Goal: Task Accomplishment & Management: Manage account settings

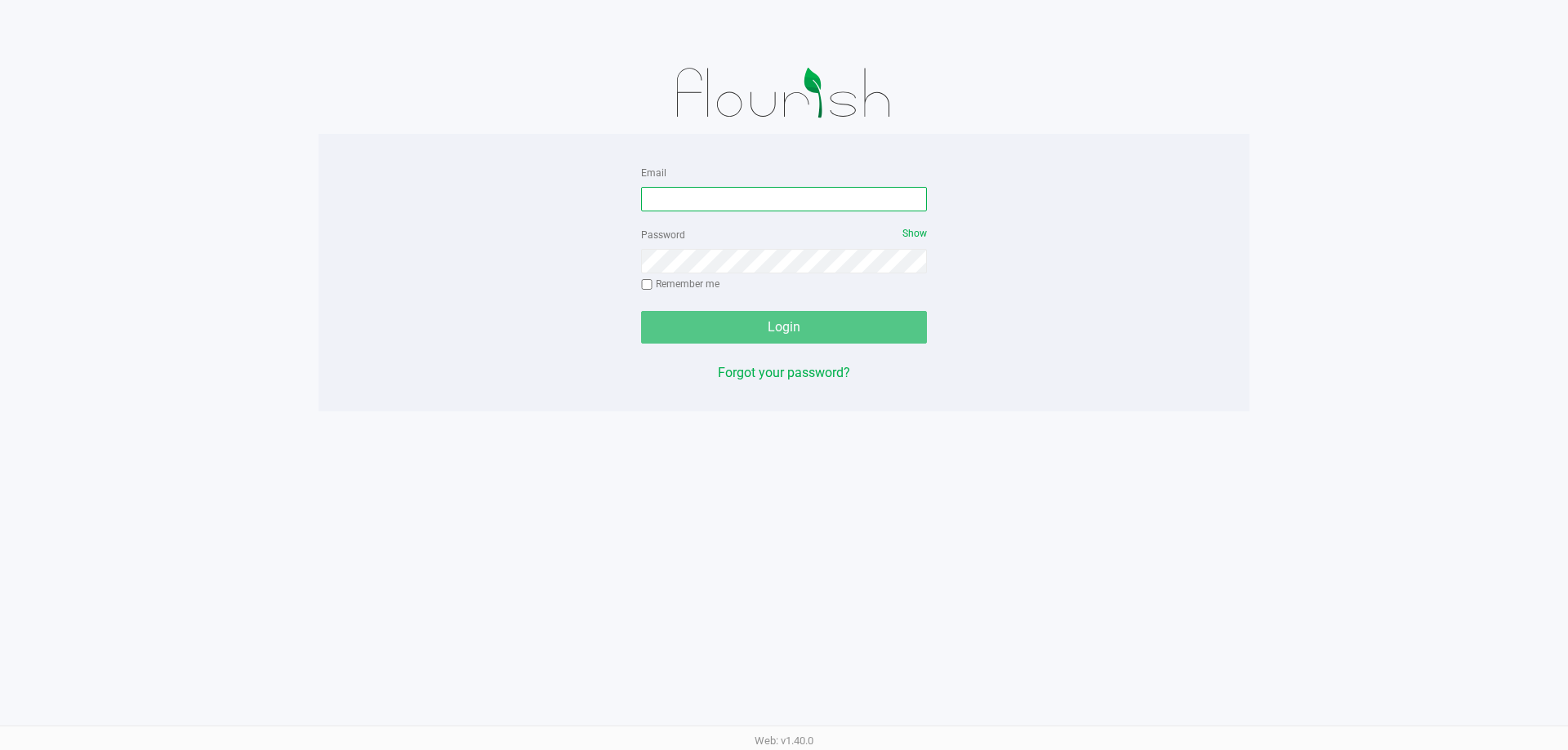
click at [669, 191] on input "Email" at bounding box center [784, 199] width 286 height 25
type input "[EMAIL_ADDRESS][DOMAIN_NAME]"
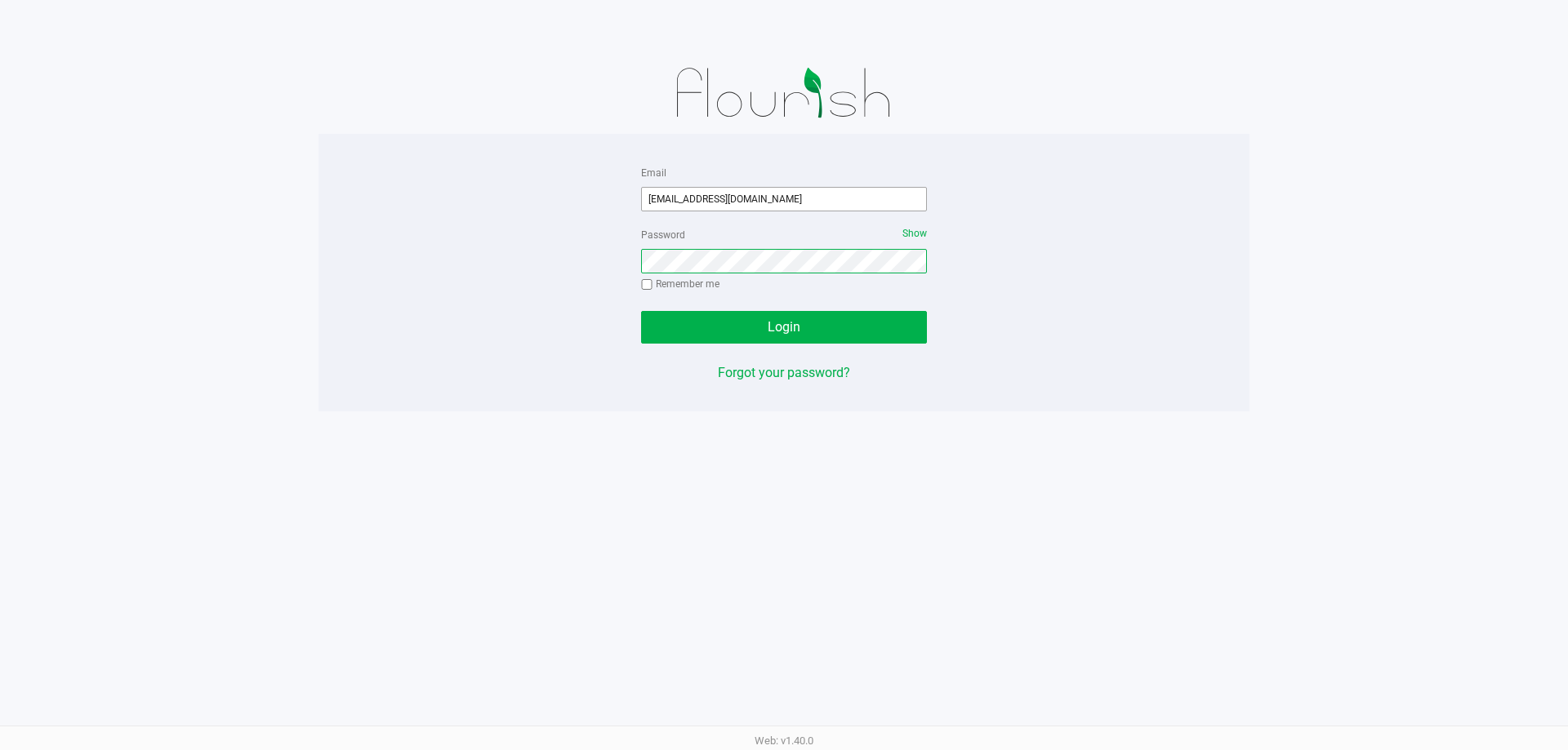
click at [641, 311] on button "Login" at bounding box center [784, 328] width 286 height 33
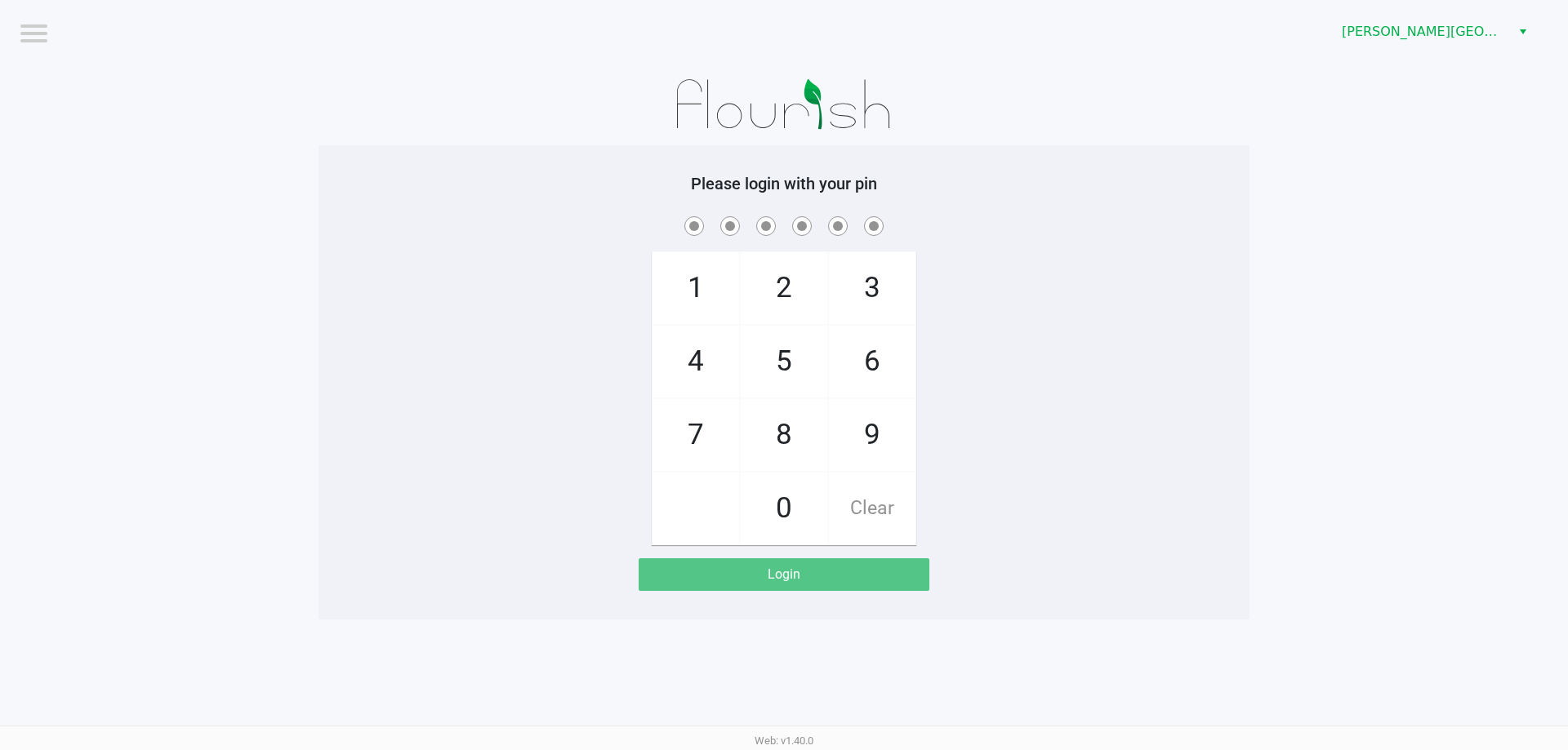
click at [478, 228] on span at bounding box center [784, 226] width 907 height 26
checkbox input "true"
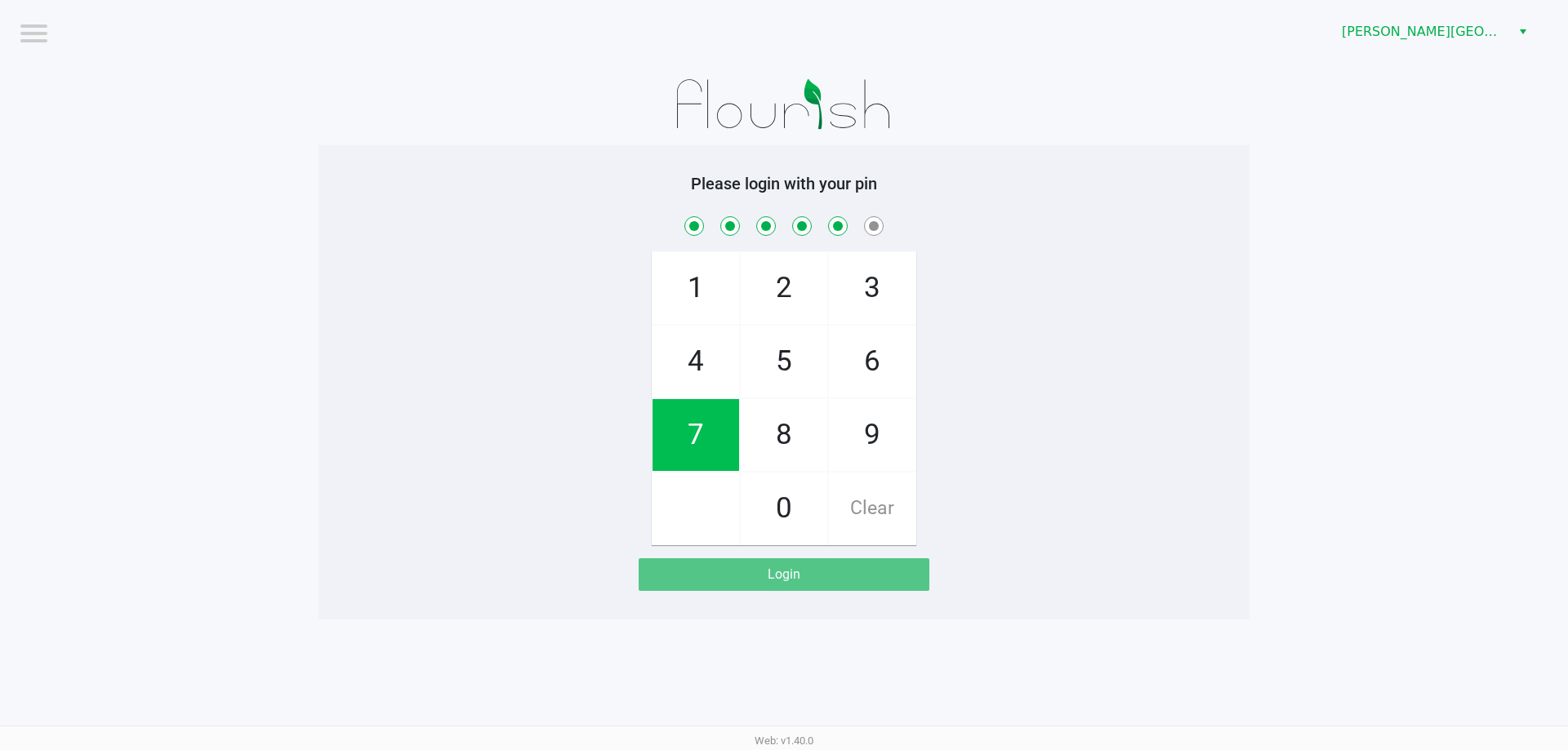
checkbox input "true"
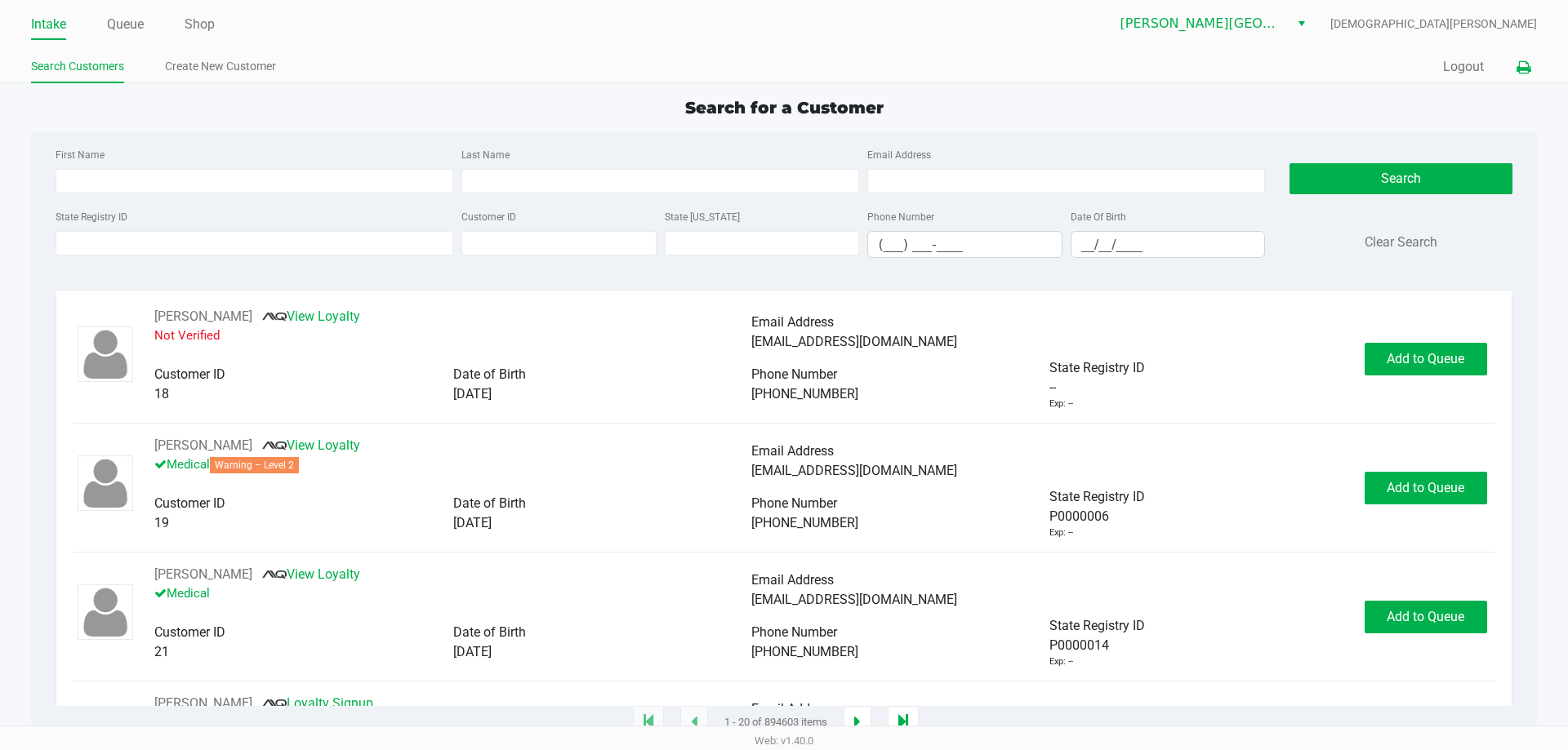
click at [1524, 72] on icon at bounding box center [1523, 68] width 14 height 11
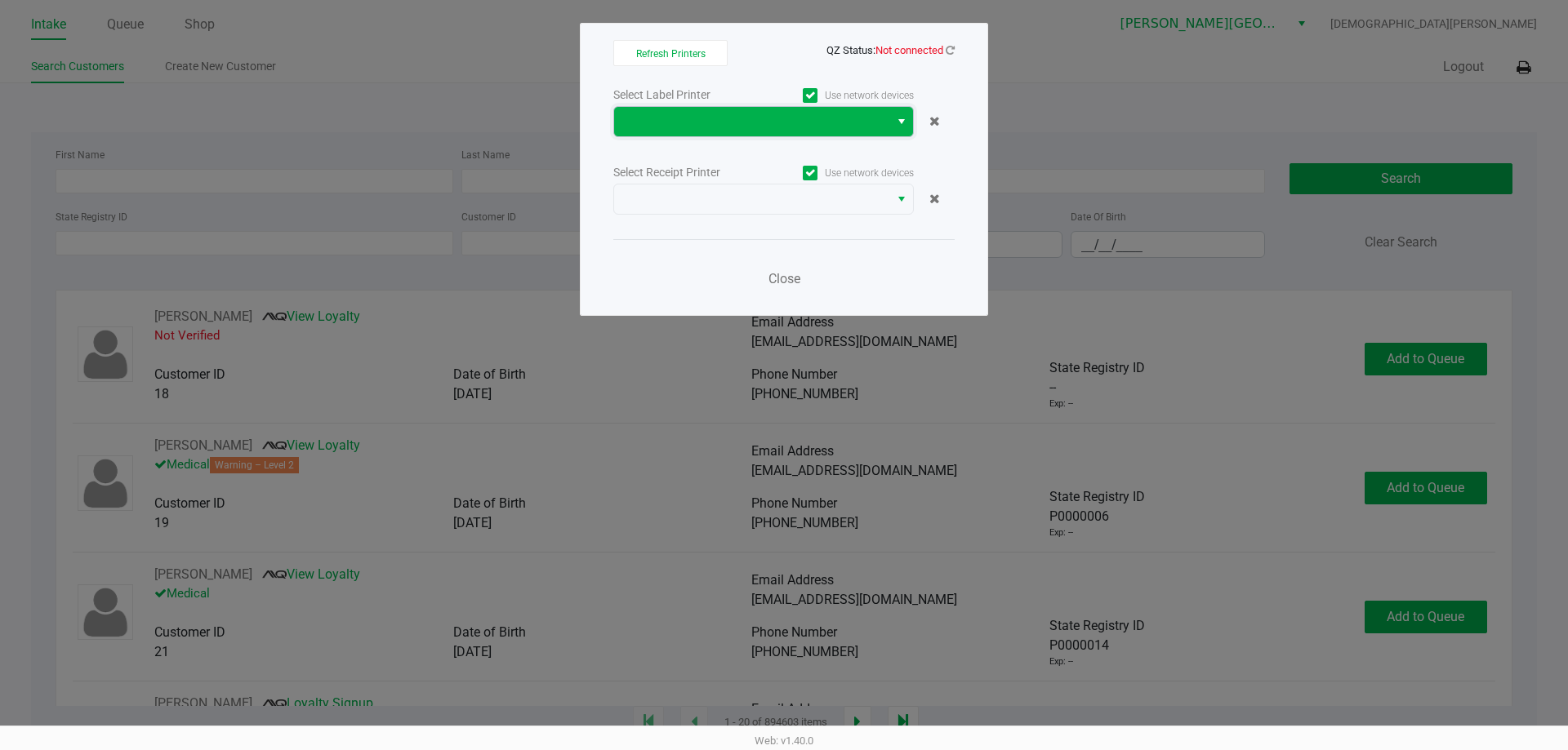
click at [666, 116] on span at bounding box center [751, 121] width 255 height 19
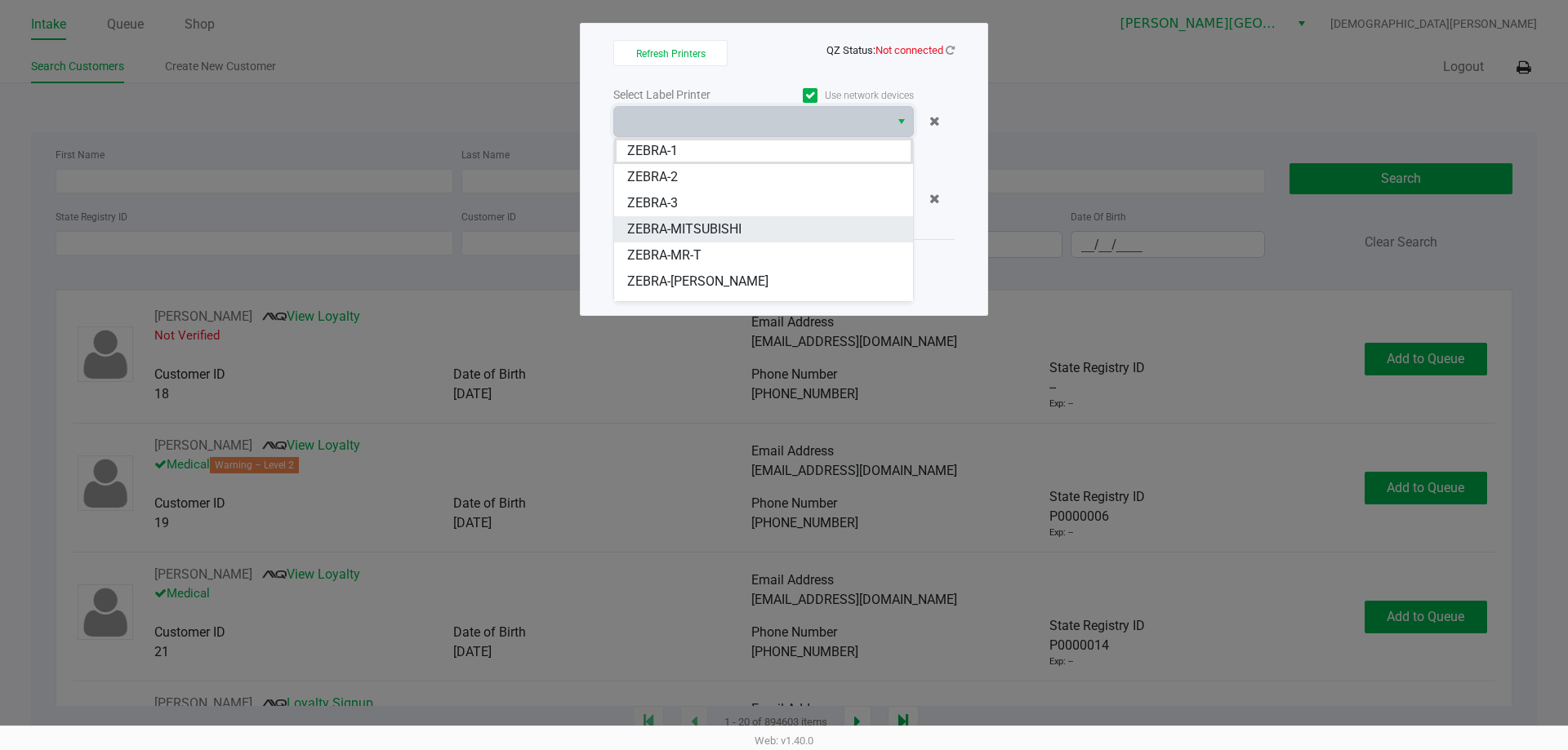
click at [694, 225] on span "ZEBRA-MITSUBISHI" at bounding box center [684, 229] width 114 height 19
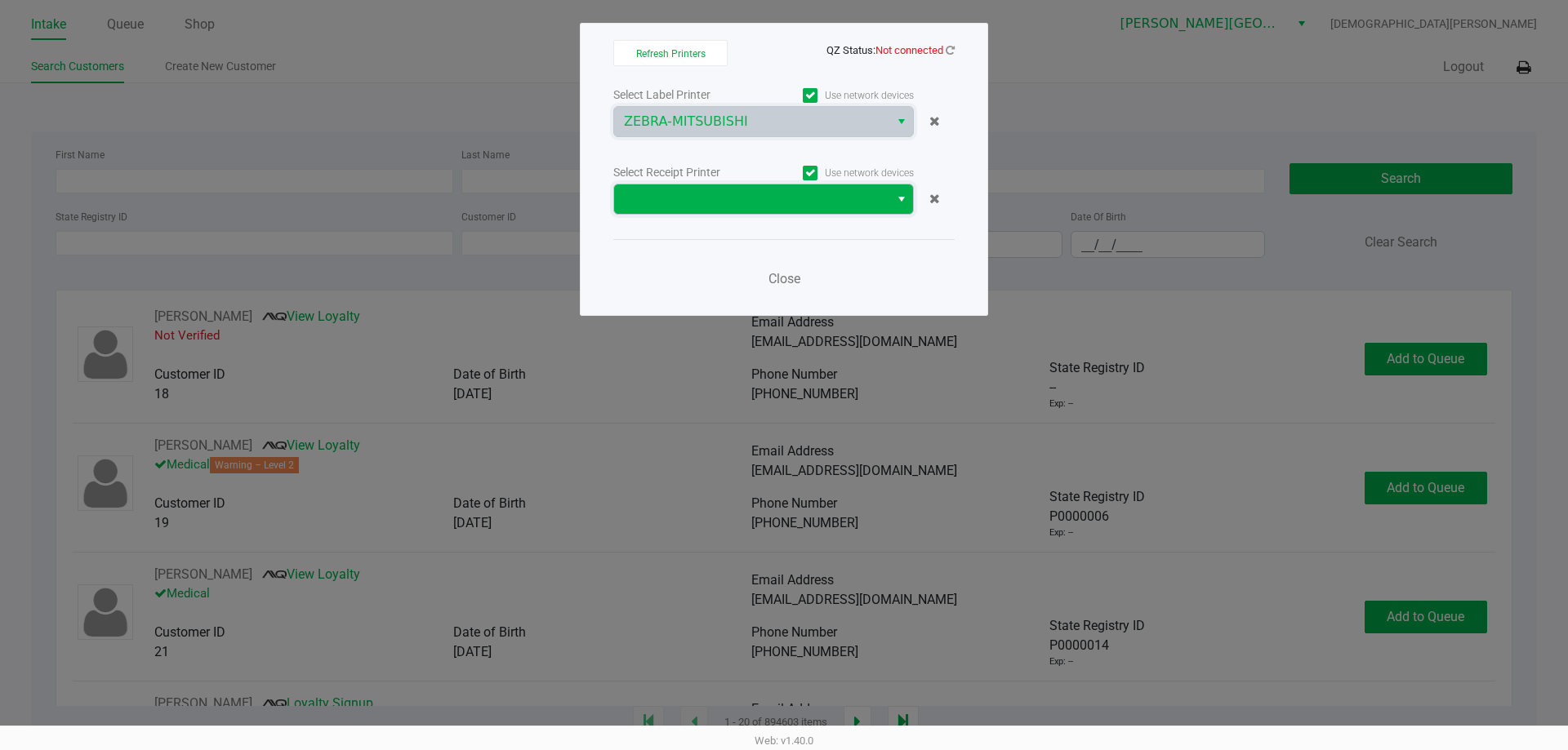
click at [733, 195] on span at bounding box center [751, 198] width 255 height 19
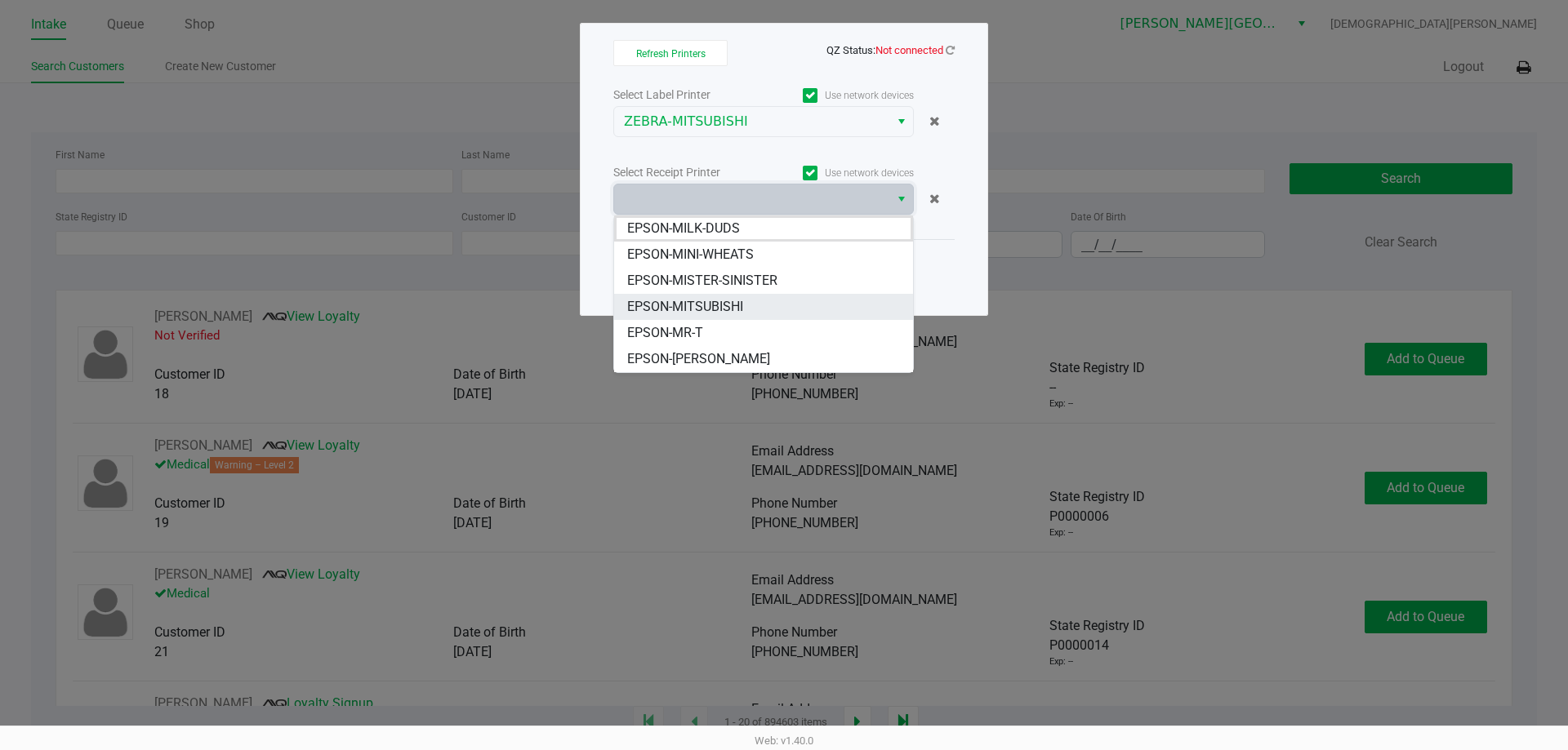
click at [721, 308] on span "EPSON-MITSUBISHI" at bounding box center [685, 307] width 116 height 19
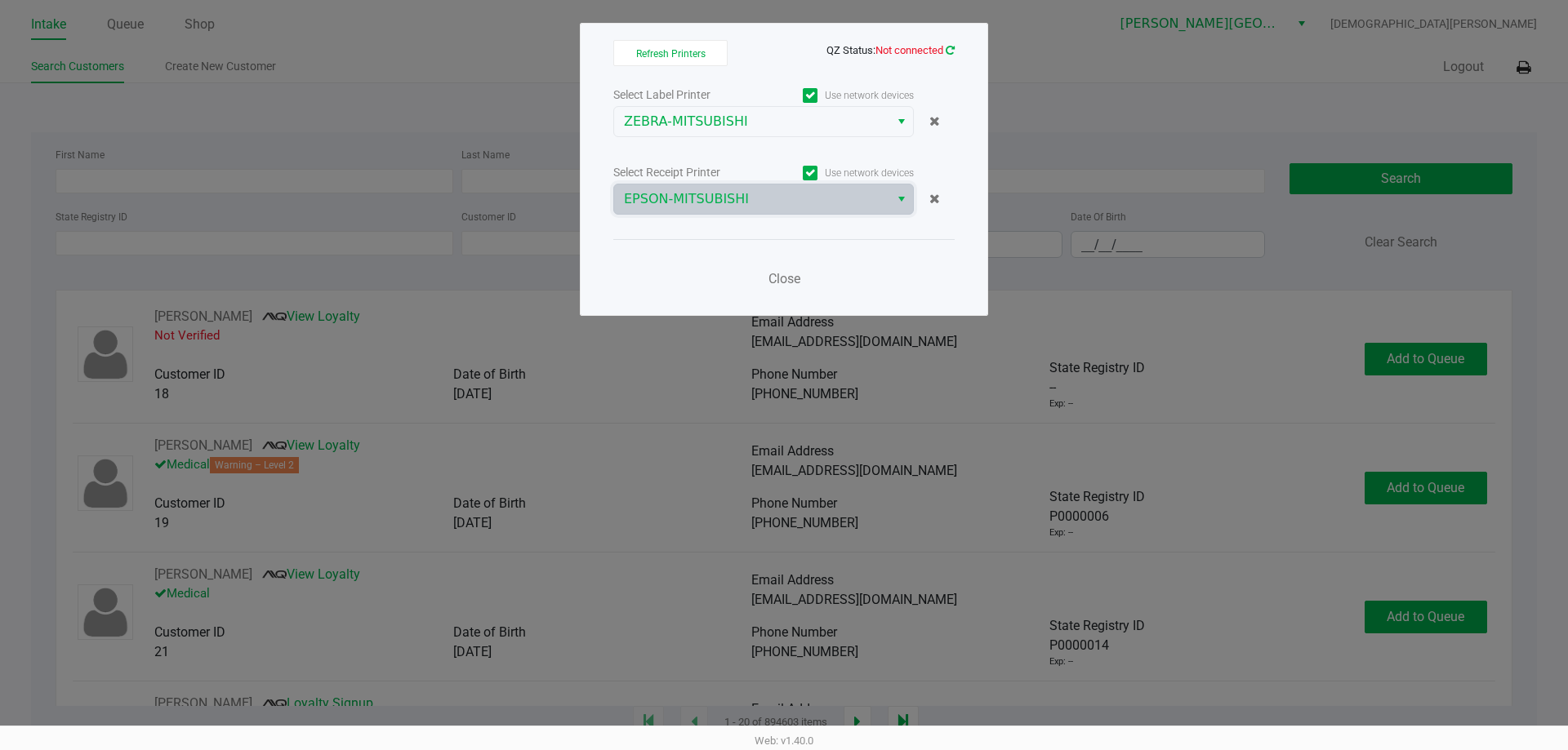
click at [952, 49] on icon at bounding box center [951, 50] width 9 height 11
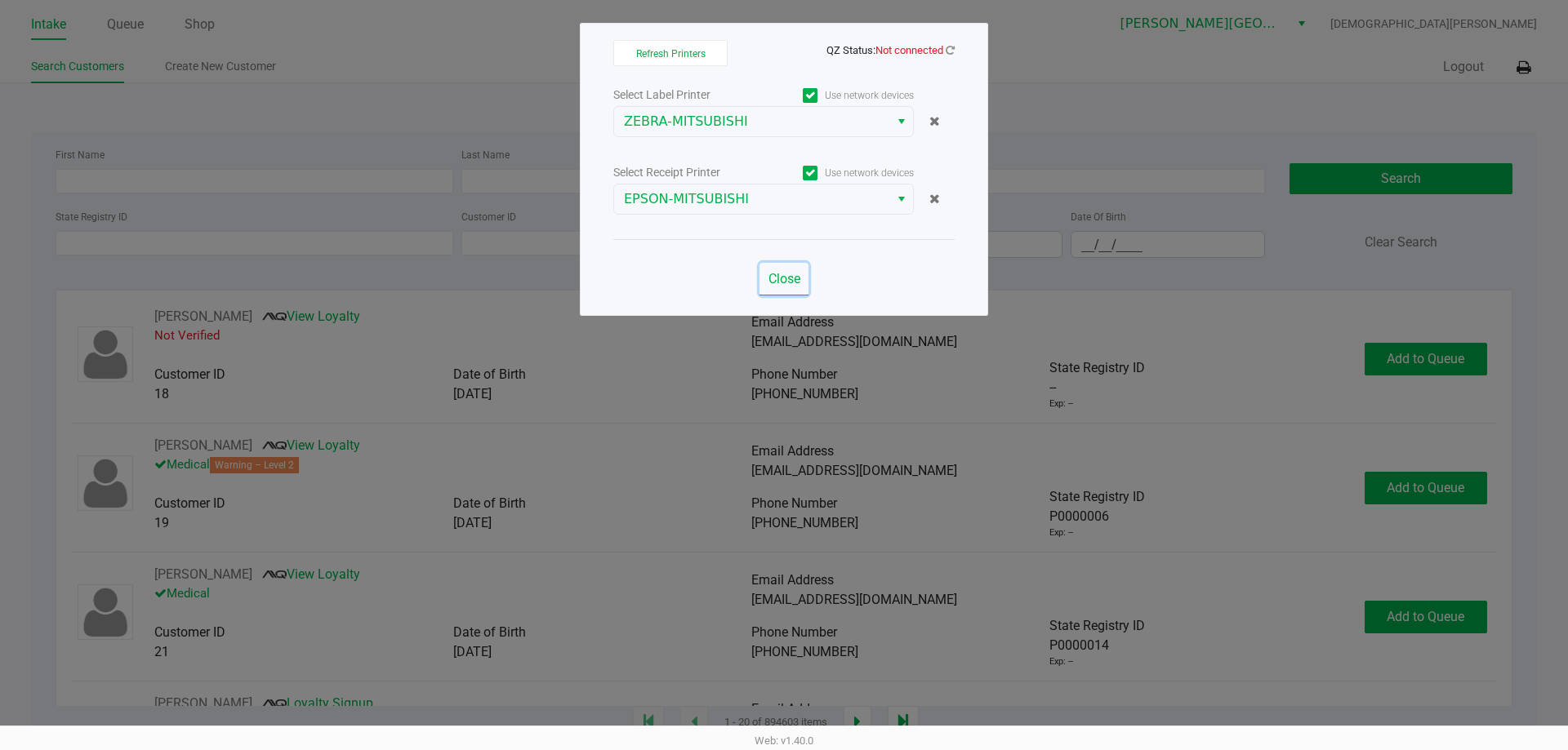
click at [792, 277] on span "Close" at bounding box center [784, 278] width 32 height 16
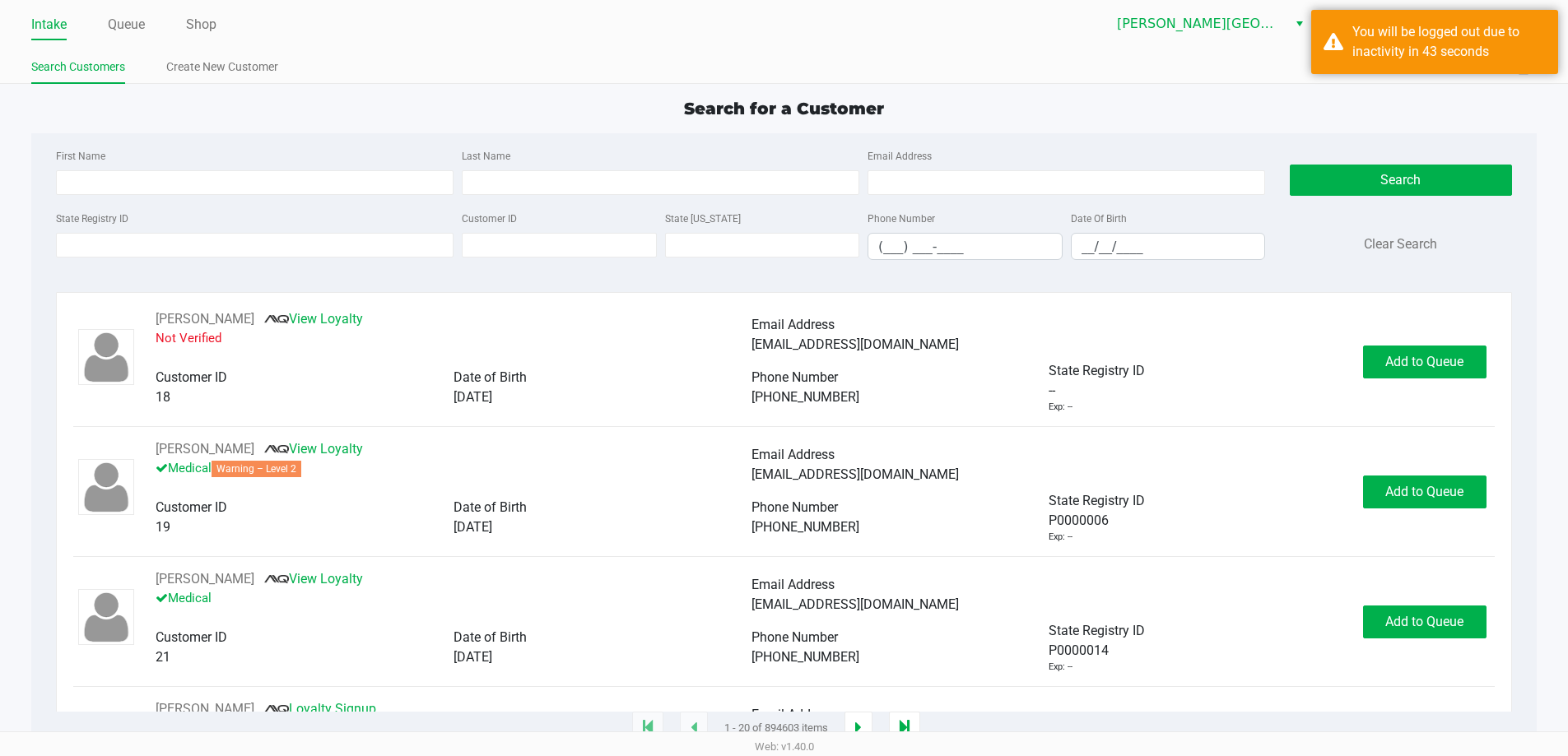
drag, startPoint x: 128, startPoint y: 20, endPoint x: 61, endPoint y: 25, distance: 67.2
click at [127, 19] on link "Queue" at bounding box center [126, 24] width 37 height 23
click at [46, 25] on link "Intake" at bounding box center [49, 24] width 35 height 23
click at [131, 29] on link "Queue" at bounding box center [126, 24] width 37 height 23
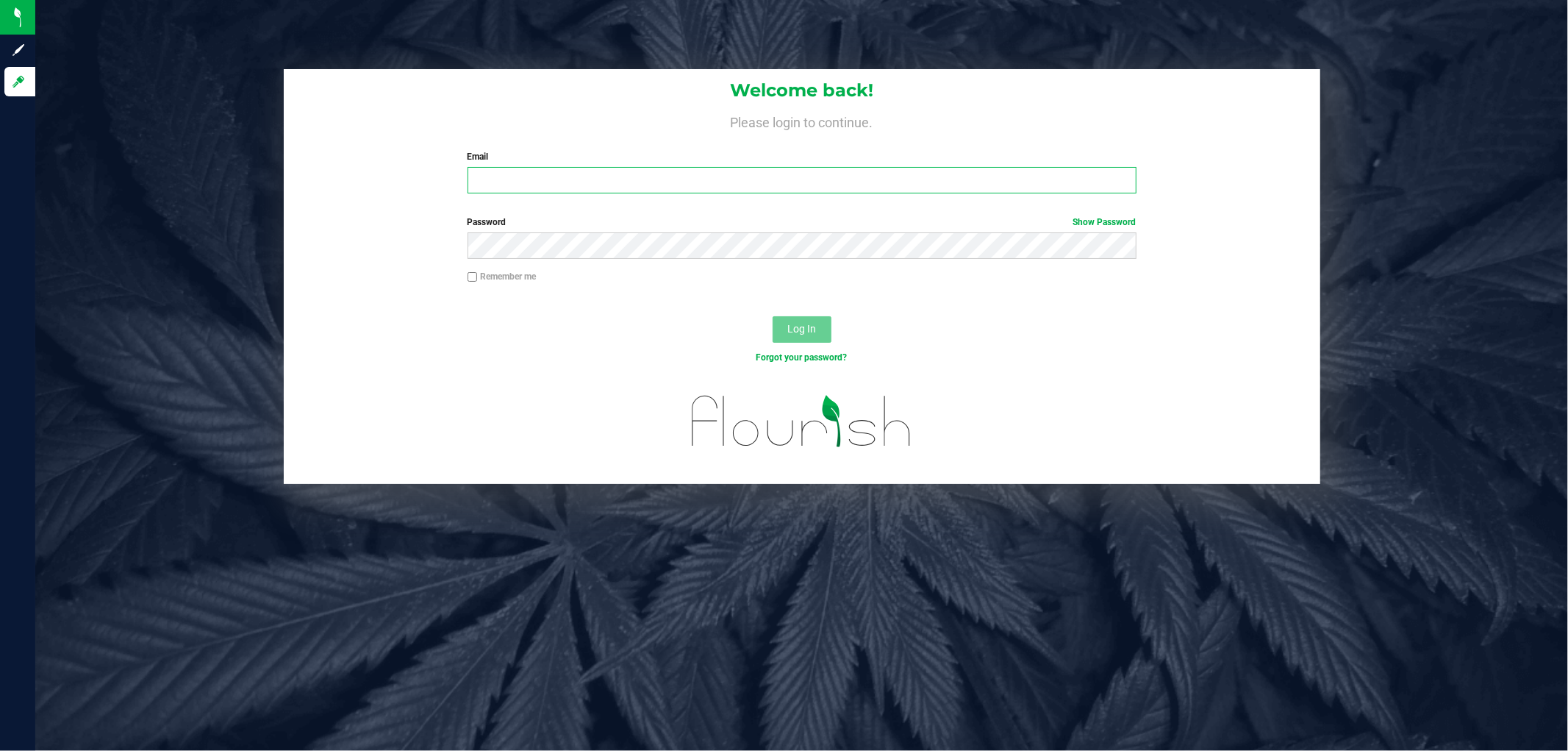
click at [539, 184] on input "Email" at bounding box center [801, 180] width 669 height 26
type input "[EMAIL_ADDRESS][DOMAIN_NAME]"
click at [772, 316] on button "Log In" at bounding box center [801, 329] width 59 height 26
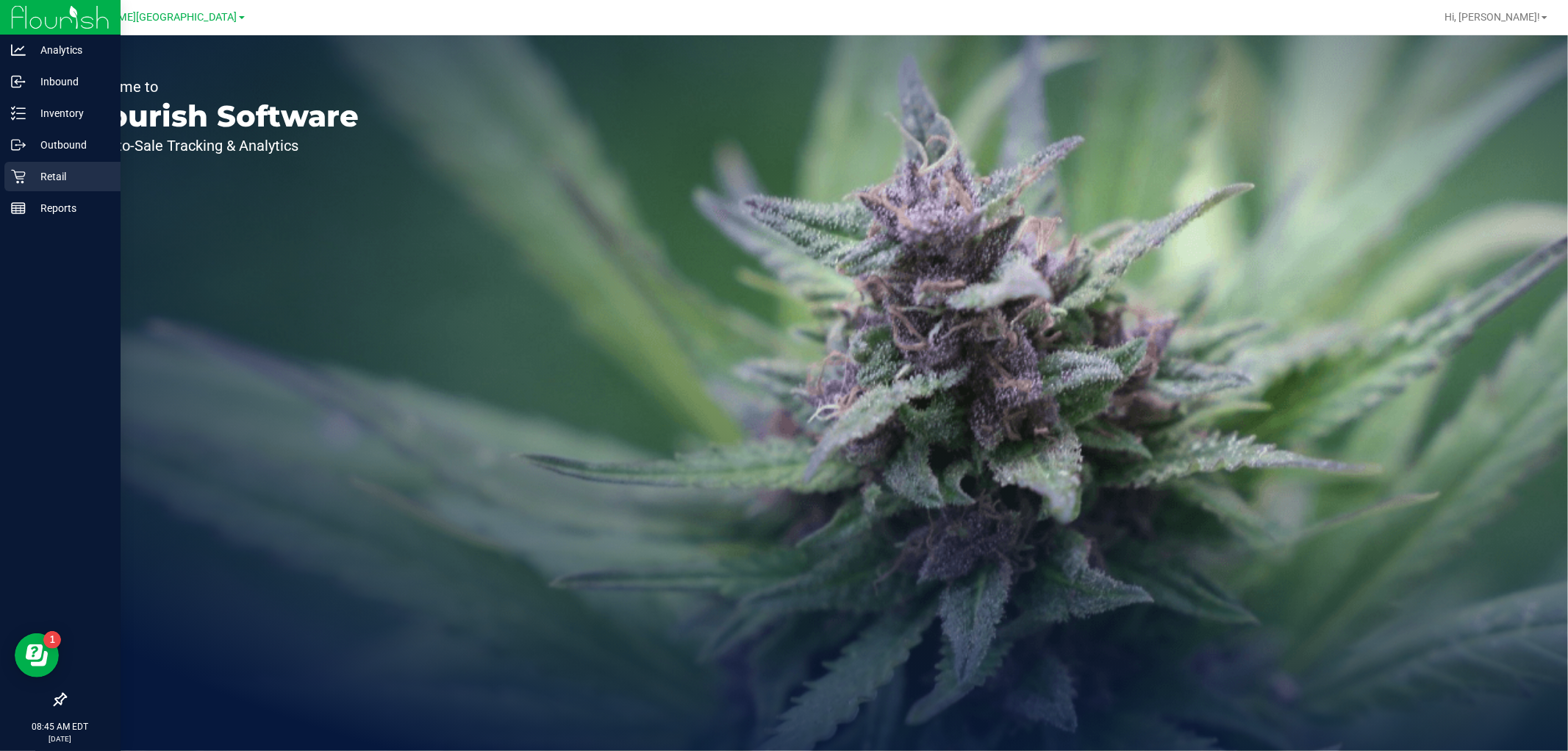
click at [32, 175] on p "Retail" at bounding box center [69, 176] width 88 height 17
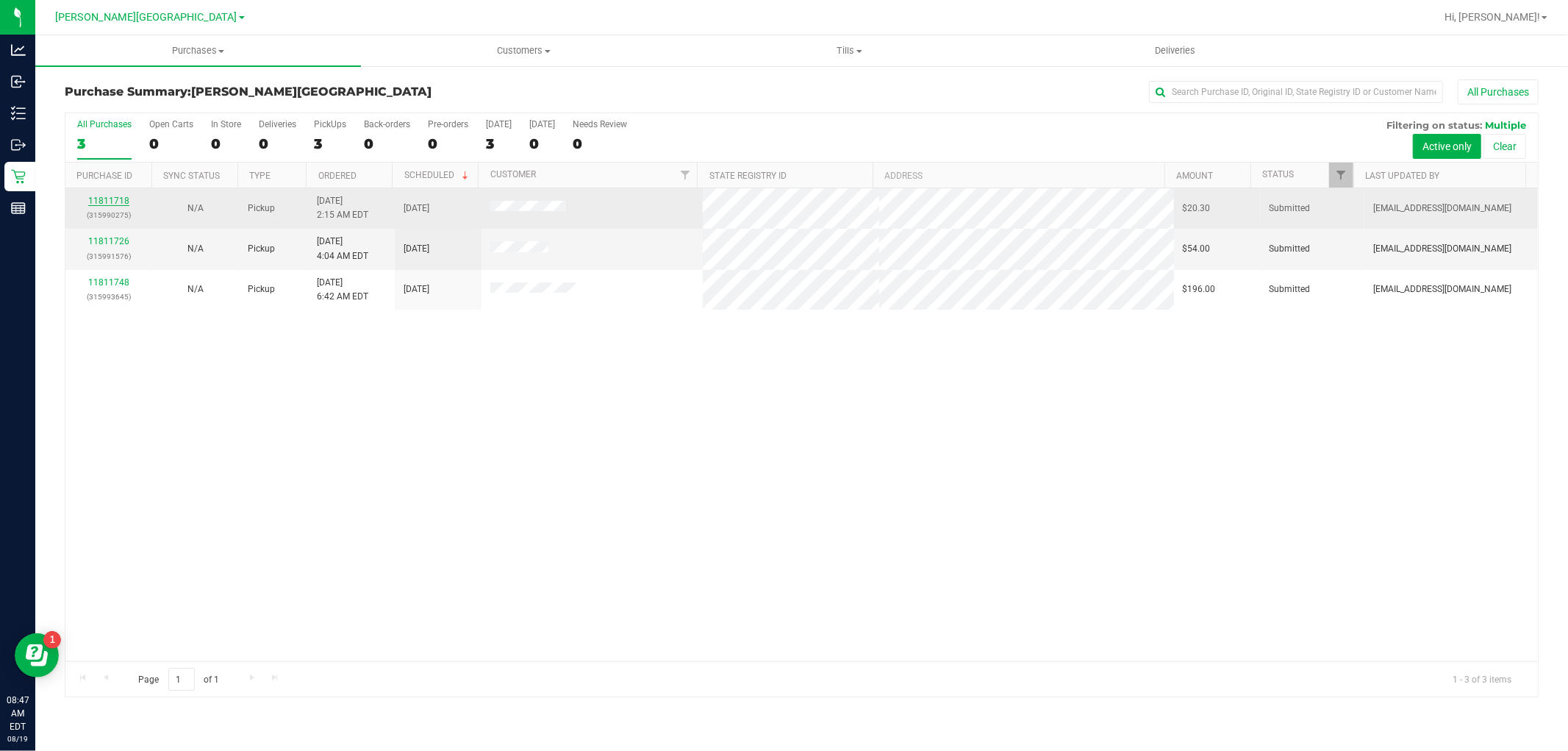
click at [103, 200] on link "11811718" at bounding box center [109, 201] width 41 height 10
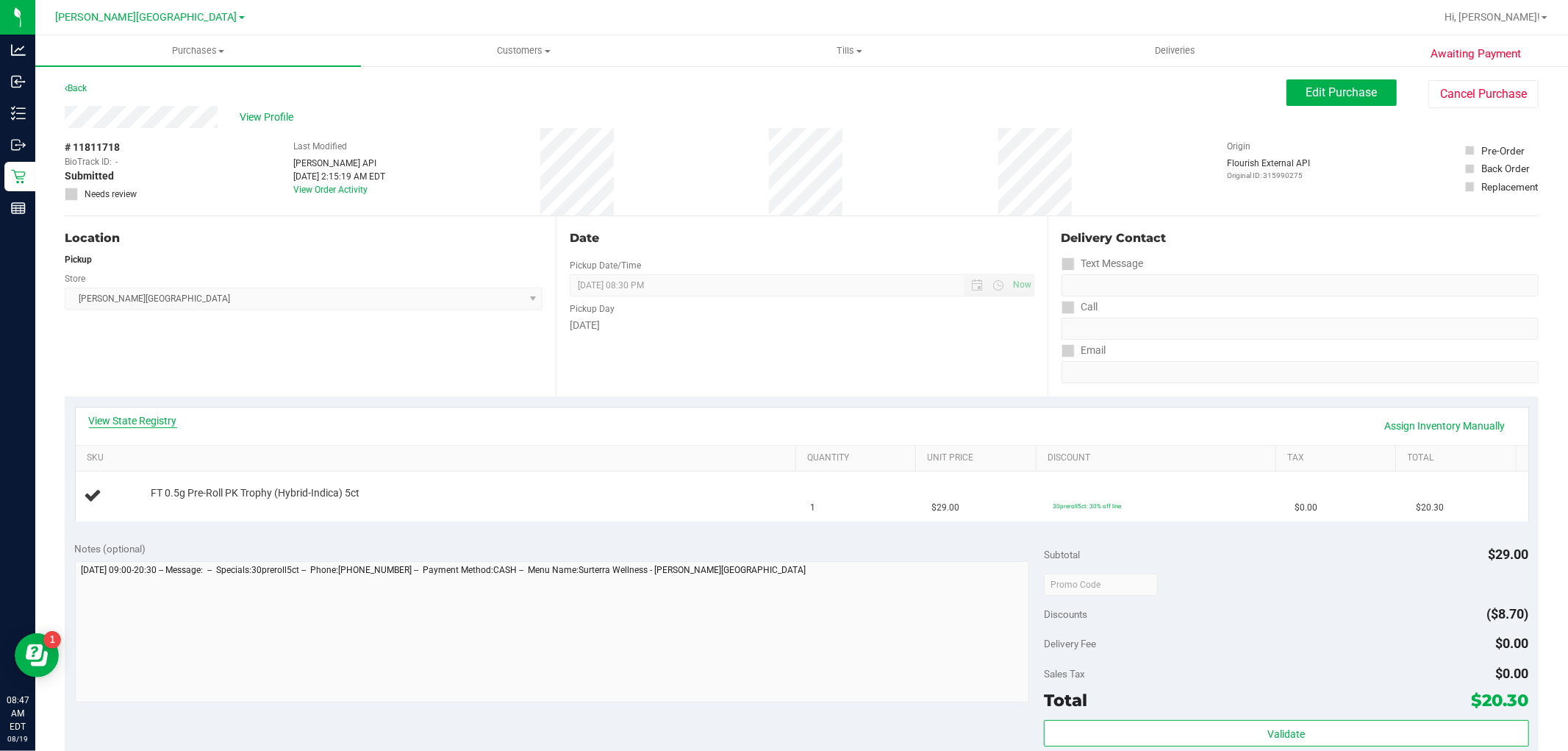
click at [163, 419] on link "View State Registry" at bounding box center [133, 421] width 88 height 15
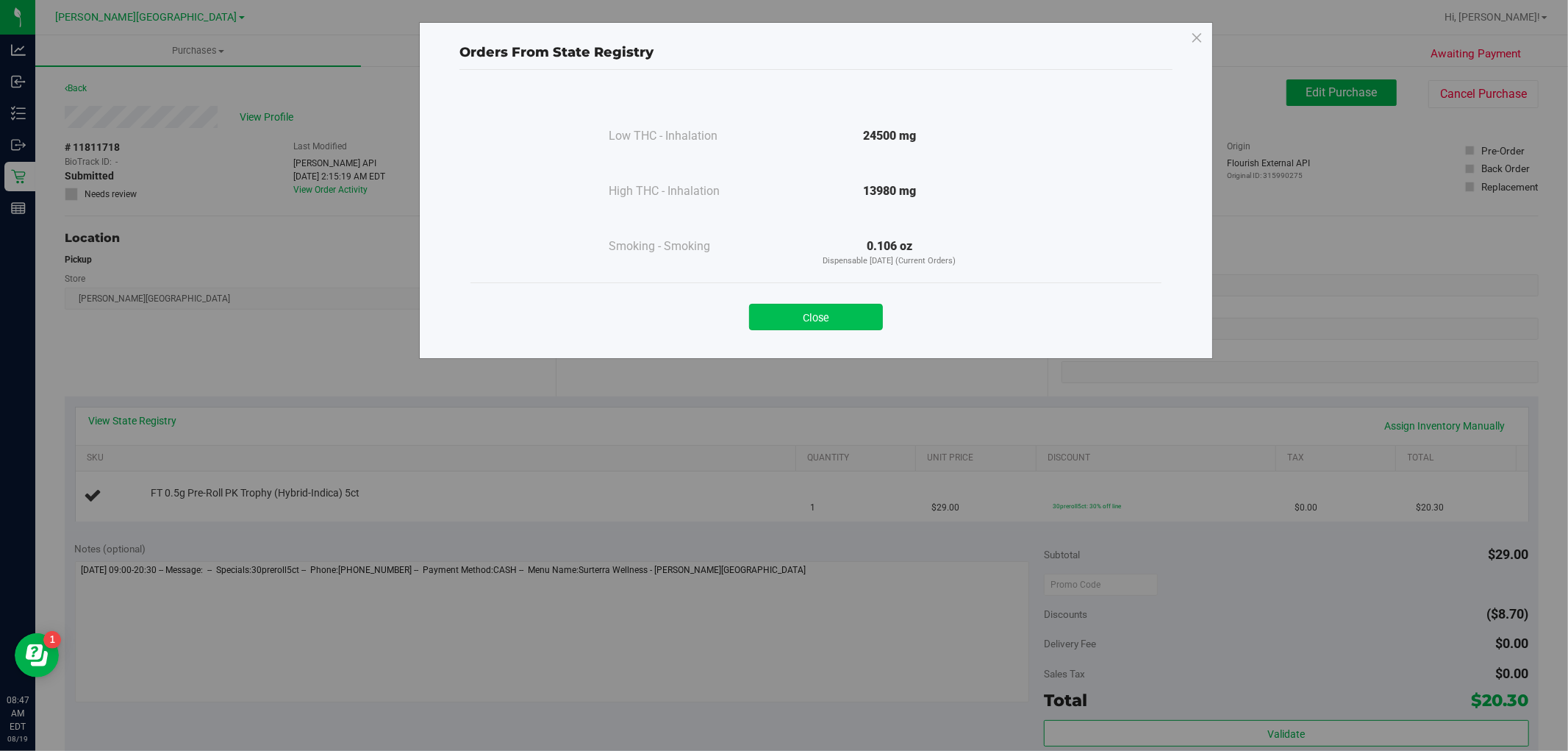
click at [849, 315] on button "Close" at bounding box center [816, 317] width 134 height 26
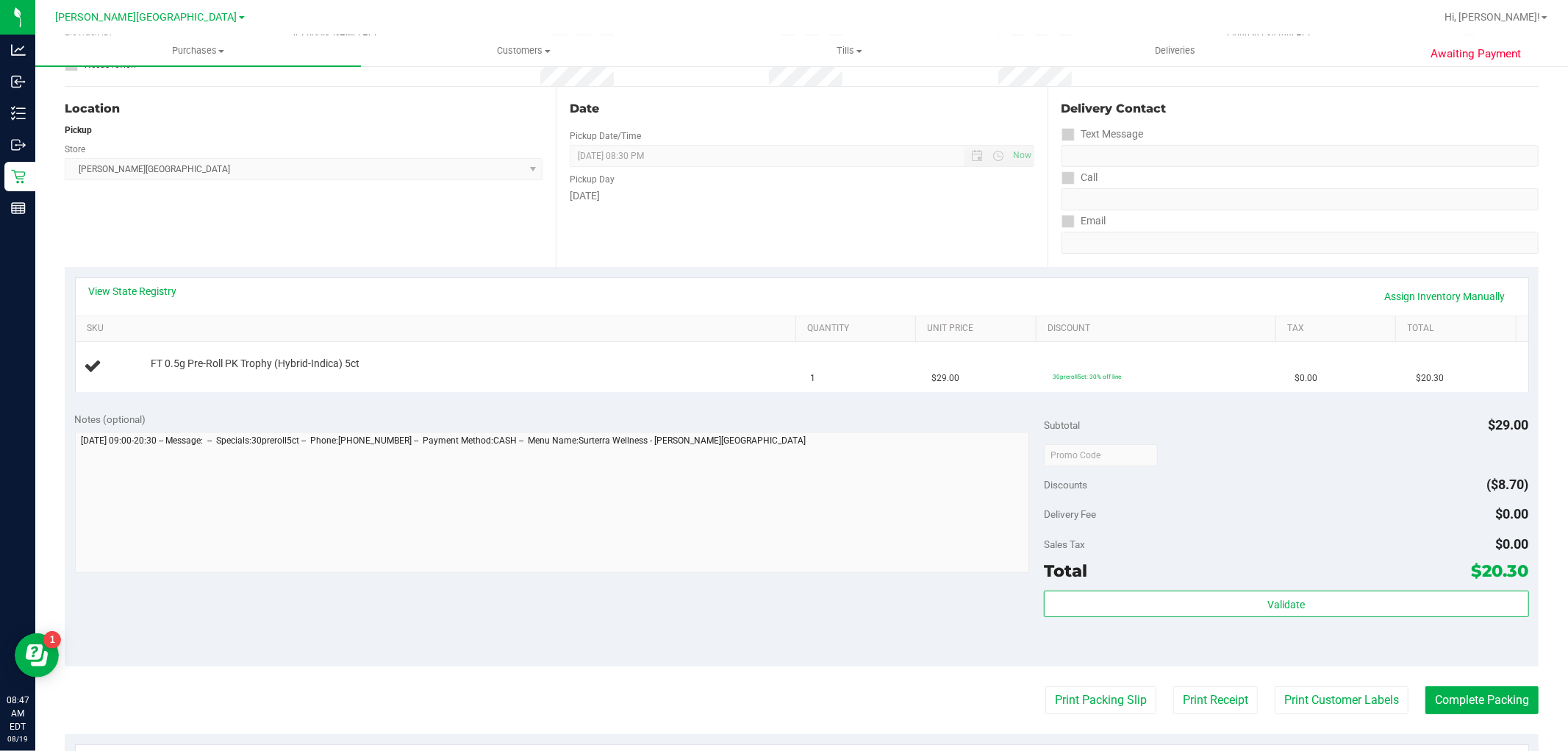
scroll to position [327, 0]
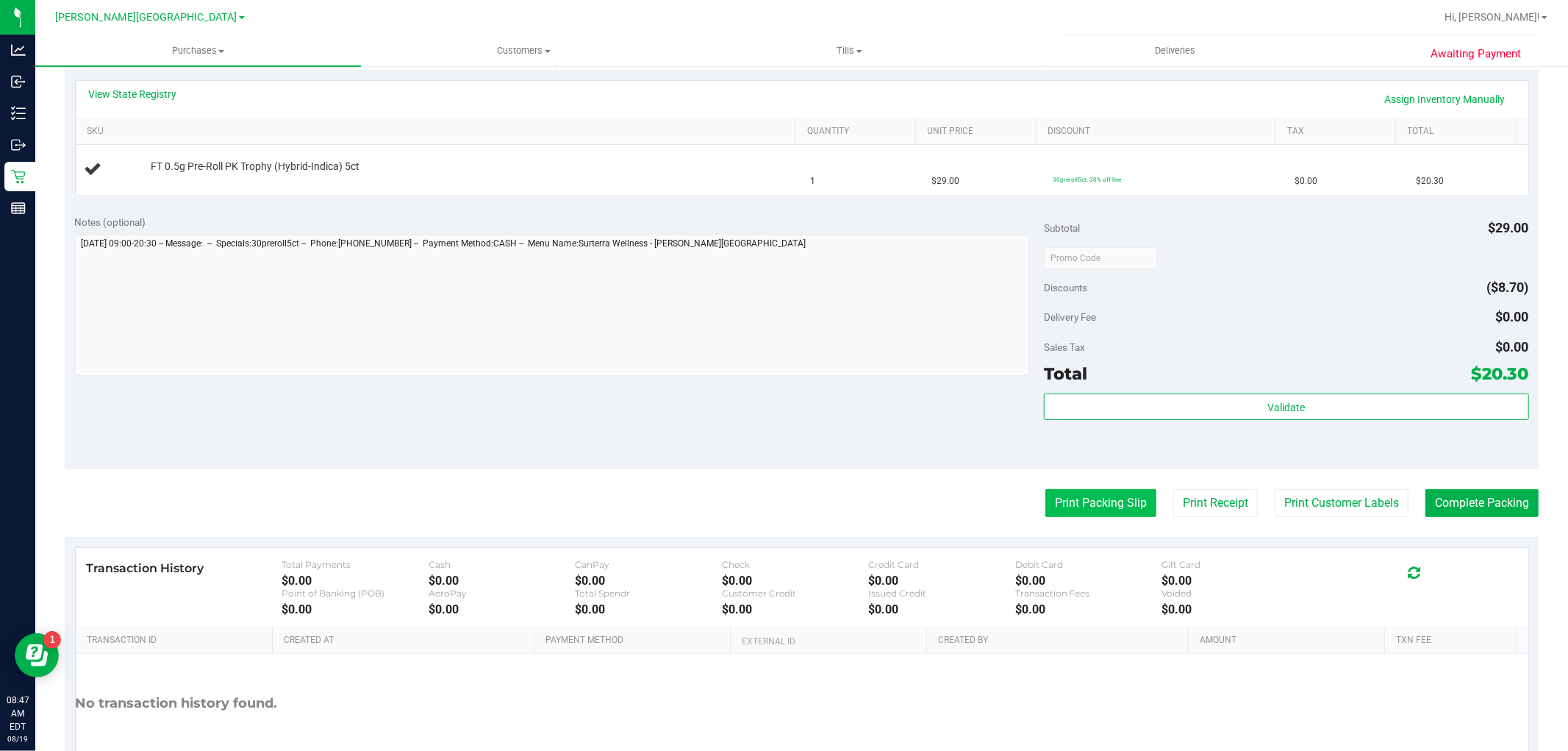
click at [1050, 496] on button "Print Packing Slip" at bounding box center [1101, 503] width 111 height 28
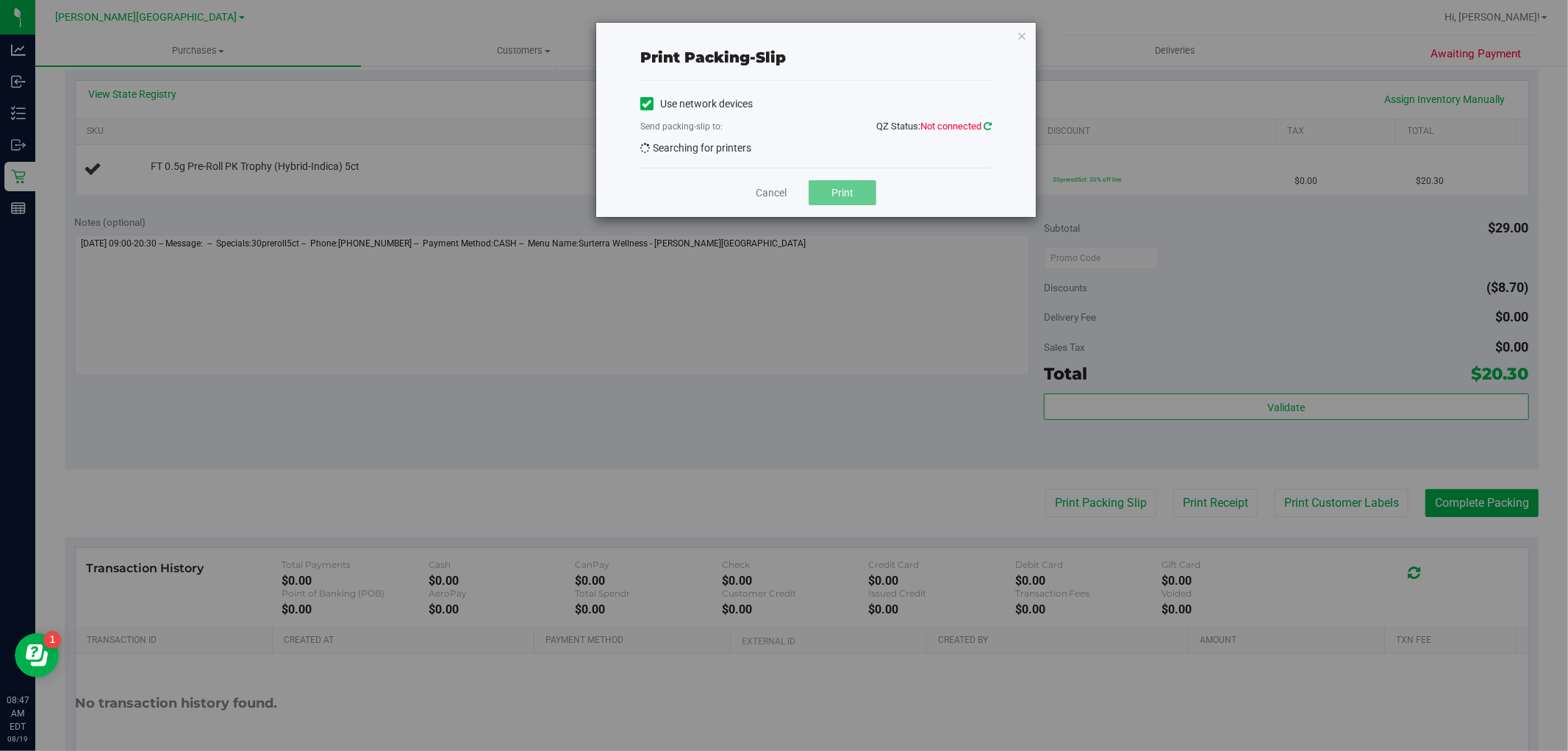
click at [984, 121] on link at bounding box center [988, 126] width 8 height 11
click at [774, 192] on link "Cancel" at bounding box center [771, 193] width 31 height 16
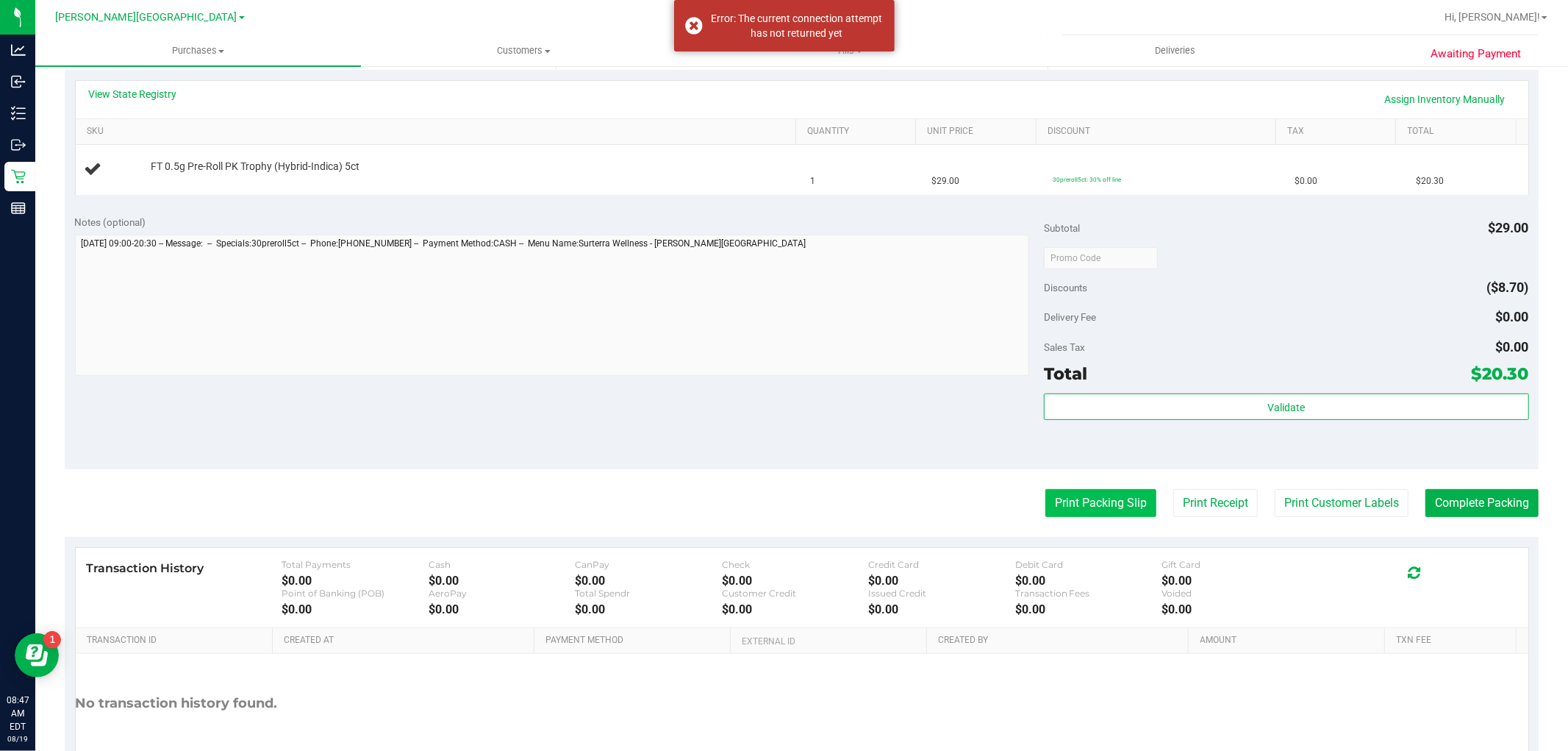
click at [1129, 504] on button "Print Packing Slip" at bounding box center [1101, 503] width 111 height 28
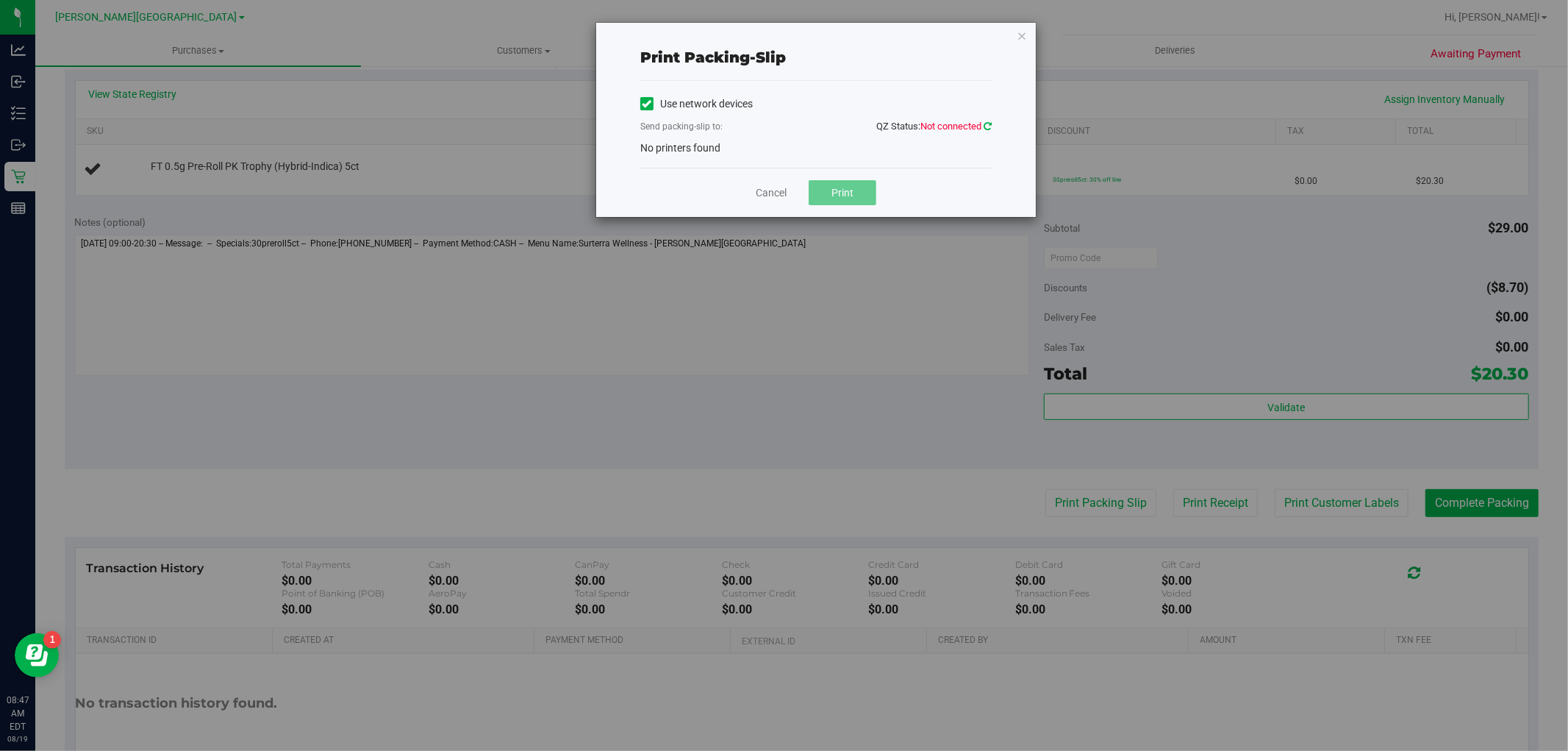
click at [986, 127] on icon at bounding box center [988, 127] width 8 height 10
click at [774, 192] on link "Cancel" at bounding box center [771, 193] width 31 height 16
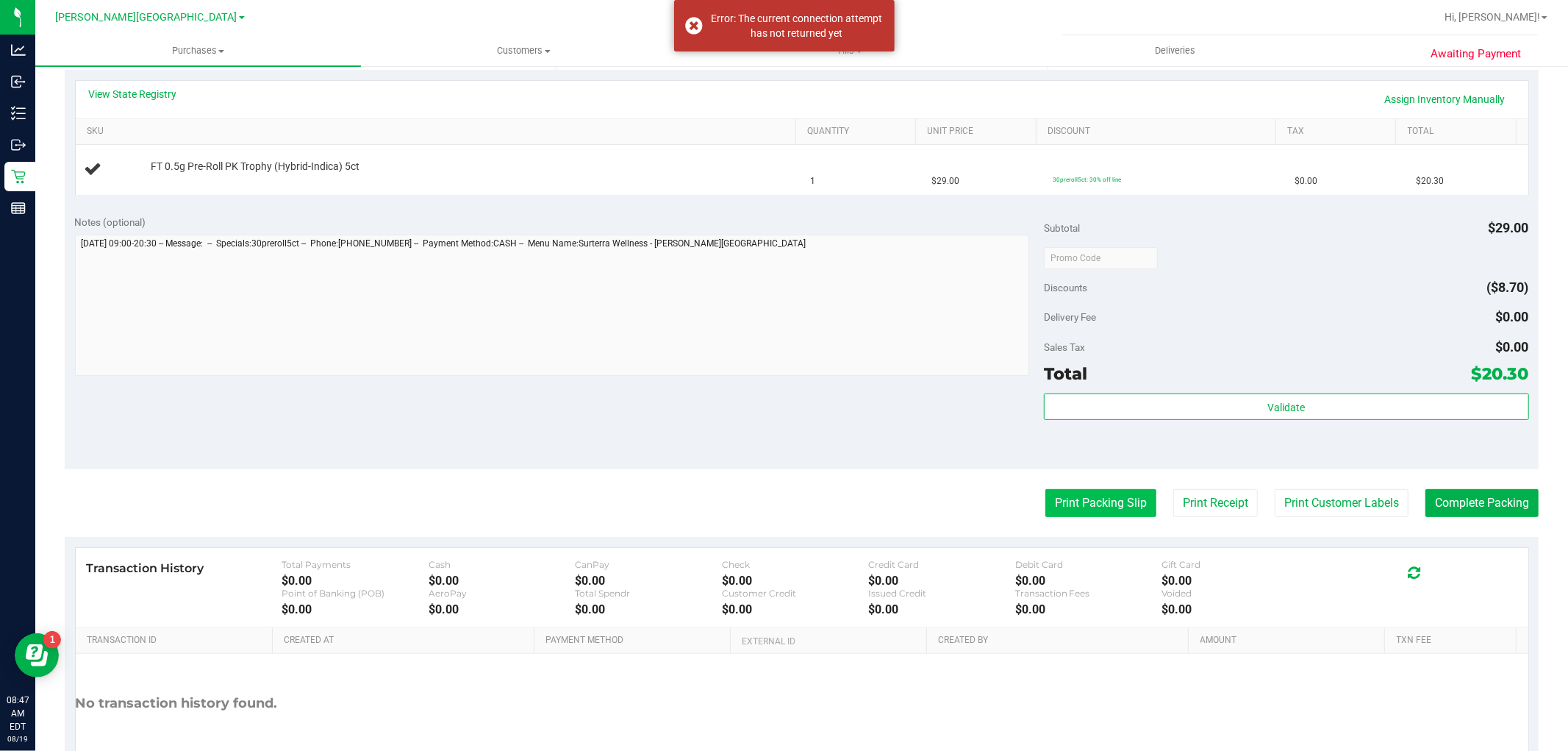
click at [1090, 501] on button "Print Packing Slip" at bounding box center [1101, 503] width 111 height 28
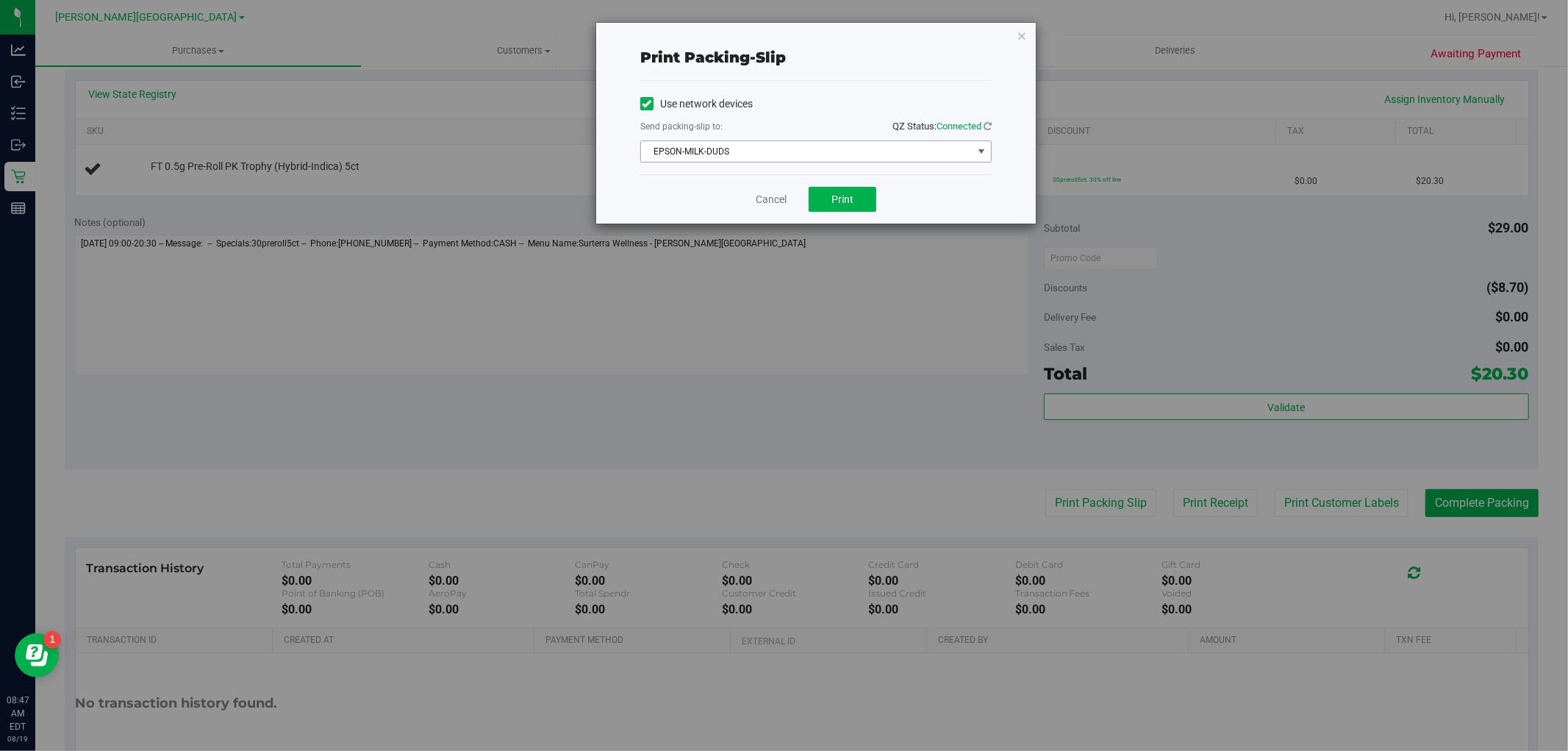
click at [726, 151] on span "EPSON-MILK-DUDS" at bounding box center [806, 151] width 332 height 21
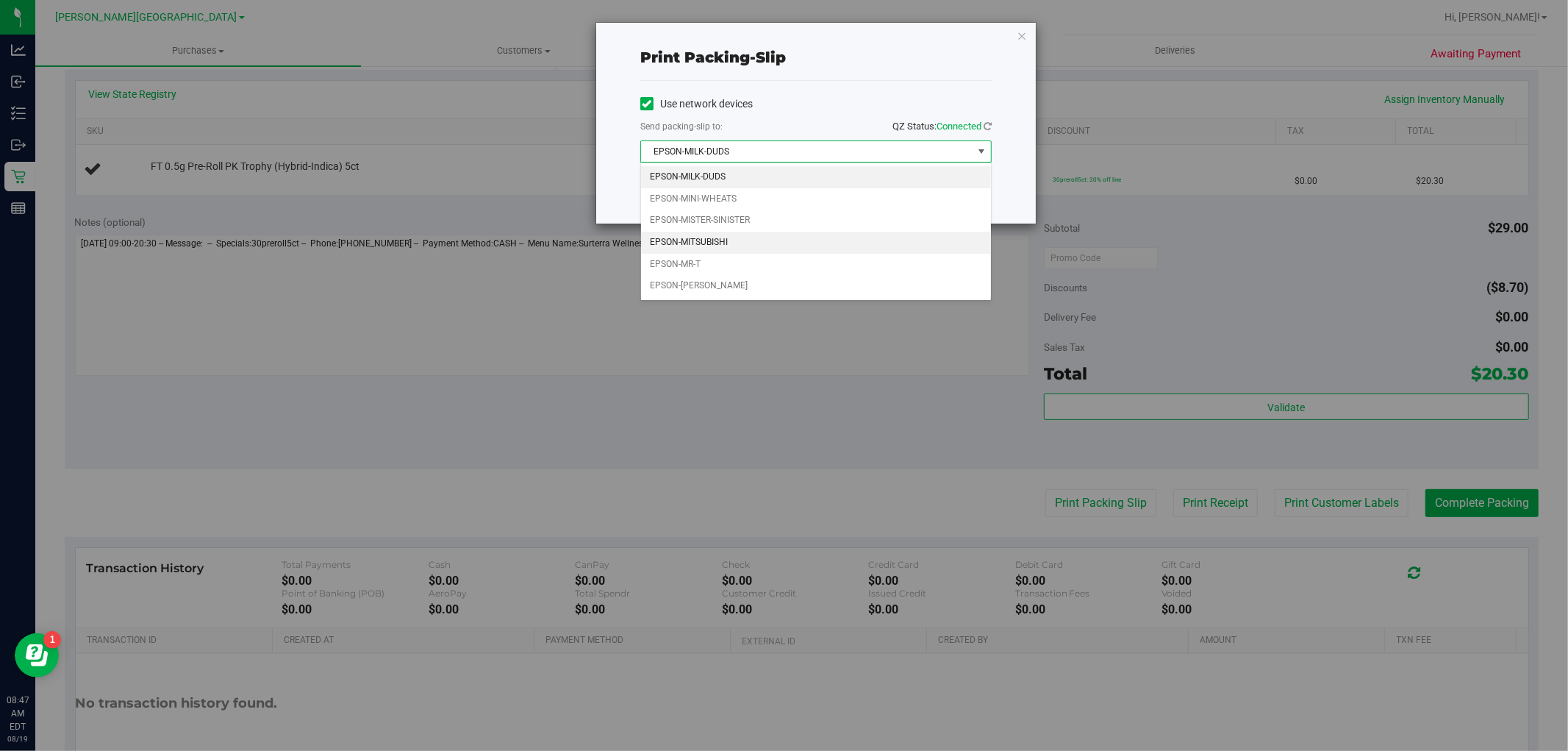
click at [717, 239] on li "EPSON-MITSUBISHI" at bounding box center [815, 242] width 350 height 22
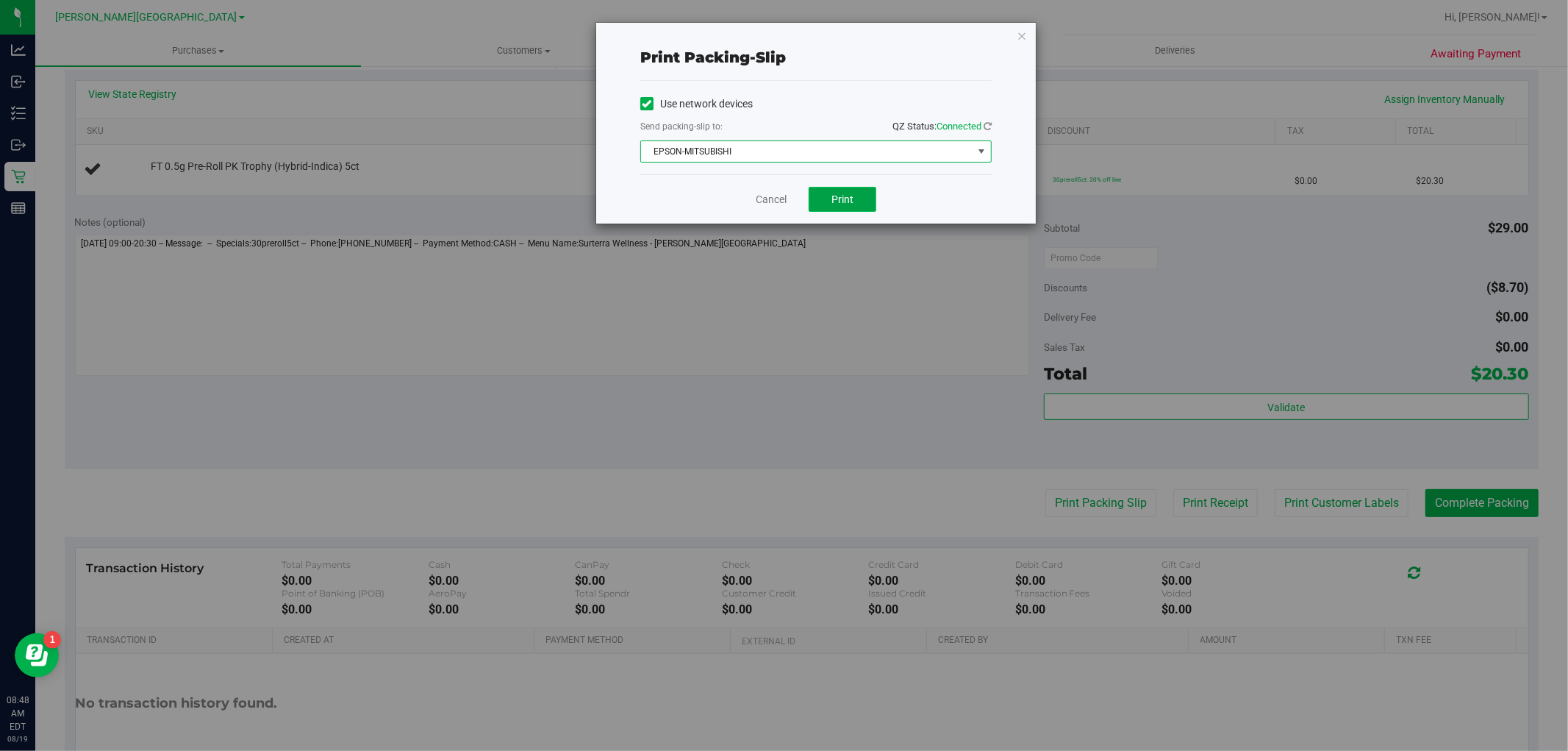
click at [844, 194] on span "Print" at bounding box center [843, 199] width 22 height 12
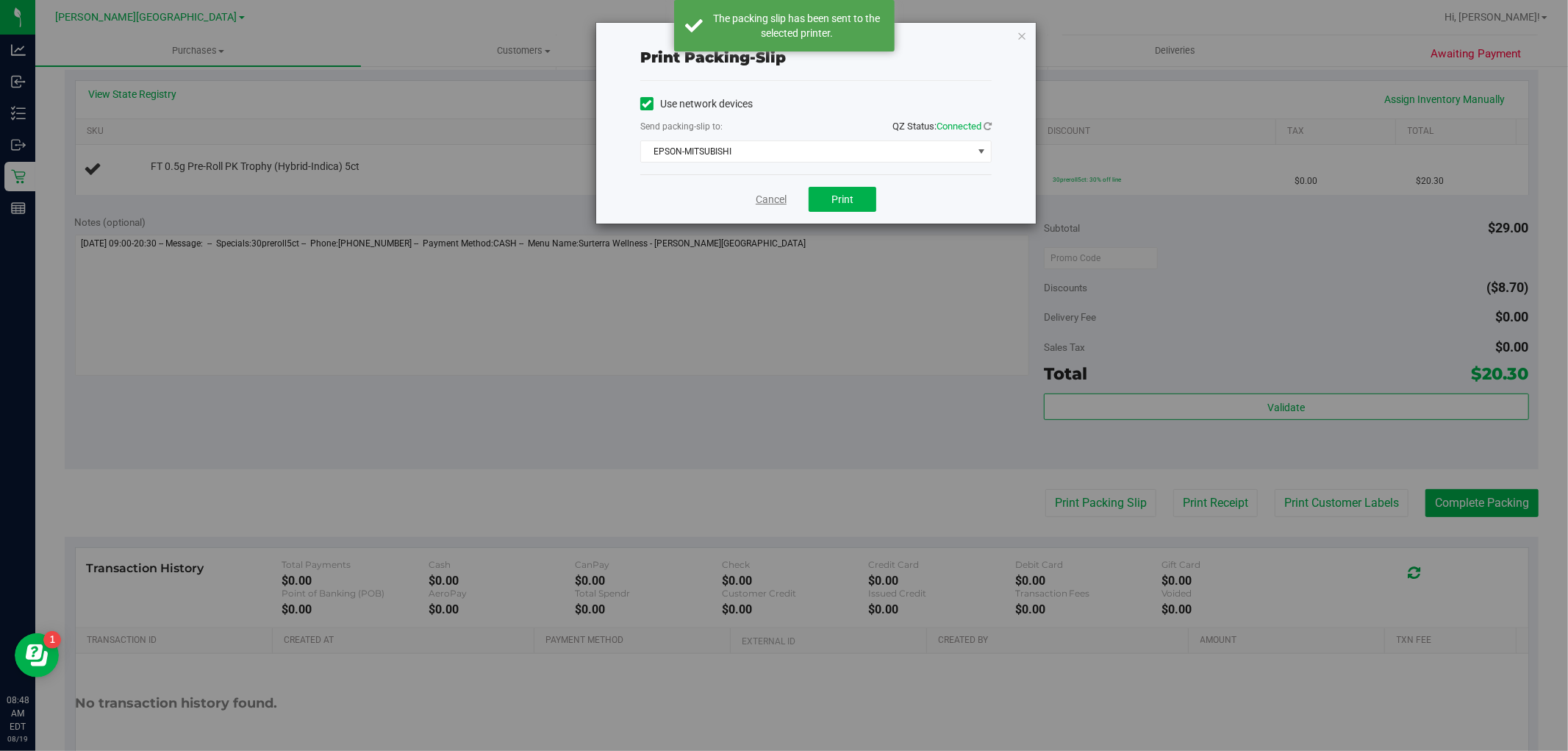
click at [767, 196] on link "Cancel" at bounding box center [771, 199] width 31 height 16
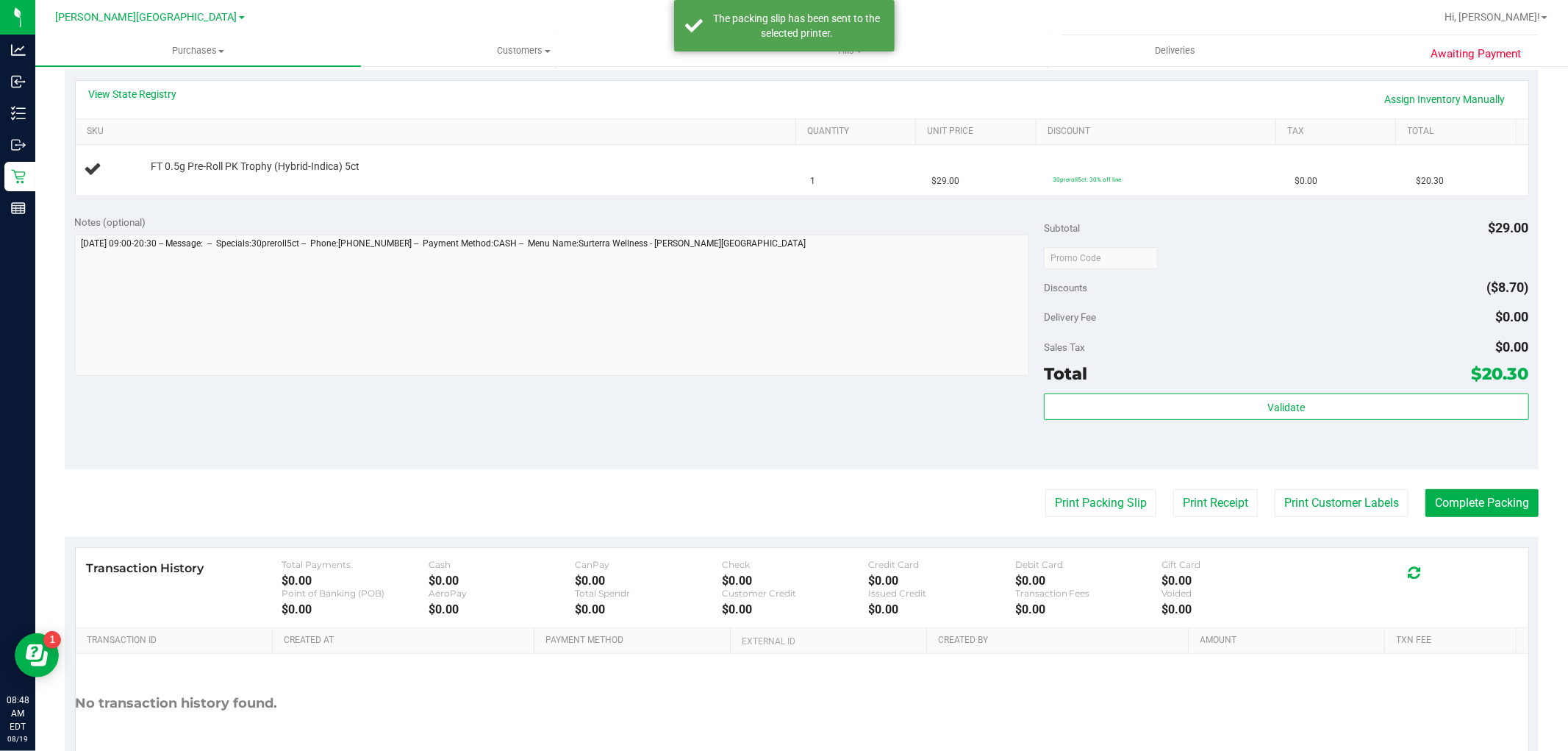
scroll to position [0, 0]
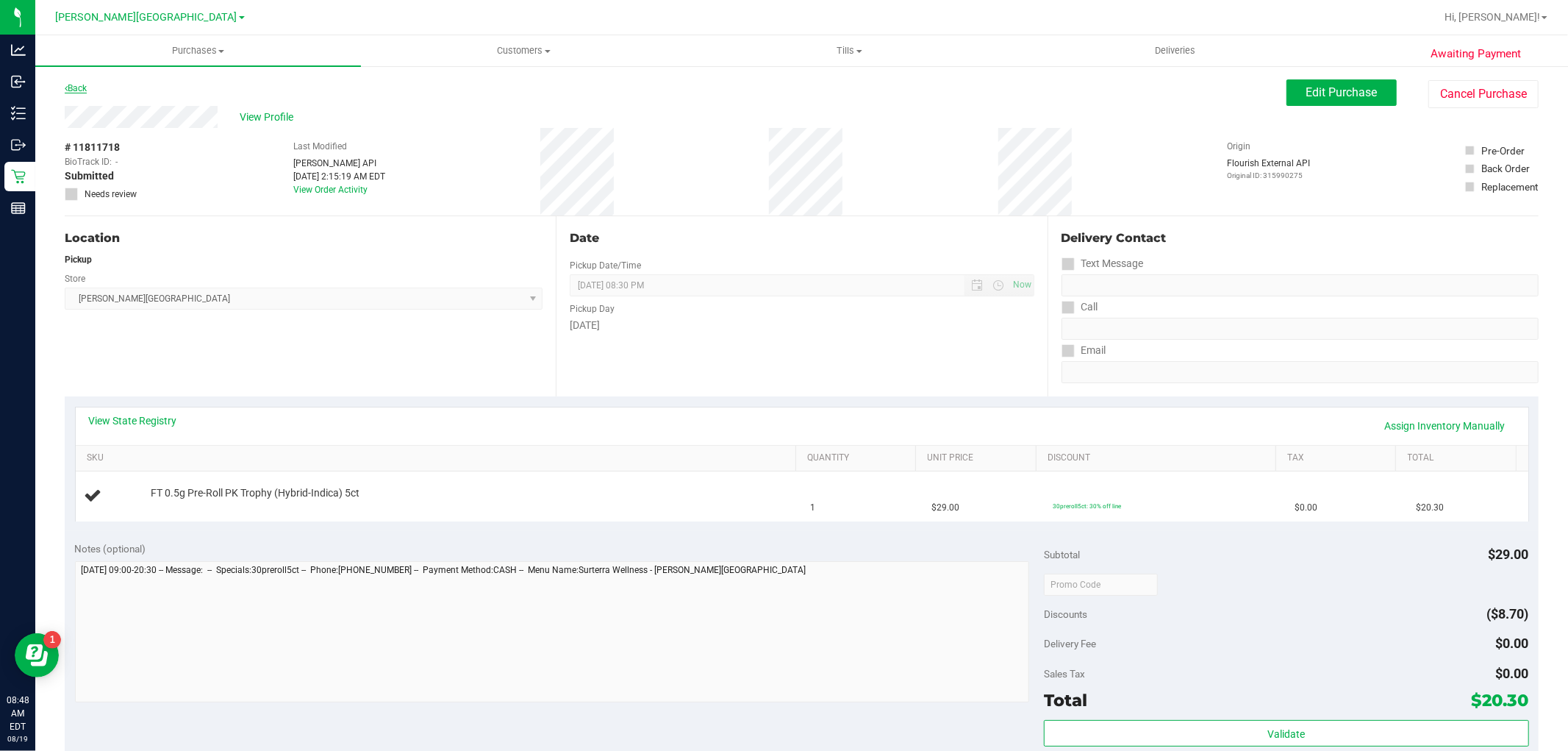
click at [84, 88] on link "Back" at bounding box center [75, 88] width 22 height 10
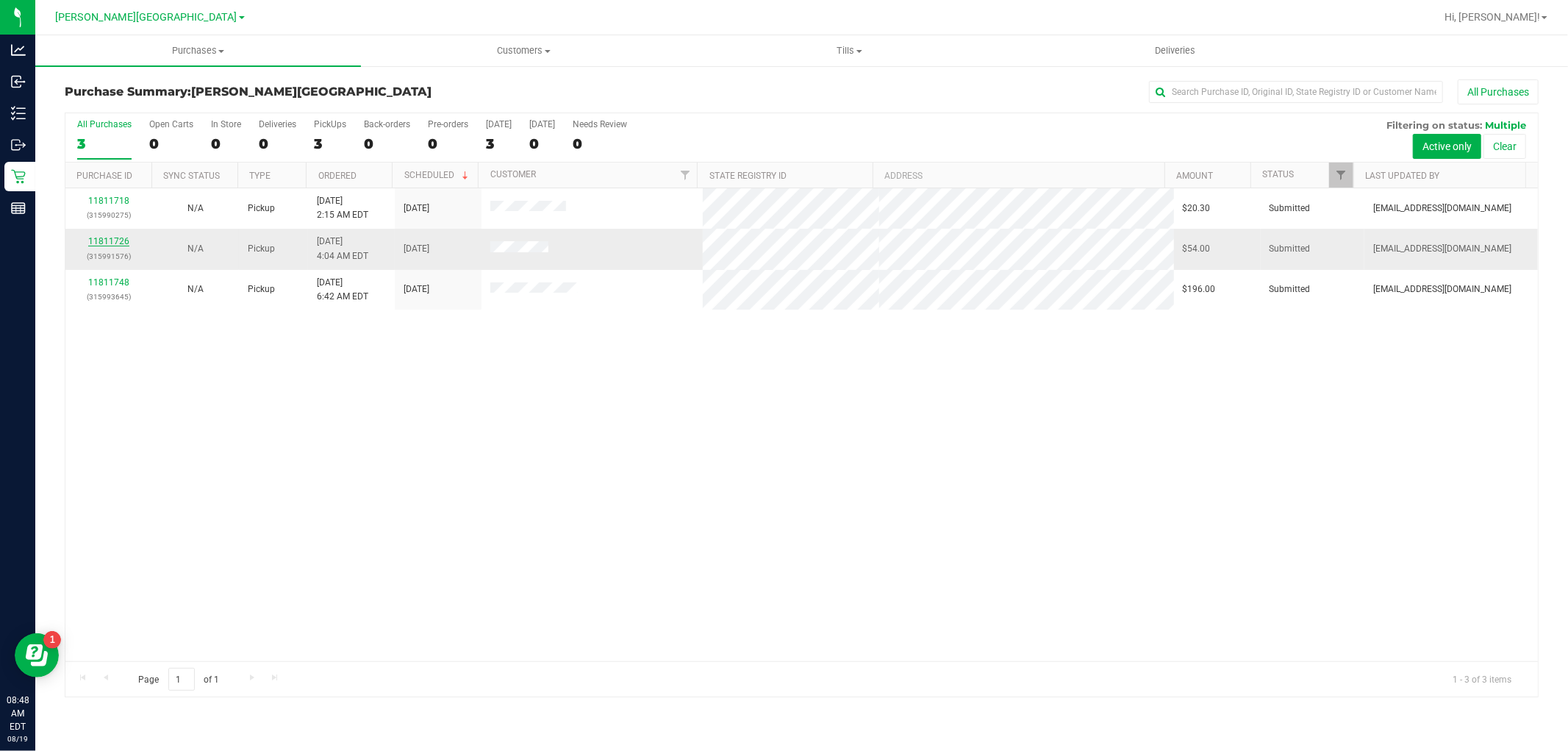
click at [98, 241] on link "11811726" at bounding box center [109, 241] width 41 height 10
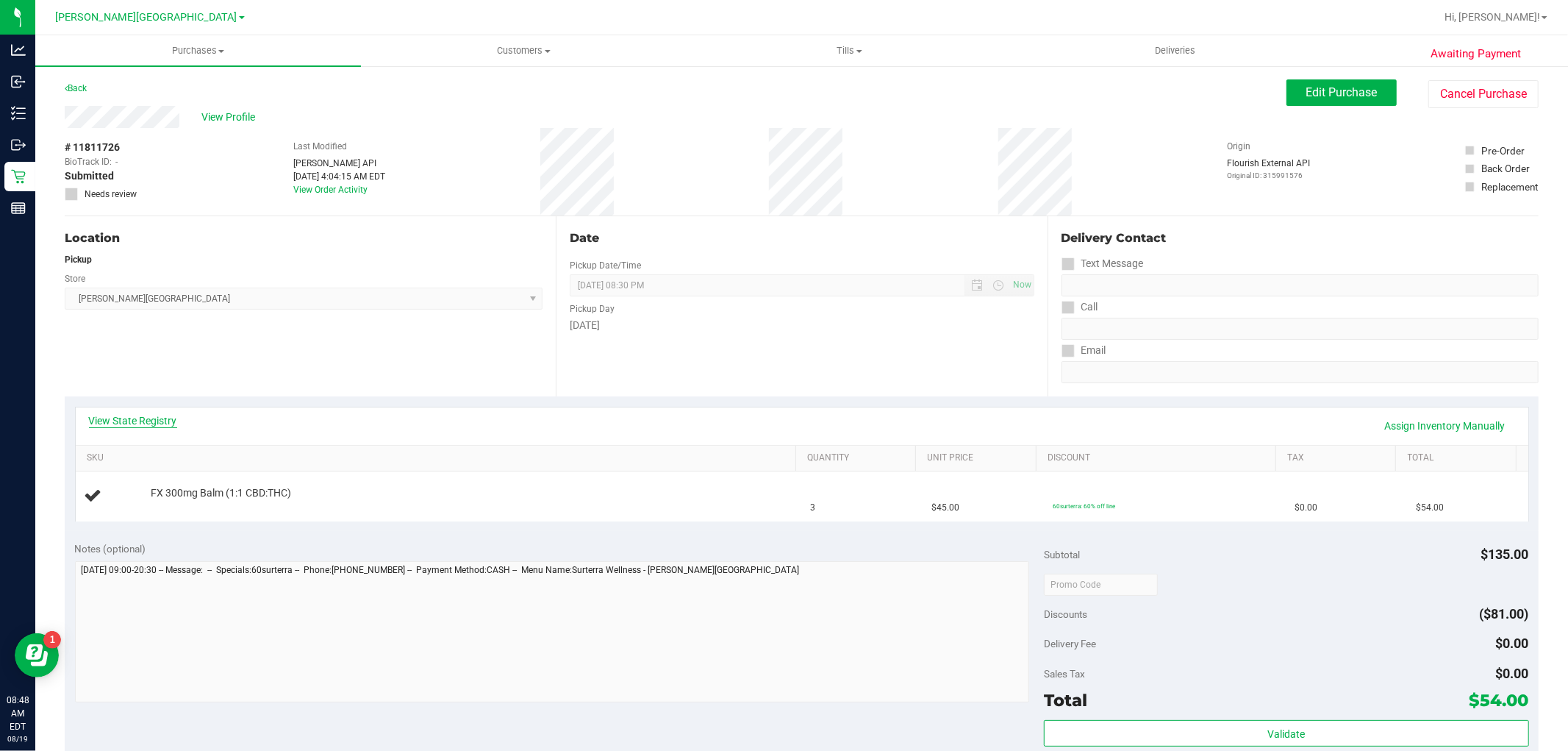
click at [144, 422] on link "View State Registry" at bounding box center [133, 421] width 88 height 15
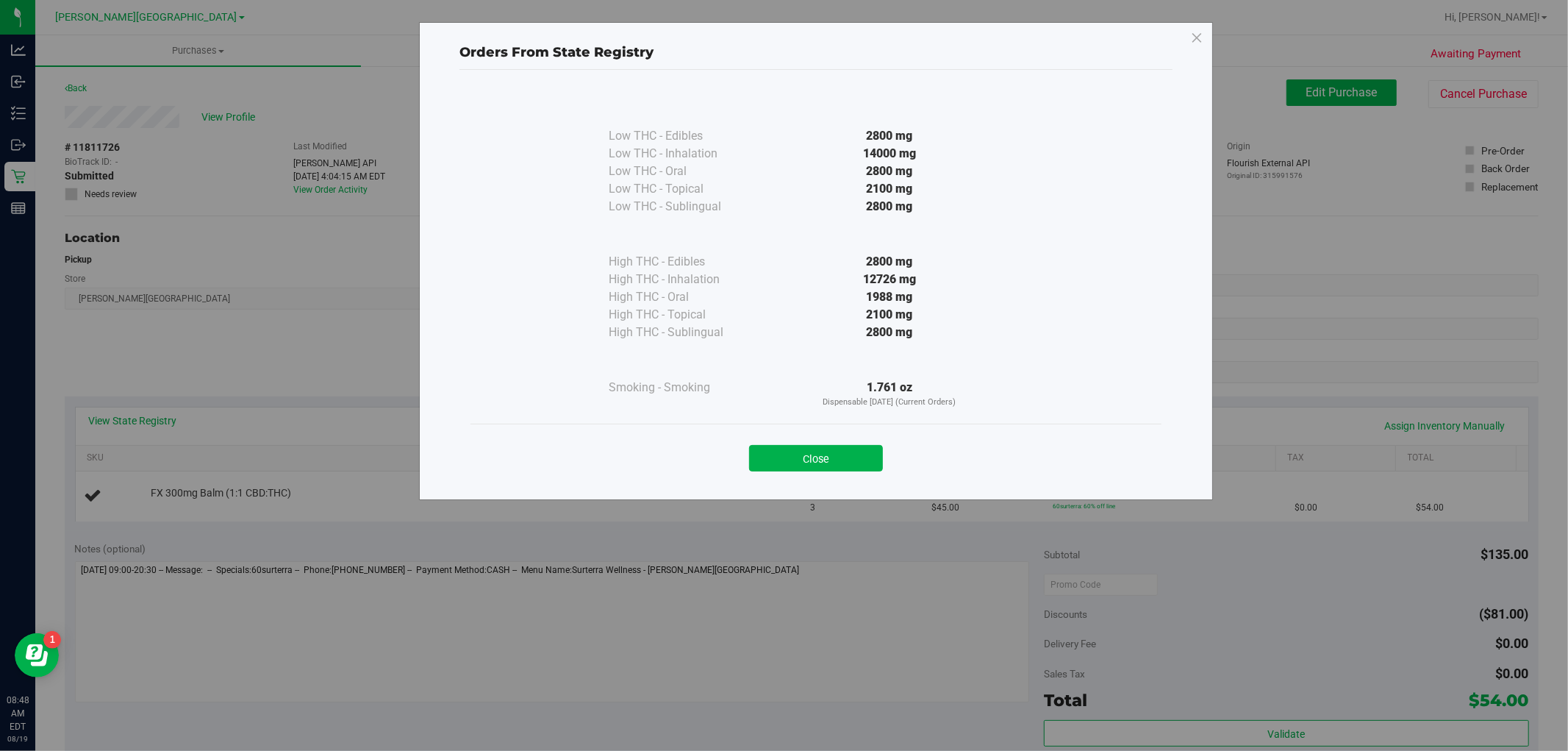
click at [810, 453] on button "Close" at bounding box center [816, 458] width 134 height 26
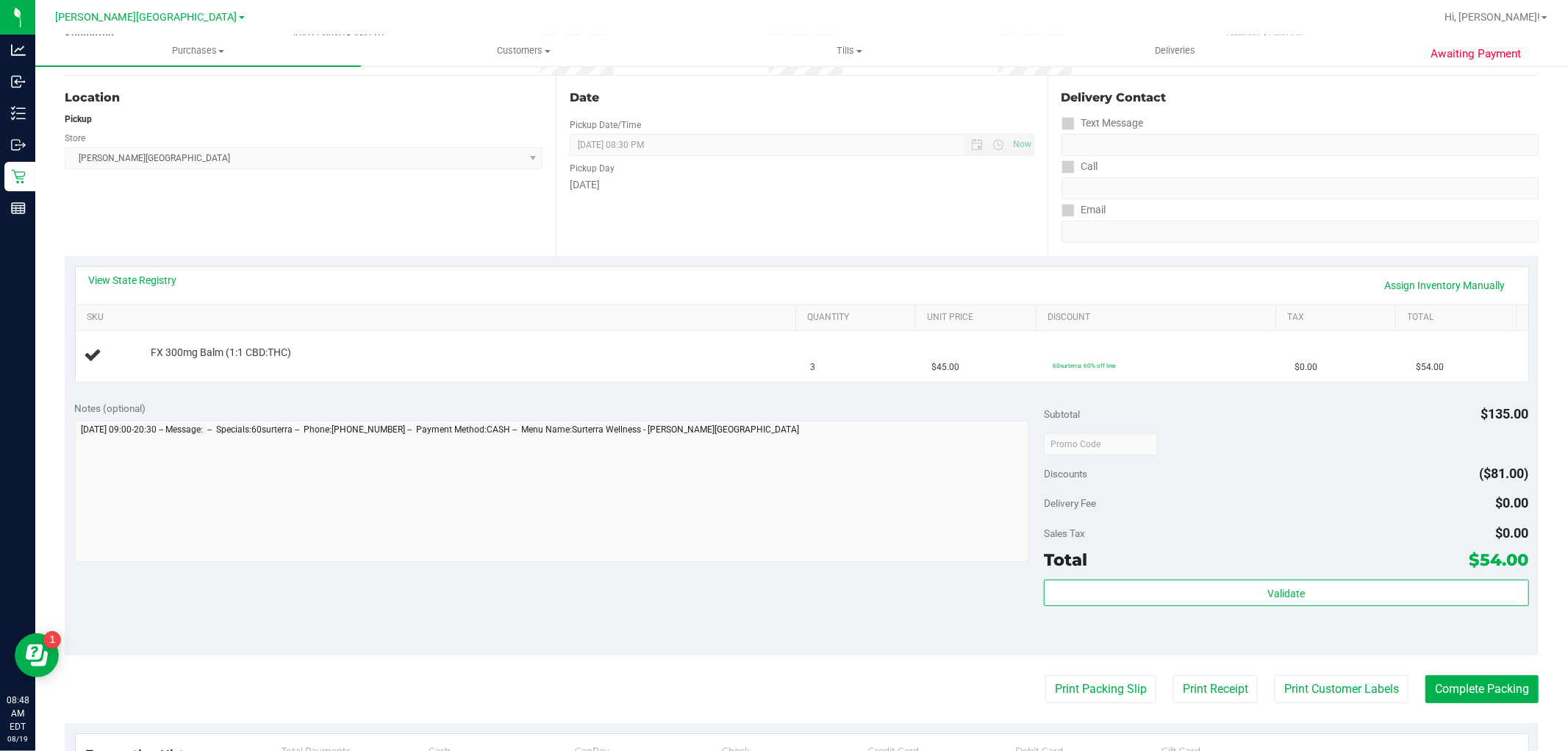
scroll to position [327, 0]
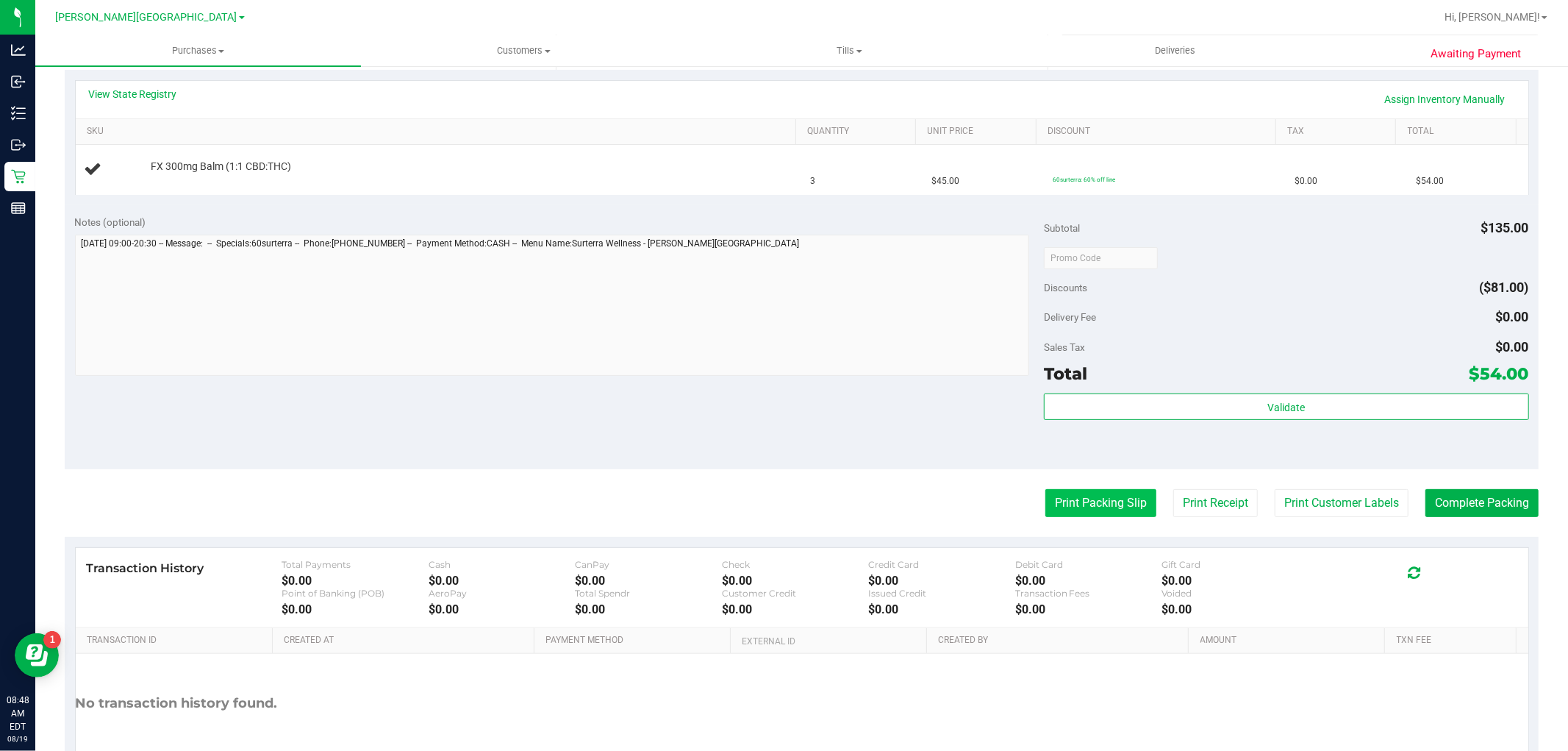
click at [1067, 500] on button "Print Packing Slip" at bounding box center [1101, 503] width 111 height 28
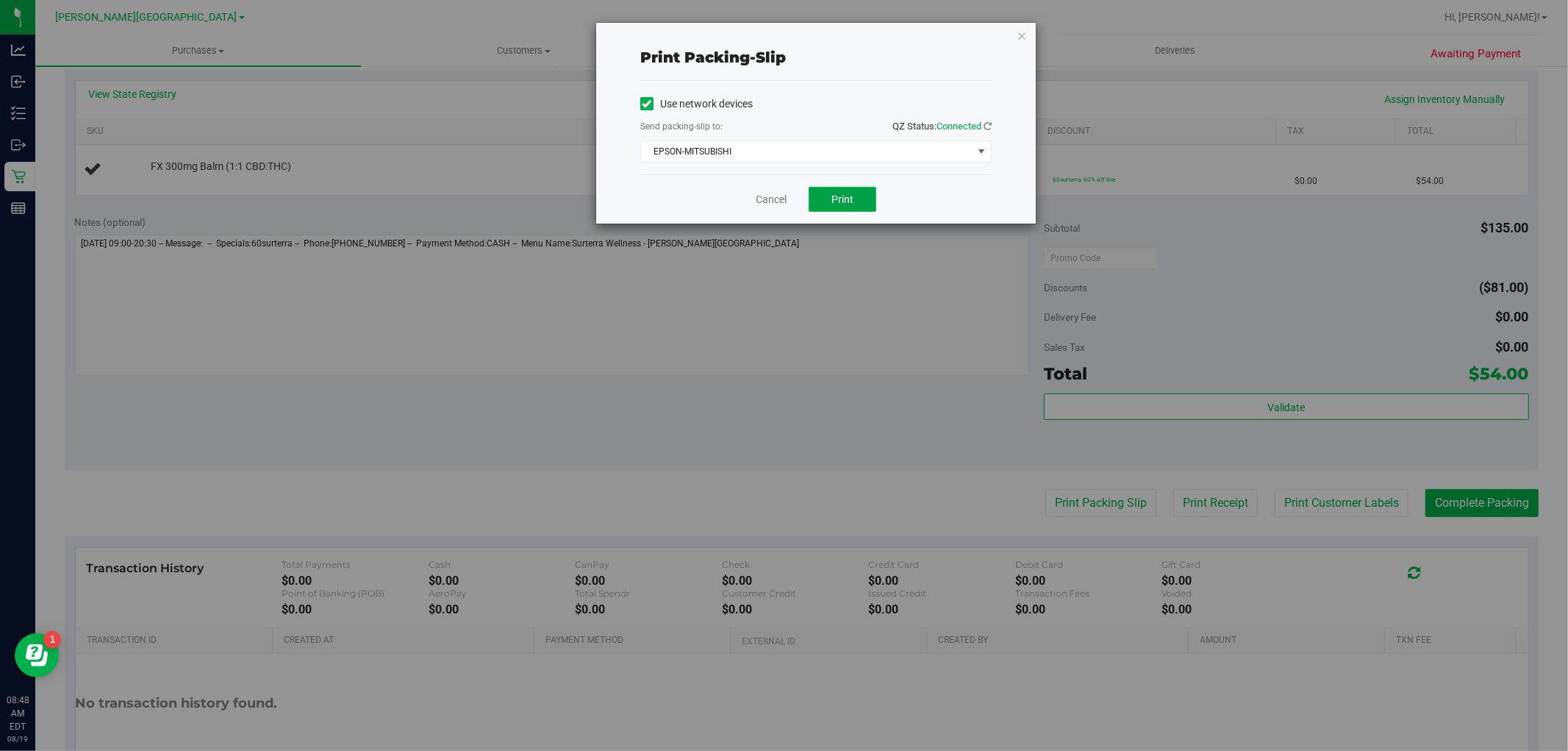
click at [860, 195] on button "Print" at bounding box center [843, 199] width 68 height 25
click at [771, 196] on link "Cancel" at bounding box center [771, 199] width 31 height 16
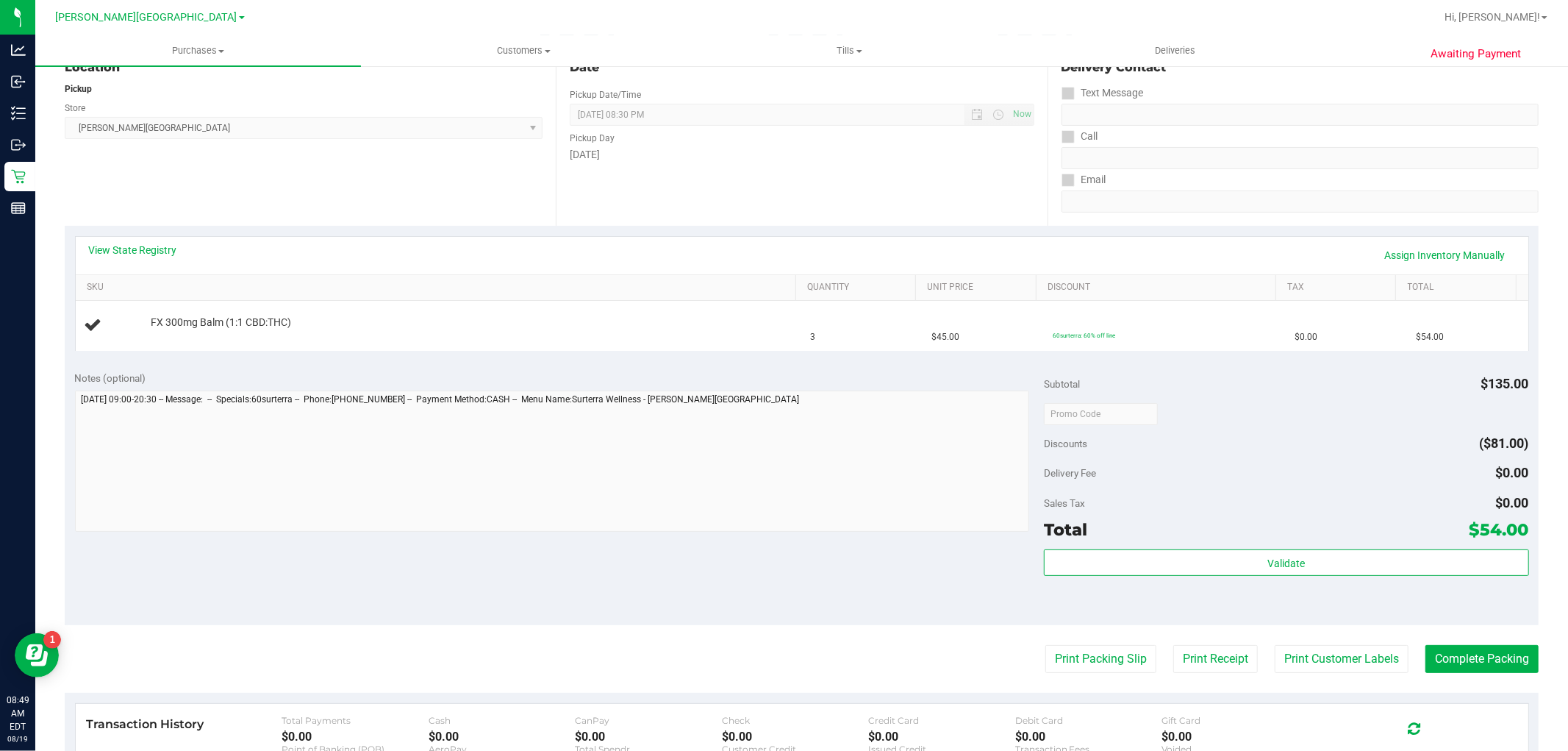
scroll to position [0, 0]
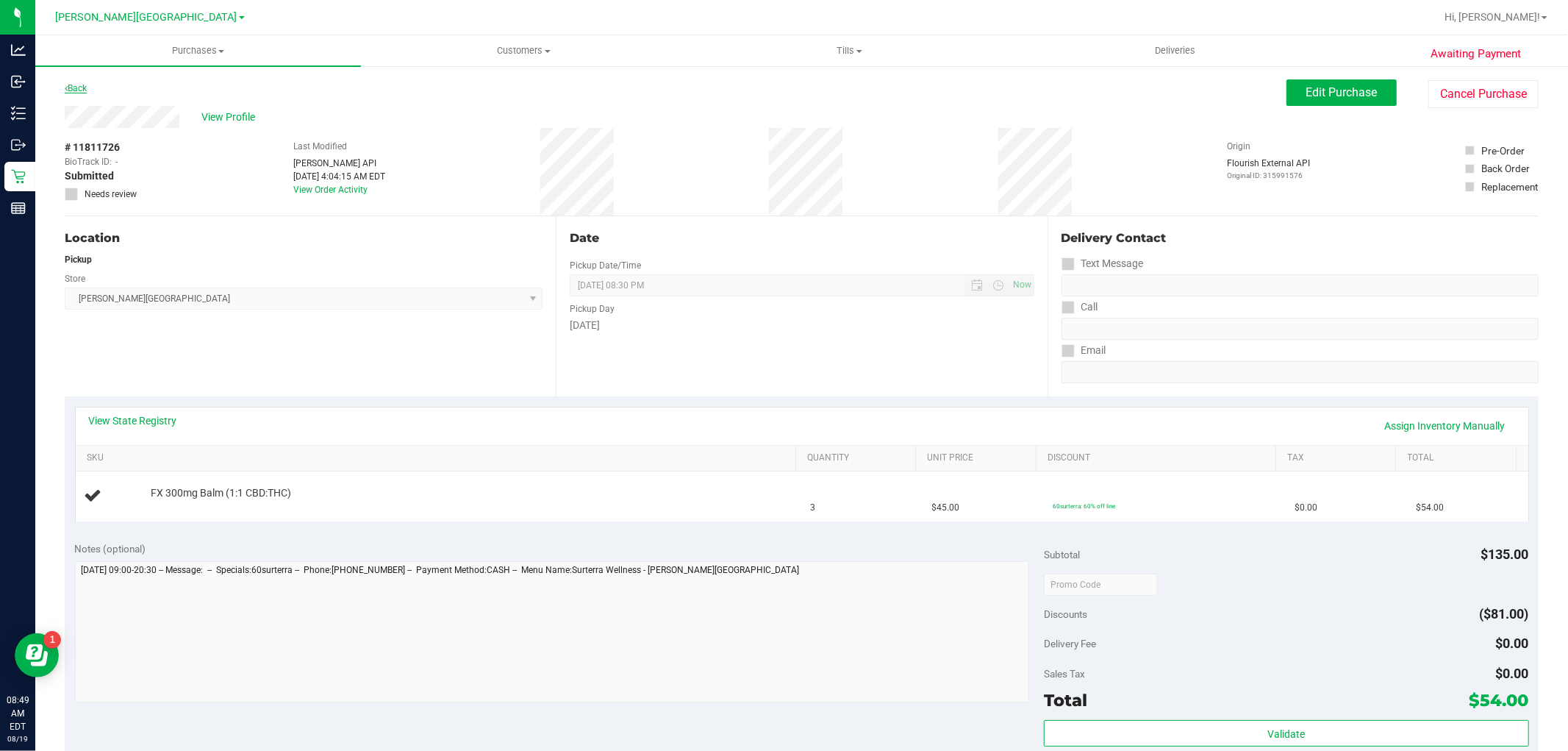
click at [75, 87] on link "Back" at bounding box center [75, 88] width 22 height 10
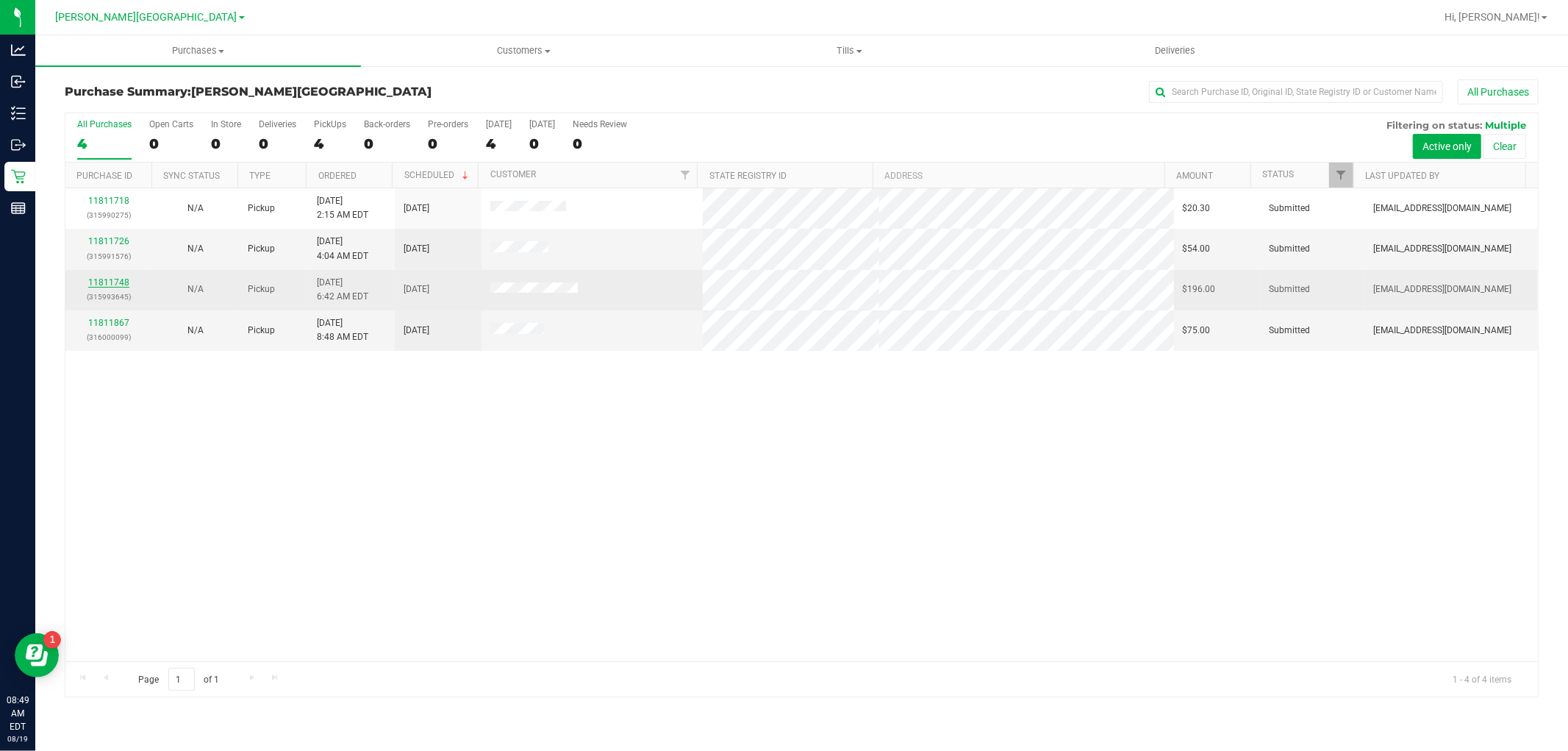
click at [113, 283] on link "11811748" at bounding box center [109, 282] width 41 height 10
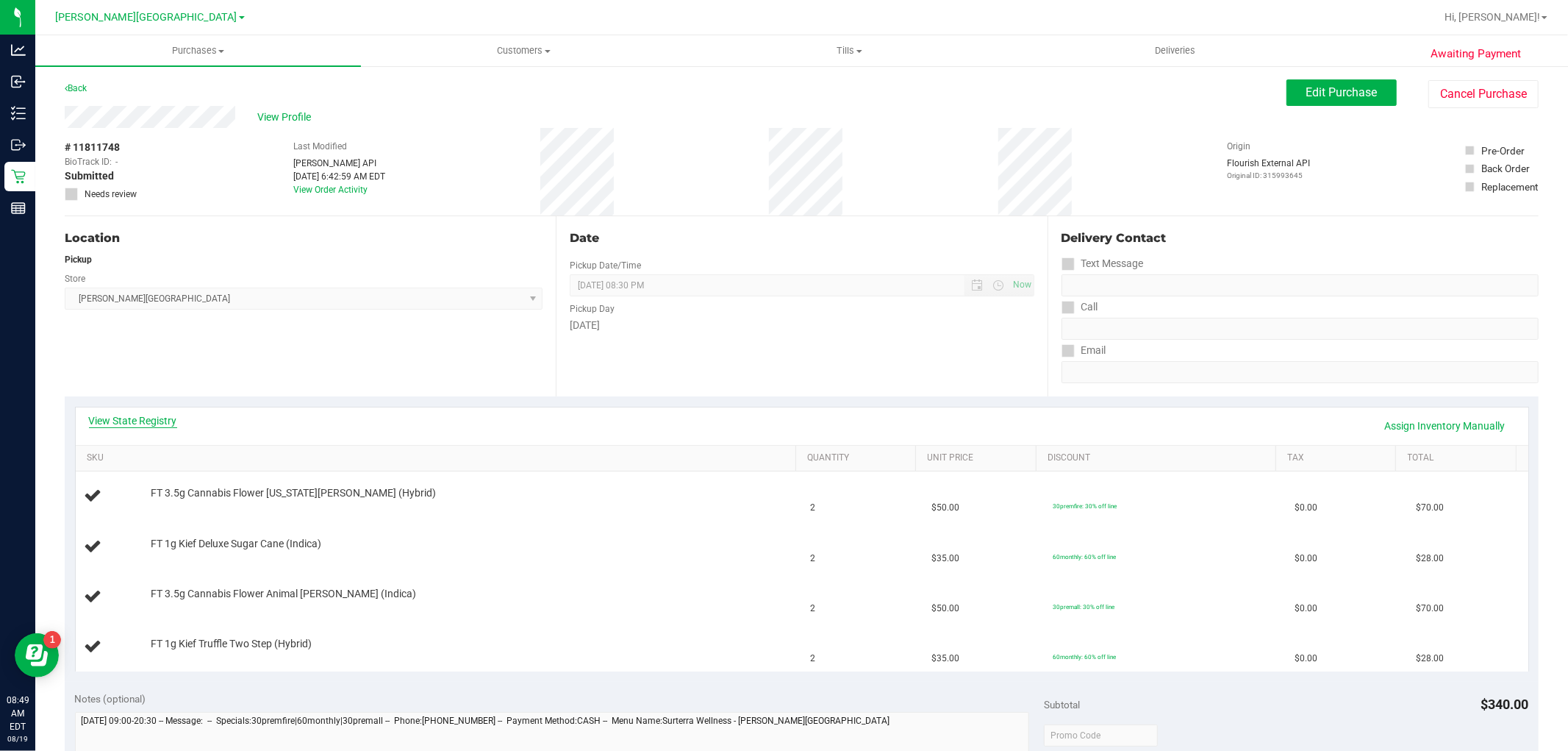
click at [150, 428] on link "View State Registry" at bounding box center [133, 421] width 88 height 15
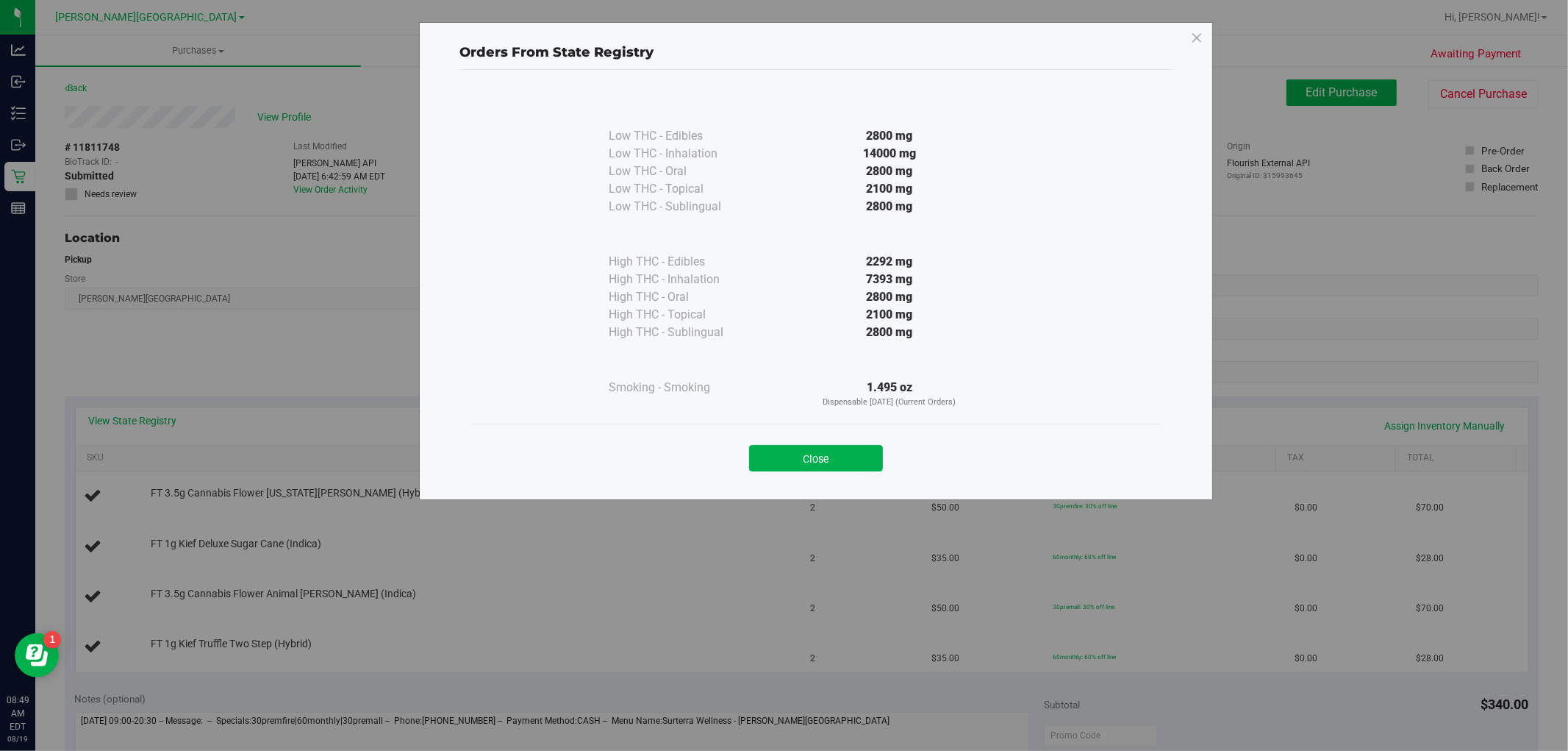
click at [807, 461] on button "Close" at bounding box center [816, 458] width 134 height 26
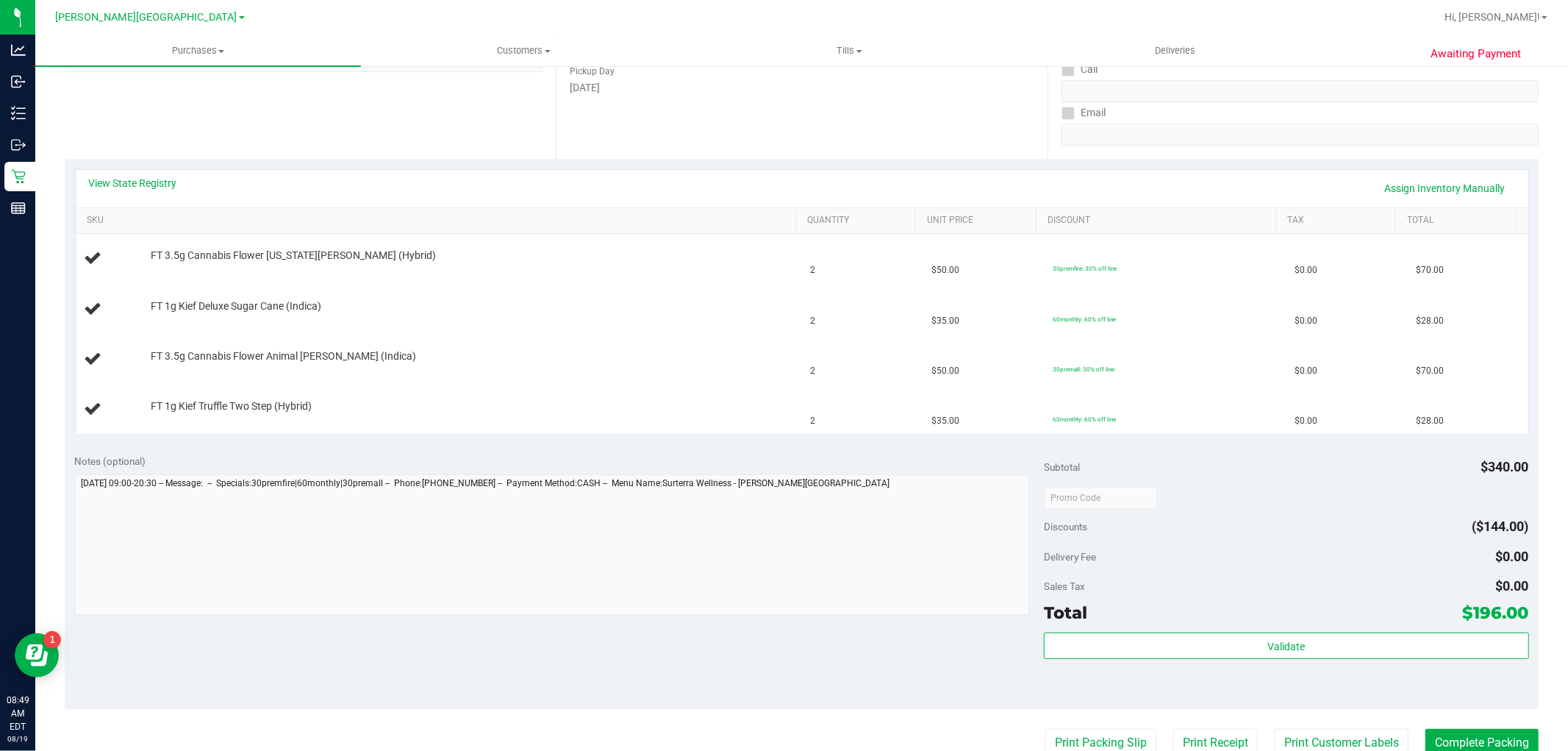
scroll to position [490, 0]
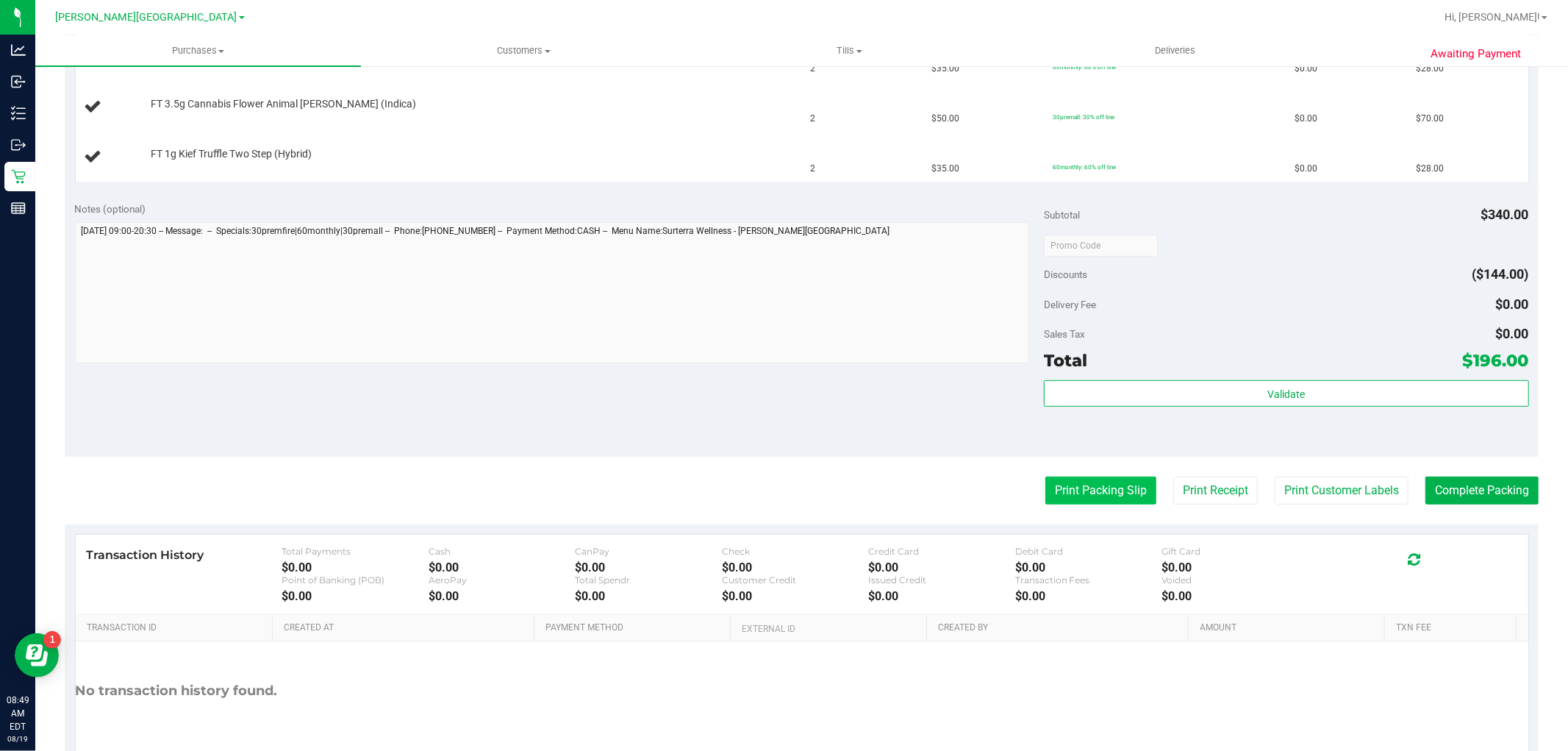
click at [1078, 483] on button "Print Packing Slip" at bounding box center [1101, 490] width 111 height 28
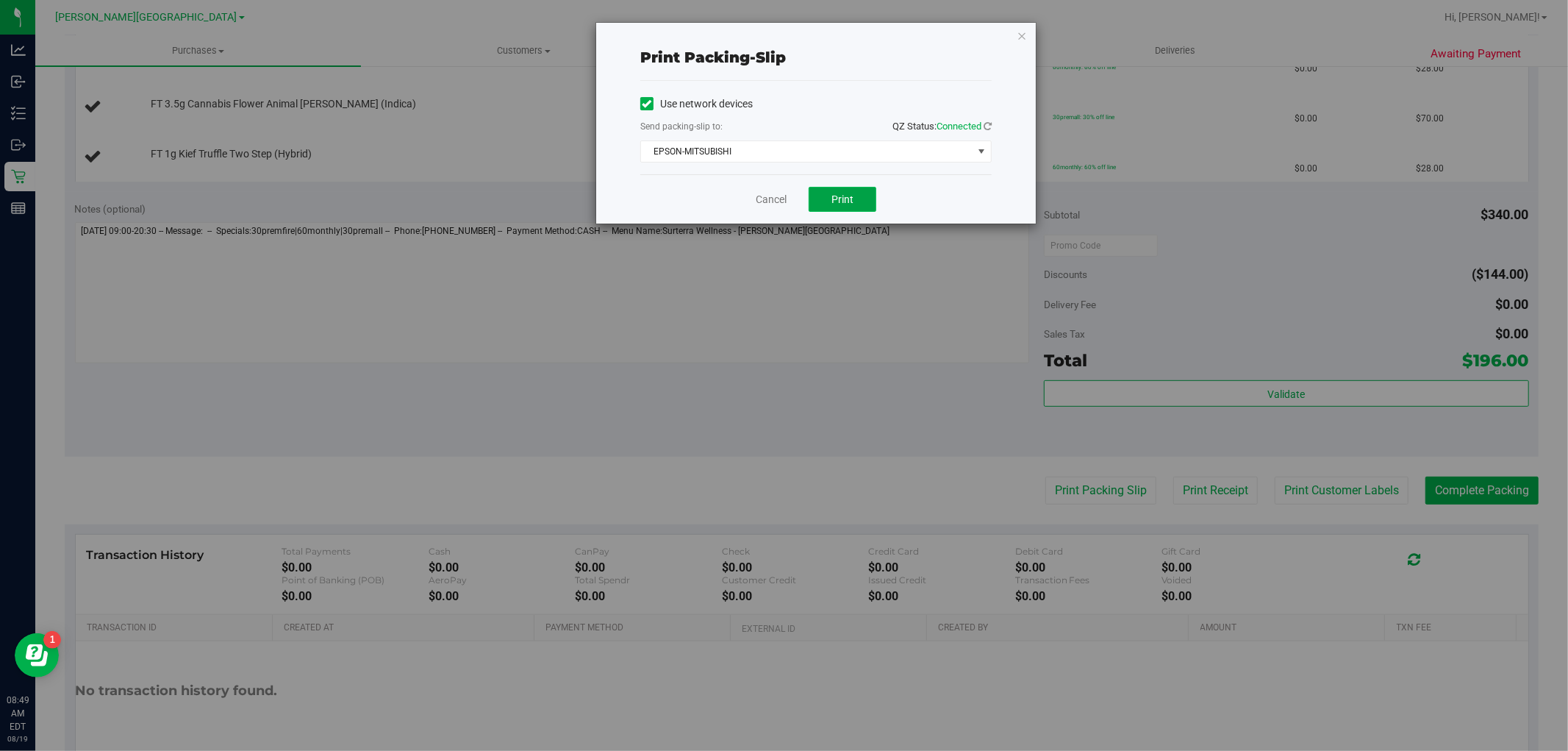
click at [850, 188] on button "Print" at bounding box center [843, 199] width 68 height 25
click at [777, 196] on link "Cancel" at bounding box center [771, 199] width 31 height 16
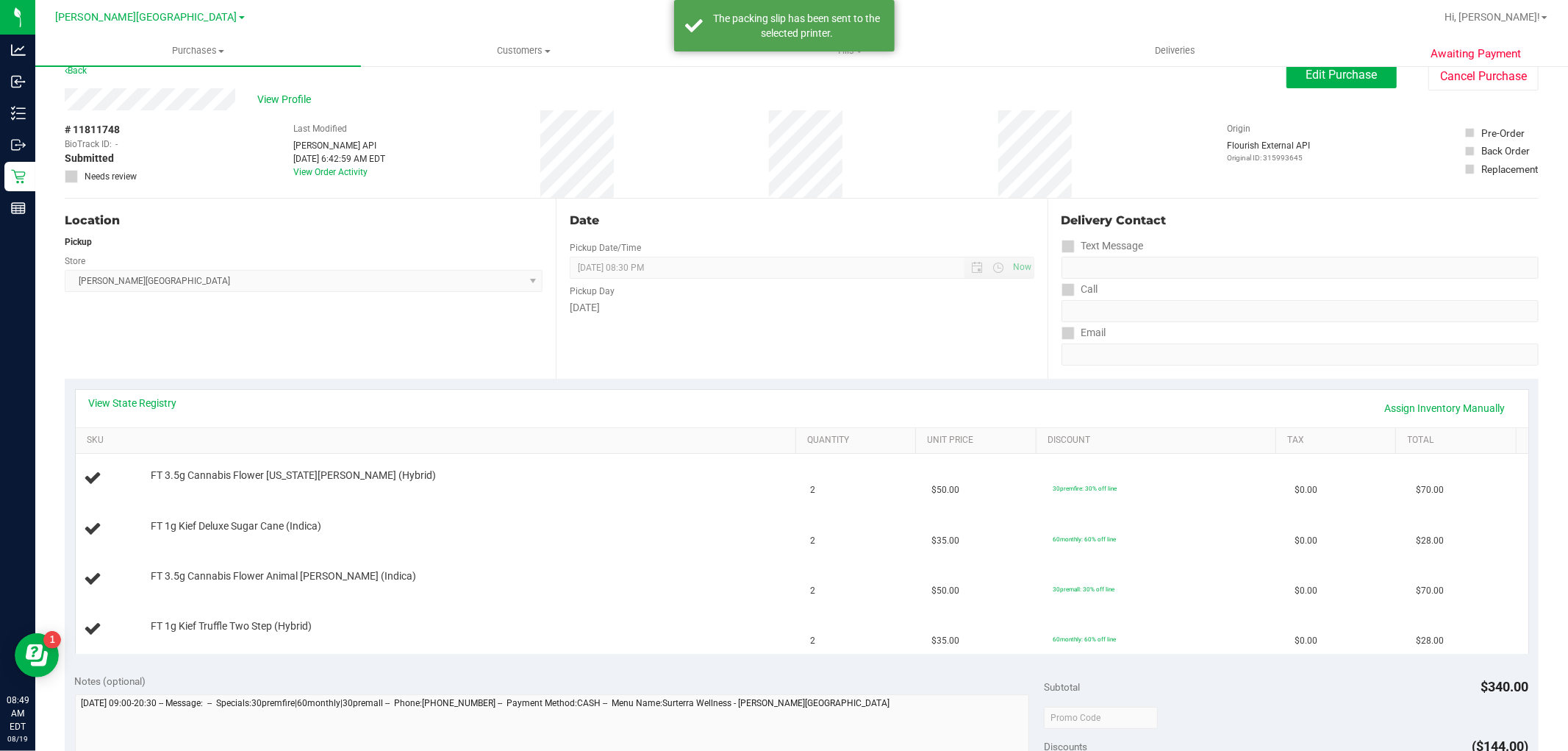
scroll to position [0, 0]
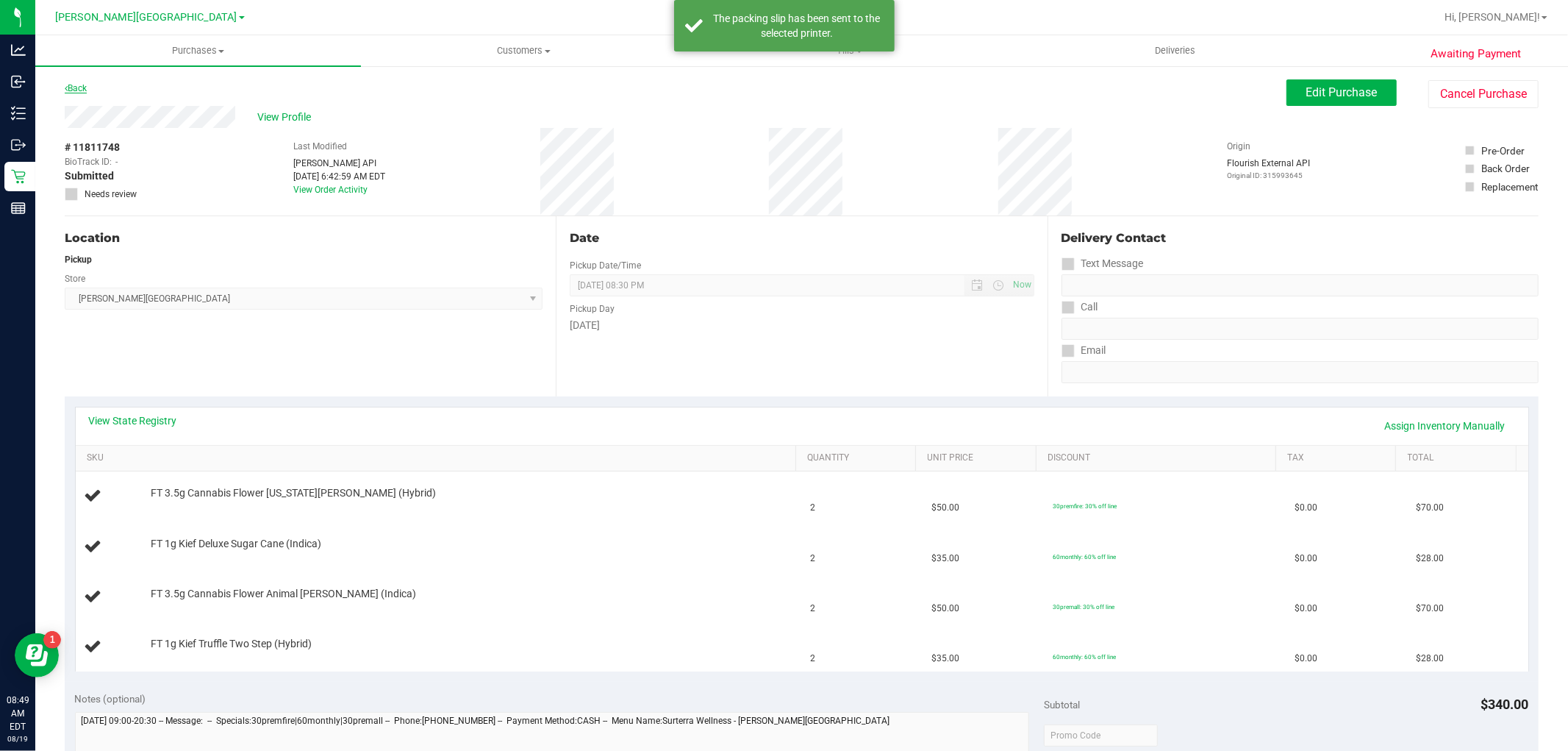
click at [78, 84] on link "Back" at bounding box center [75, 88] width 22 height 10
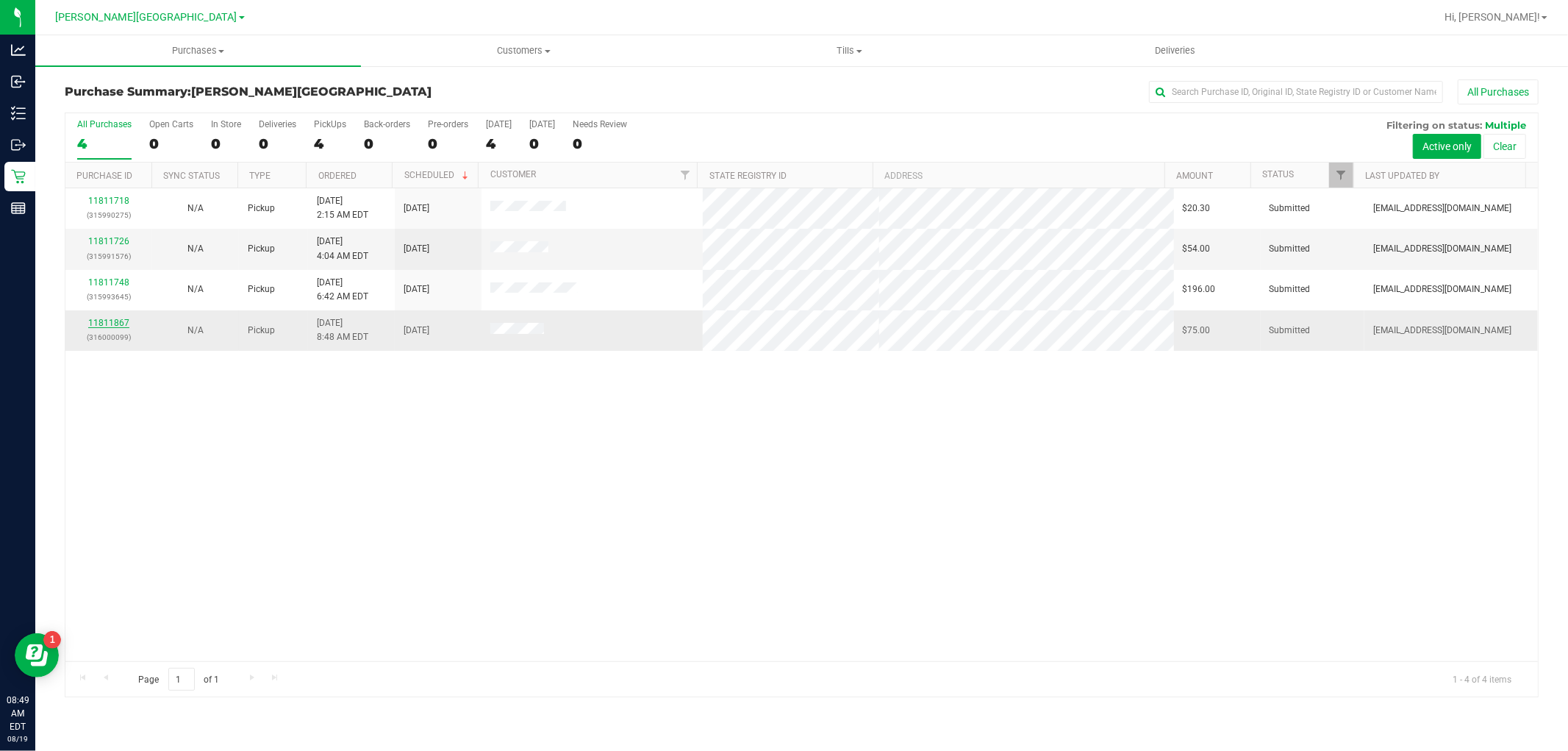
click at [121, 318] on link "11811867" at bounding box center [109, 323] width 41 height 10
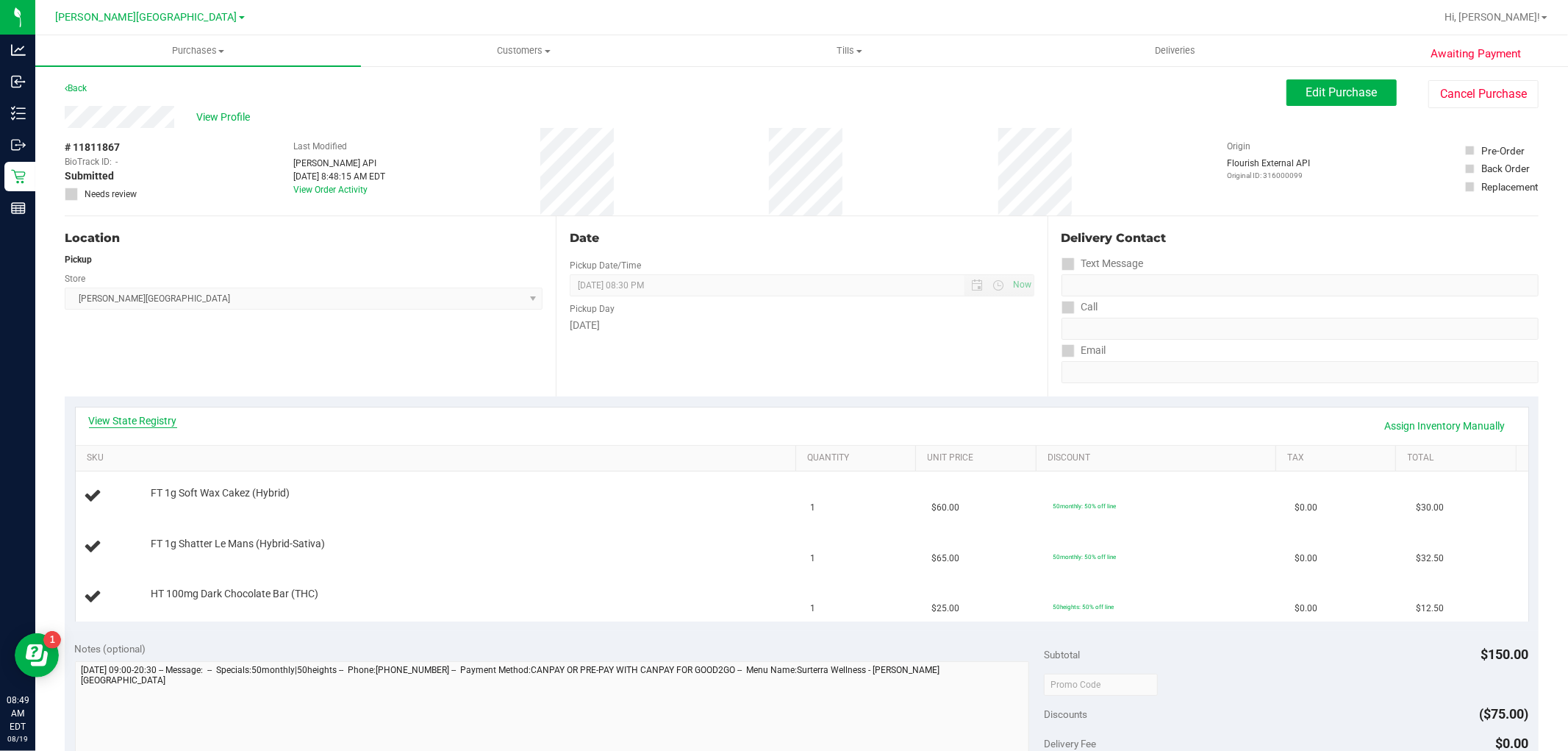
click at [151, 423] on link "View State Registry" at bounding box center [133, 421] width 88 height 15
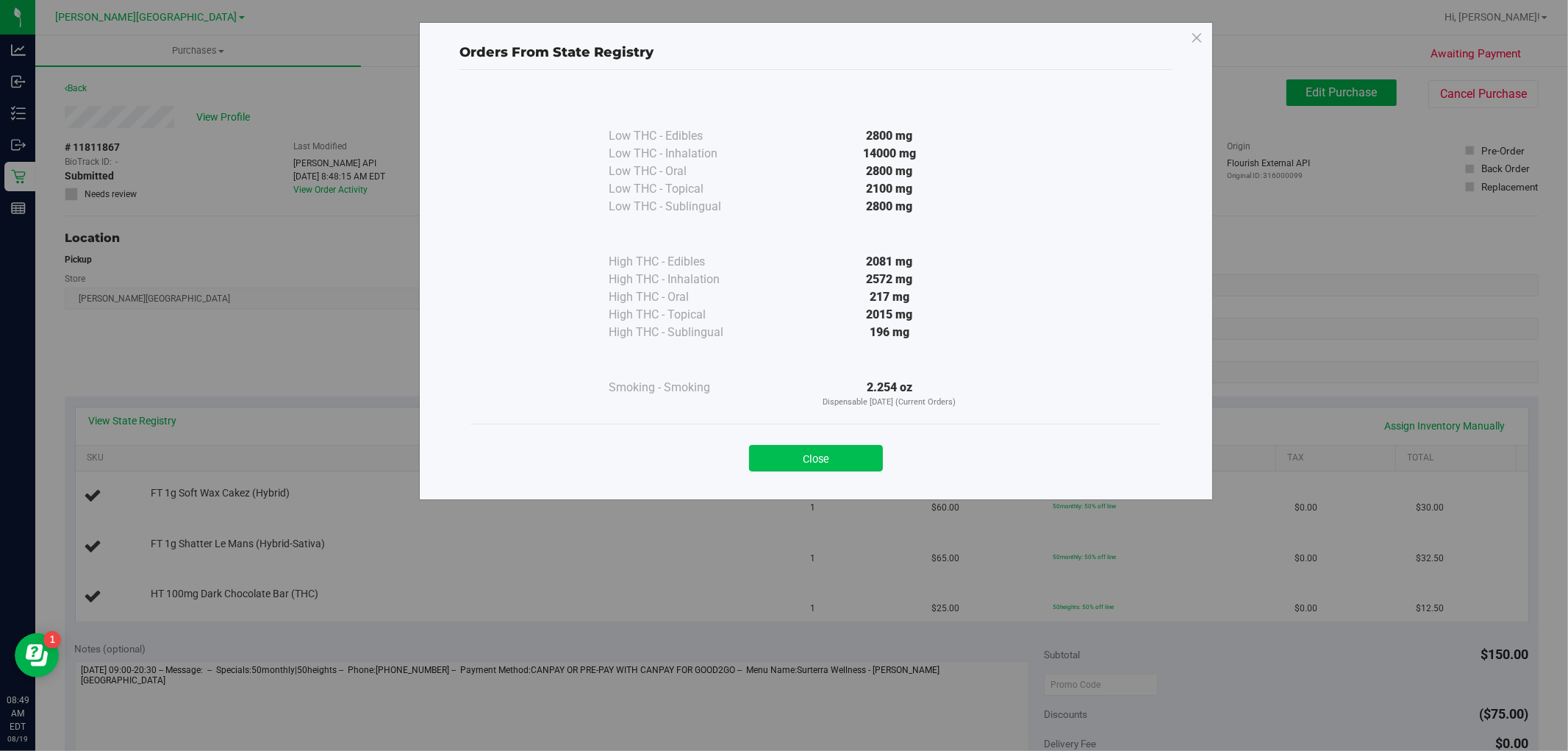
click at [839, 447] on button "Close" at bounding box center [816, 458] width 134 height 26
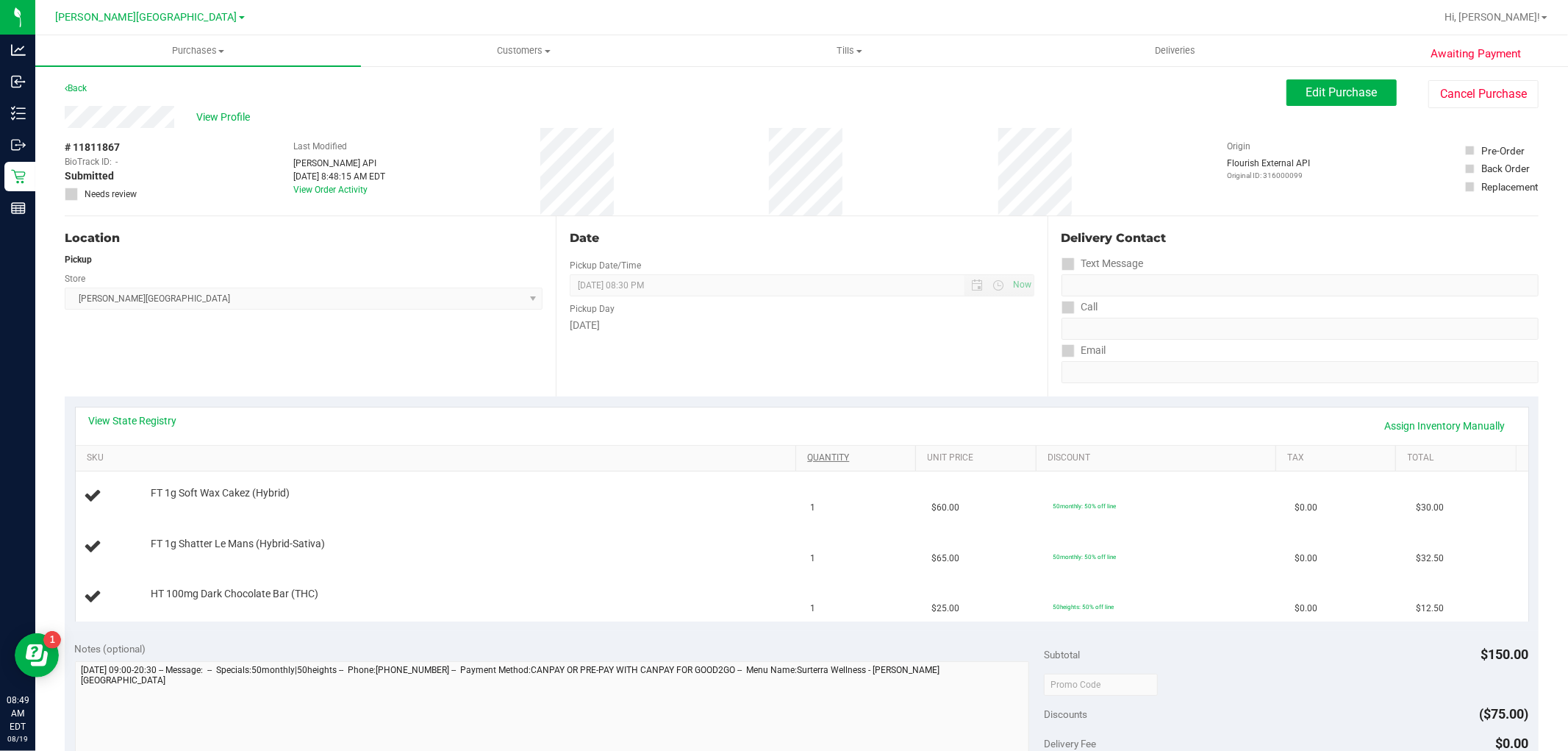
scroll to position [408, 0]
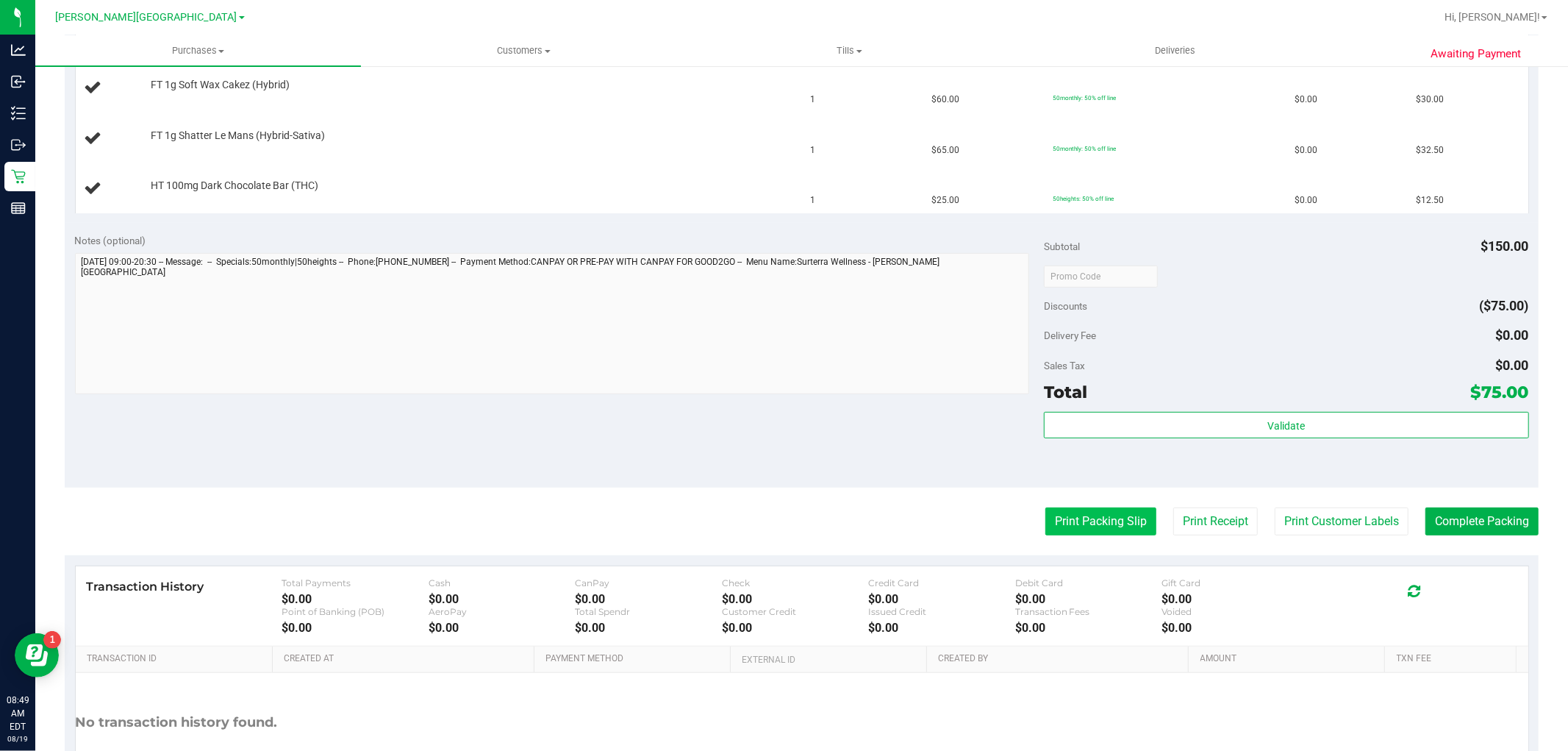
click at [1087, 525] on button "Print Packing Slip" at bounding box center [1101, 521] width 111 height 28
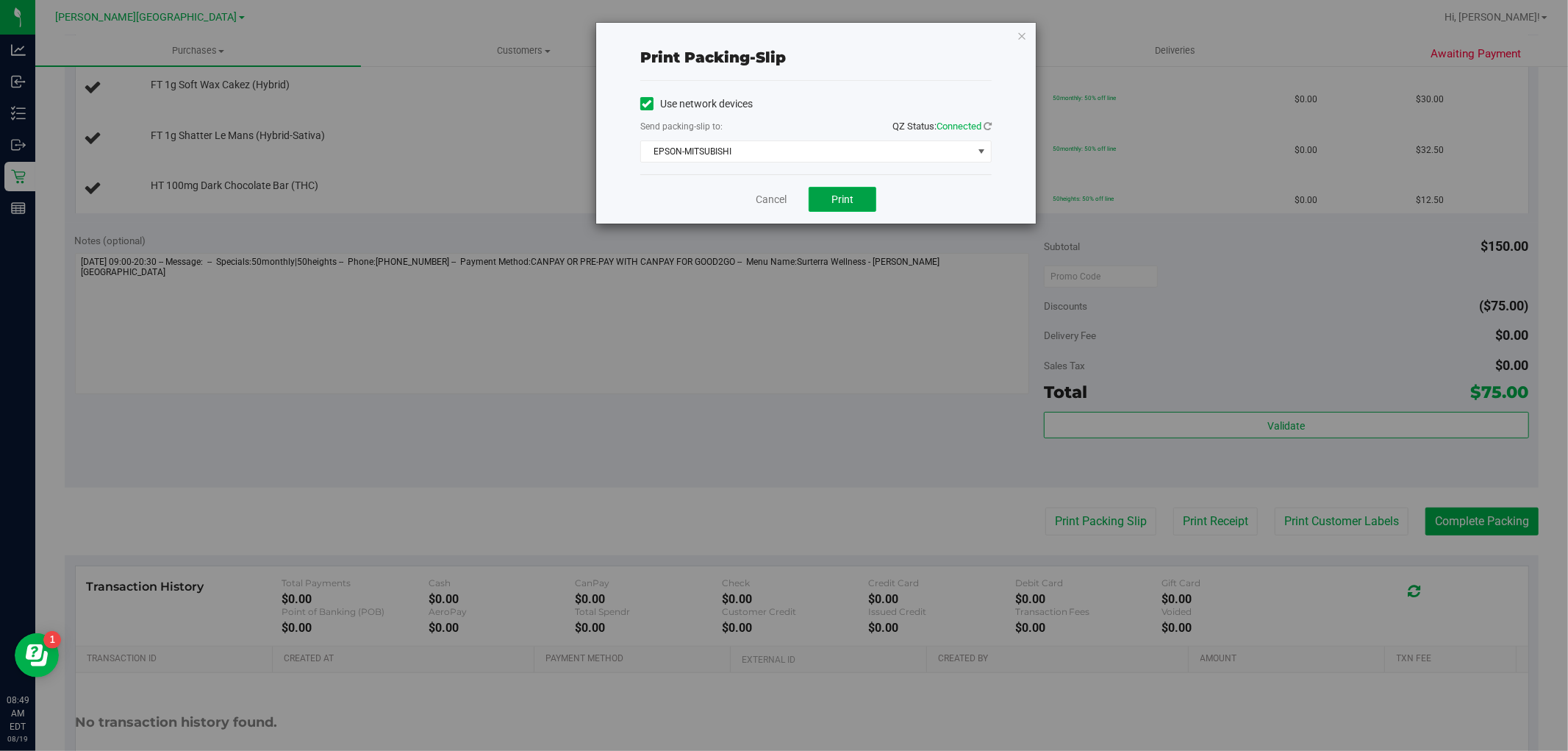
click at [846, 202] on span "Print" at bounding box center [843, 199] width 22 height 12
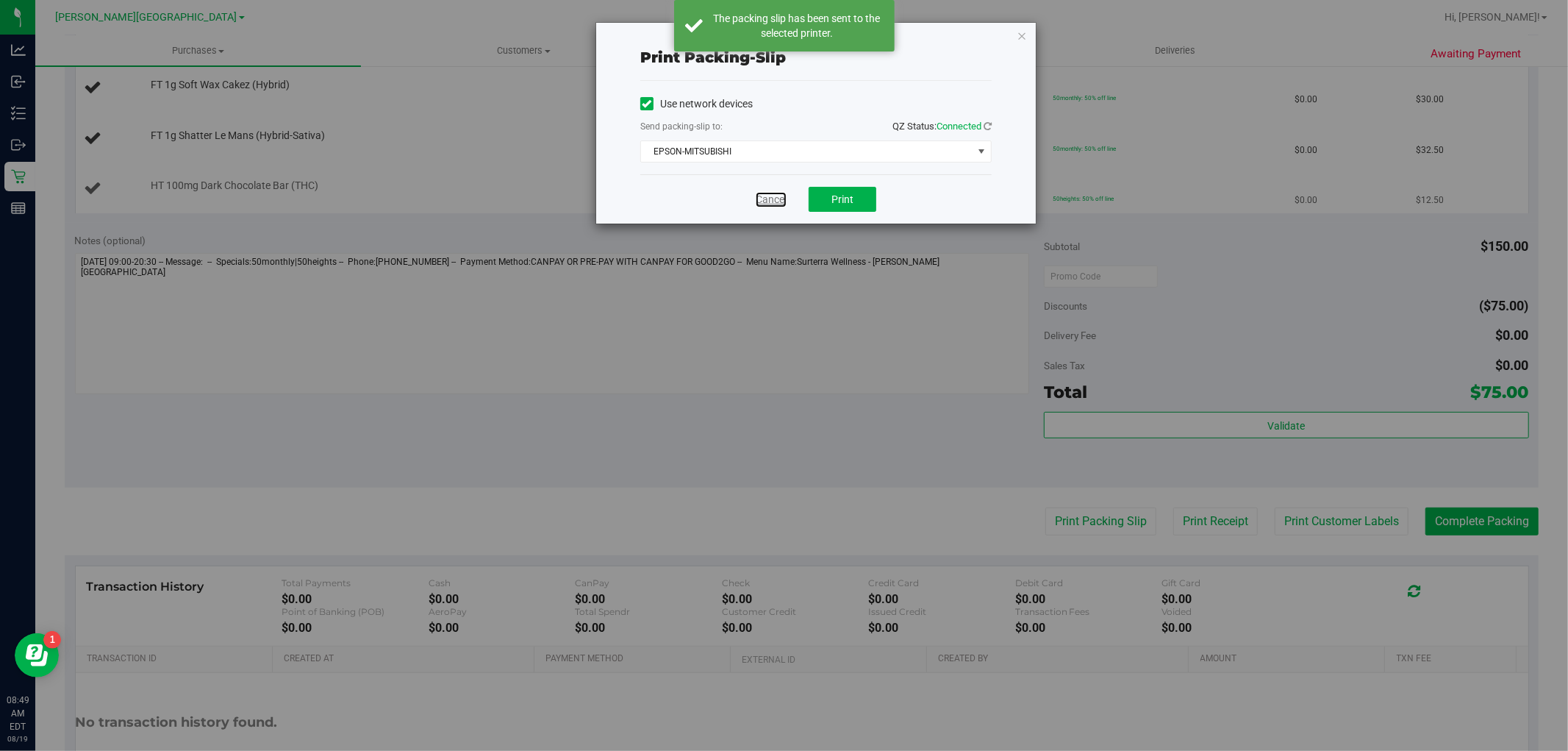
click at [777, 196] on link "Cancel" at bounding box center [771, 199] width 31 height 16
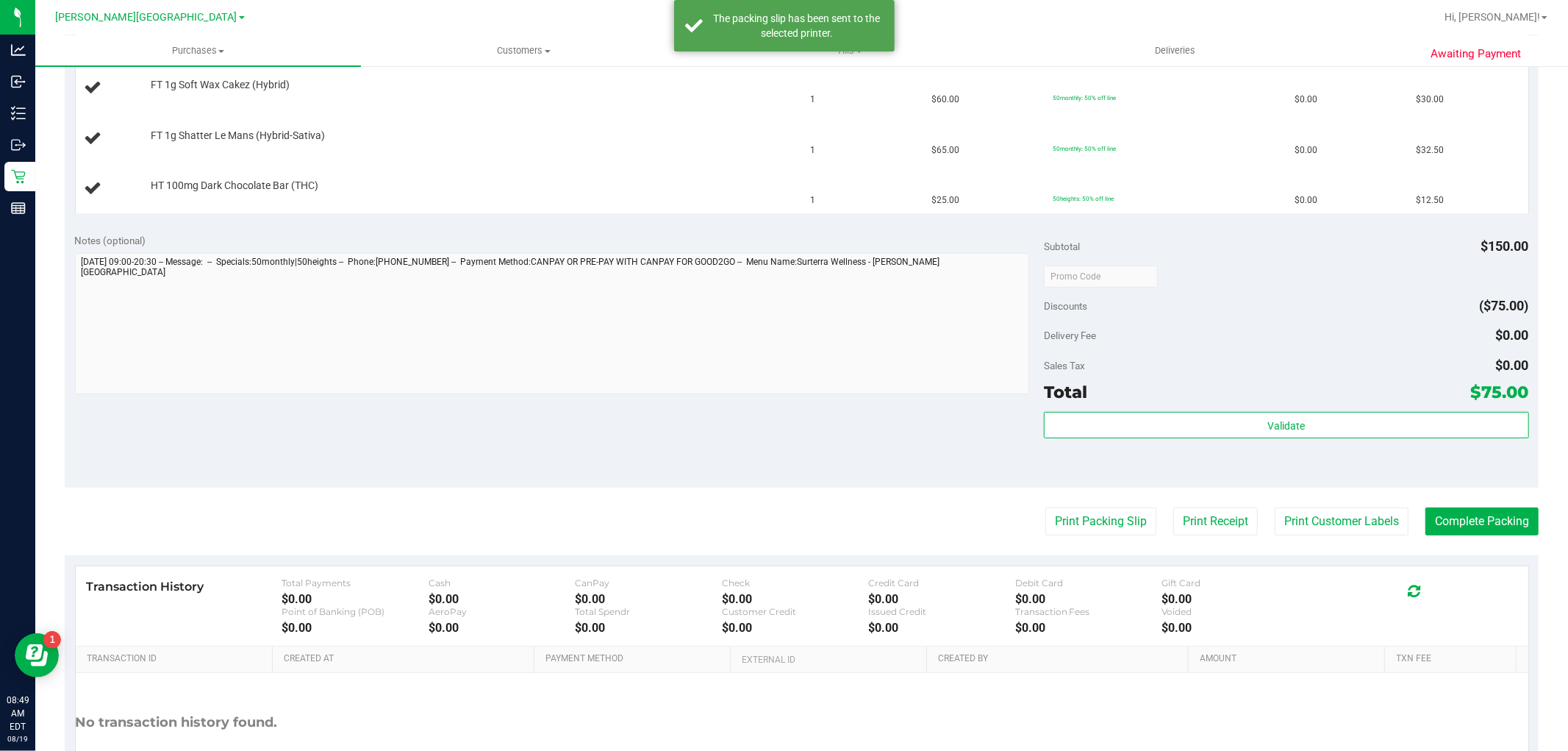
scroll to position [0, 0]
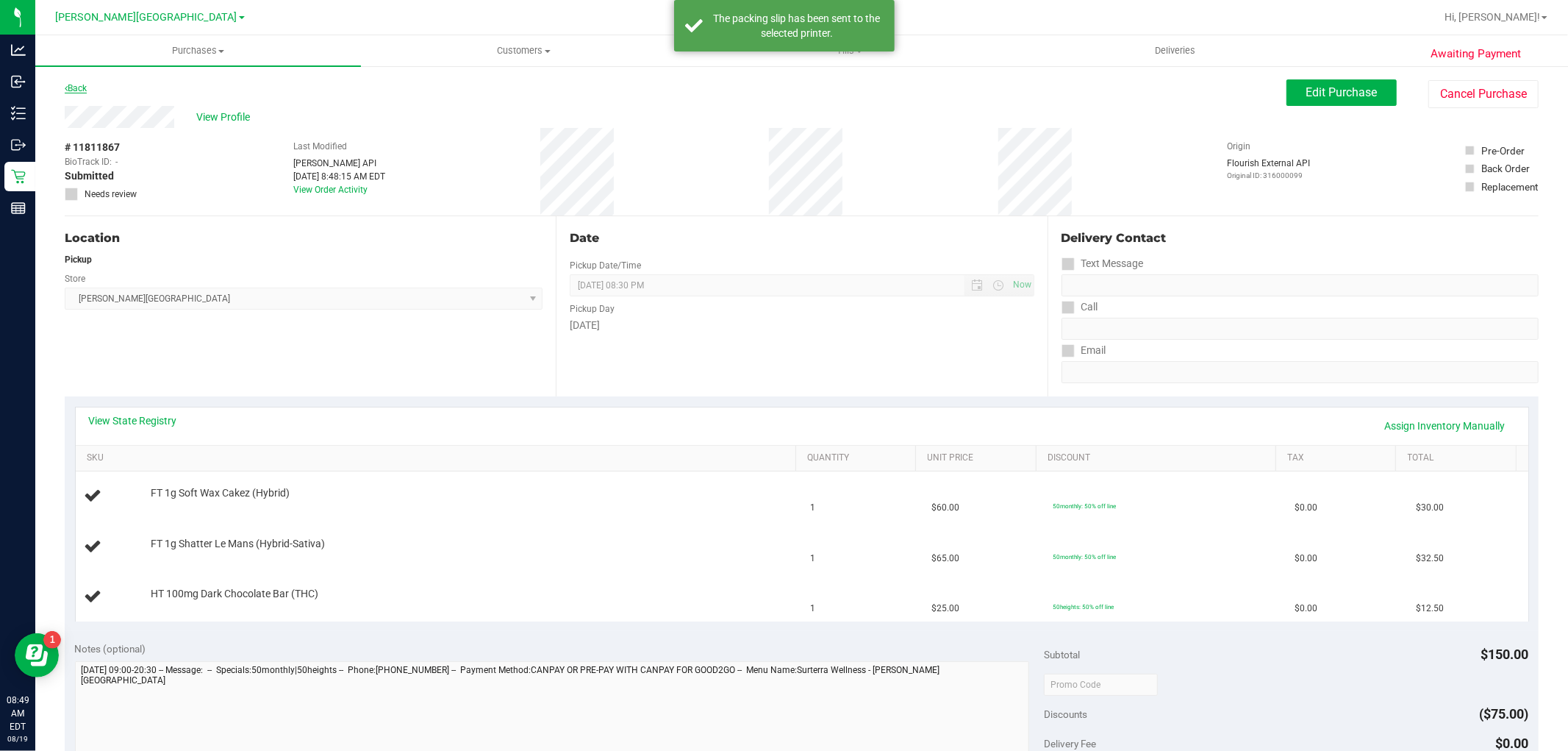
click at [84, 87] on link "Back" at bounding box center [75, 88] width 22 height 10
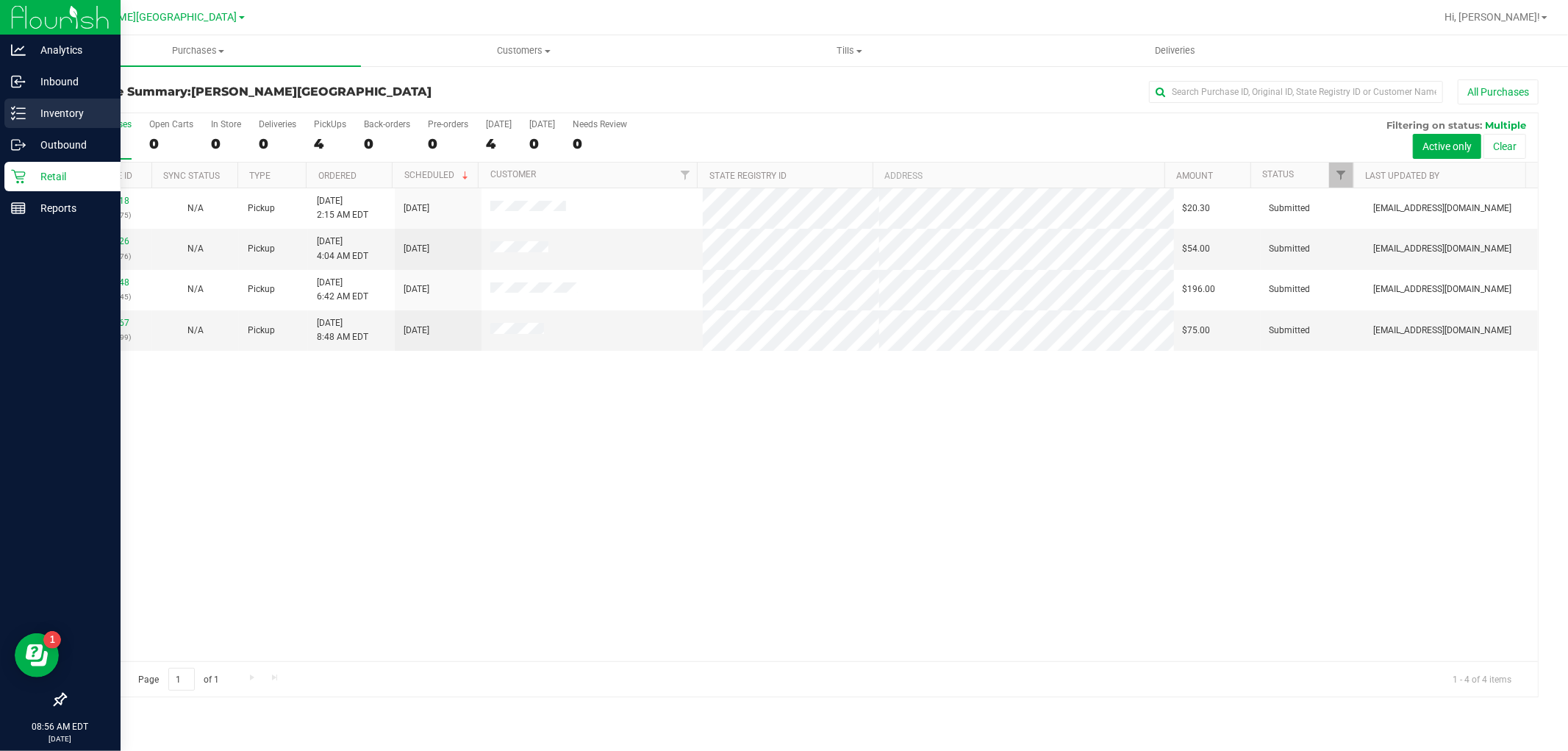
click at [63, 116] on p "Inventory" at bounding box center [69, 112] width 88 height 17
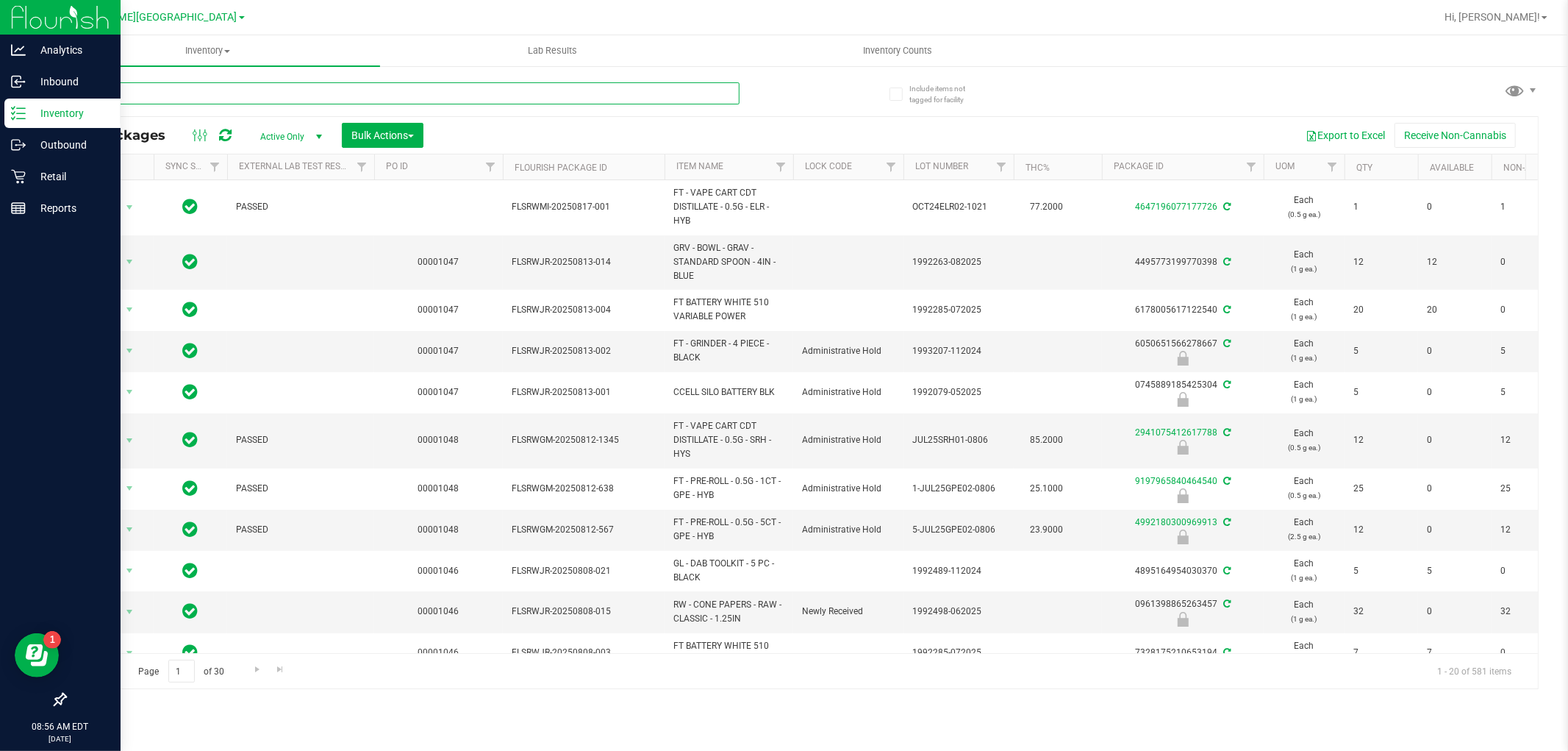
click at [306, 98] on input "text" at bounding box center [402, 93] width 675 height 22
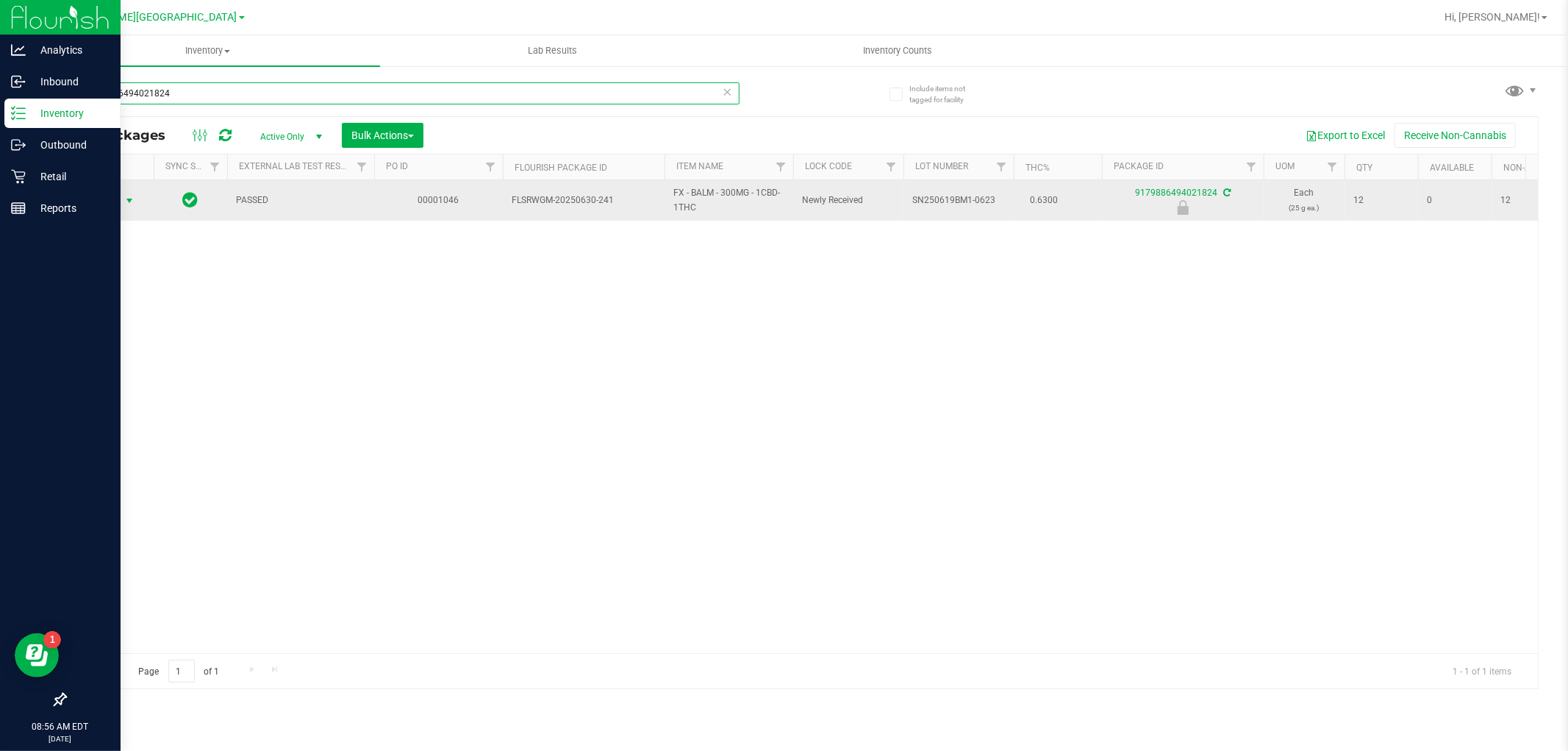
type input "9179886494021824"
click at [125, 197] on span "select" at bounding box center [129, 201] width 12 height 12
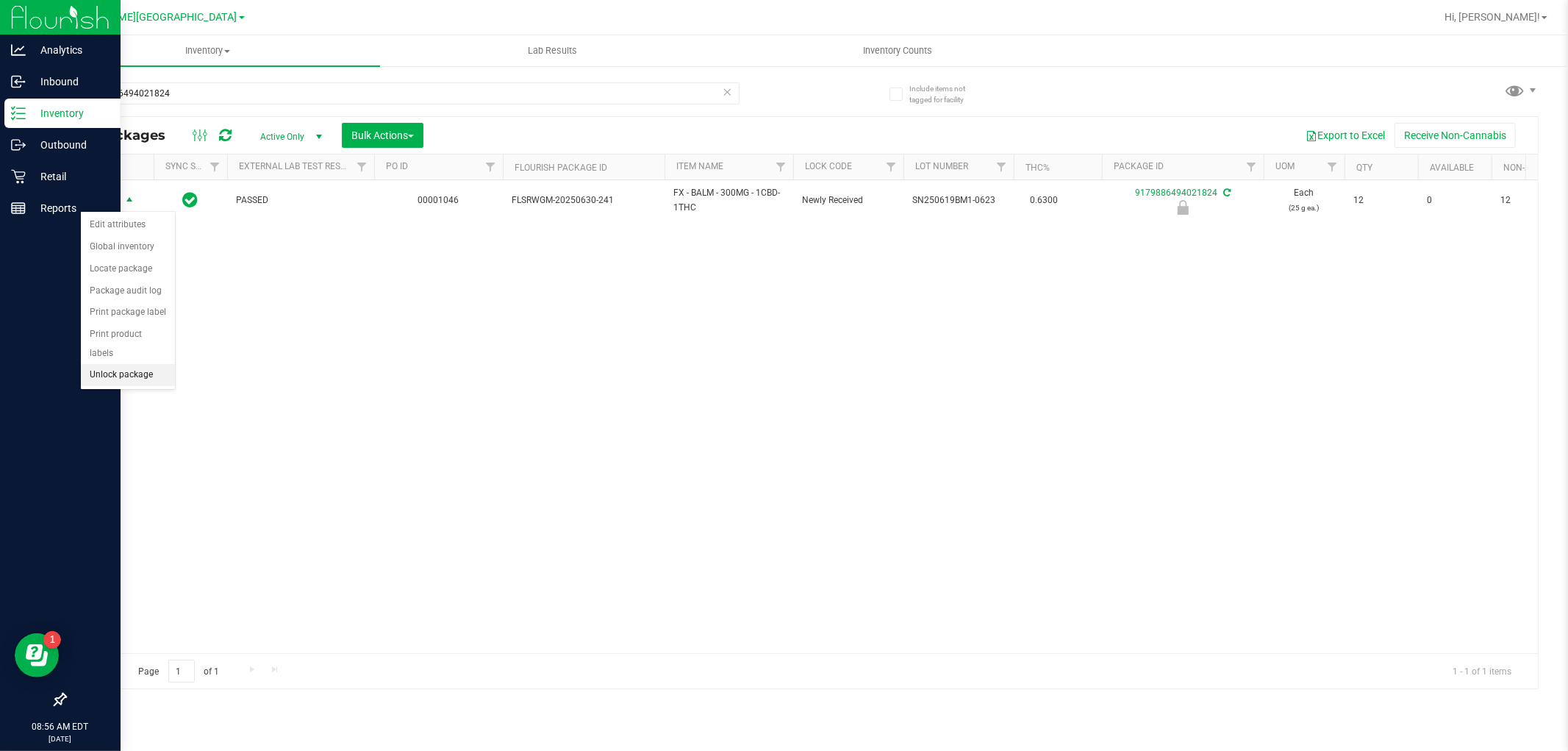
click at [129, 376] on li "Unlock package" at bounding box center [128, 375] width 94 height 22
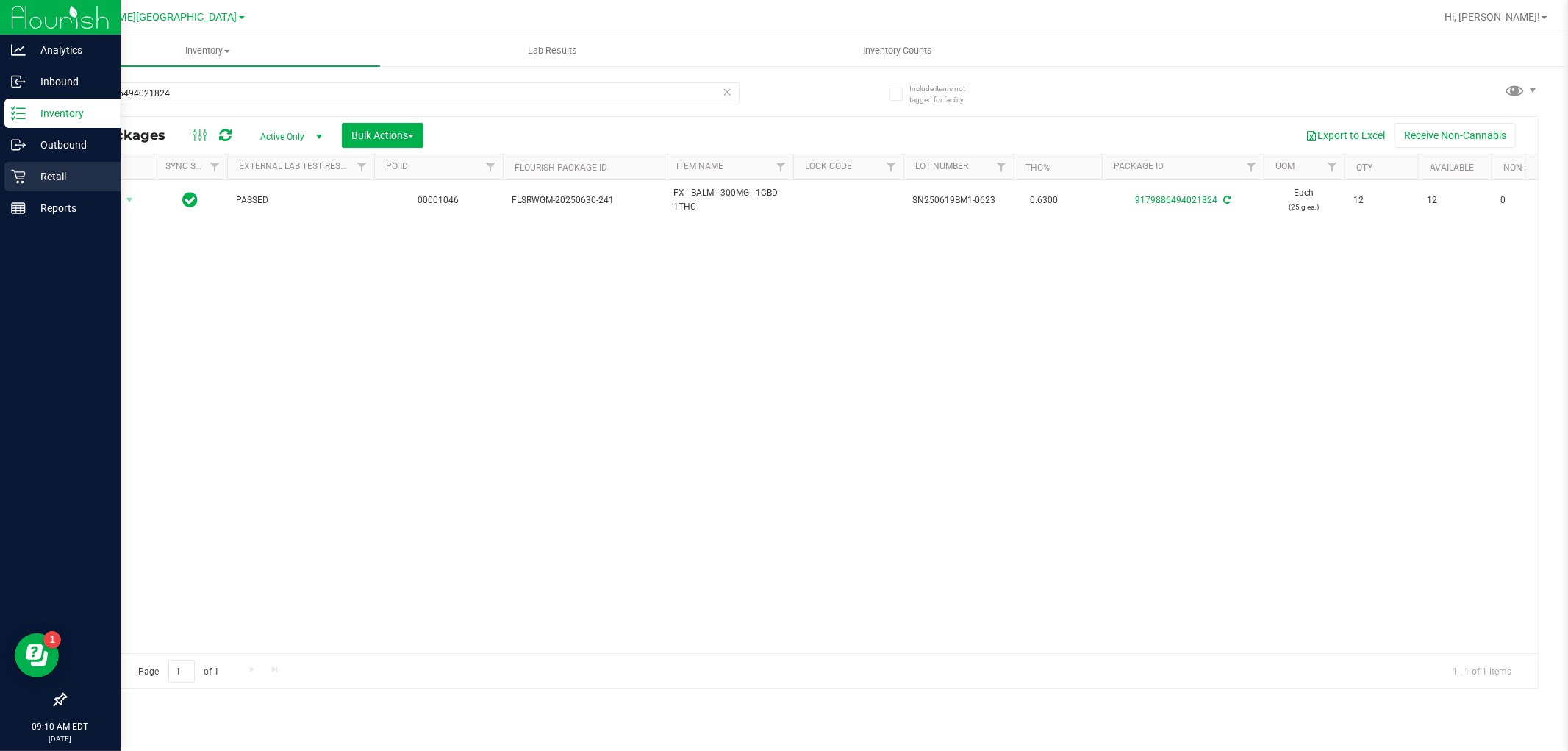
click at [45, 169] on p "Retail" at bounding box center [69, 176] width 88 height 17
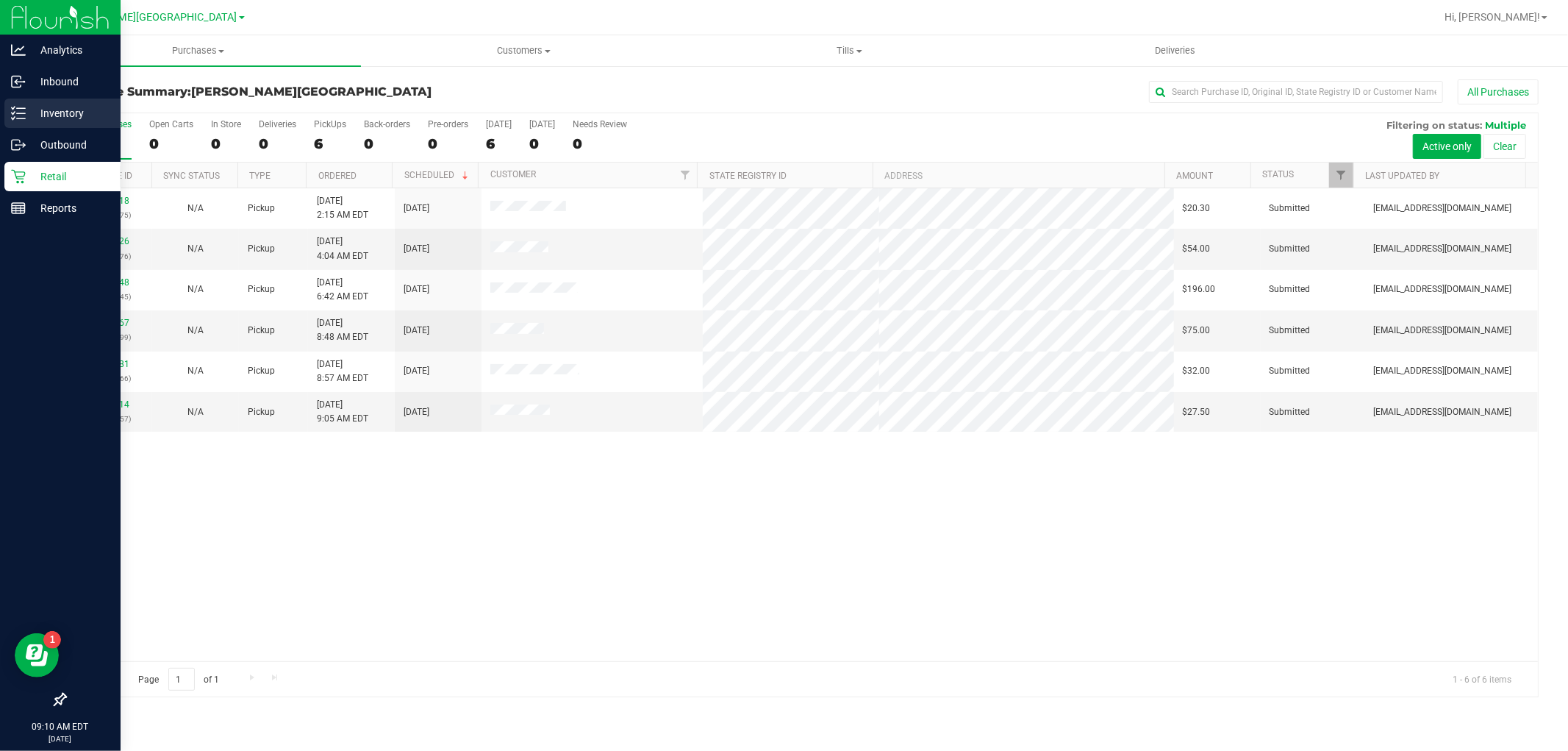
click at [42, 103] on div "Inventory" at bounding box center [62, 113] width 116 height 30
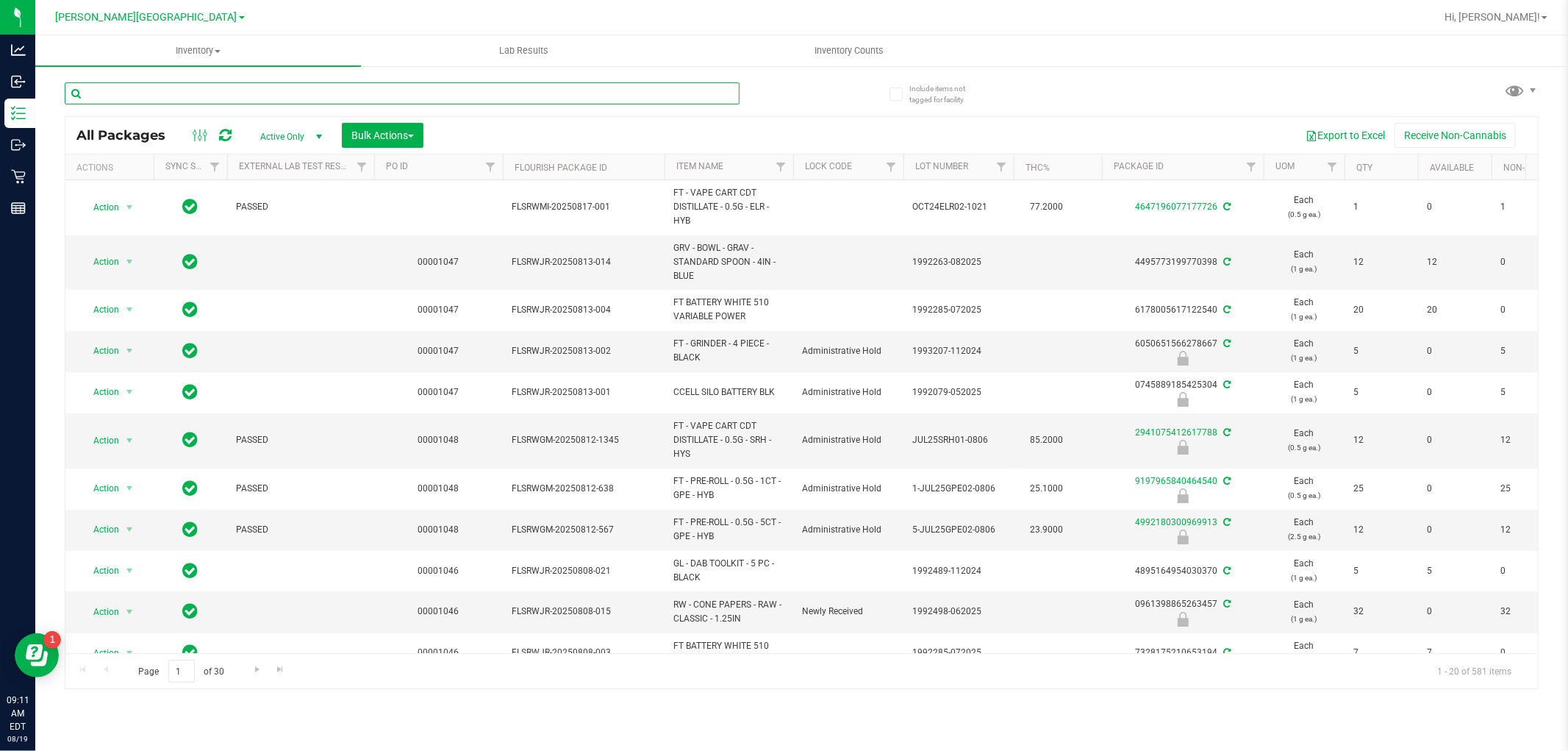
click at [141, 97] on input "text" at bounding box center [402, 93] width 675 height 22
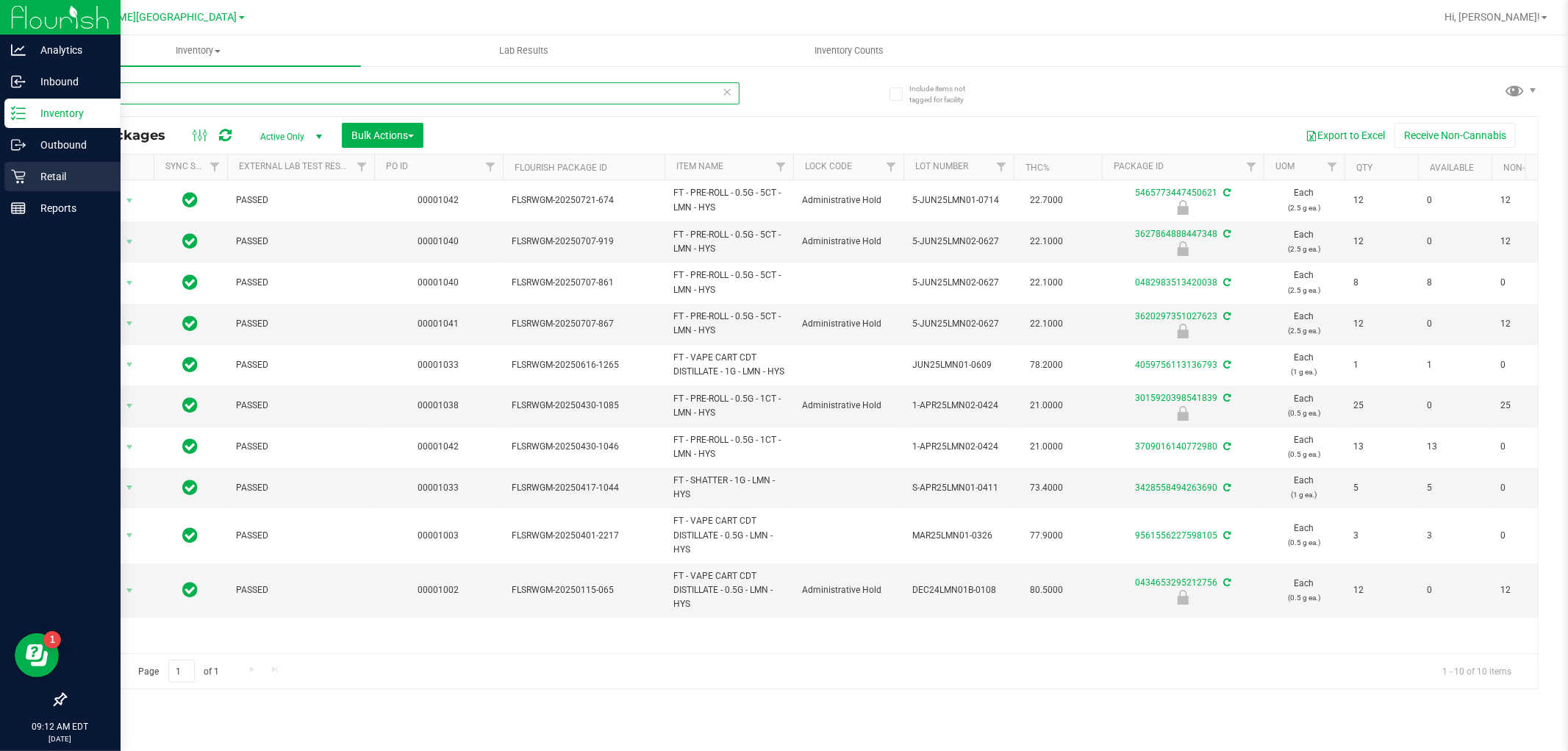
type input "lmn"
click at [50, 173] on p "Retail" at bounding box center [69, 176] width 88 height 17
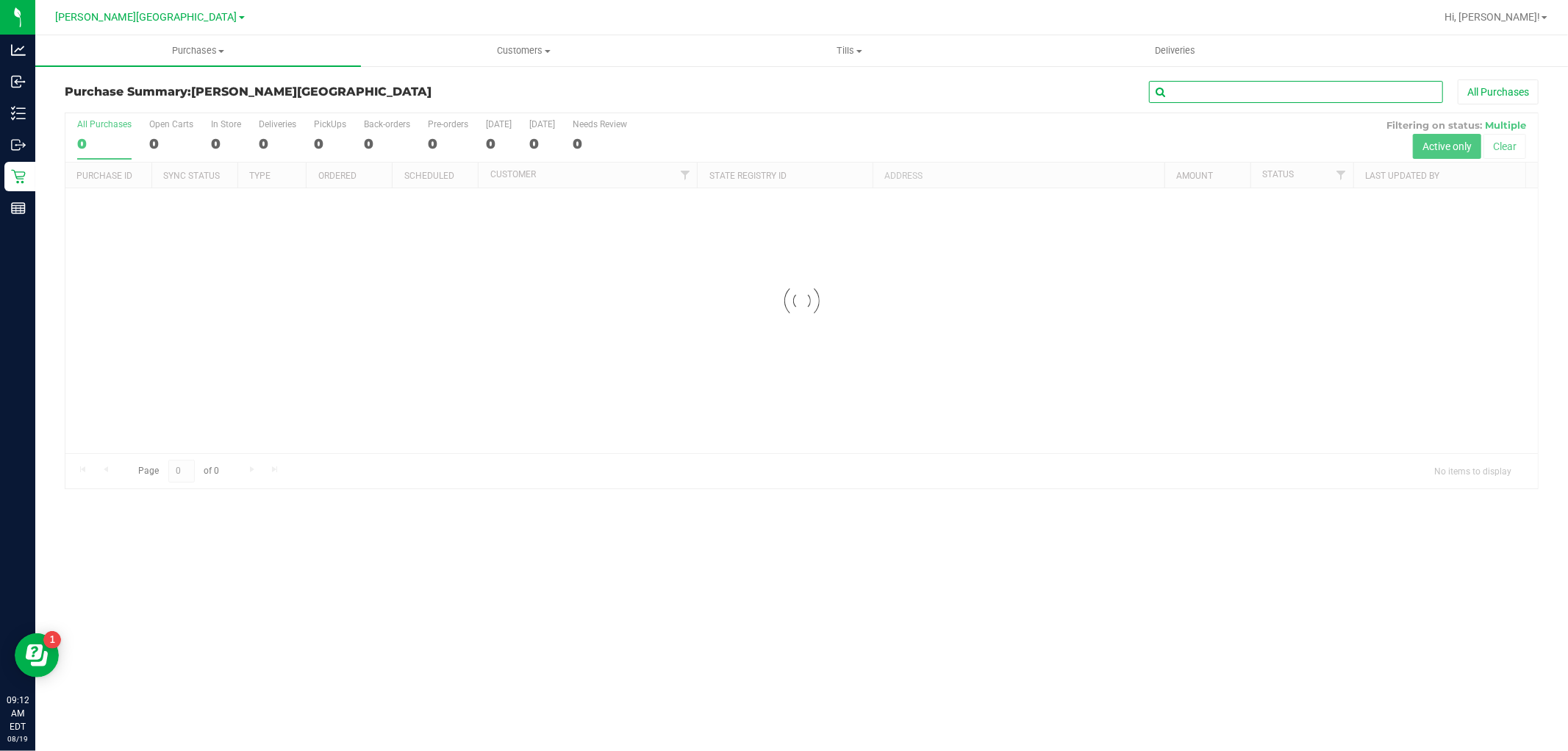
click at [1231, 90] on input "text" at bounding box center [1297, 92] width 294 height 22
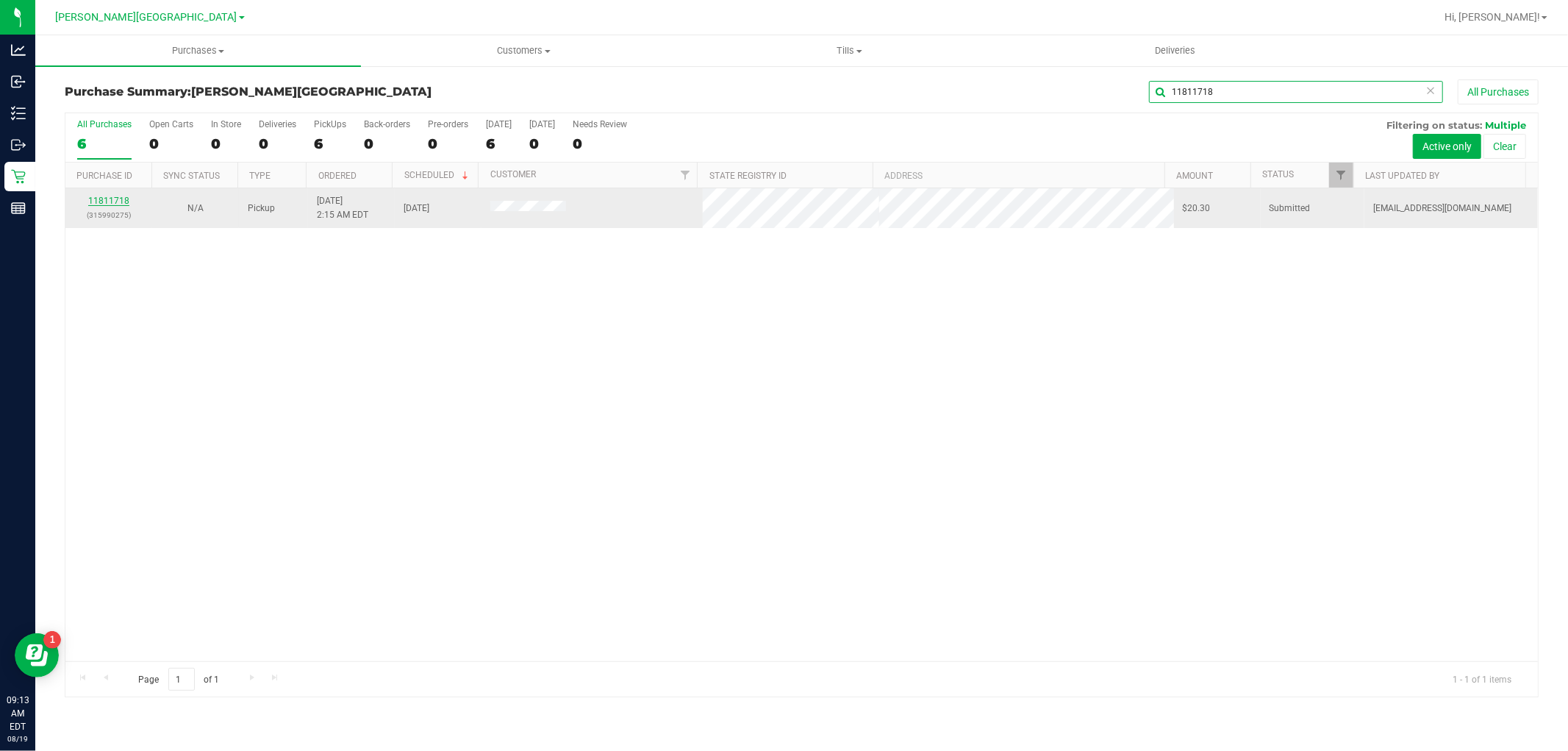
type input "11811718"
click at [109, 201] on link "11811718" at bounding box center [109, 201] width 41 height 10
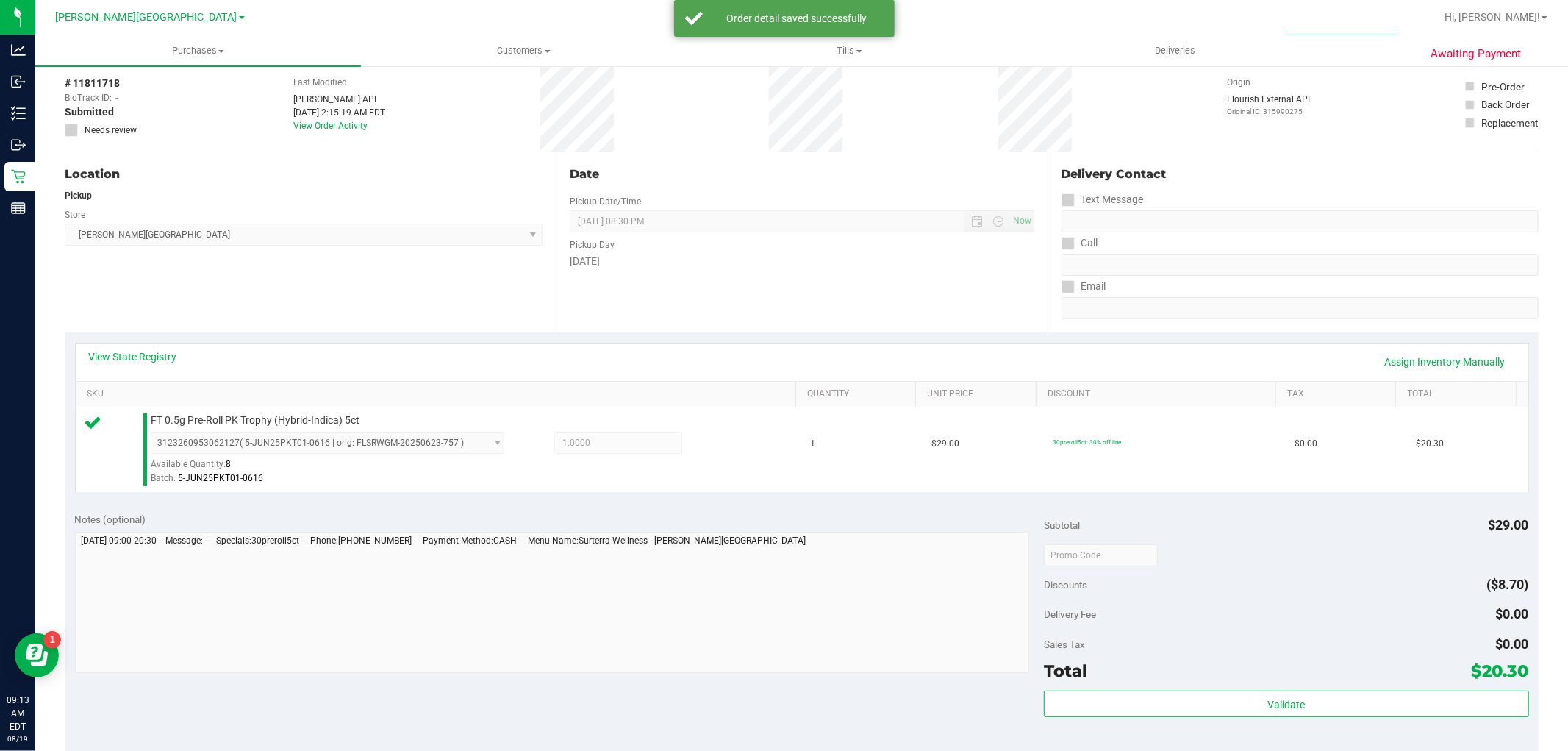
scroll to position [452, 0]
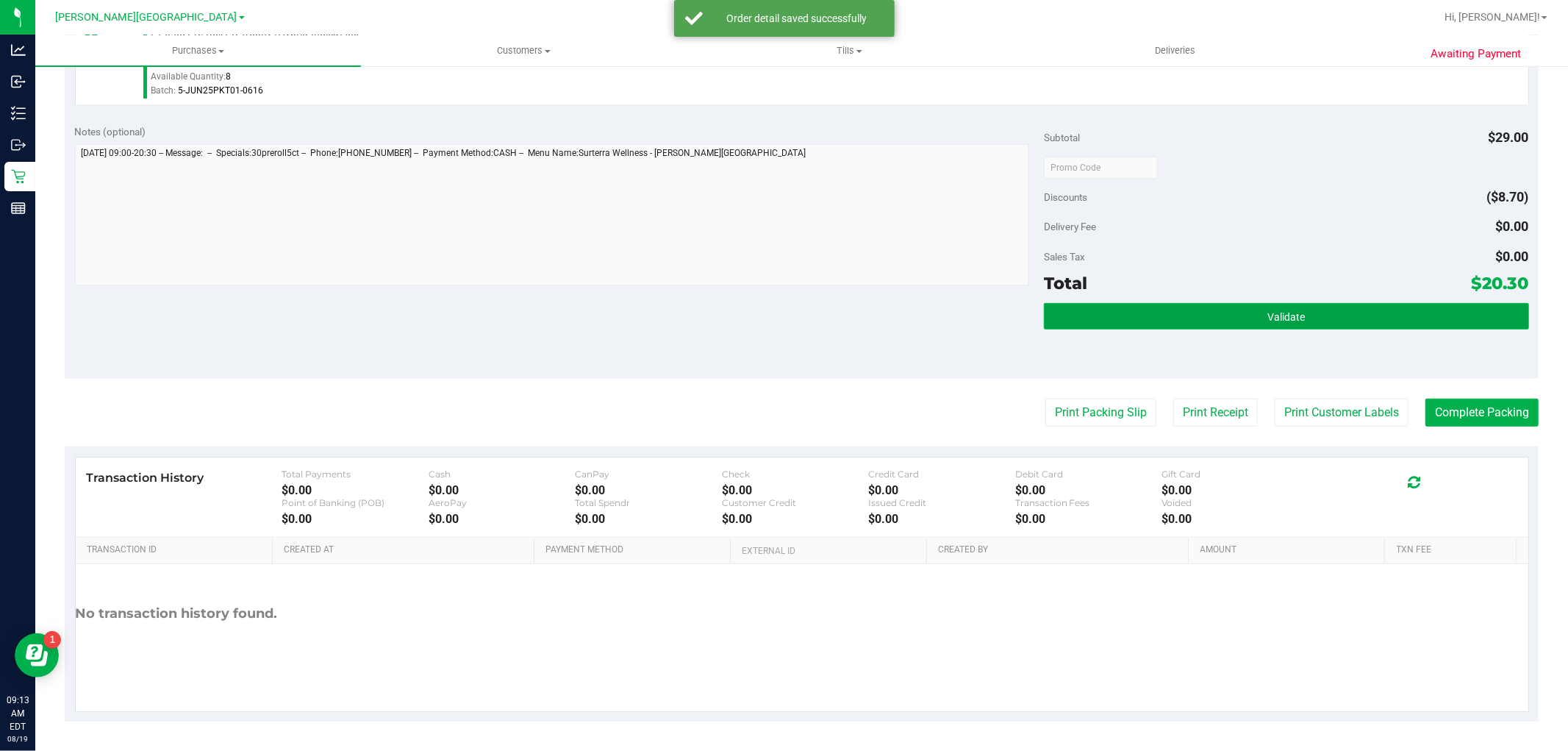
click at [1193, 307] on button "Validate" at bounding box center [1287, 316] width 485 height 26
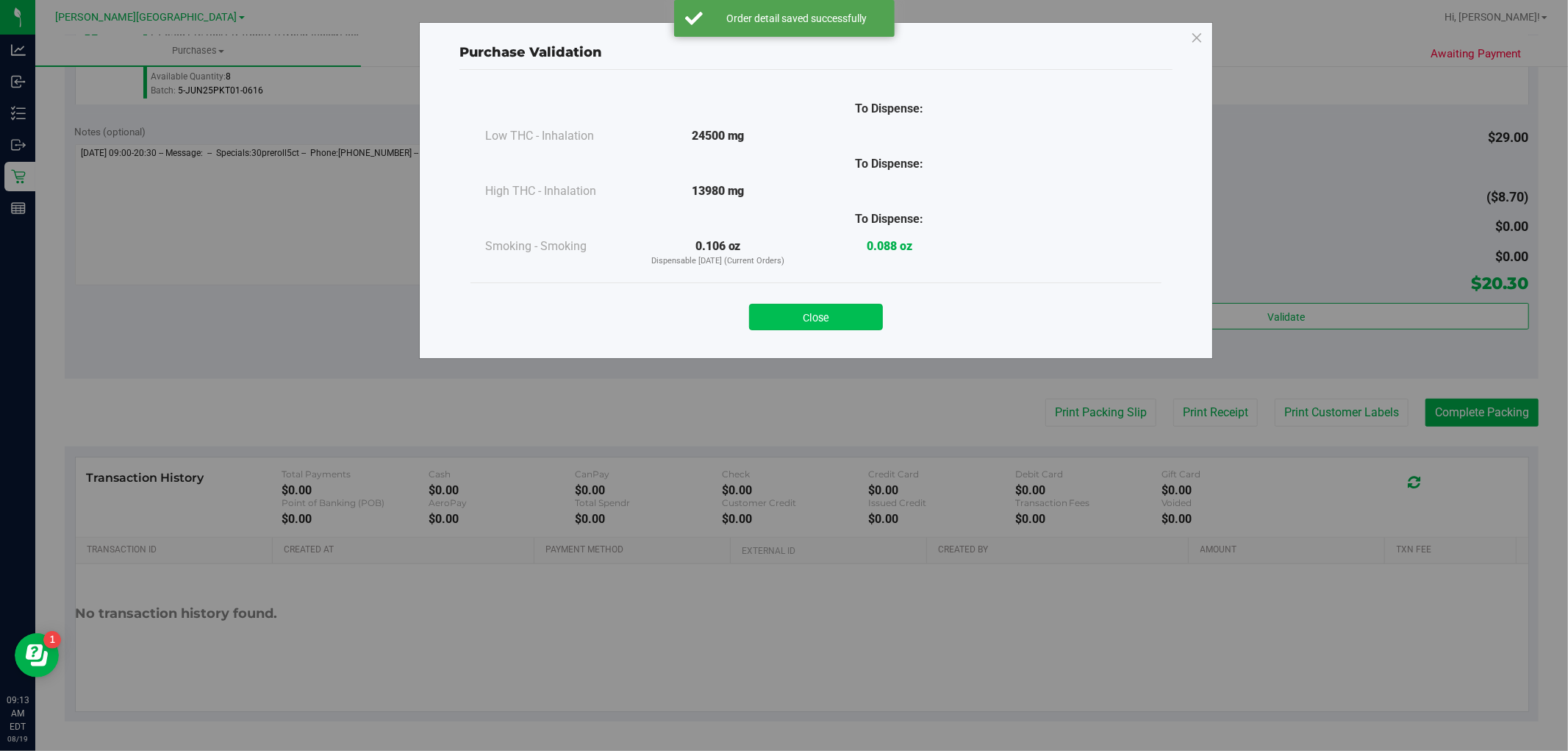
click at [825, 316] on button "Close" at bounding box center [816, 317] width 134 height 26
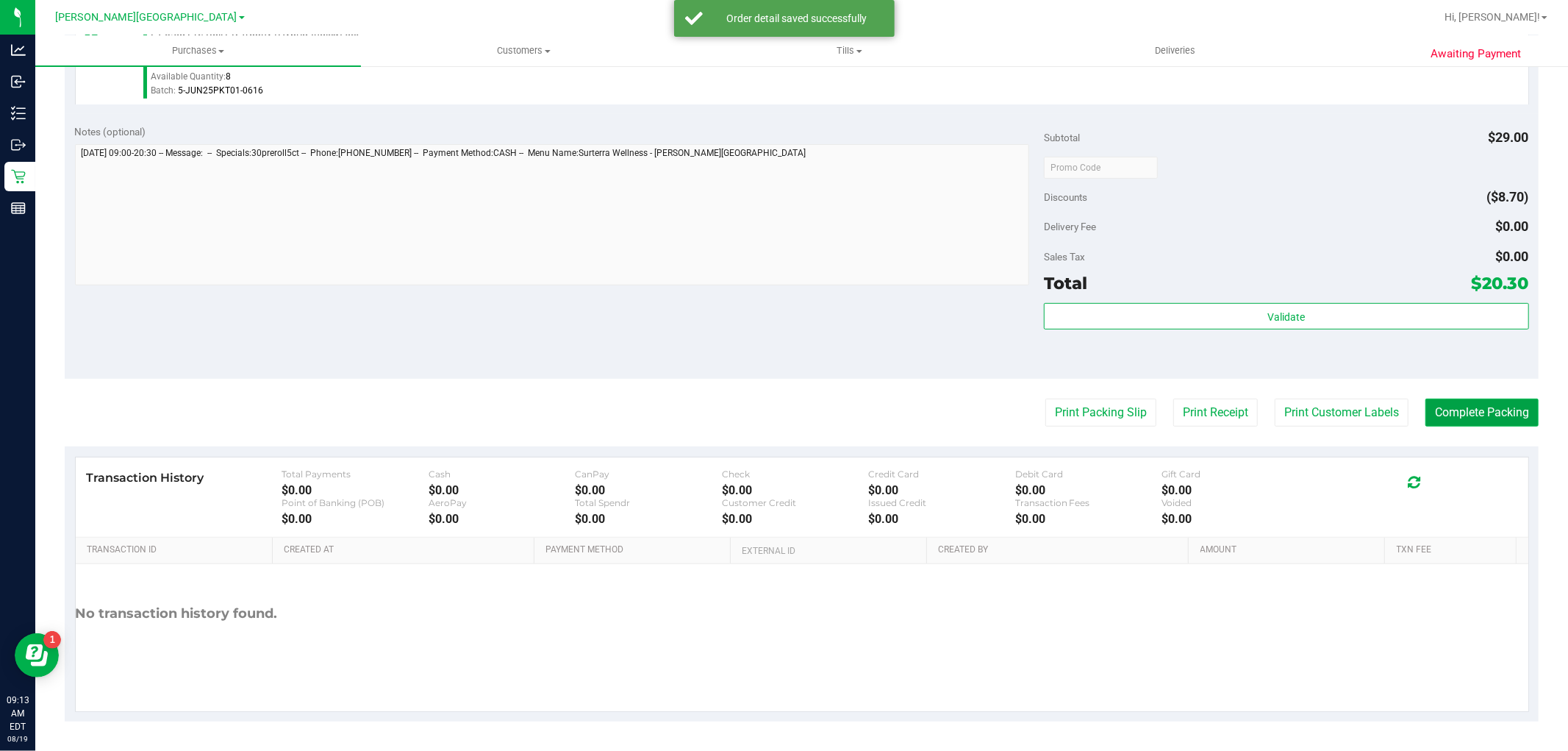
click at [1431, 408] on button "Complete Packing" at bounding box center [1482, 413] width 113 height 28
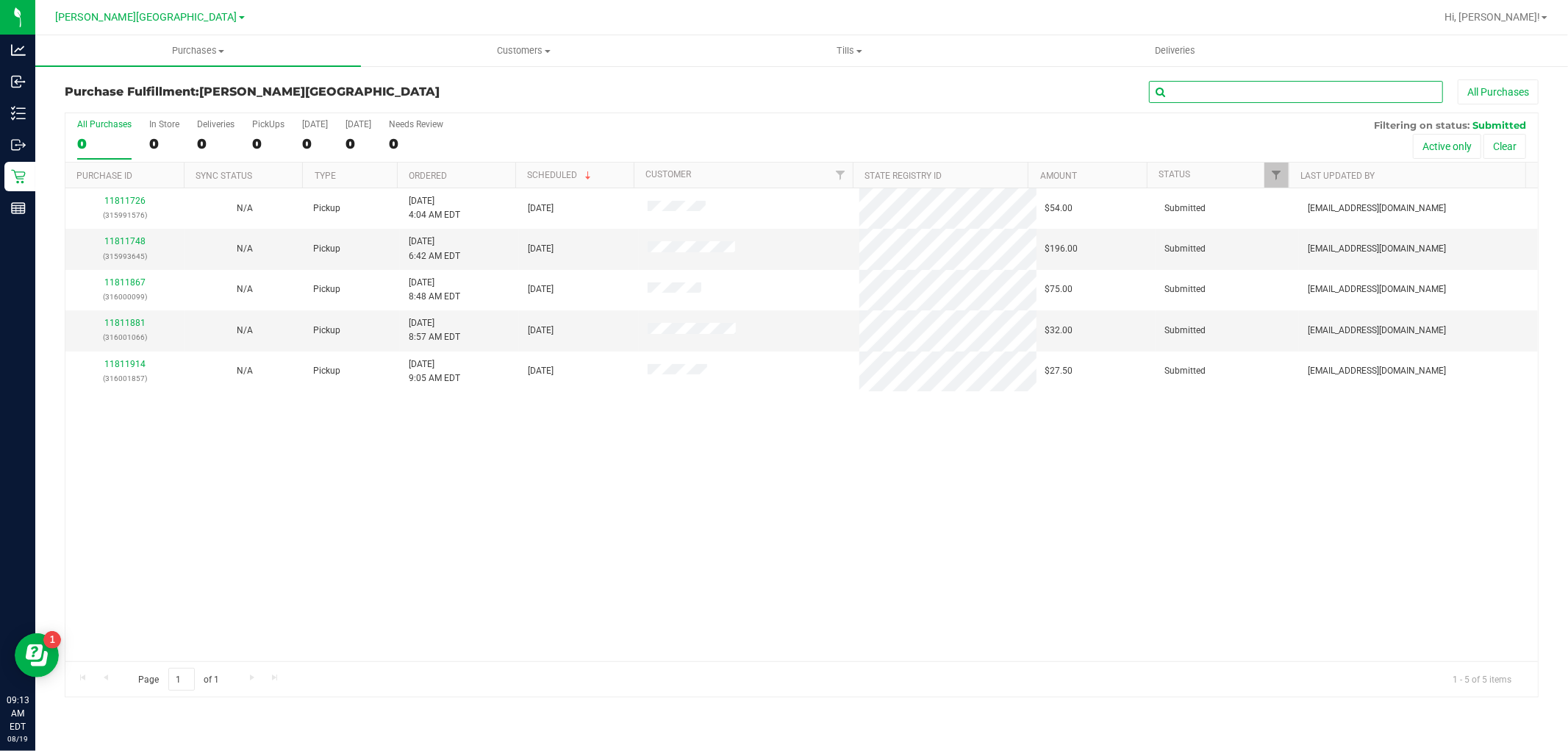
click at [1208, 92] on input "text" at bounding box center [1297, 92] width 294 height 22
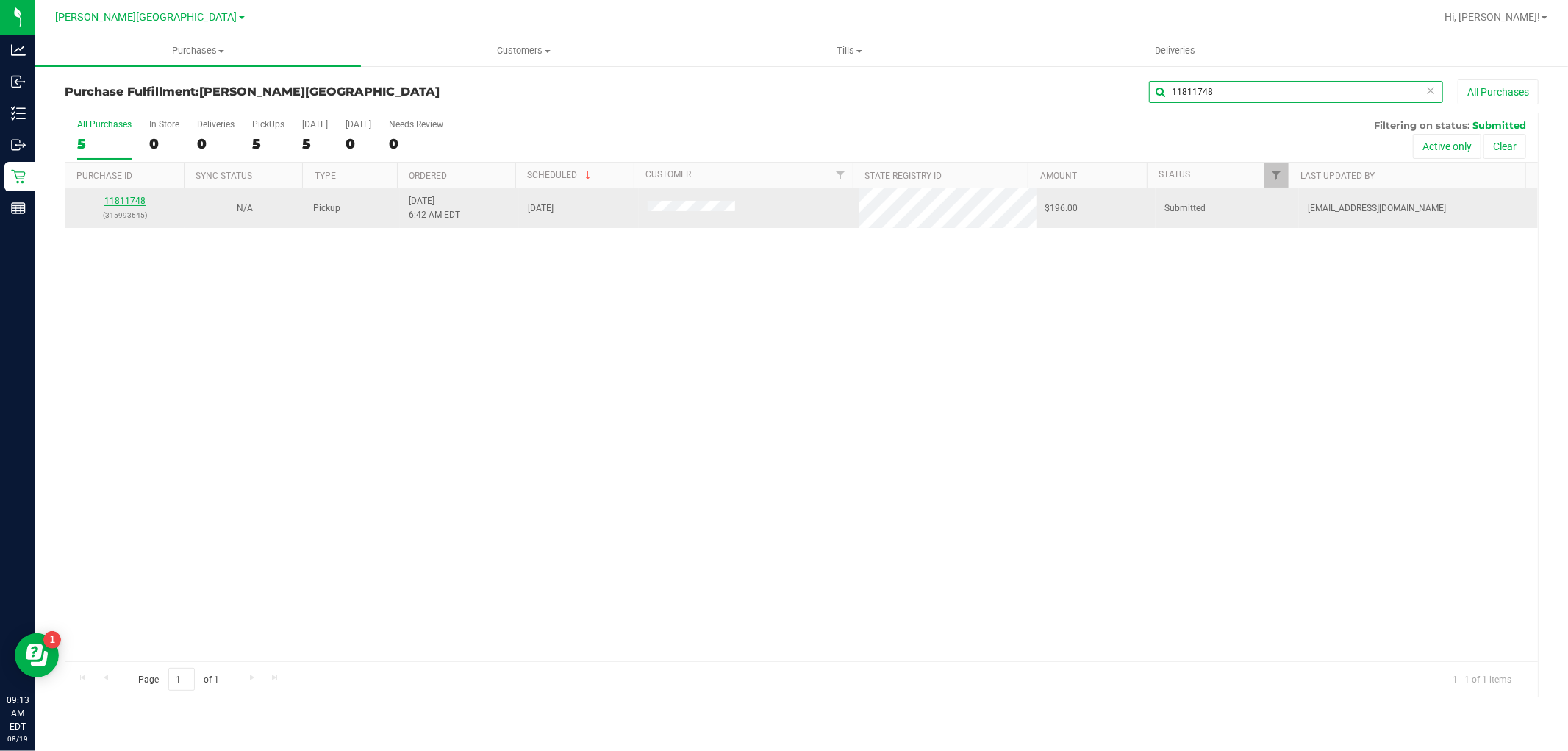
type input "11811748"
click at [129, 196] on link "11811748" at bounding box center [125, 201] width 41 height 10
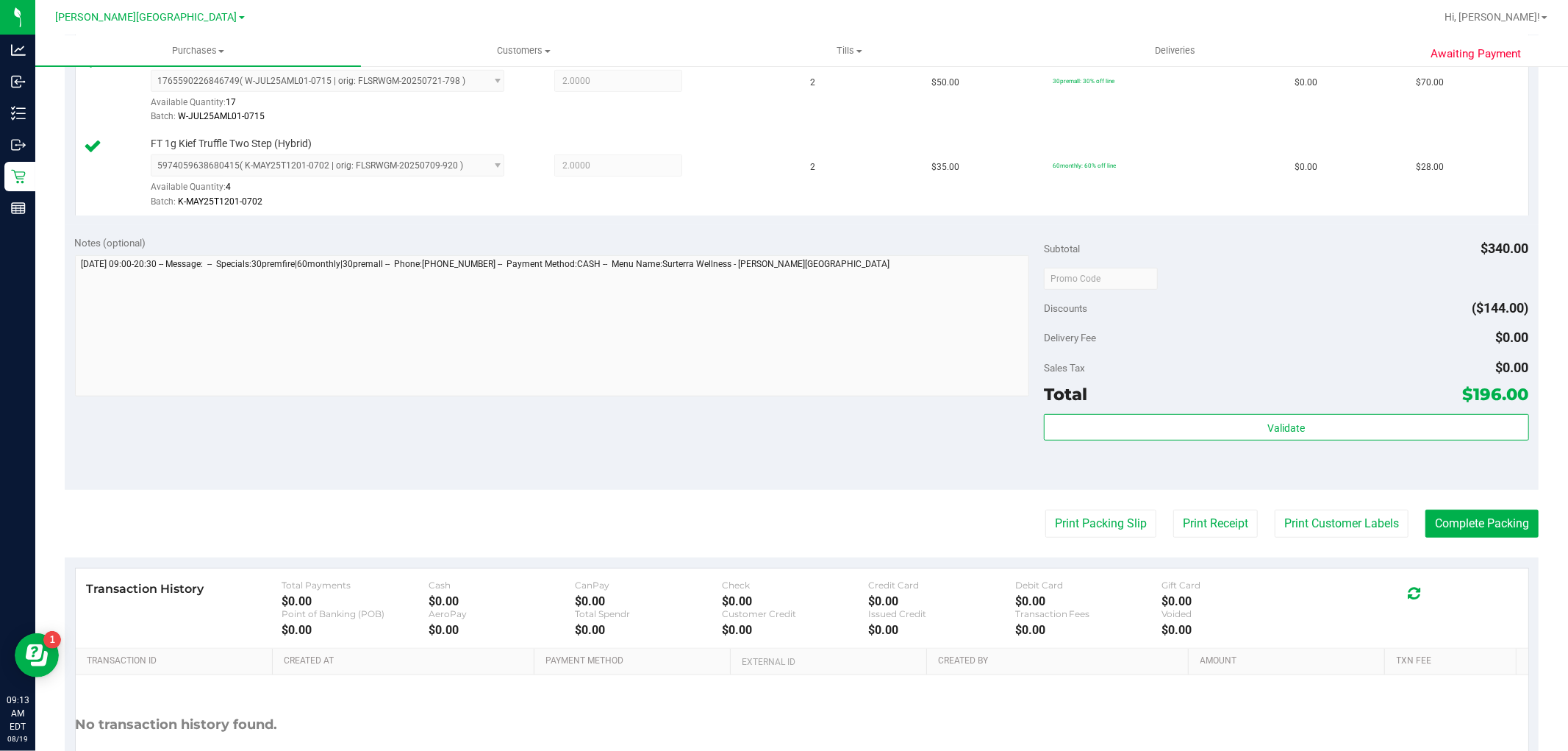
scroll to position [653, 0]
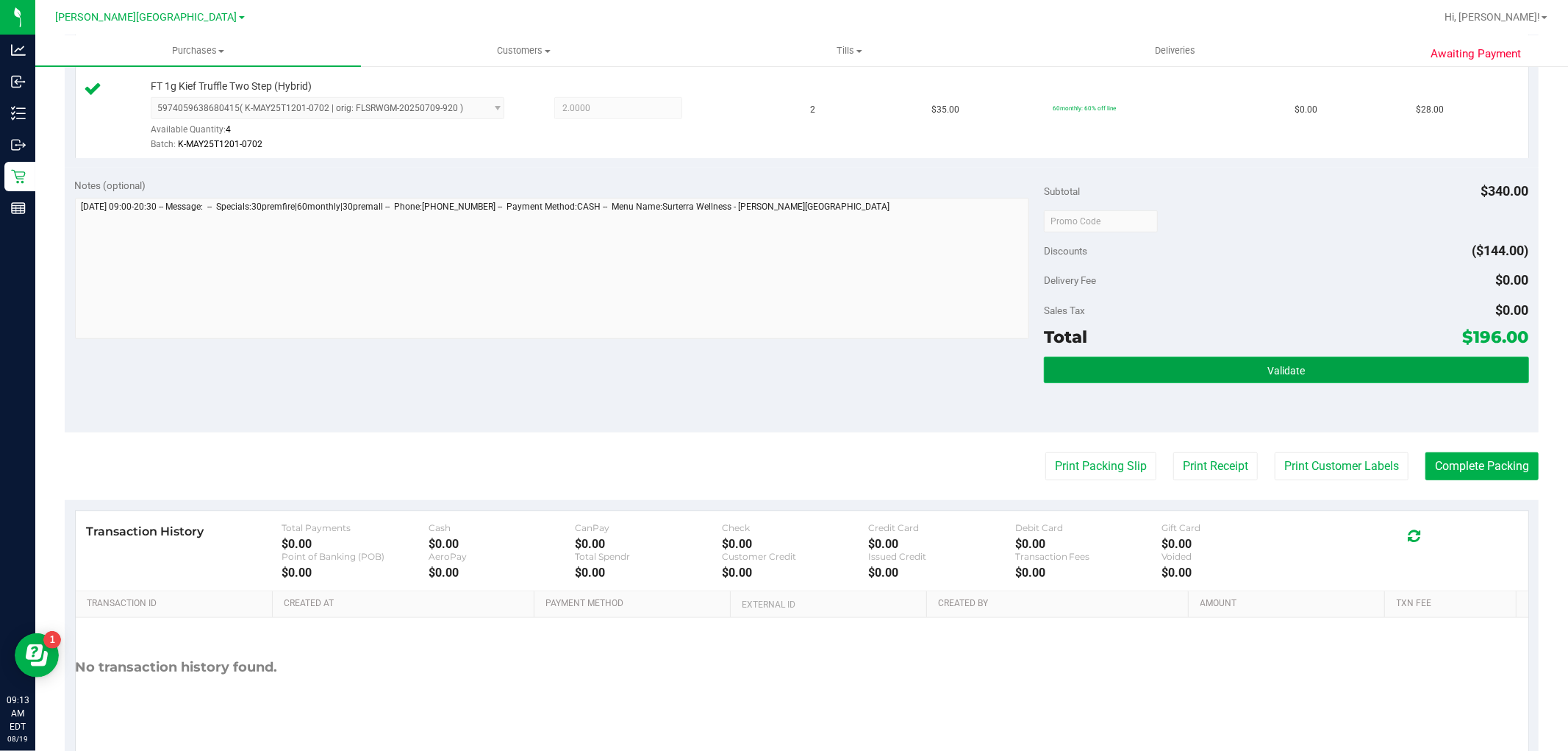
click at [1126, 366] on button "Validate" at bounding box center [1287, 370] width 485 height 26
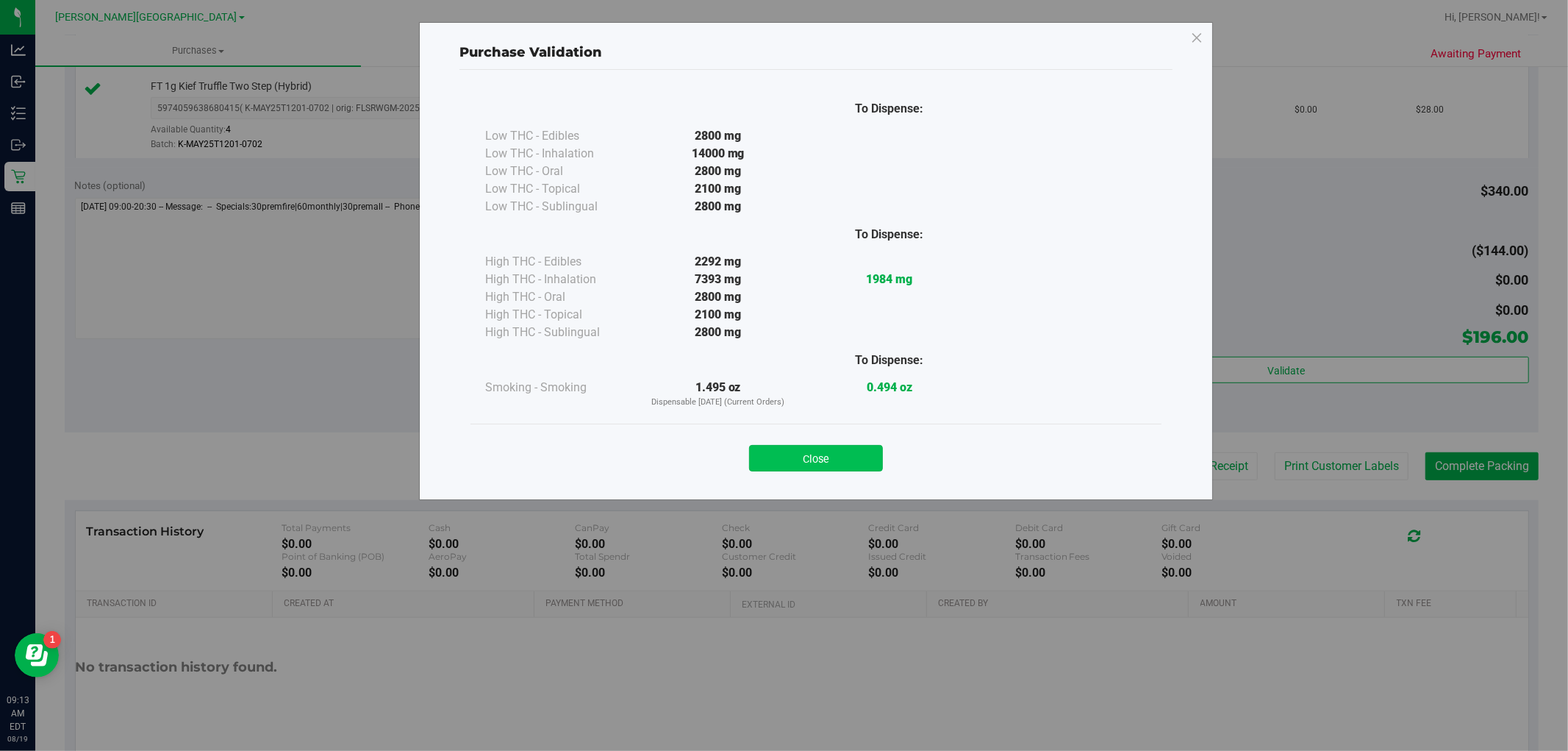
click at [813, 457] on button "Close" at bounding box center [816, 458] width 134 height 26
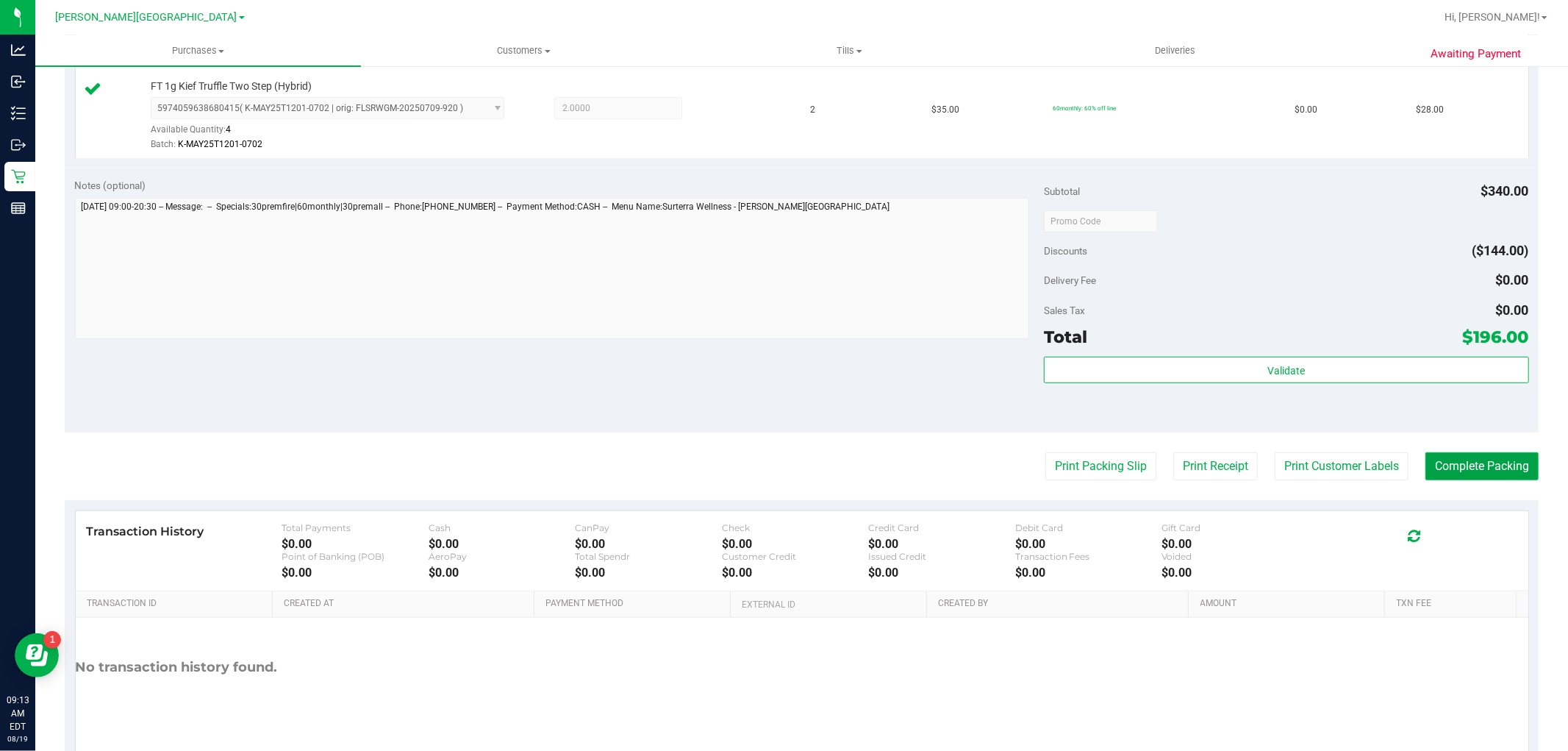
click at [1427, 465] on button "Complete Packing" at bounding box center [1482, 466] width 113 height 28
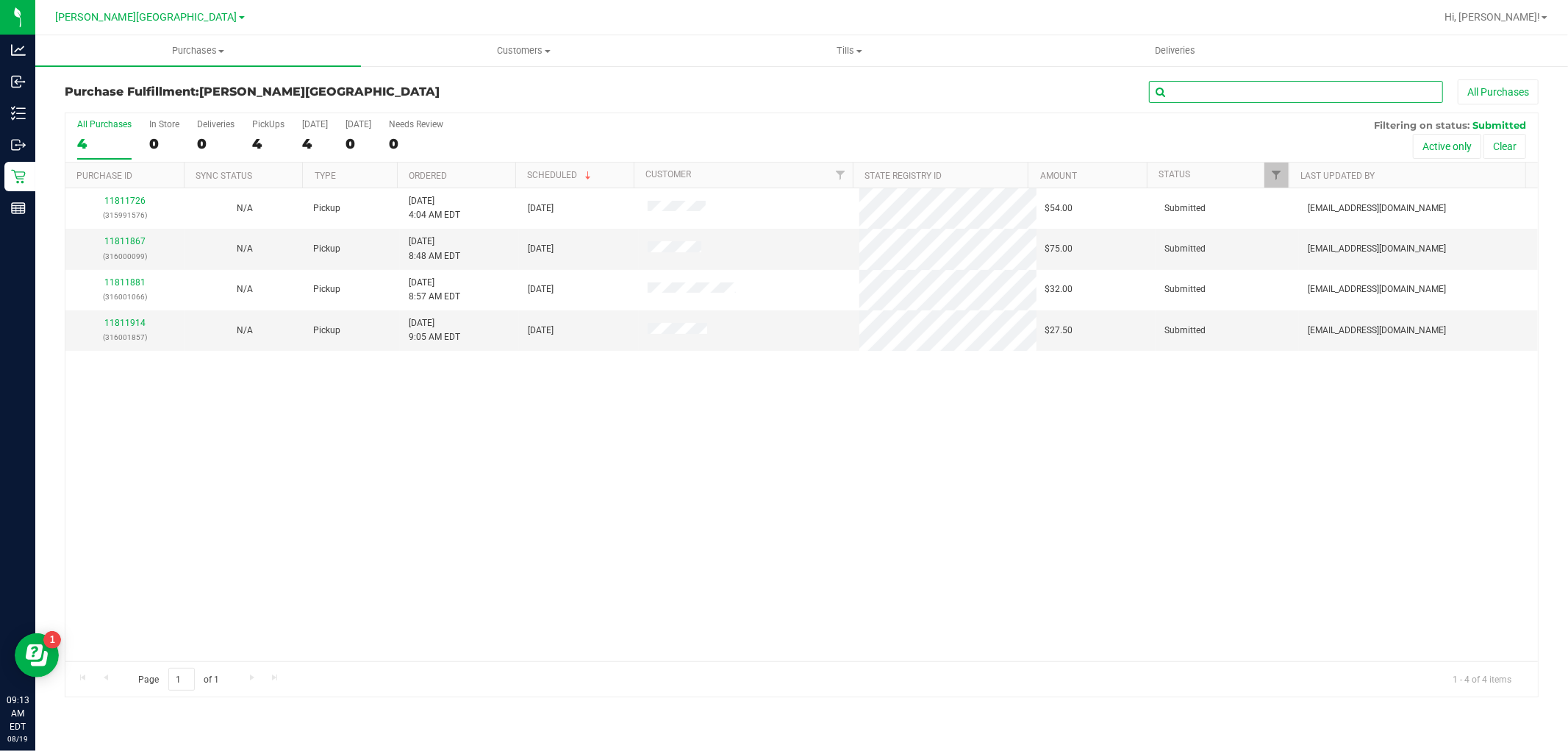
click at [1251, 89] on input "text" at bounding box center [1297, 92] width 294 height 22
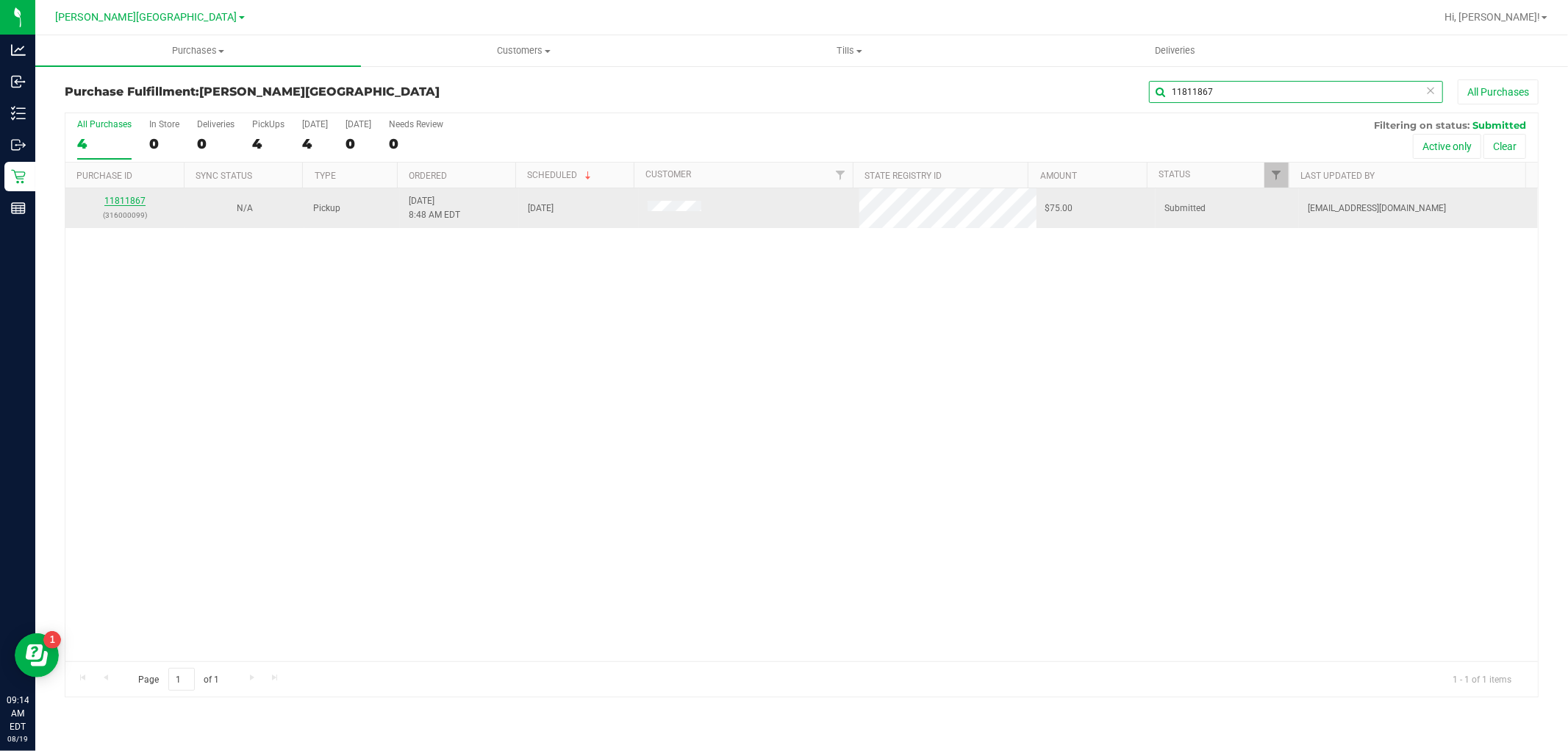
type input "11811867"
click at [118, 200] on link "11811867" at bounding box center [125, 201] width 41 height 10
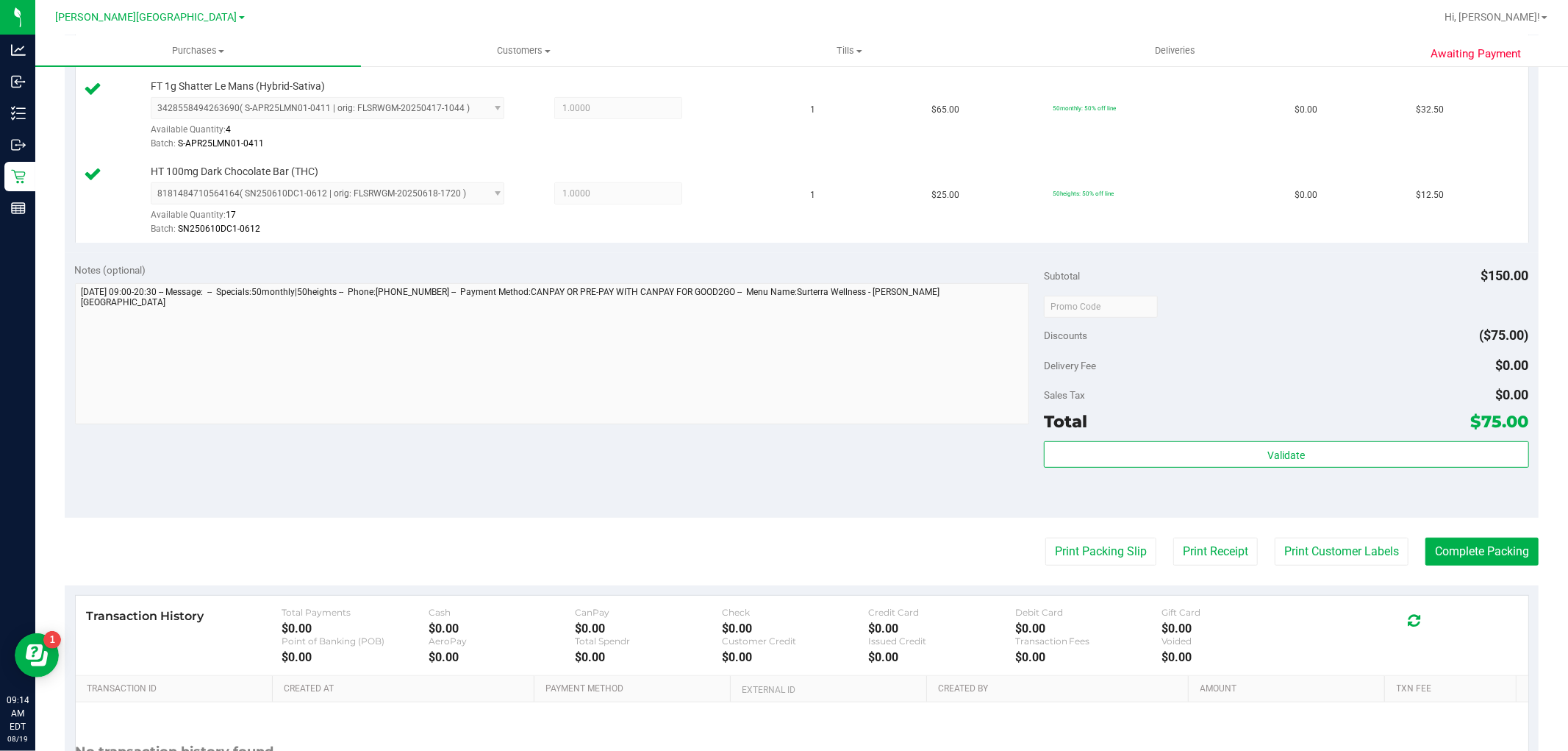
scroll to position [572, 0]
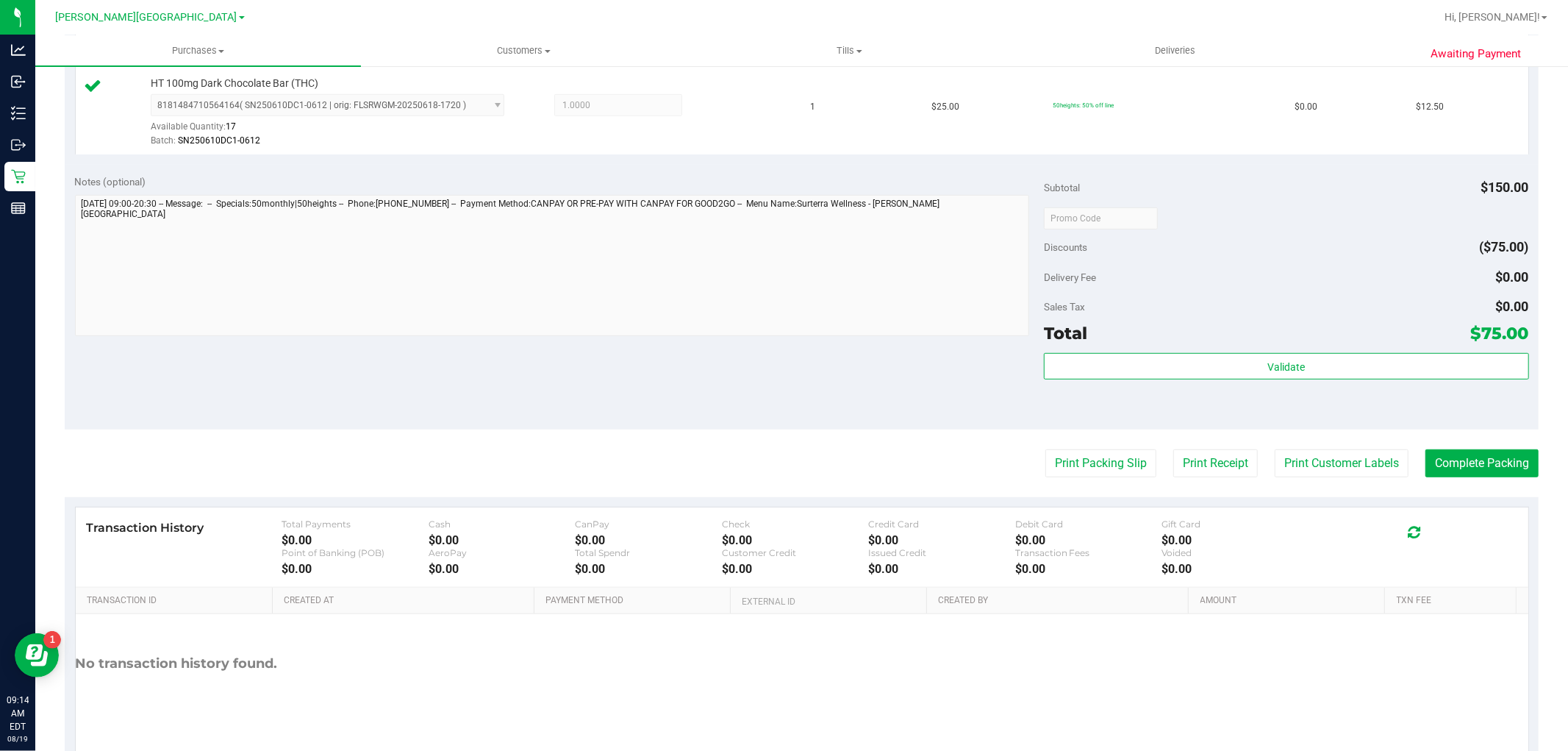
click at [1225, 381] on div "Validate" at bounding box center [1287, 386] width 485 height 66
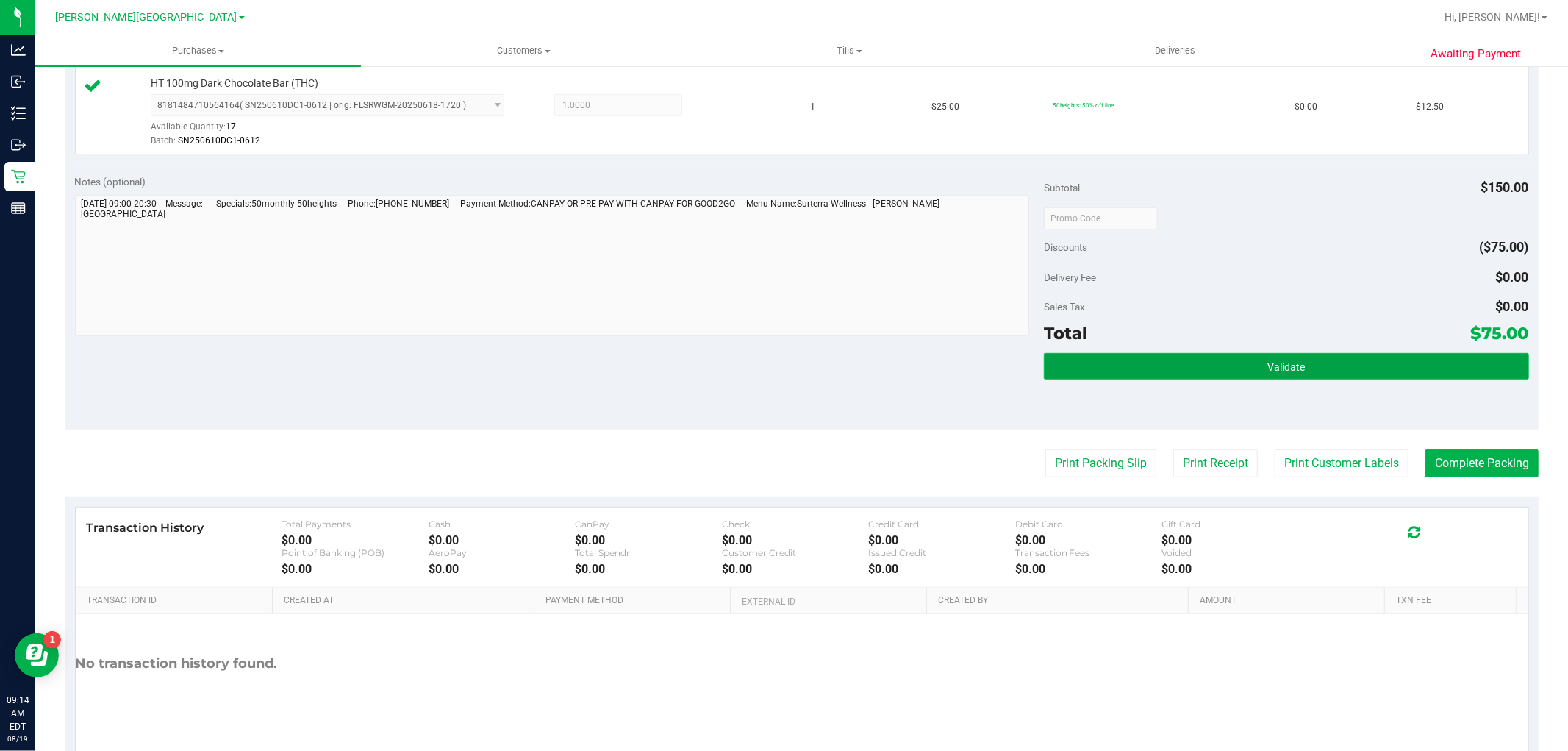
click at [1223, 370] on button "Validate" at bounding box center [1287, 366] width 485 height 26
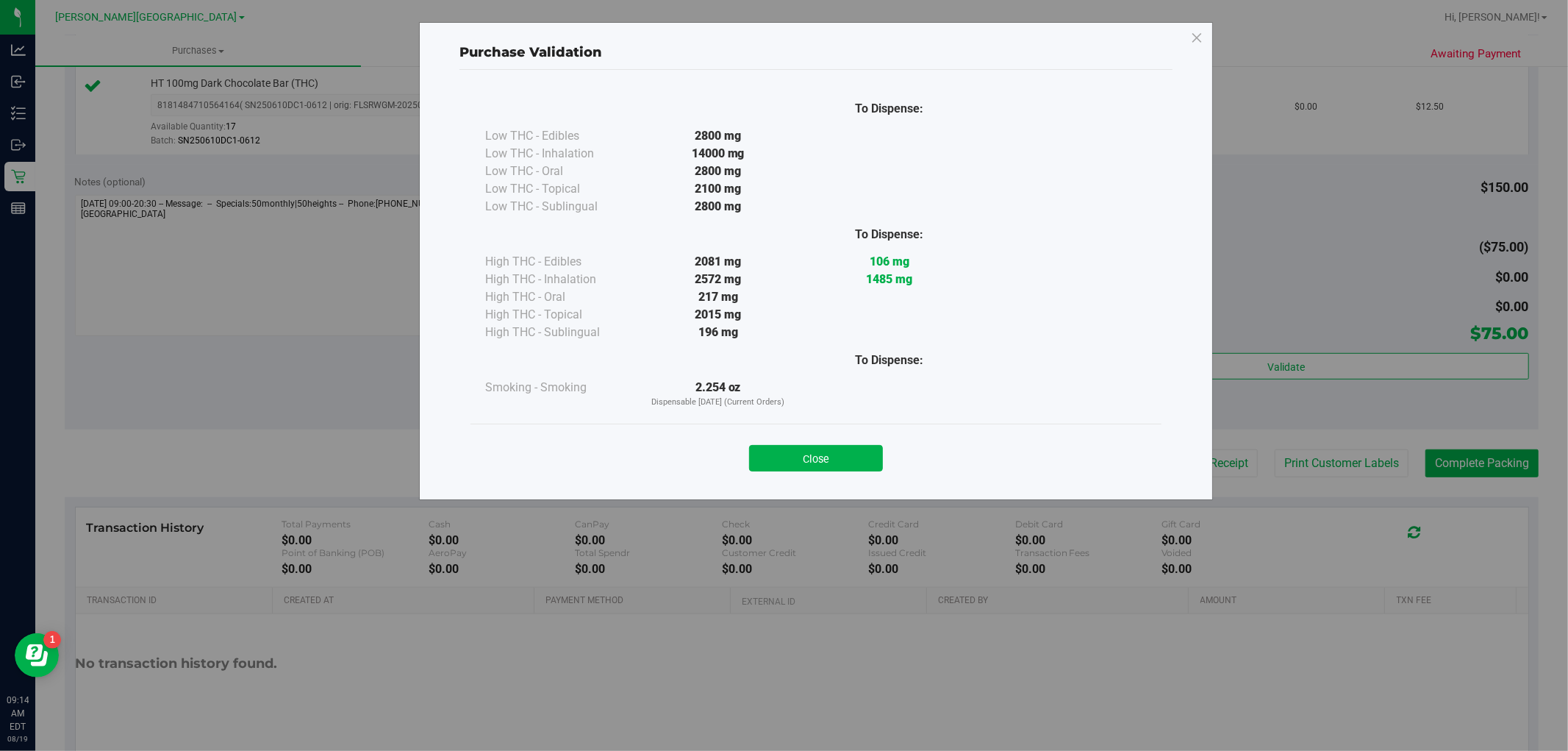
click at [858, 460] on button "Close" at bounding box center [816, 458] width 134 height 26
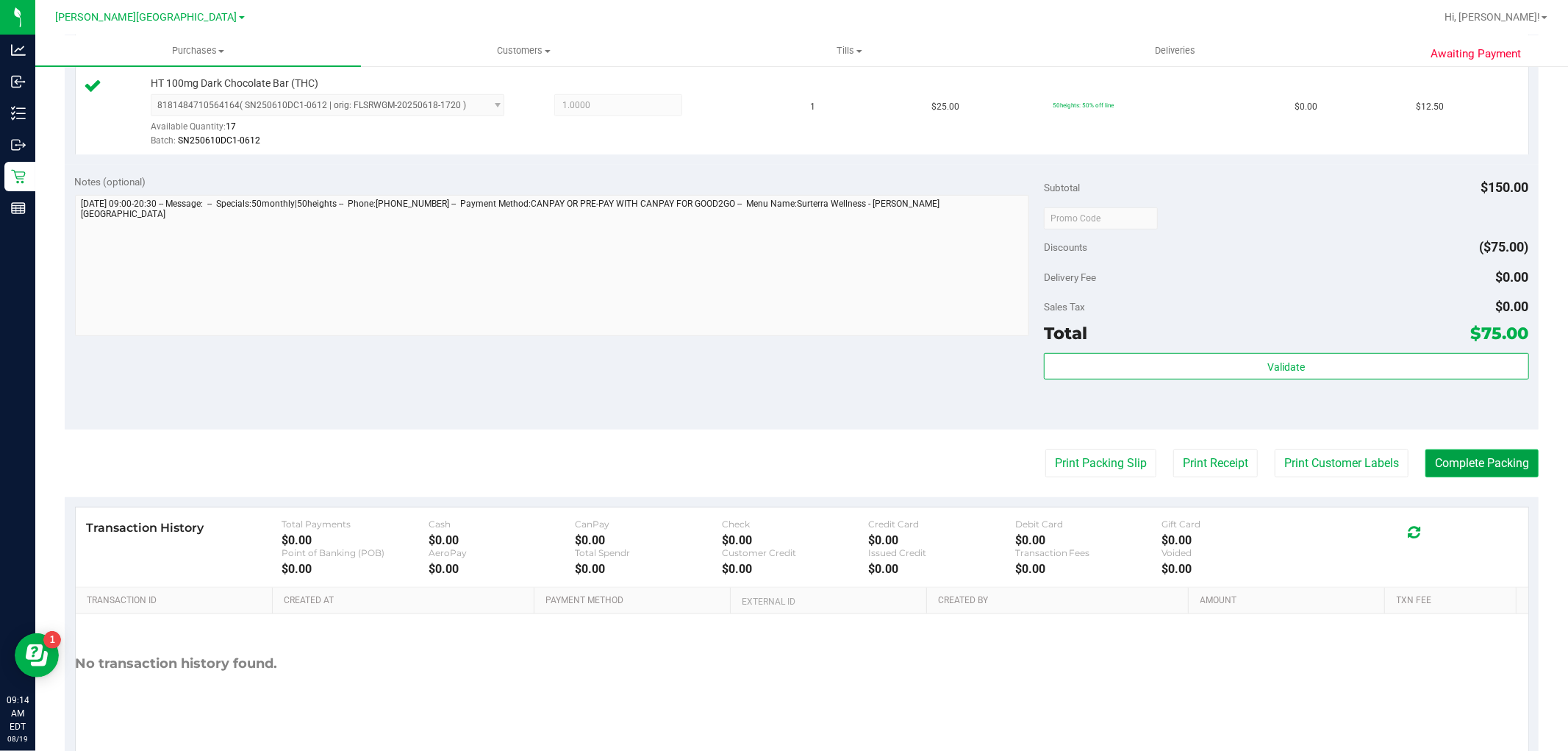
click at [1429, 452] on button "Complete Packing" at bounding box center [1482, 463] width 113 height 28
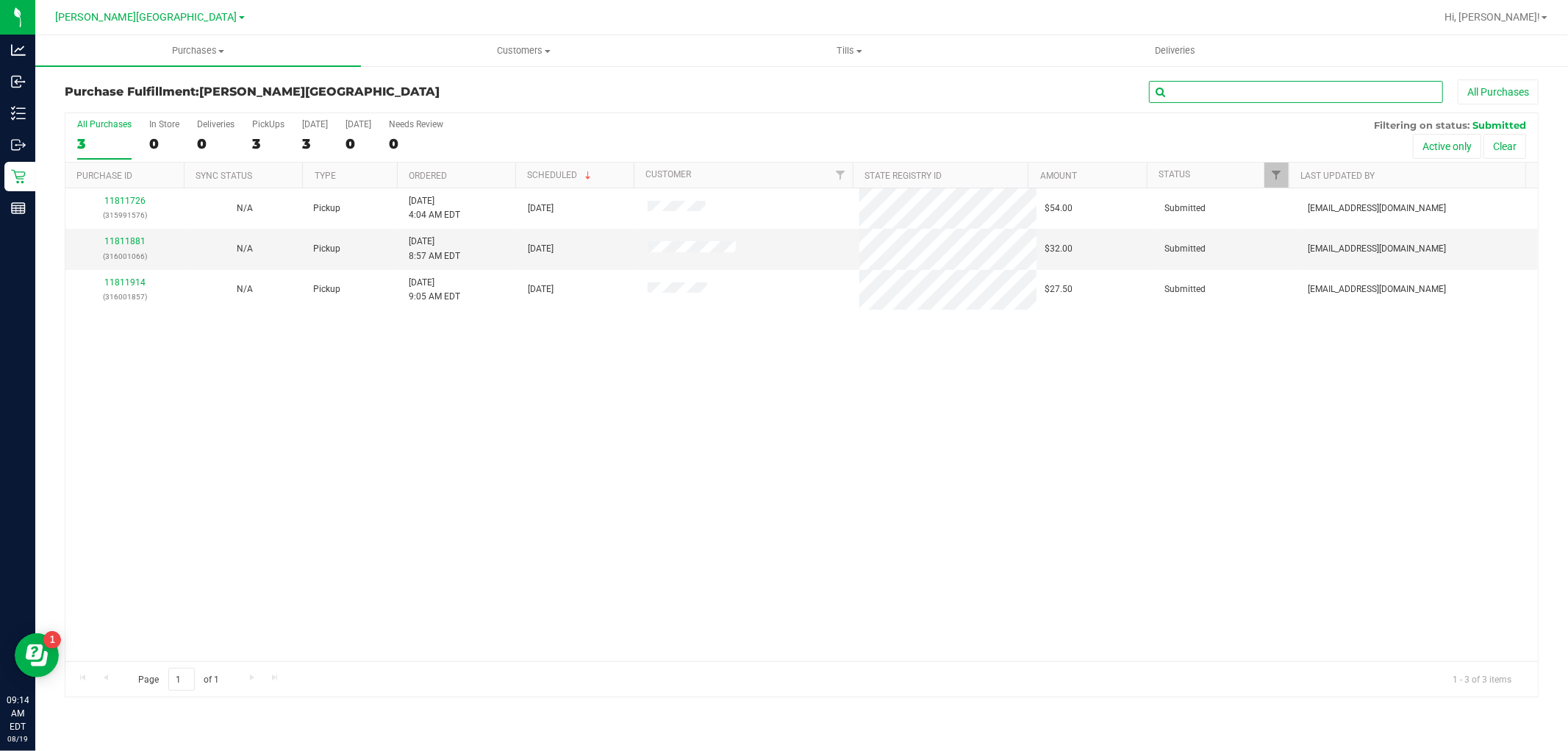
click at [1219, 96] on input "text" at bounding box center [1297, 92] width 294 height 22
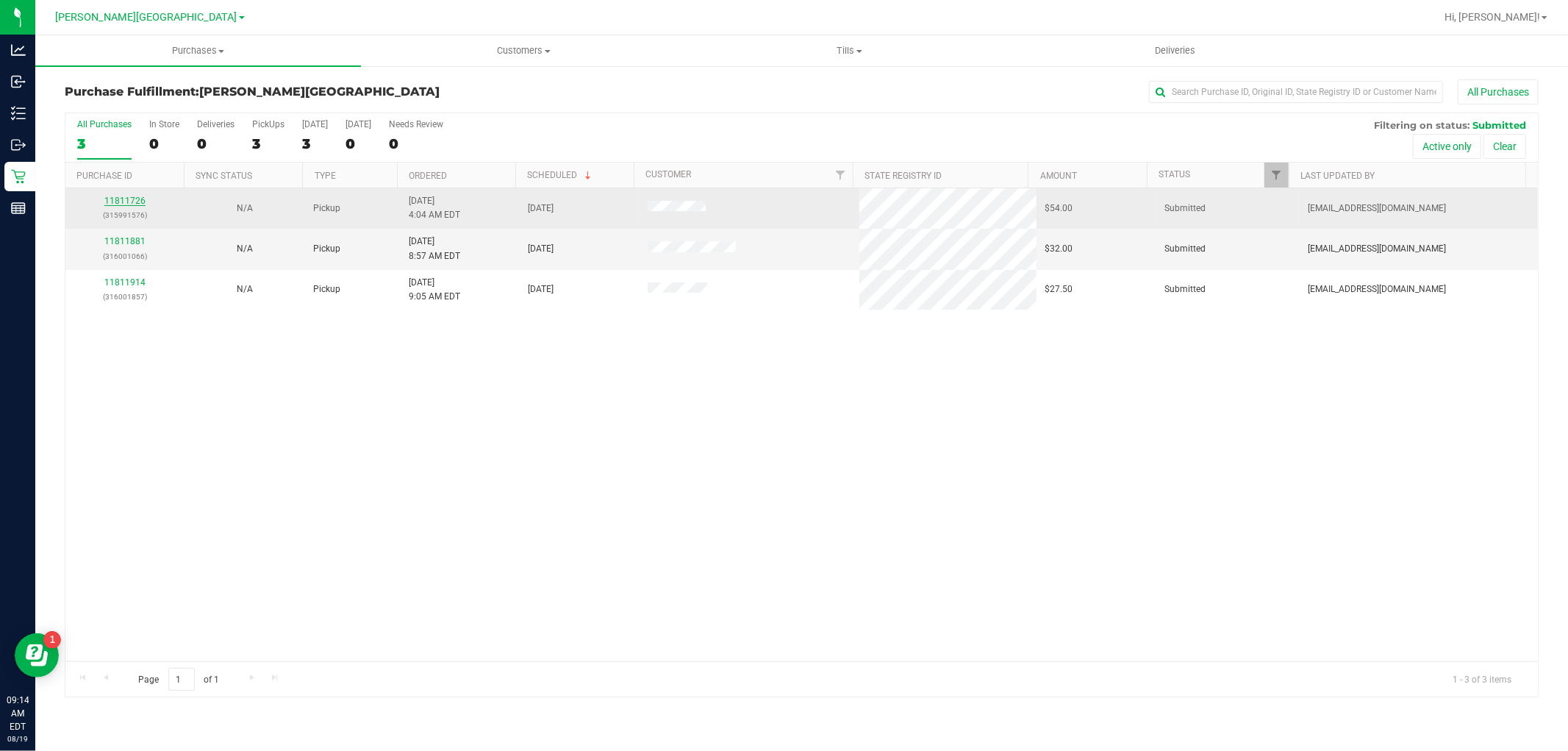
click at [141, 196] on link "11811726" at bounding box center [125, 201] width 41 height 10
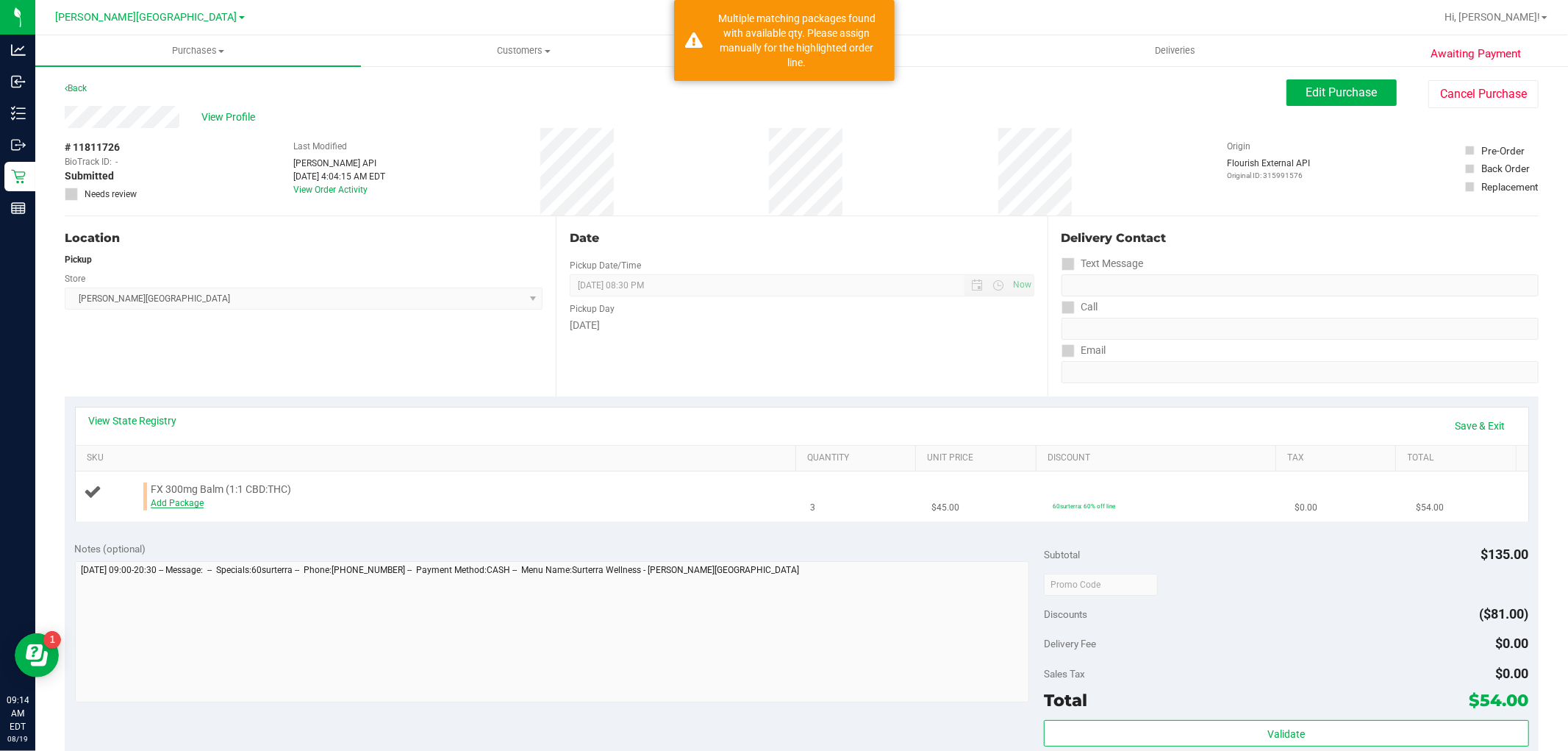
click at [197, 501] on link "Add Package" at bounding box center [177, 503] width 53 height 10
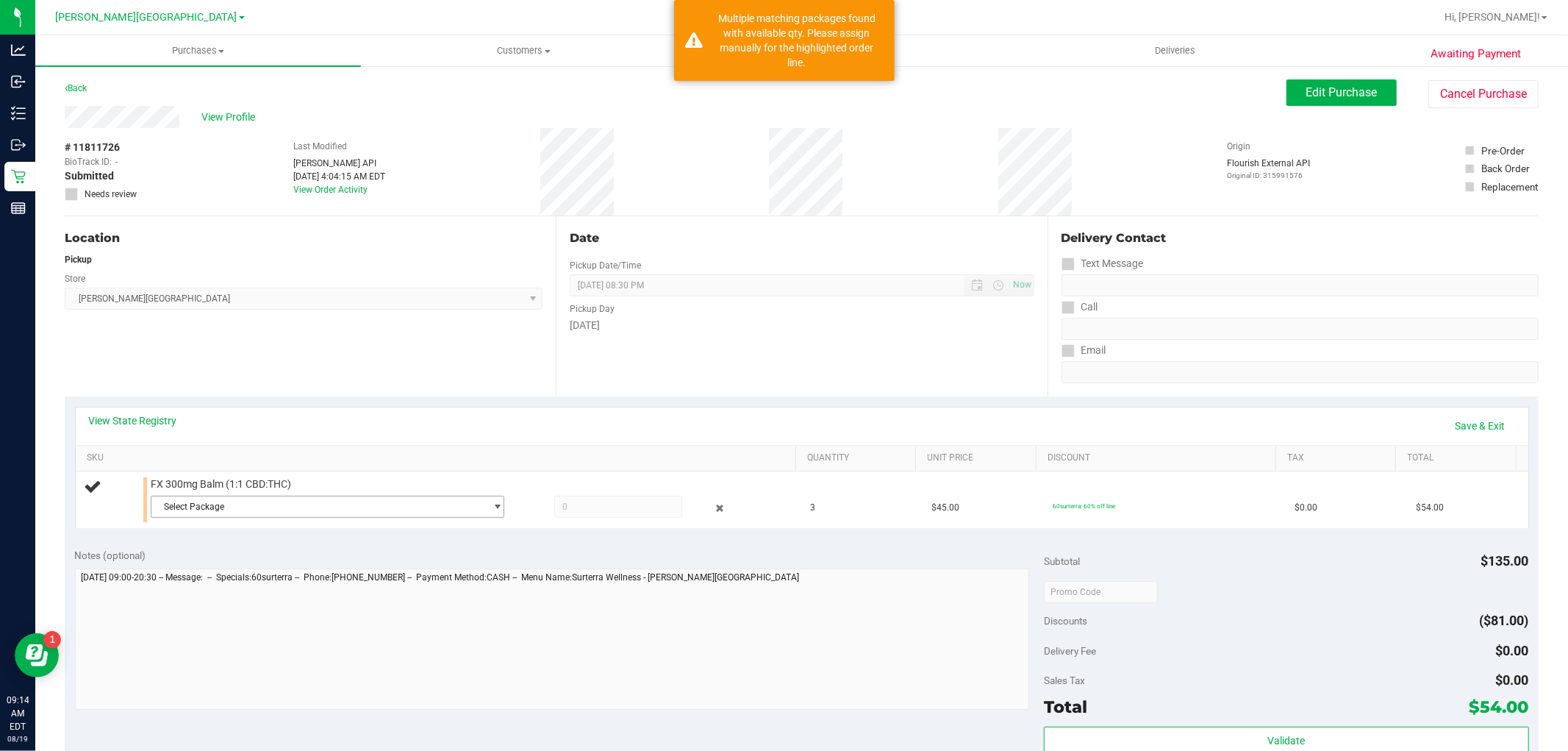
click at [197, 501] on span "Select Package" at bounding box center [318, 506] width 334 height 21
click at [221, 568] on span "6466677488661577" at bounding box center [200, 567] width 83 height 10
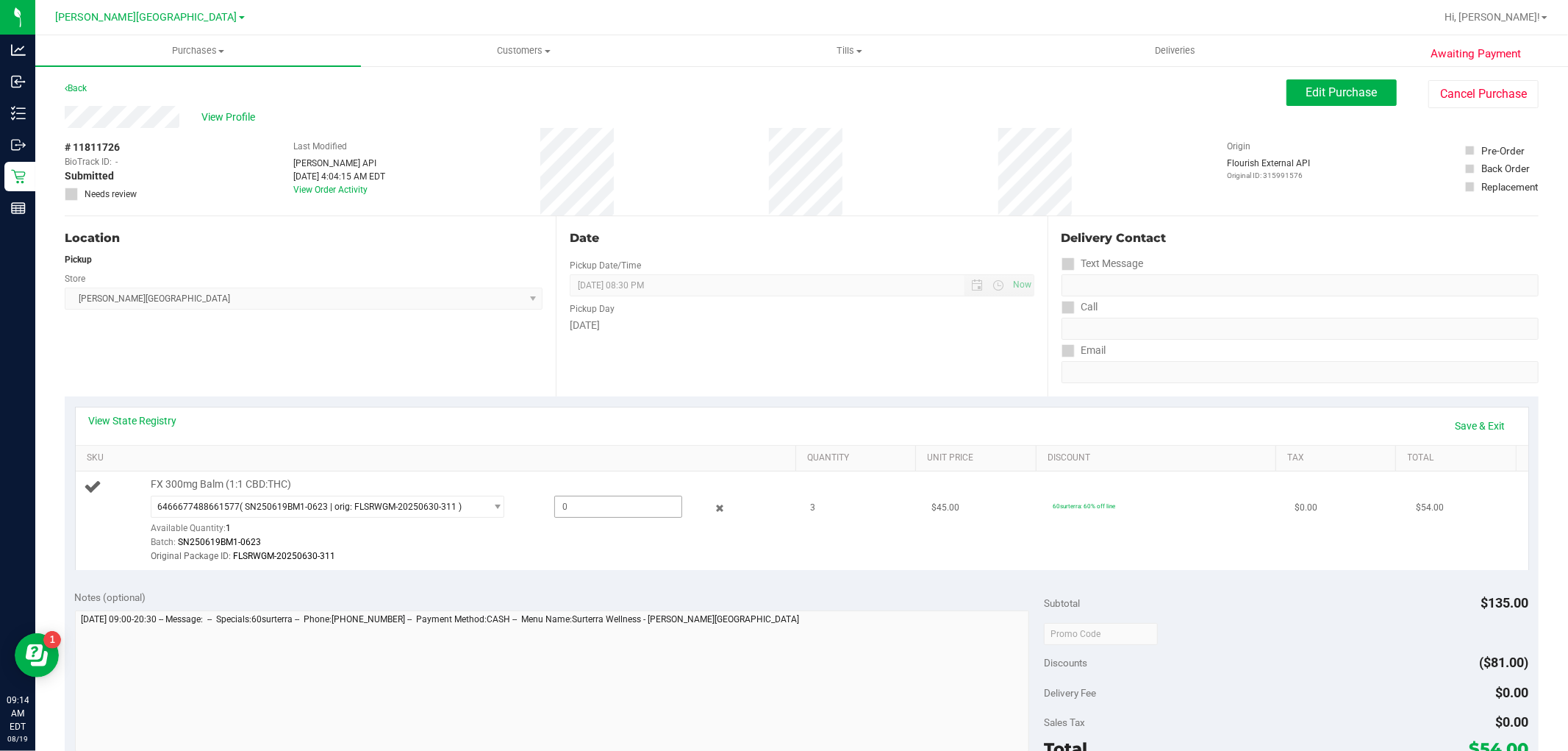
click at [584, 509] on span at bounding box center [618, 506] width 128 height 22
type input "1"
type input "1.0000"
click at [1471, 425] on link "Save & Exit" at bounding box center [1481, 426] width 69 height 25
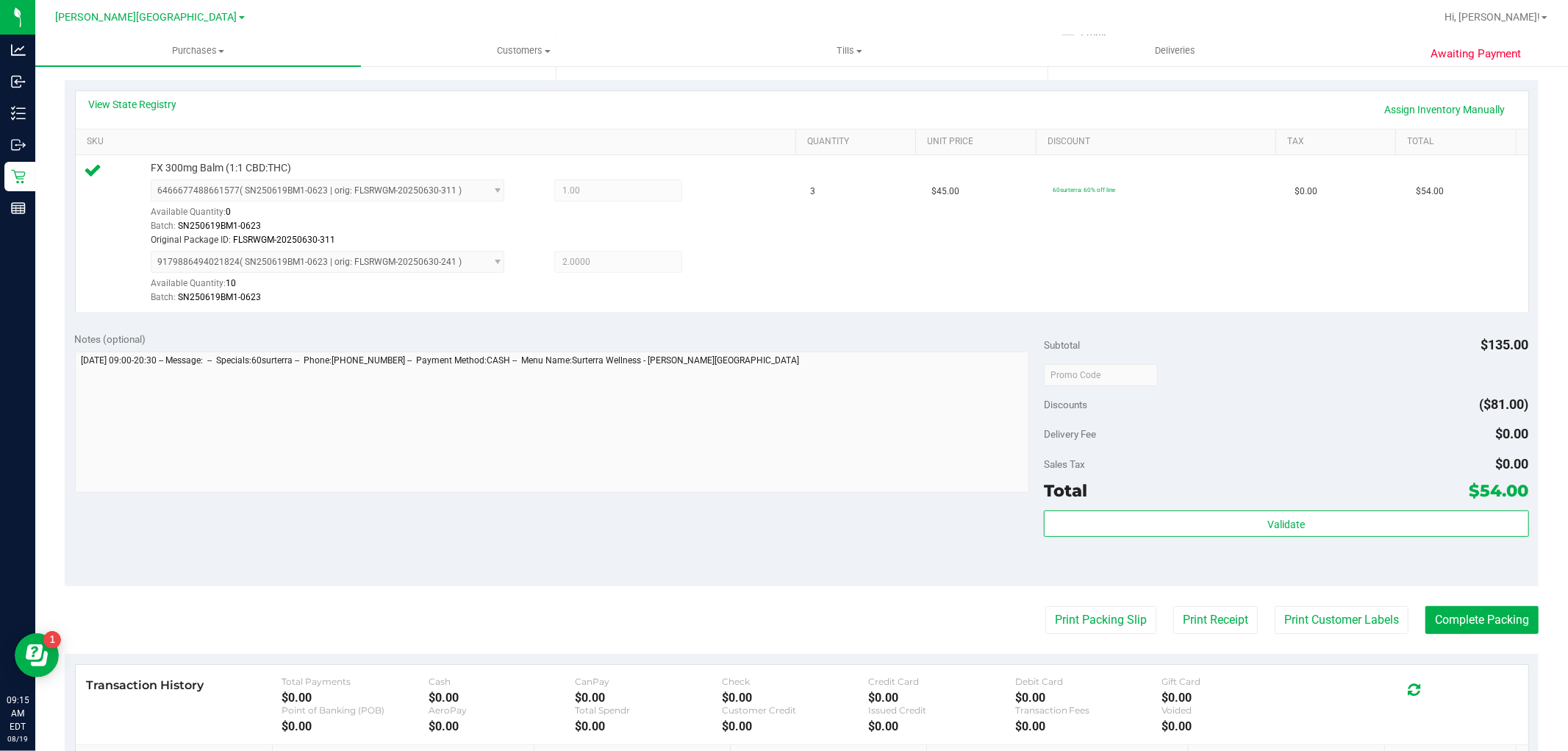
scroll to position [327, 0]
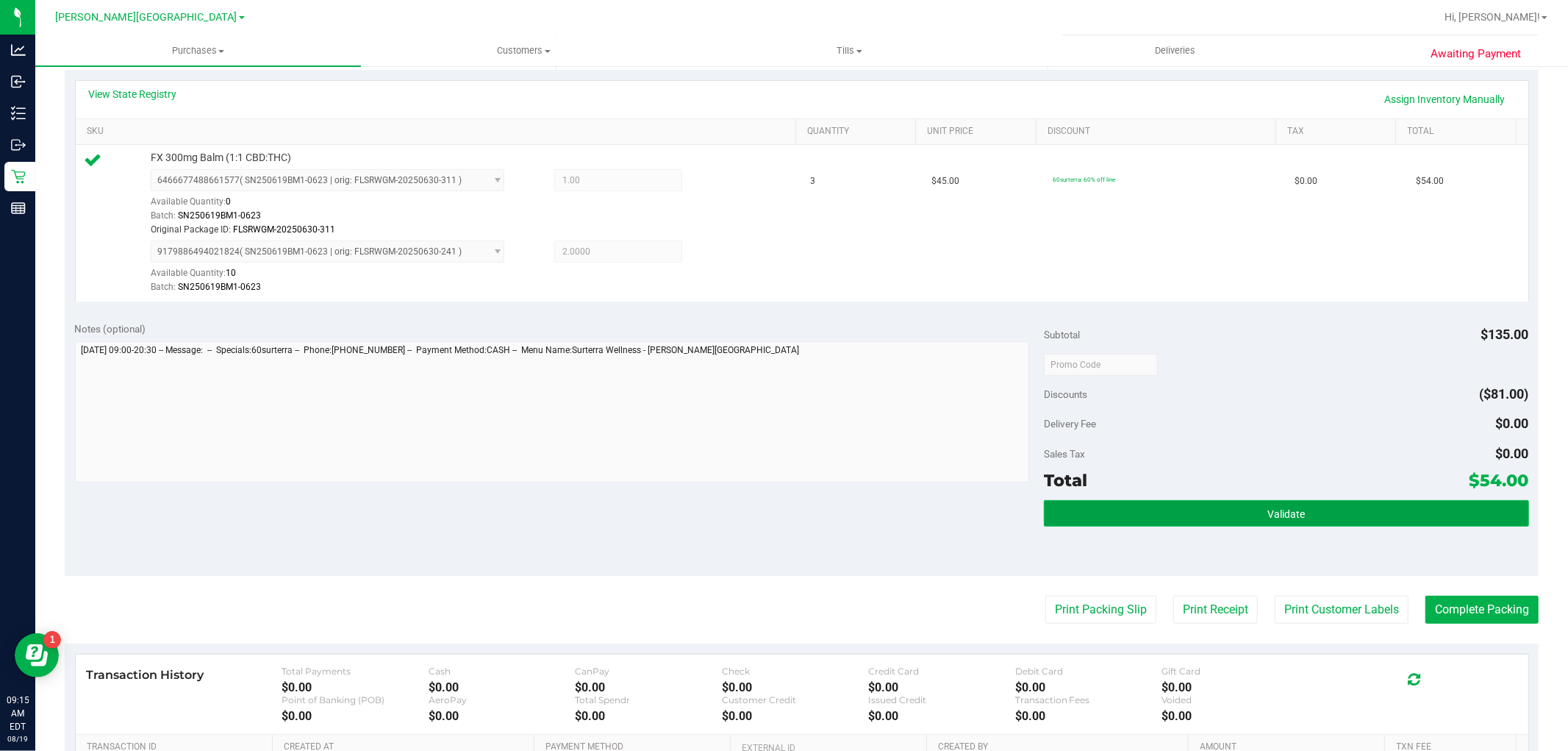
click at [1174, 509] on button "Validate" at bounding box center [1287, 514] width 485 height 26
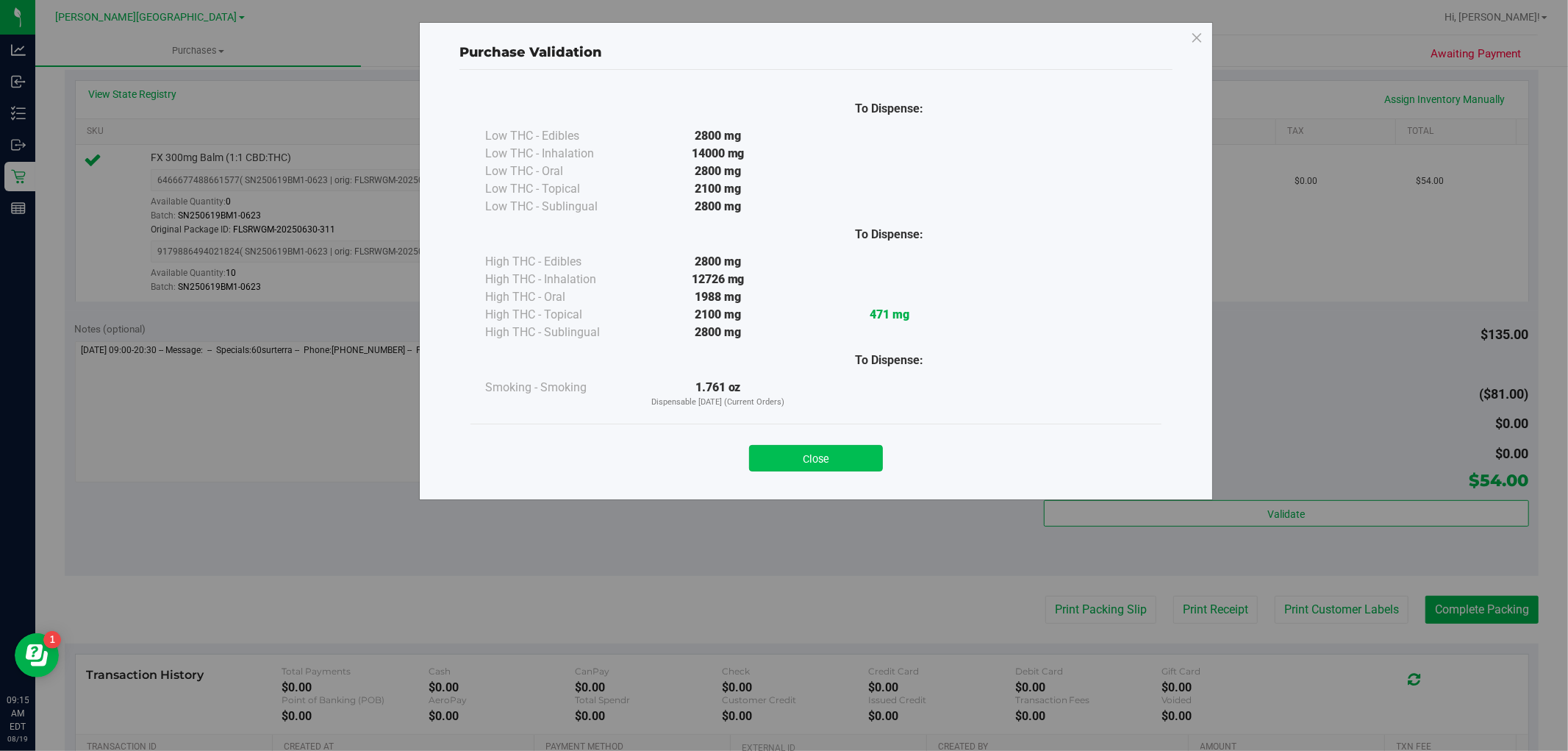
click at [854, 461] on button "Close" at bounding box center [816, 458] width 134 height 26
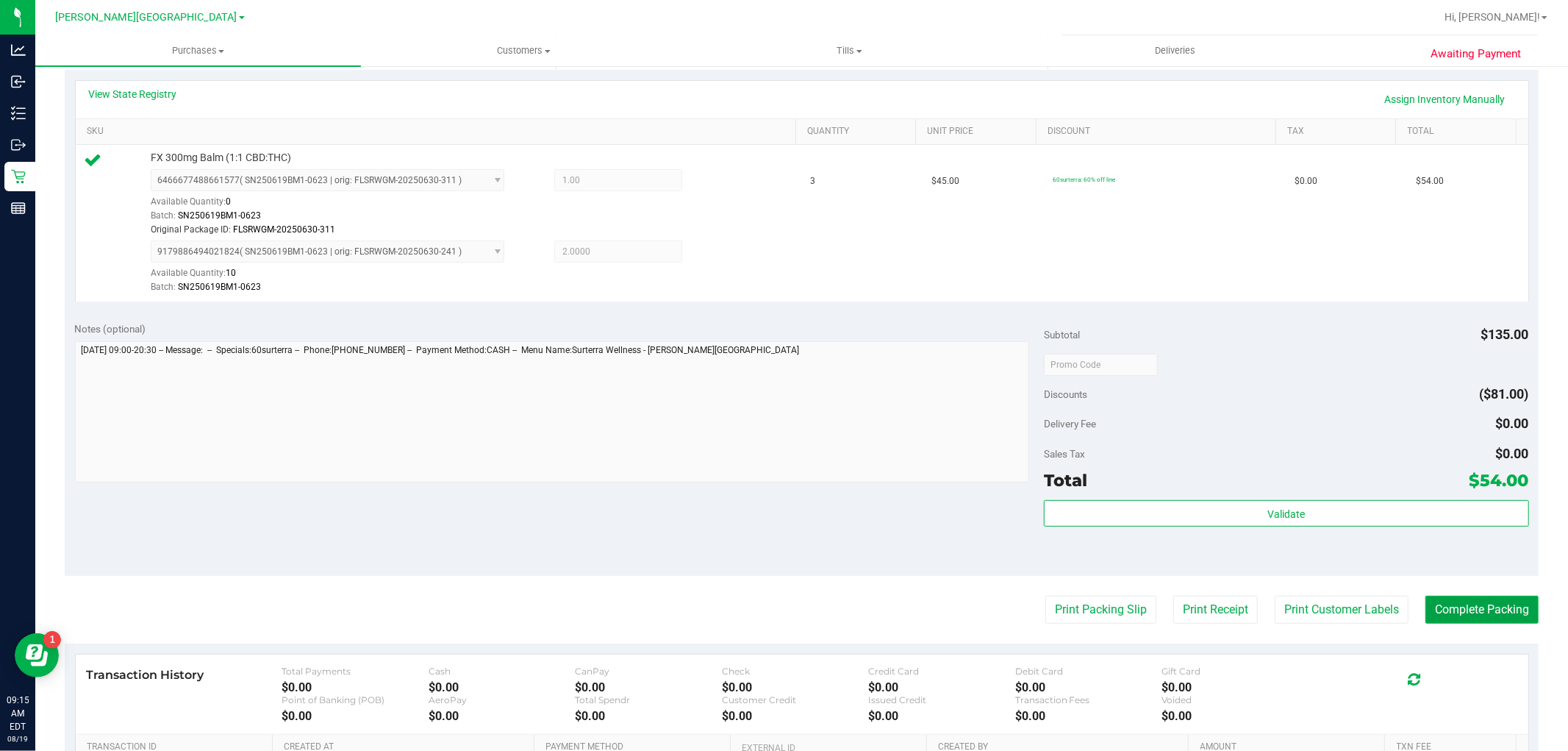
click at [1468, 600] on button "Complete Packing" at bounding box center [1482, 610] width 113 height 28
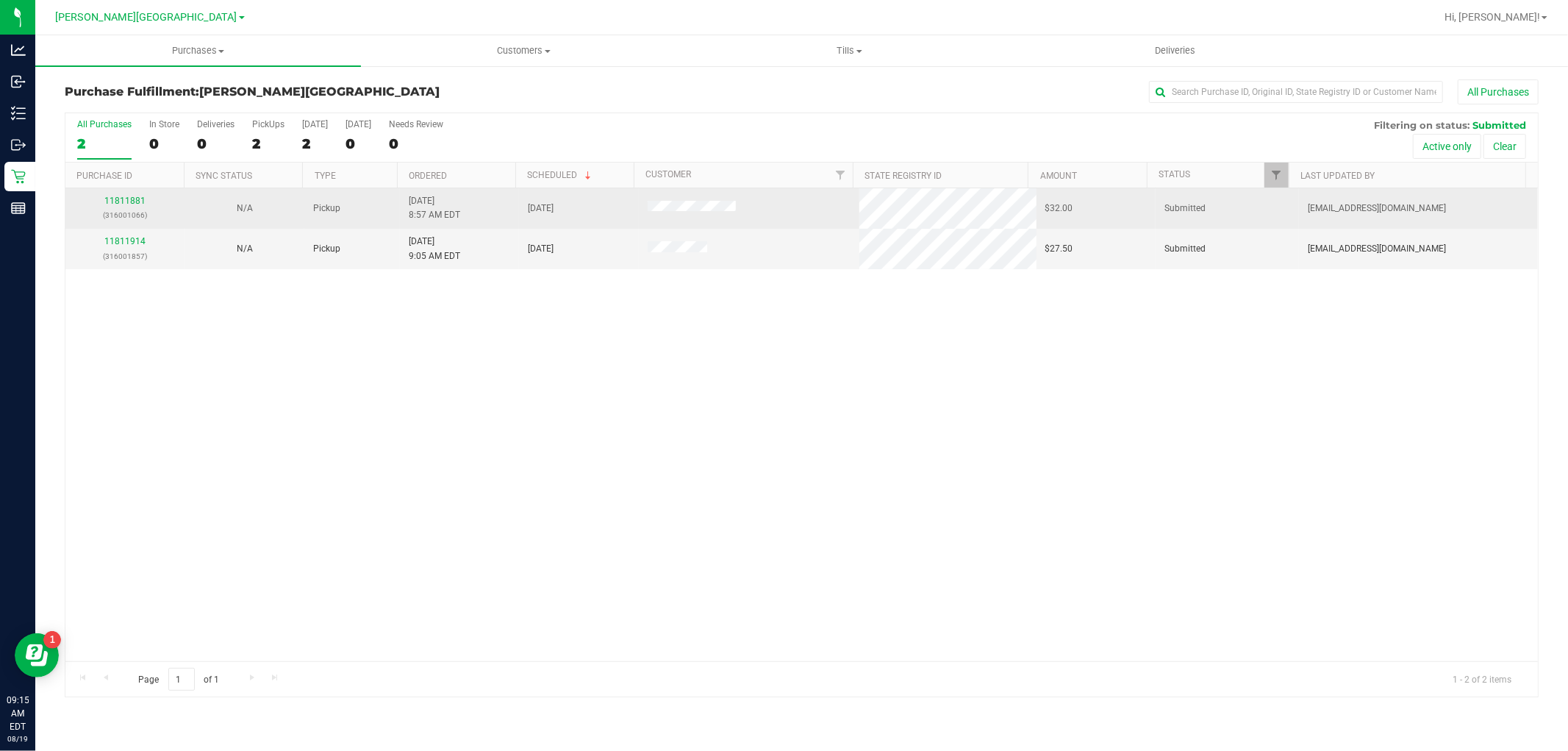
click at [135, 193] on td "11811881 (316001066)" at bounding box center [125, 208] width 119 height 41
click at [134, 197] on link "11811881" at bounding box center [125, 201] width 41 height 10
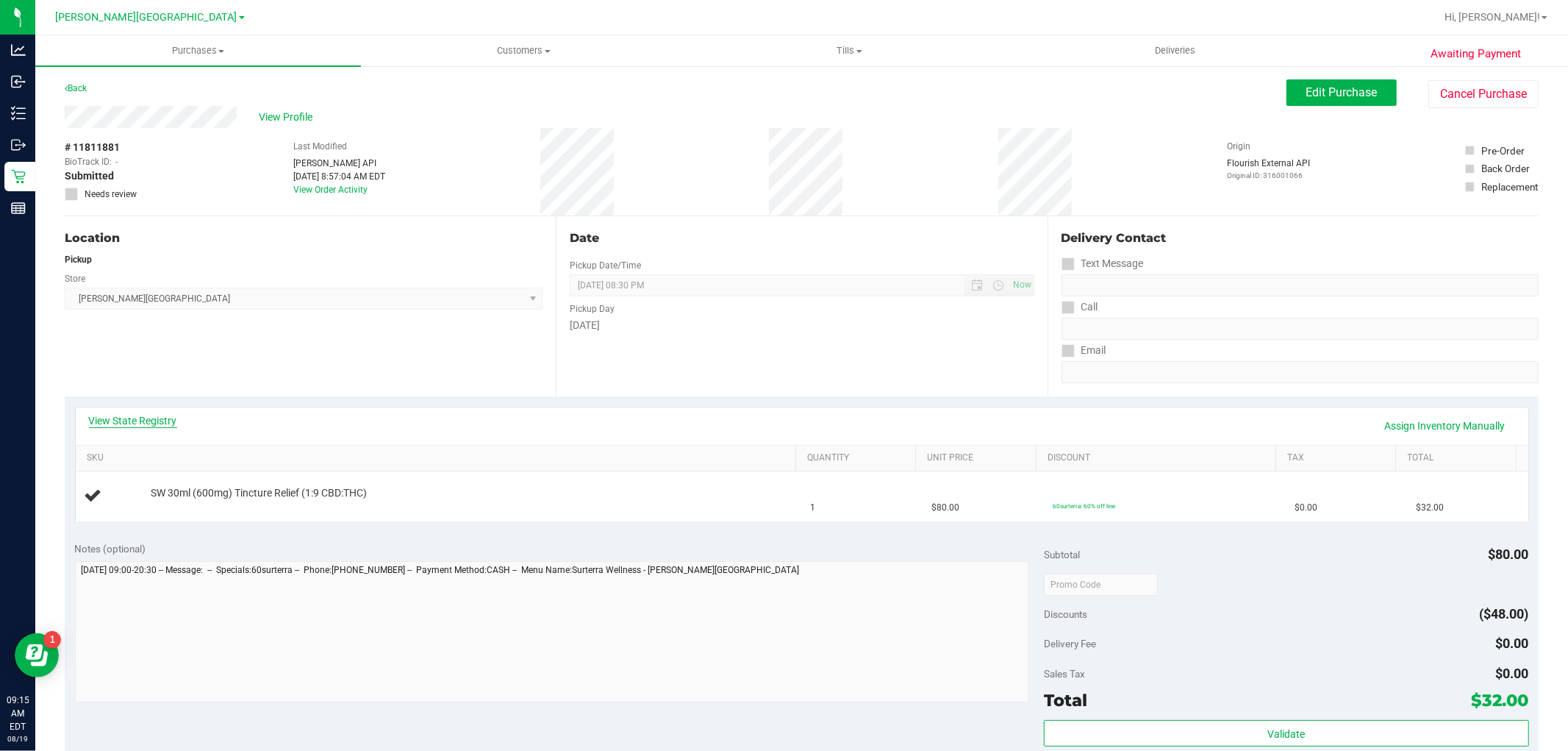
click at [162, 427] on link "View State Registry" at bounding box center [133, 421] width 88 height 15
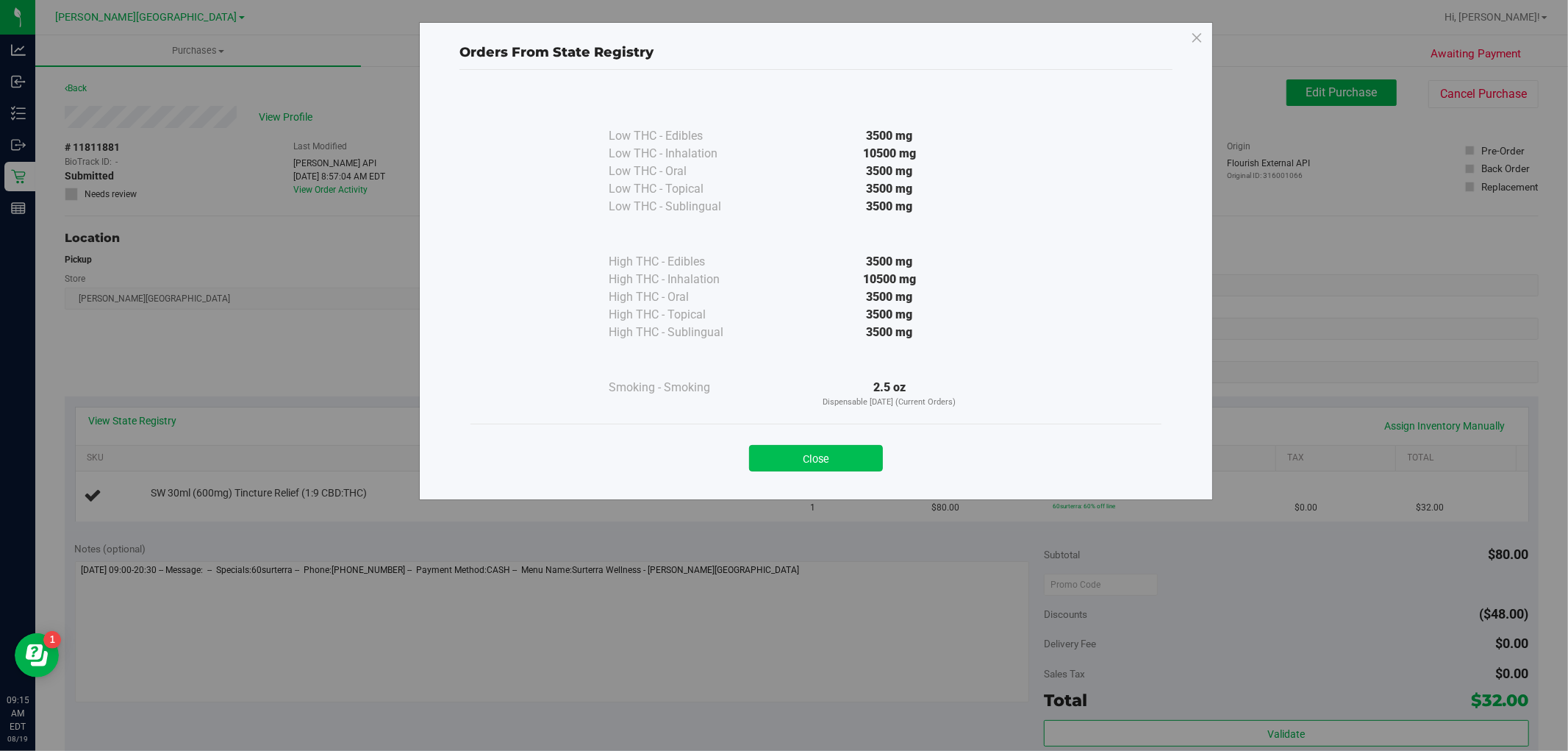
click at [780, 467] on button "Close" at bounding box center [816, 458] width 134 height 26
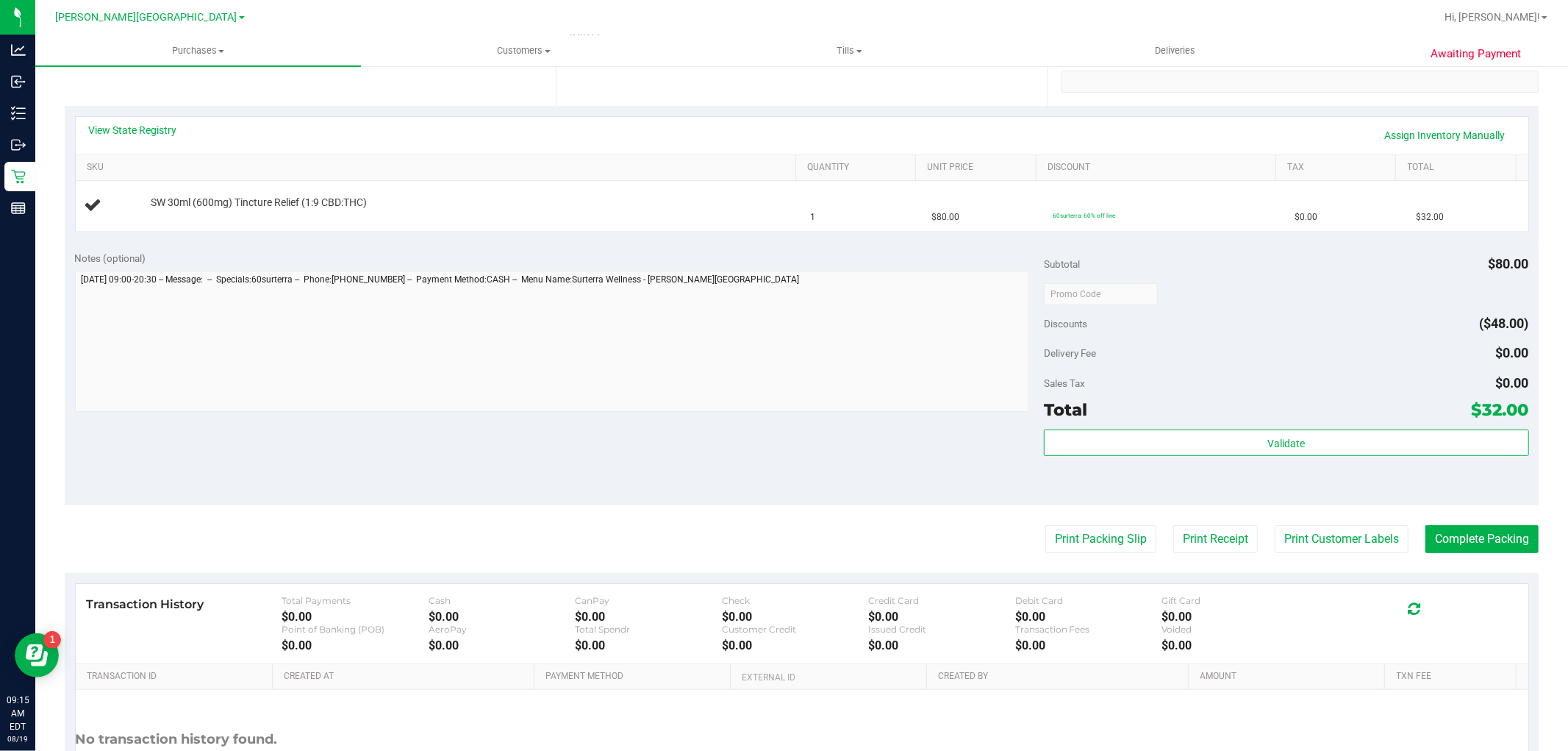
scroll to position [418, 0]
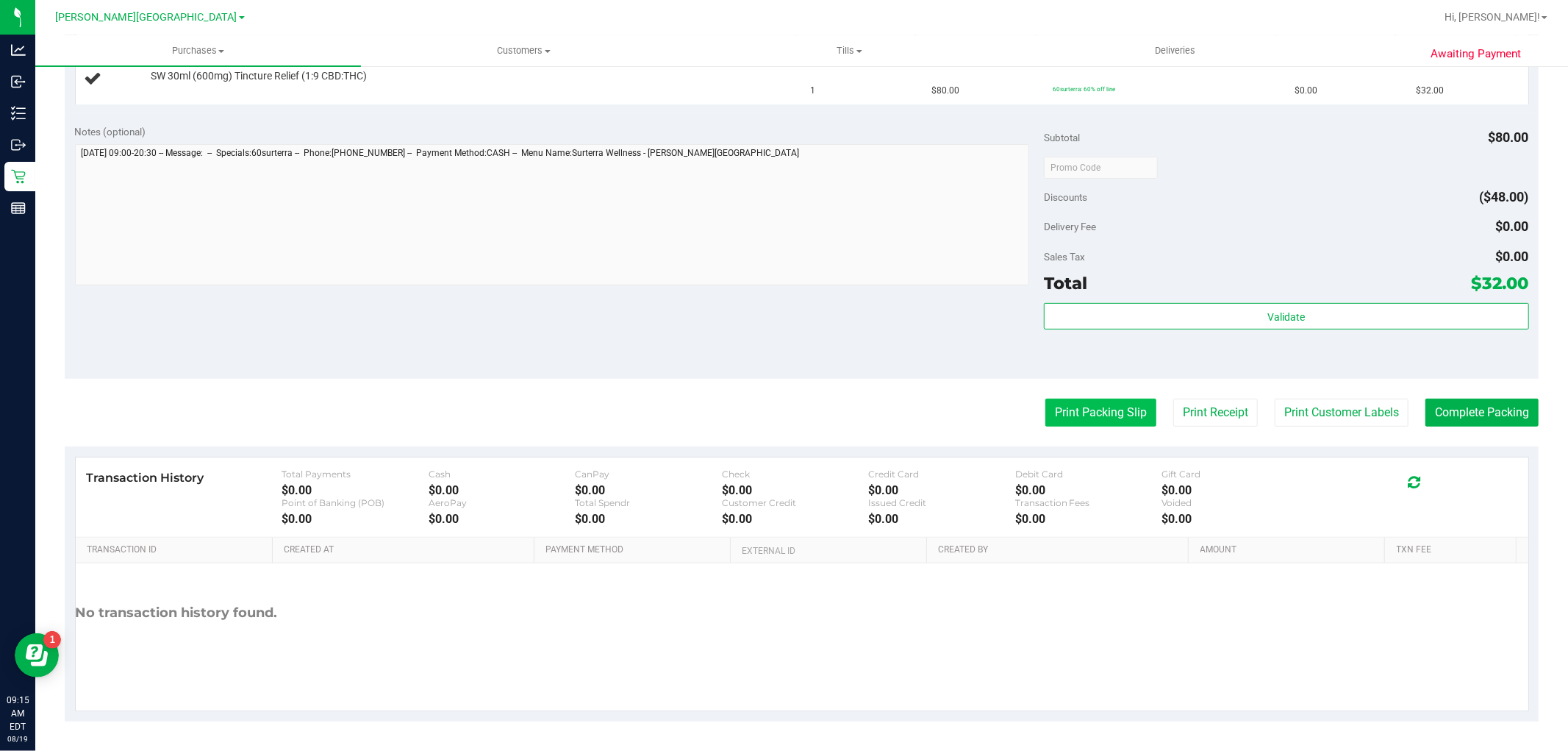
click at [1068, 400] on button "Print Packing Slip" at bounding box center [1101, 413] width 111 height 28
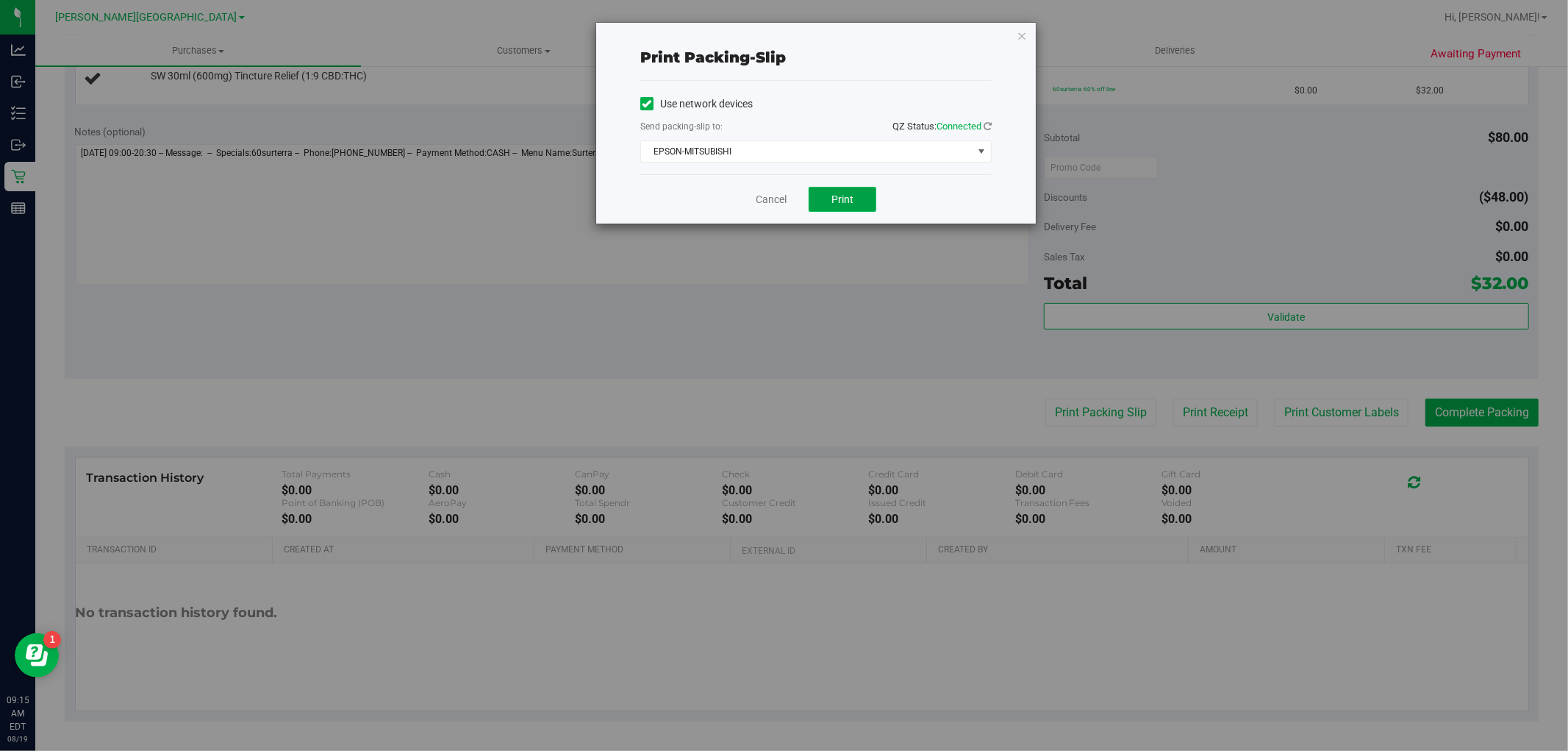
click at [819, 192] on button "Print" at bounding box center [843, 199] width 68 height 25
click at [770, 195] on link "Cancel" at bounding box center [771, 199] width 31 height 16
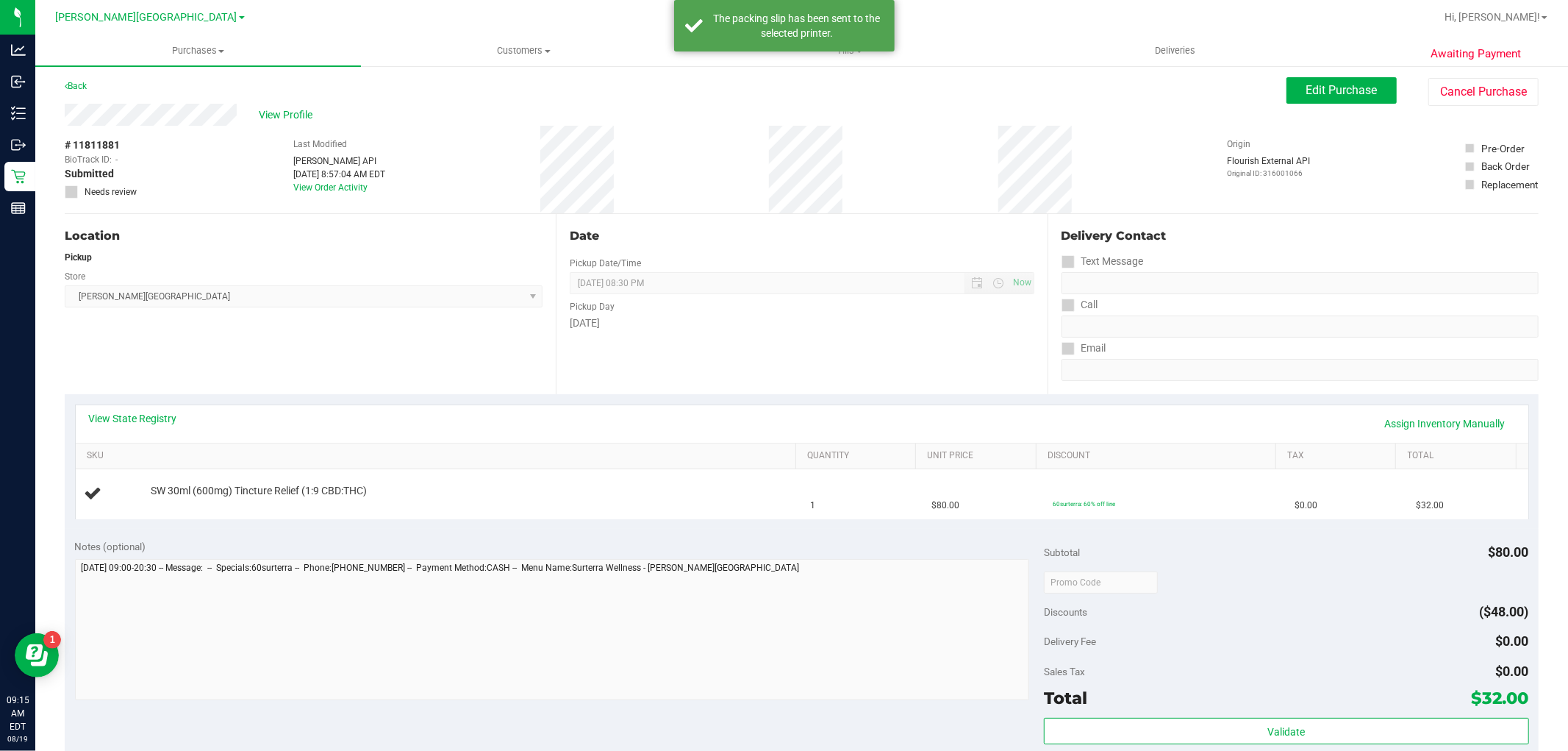
scroll to position [0, 0]
click at [74, 88] on link "Back" at bounding box center [75, 88] width 22 height 10
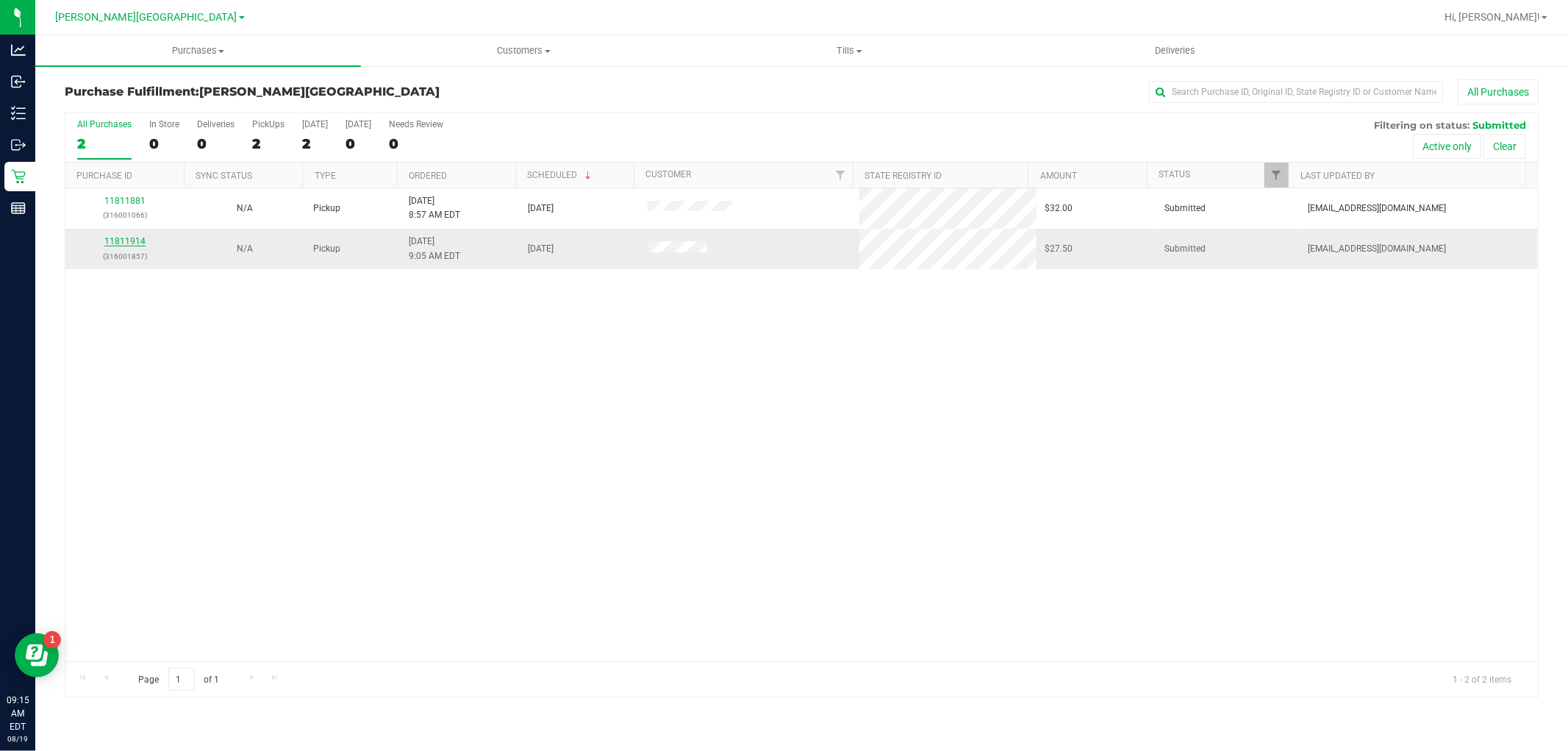
click at [117, 243] on link "11811914" at bounding box center [125, 241] width 41 height 10
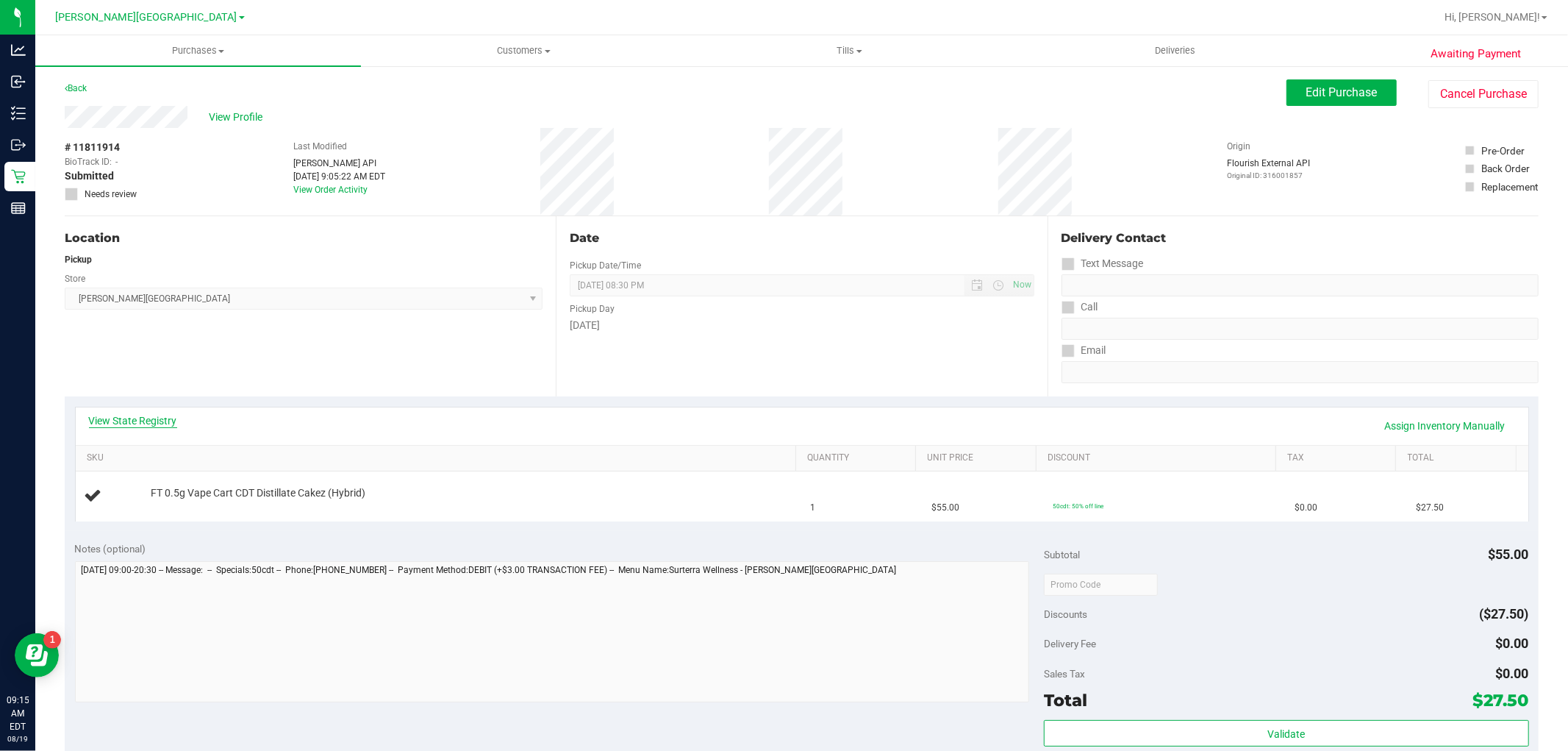
click at [135, 417] on link "View State Registry" at bounding box center [133, 421] width 88 height 15
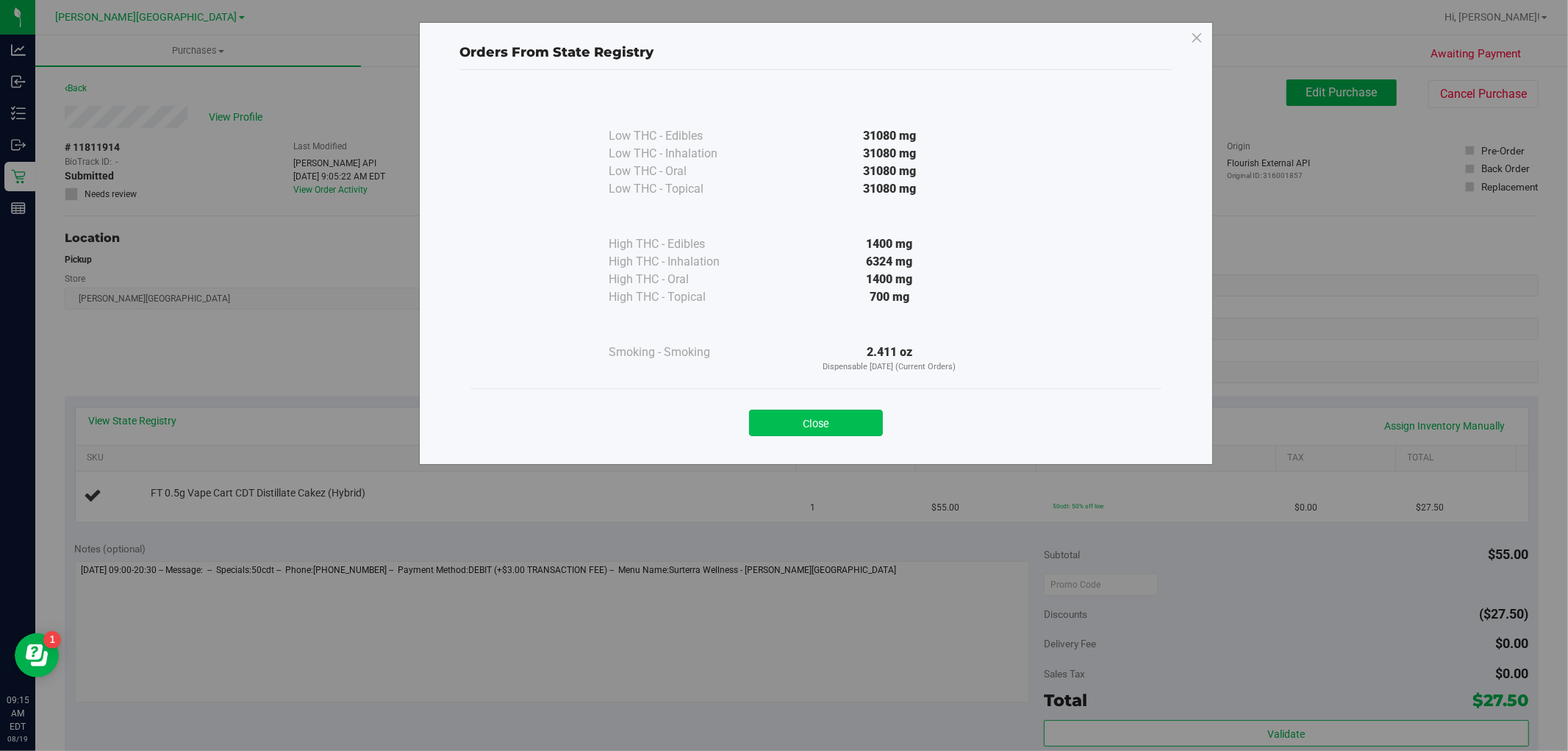
click at [849, 430] on button "Close" at bounding box center [816, 423] width 134 height 26
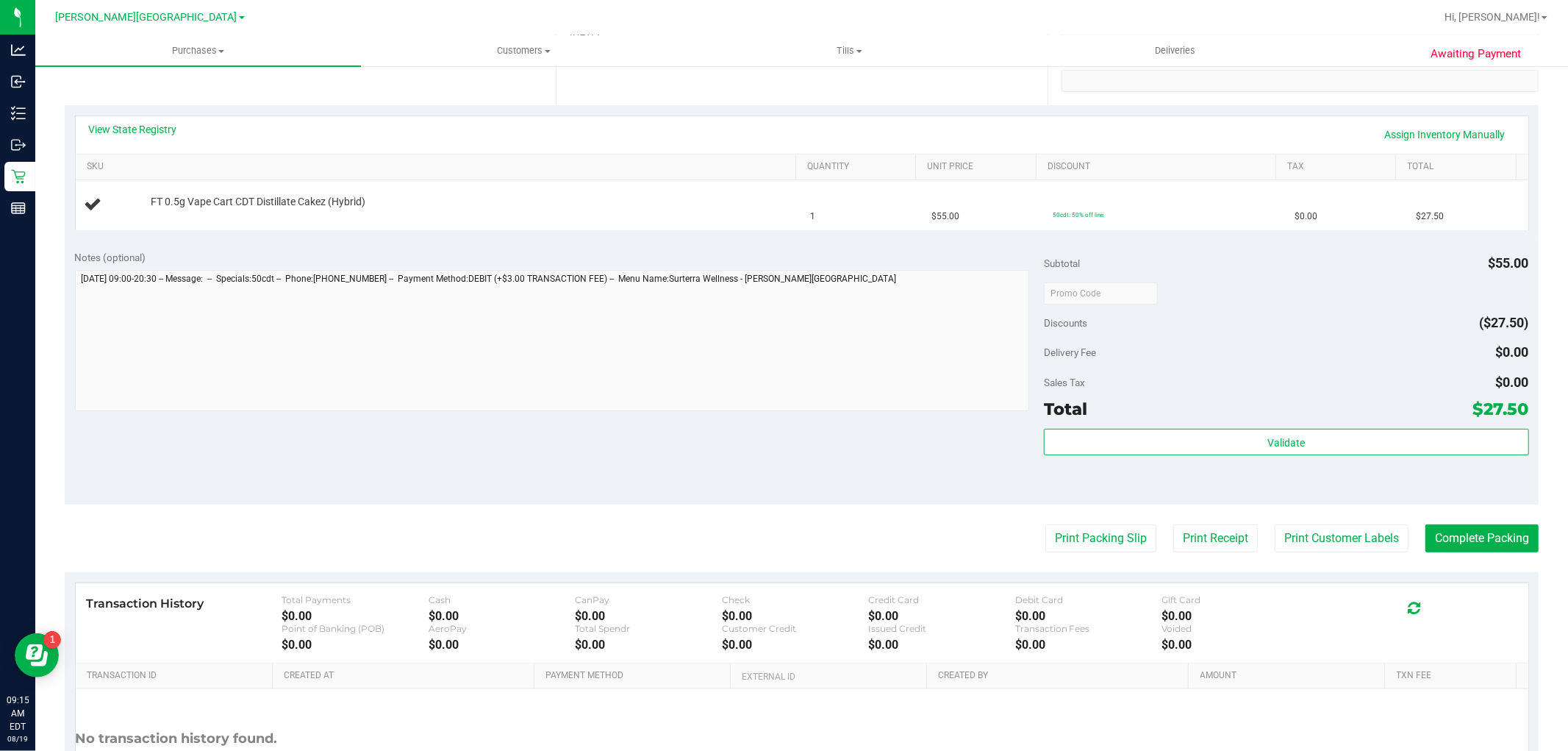
scroll to position [408, 0]
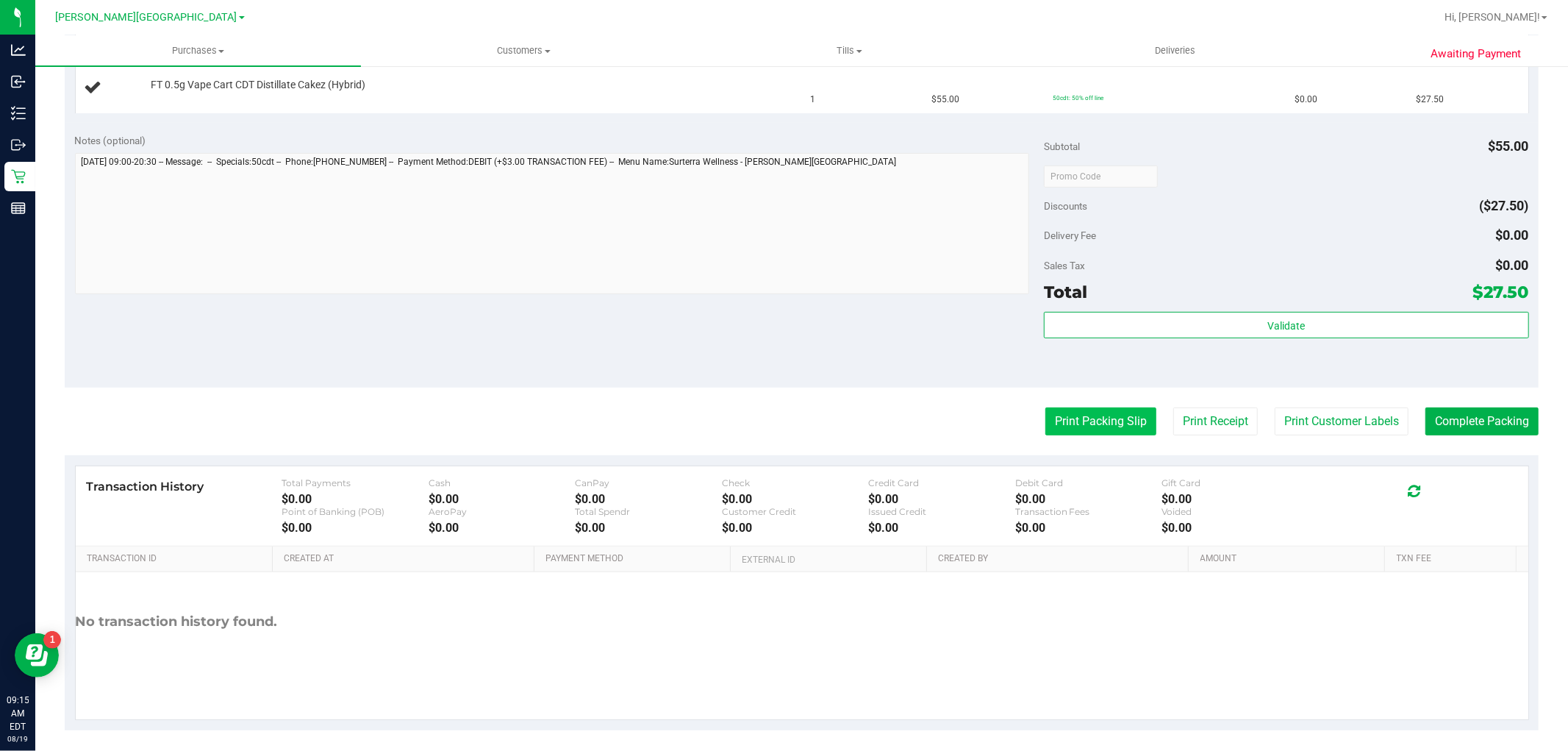
click at [1064, 422] on button "Print Packing Slip" at bounding box center [1101, 422] width 111 height 28
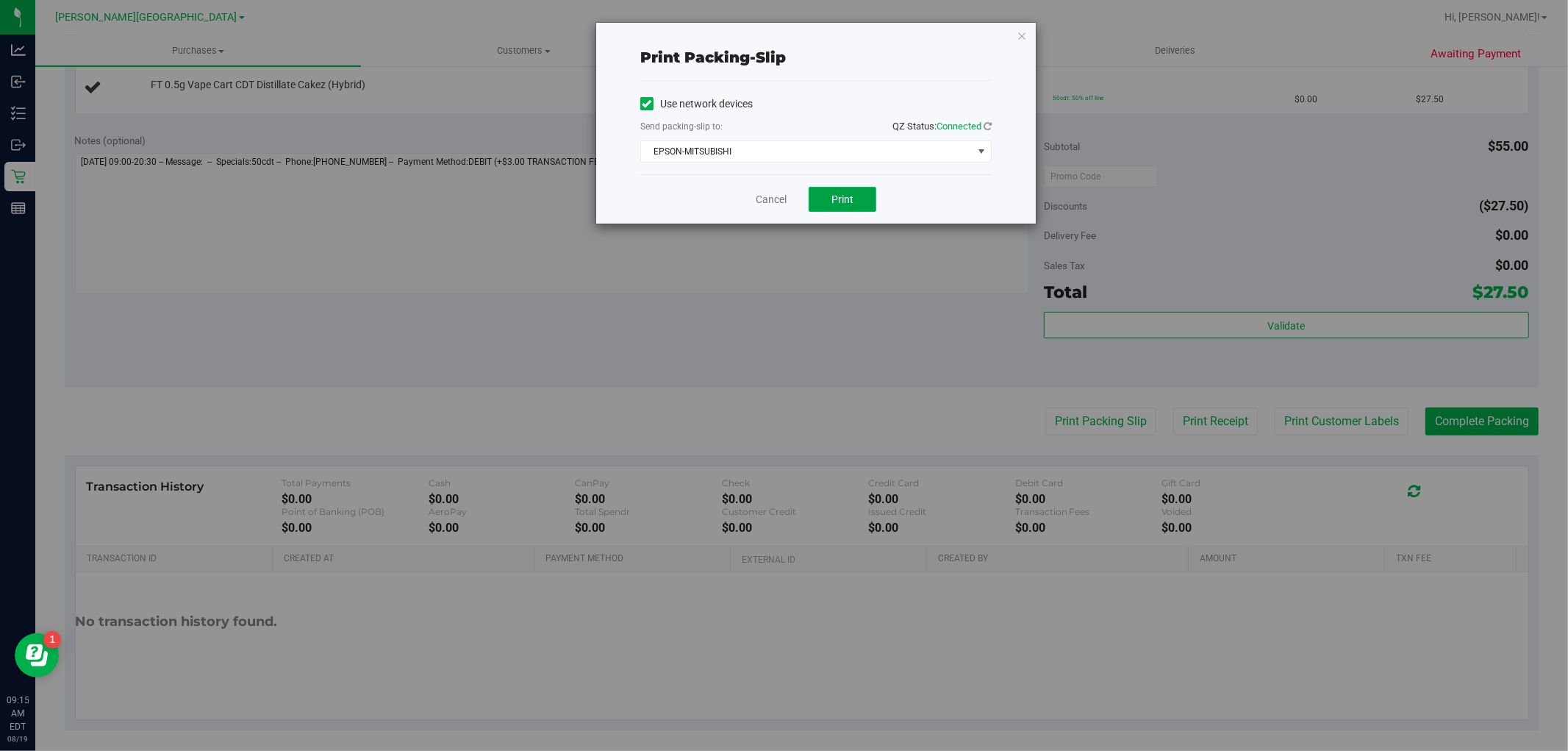
click at [839, 192] on button "Print" at bounding box center [843, 199] width 68 height 25
click at [767, 196] on link "Cancel" at bounding box center [771, 199] width 31 height 16
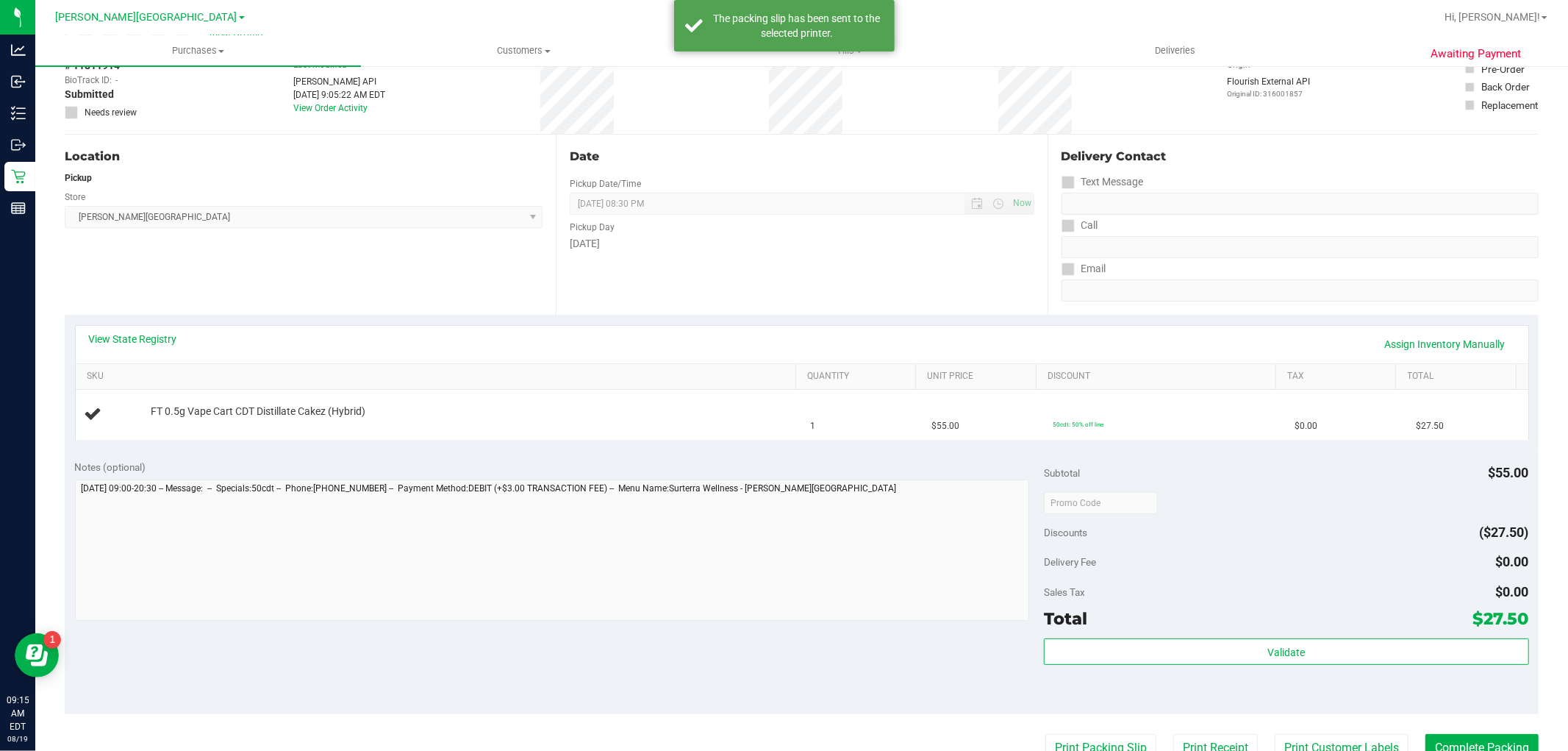
scroll to position [0, 0]
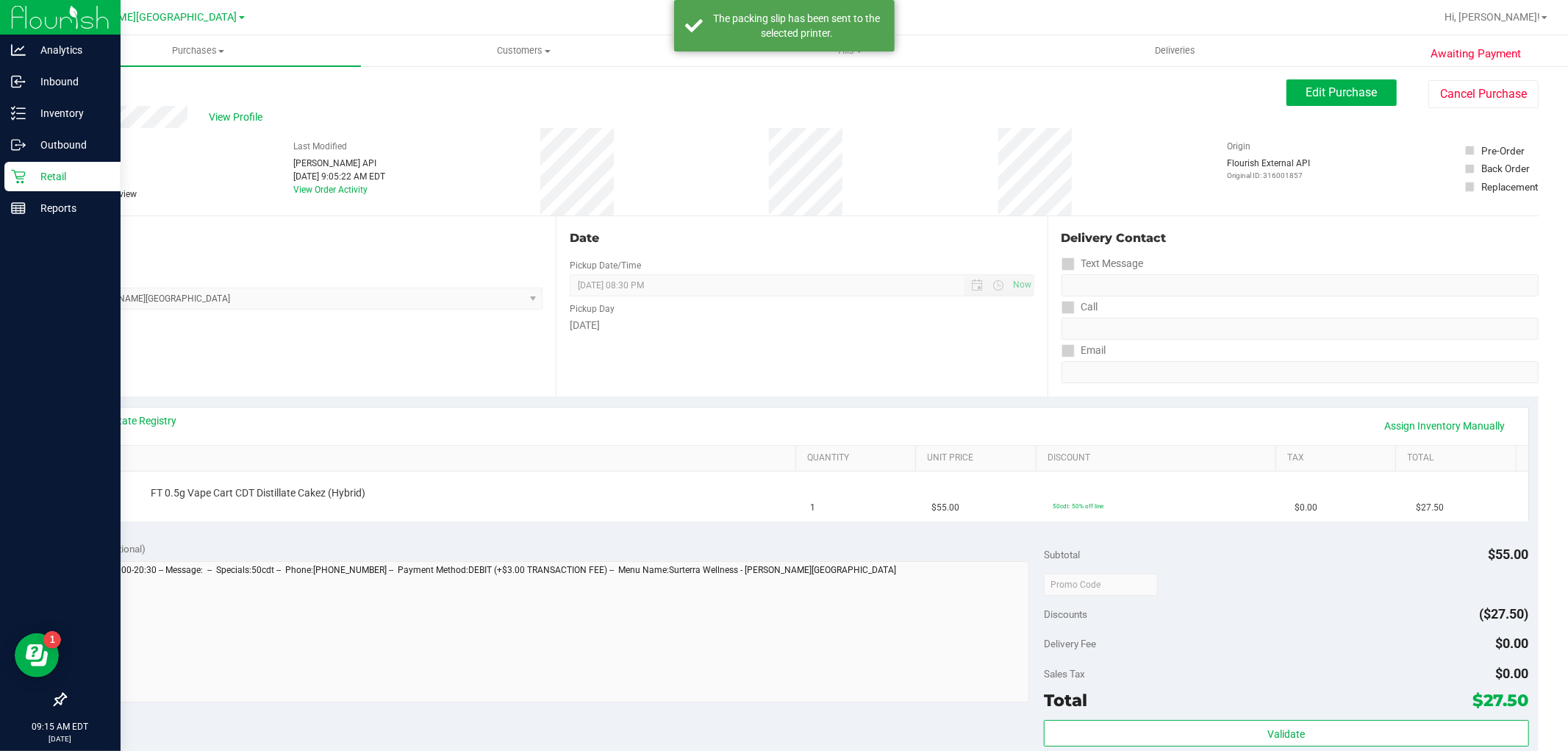
click at [18, 169] on icon at bounding box center [18, 176] width 15 height 15
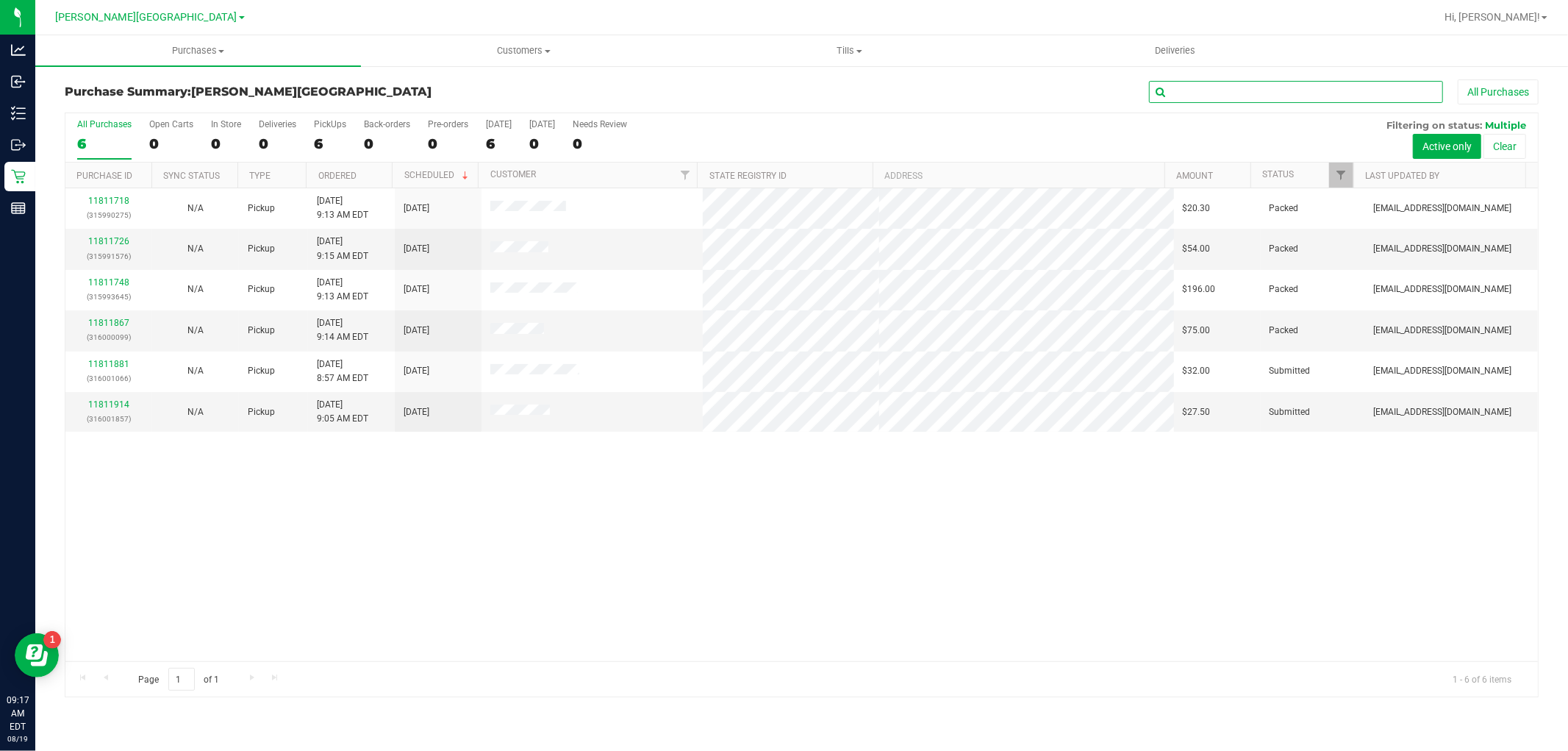
click at [1216, 90] on input "text" at bounding box center [1297, 92] width 294 height 22
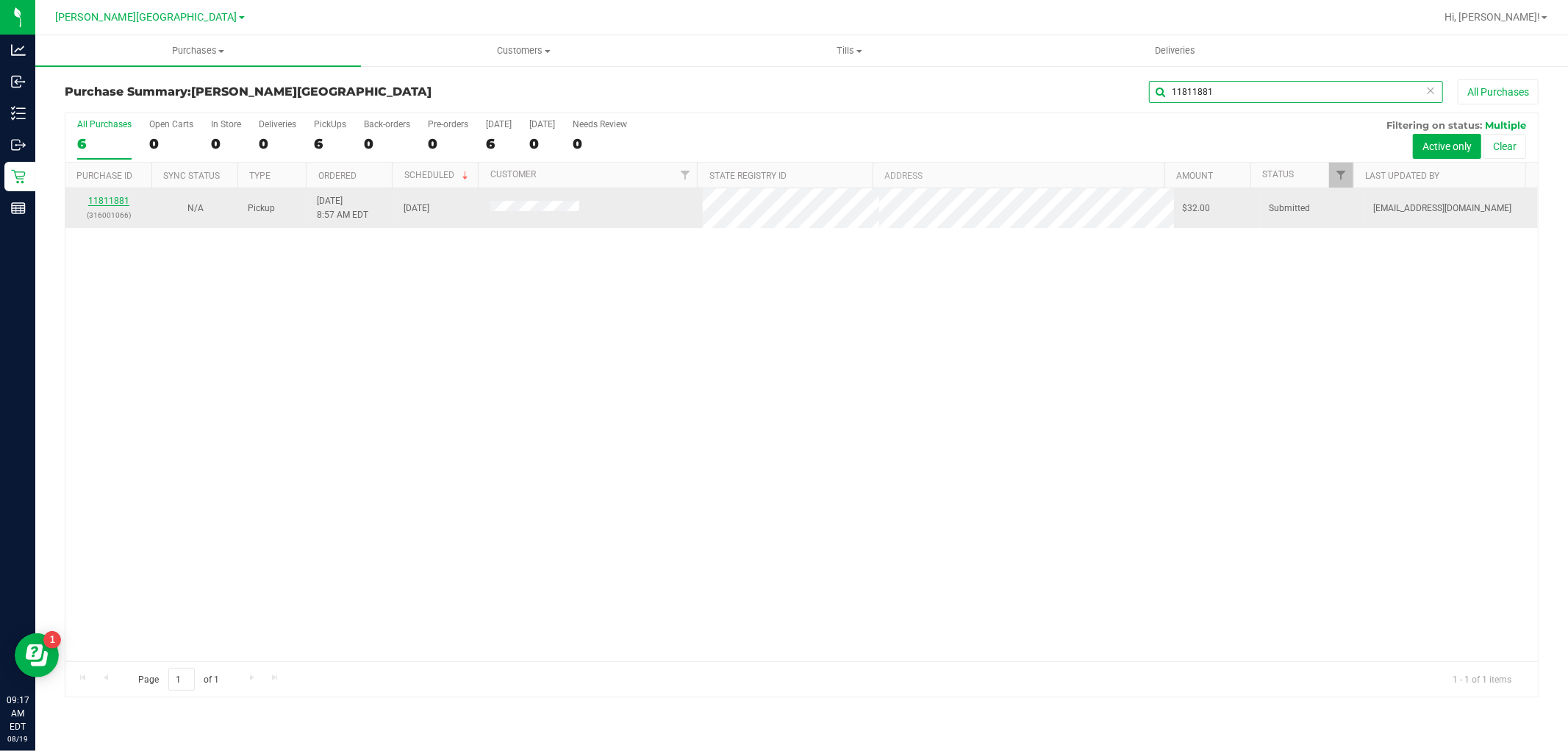
type input "11811881"
click at [120, 203] on link "11811881" at bounding box center [109, 201] width 41 height 10
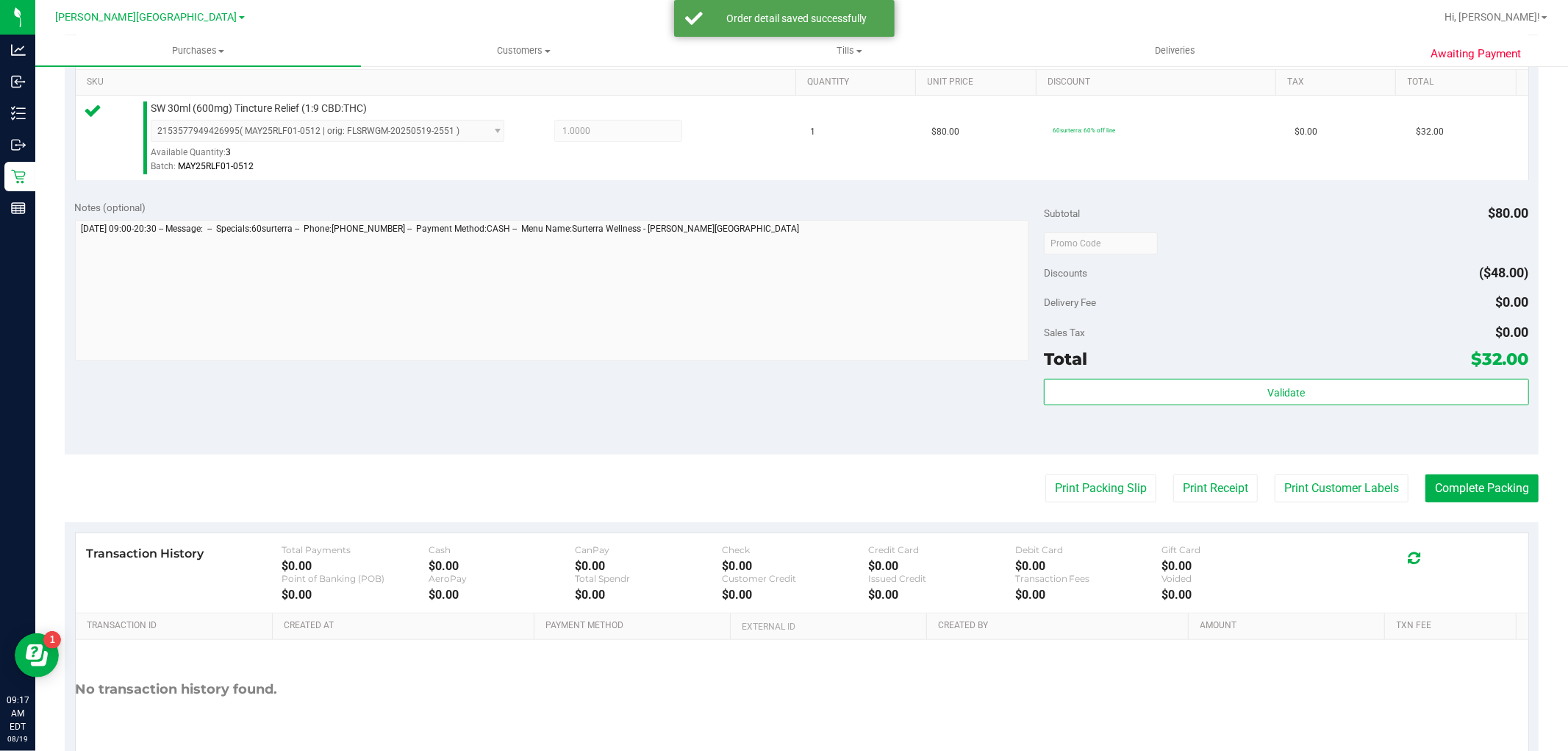
scroll to position [452, 0]
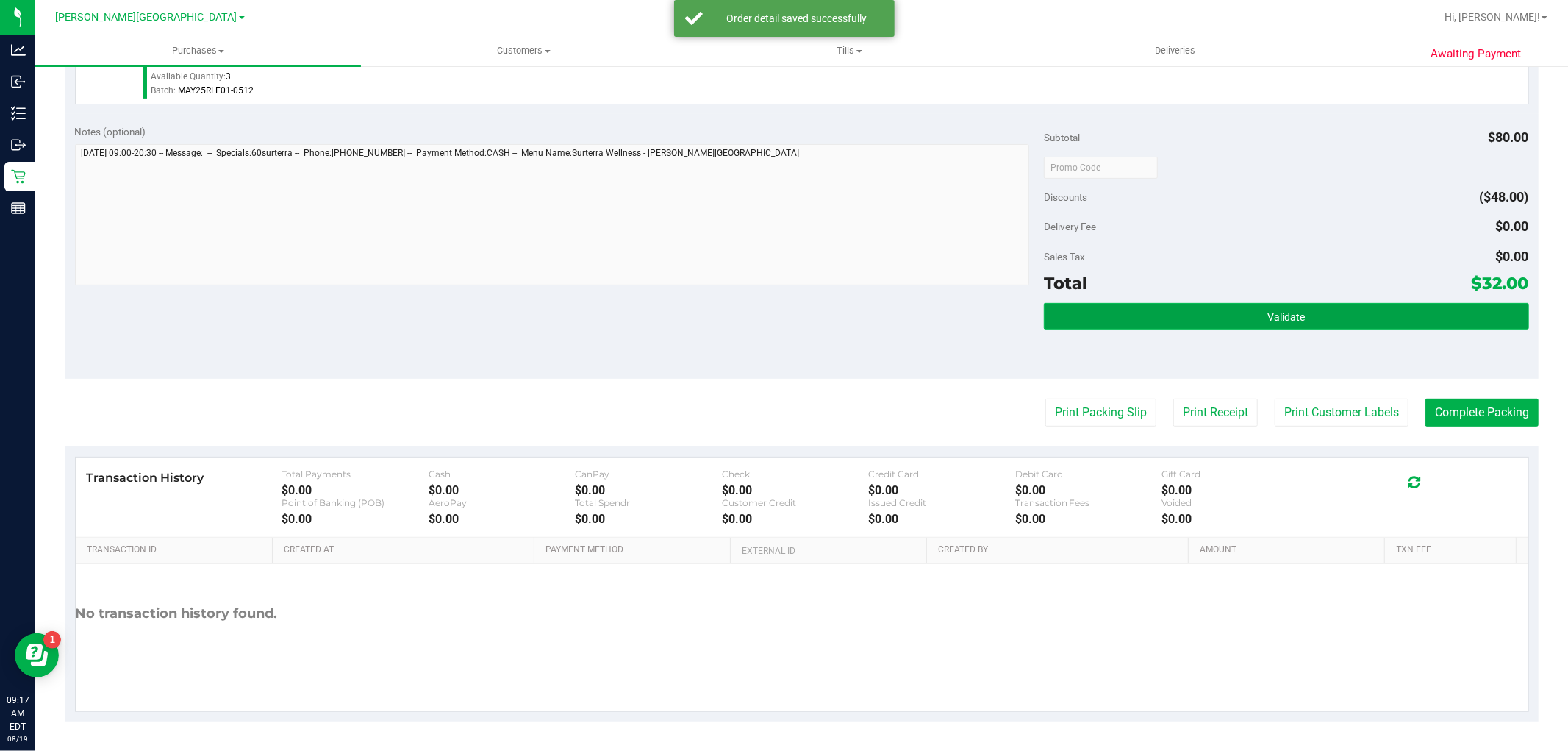
click at [1232, 310] on button "Validate" at bounding box center [1287, 316] width 485 height 26
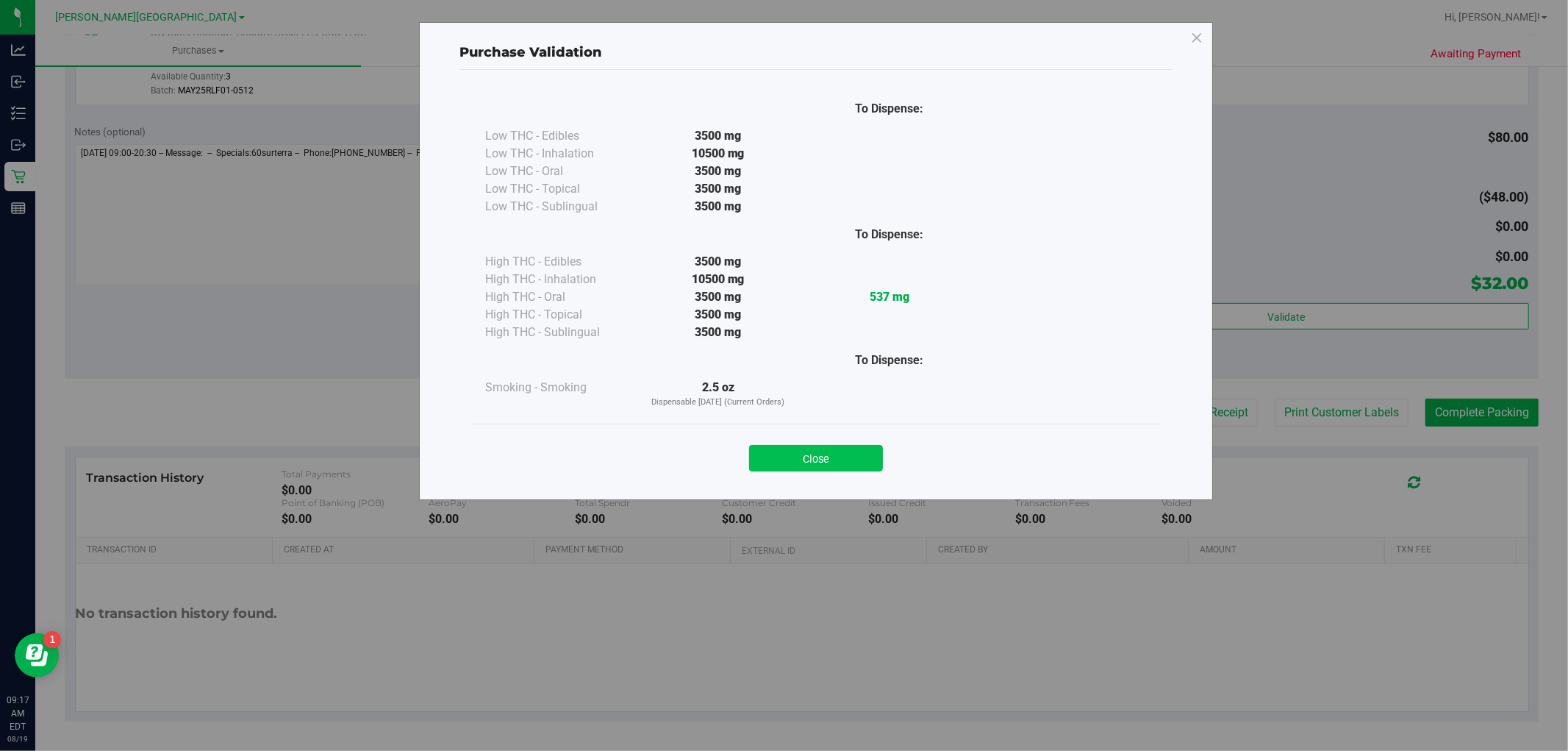
drag, startPoint x: 857, startPoint y: 454, endPoint x: 1383, endPoint y: 497, distance: 527.8
click at [860, 449] on button "Close" at bounding box center [816, 458] width 134 height 26
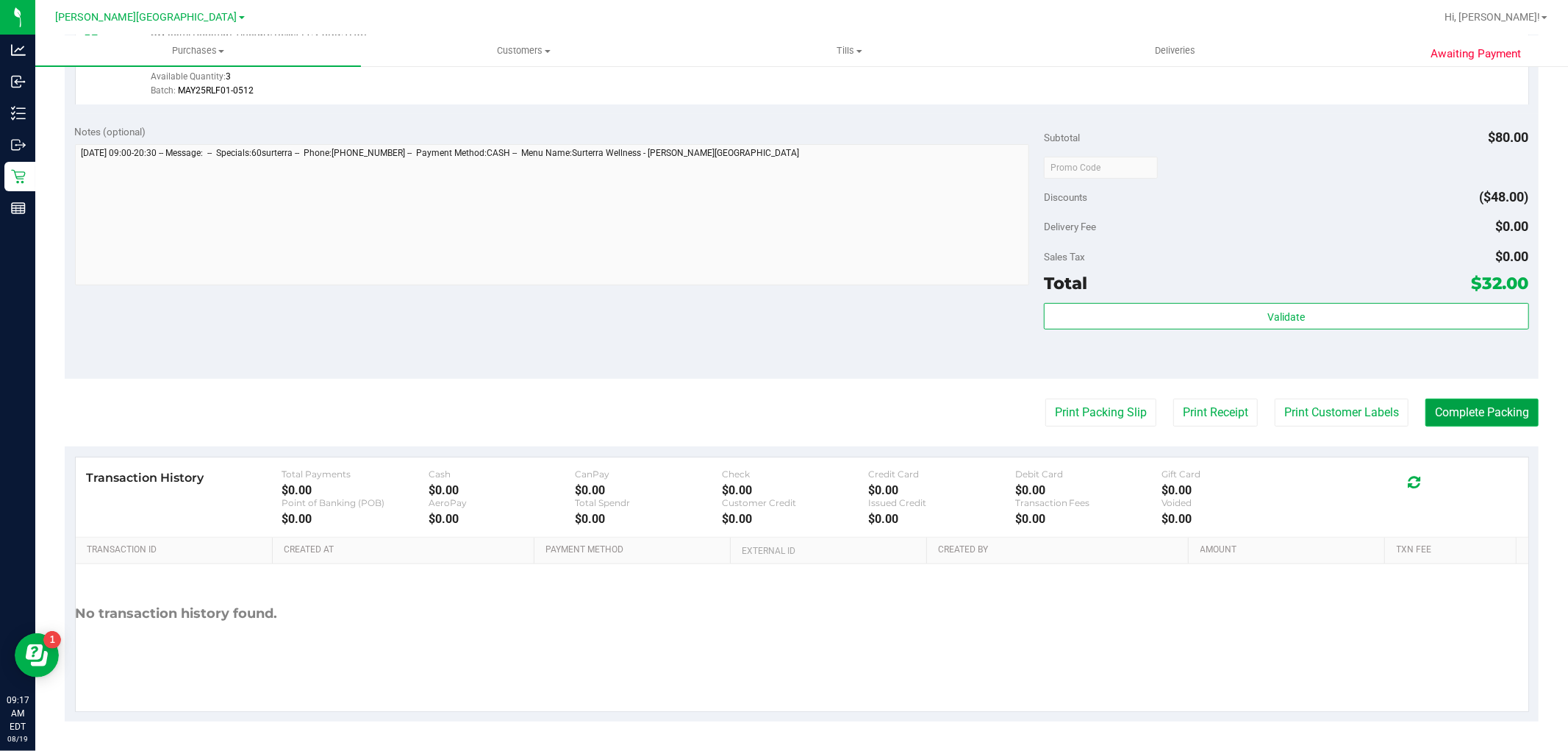
click at [1466, 407] on button "Complete Packing" at bounding box center [1482, 413] width 113 height 28
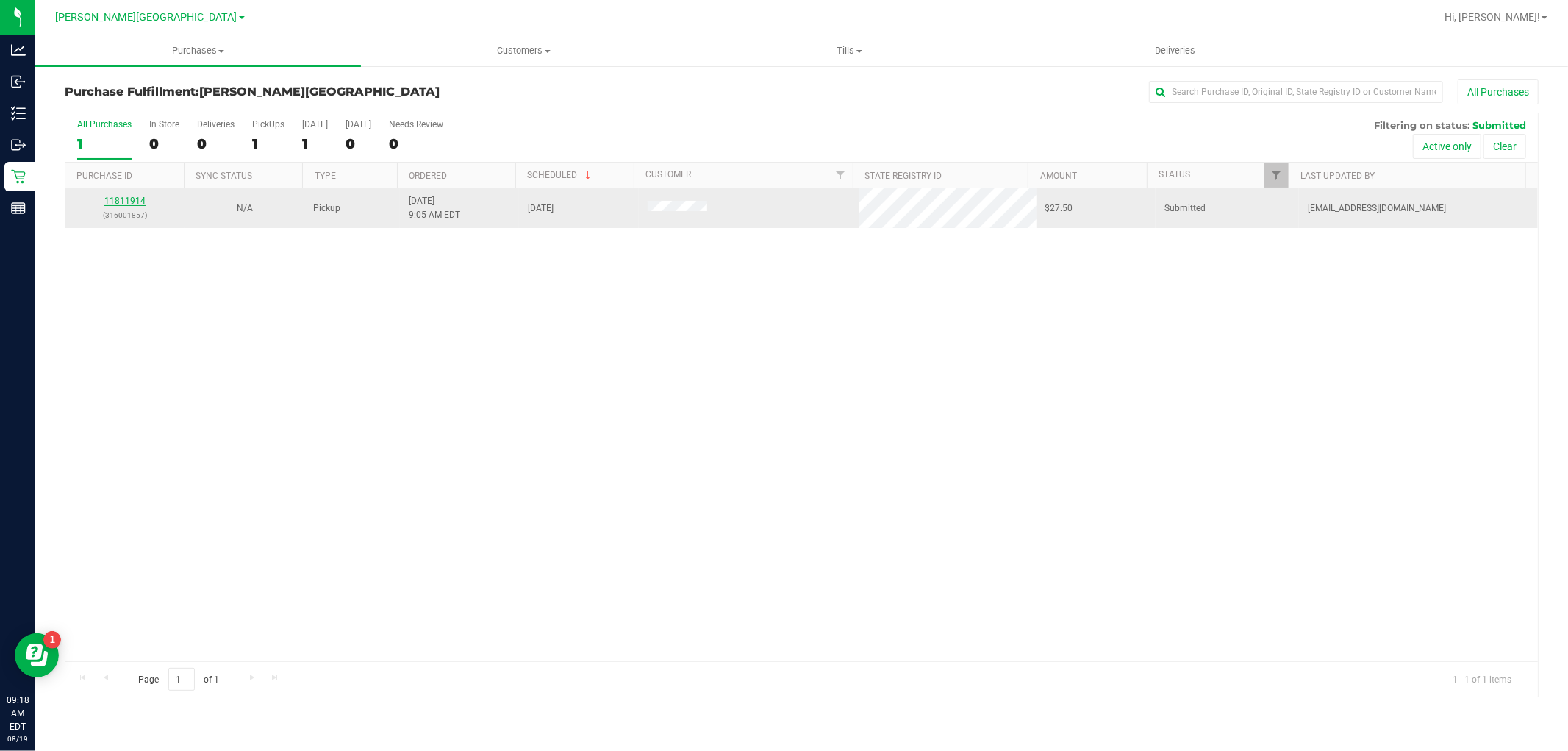
click at [127, 203] on link "11811914" at bounding box center [125, 201] width 41 height 10
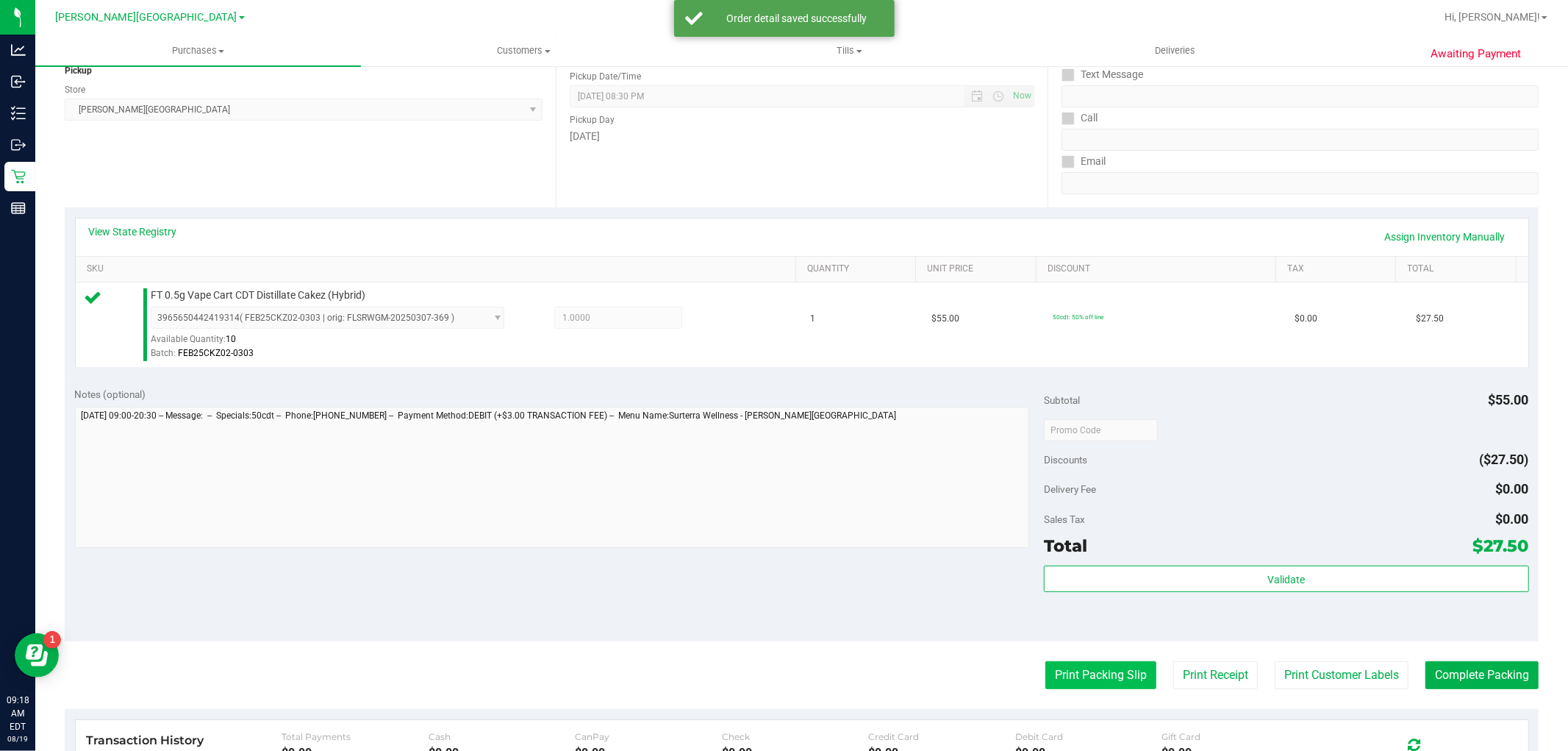
scroll to position [452, 0]
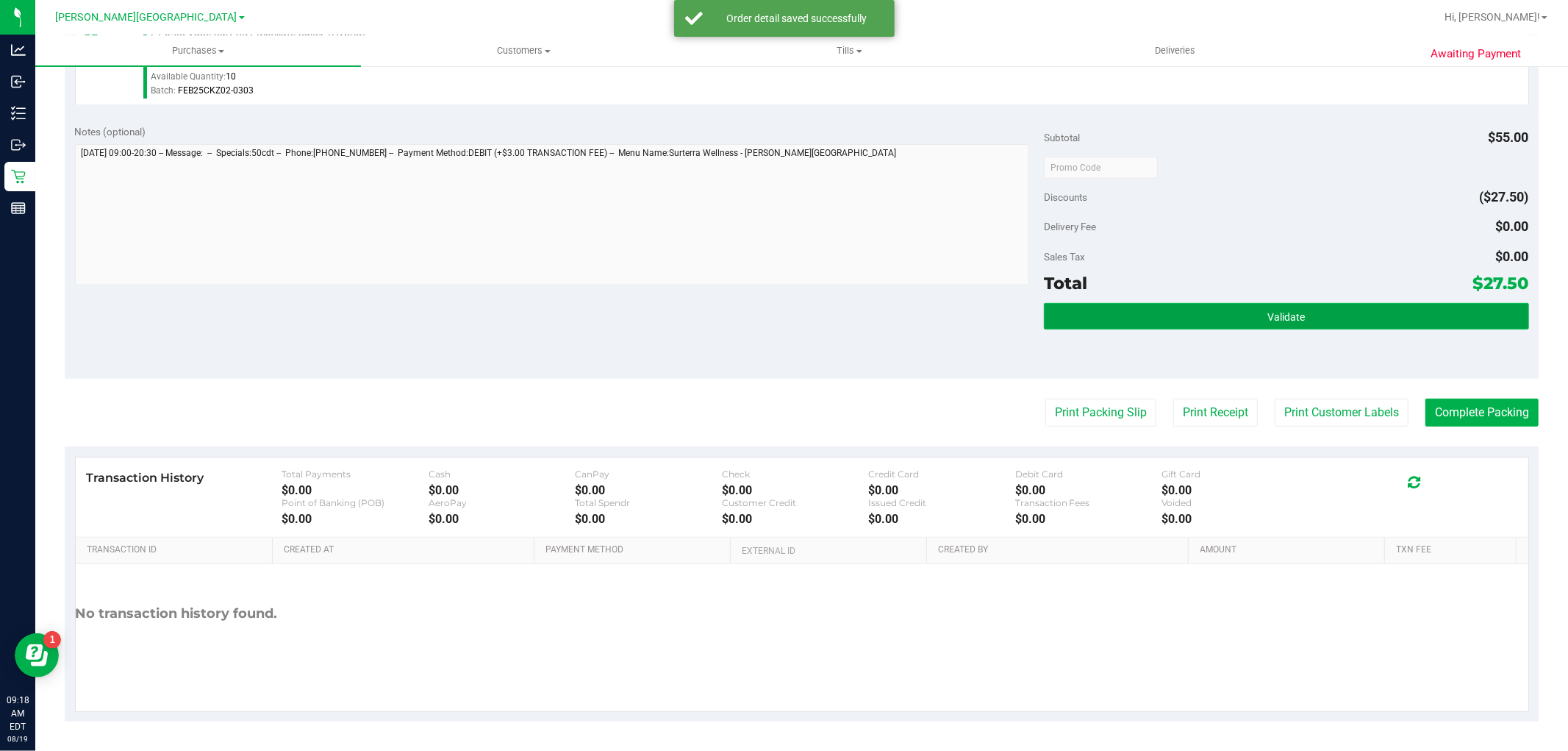
click at [1116, 308] on button "Validate" at bounding box center [1287, 316] width 485 height 26
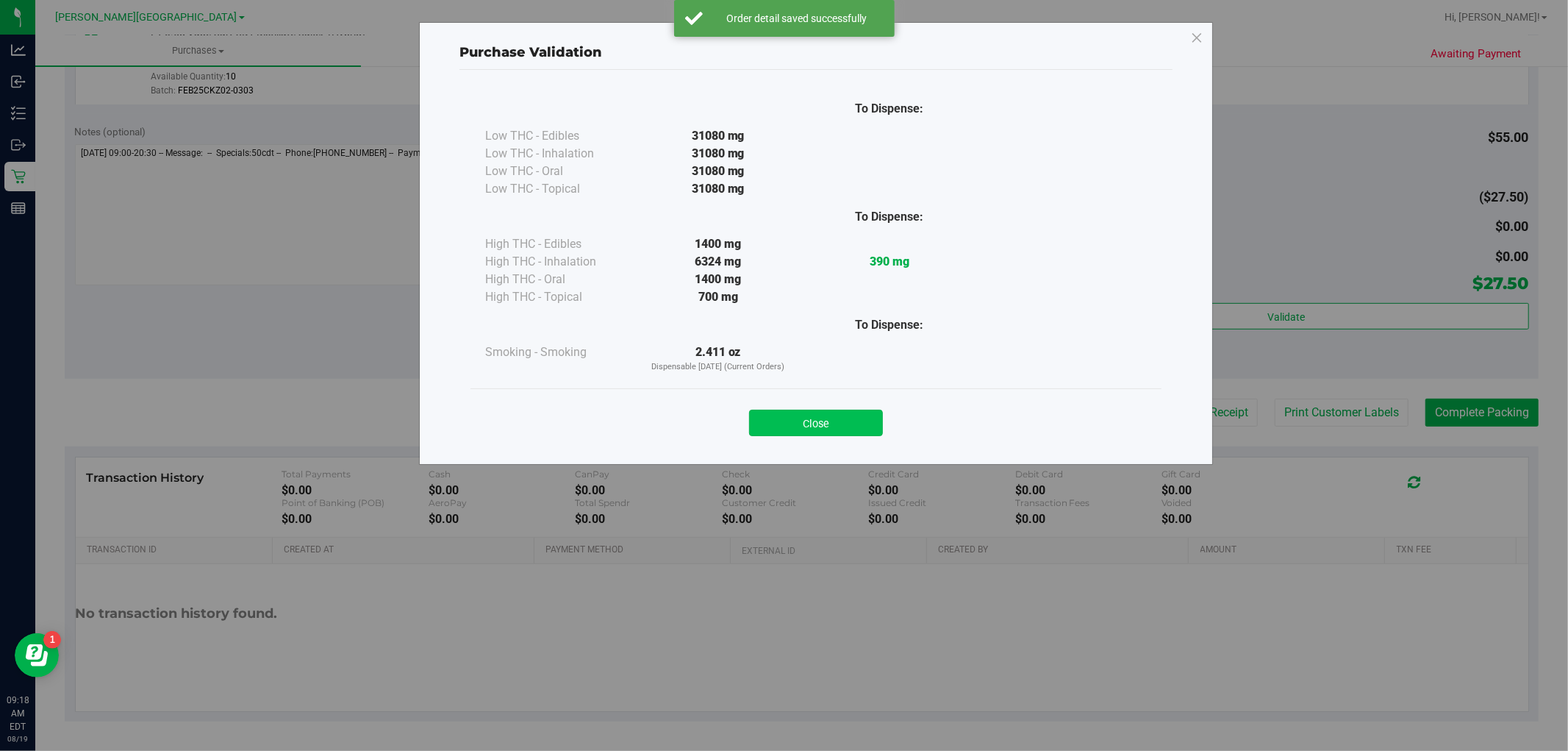
click at [813, 419] on button "Close" at bounding box center [816, 423] width 134 height 26
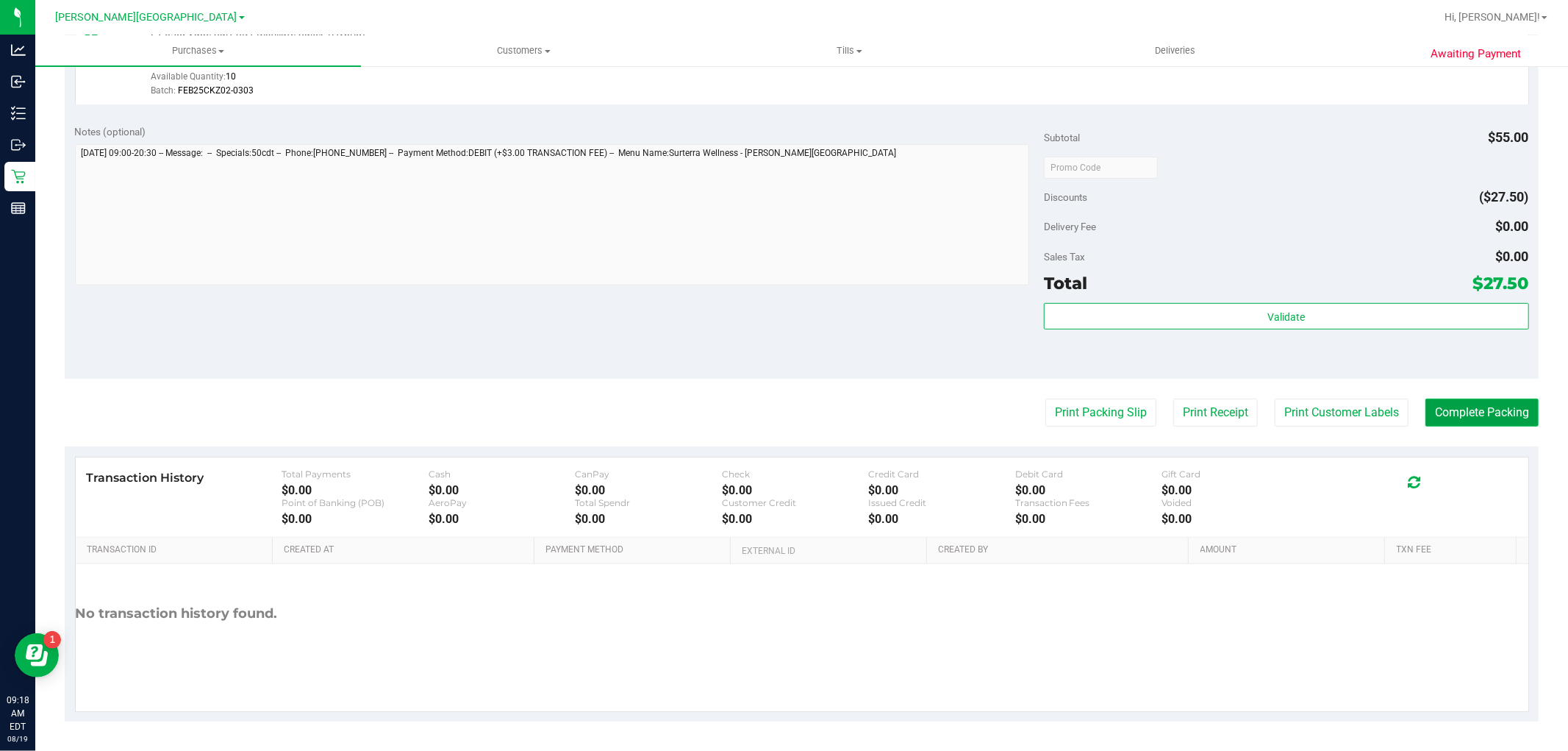
click at [1486, 414] on button "Complete Packing" at bounding box center [1482, 413] width 113 height 28
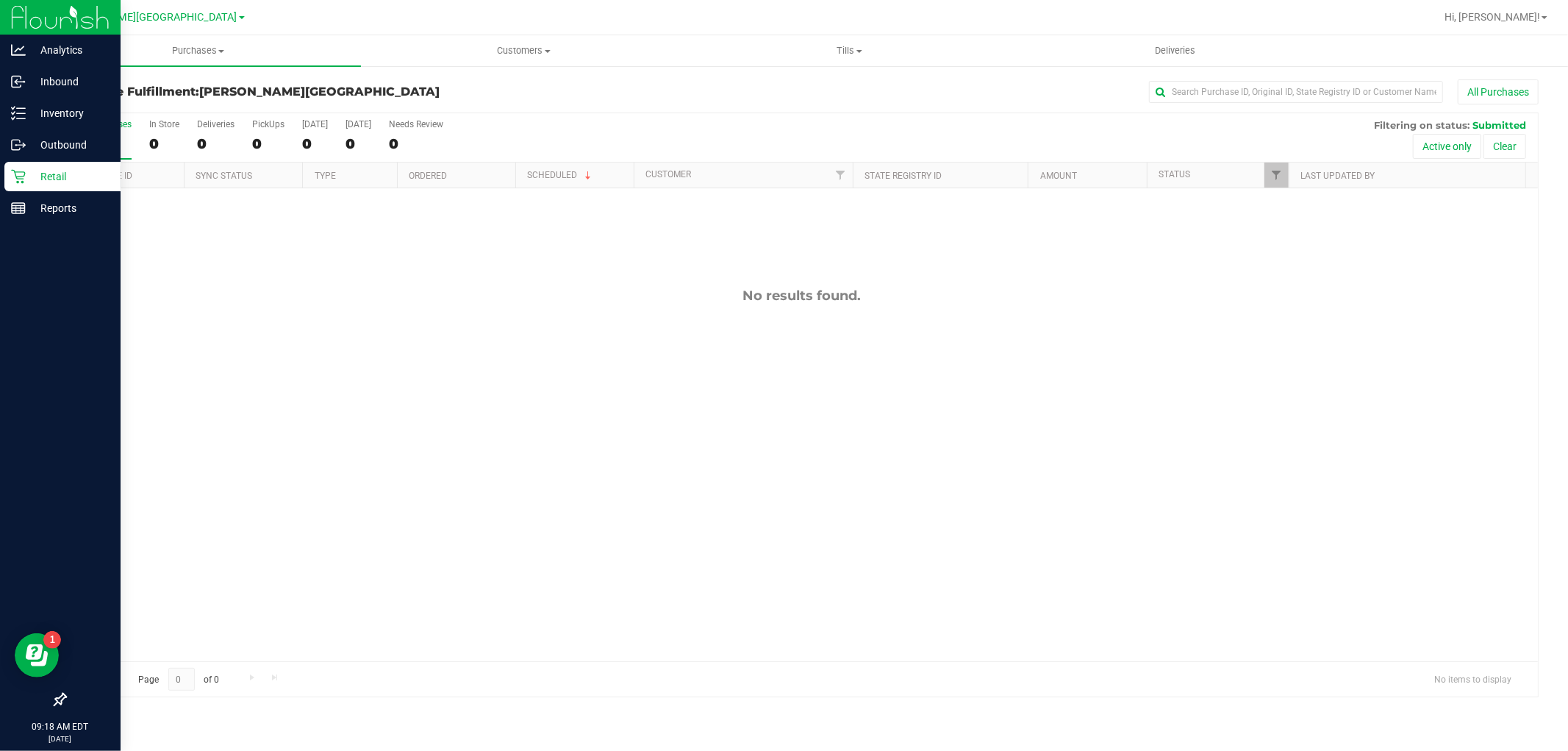
click at [22, 165] on div "Retail" at bounding box center [62, 177] width 116 height 30
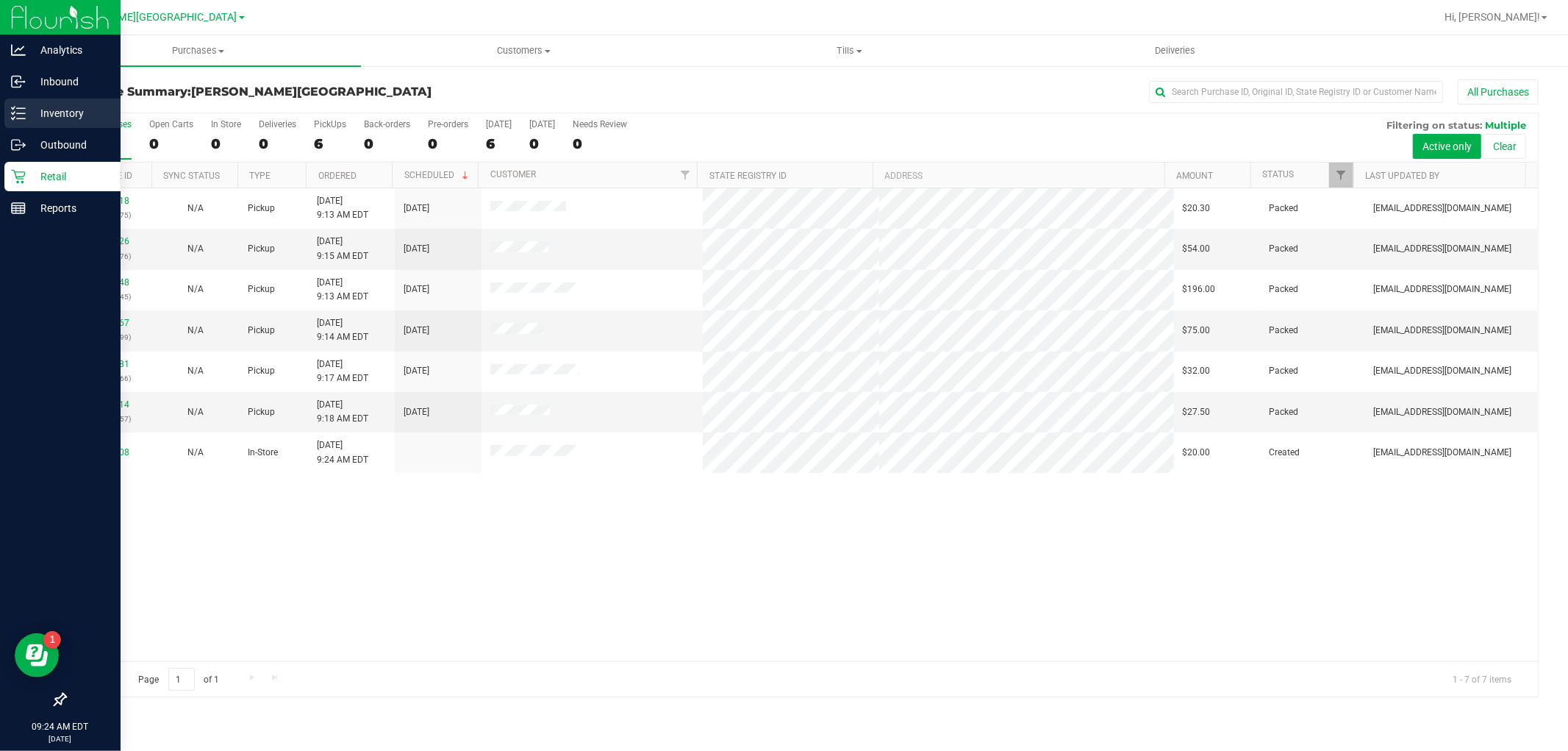
click at [51, 111] on p "Inventory" at bounding box center [69, 112] width 88 height 17
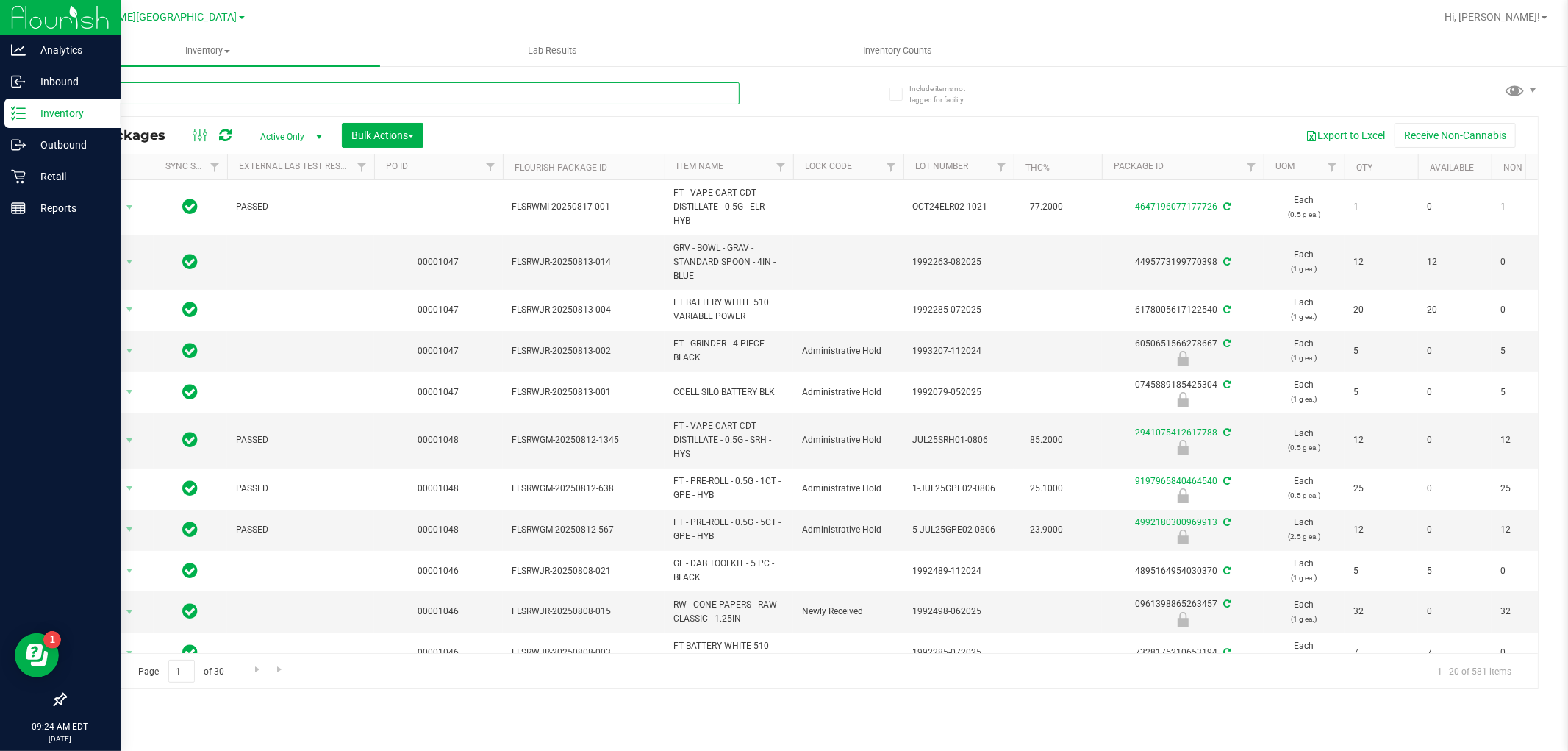
click at [203, 92] on input "text" at bounding box center [402, 93] width 675 height 22
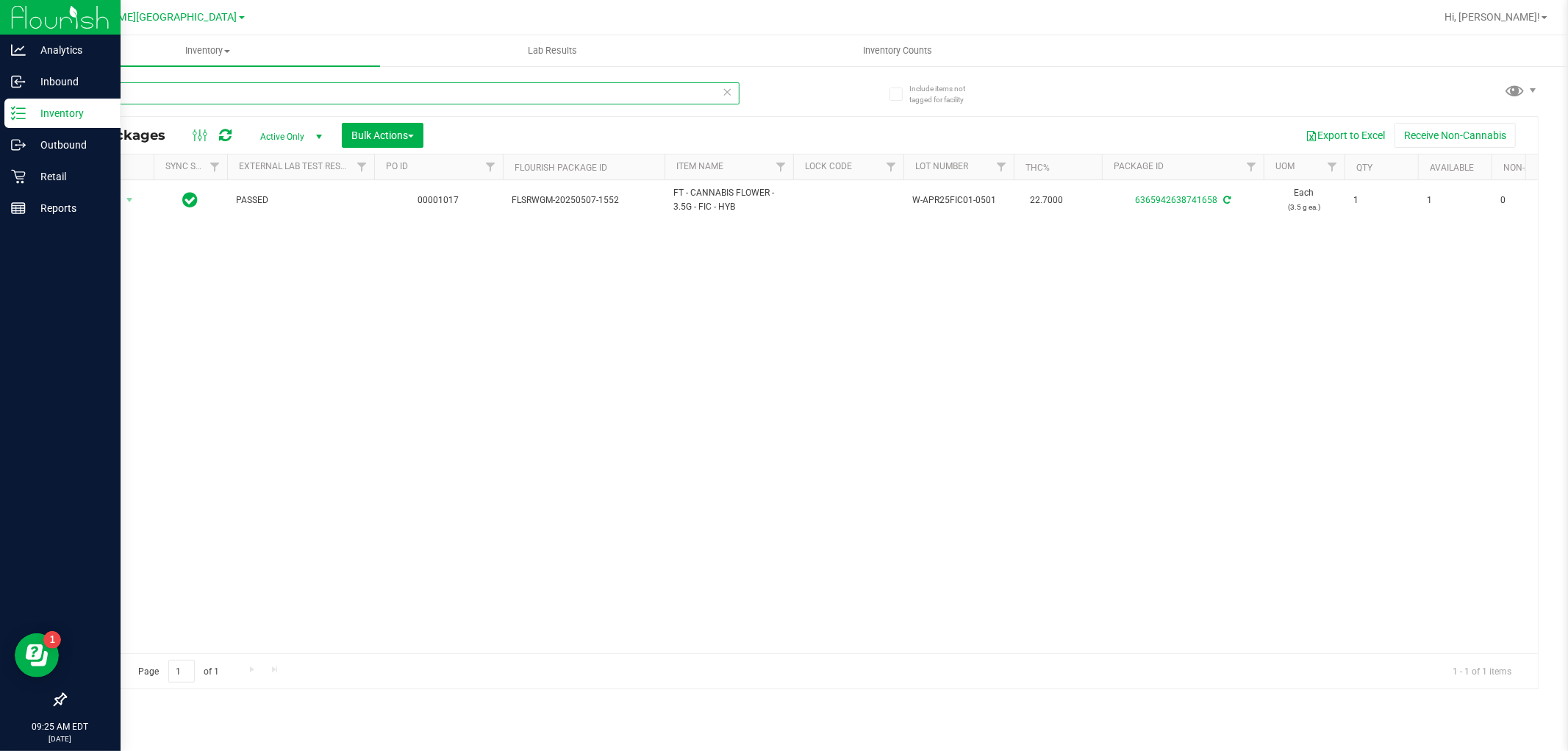
type input "fic"
click at [70, 157] on div "Outbound" at bounding box center [62, 145] width 116 height 30
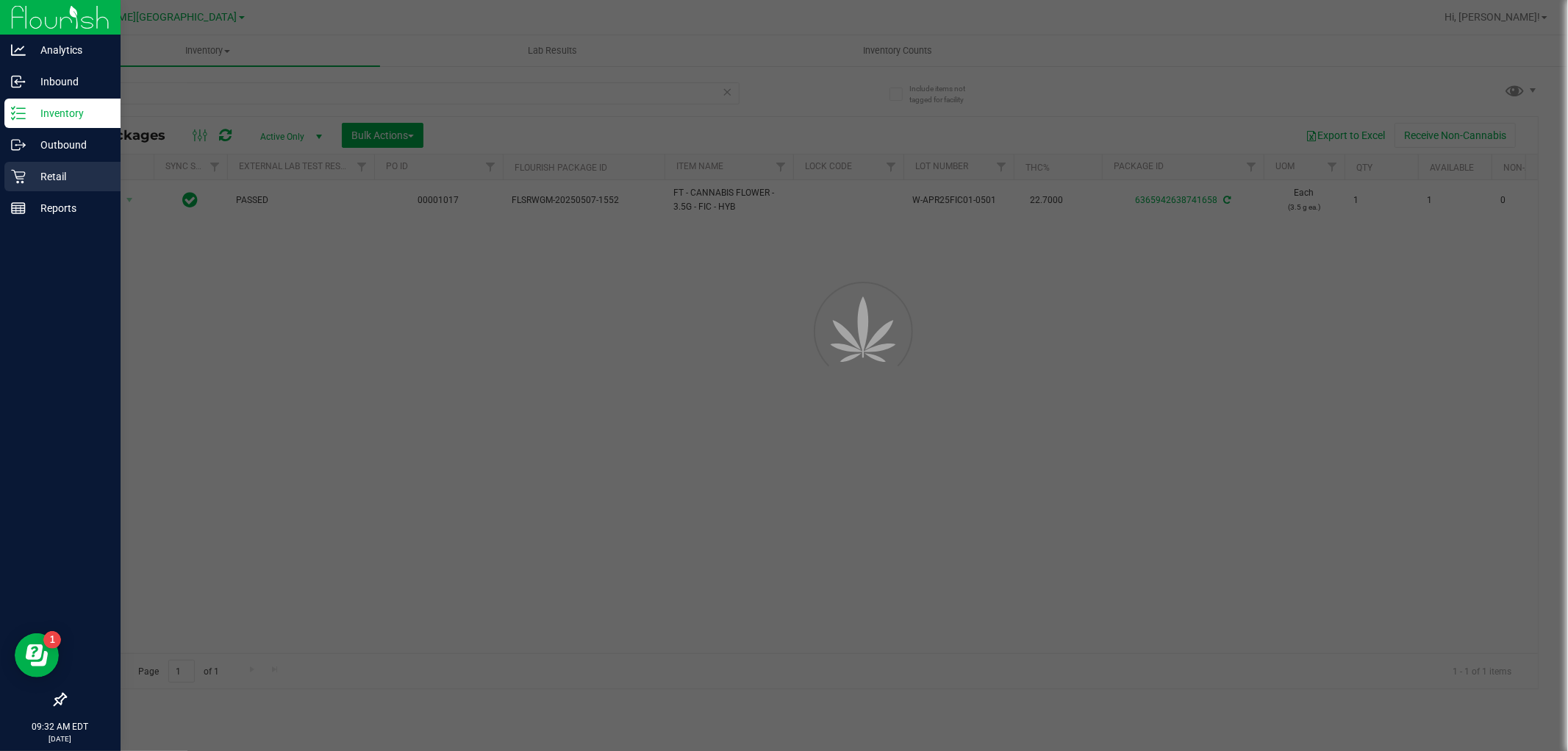
click at [69, 162] on div "Retail" at bounding box center [62, 177] width 116 height 30
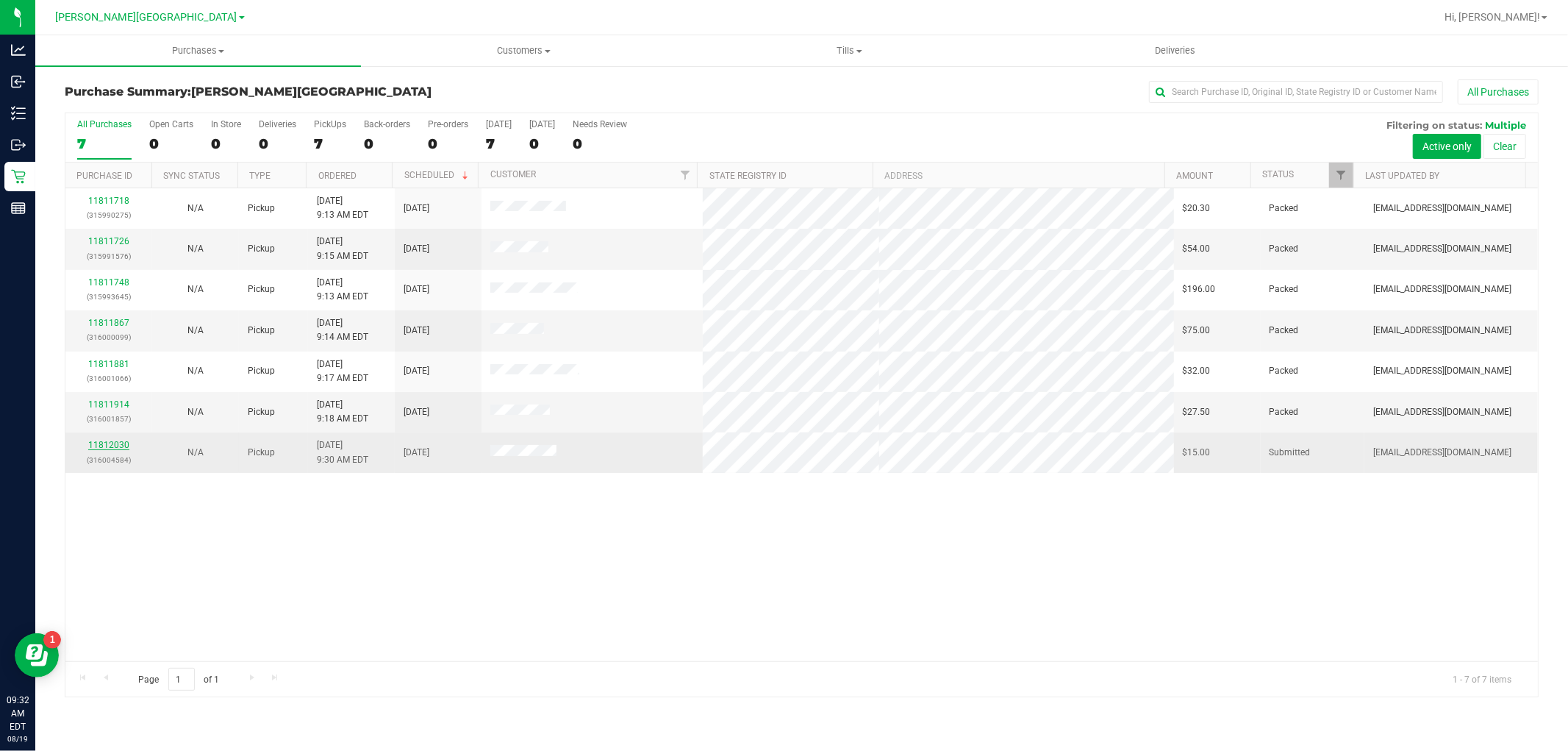
click at [125, 446] on link "11812030" at bounding box center [109, 445] width 41 height 10
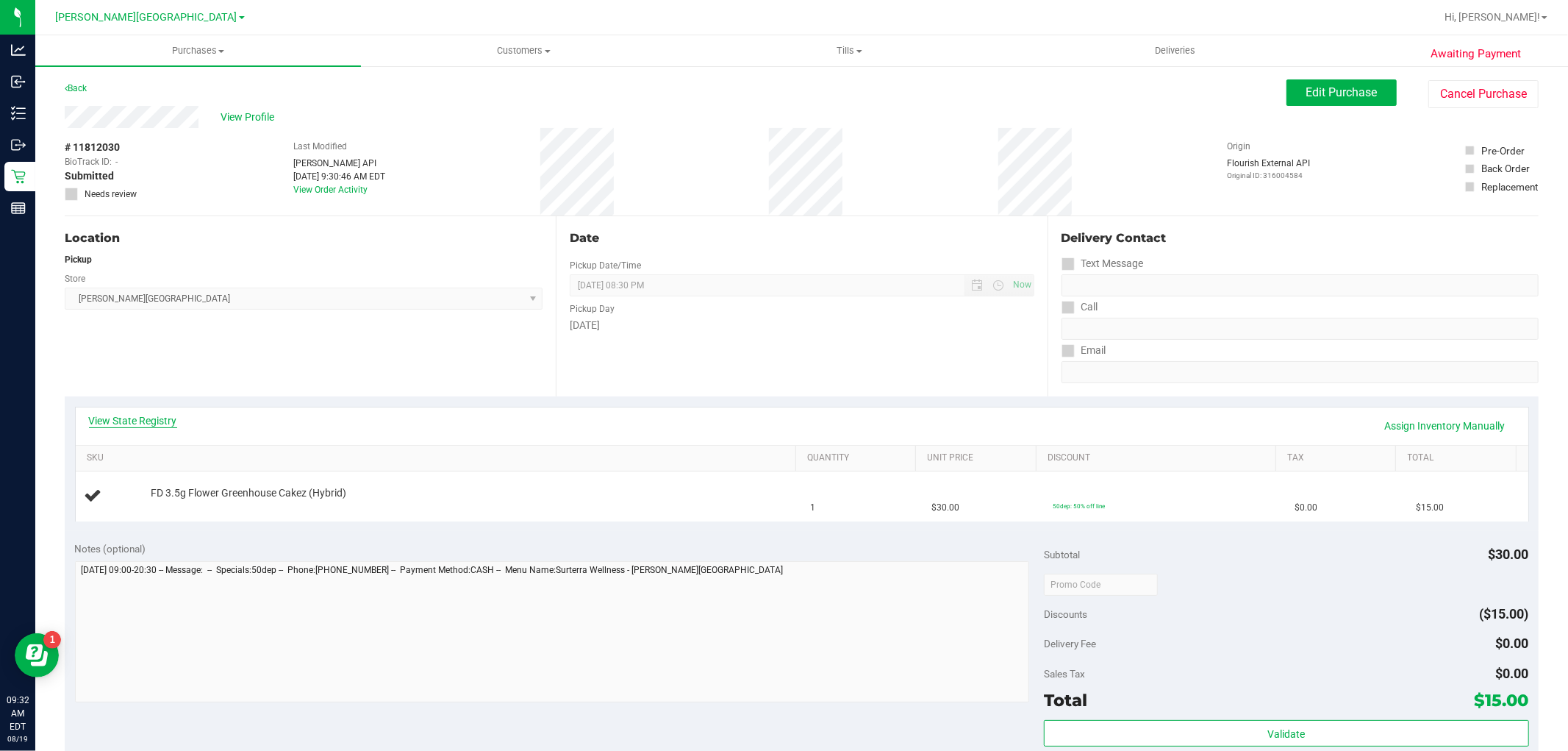
click at [133, 419] on link "View State Registry" at bounding box center [133, 421] width 88 height 15
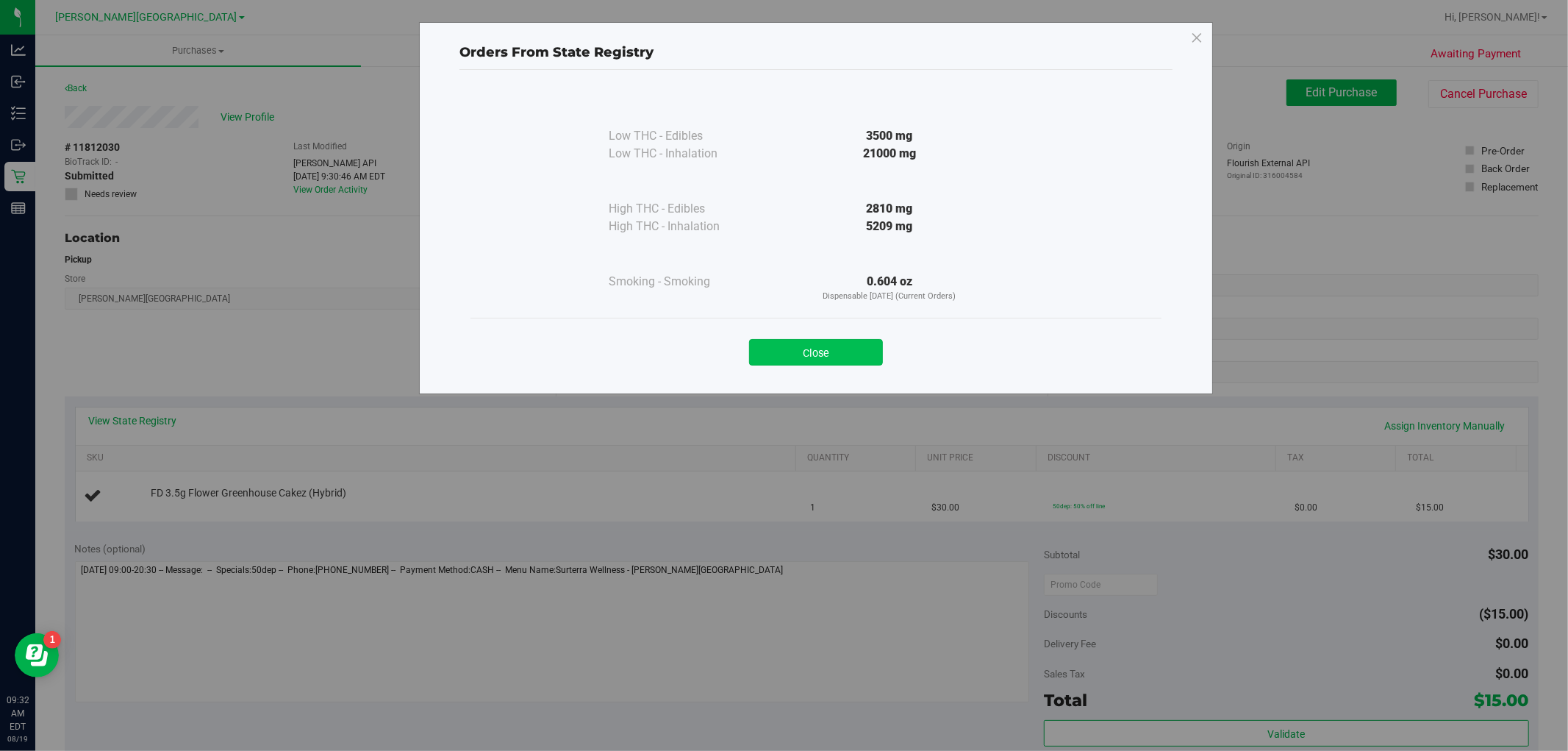
click at [789, 355] on button "Close" at bounding box center [816, 352] width 134 height 26
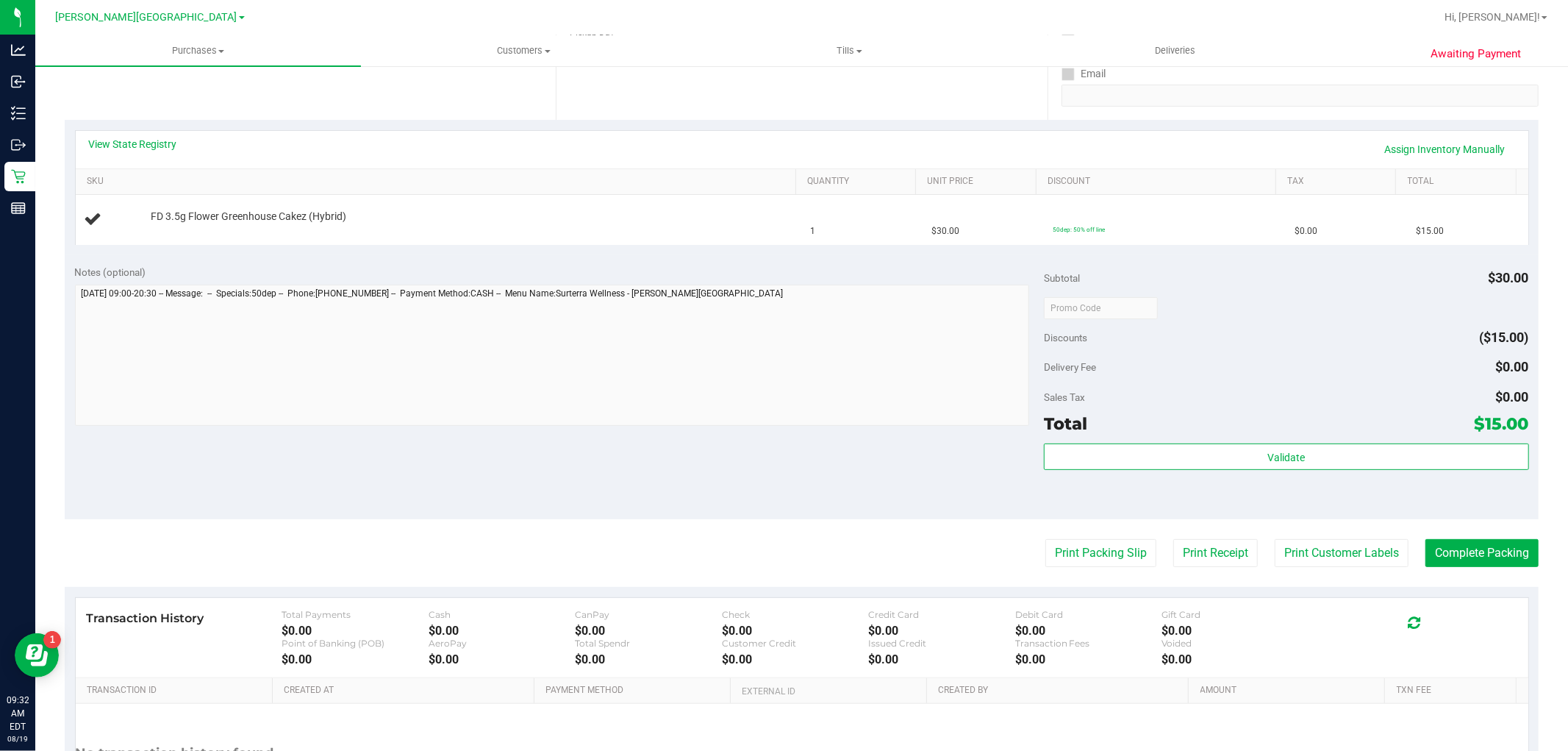
scroll to position [418, 0]
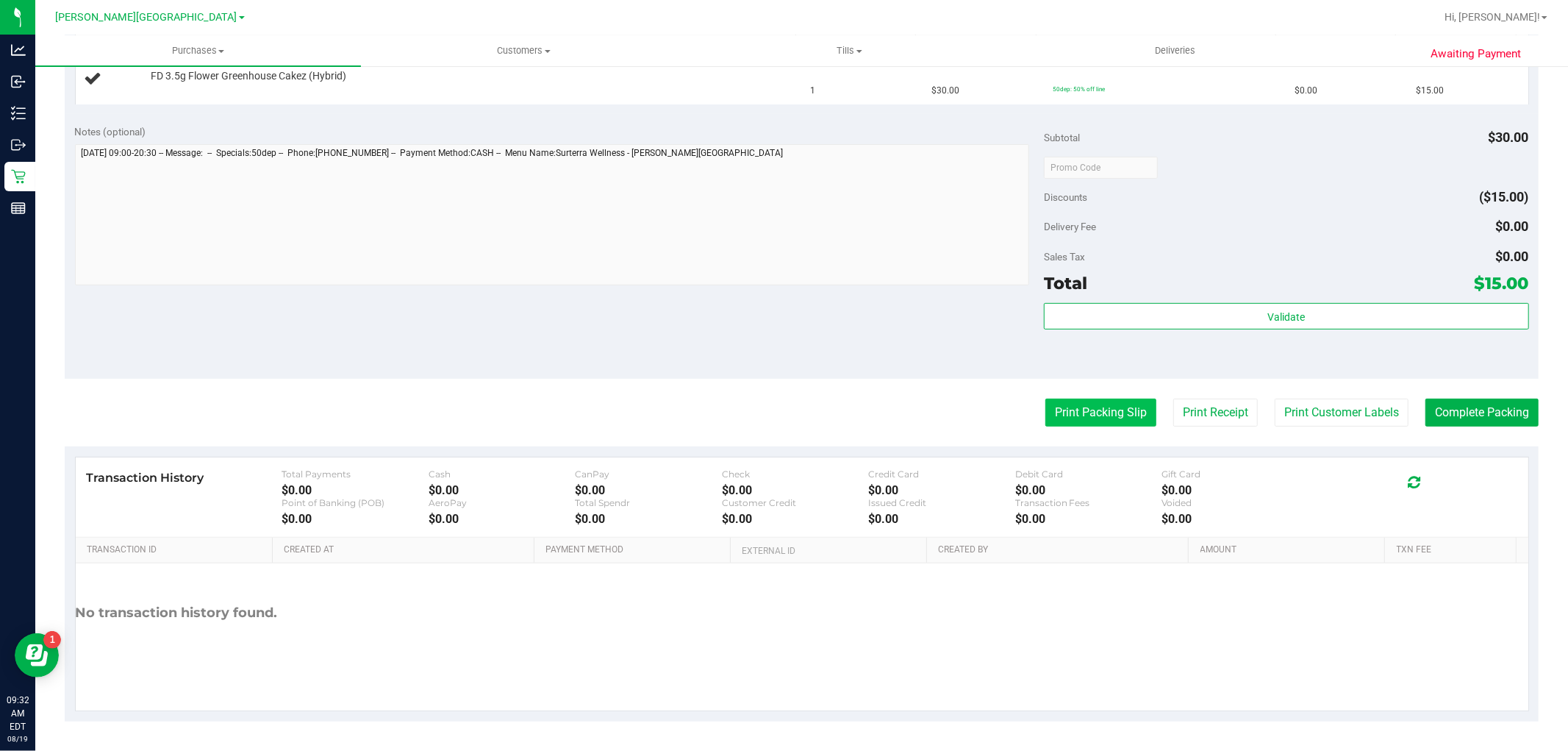
click at [1049, 409] on button "Print Packing Slip" at bounding box center [1101, 413] width 111 height 28
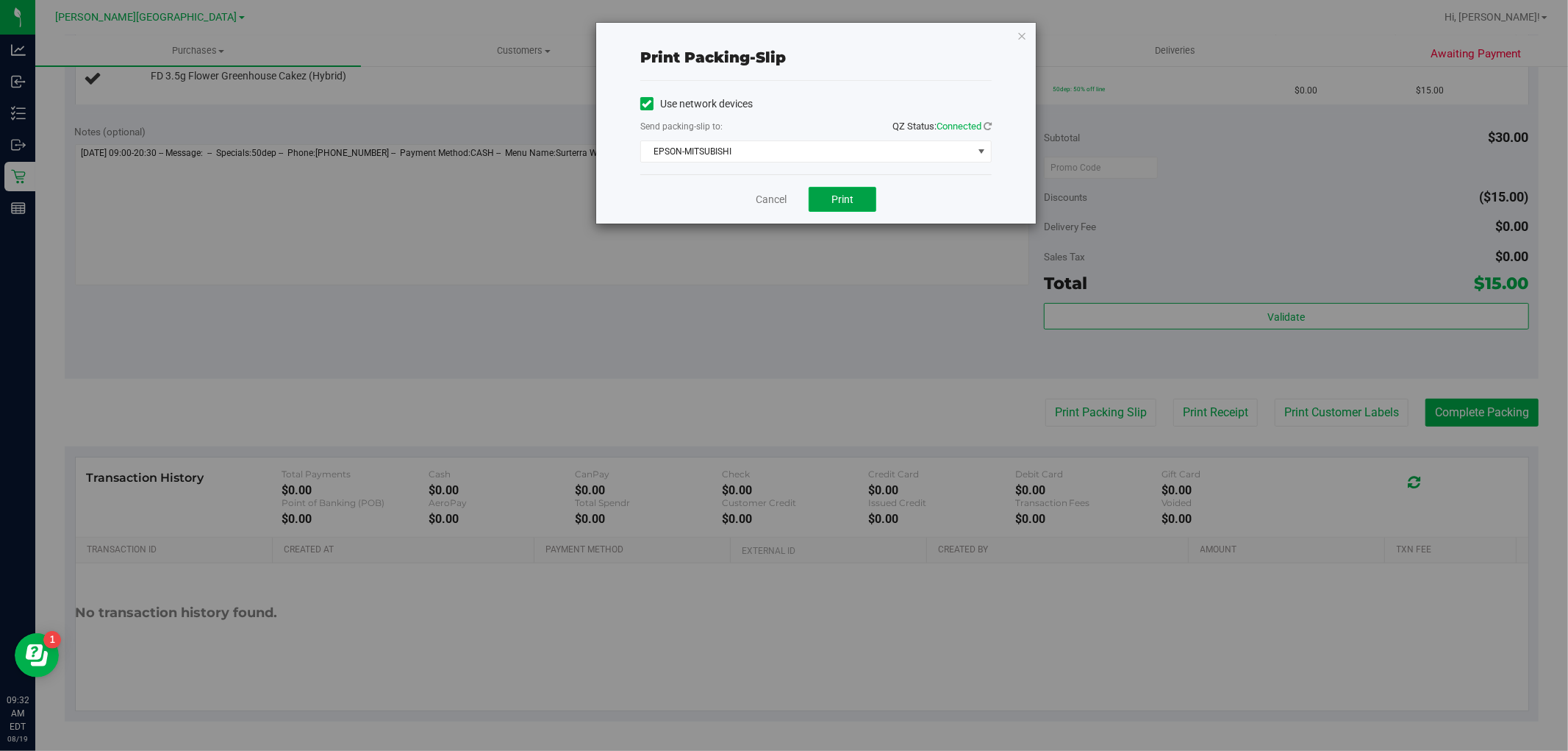
click at [851, 199] on span "Print" at bounding box center [843, 199] width 22 height 12
click at [766, 196] on link "Cancel" at bounding box center [771, 199] width 31 height 16
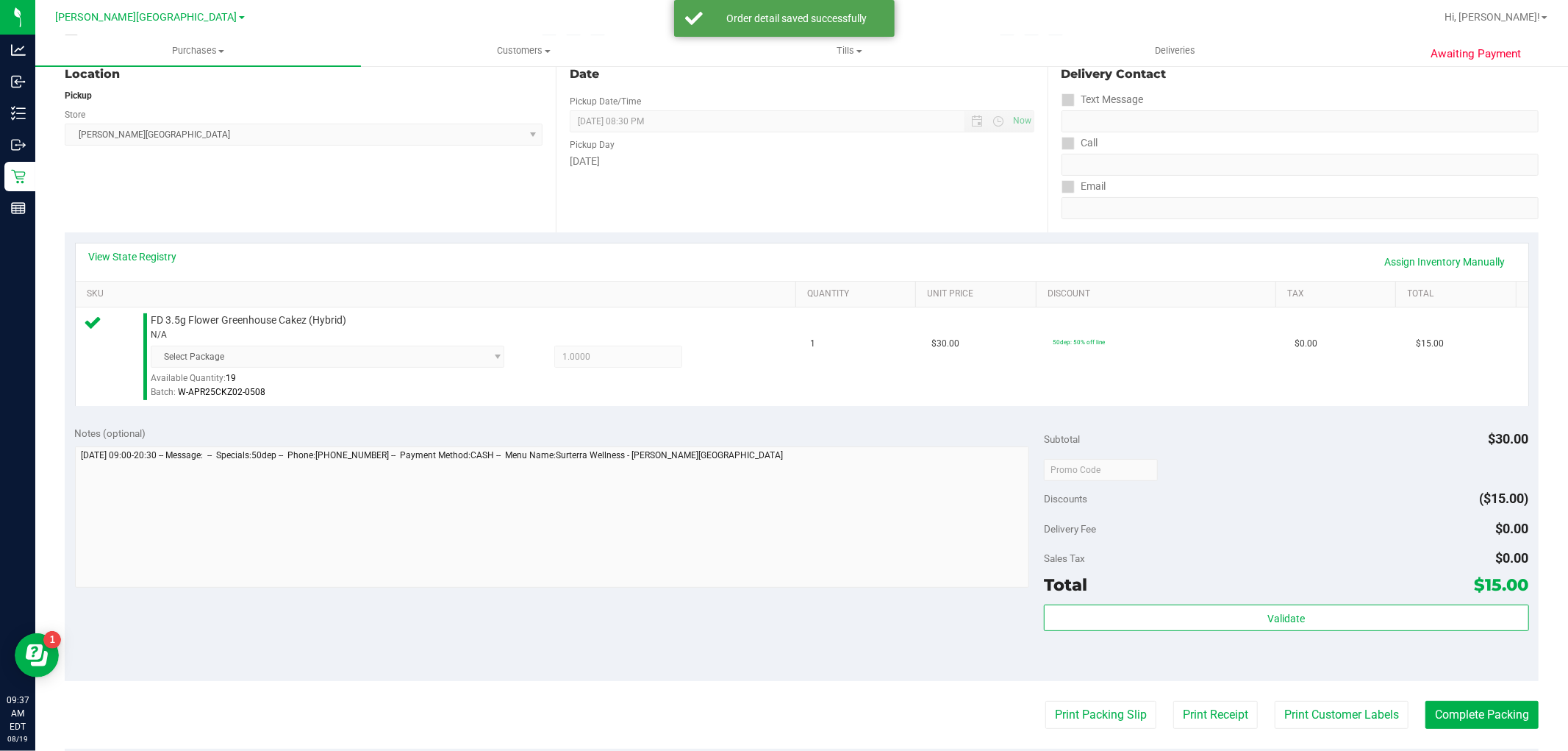
scroll to position [408, 0]
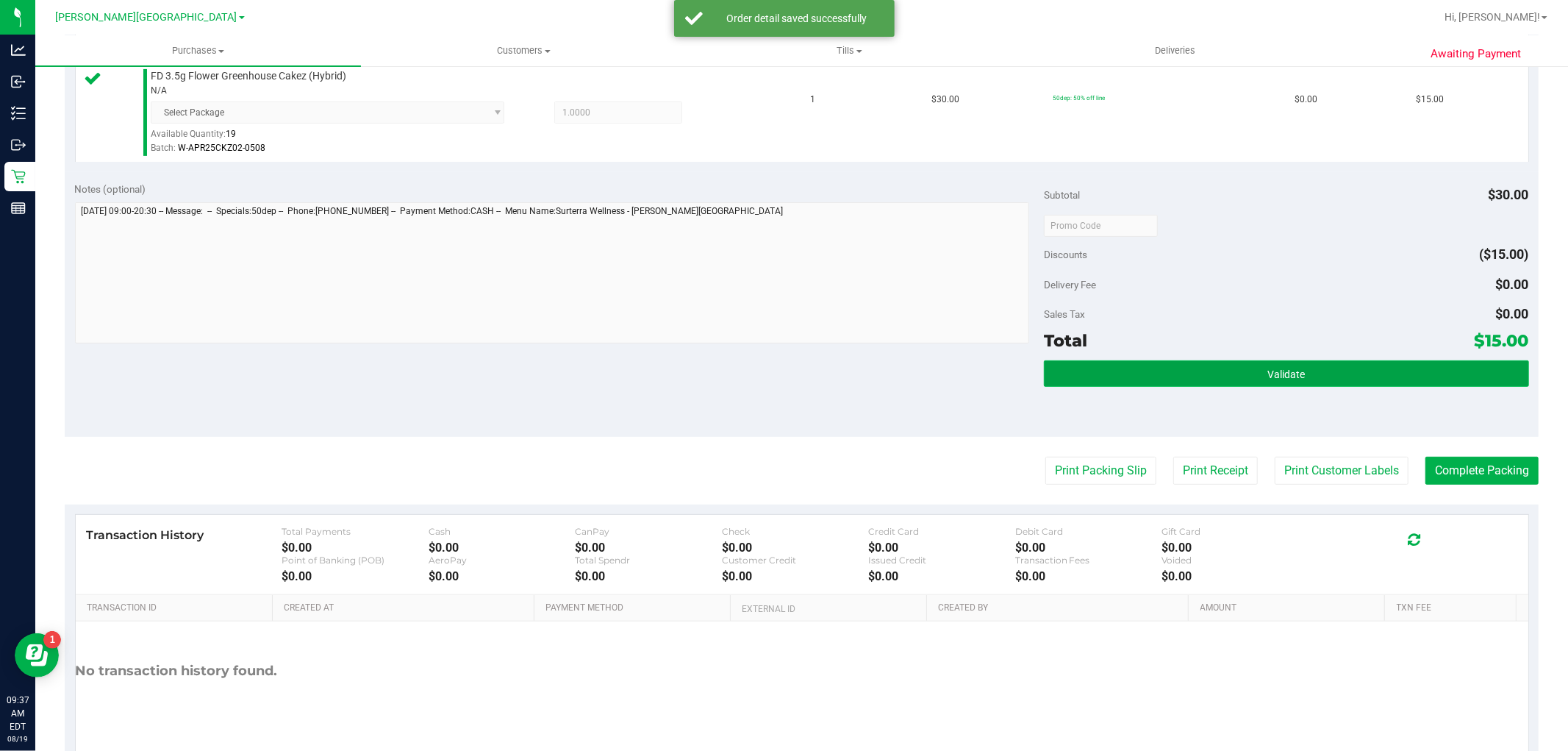
click at [1147, 377] on button "Validate" at bounding box center [1287, 374] width 485 height 26
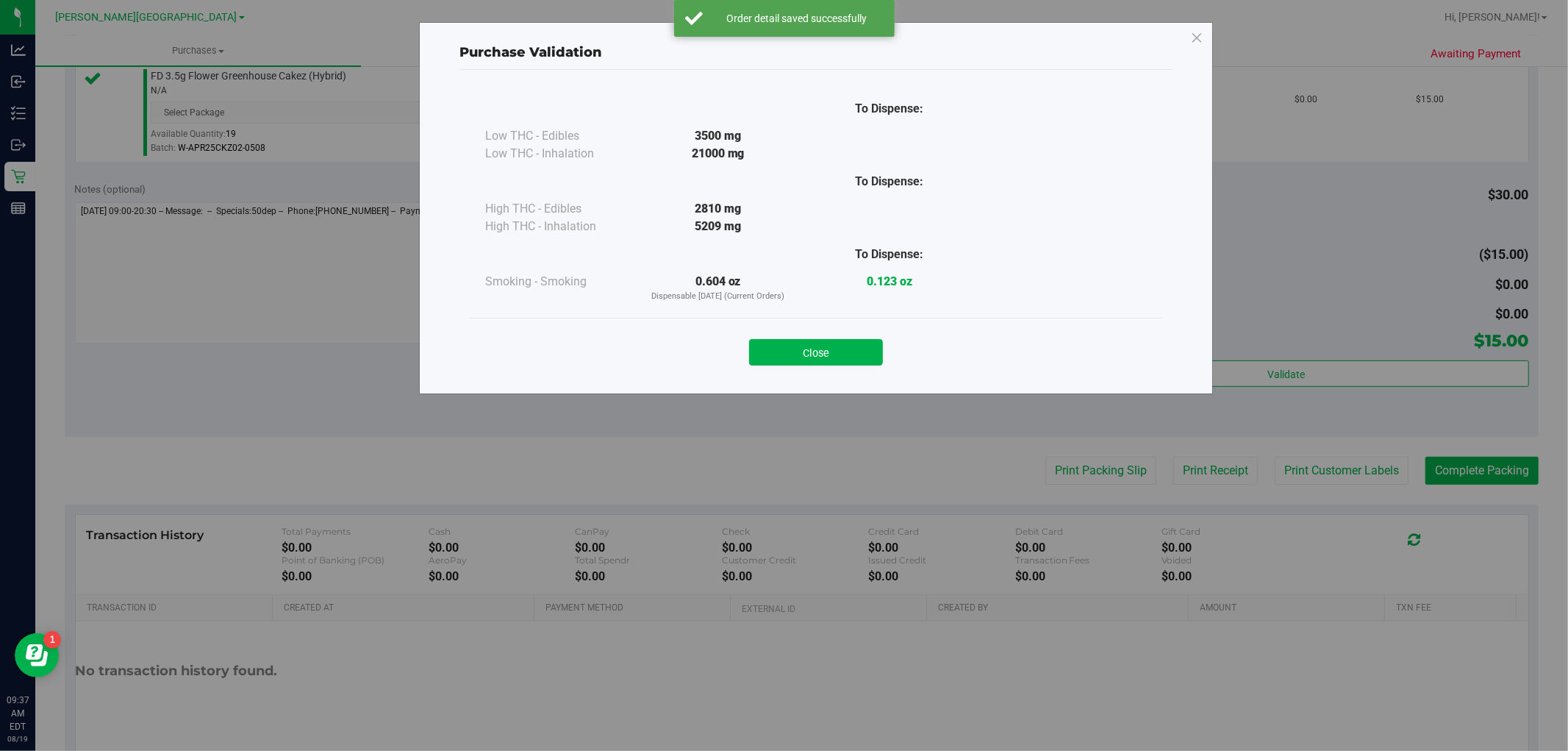
click at [819, 337] on div "Close" at bounding box center [815, 347] width 669 height 36
click at [836, 346] on button "Close" at bounding box center [816, 352] width 134 height 26
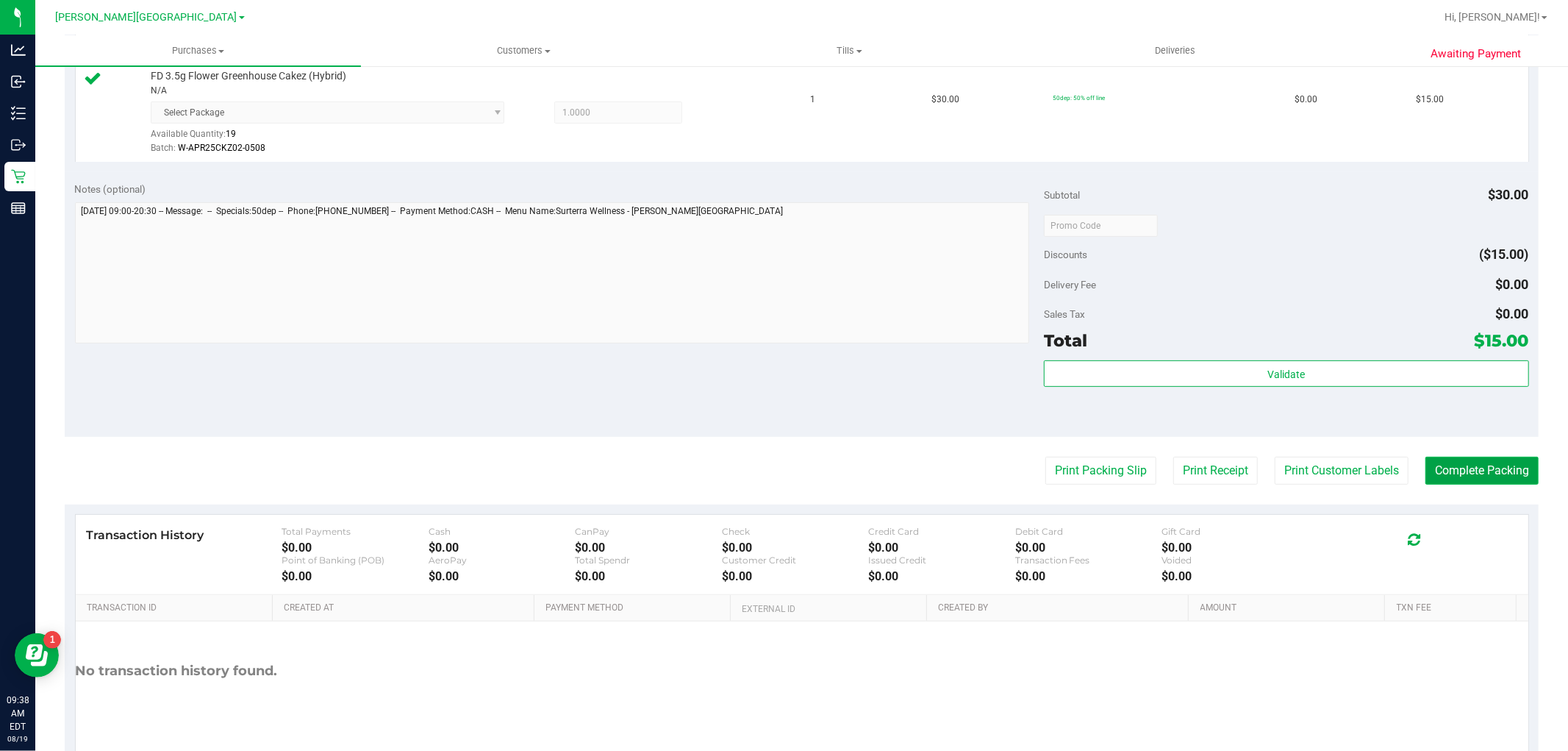
click at [1460, 461] on button "Complete Packing" at bounding box center [1482, 471] width 113 height 28
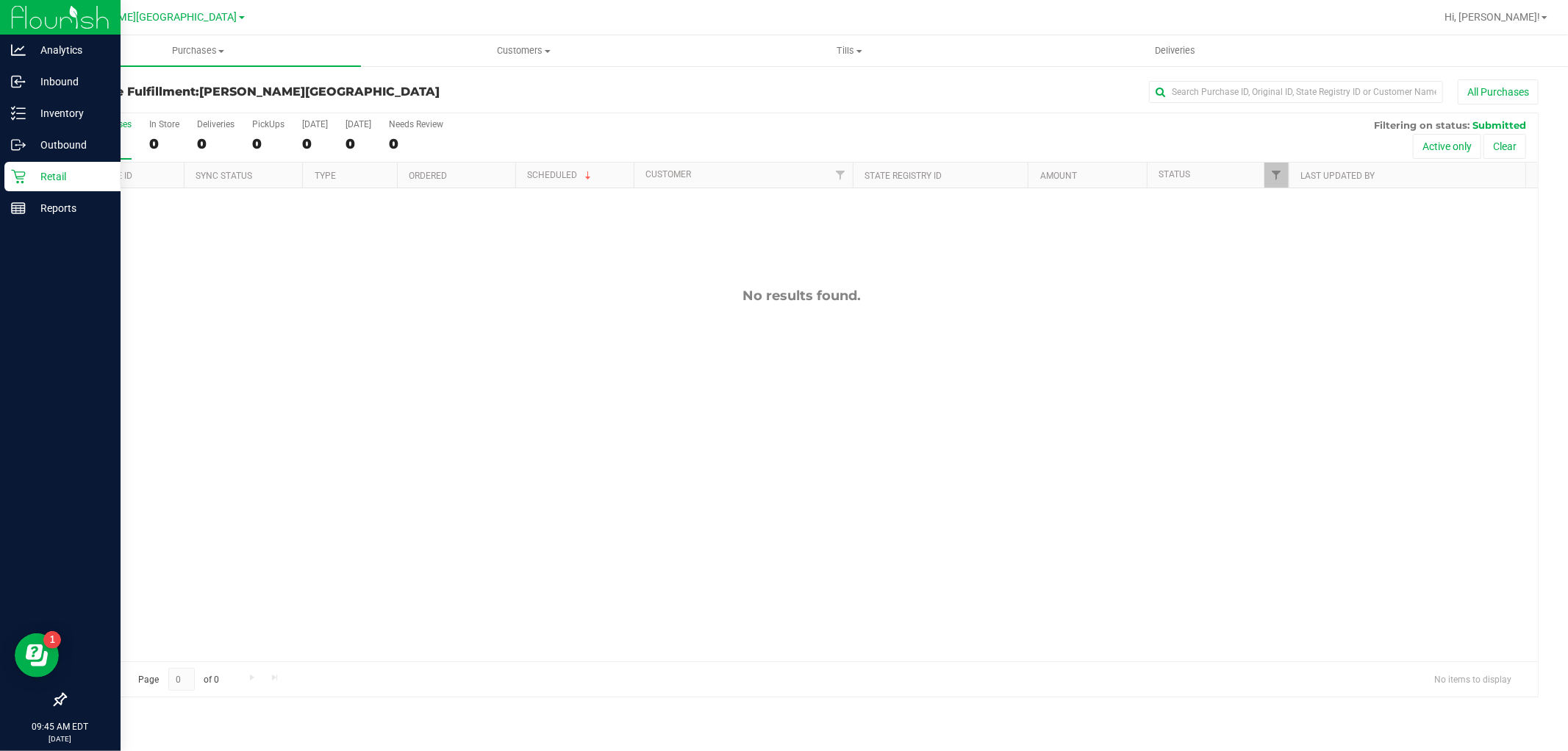
click at [62, 162] on div "Retail" at bounding box center [62, 177] width 116 height 30
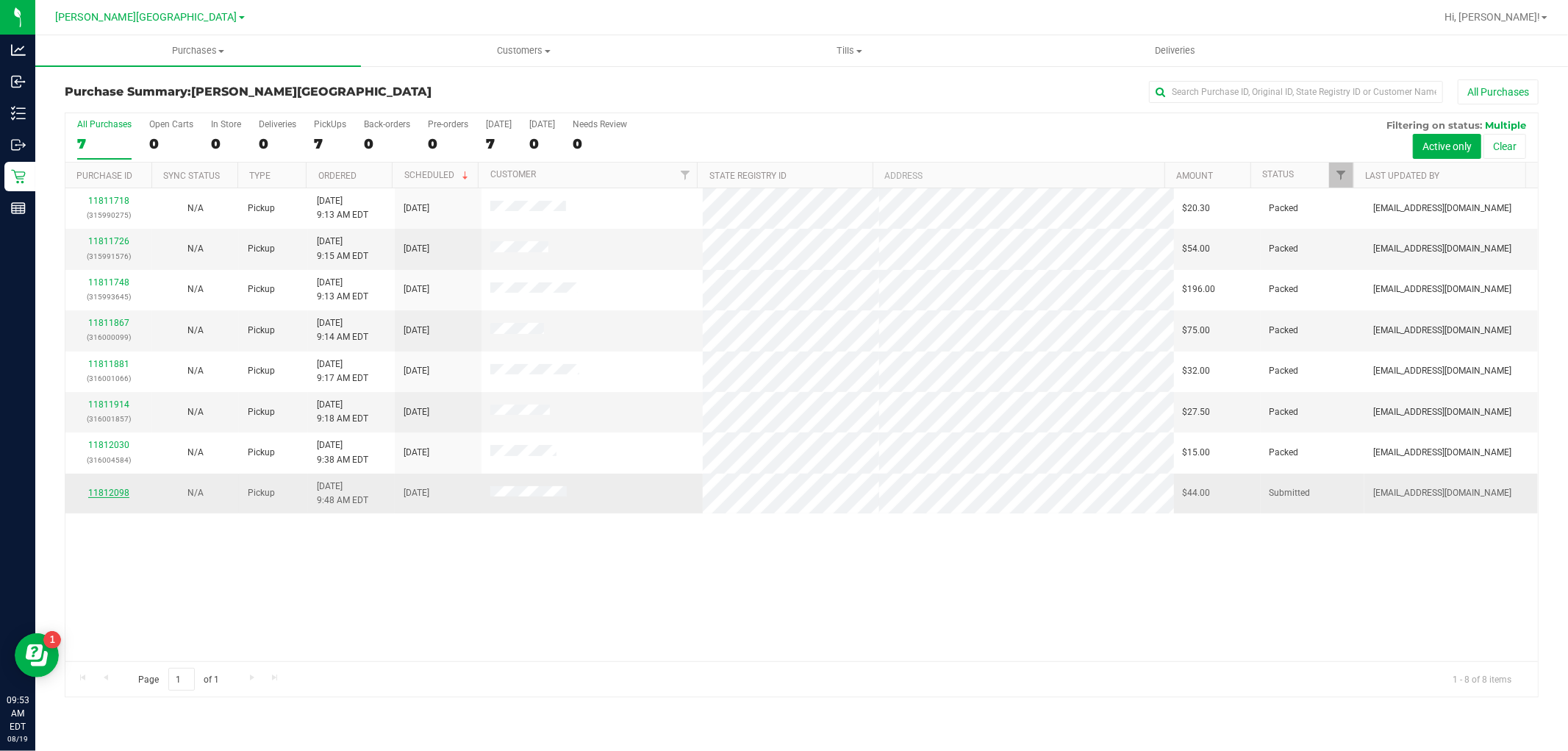
click at [106, 490] on link "11812098" at bounding box center [109, 492] width 41 height 10
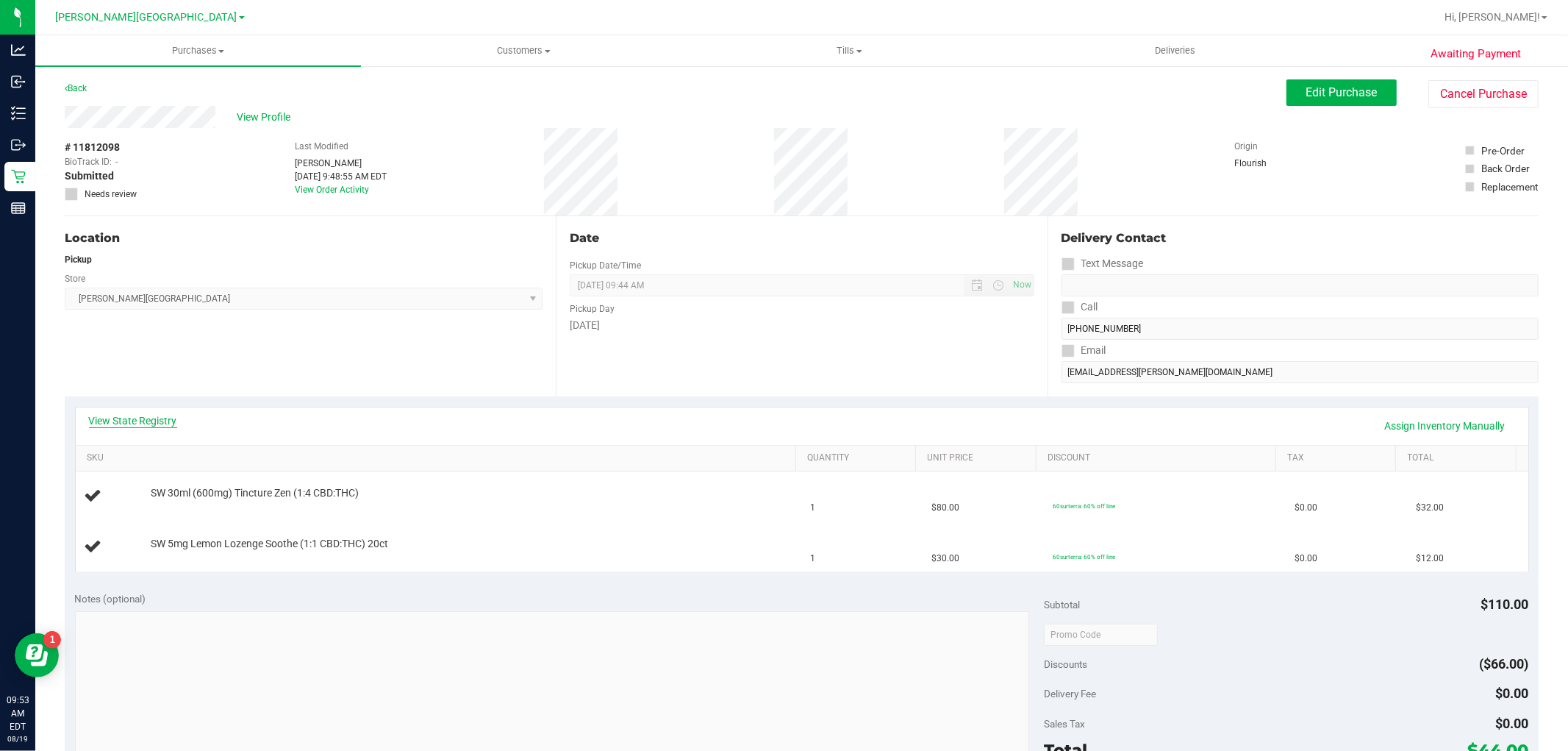
click at [157, 424] on link "View State Registry" at bounding box center [133, 421] width 88 height 15
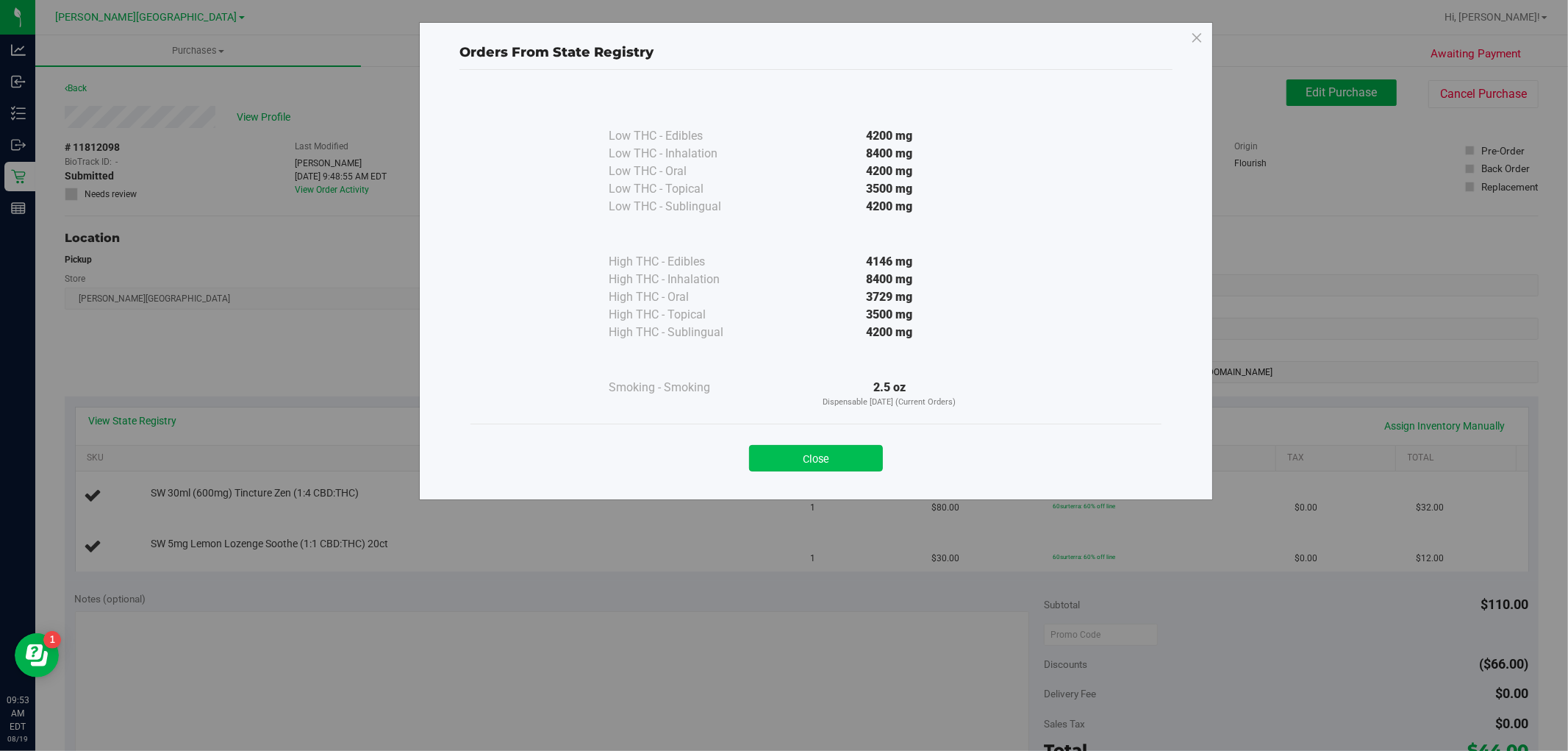
click at [857, 454] on button "Close" at bounding box center [816, 458] width 134 height 26
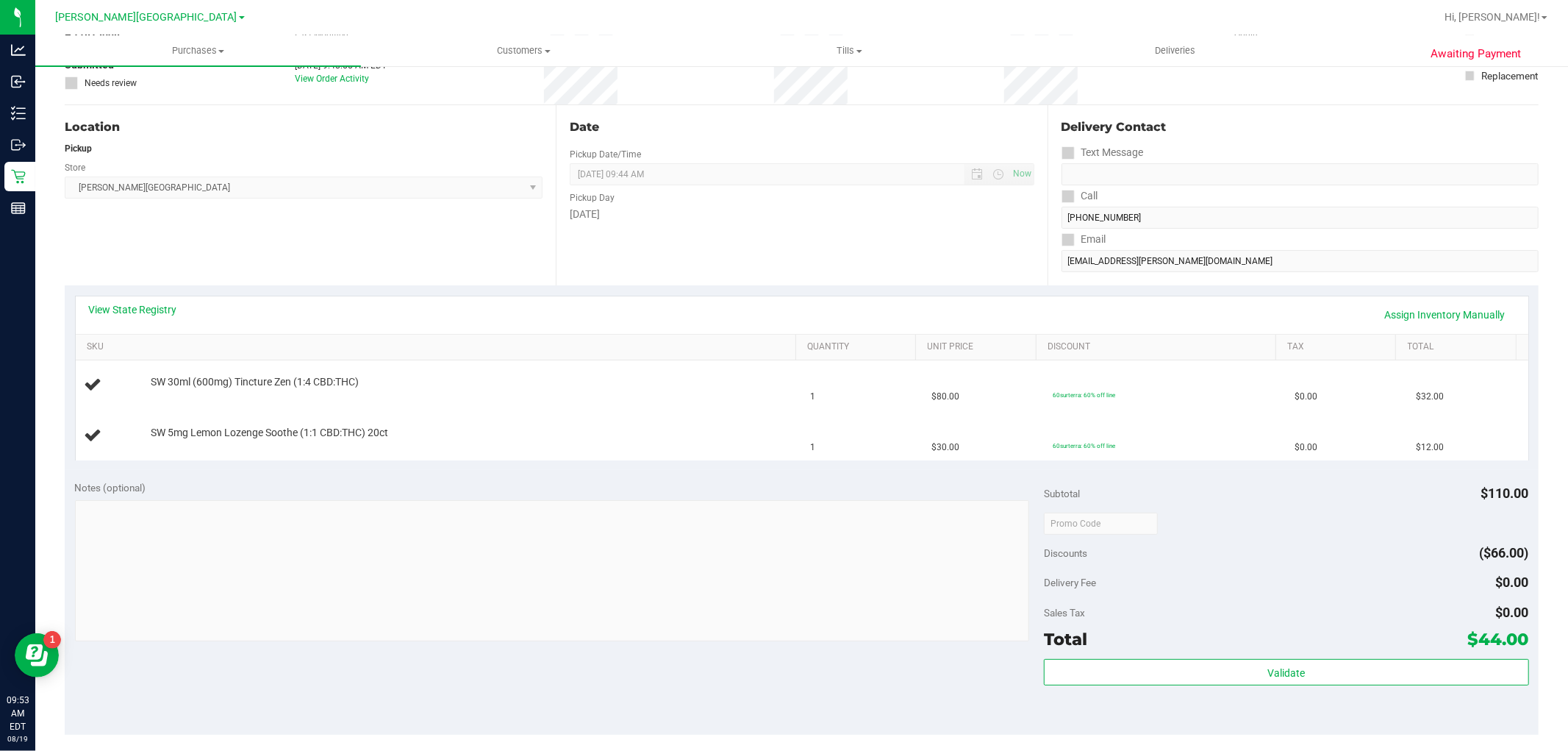
scroll to position [408, 0]
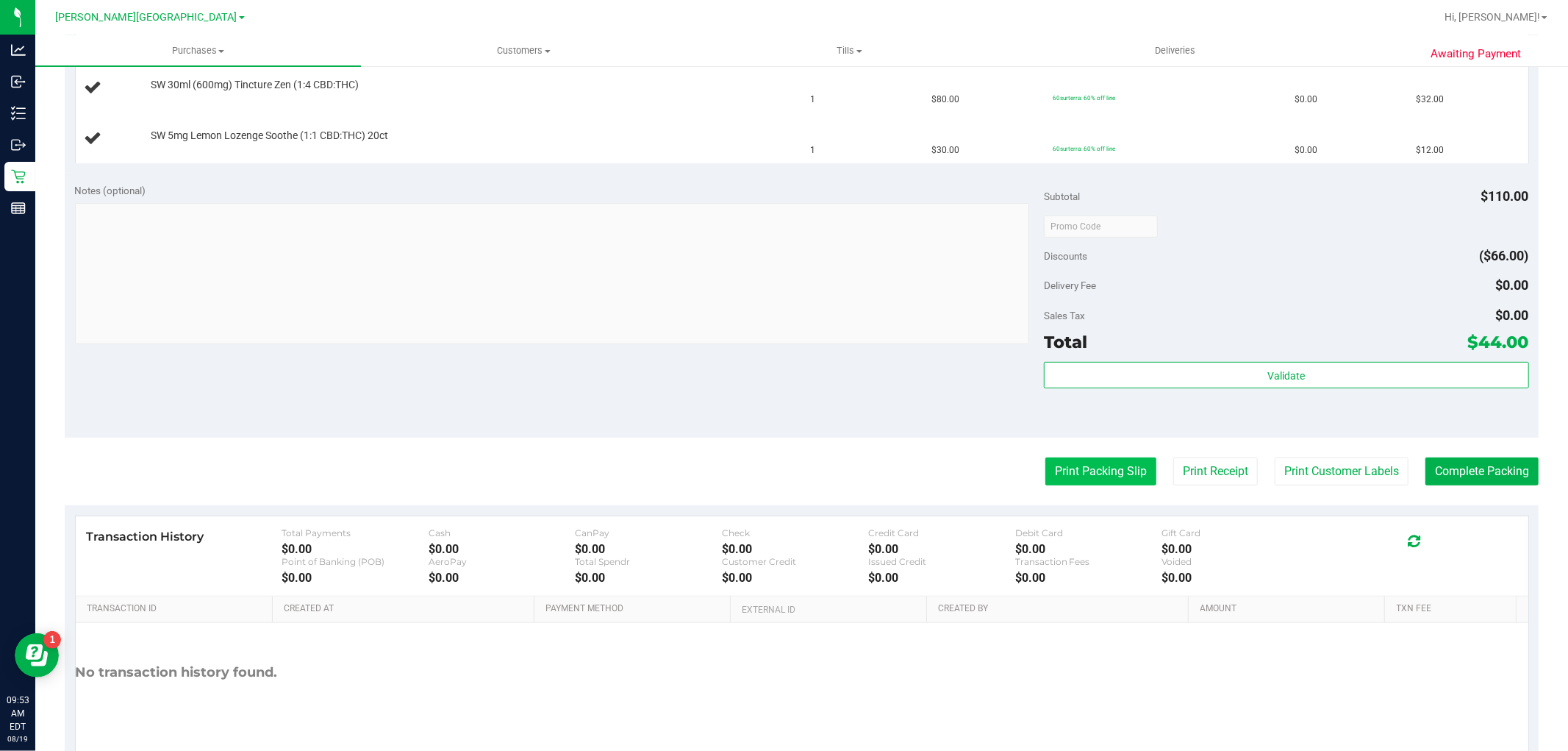
click at [1064, 475] on button "Print Packing Slip" at bounding box center [1101, 471] width 111 height 28
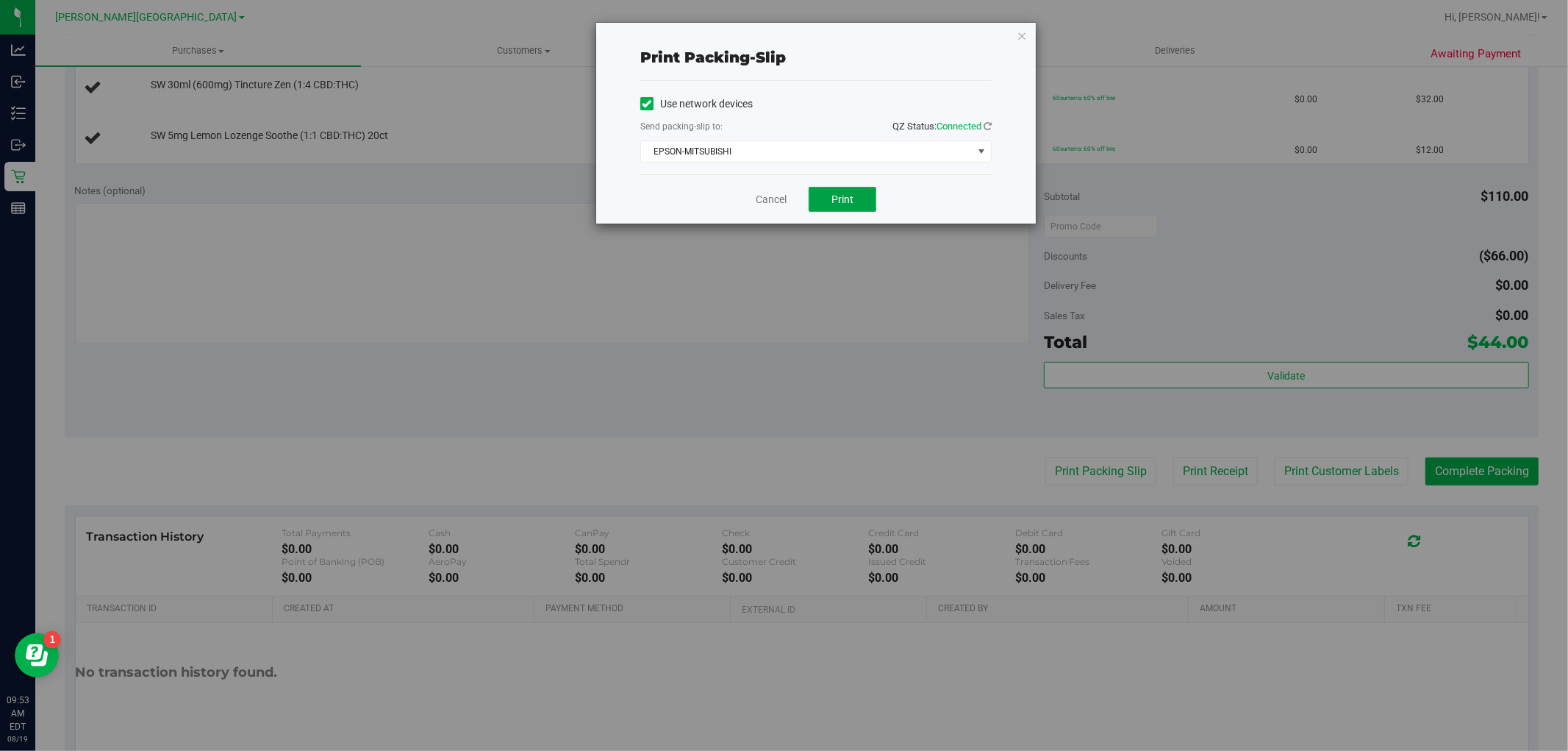
click at [858, 194] on button "Print" at bounding box center [843, 199] width 68 height 25
click at [768, 199] on link "Cancel" at bounding box center [771, 199] width 31 height 16
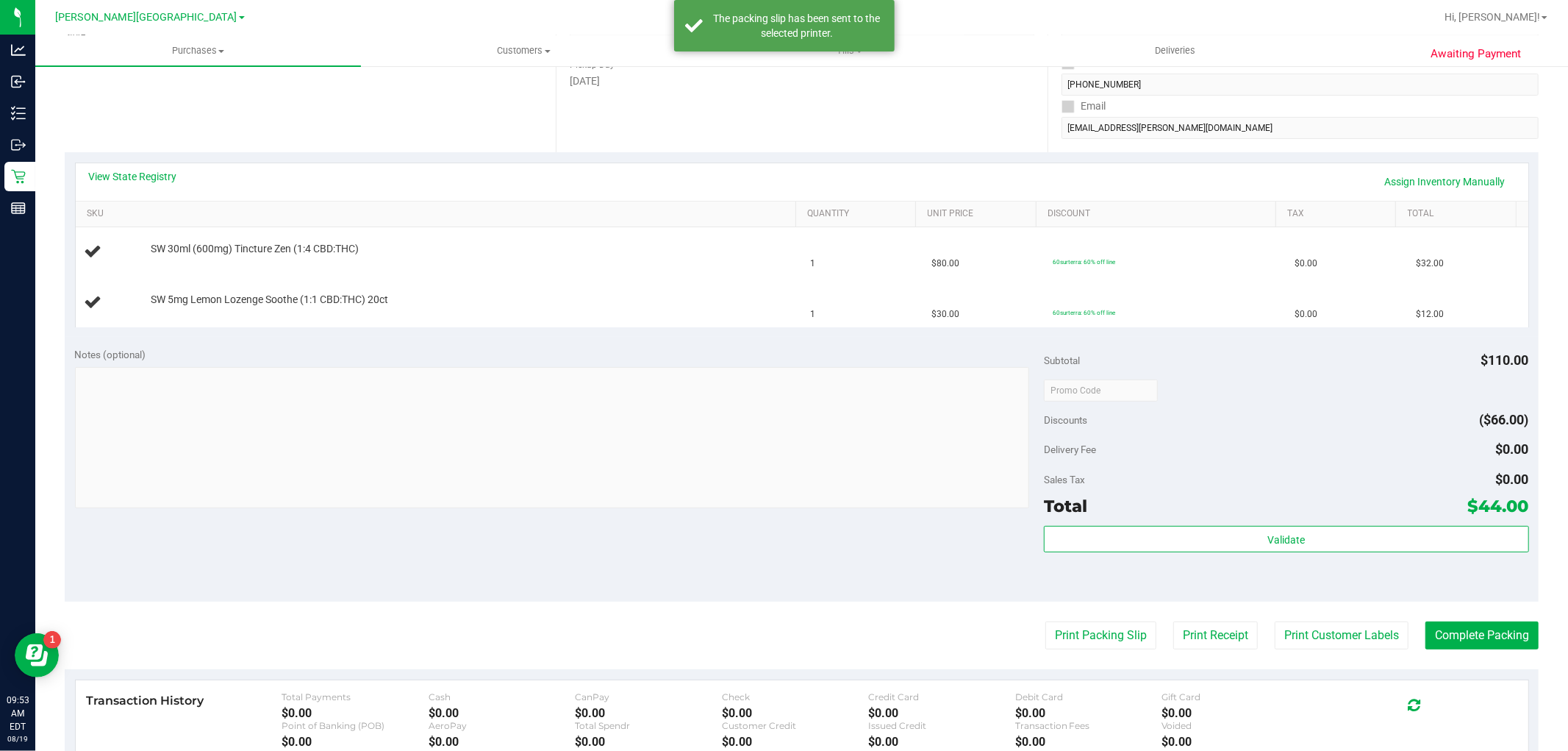
scroll to position [0, 0]
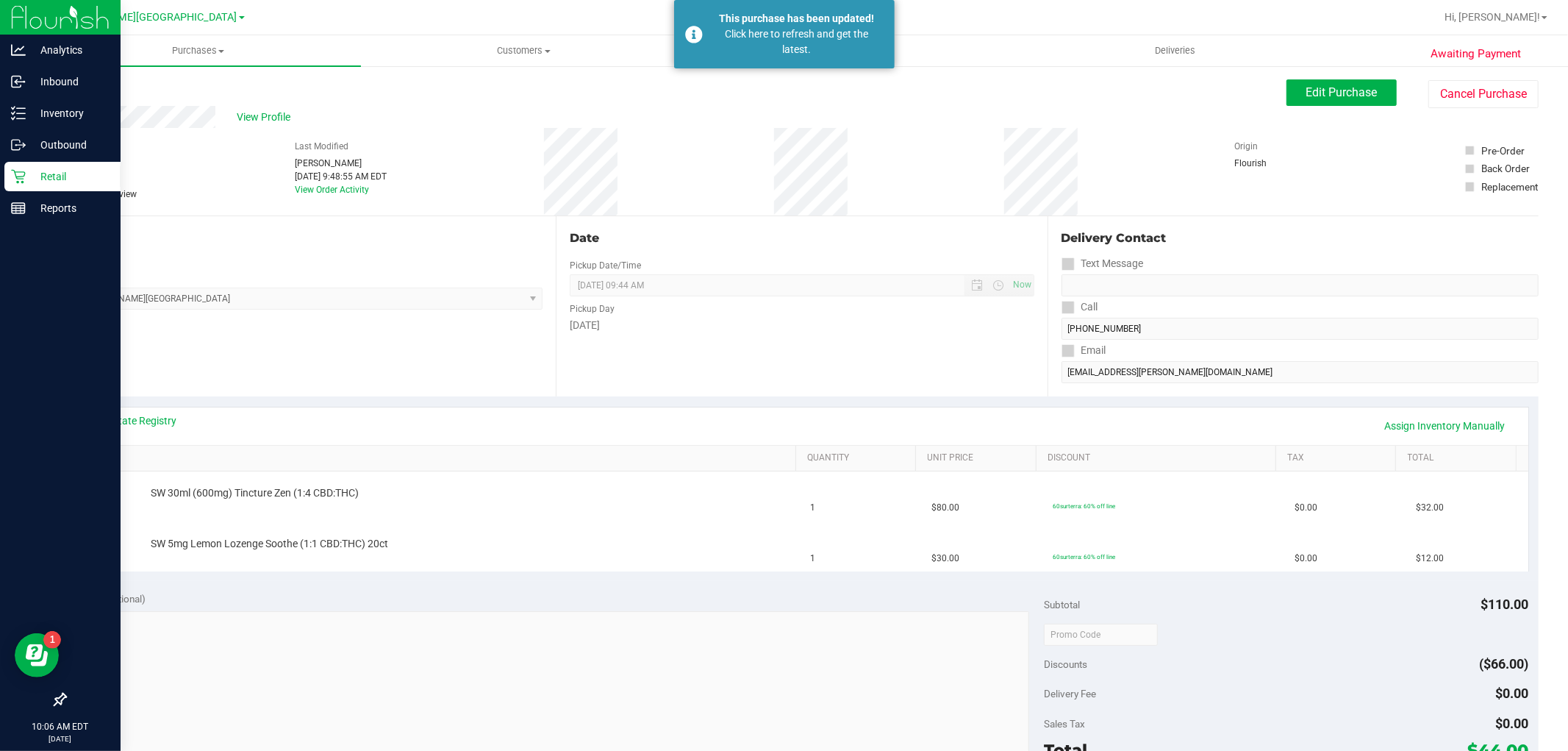
click at [69, 178] on p "Retail" at bounding box center [69, 176] width 88 height 17
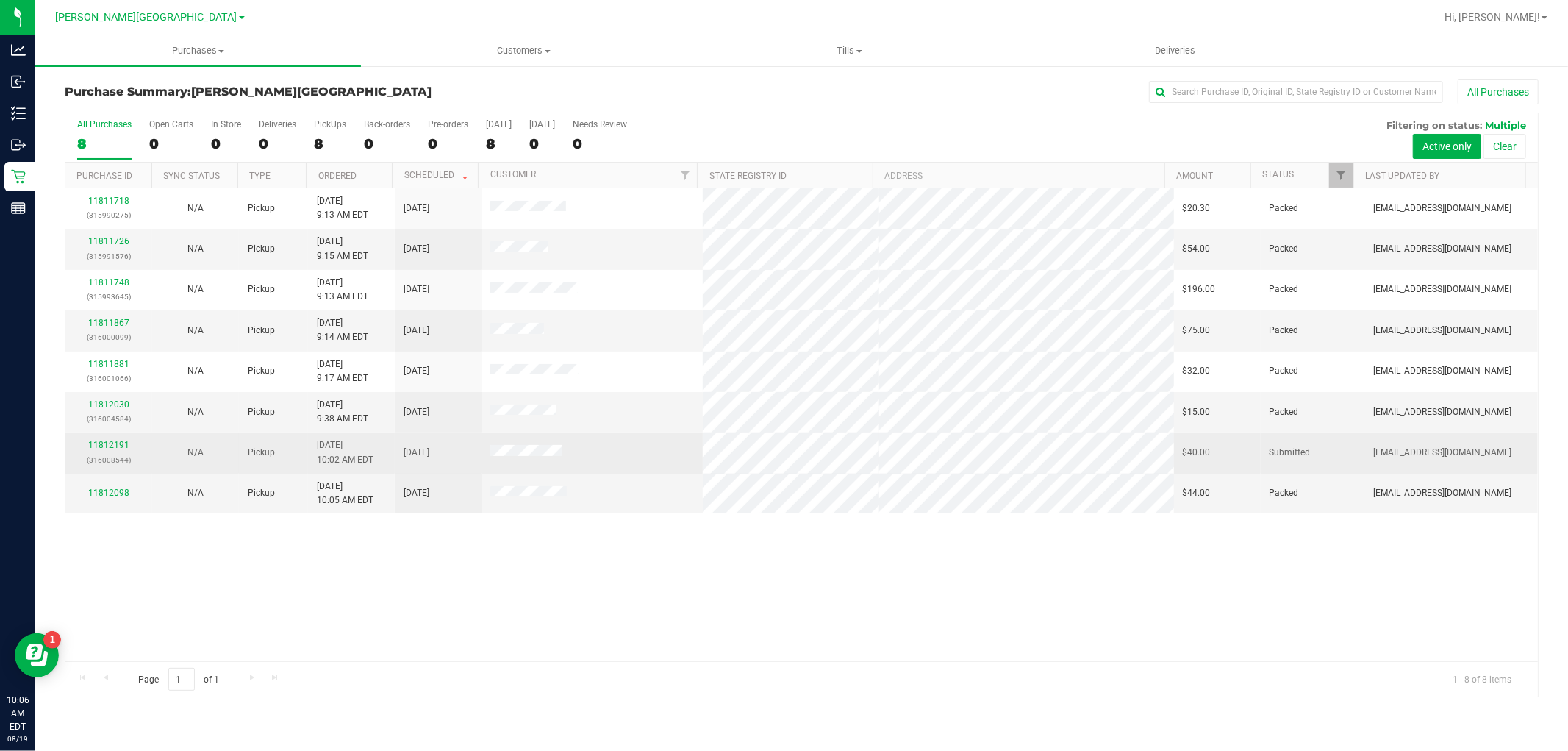
click at [116, 440] on div "11812191 (316008544)" at bounding box center [109, 452] width 69 height 28
click at [116, 447] on link "11812191" at bounding box center [109, 445] width 41 height 10
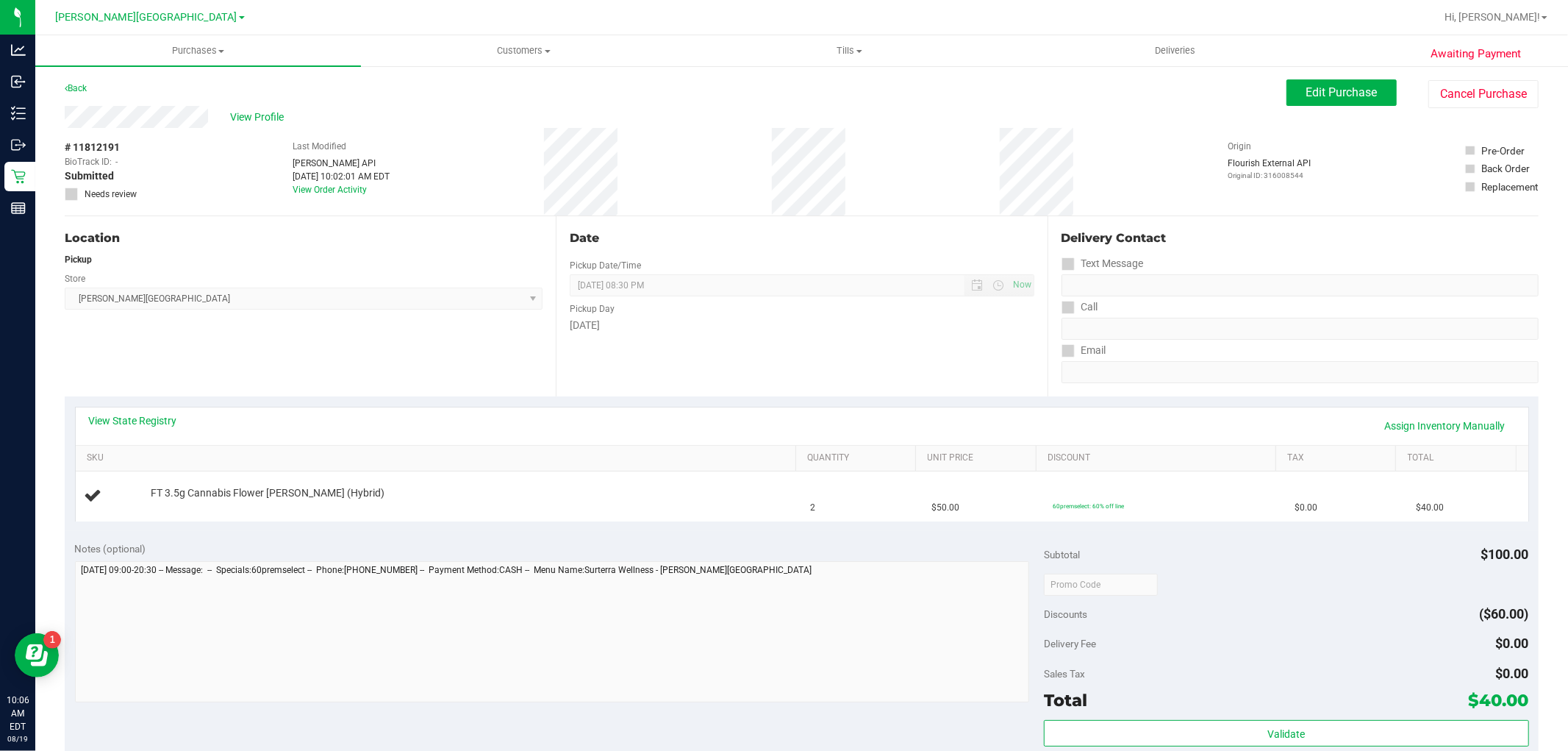
click at [143, 412] on div "View State Registry Assign Inventory Manually" at bounding box center [802, 426] width 1453 height 37
click at [166, 420] on link "View State Registry" at bounding box center [133, 421] width 88 height 15
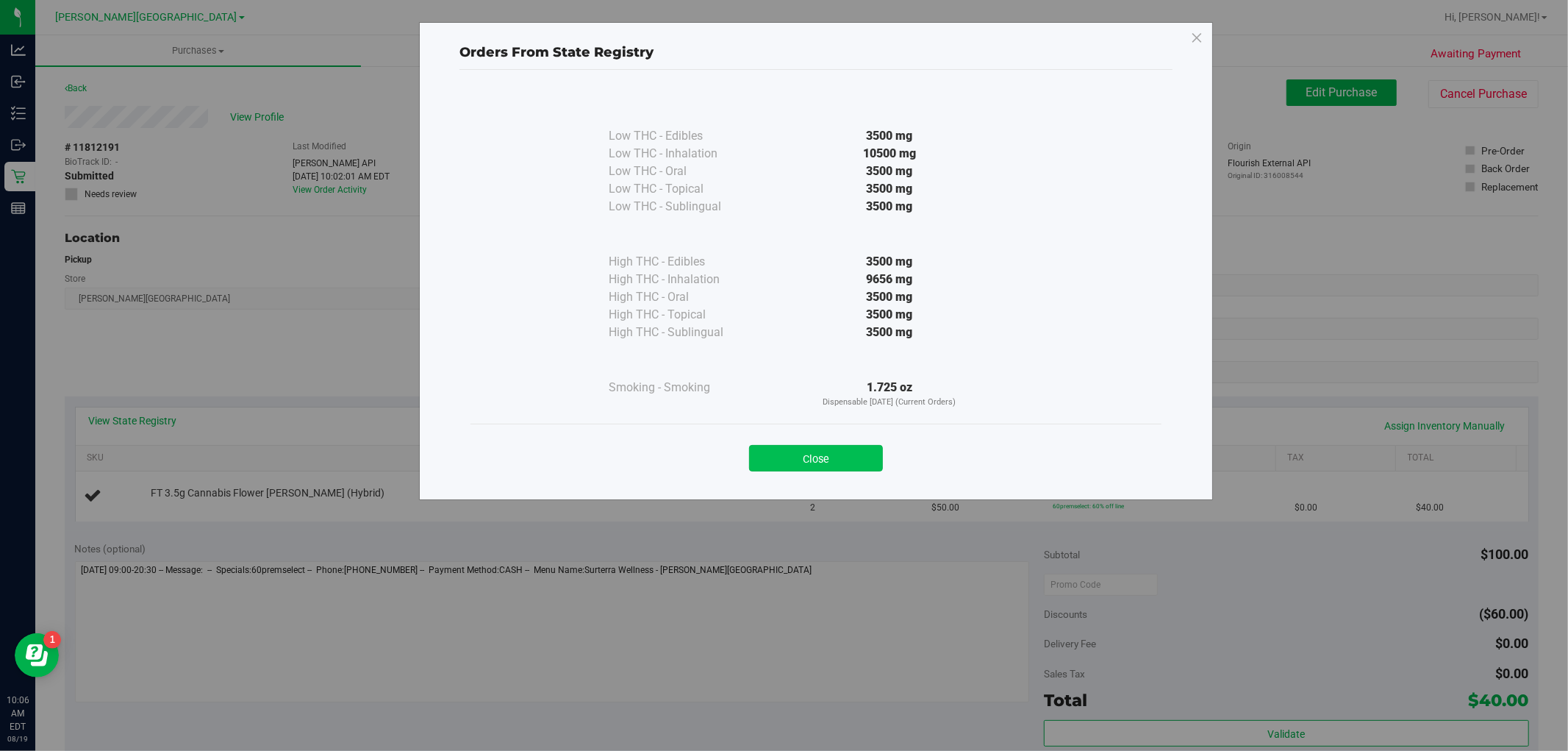
click at [812, 451] on button "Close" at bounding box center [816, 458] width 134 height 26
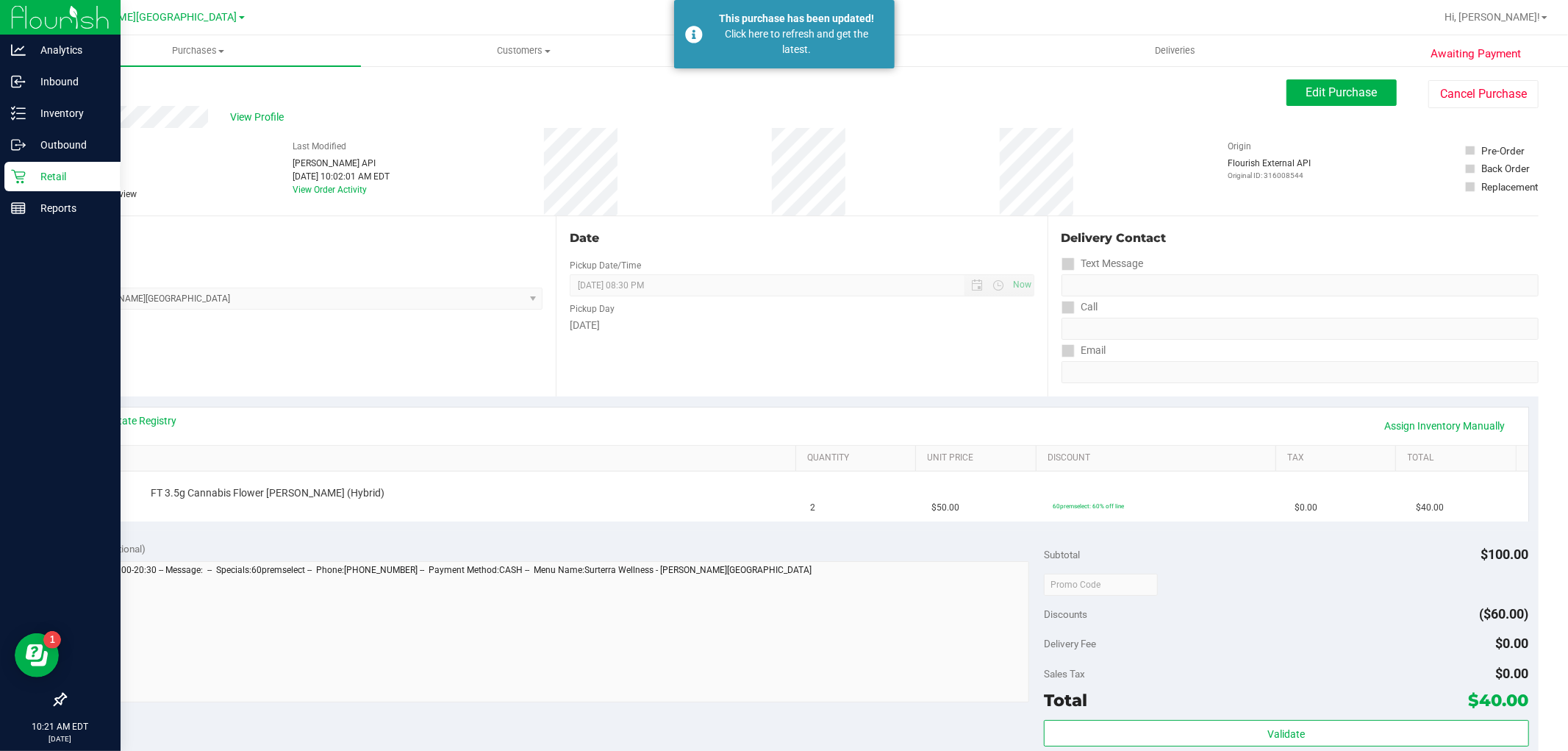
click at [24, 179] on icon at bounding box center [18, 176] width 15 height 15
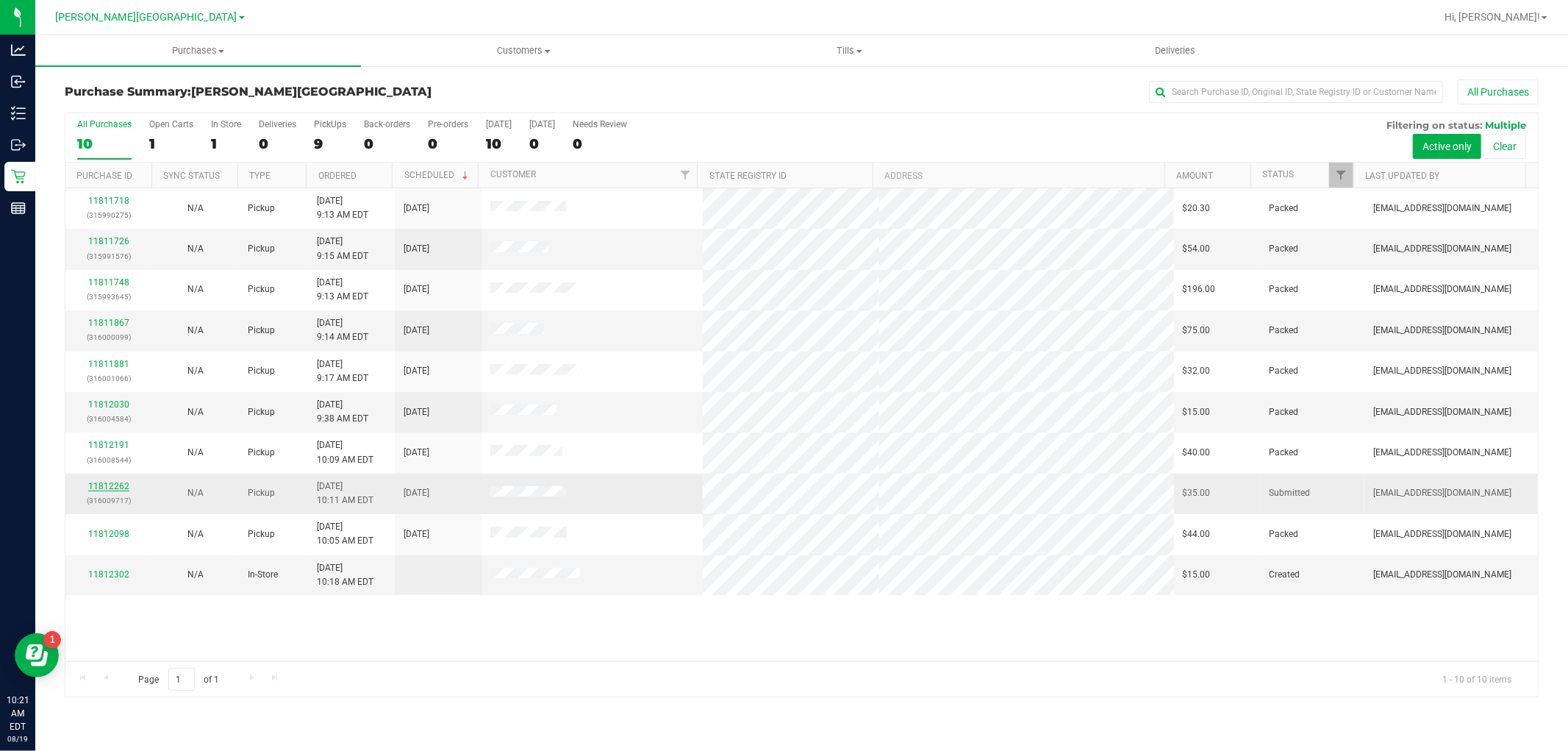
click at [93, 482] on link "11812262" at bounding box center [109, 486] width 41 height 10
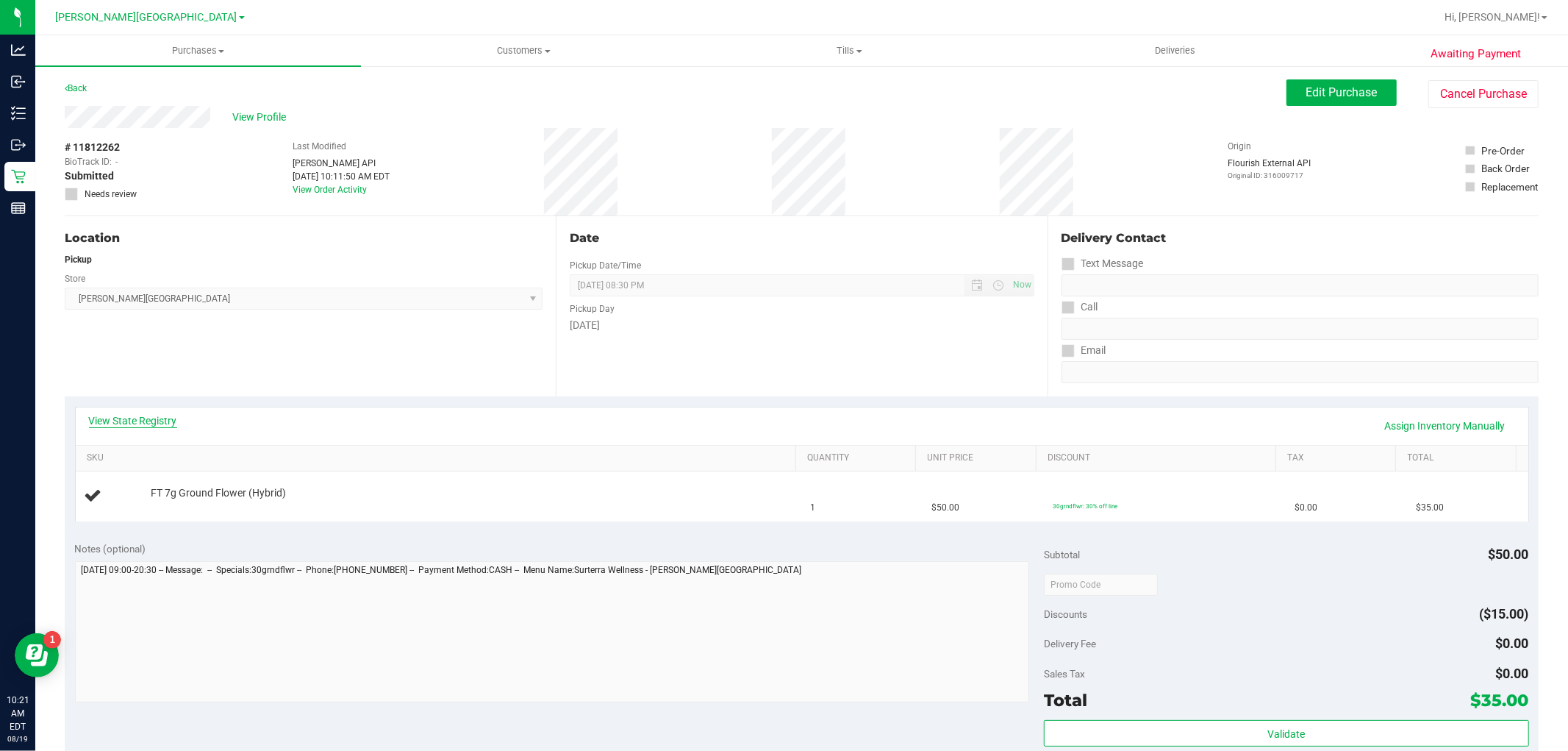
click at [162, 423] on link "View State Registry" at bounding box center [133, 421] width 88 height 15
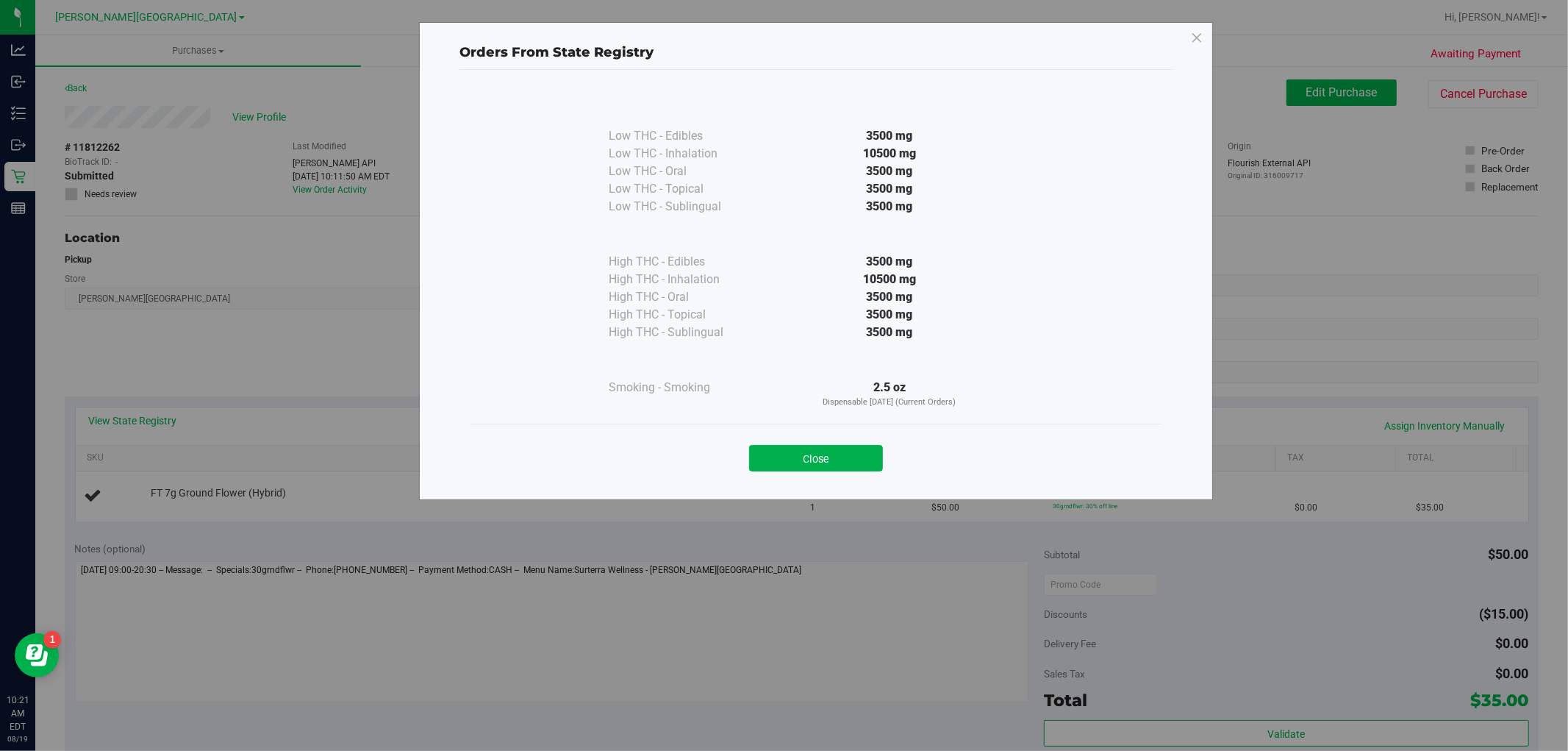
click at [799, 443] on div "Close" at bounding box center [815, 453] width 669 height 36
click at [803, 452] on button "Close" at bounding box center [816, 458] width 134 height 26
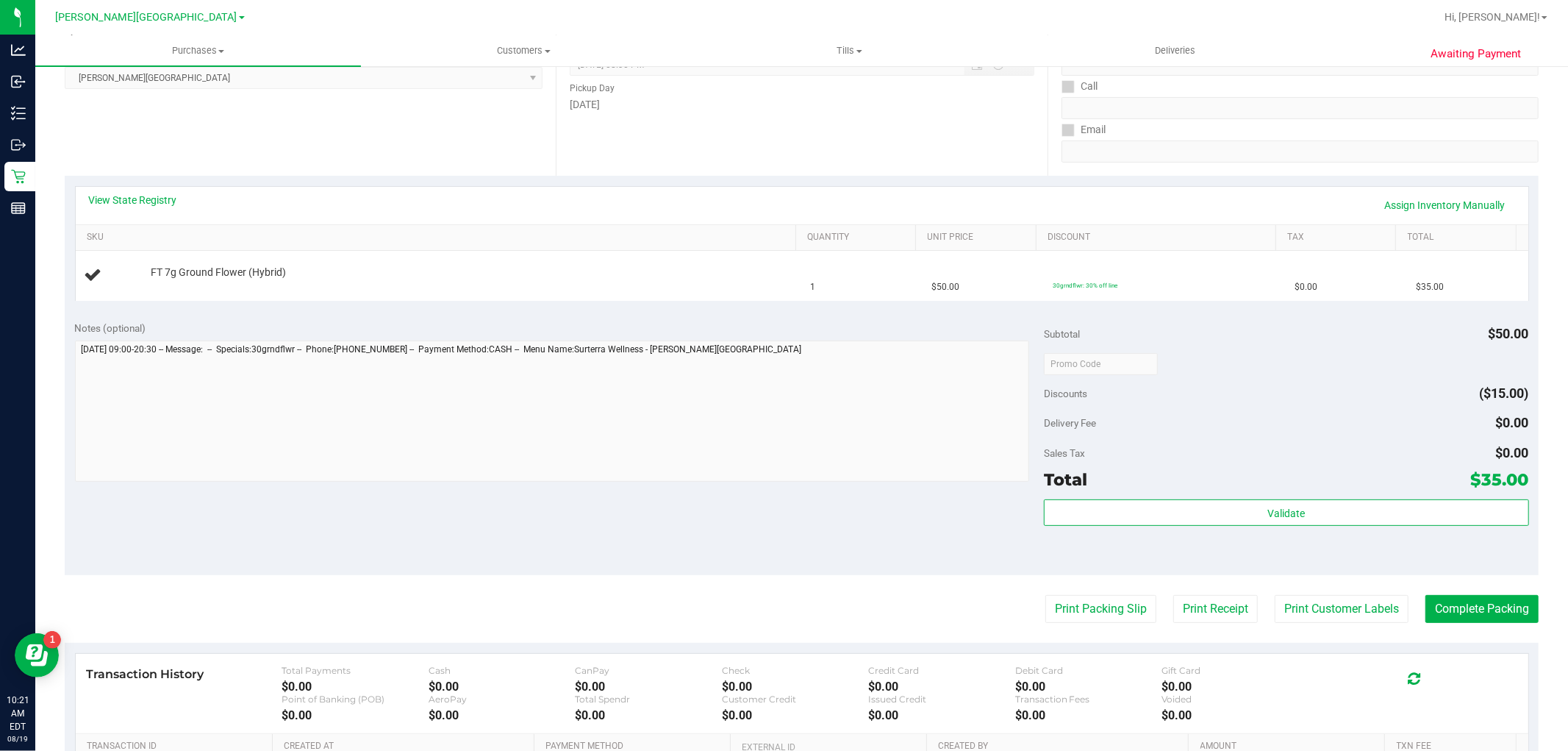
scroll to position [408, 0]
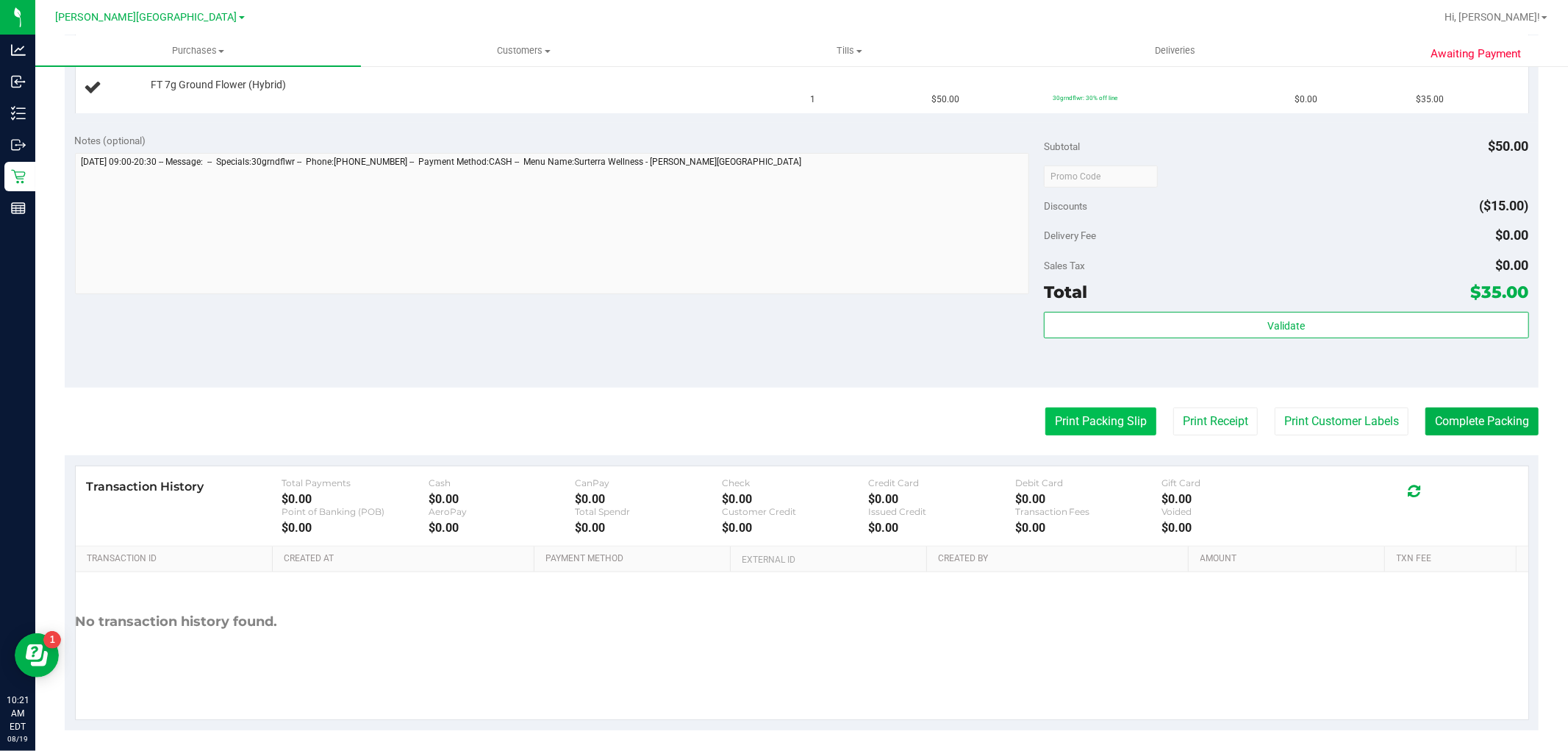
click at [1079, 413] on button "Print Packing Slip" at bounding box center [1101, 422] width 111 height 28
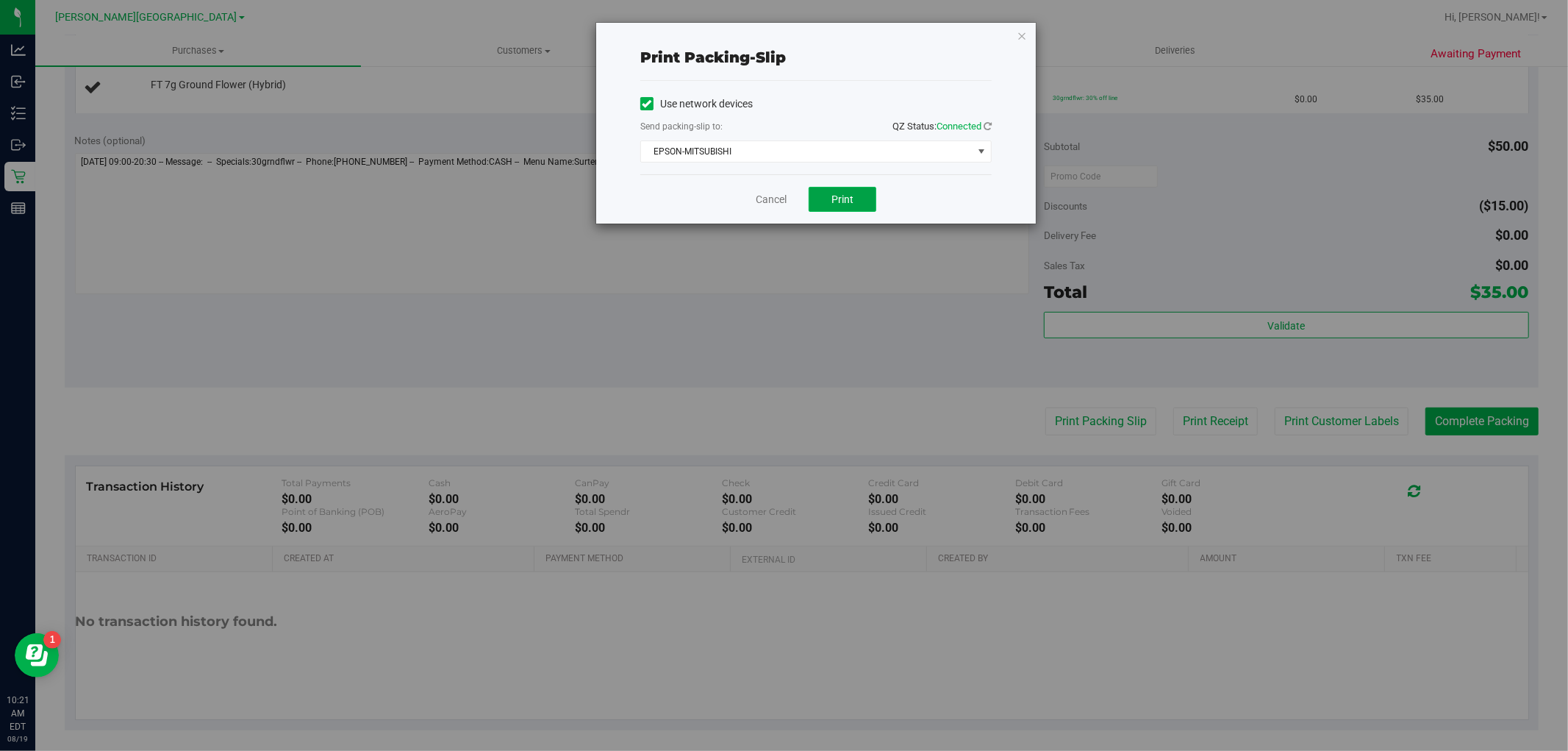
click at [850, 200] on span "Print" at bounding box center [843, 199] width 22 height 12
click at [761, 201] on link "Cancel" at bounding box center [771, 199] width 31 height 16
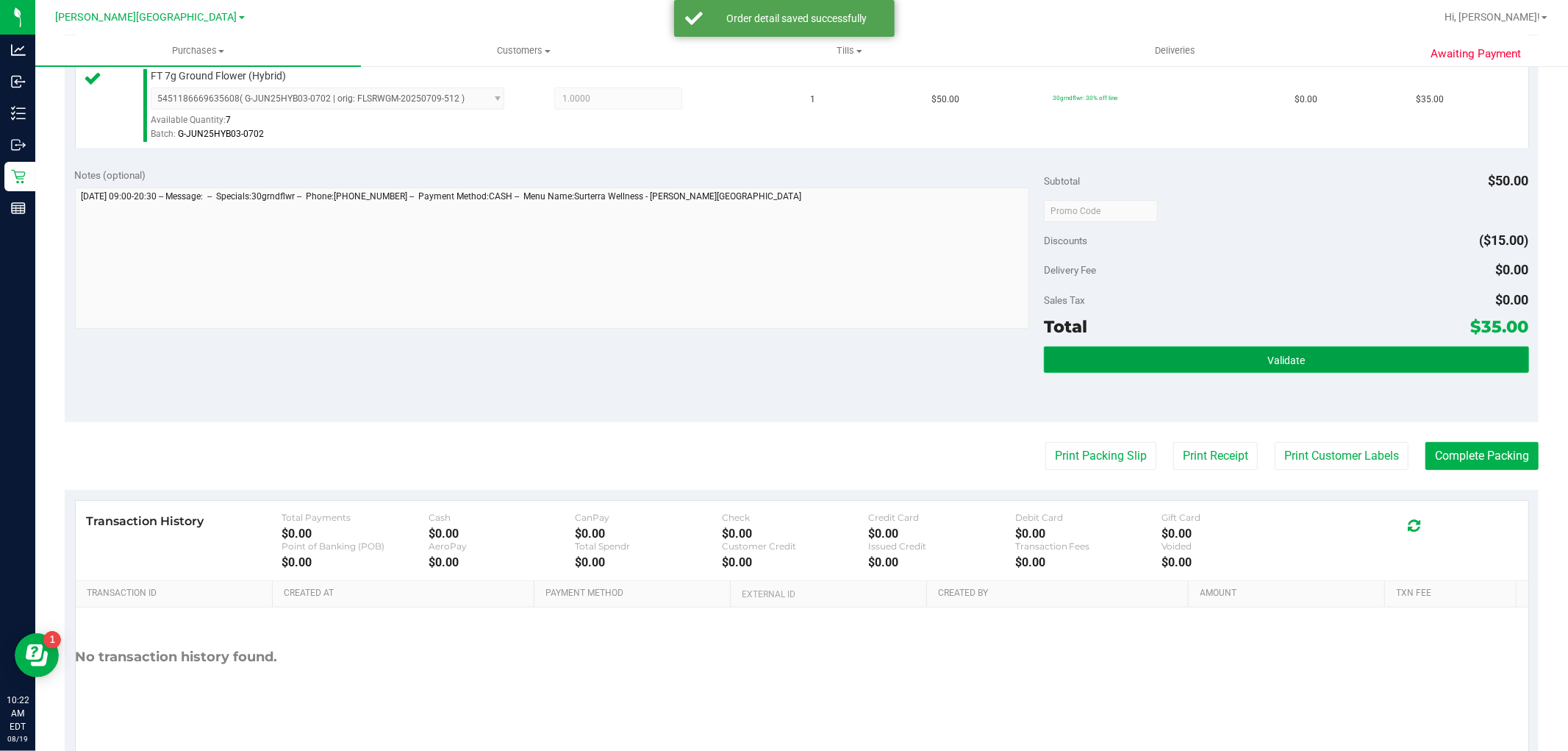
click at [1310, 368] on button "Validate" at bounding box center [1287, 360] width 485 height 26
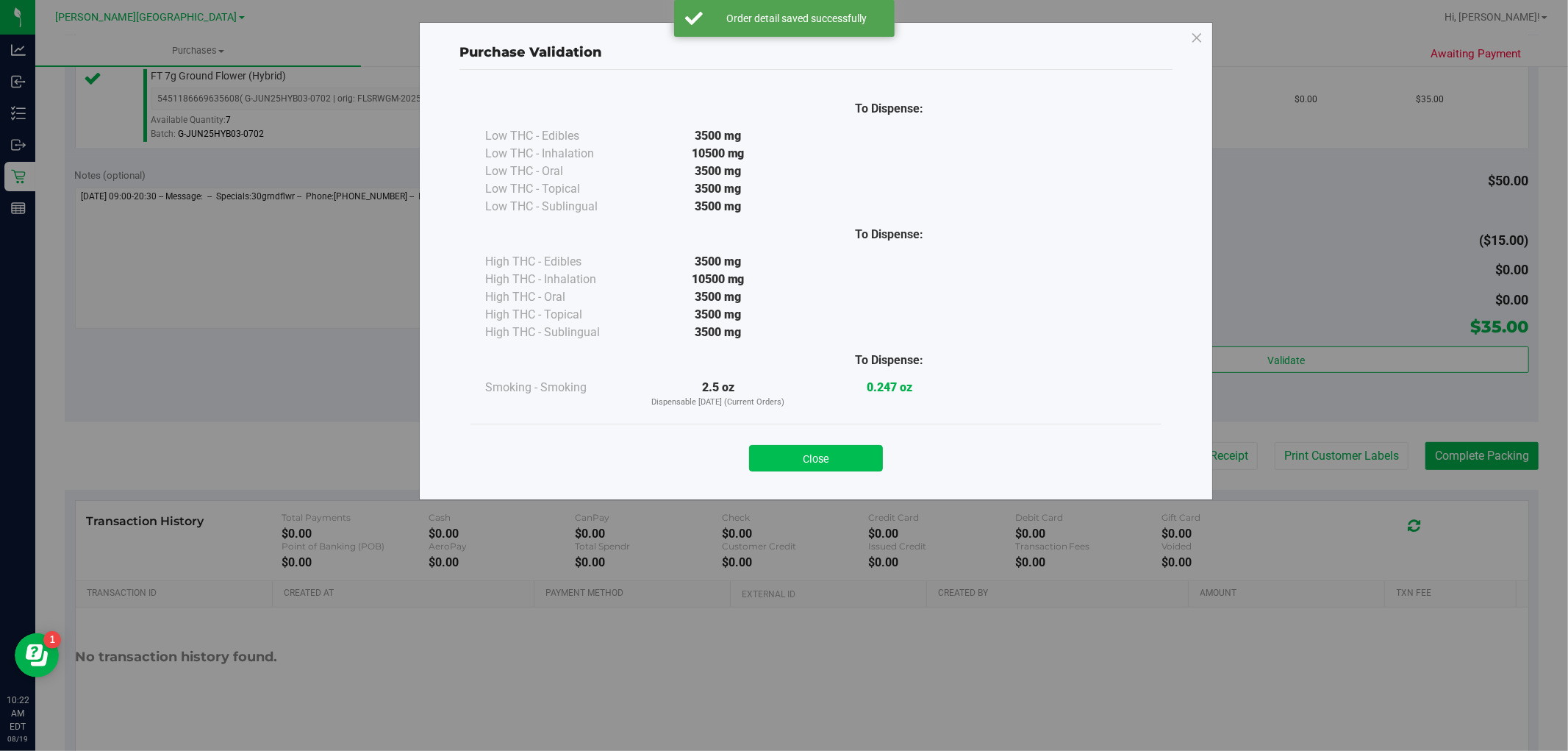
click at [825, 452] on button "Close" at bounding box center [816, 458] width 134 height 26
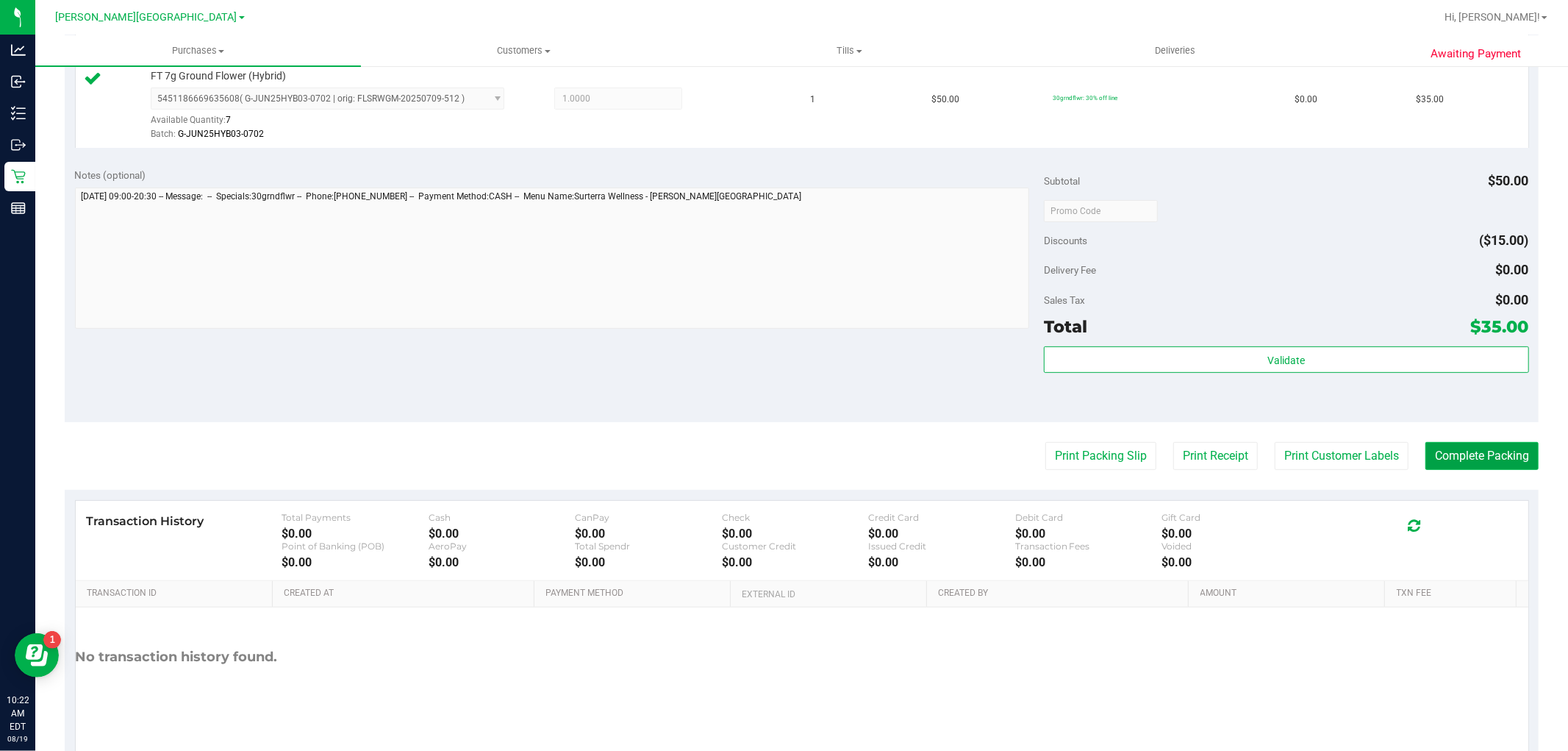
click at [1502, 457] on button "Complete Packing" at bounding box center [1482, 456] width 113 height 28
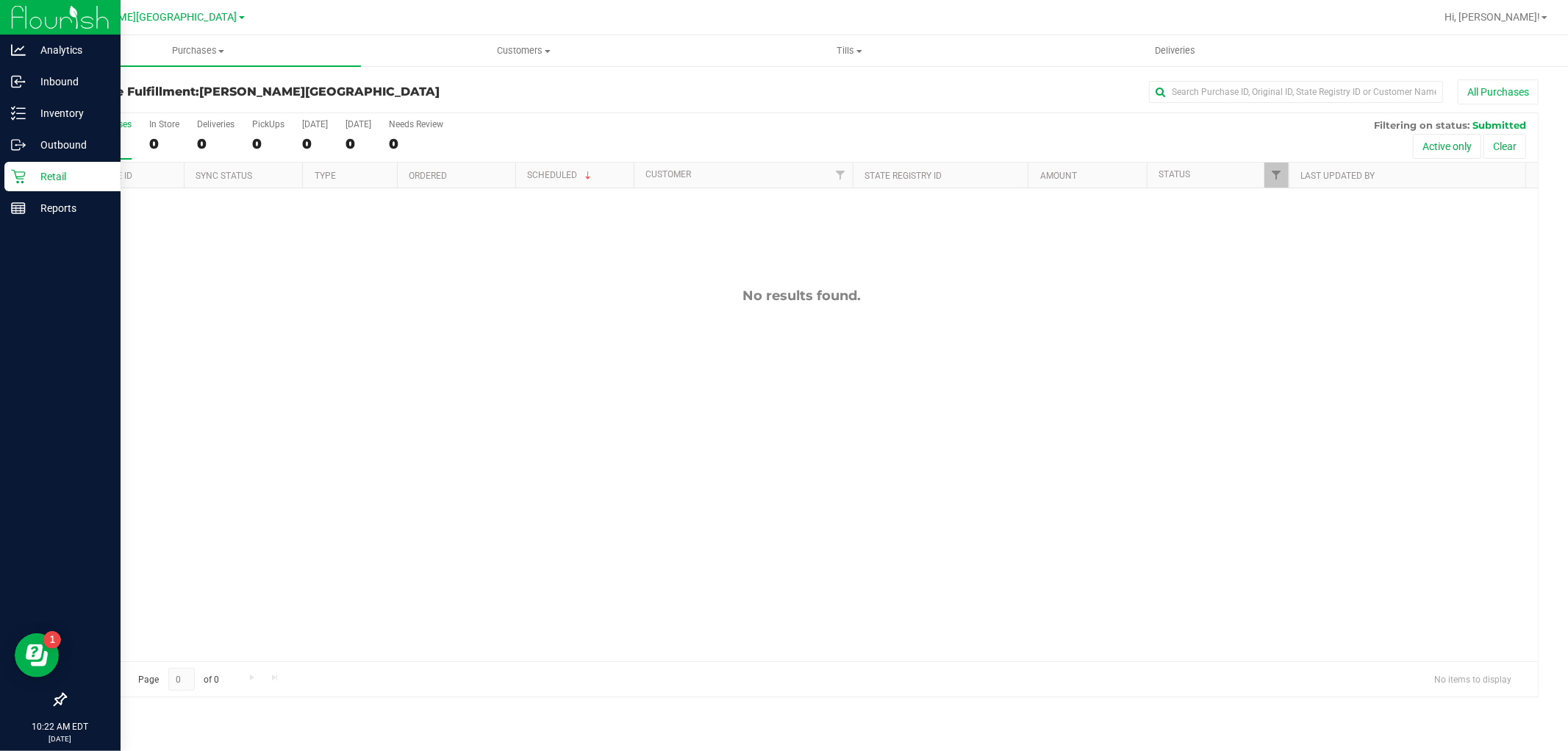
click at [23, 173] on icon at bounding box center [18, 176] width 15 height 15
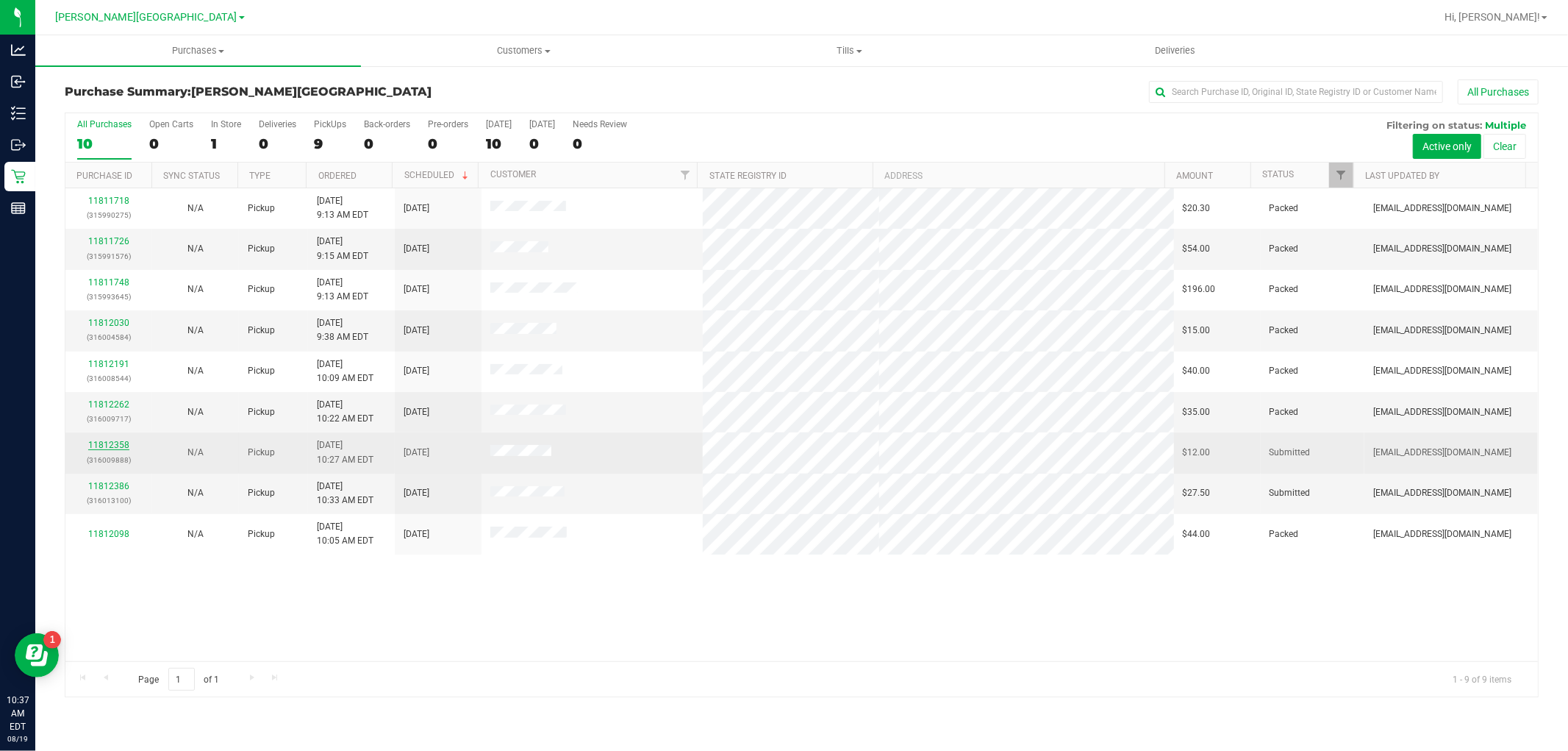
click at [100, 447] on link "11812358" at bounding box center [109, 445] width 41 height 10
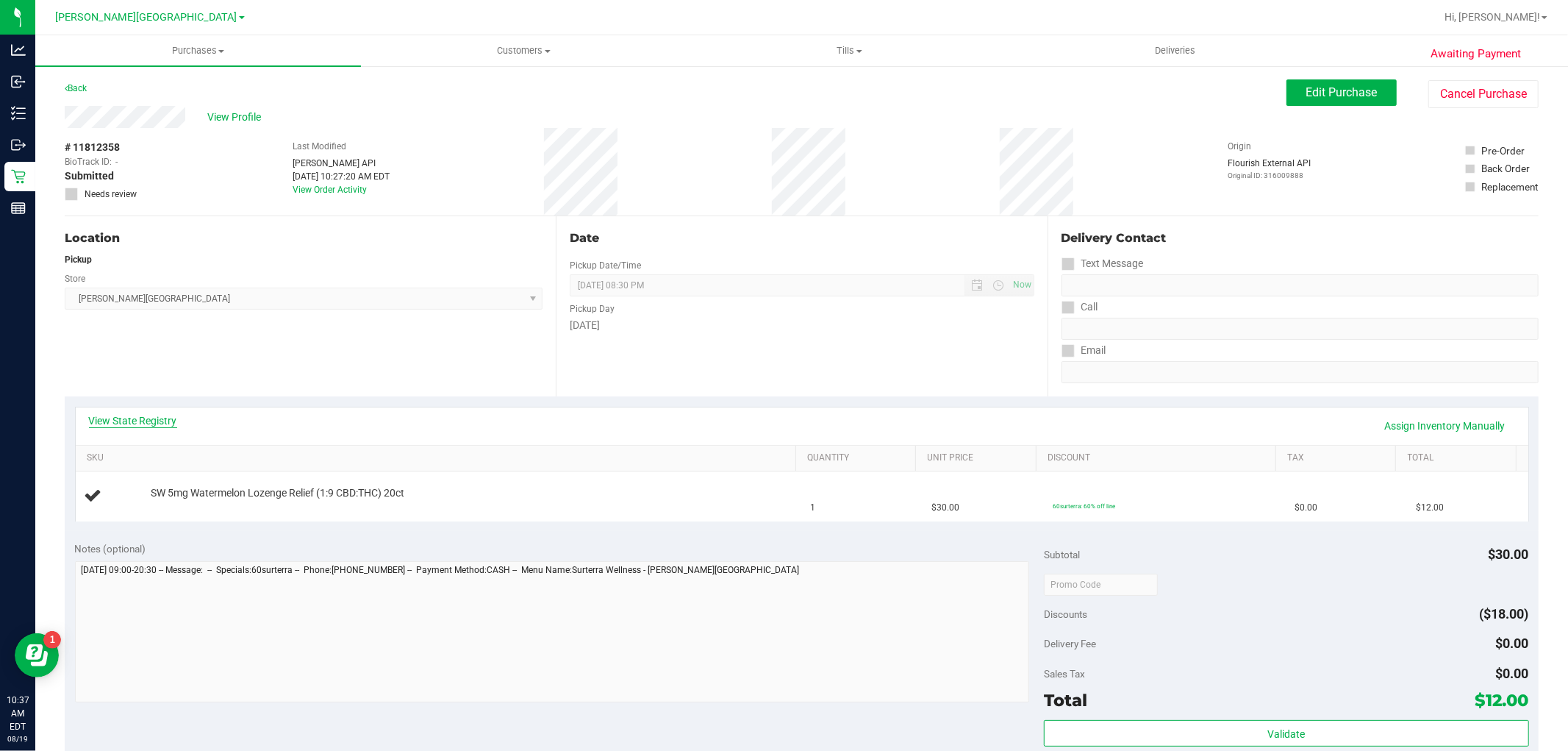
click at [129, 417] on link "View State Registry" at bounding box center [133, 421] width 88 height 15
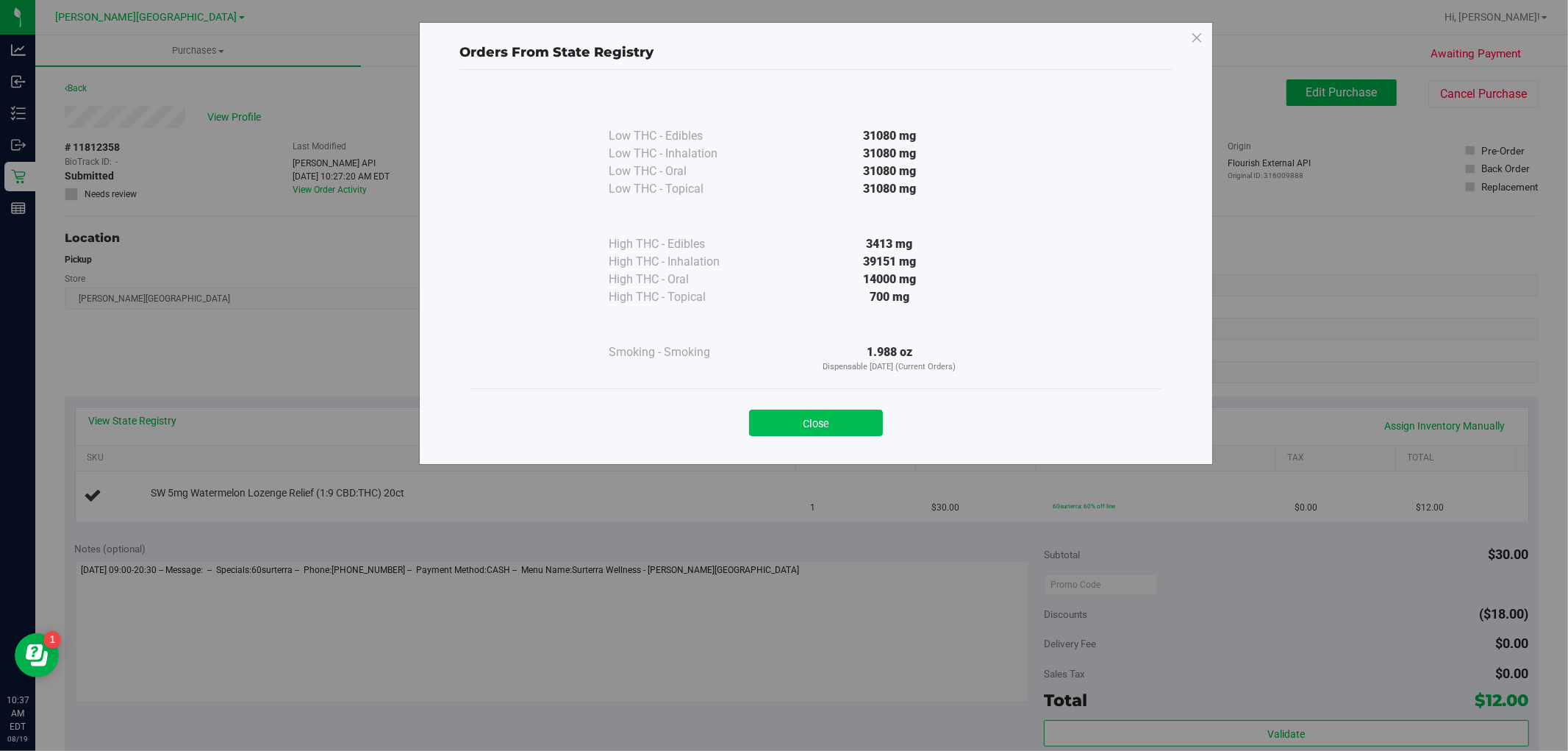
click at [872, 424] on button "Close" at bounding box center [816, 423] width 134 height 26
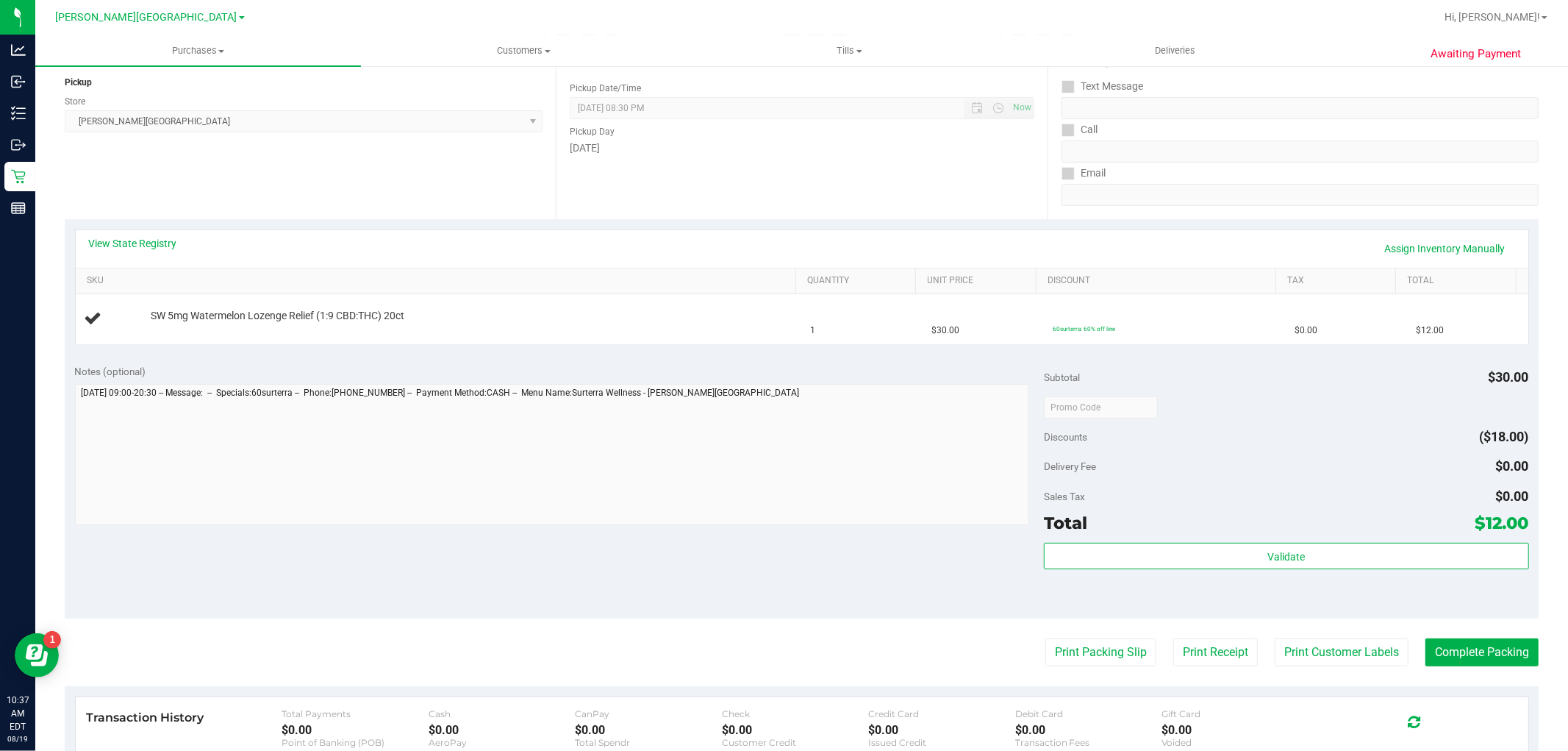
scroll to position [327, 0]
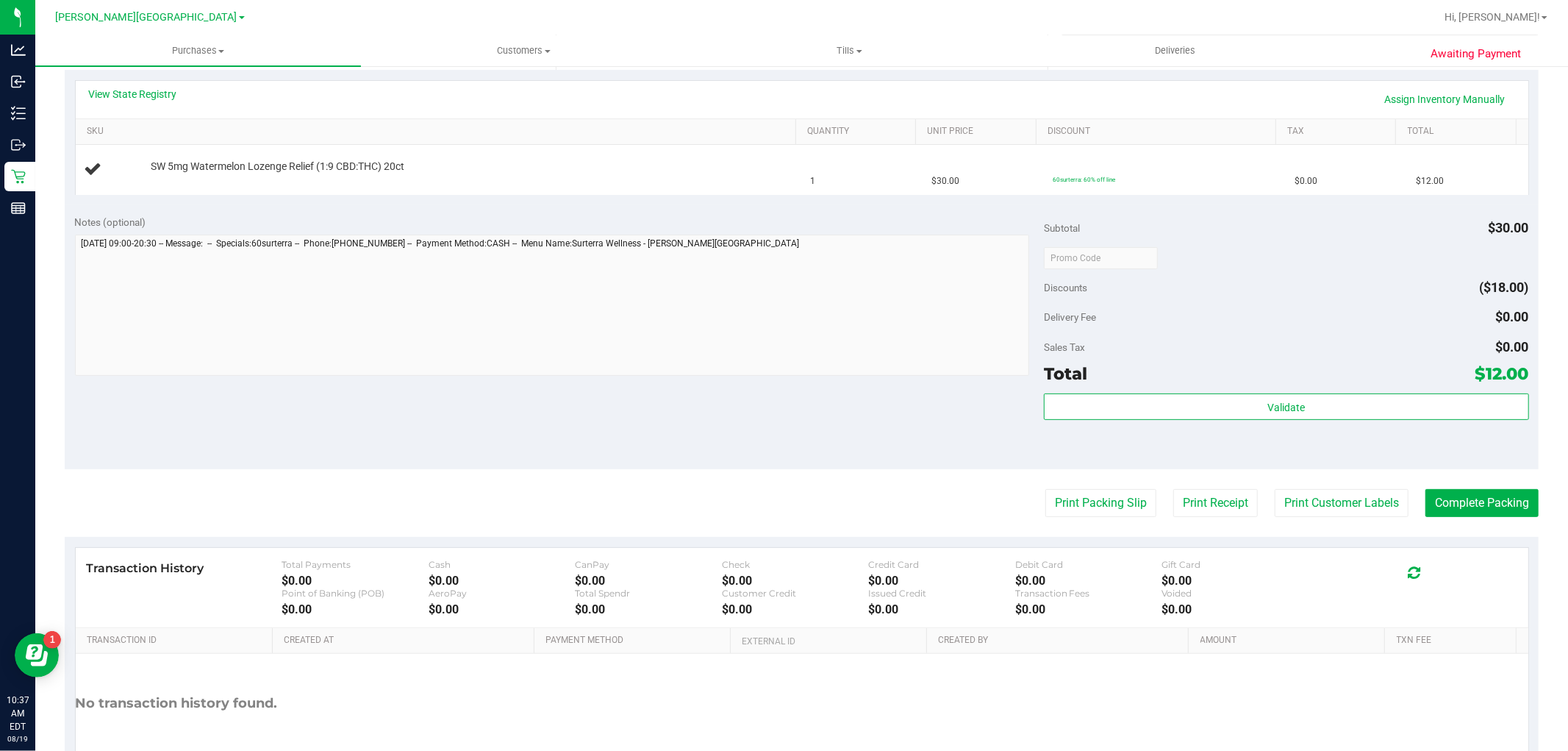
click at [1038, 517] on purchase-details "Back Edit Purchase Cancel Purchase View Profile # 11812358 BioTrack ID: - Submi…" at bounding box center [801, 282] width 1475 height 1059
click at [1045, 500] on button "Print Packing Slip" at bounding box center [1101, 503] width 111 height 28
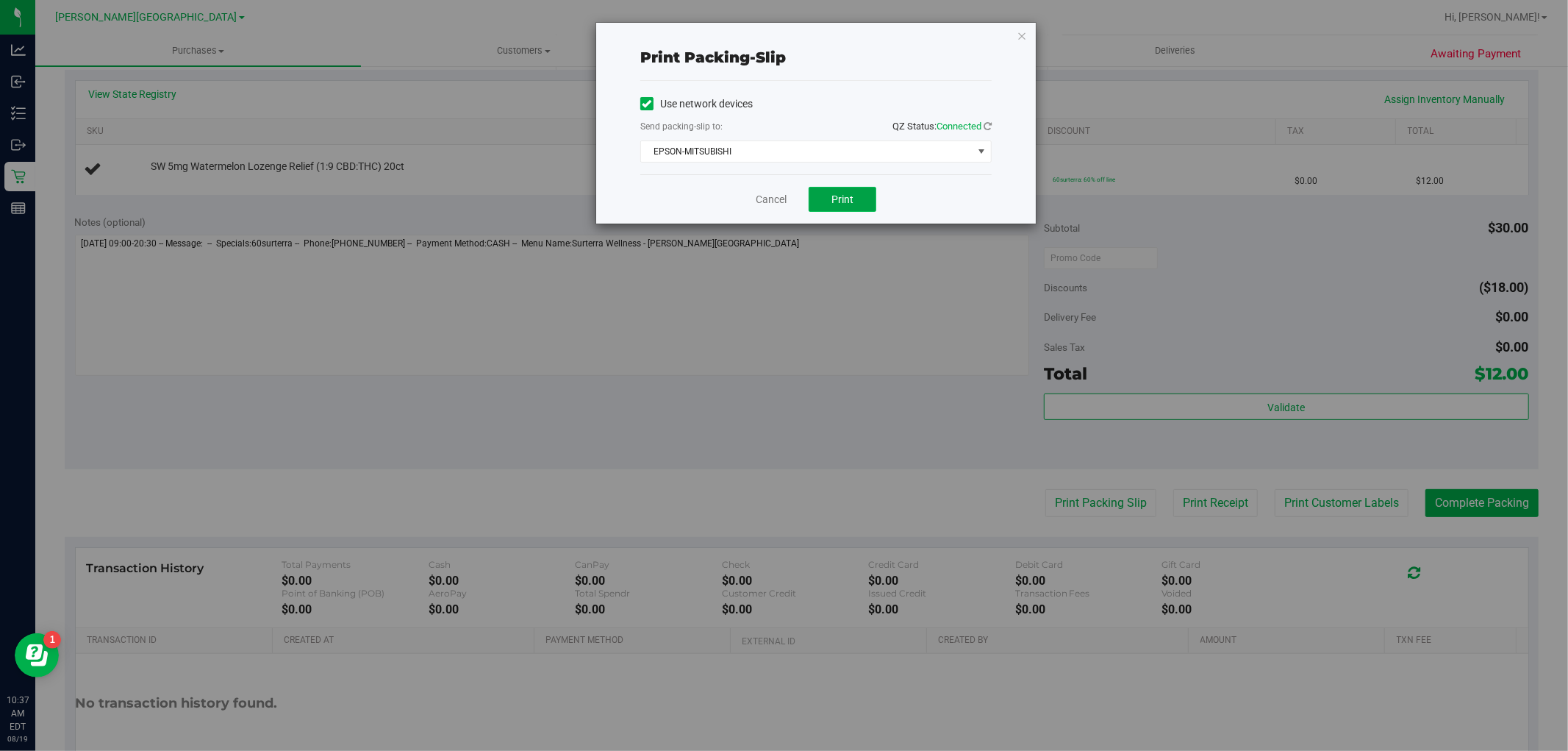
click at [832, 191] on button "Print" at bounding box center [843, 199] width 68 height 25
click at [780, 203] on link "Cancel" at bounding box center [771, 199] width 31 height 16
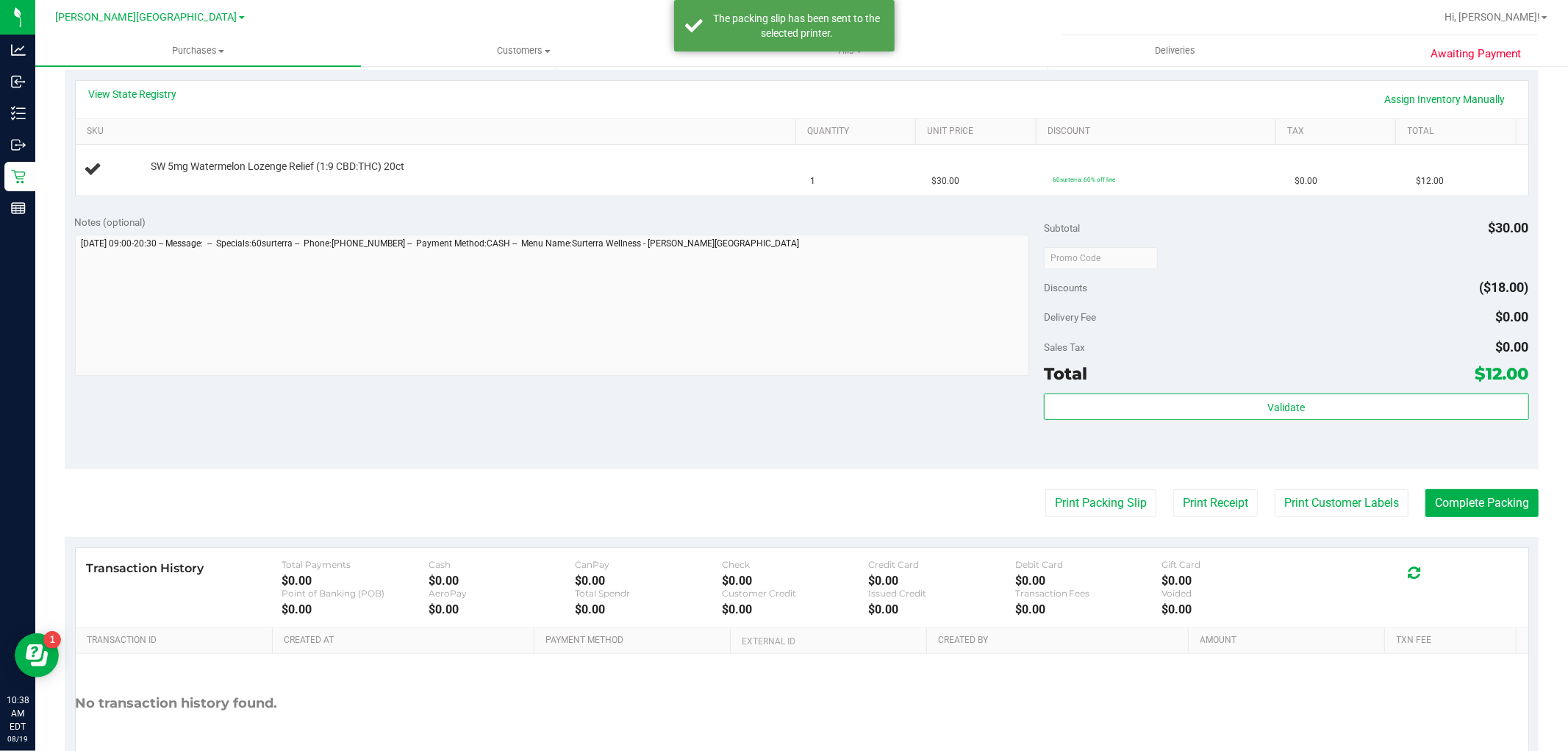
scroll to position [0, 0]
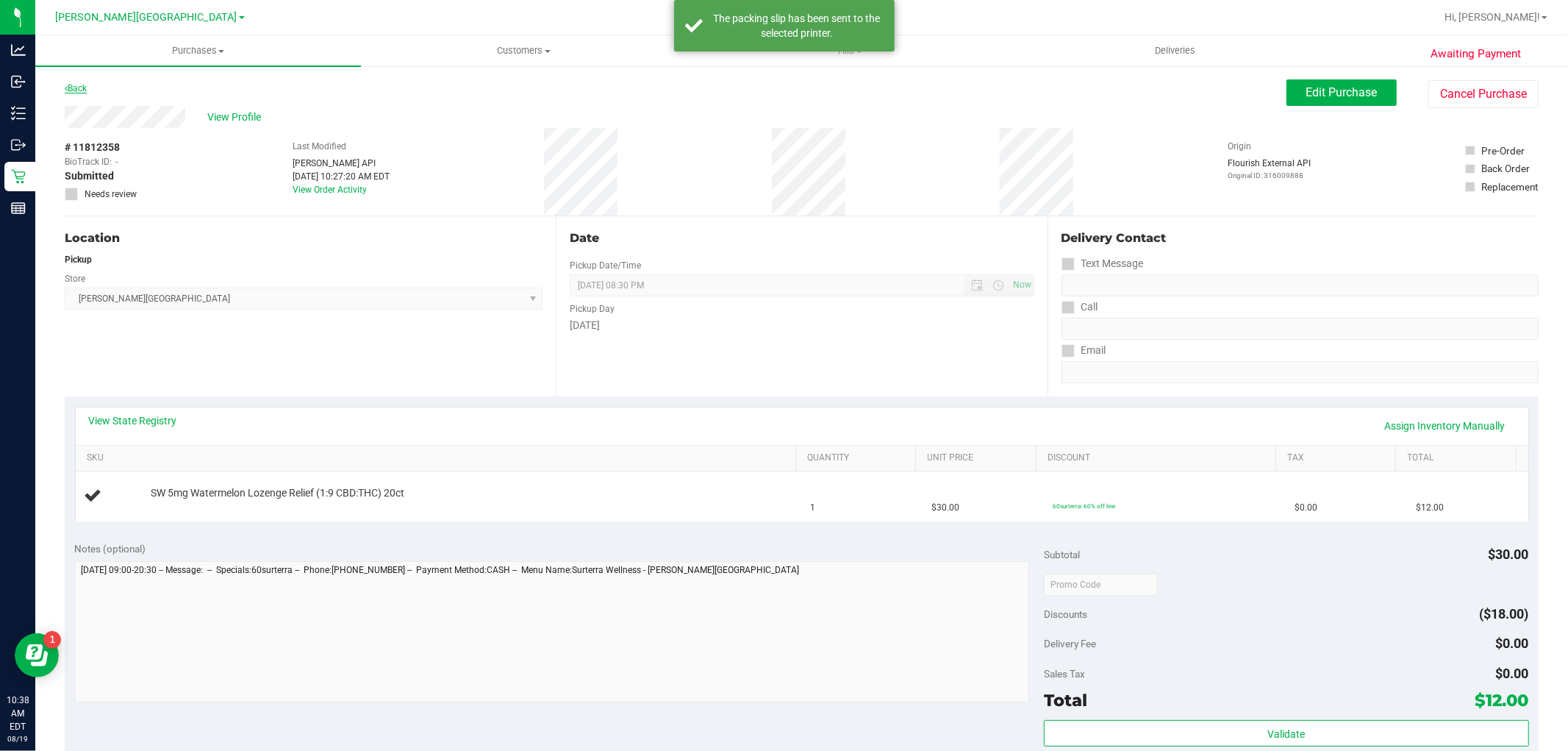
click at [84, 87] on link "Back" at bounding box center [75, 88] width 22 height 10
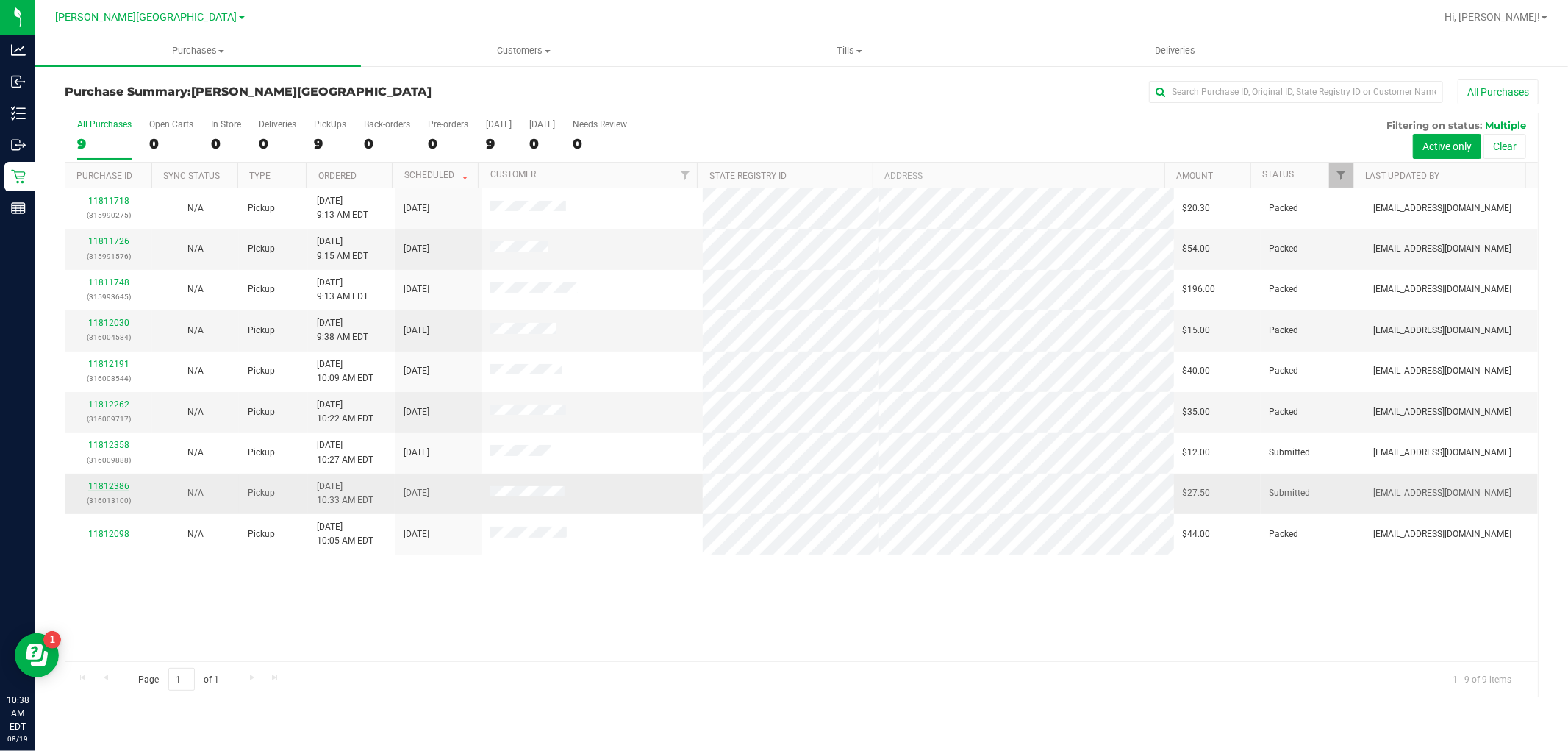
click at [109, 487] on link "11812386" at bounding box center [109, 486] width 41 height 10
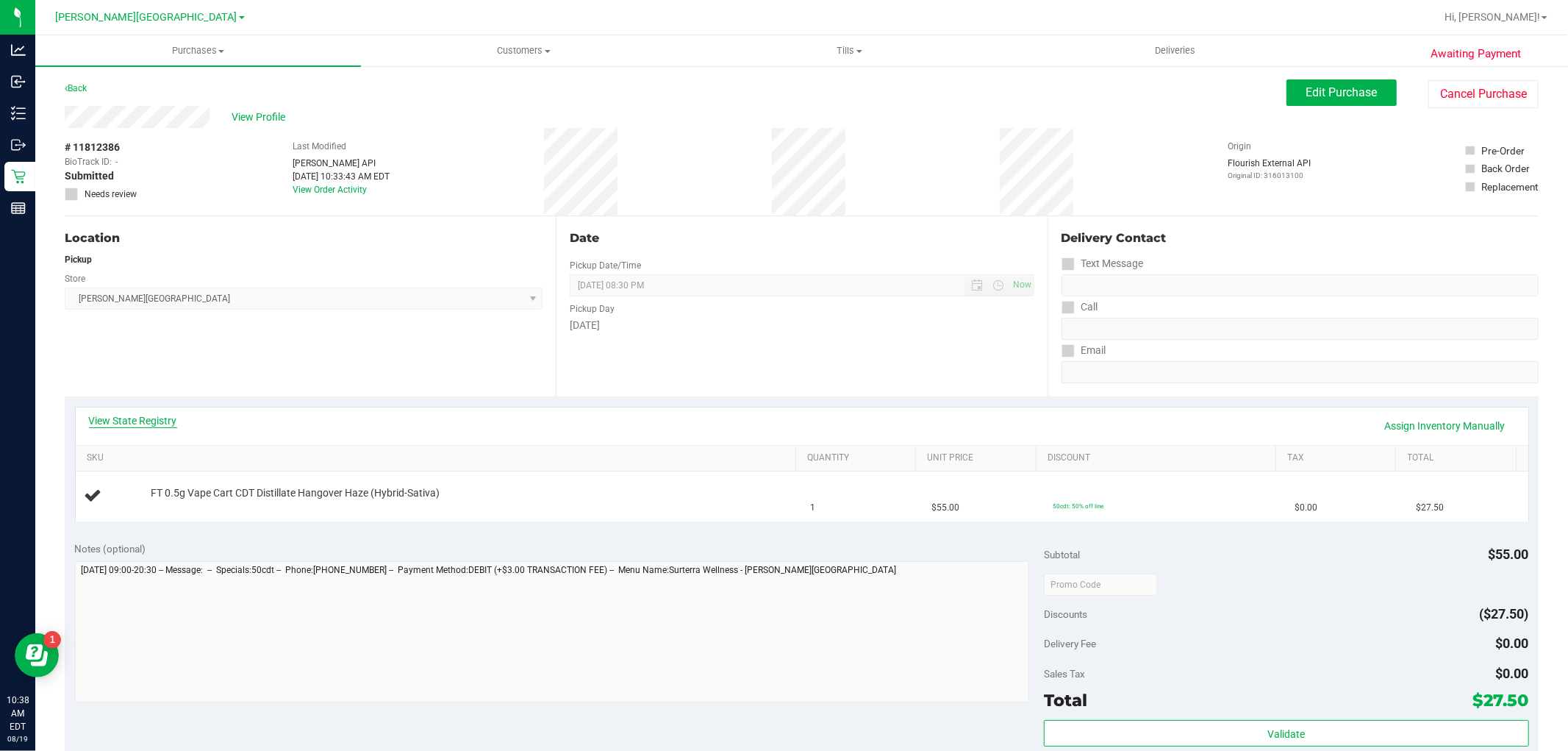
click at [142, 421] on link "View State Registry" at bounding box center [133, 421] width 88 height 15
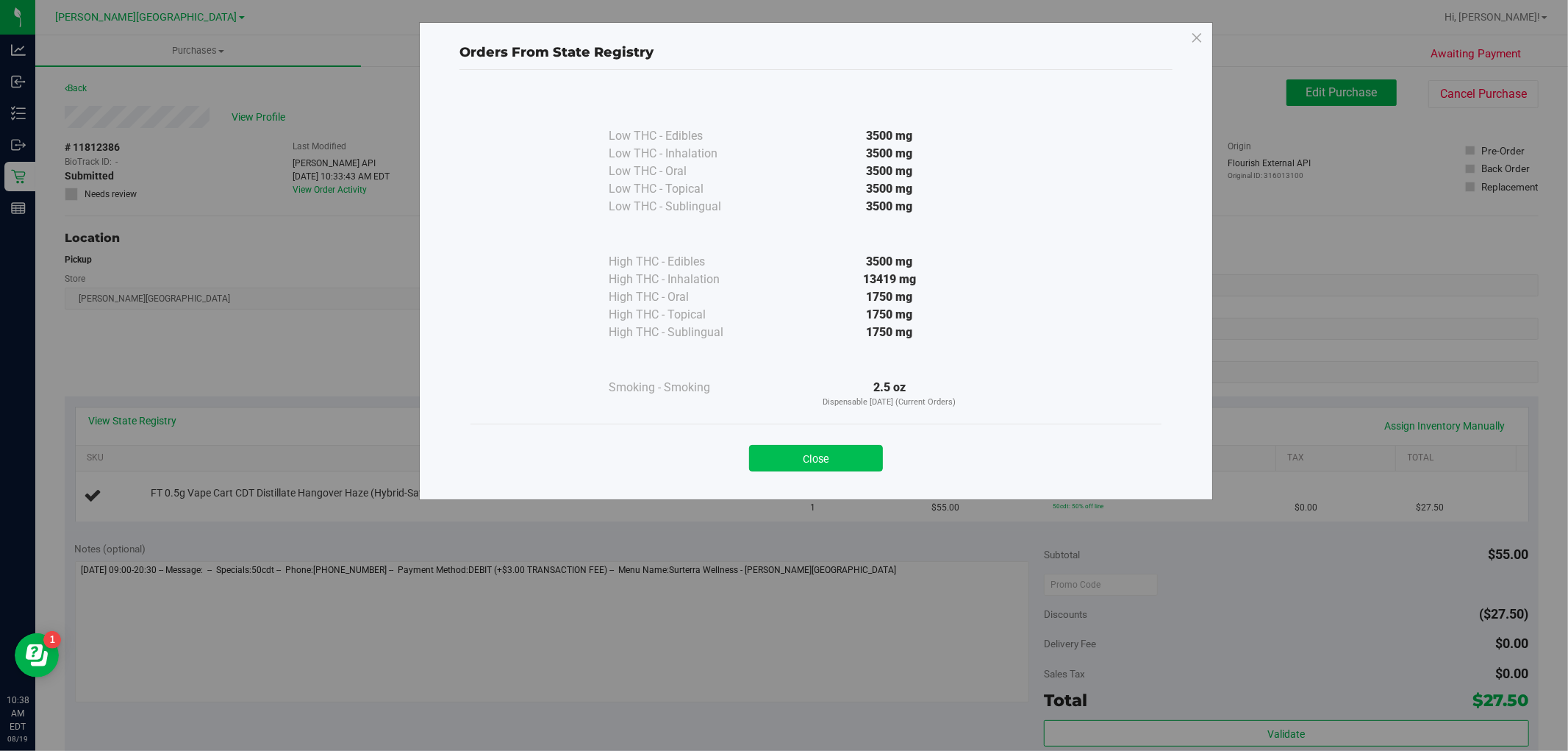
click at [845, 452] on button "Close" at bounding box center [816, 458] width 134 height 26
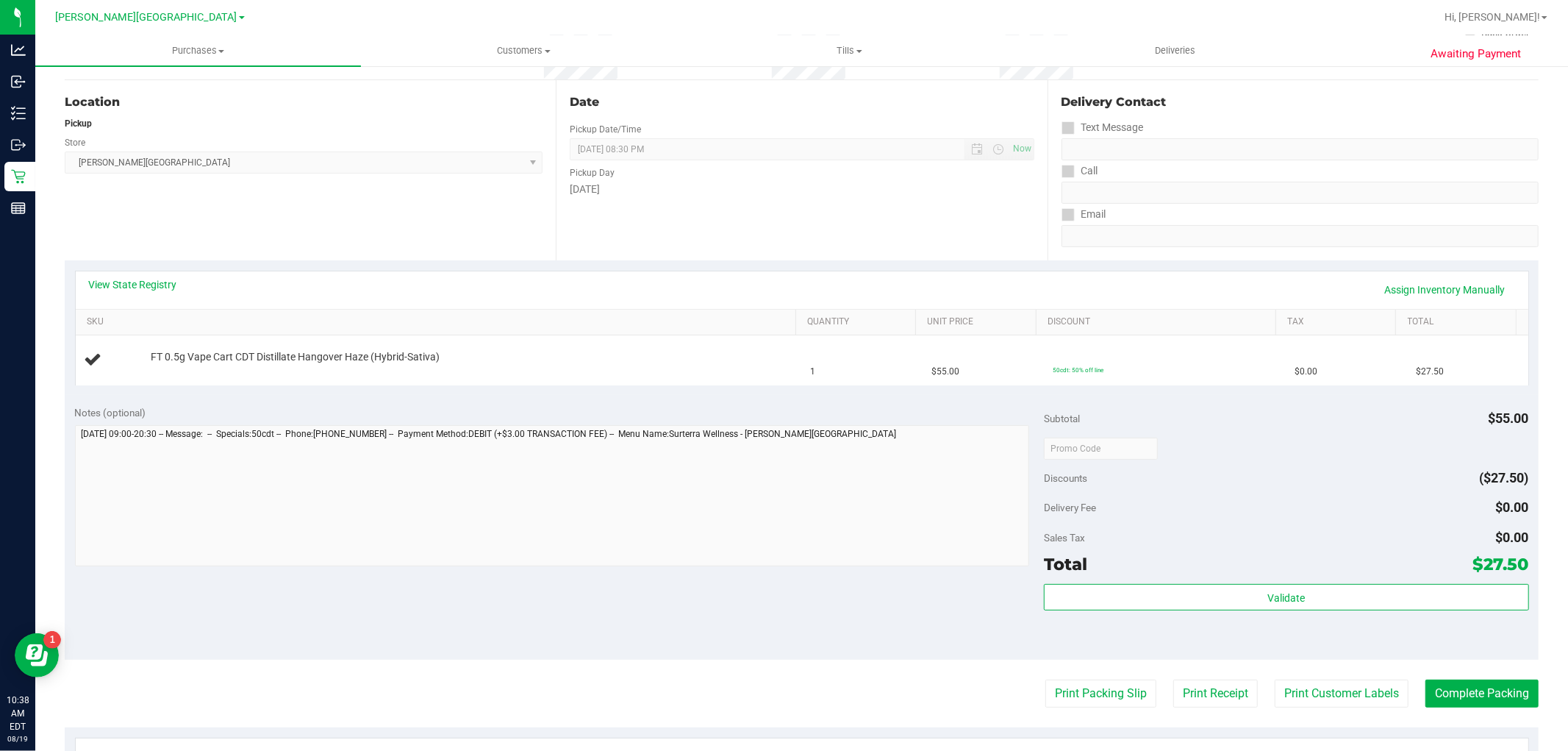
scroll to position [245, 0]
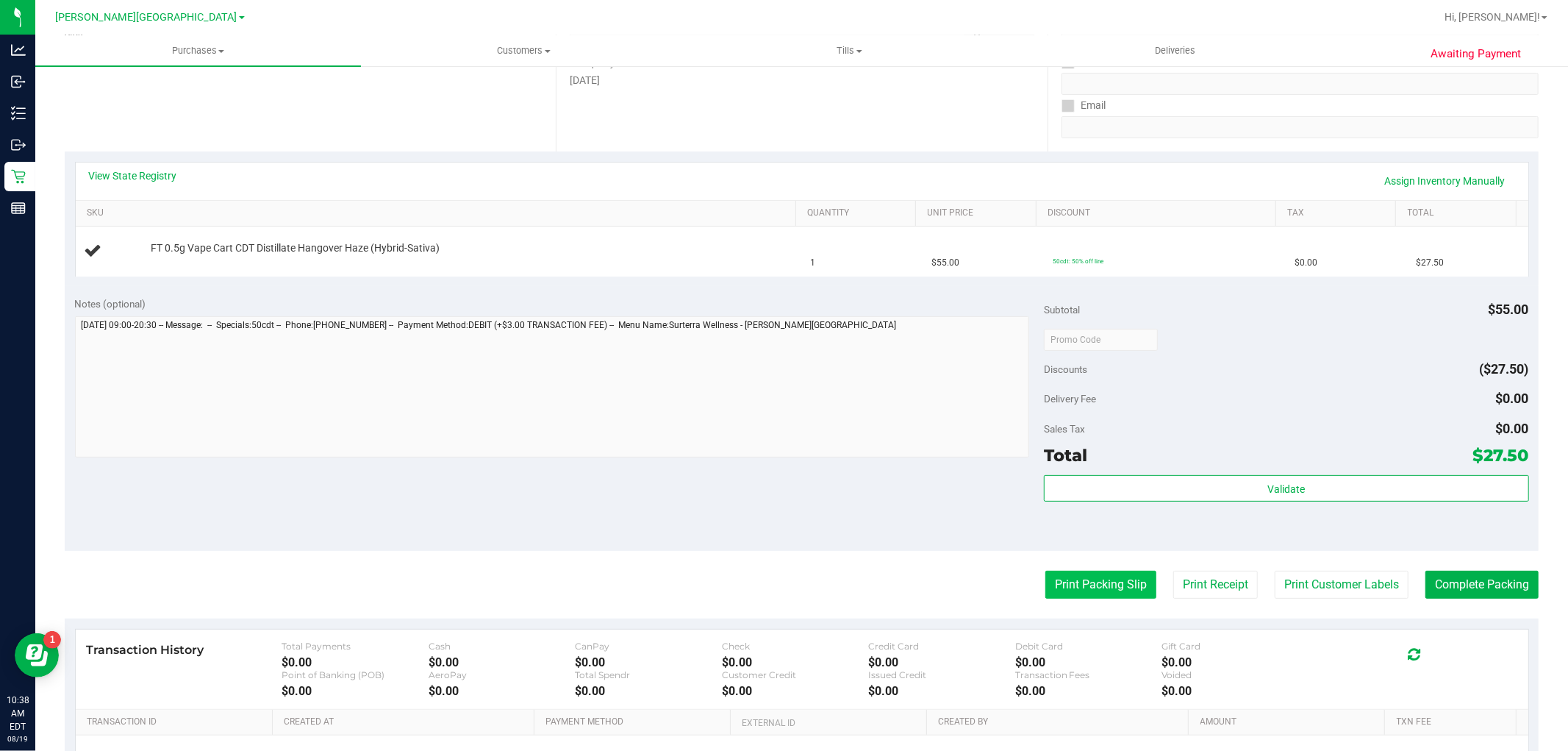
click at [1049, 581] on button "Print Packing Slip" at bounding box center [1101, 585] width 111 height 28
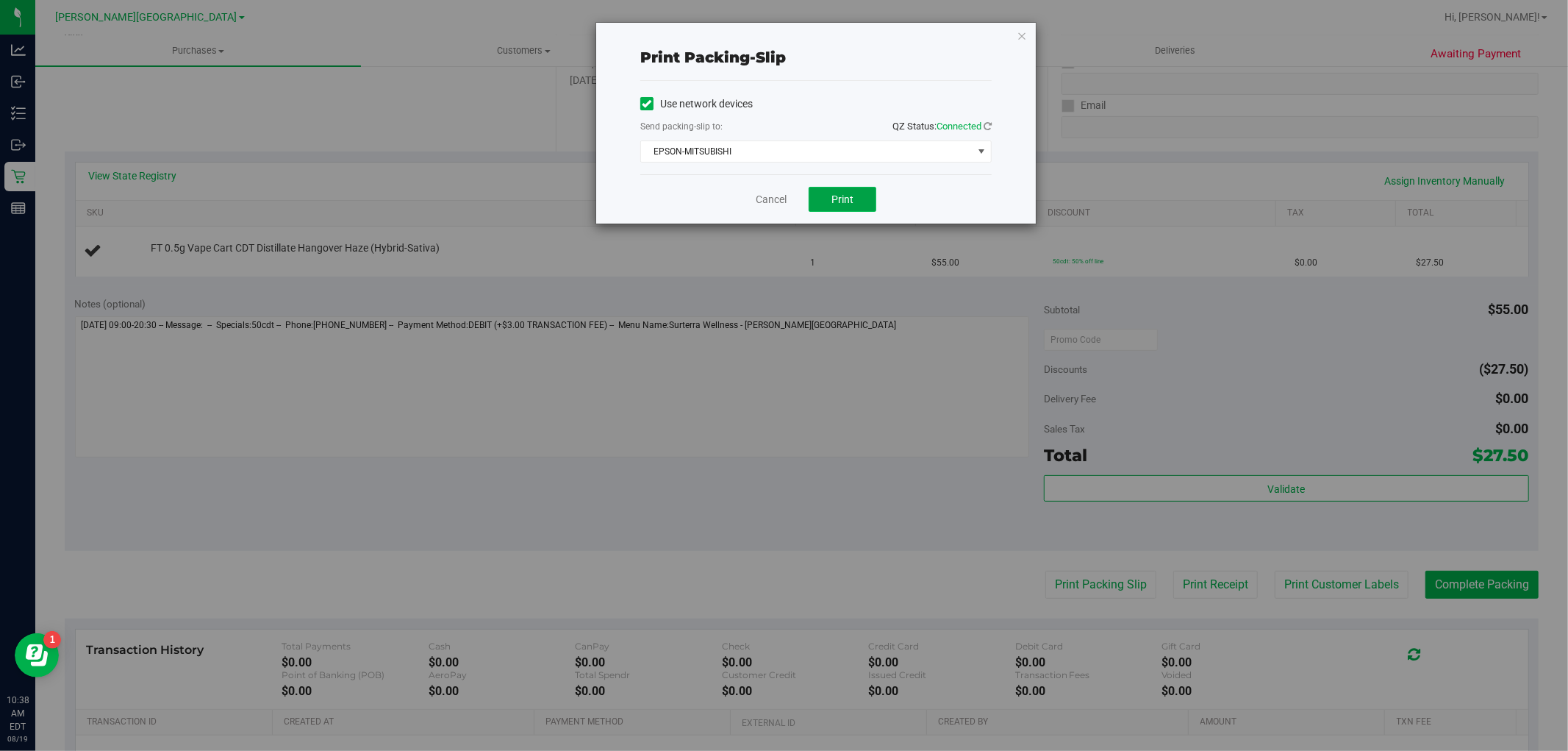
click at [858, 203] on button "Print" at bounding box center [843, 199] width 68 height 25
click at [778, 202] on link "Cancel" at bounding box center [771, 199] width 31 height 16
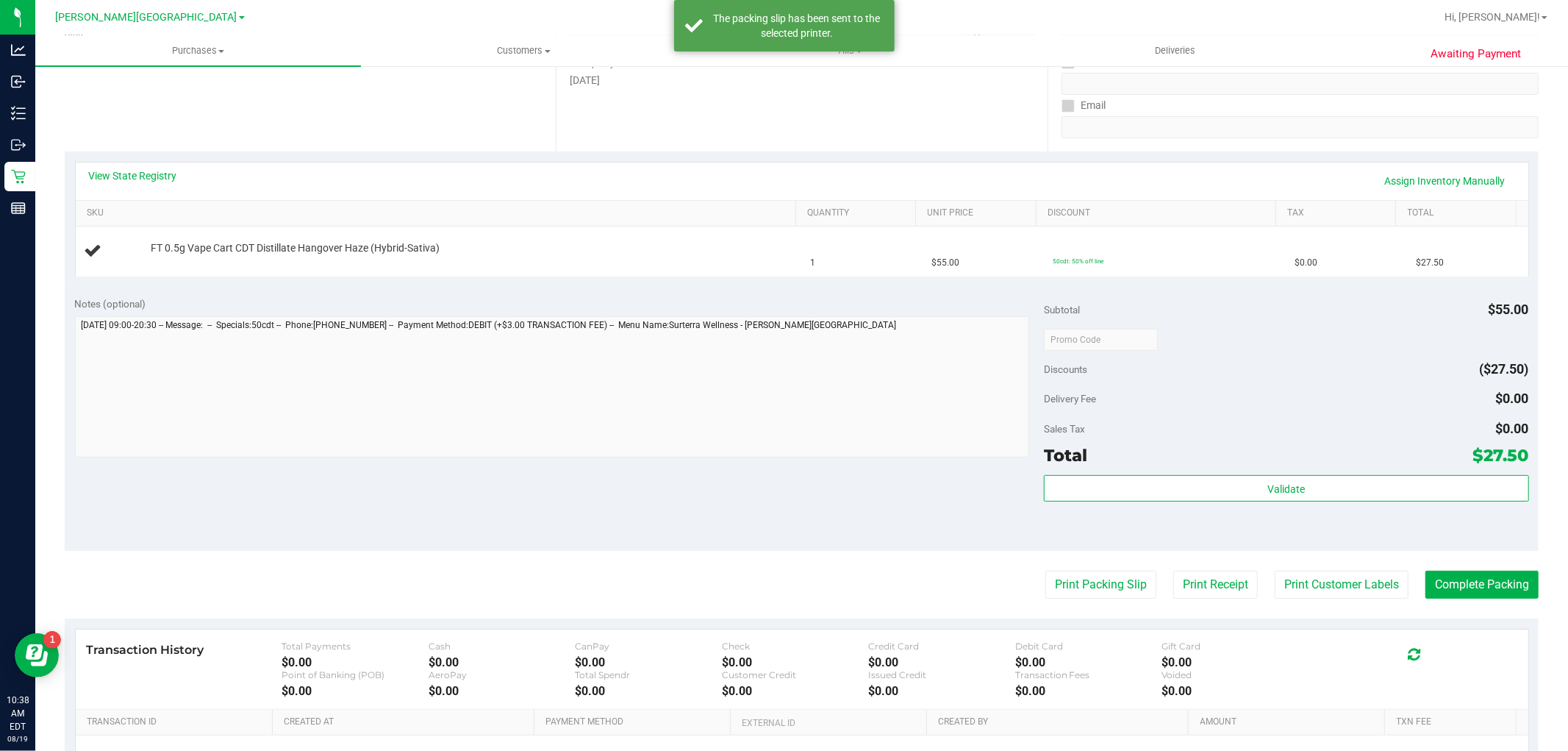
scroll to position [0, 0]
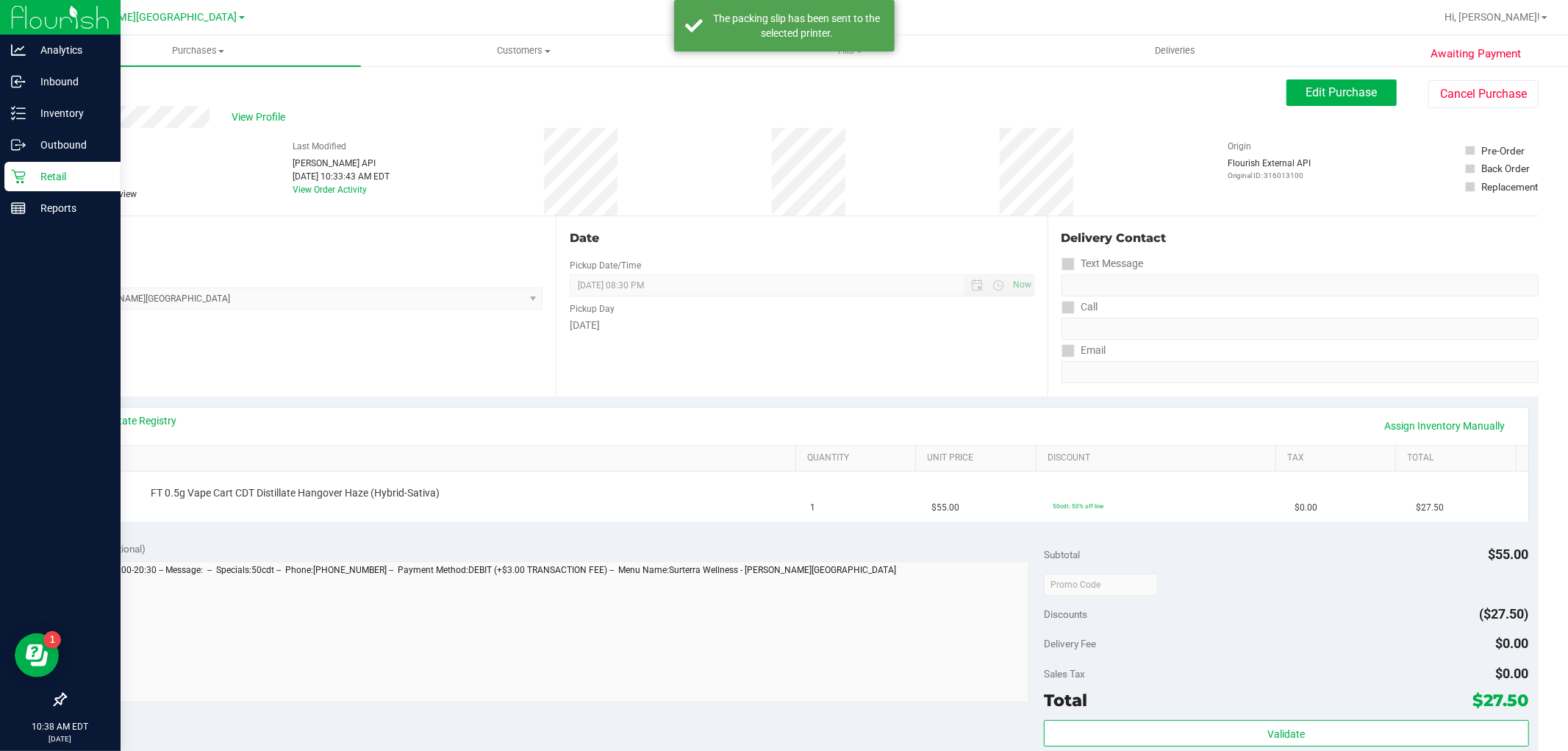
click at [42, 172] on p "Retail" at bounding box center [69, 176] width 88 height 17
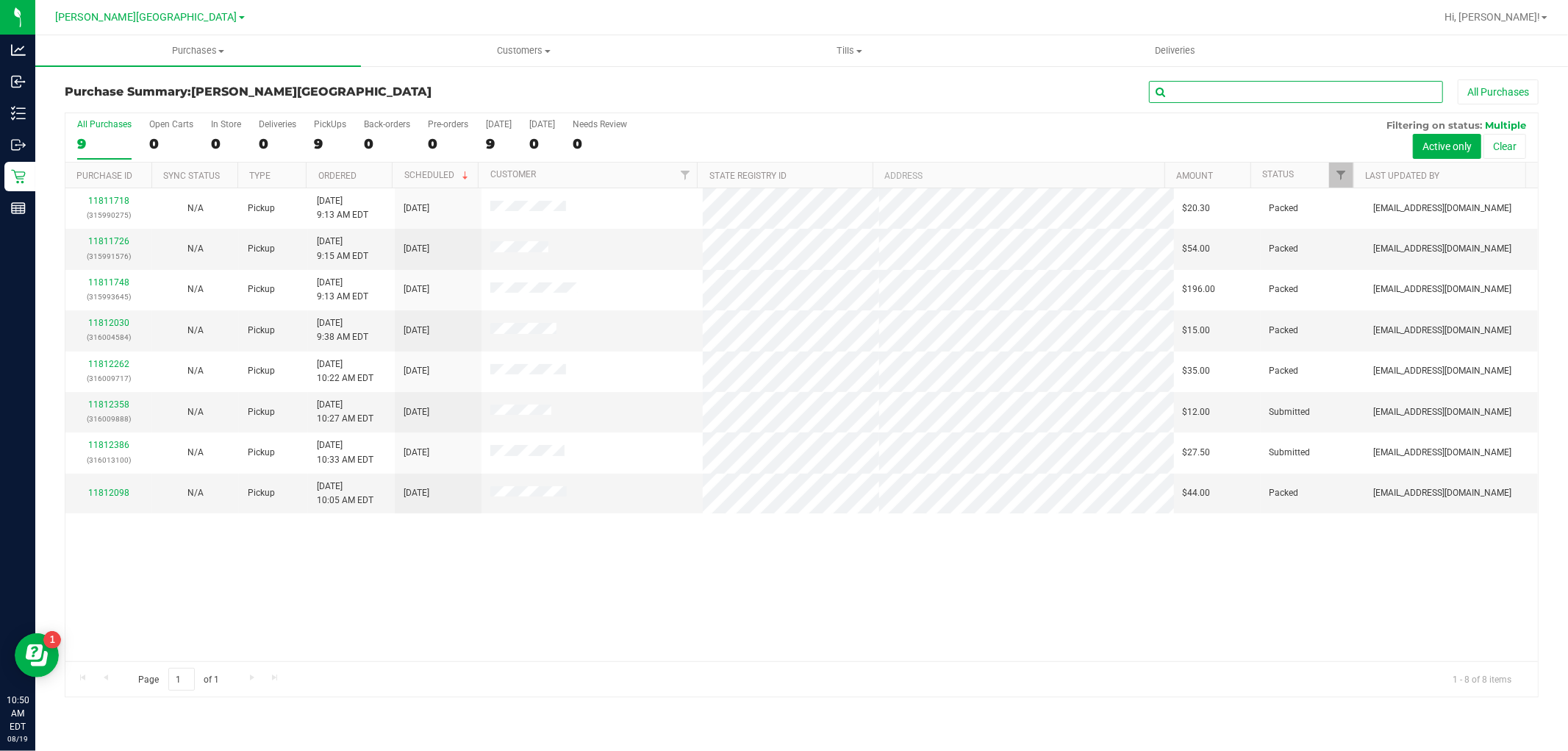
click at [1223, 89] on input "text" at bounding box center [1297, 92] width 294 height 22
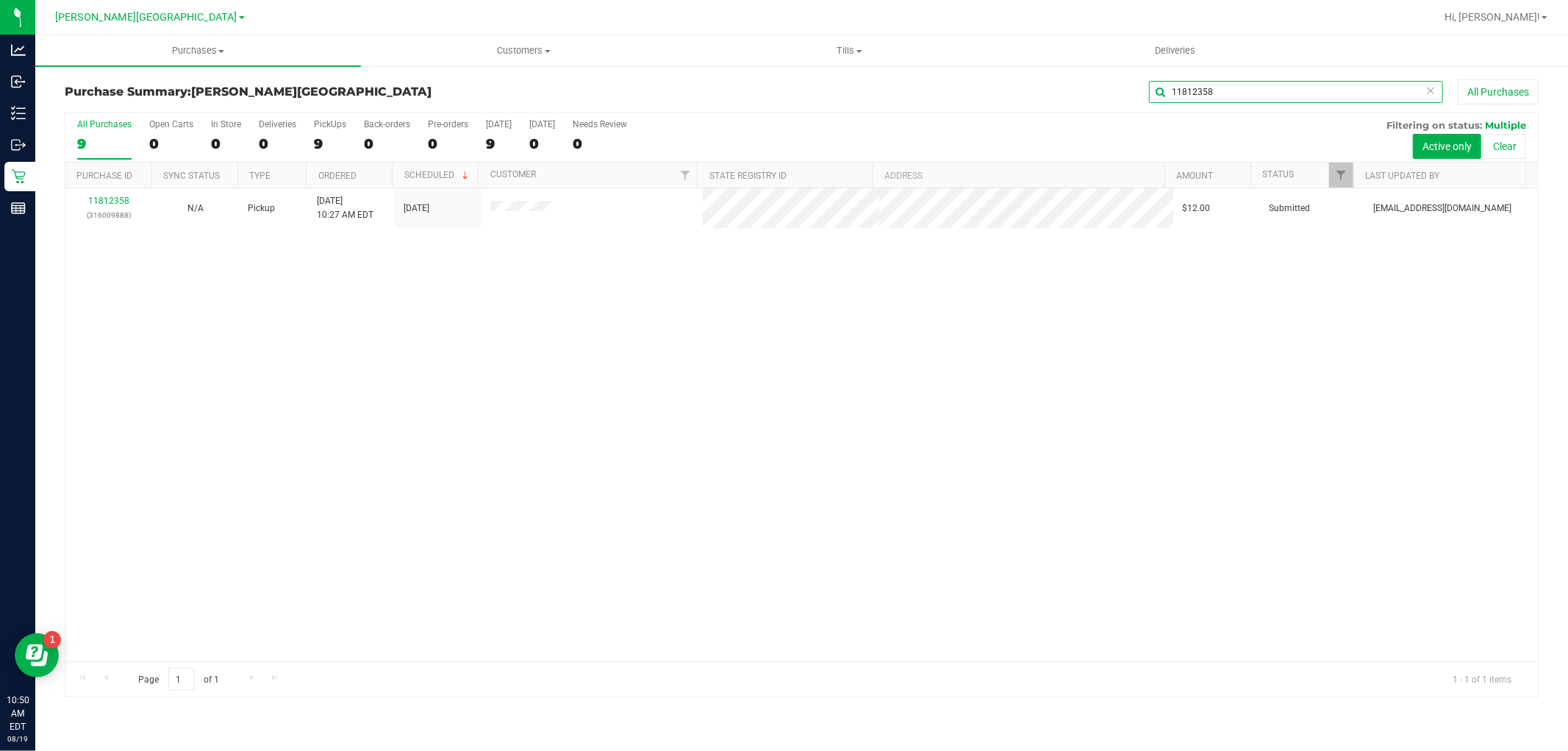
type input "11812358"
click at [120, 196] on link "11812358" at bounding box center [109, 201] width 41 height 10
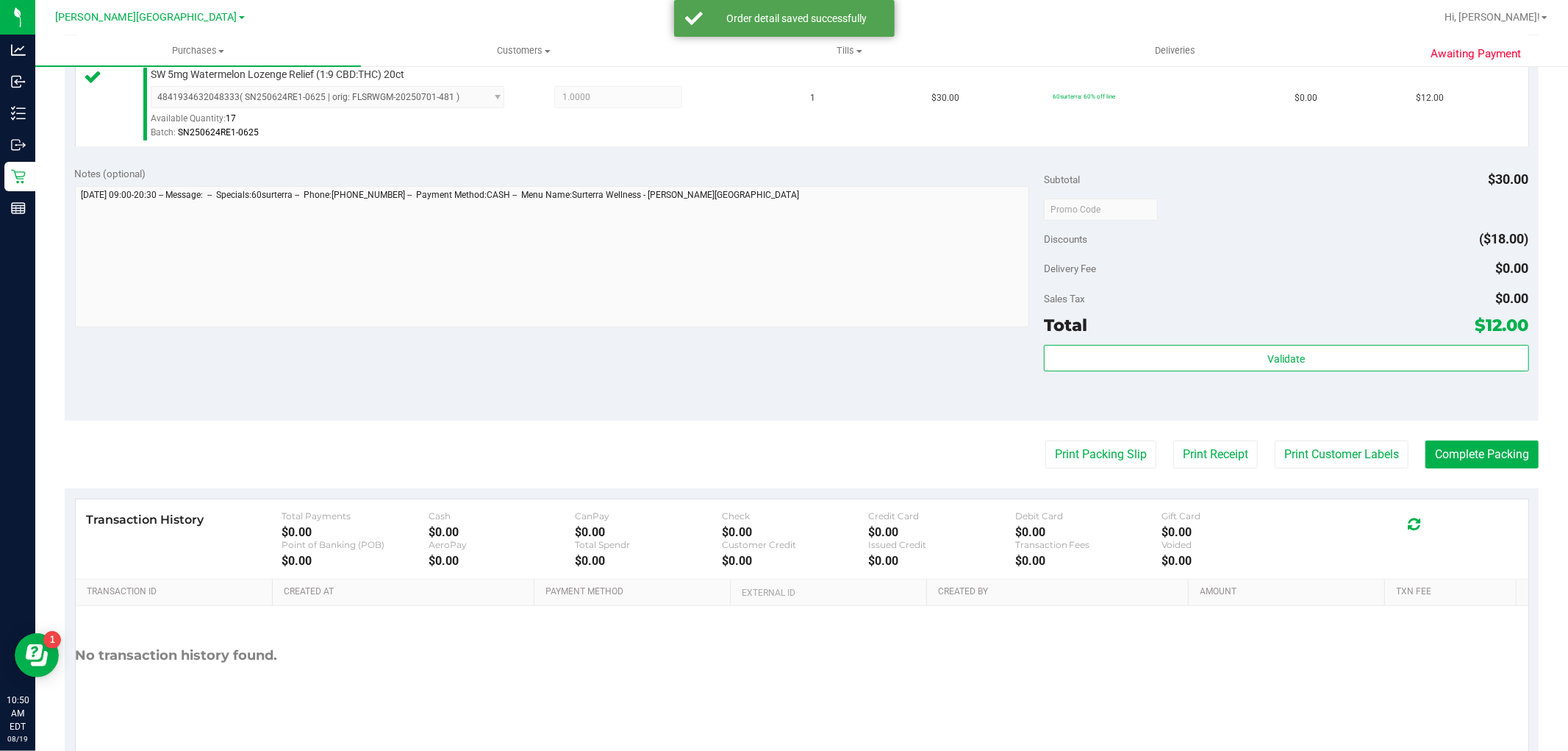
scroll to position [452, 0]
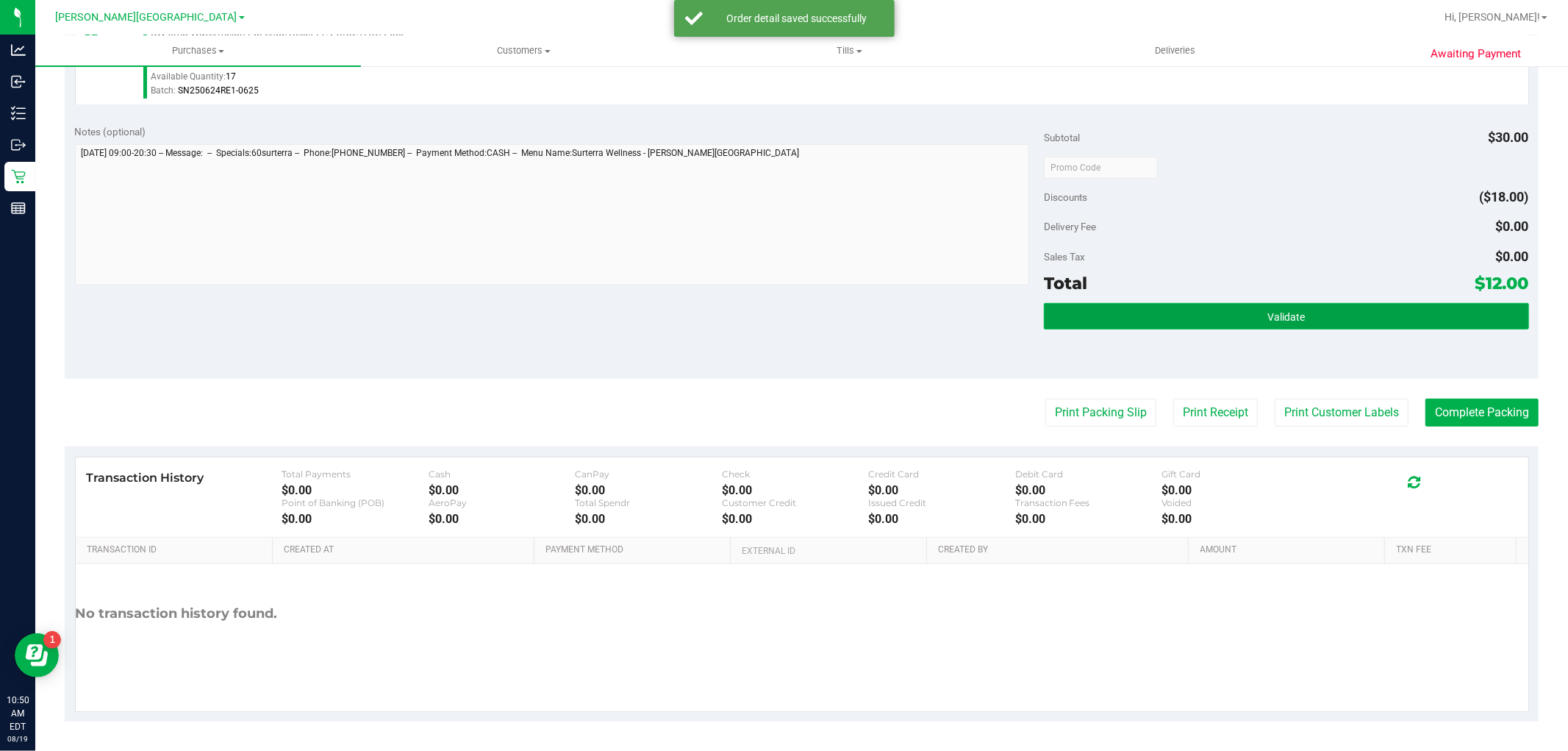
click at [1159, 314] on button "Validate" at bounding box center [1287, 316] width 485 height 26
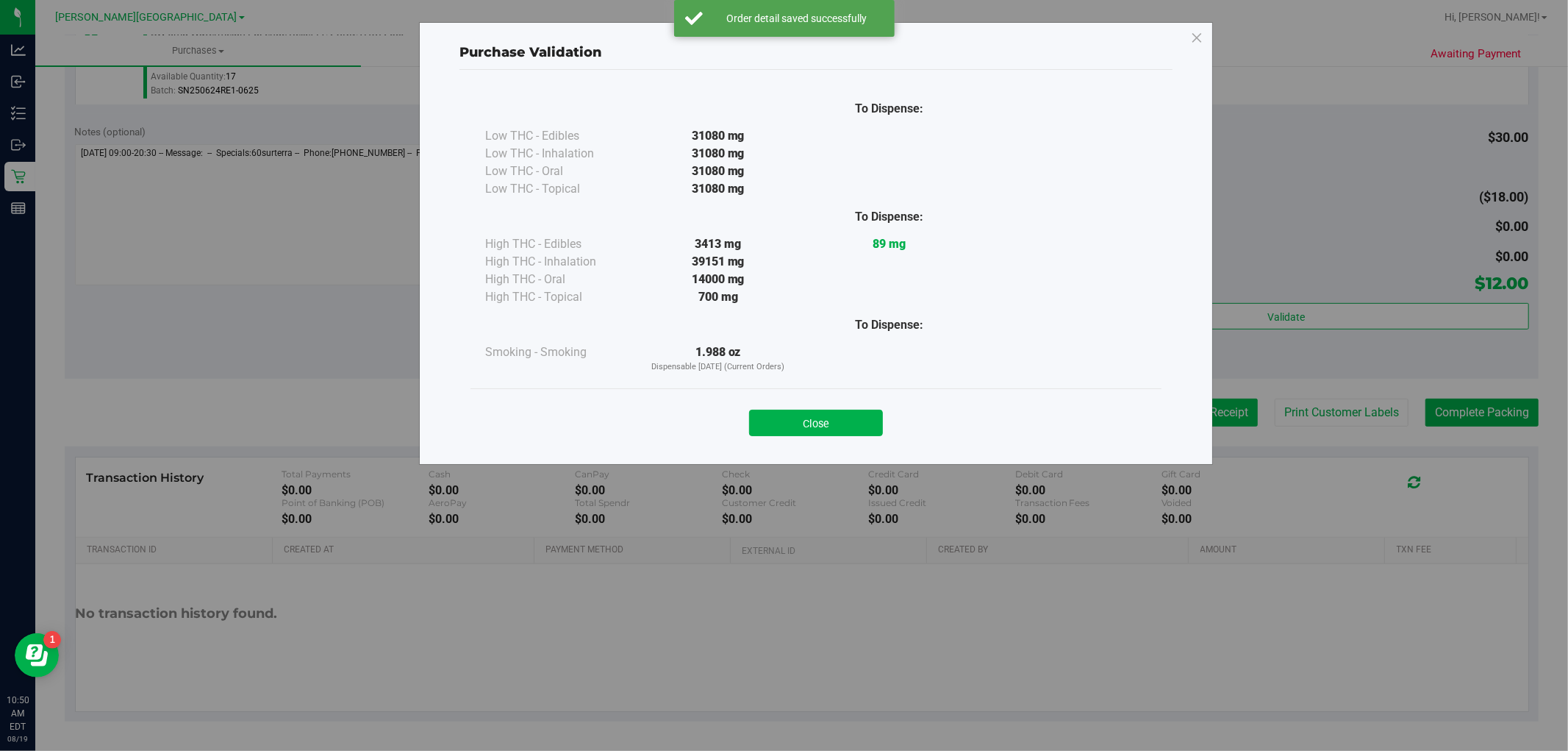
drag, startPoint x: 799, startPoint y: 422, endPoint x: 1193, endPoint y: 421, distance: 394.0
click at [800, 422] on button "Close" at bounding box center [816, 423] width 134 height 26
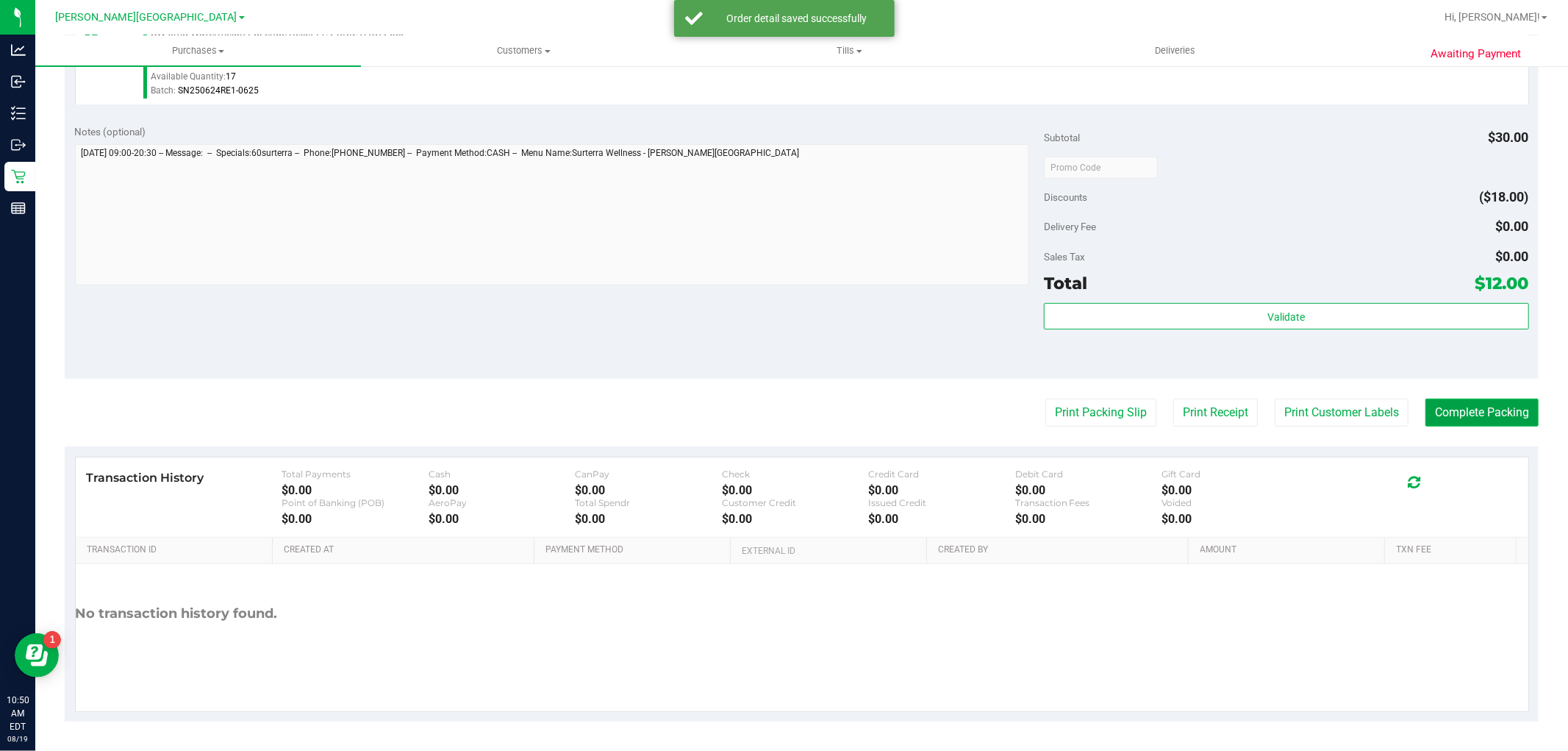
click at [1465, 401] on button "Complete Packing" at bounding box center [1482, 413] width 113 height 28
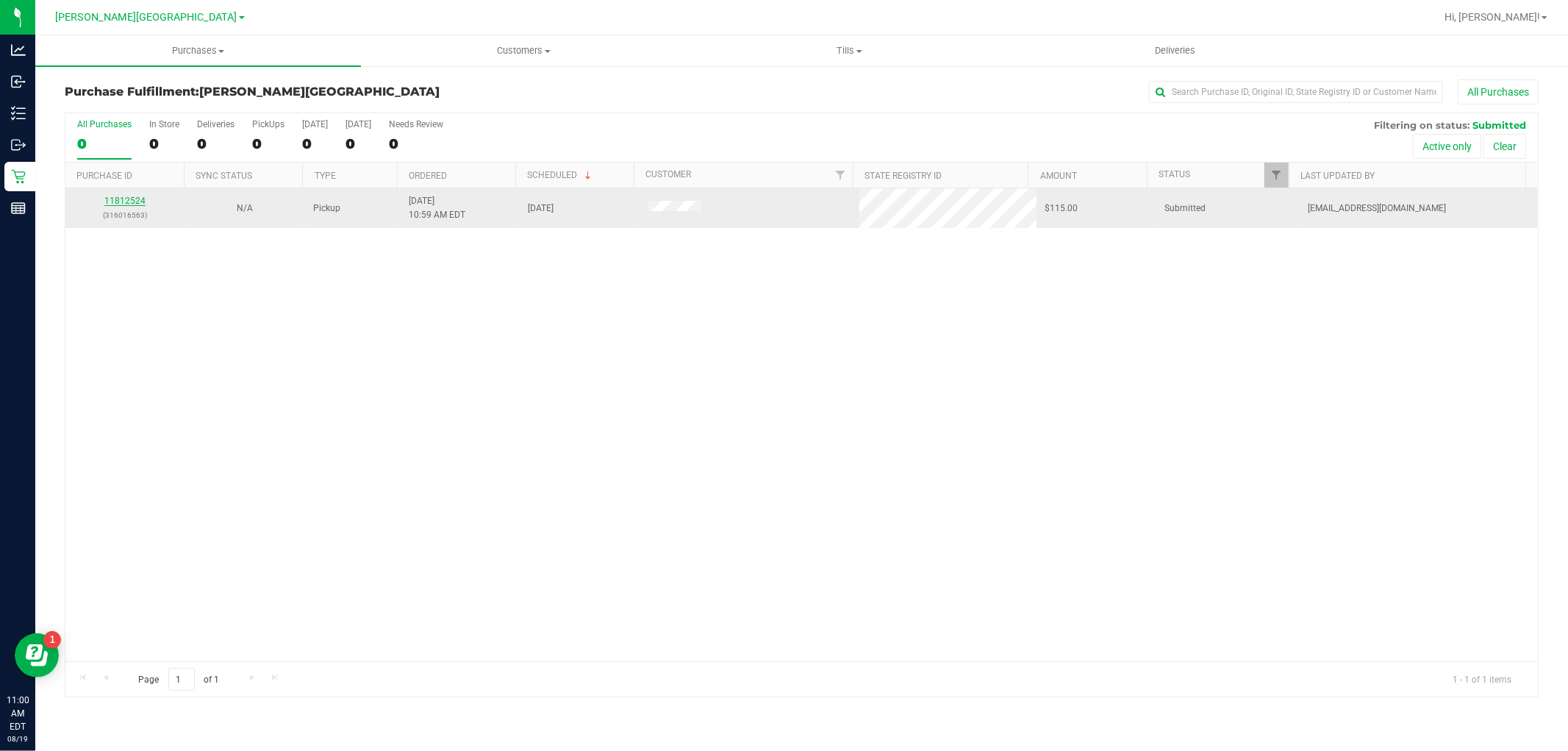
click at [120, 200] on link "11812524" at bounding box center [125, 201] width 41 height 10
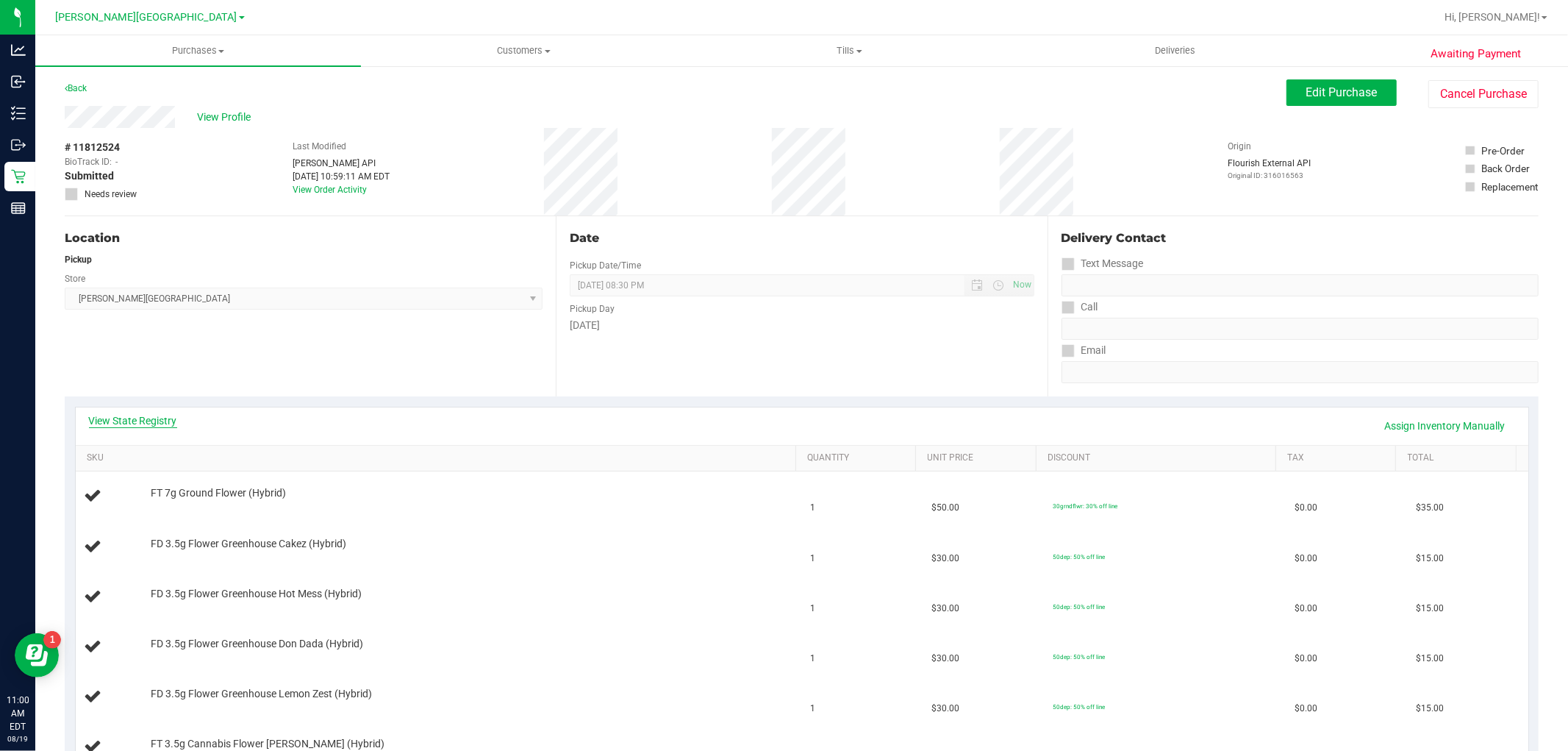
click at [169, 424] on link "View State Registry" at bounding box center [133, 421] width 88 height 15
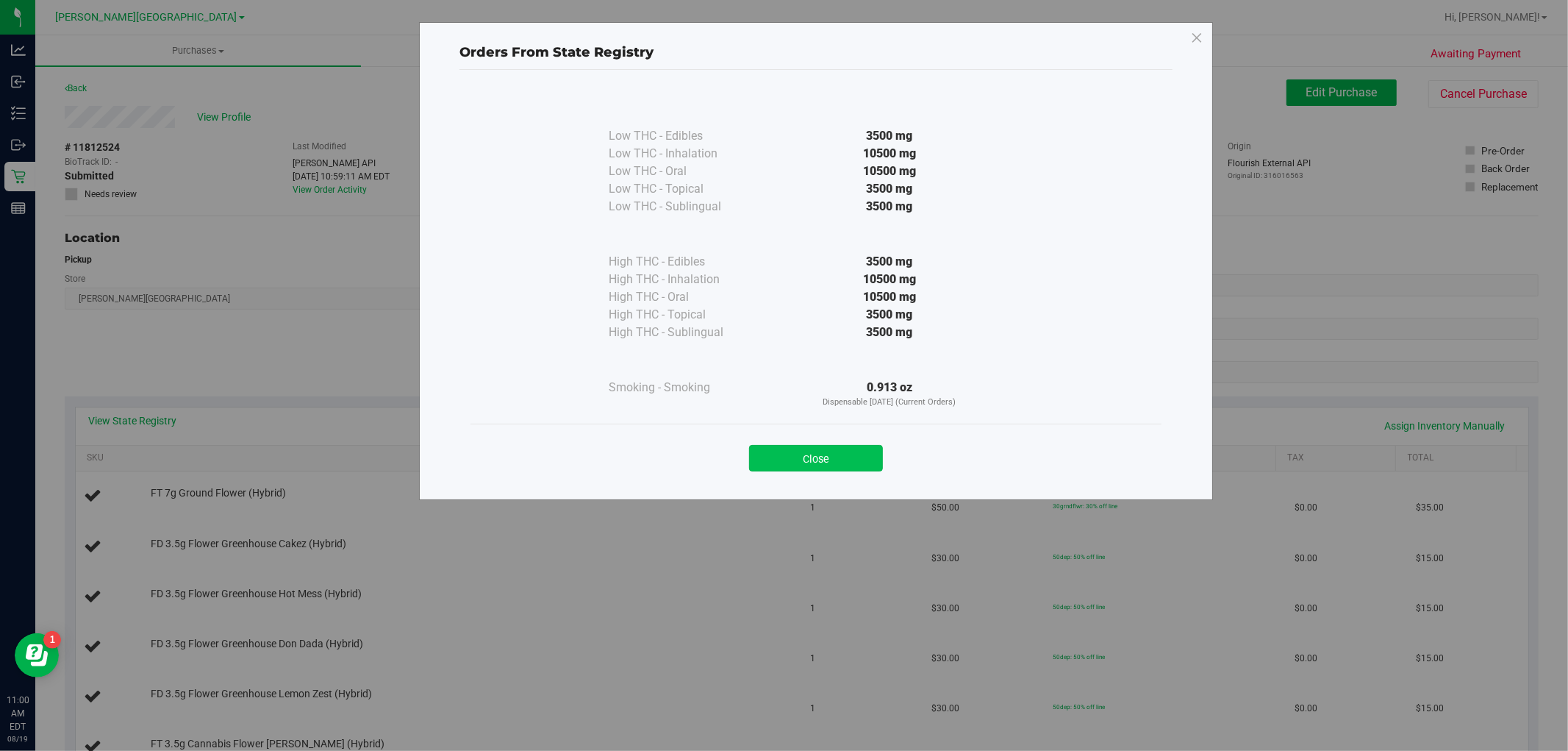
click at [872, 456] on button "Close" at bounding box center [816, 458] width 134 height 26
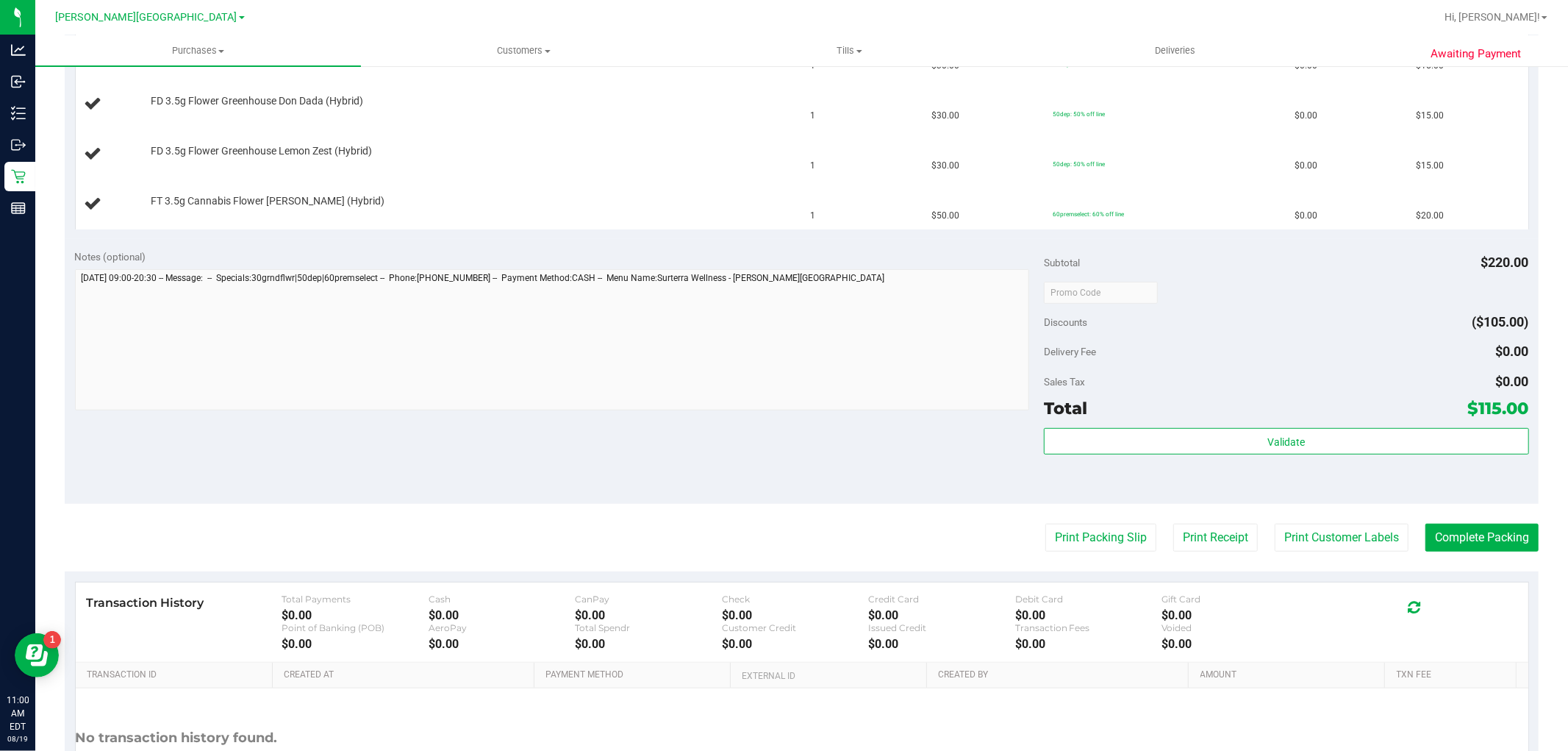
scroll to position [653, 0]
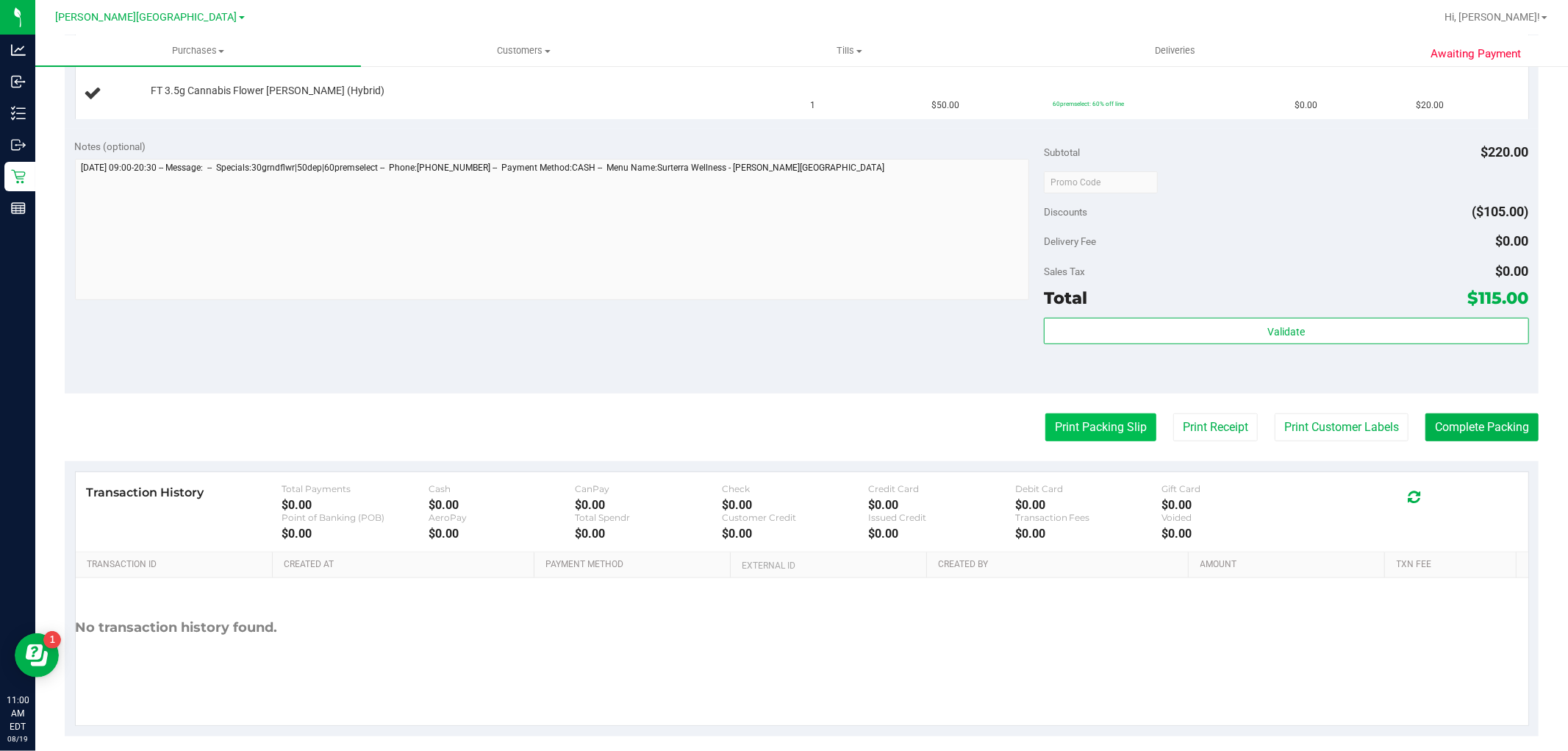
click at [1061, 428] on button "Print Packing Slip" at bounding box center [1101, 428] width 111 height 28
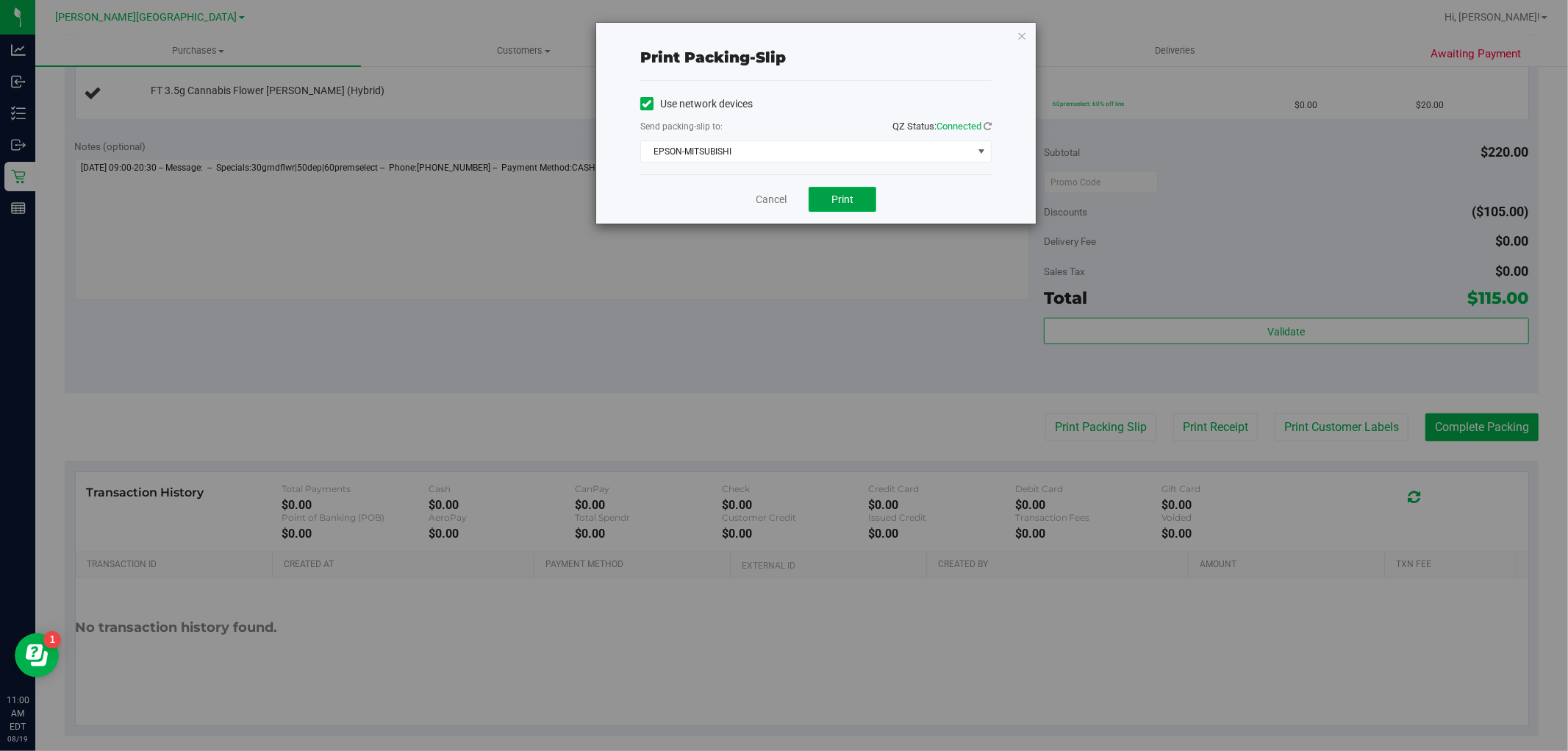
click at [835, 202] on span "Print" at bounding box center [843, 199] width 22 height 12
click at [772, 196] on link "Cancel" at bounding box center [771, 199] width 31 height 16
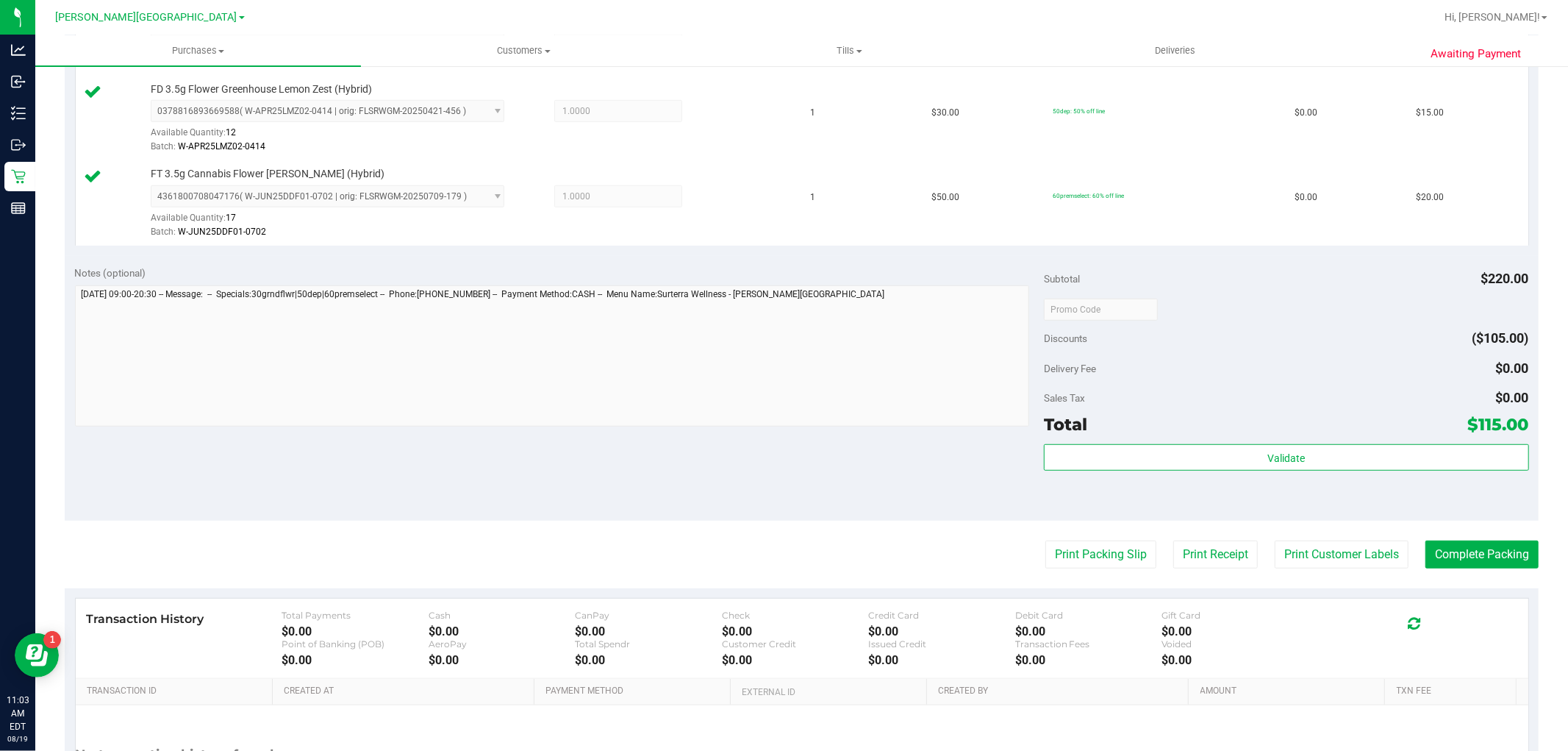
scroll to position [878, 0]
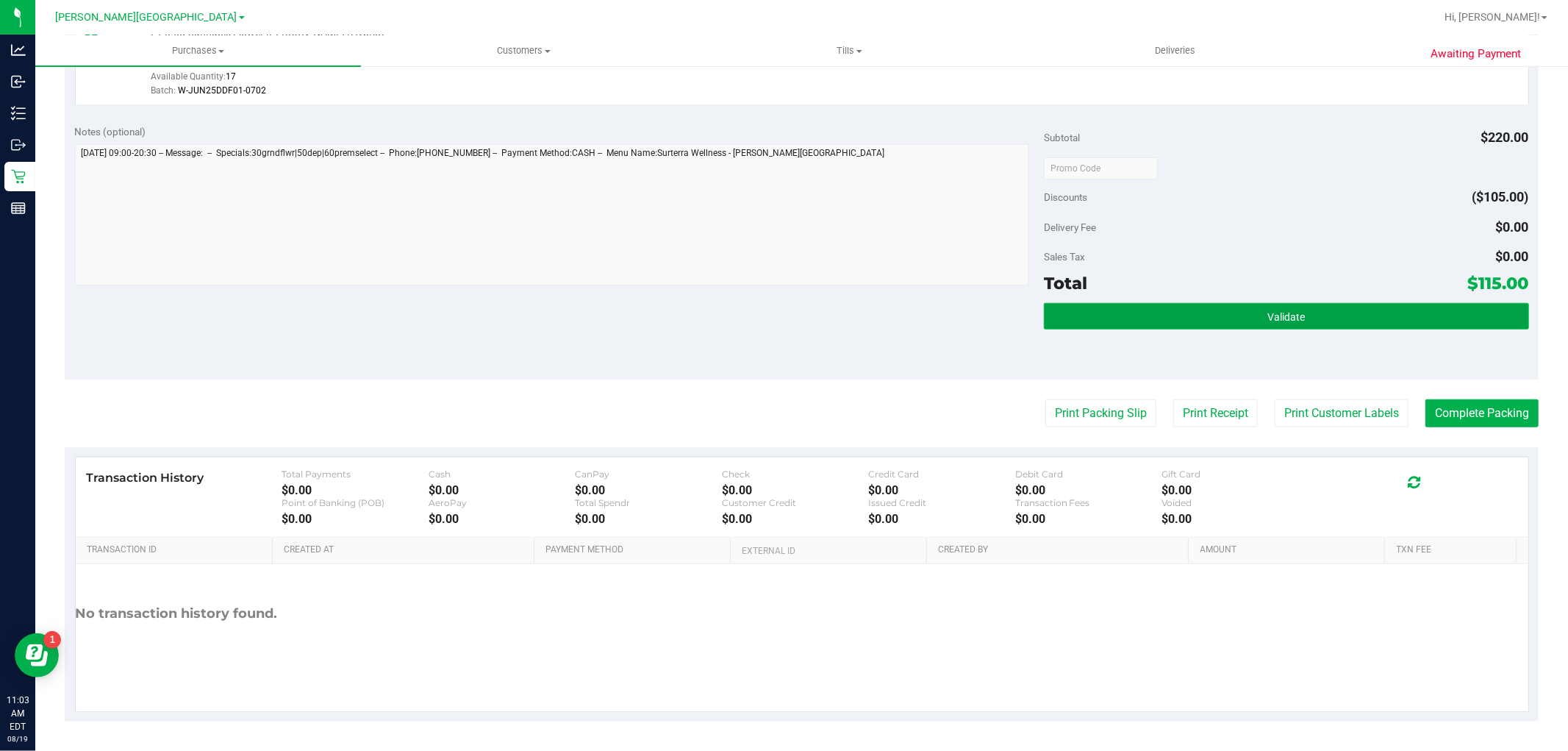
click at [1111, 315] on button "Validate" at bounding box center [1287, 316] width 485 height 26
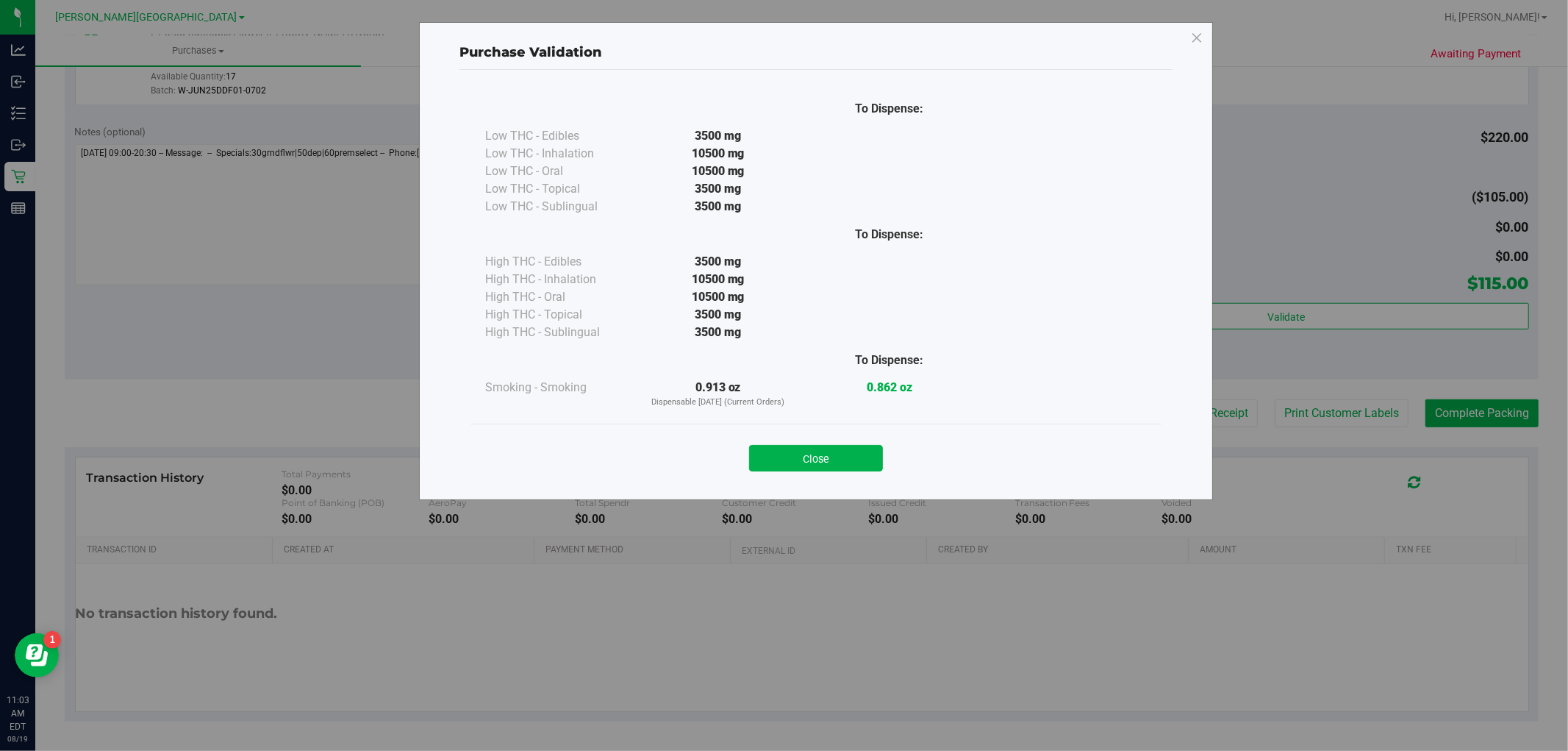
drag, startPoint x: 829, startPoint y: 457, endPoint x: 1153, endPoint y: 407, distance: 327.8
click at [832, 457] on button "Close" at bounding box center [816, 458] width 134 height 26
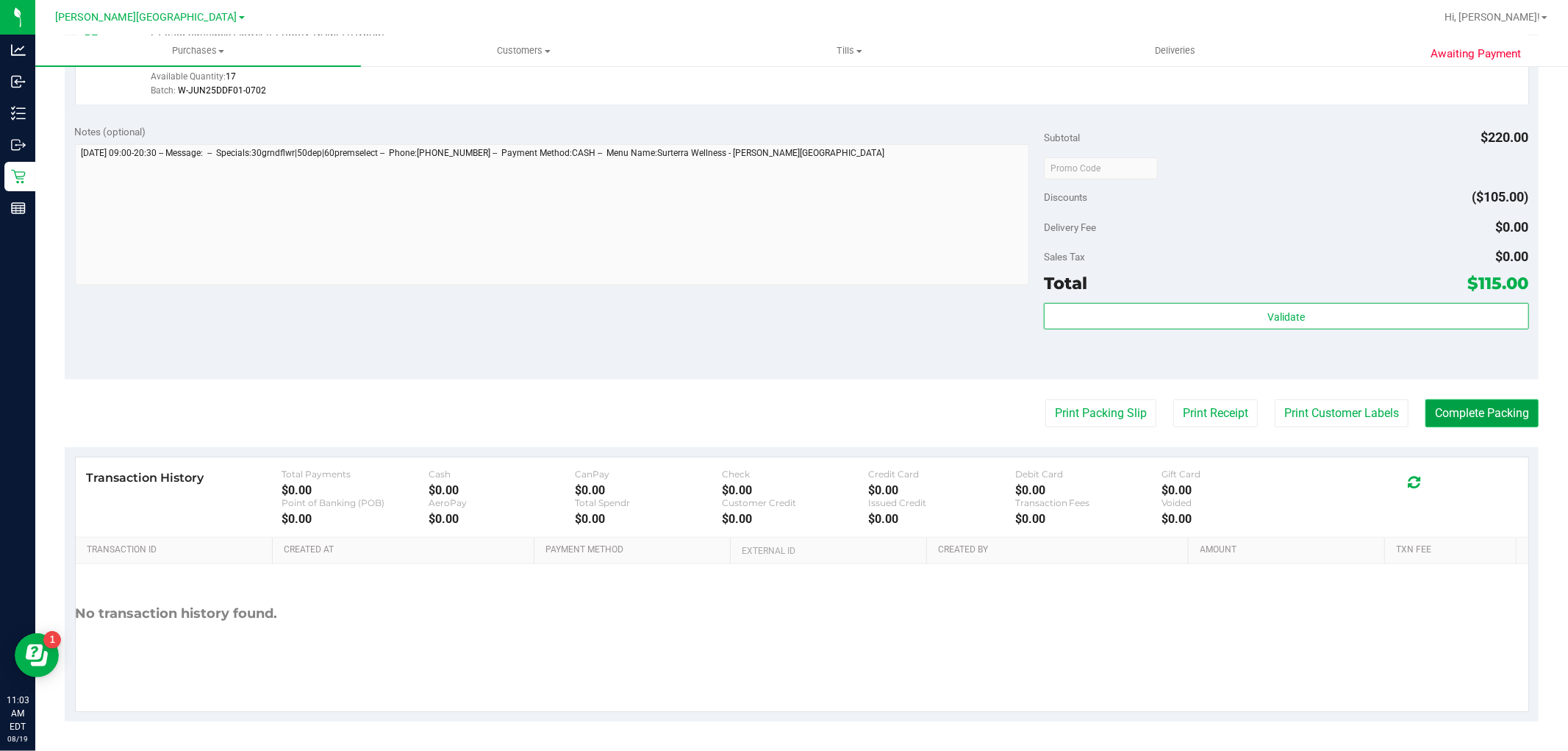
click at [1446, 407] on button "Complete Packing" at bounding box center [1482, 414] width 113 height 28
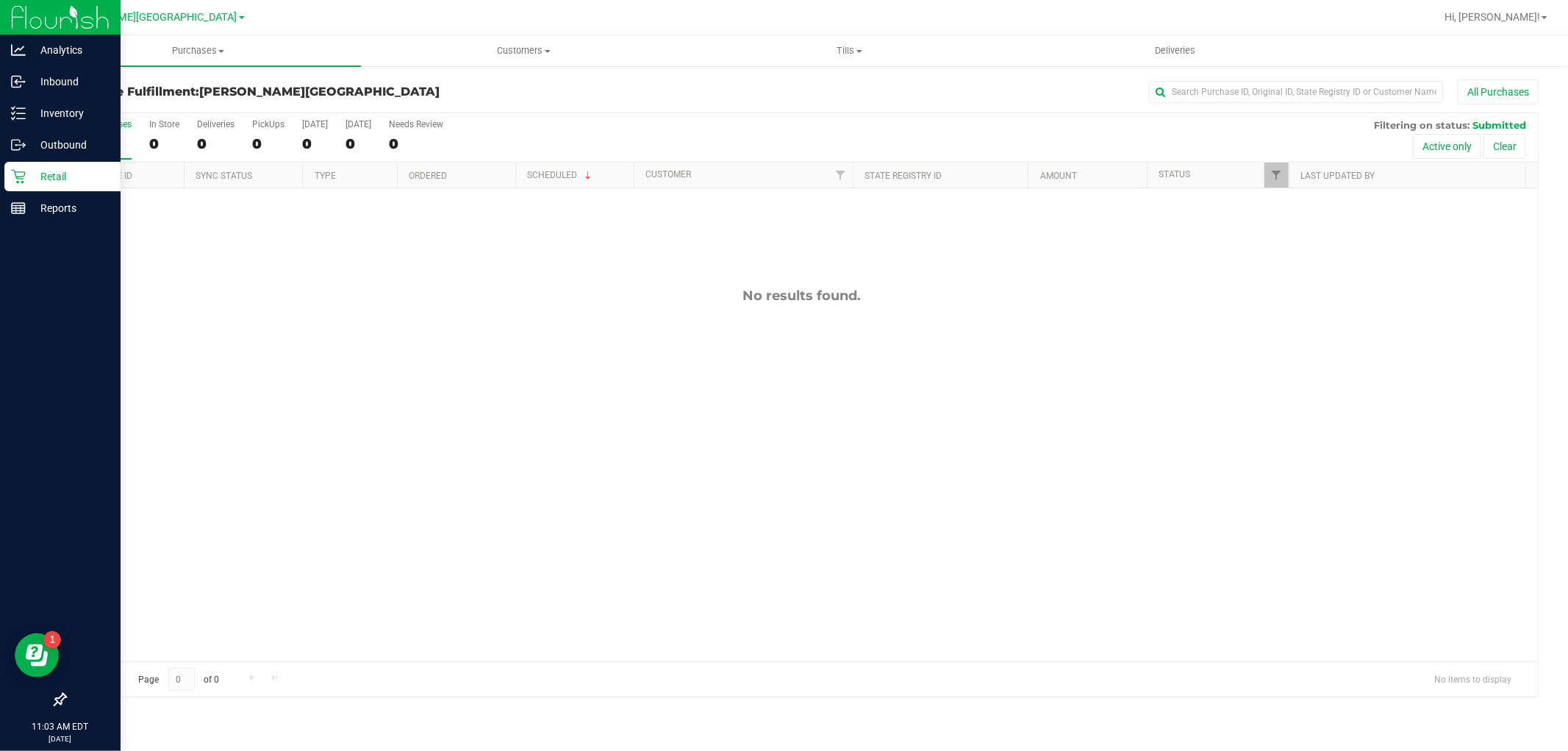
click at [34, 173] on p "Retail" at bounding box center [69, 176] width 88 height 17
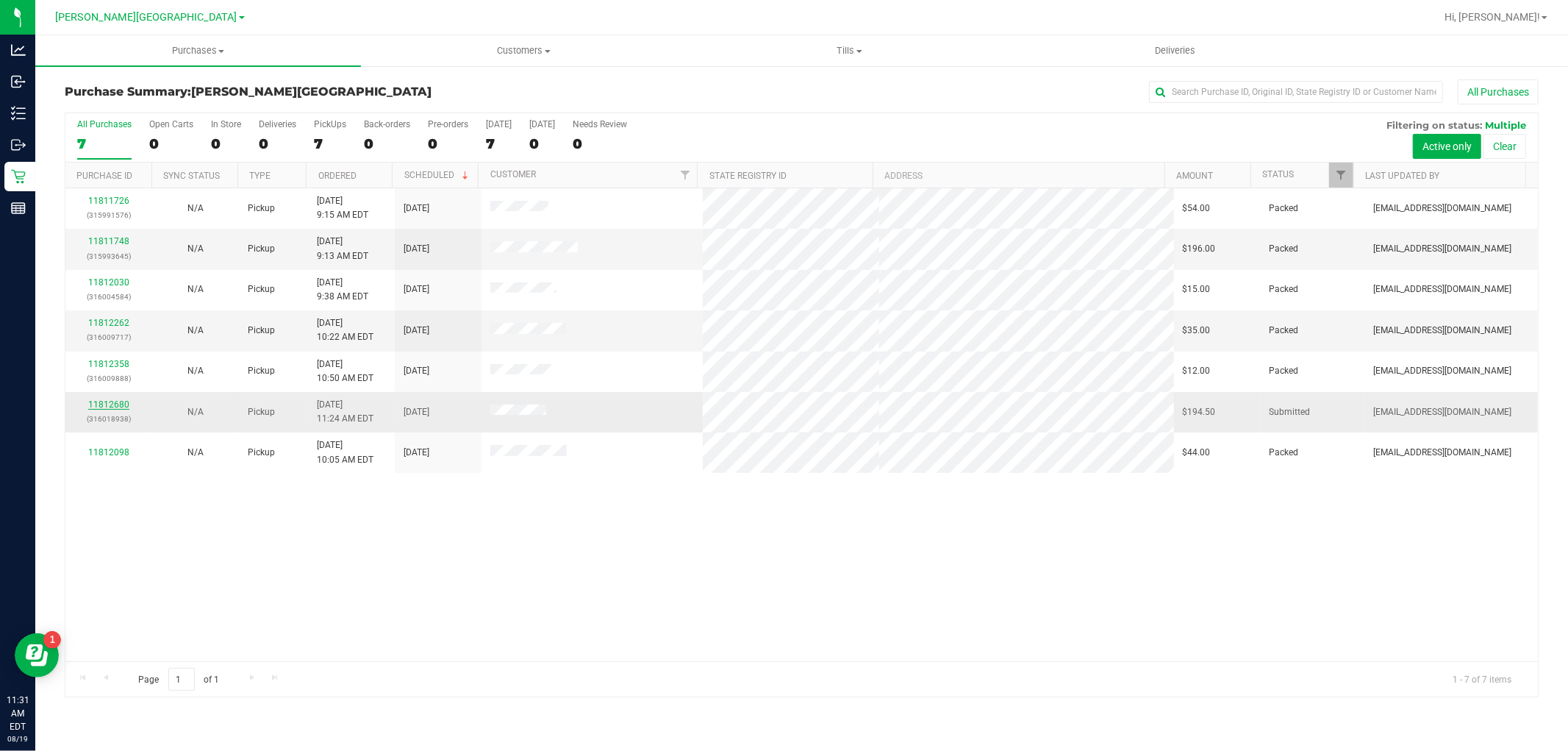
click at [122, 404] on link "11812680" at bounding box center [109, 404] width 41 height 10
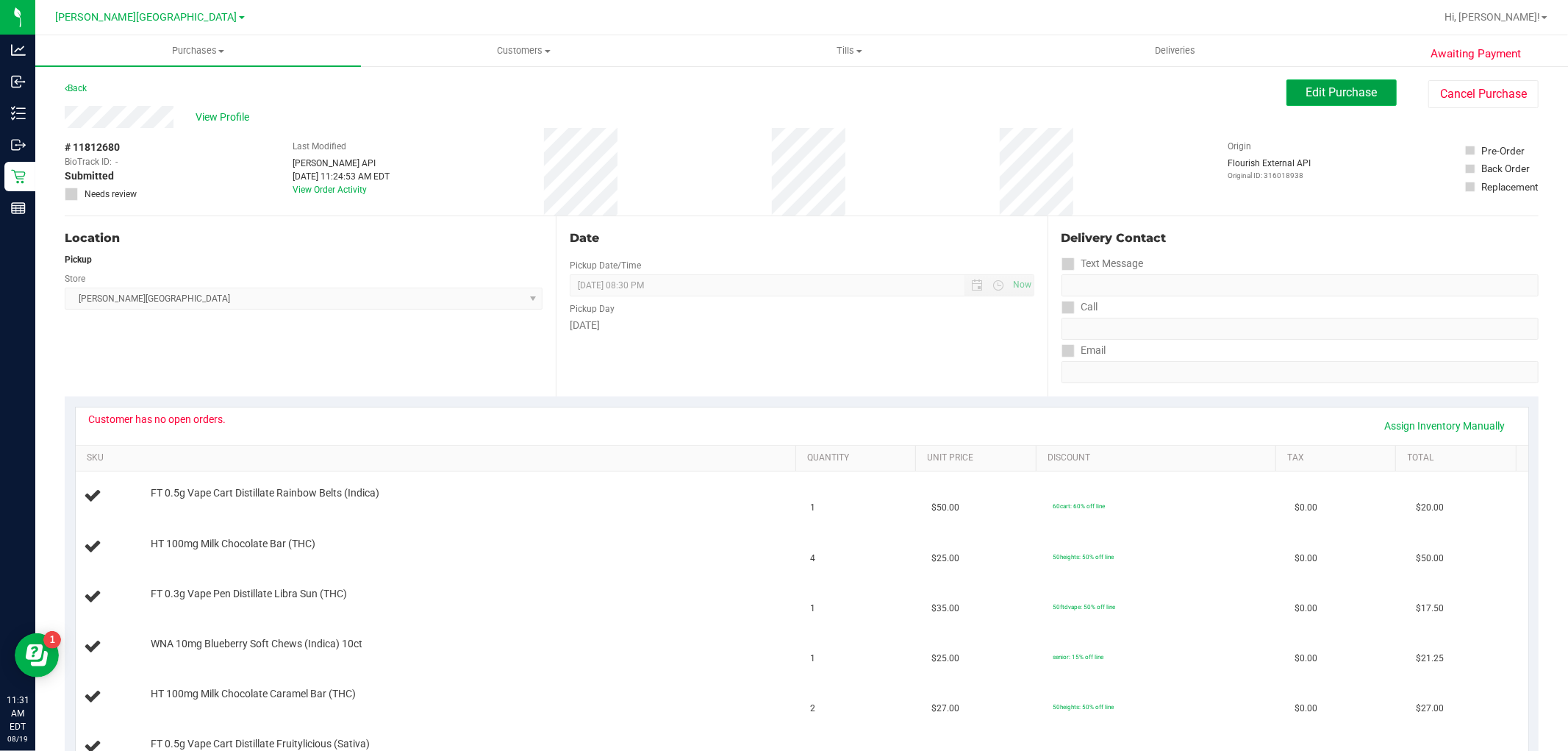
click at [1287, 93] on button "Edit Purchase" at bounding box center [1341, 93] width 110 height 26
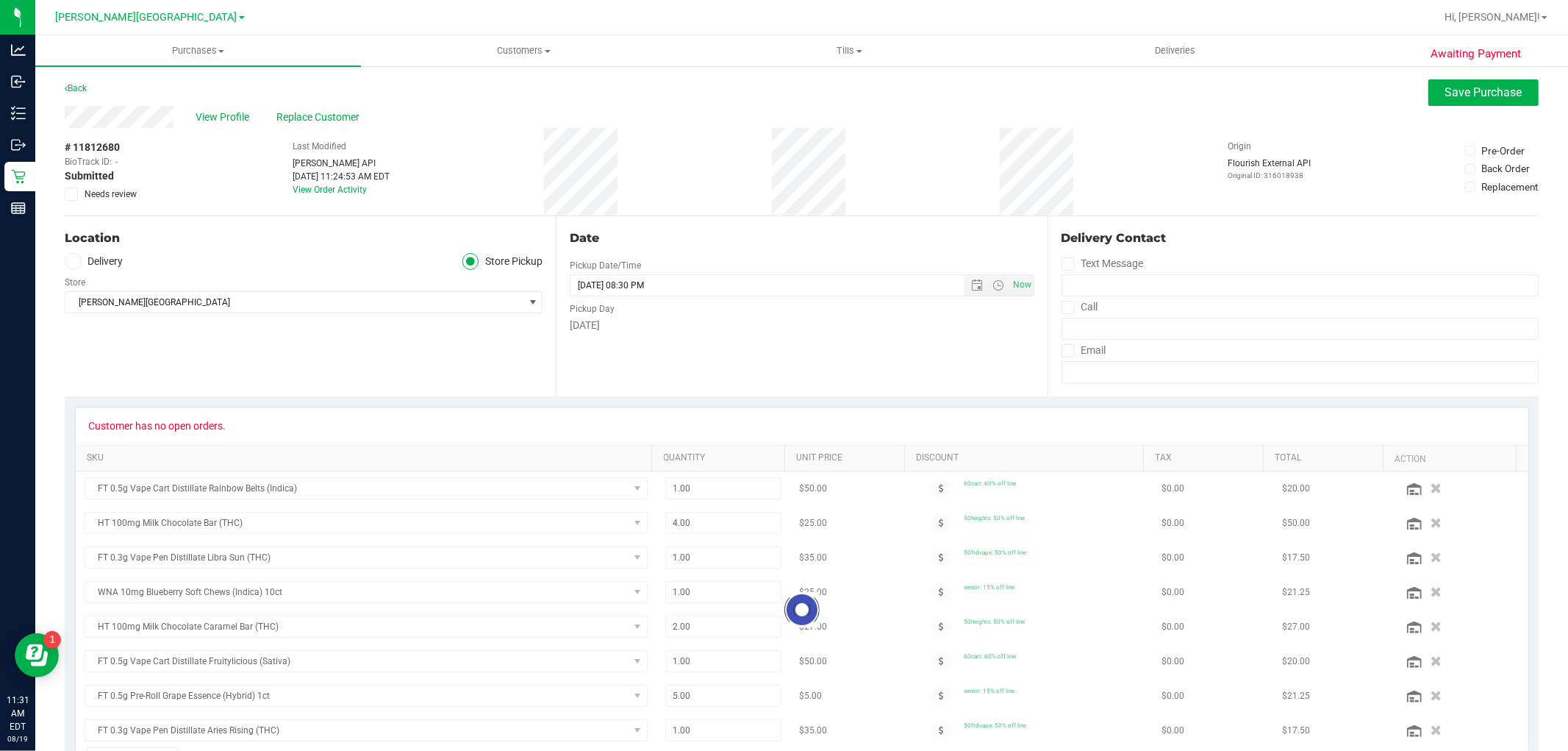
click at [70, 194] on icon at bounding box center [72, 194] width 10 height 0
click at [0, 0] on input "Needs review" at bounding box center [0, 0] width 0 height 0
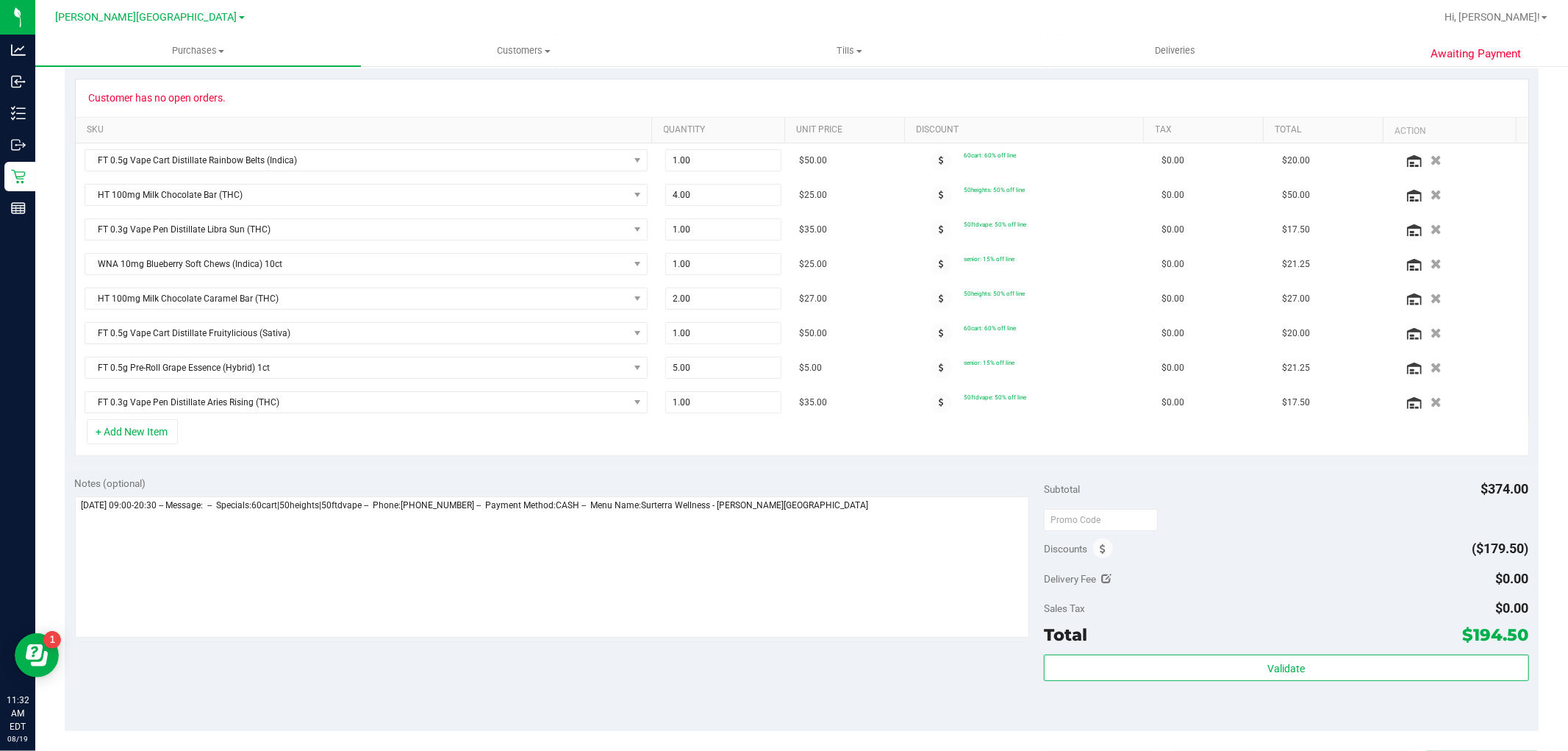
scroll to position [408, 0]
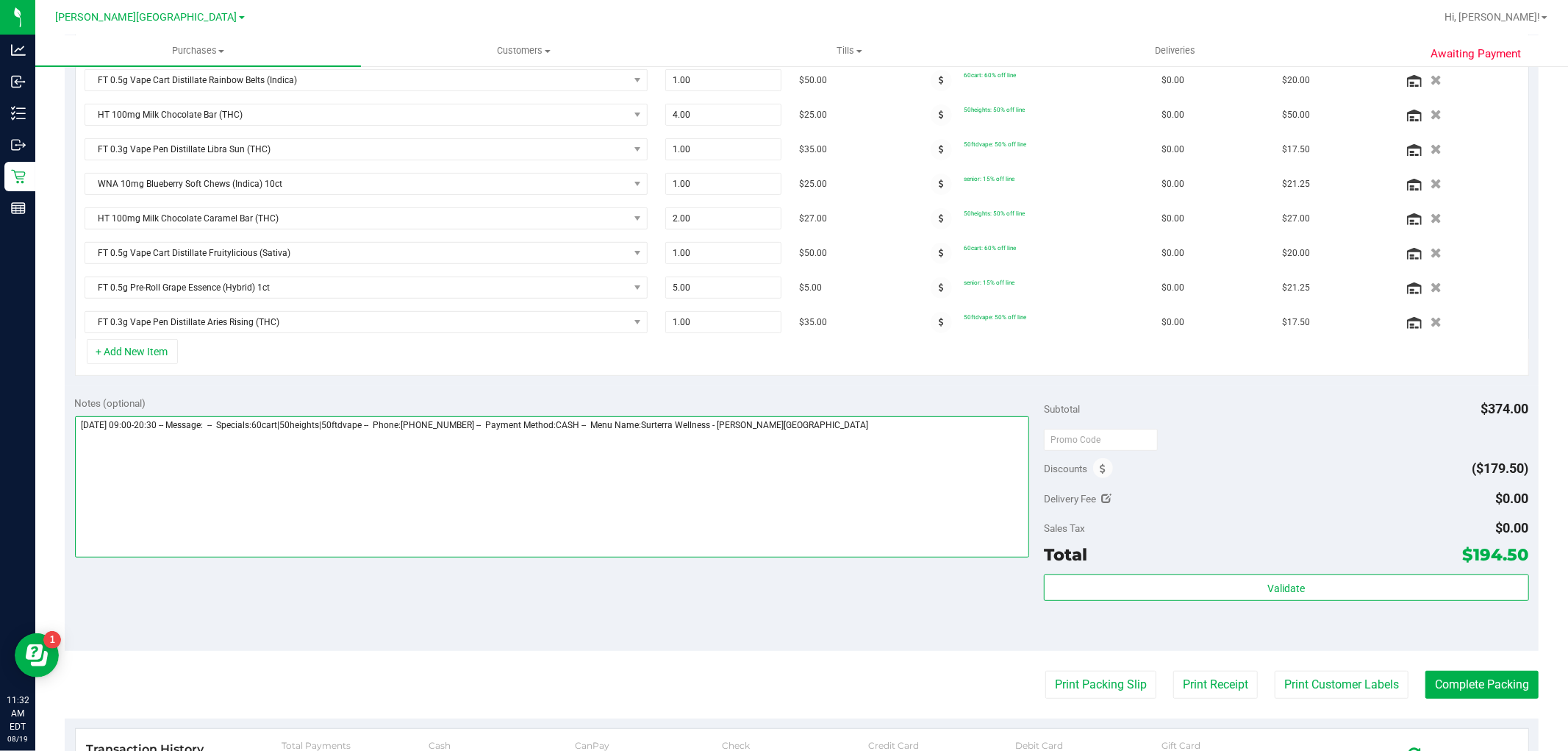
click at [881, 428] on textarea at bounding box center [552, 486] width 955 height 141
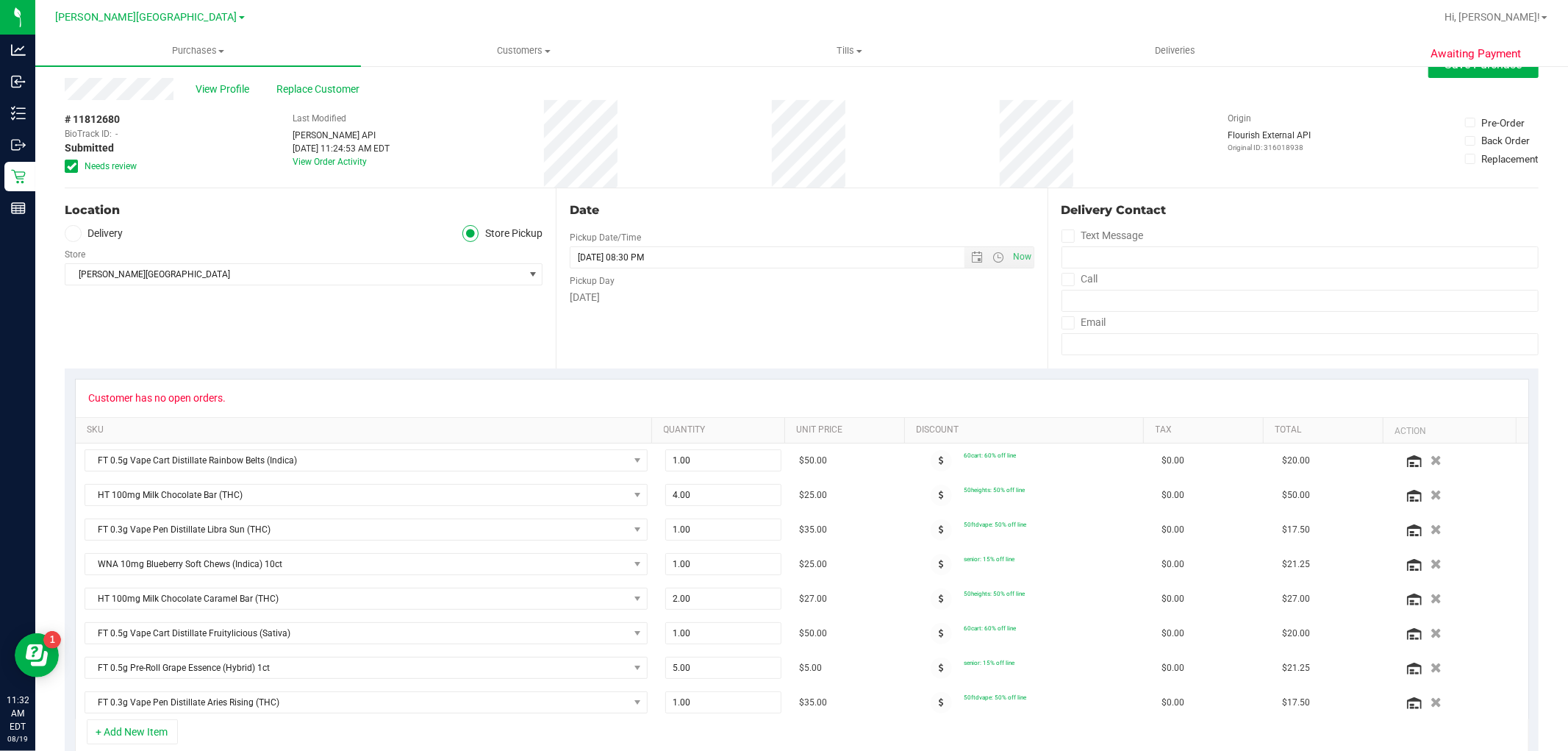
scroll to position [0, 0]
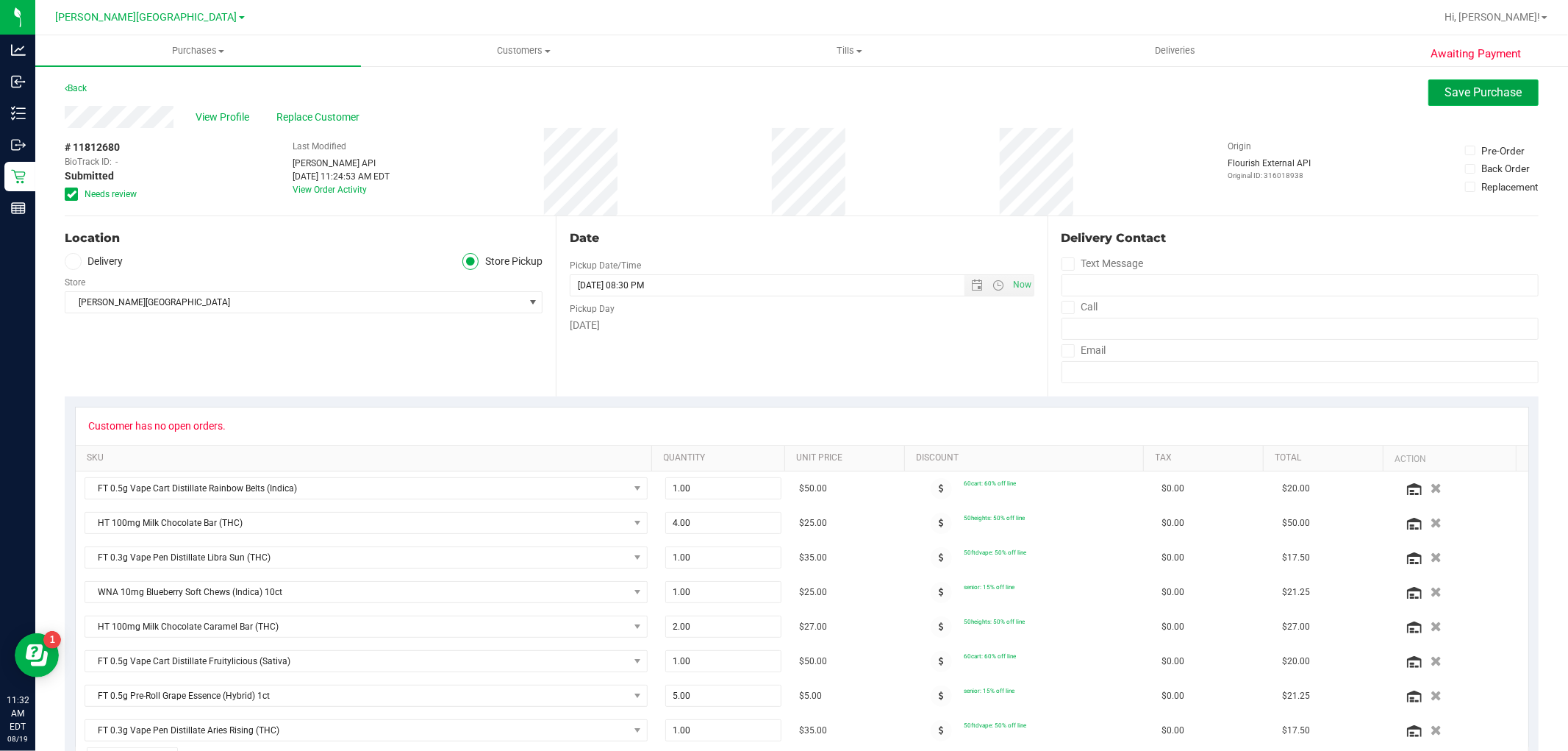
click at [1450, 86] on span "Save Purchase" at bounding box center [1484, 92] width 77 height 14
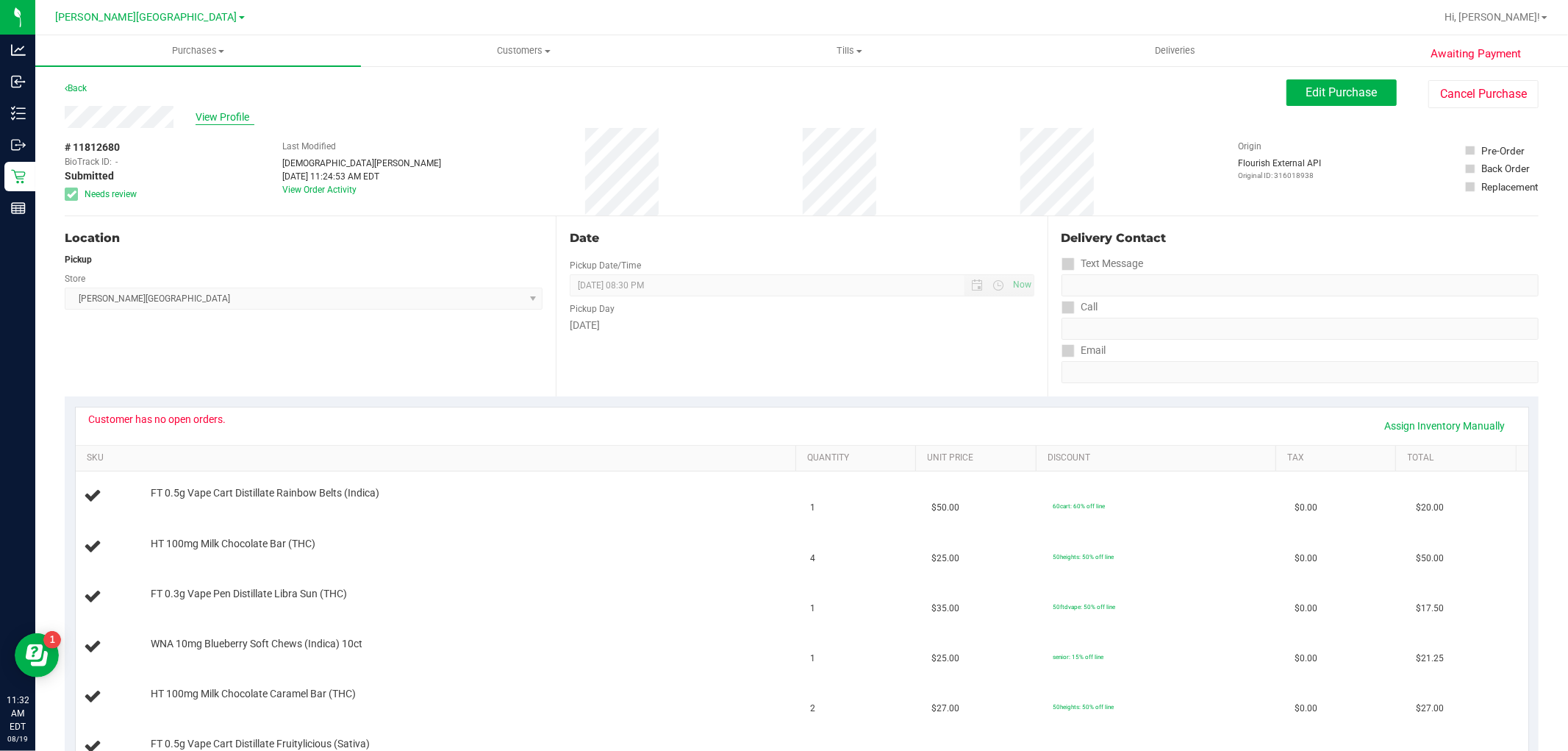
click at [209, 118] on span "View Profile" at bounding box center [225, 117] width 59 height 16
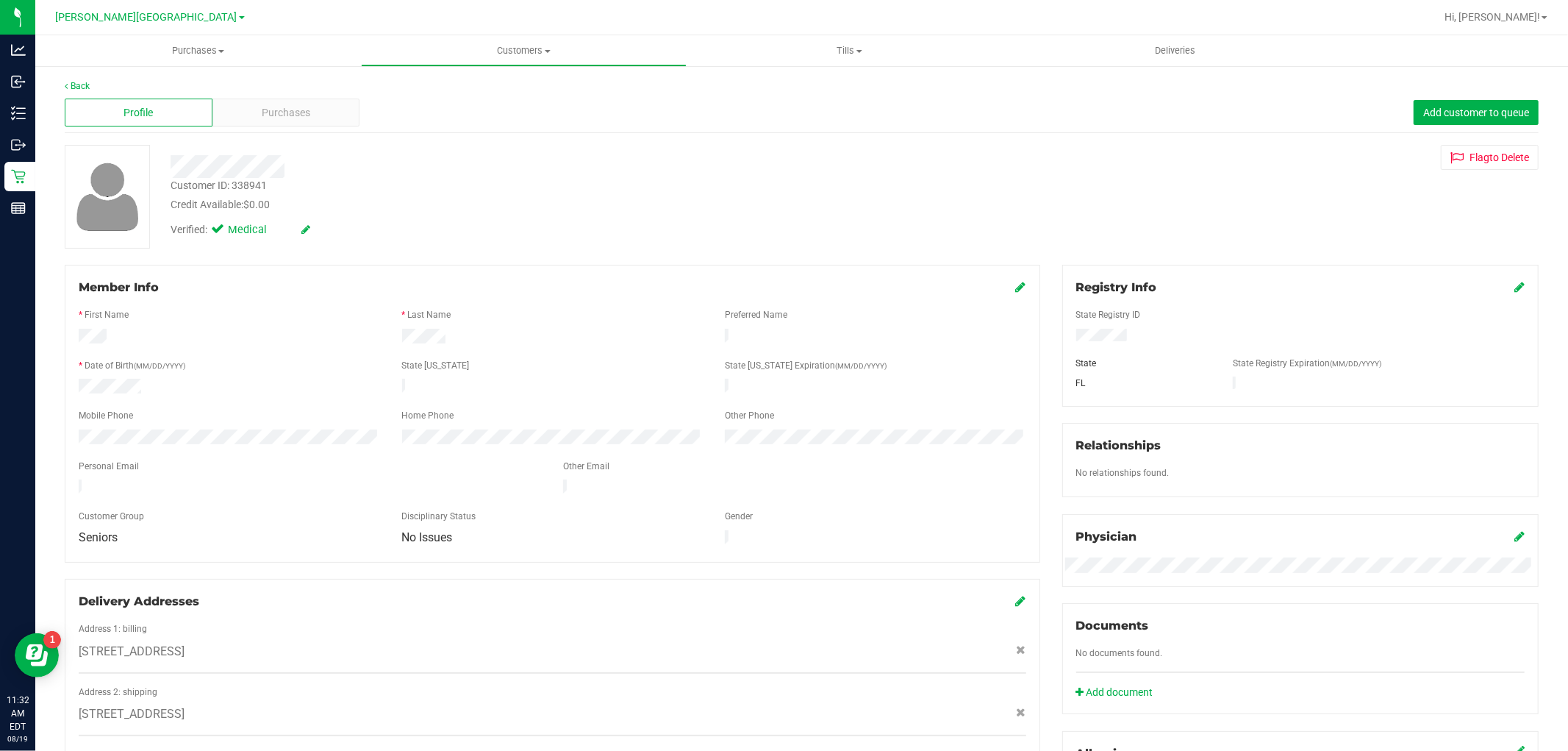
click at [236, 181] on div "Customer ID: 338941" at bounding box center [218, 185] width 96 height 16
copy div "Customer ID: 338941"
click at [285, 111] on span "Purchases" at bounding box center [286, 112] width 49 height 16
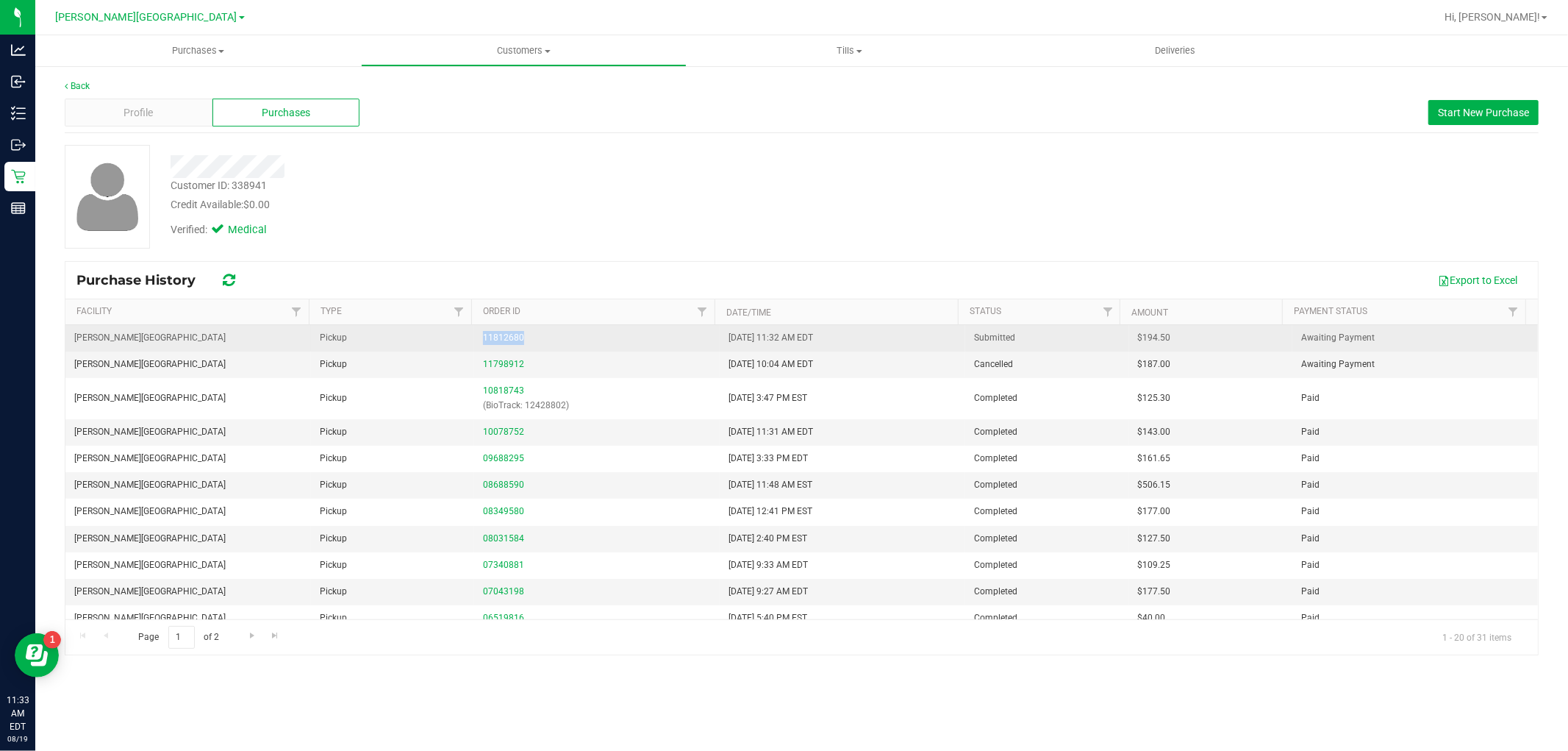
drag, startPoint x: 538, startPoint y: 335, endPoint x: 459, endPoint y: 335, distance: 79.0
click at [459, 335] on tr "[PERSON_NAME][GEOGRAPHIC_DATA] WC Pickup 11812680 [DATE] 11:32 AM EDT Submitted…" at bounding box center [801, 338] width 1473 height 26
copy tr "11812680"
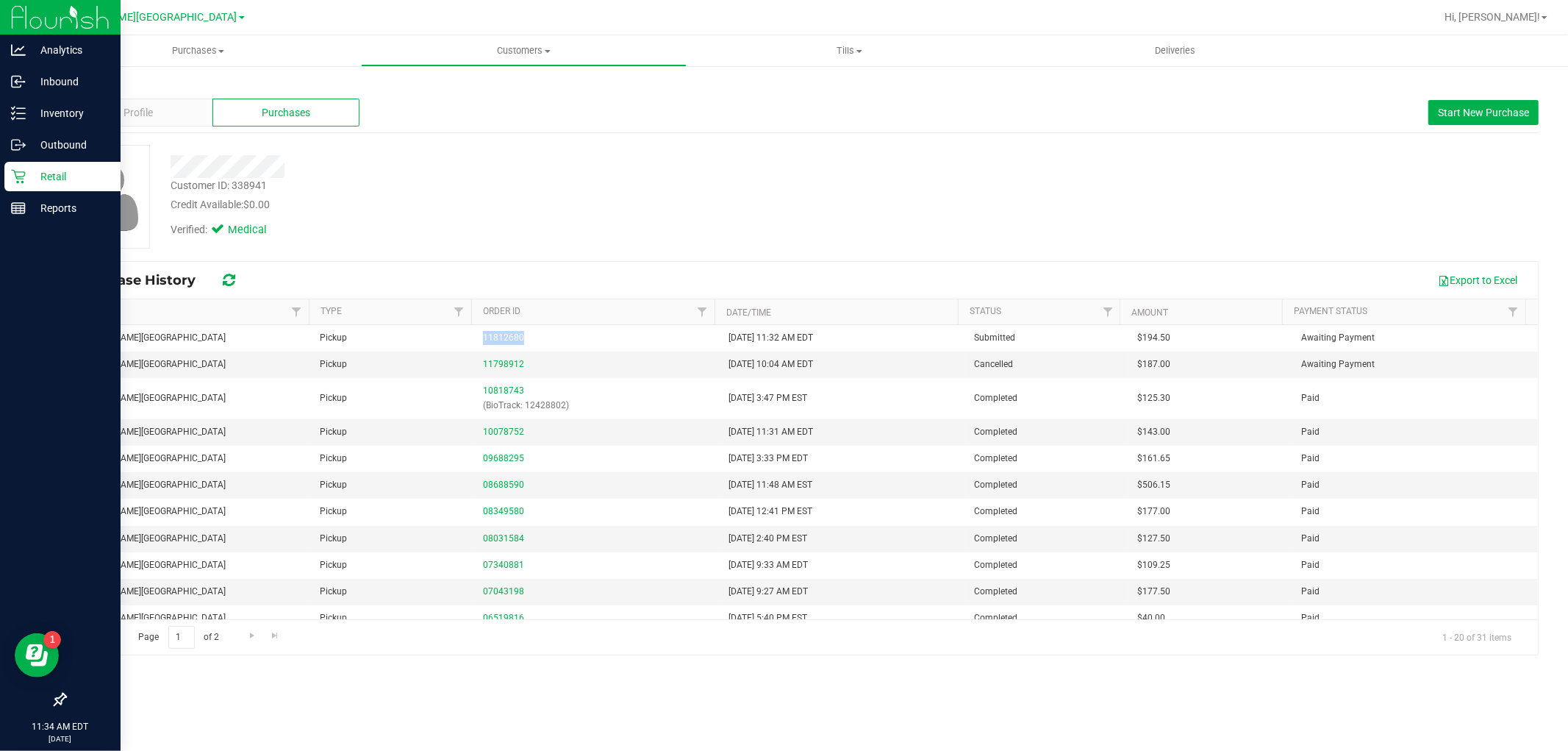
click at [49, 179] on p "Retail" at bounding box center [69, 176] width 88 height 17
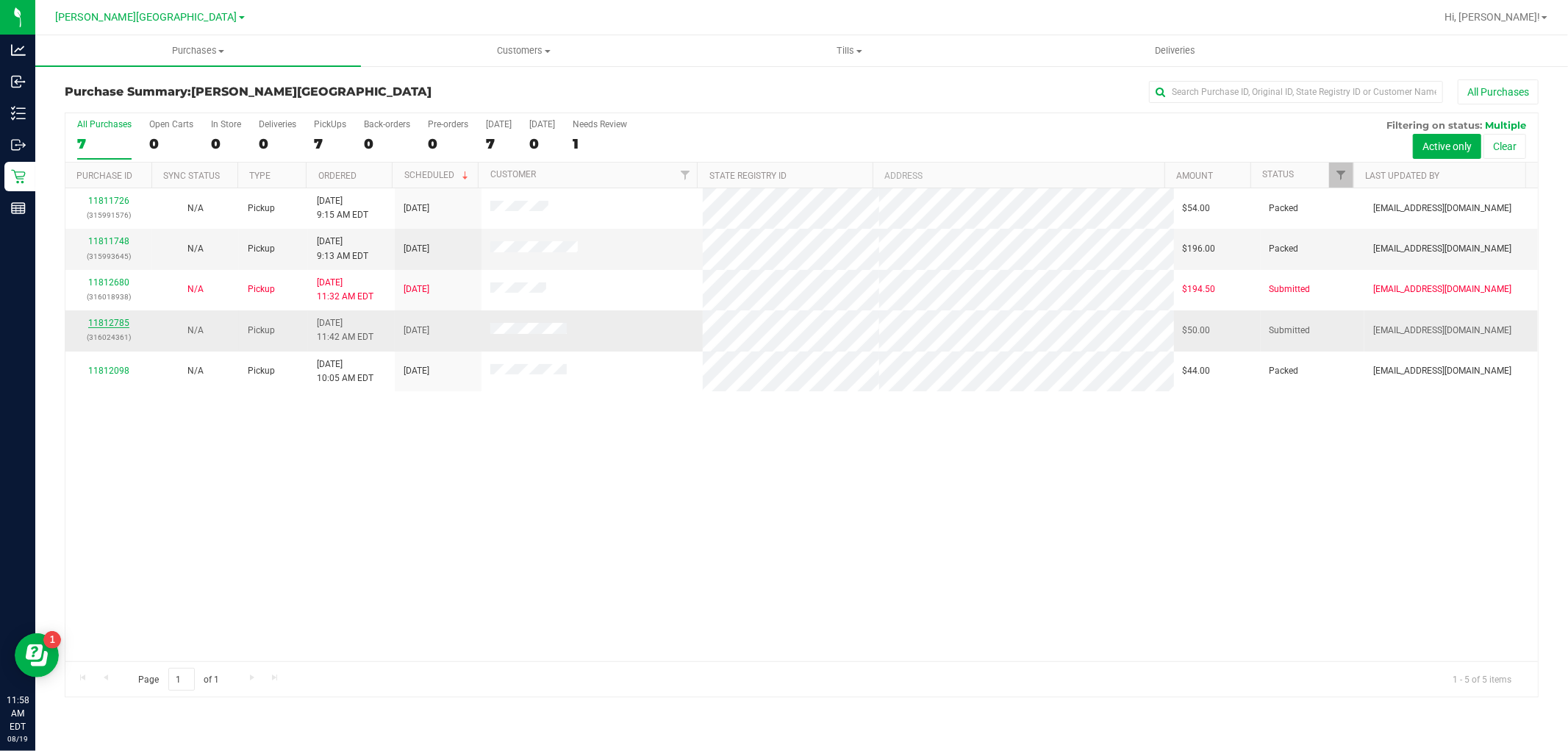
click at [116, 326] on link "11812785" at bounding box center [109, 323] width 41 height 10
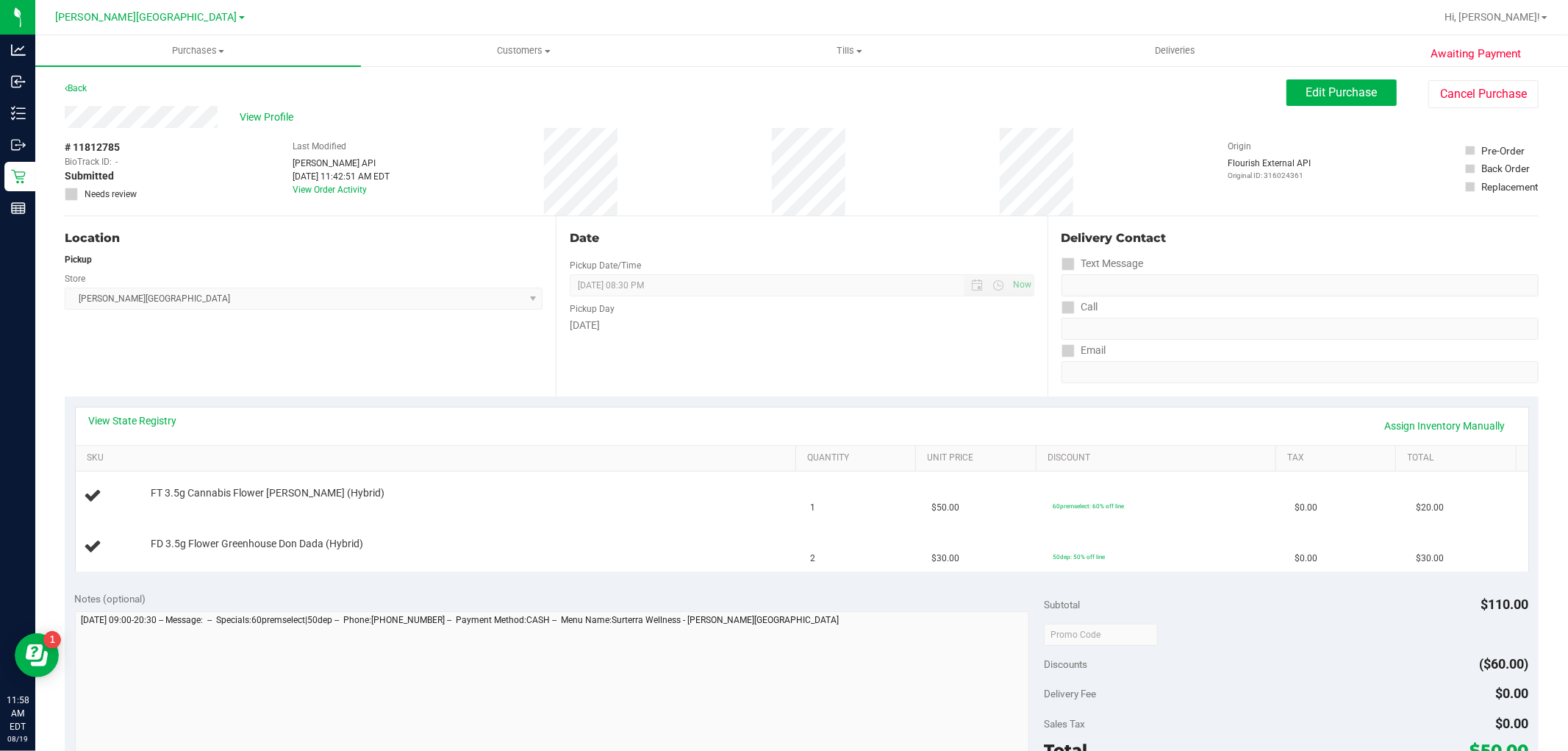
click at [147, 423] on link "View State Registry" at bounding box center [133, 421] width 88 height 15
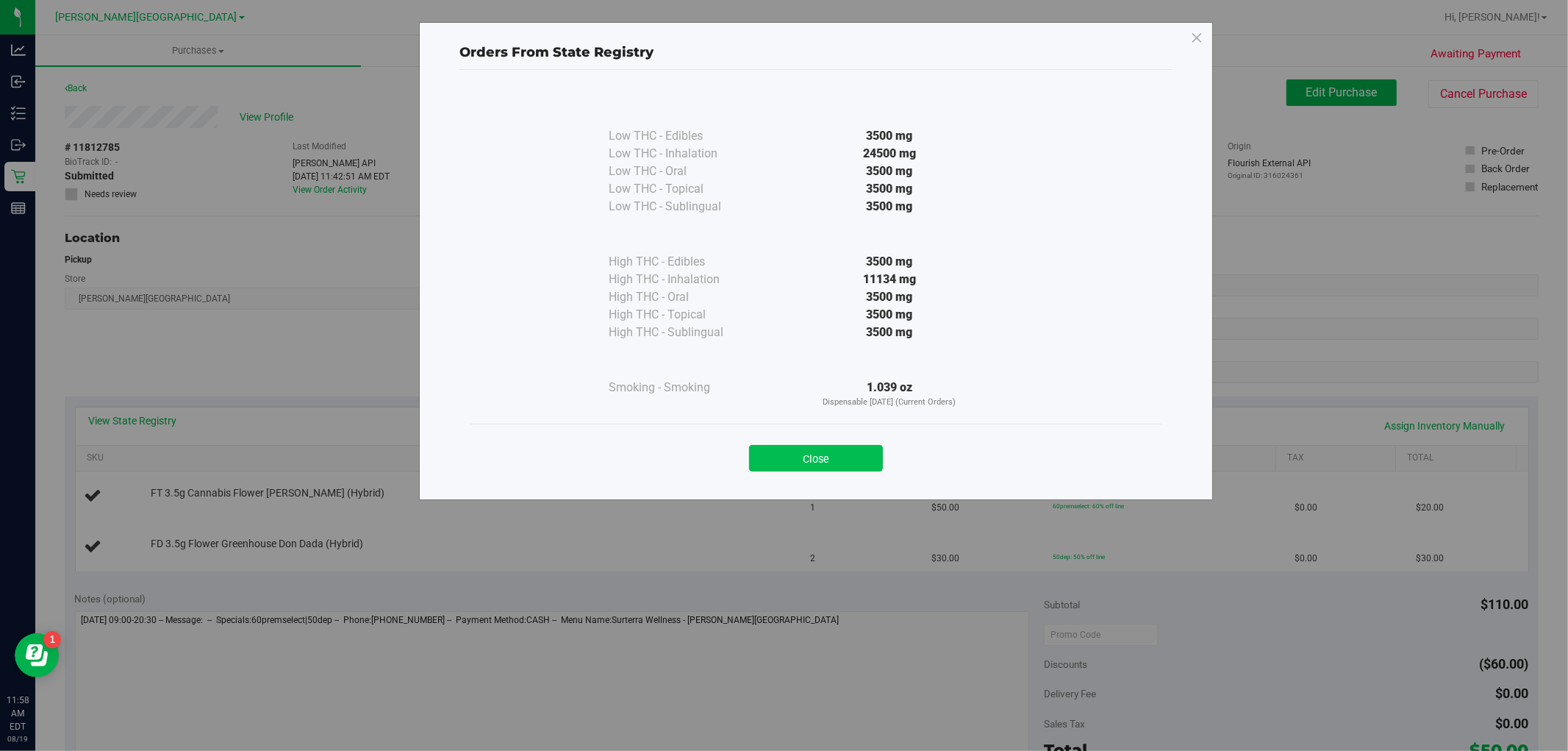
click at [837, 467] on button "Close" at bounding box center [816, 458] width 134 height 26
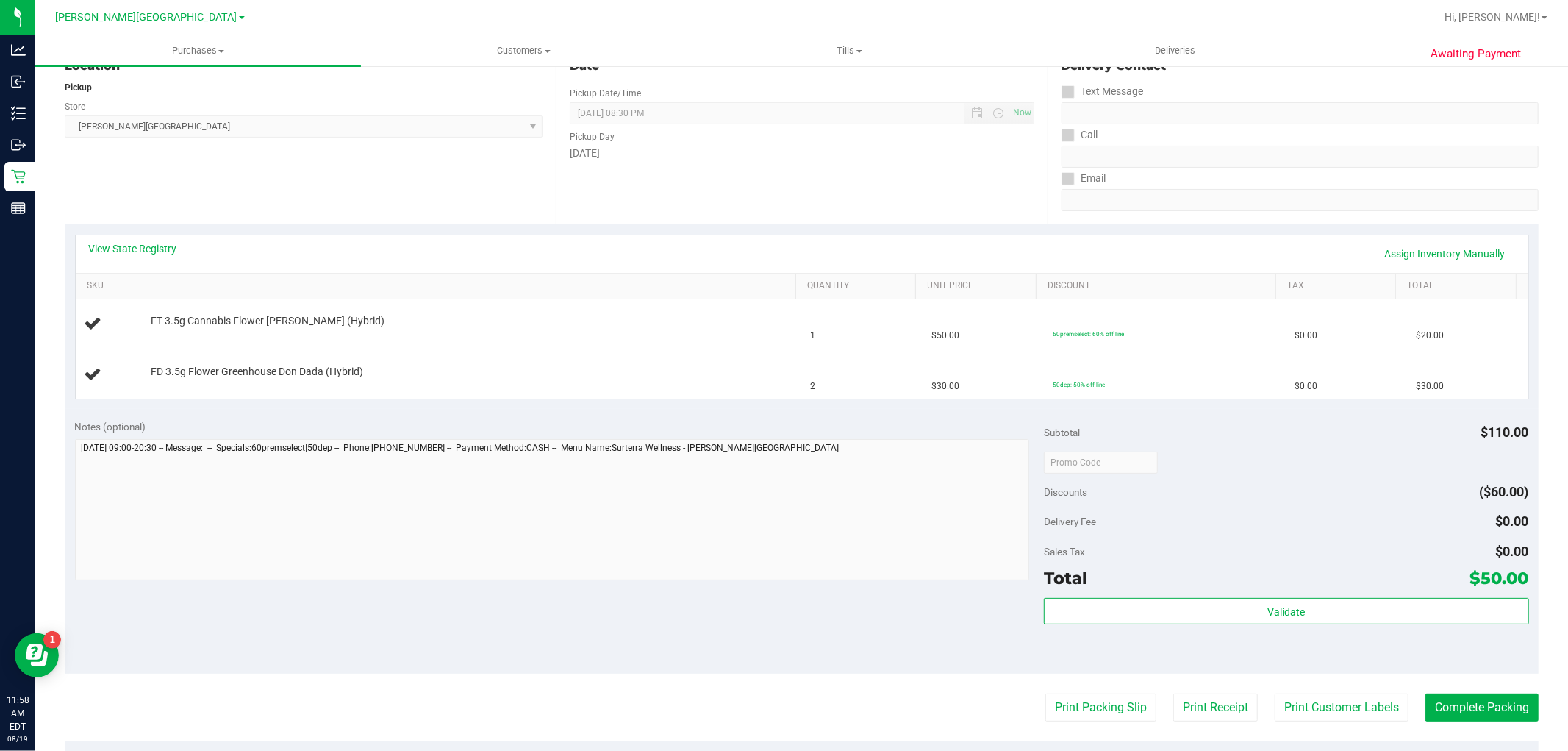
scroll to position [408, 0]
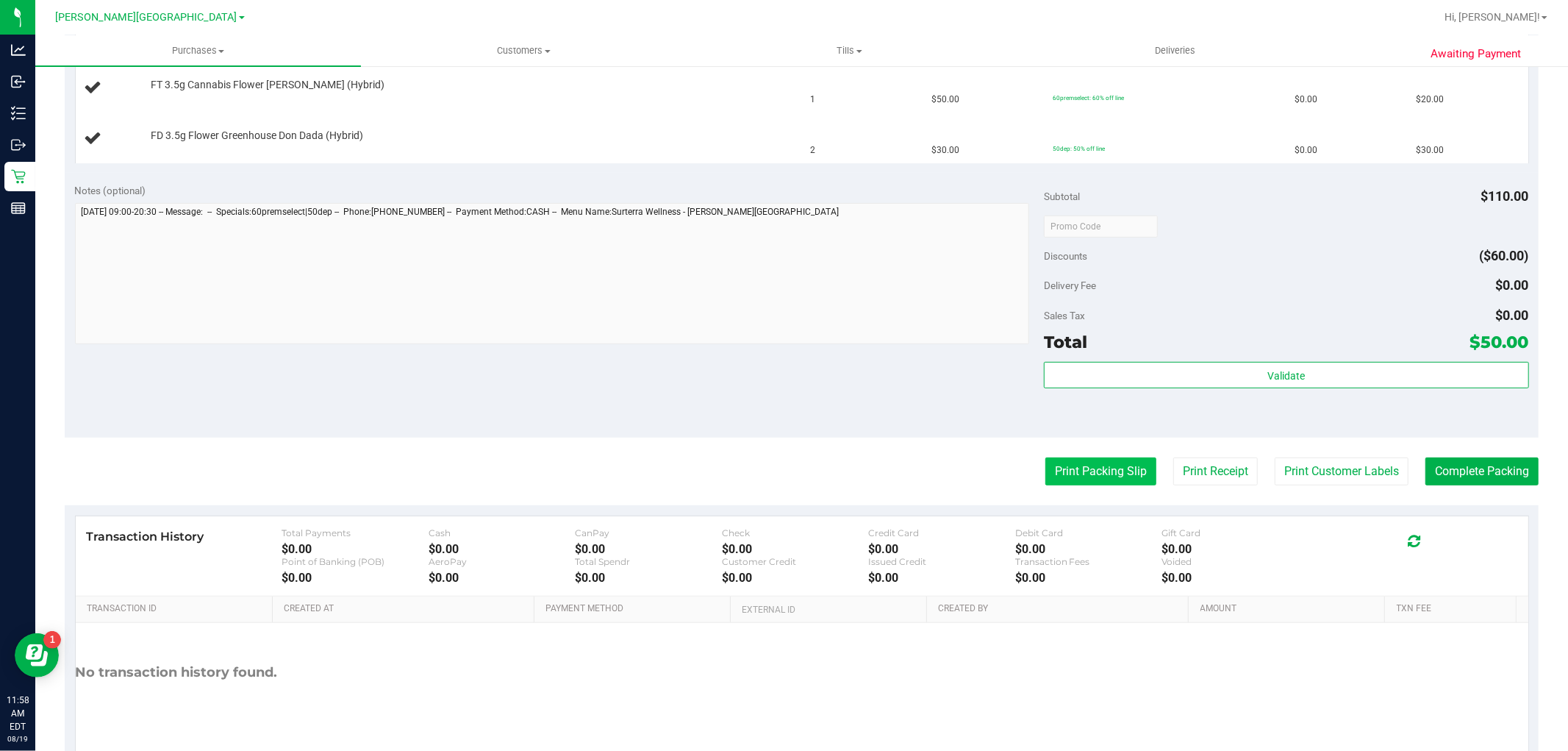
click at [1045, 469] on button "Print Packing Slip" at bounding box center [1101, 471] width 111 height 28
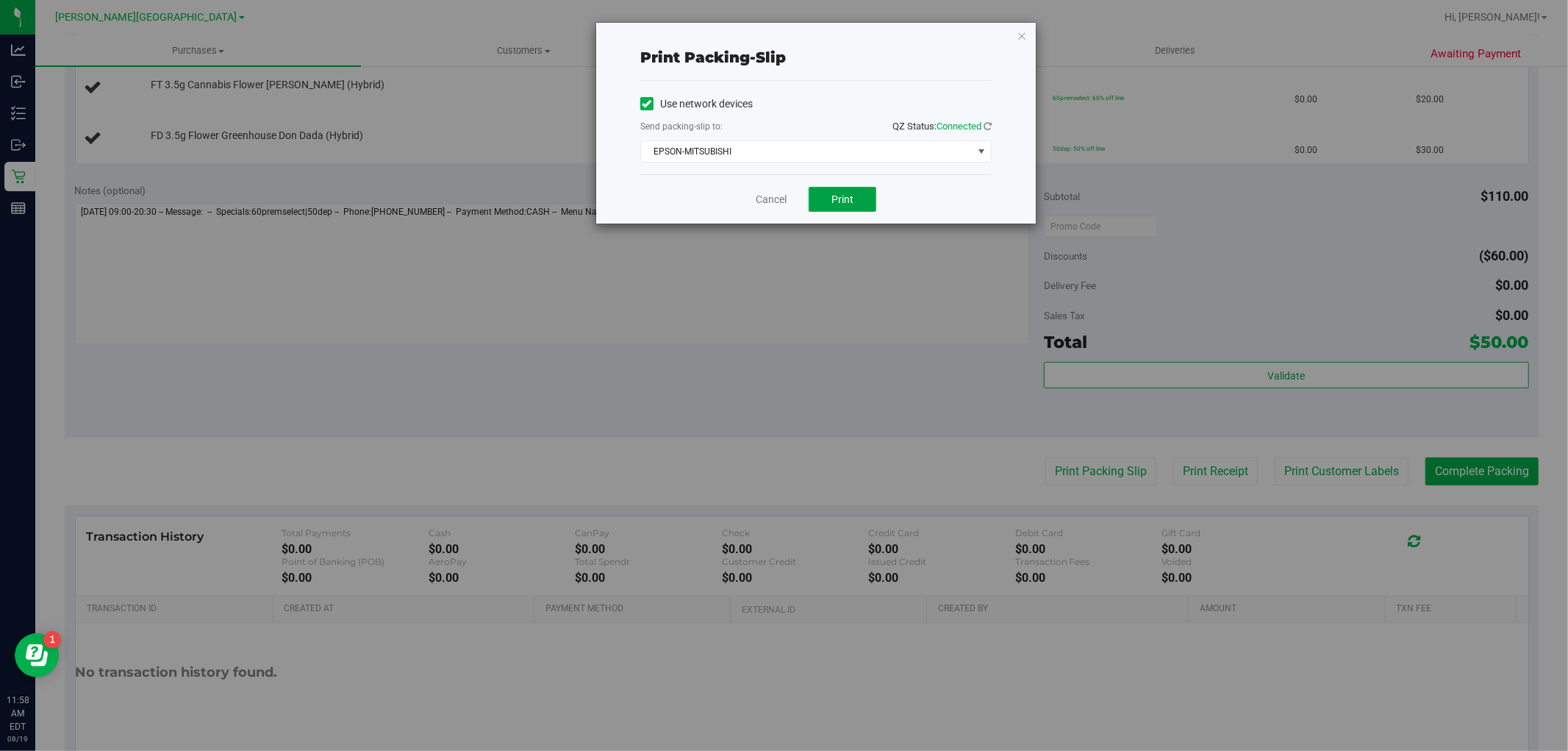
click at [821, 194] on button "Print" at bounding box center [843, 199] width 68 height 25
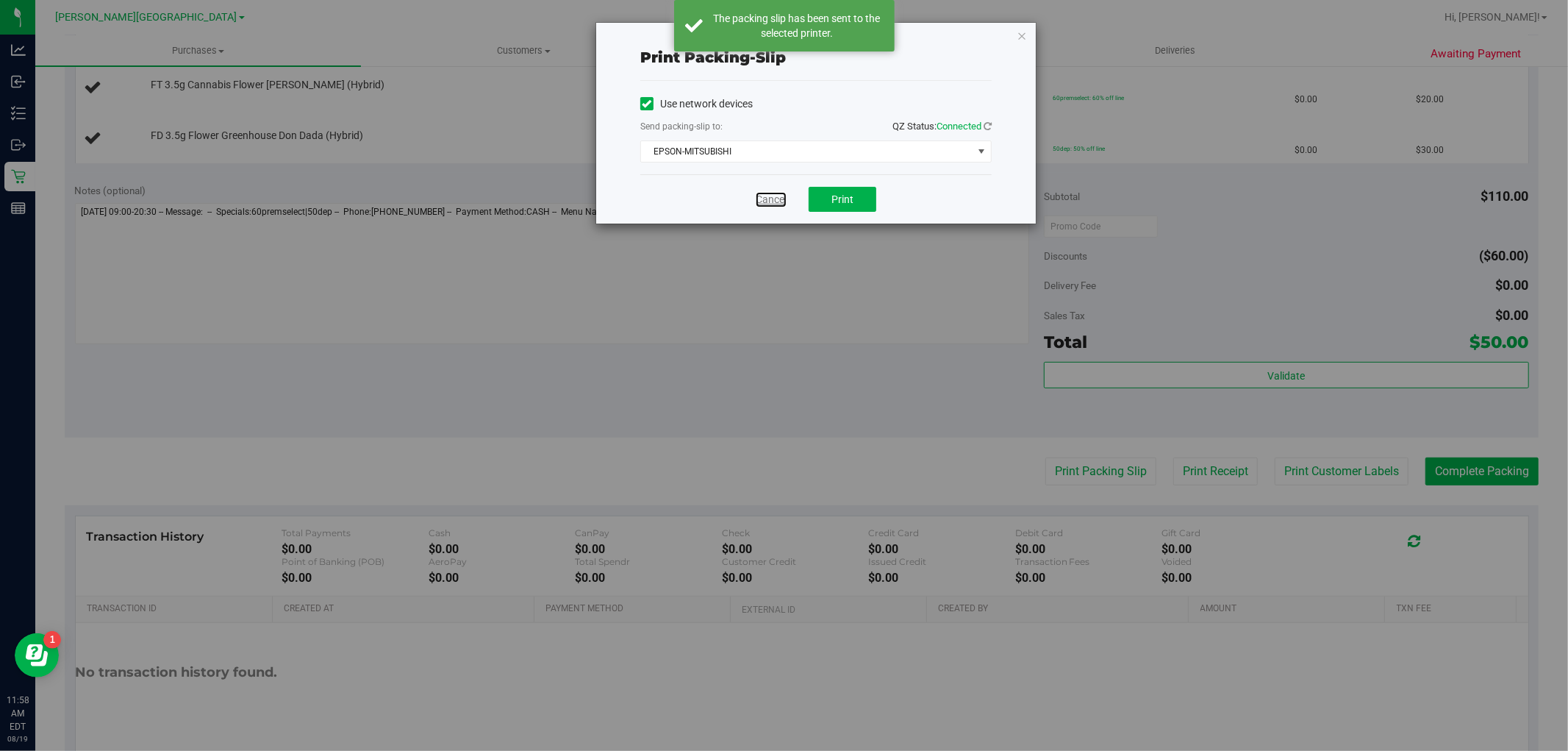
click at [768, 200] on link "Cancel" at bounding box center [771, 199] width 31 height 16
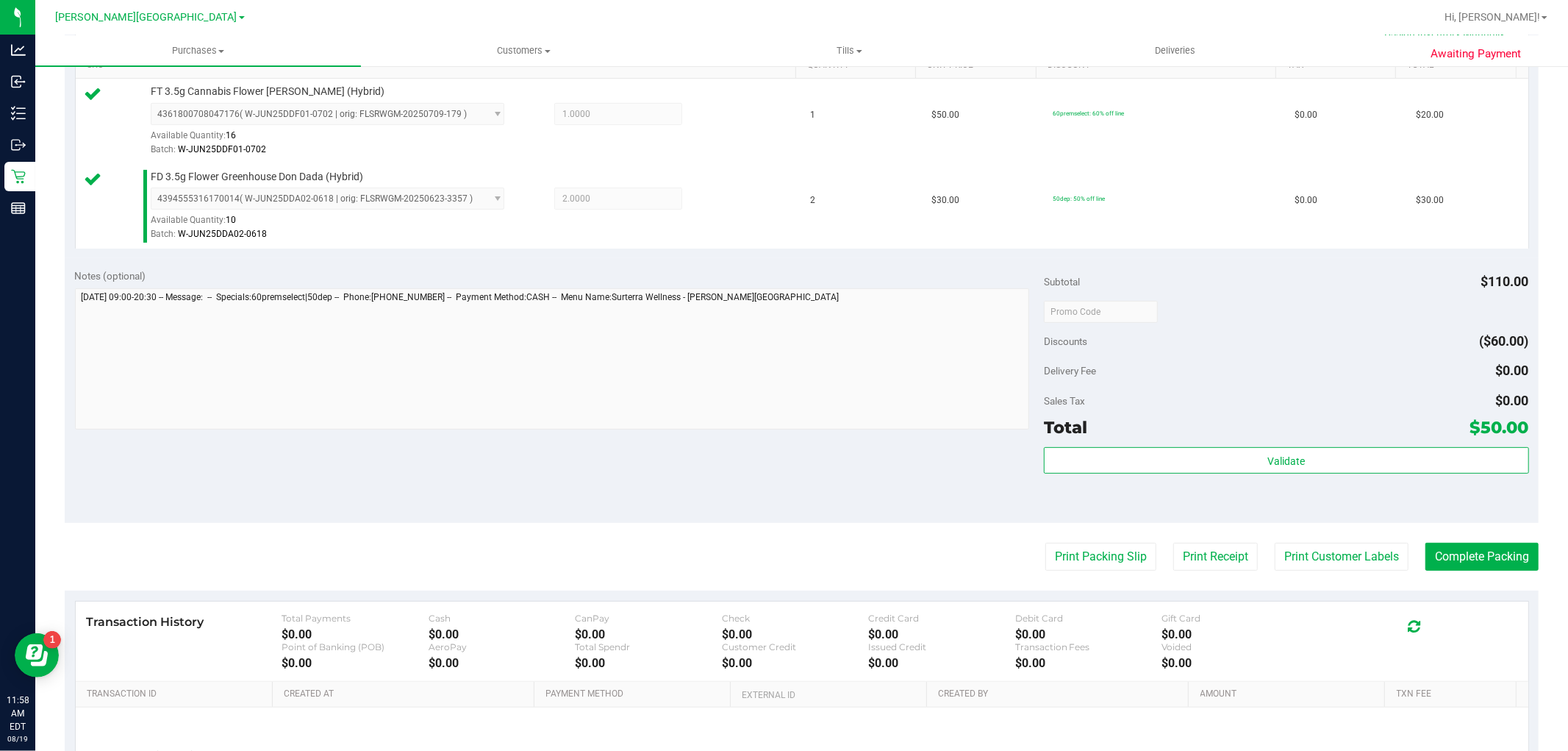
scroll to position [490, 0]
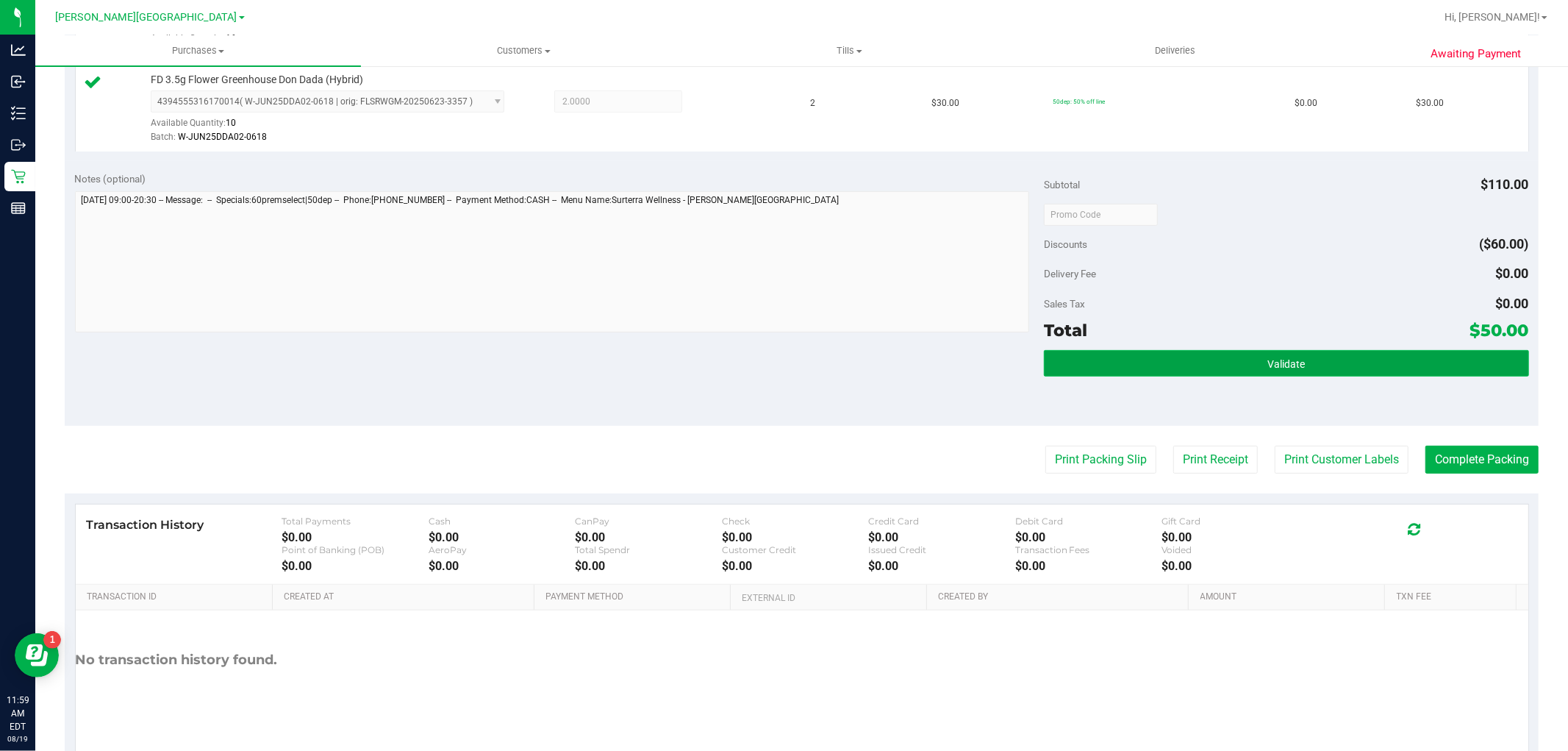
click at [1229, 361] on button "Validate" at bounding box center [1287, 363] width 485 height 26
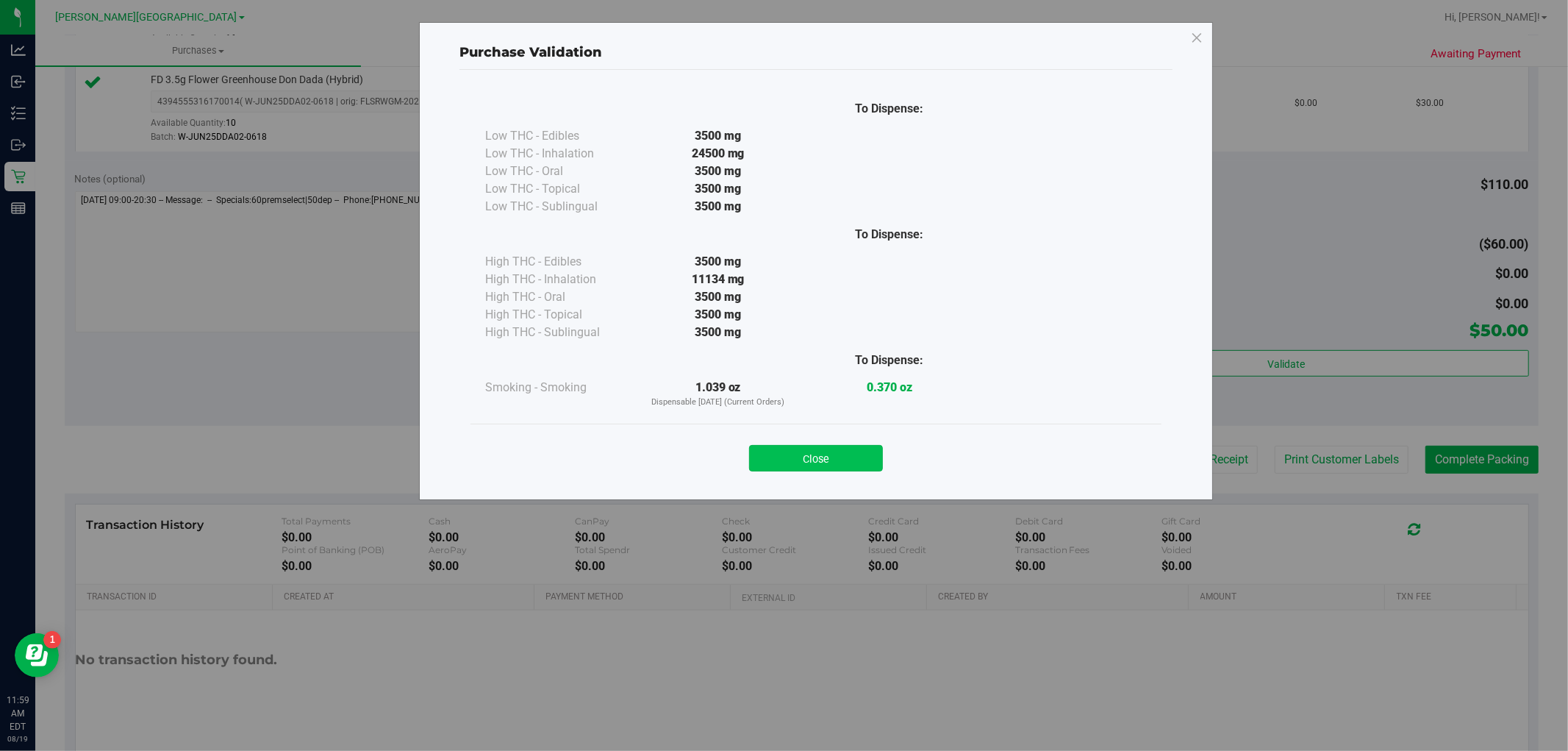
click at [837, 451] on button "Close" at bounding box center [816, 458] width 134 height 26
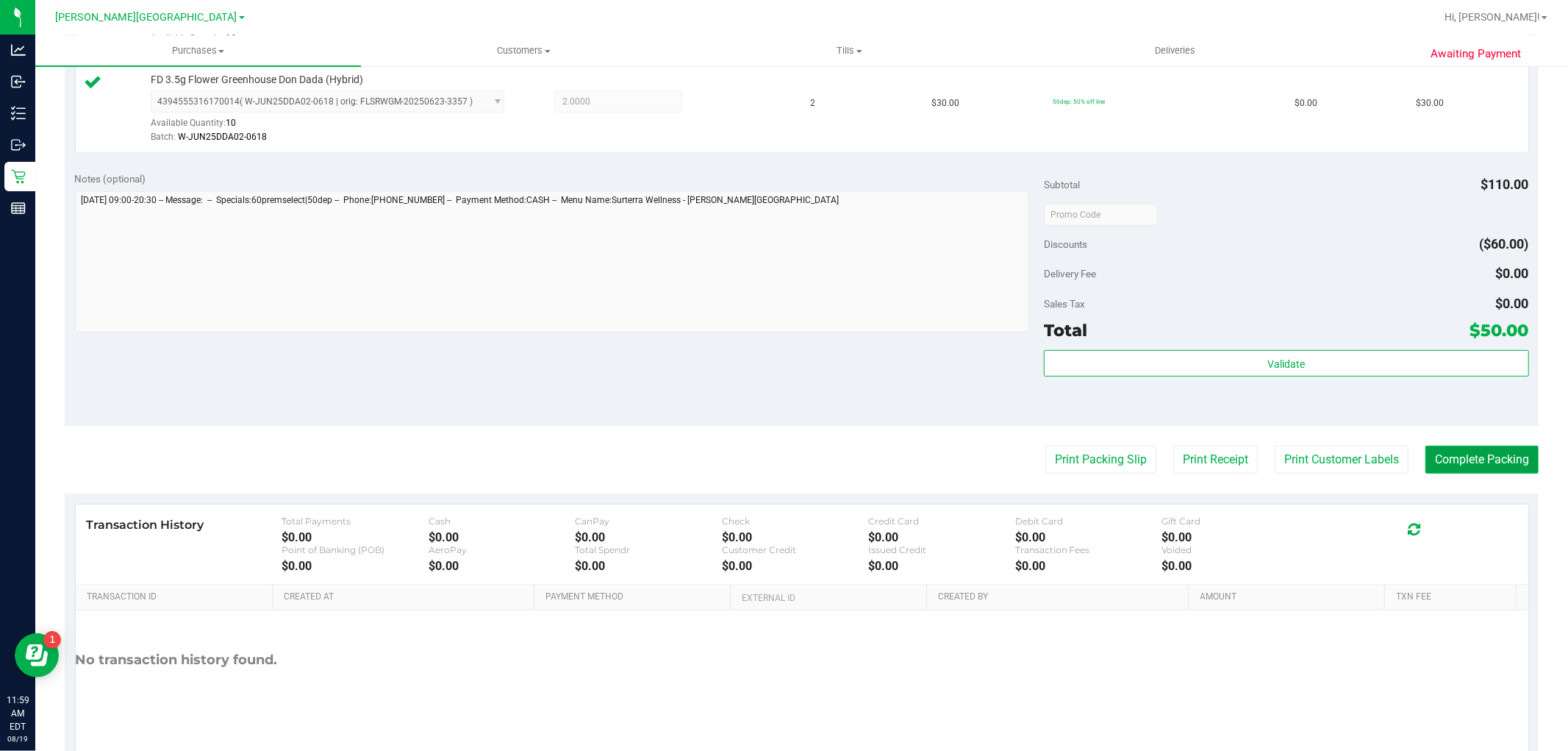
click at [1473, 463] on button "Complete Packing" at bounding box center [1482, 460] width 113 height 28
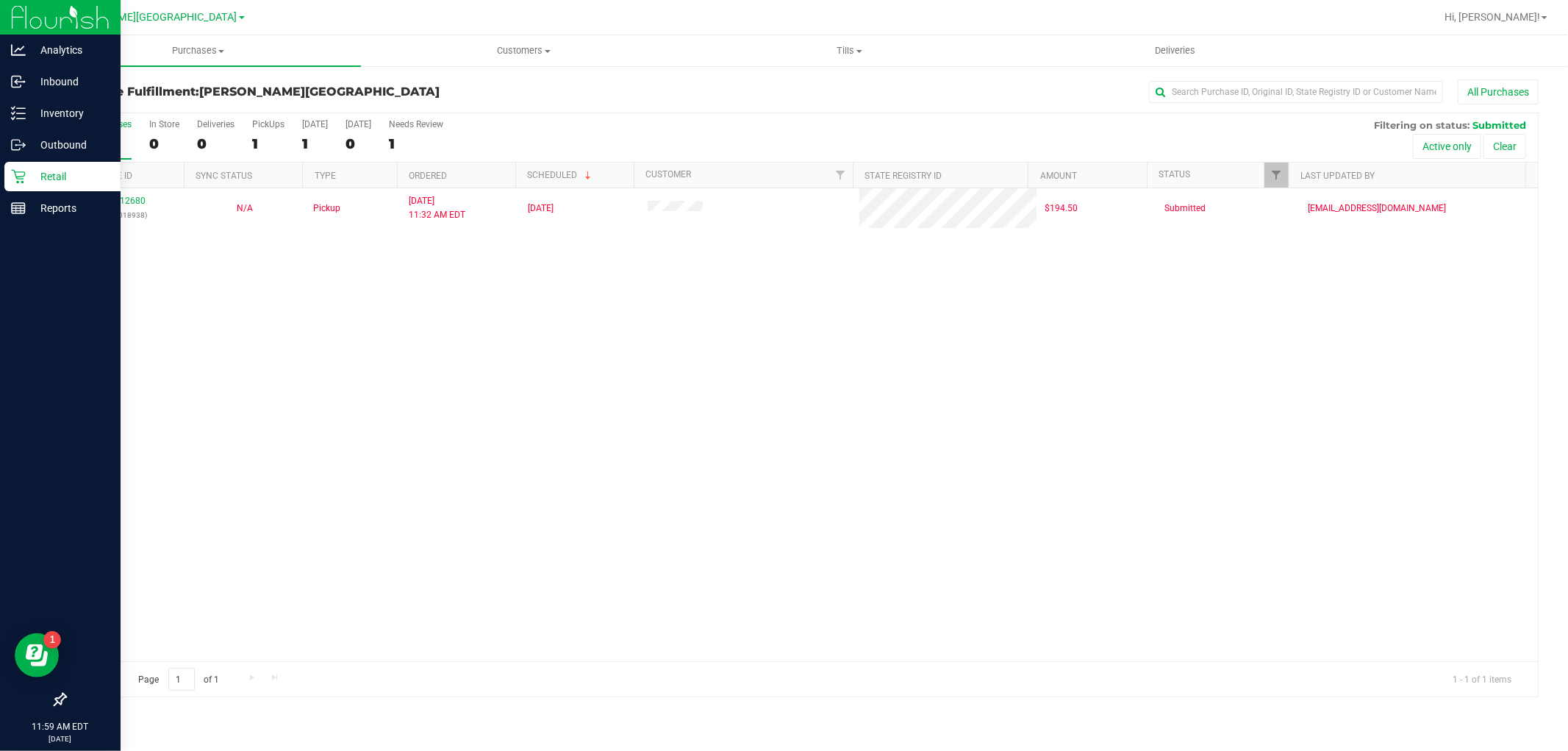
click at [28, 176] on p "Retail" at bounding box center [69, 176] width 88 height 17
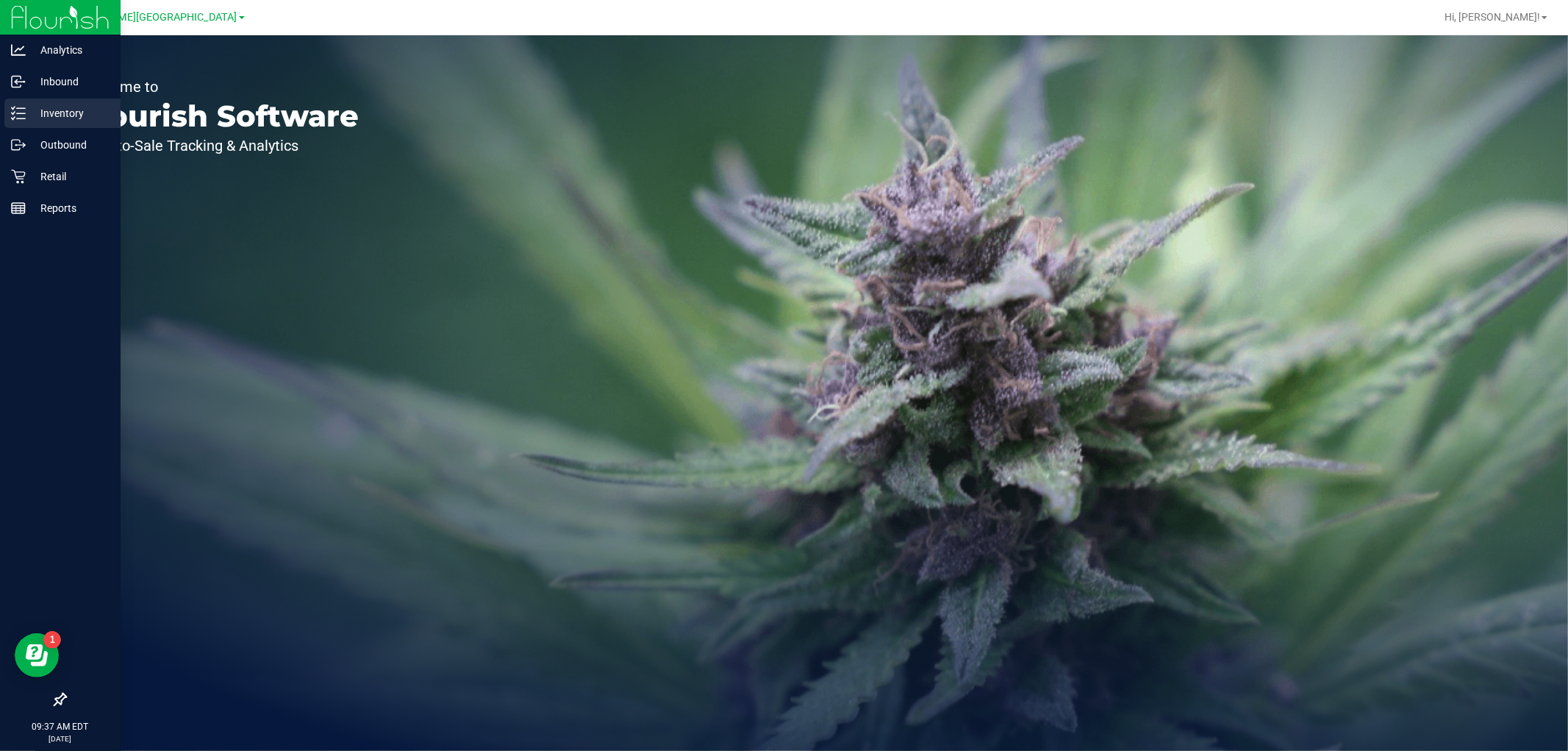
click at [39, 112] on p "Inventory" at bounding box center [69, 112] width 88 height 17
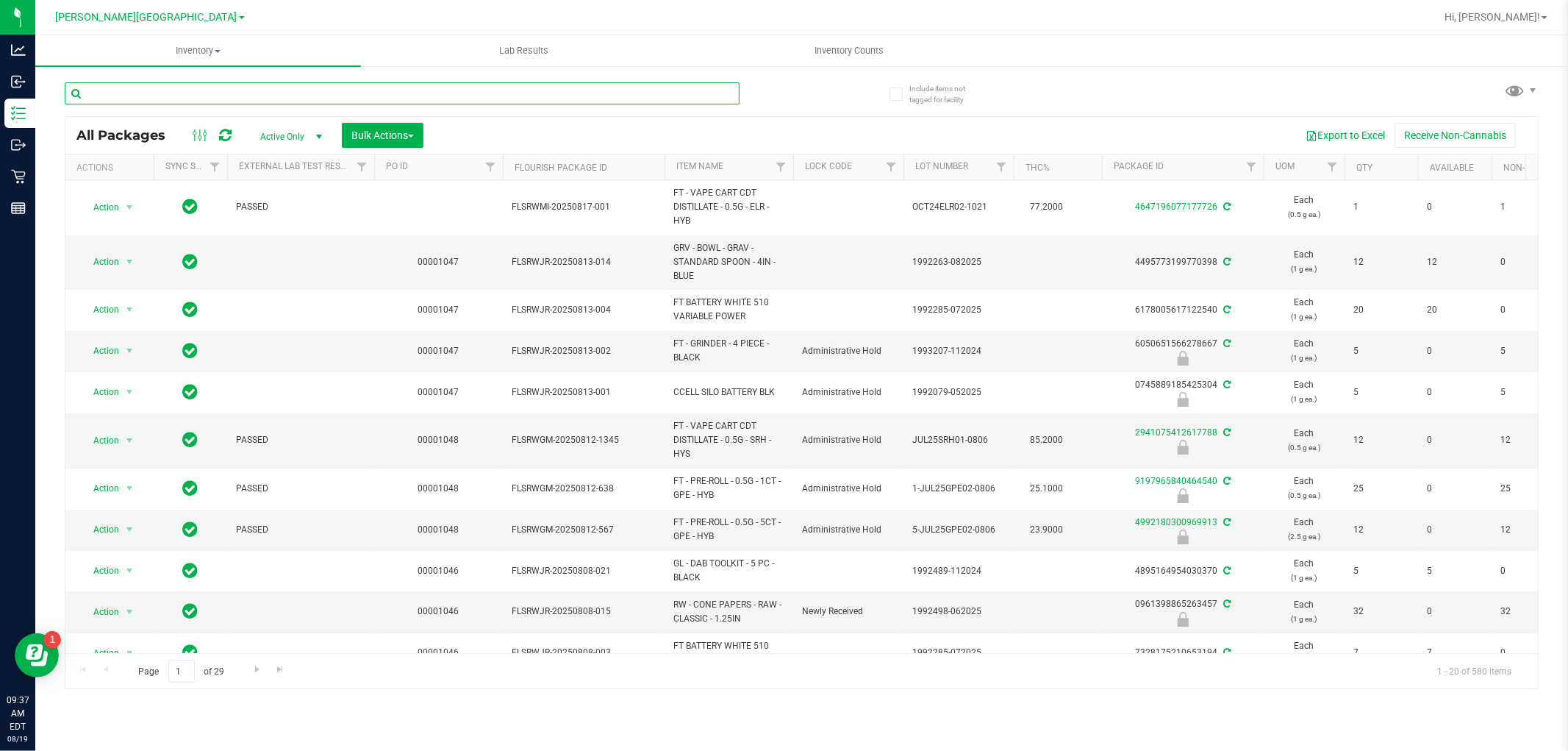
click at [436, 96] on input "text" at bounding box center [402, 93] width 675 height 22
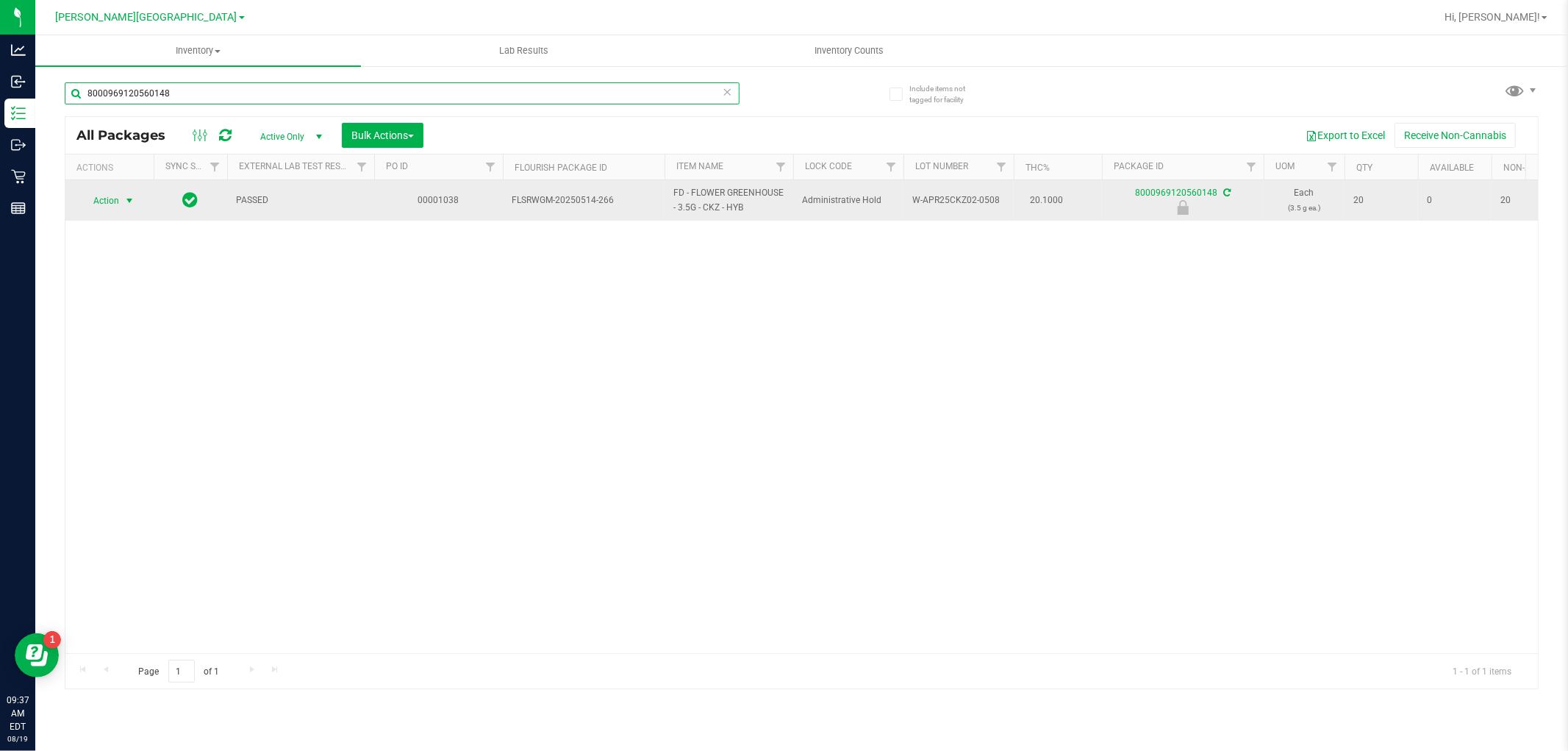
type input "8000969120560148"
click at [125, 197] on span "select" at bounding box center [129, 201] width 12 height 12
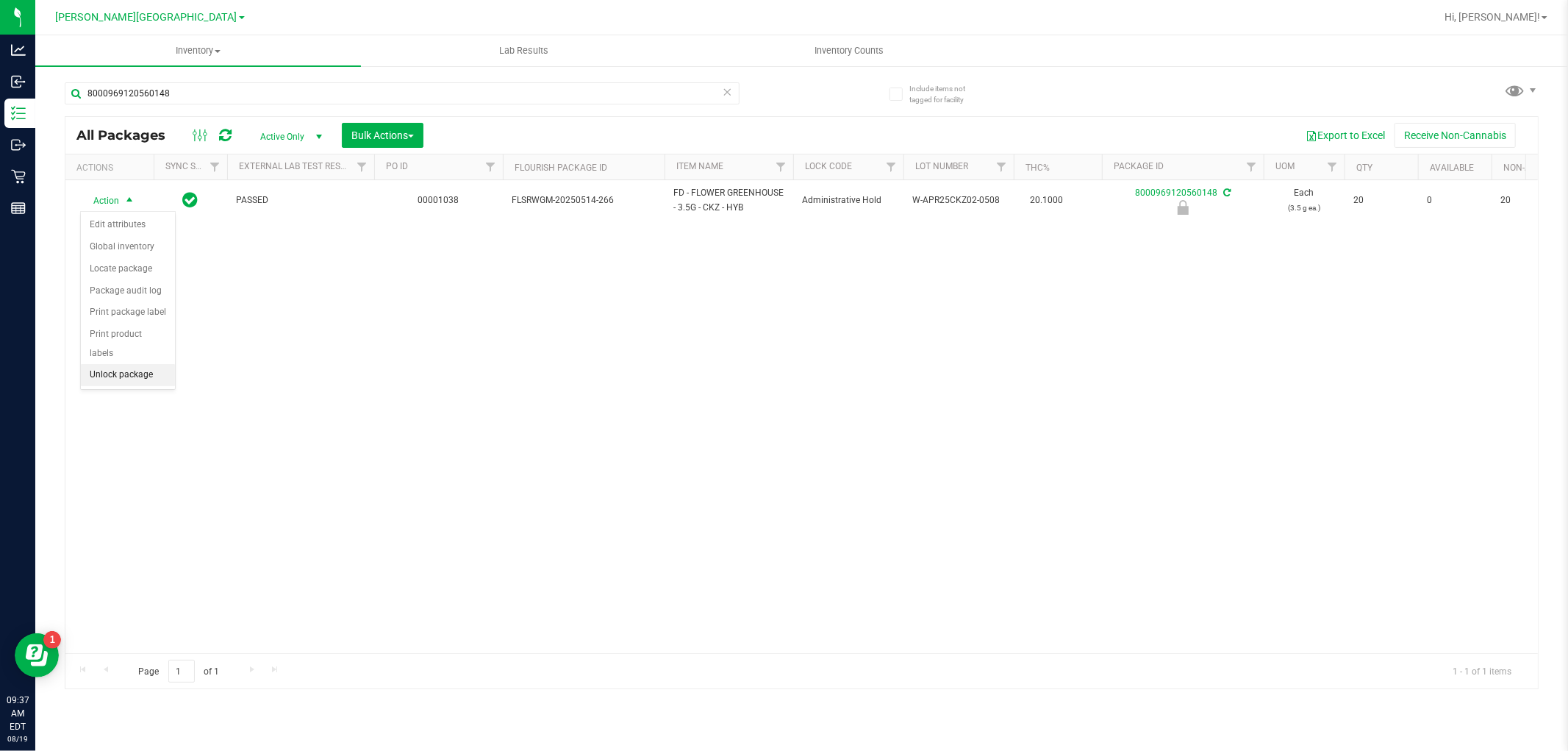
click at [107, 382] on li "Unlock package" at bounding box center [128, 375] width 94 height 22
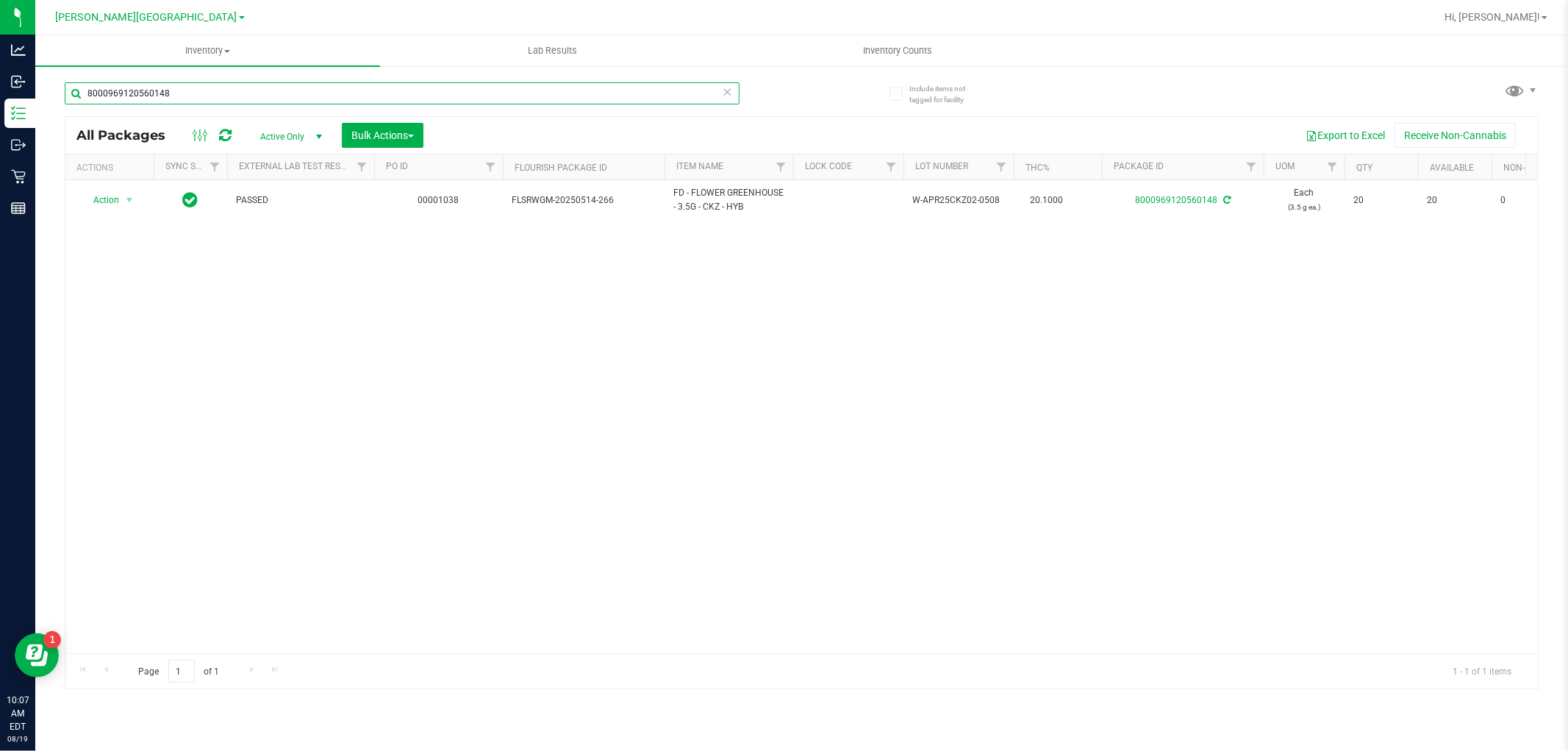
click at [275, 99] on input "8000969120560148" at bounding box center [402, 93] width 675 height 22
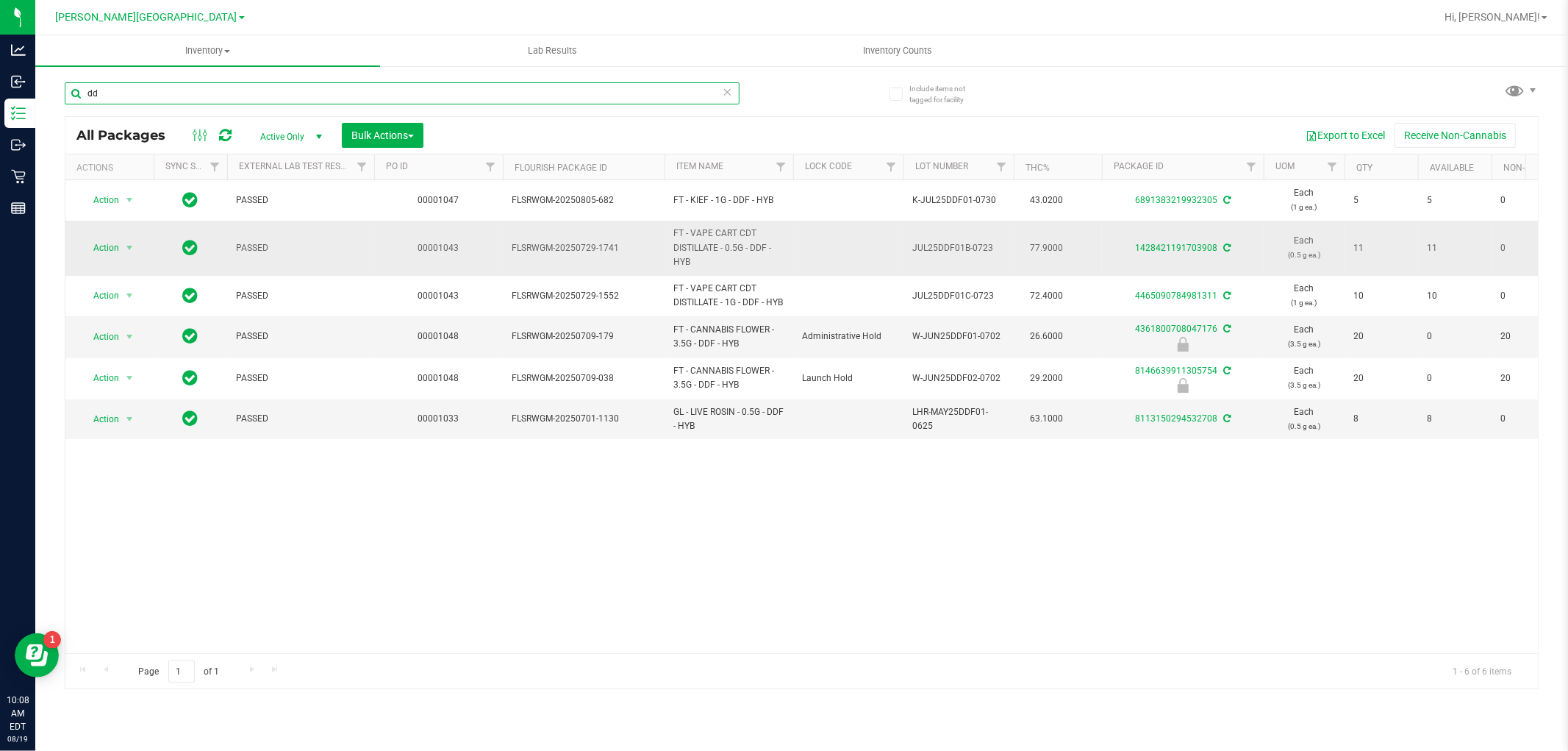
type input "d"
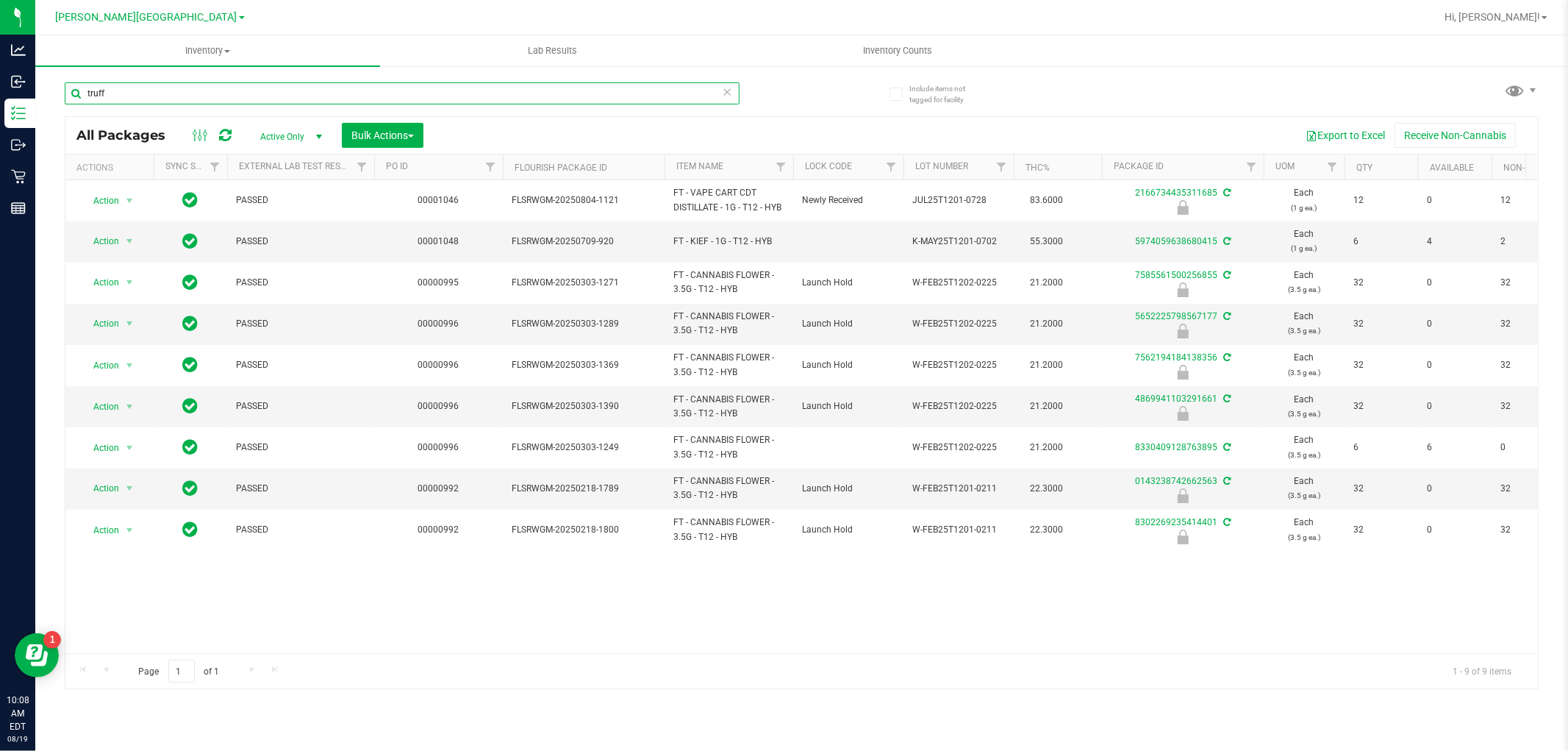
type input "truff"
click at [289, 138] on span "Active Only" at bounding box center [289, 136] width 81 height 21
click at [275, 224] on li "All" at bounding box center [288, 227] width 79 height 22
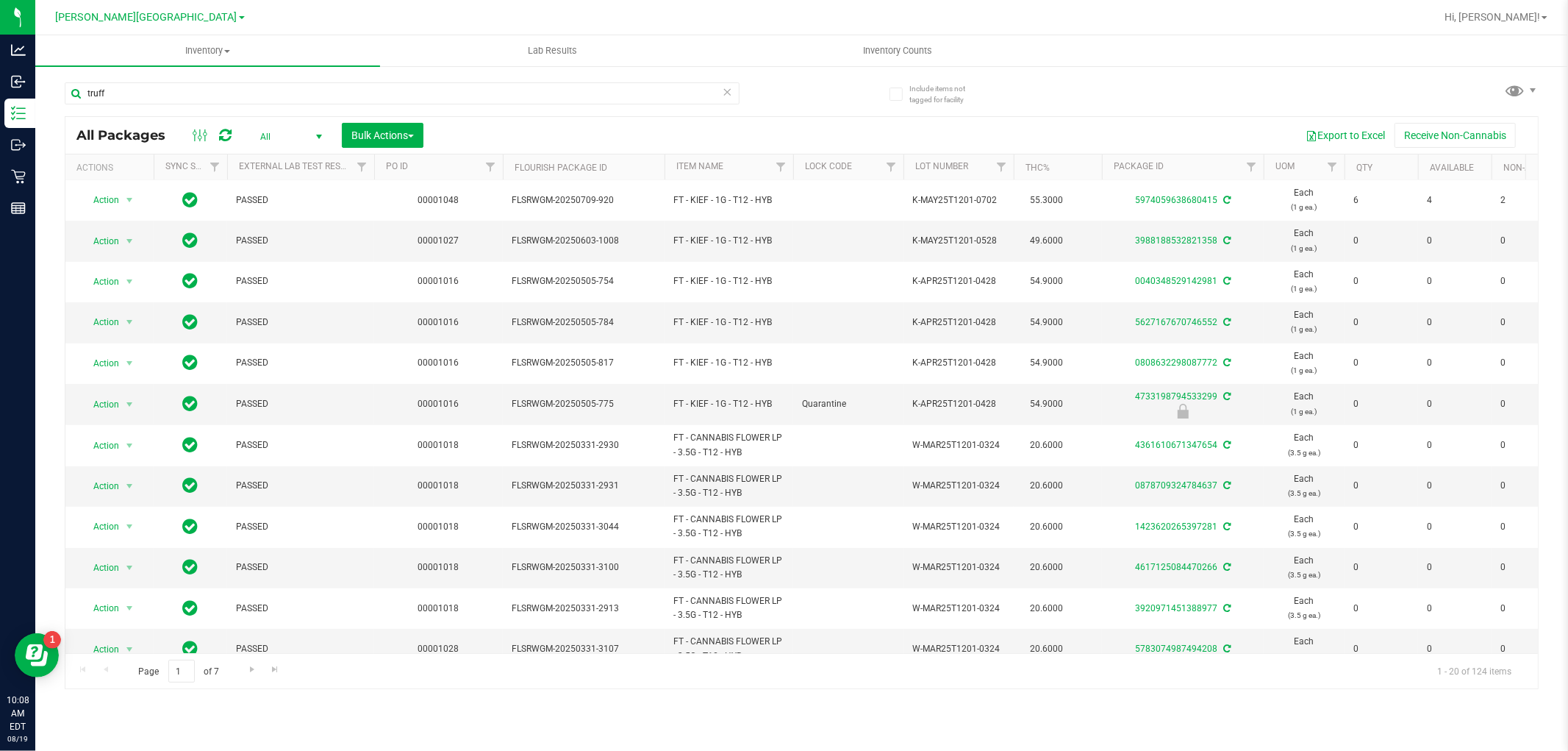
scroll to position [355, 0]
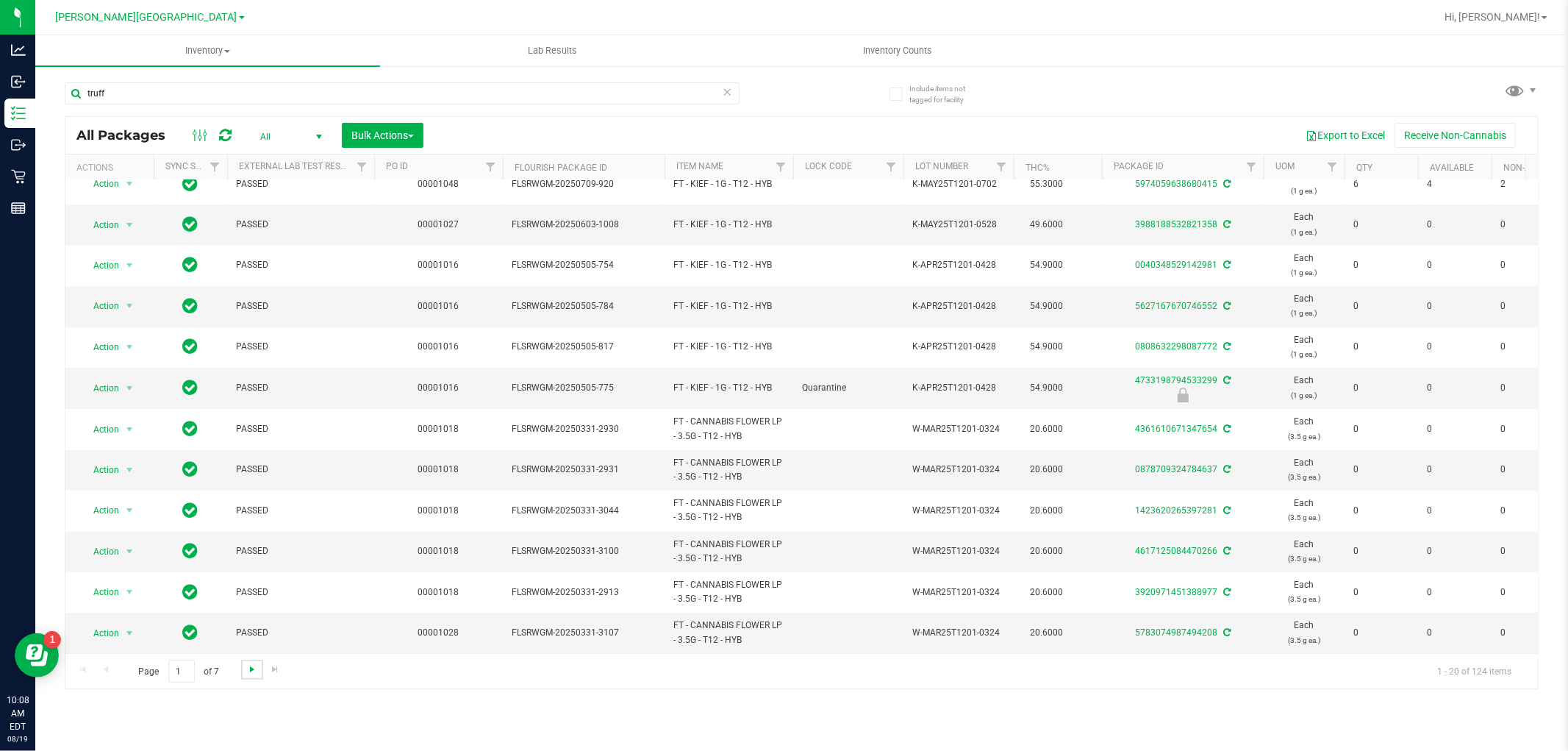
click at [253, 670] on span "Go to the next page" at bounding box center [252, 669] width 12 height 12
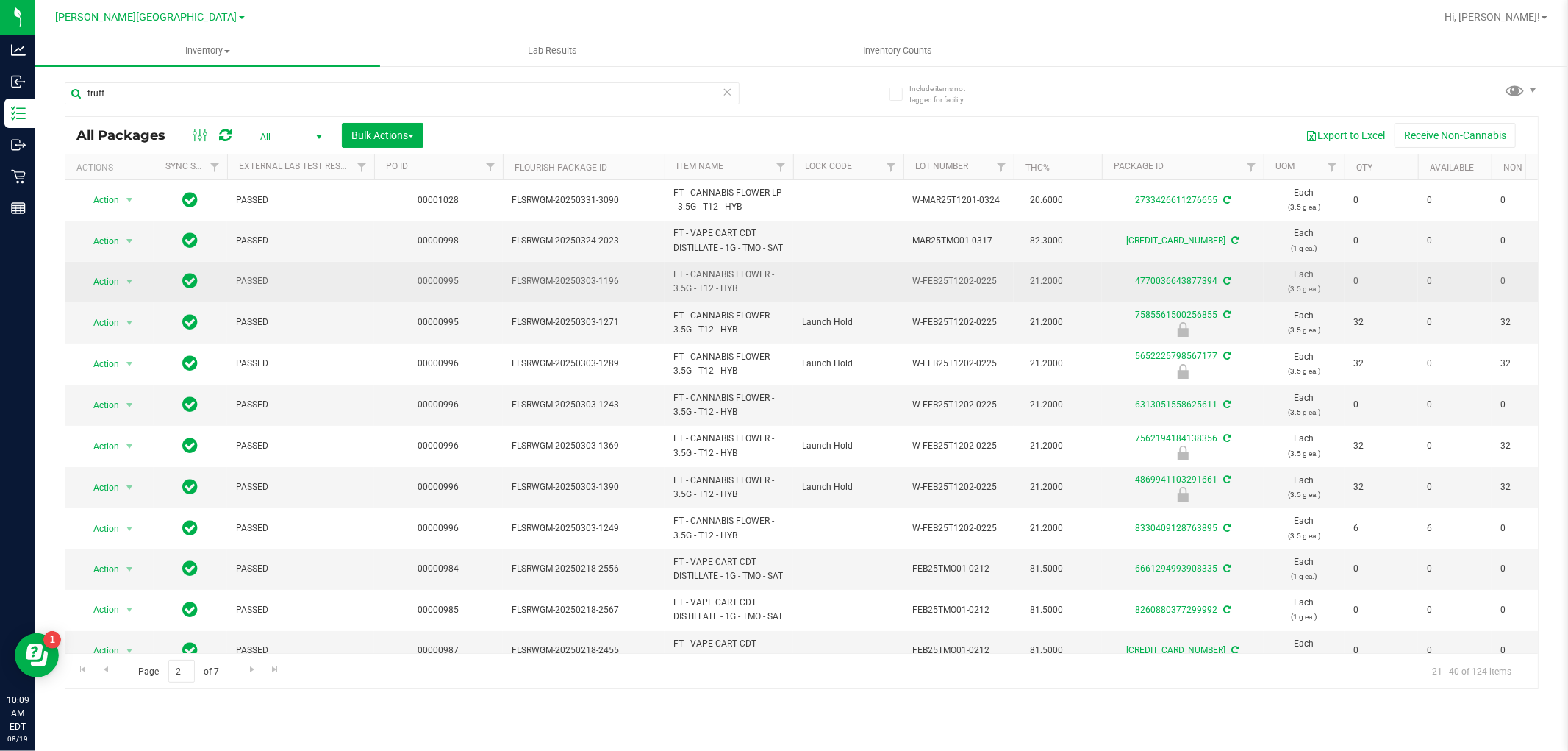
click at [717, 295] on span "FT - CANNABIS FLOWER - 3.5G - T12 - HYB" at bounding box center [729, 282] width 111 height 28
click at [716, 295] on span "FT - CANNABIS FLOWER - 3.5G - T12 - HYB" at bounding box center [729, 282] width 111 height 28
copy td "FT - CANNABIS FLOWER - 3.5G - T12 - HYB"
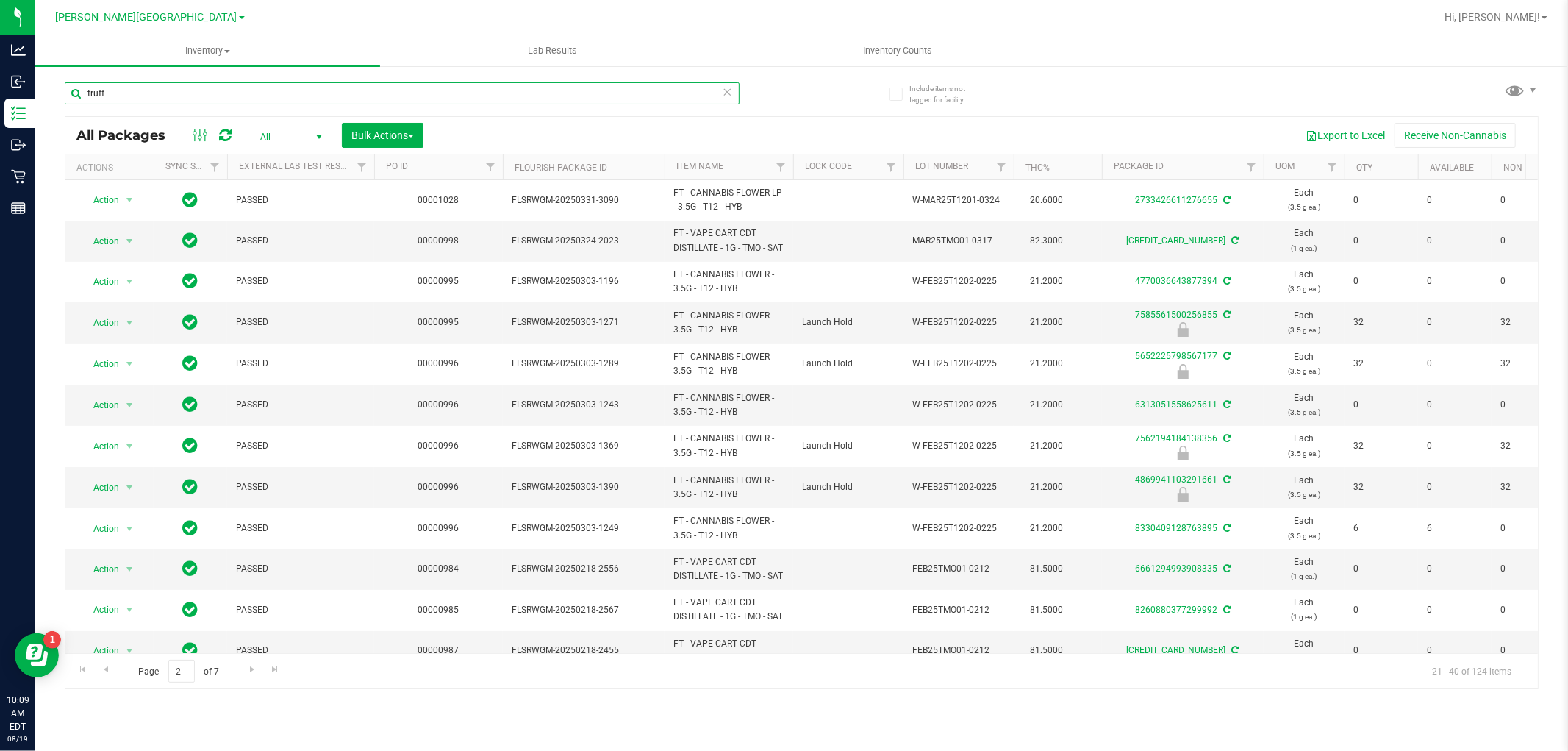
click at [229, 94] on input "truff" at bounding box center [402, 93] width 675 height 22
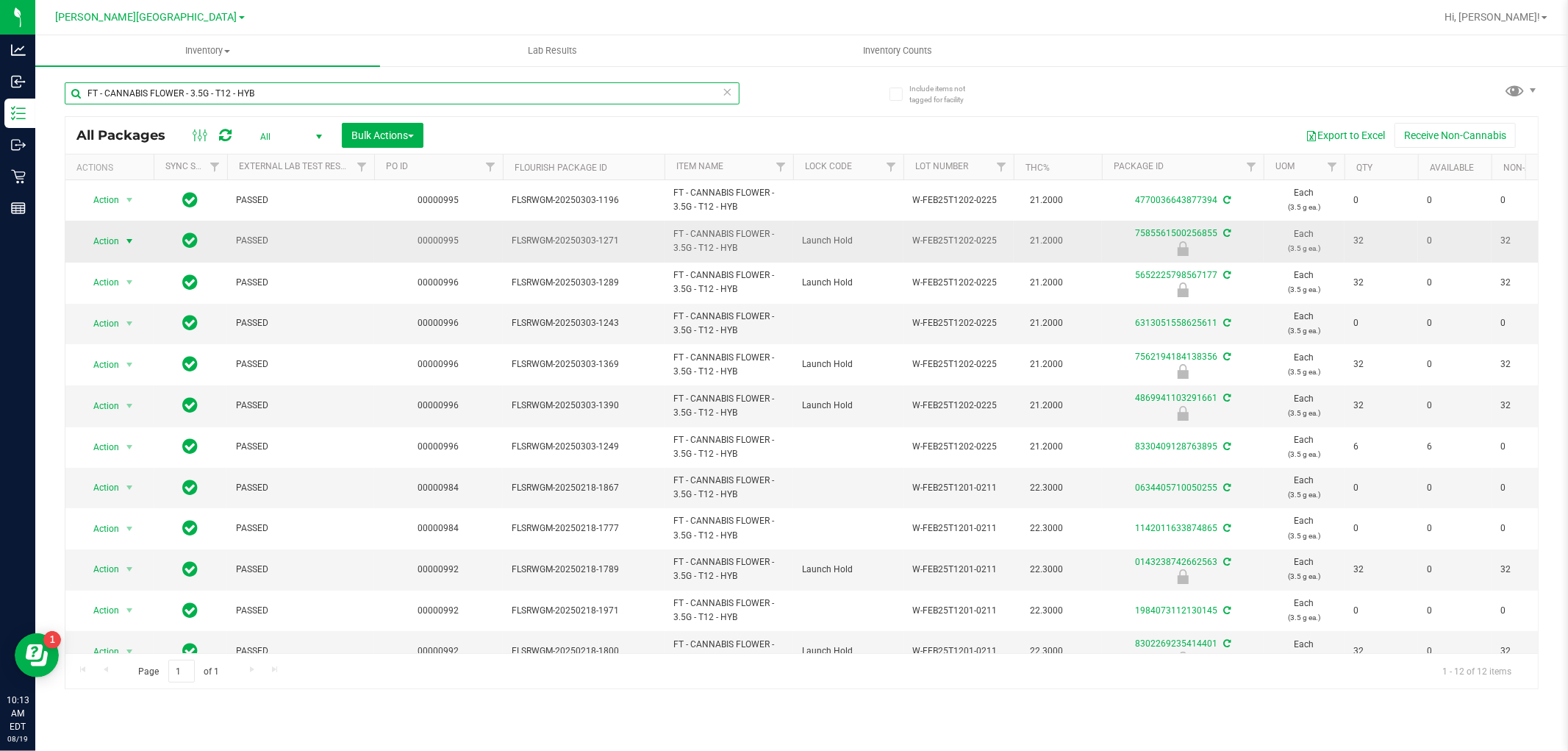
type input "FT - CANNABIS FLOWER - 3.5G - T12 - HYB"
click at [123, 237] on span "select" at bounding box center [129, 242] width 12 height 12
click at [125, 420] on li "Unlock package" at bounding box center [128, 416] width 94 height 22
click at [129, 240] on span "select" at bounding box center [129, 242] width 12 height 12
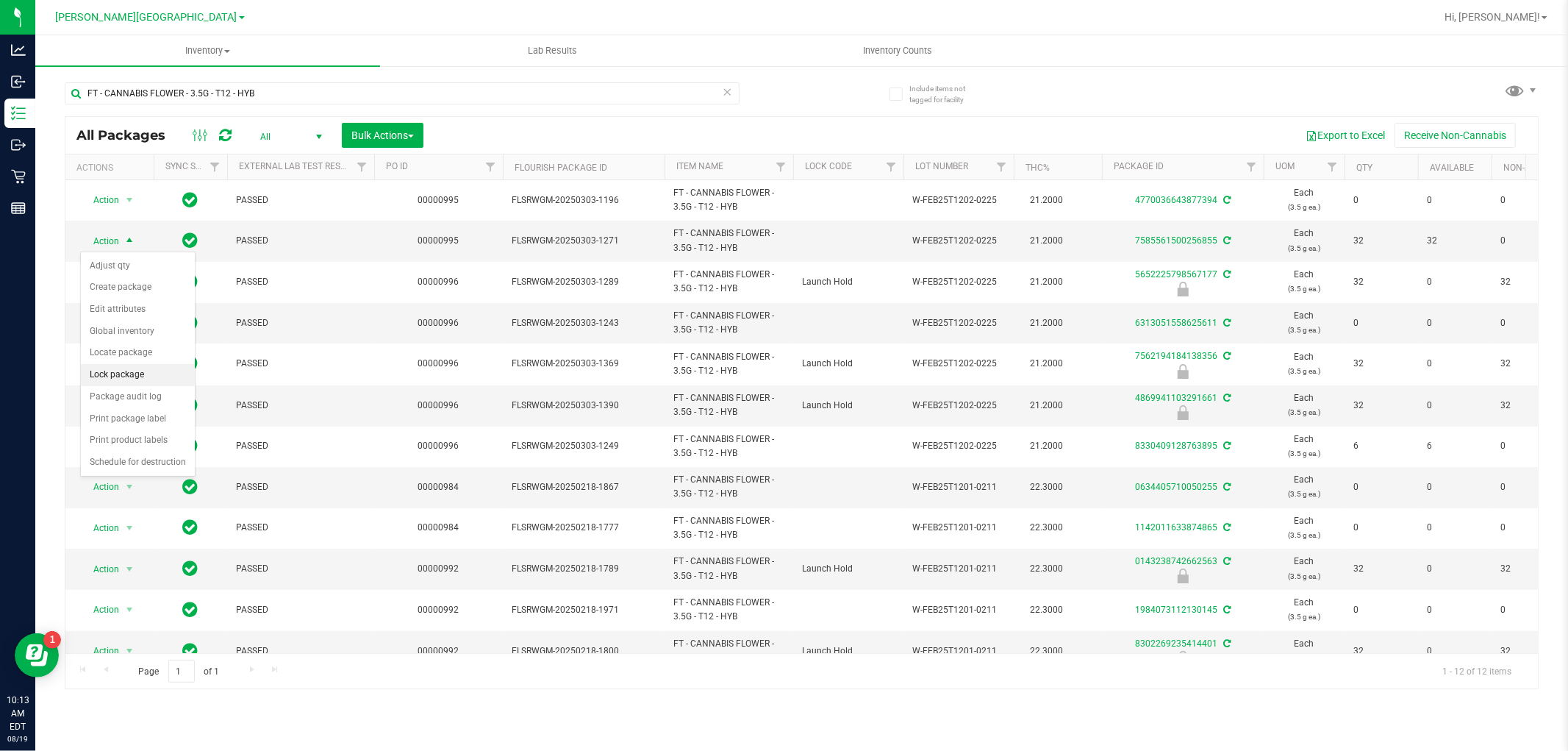
click at [120, 377] on li "Lock package" at bounding box center [138, 375] width 114 height 22
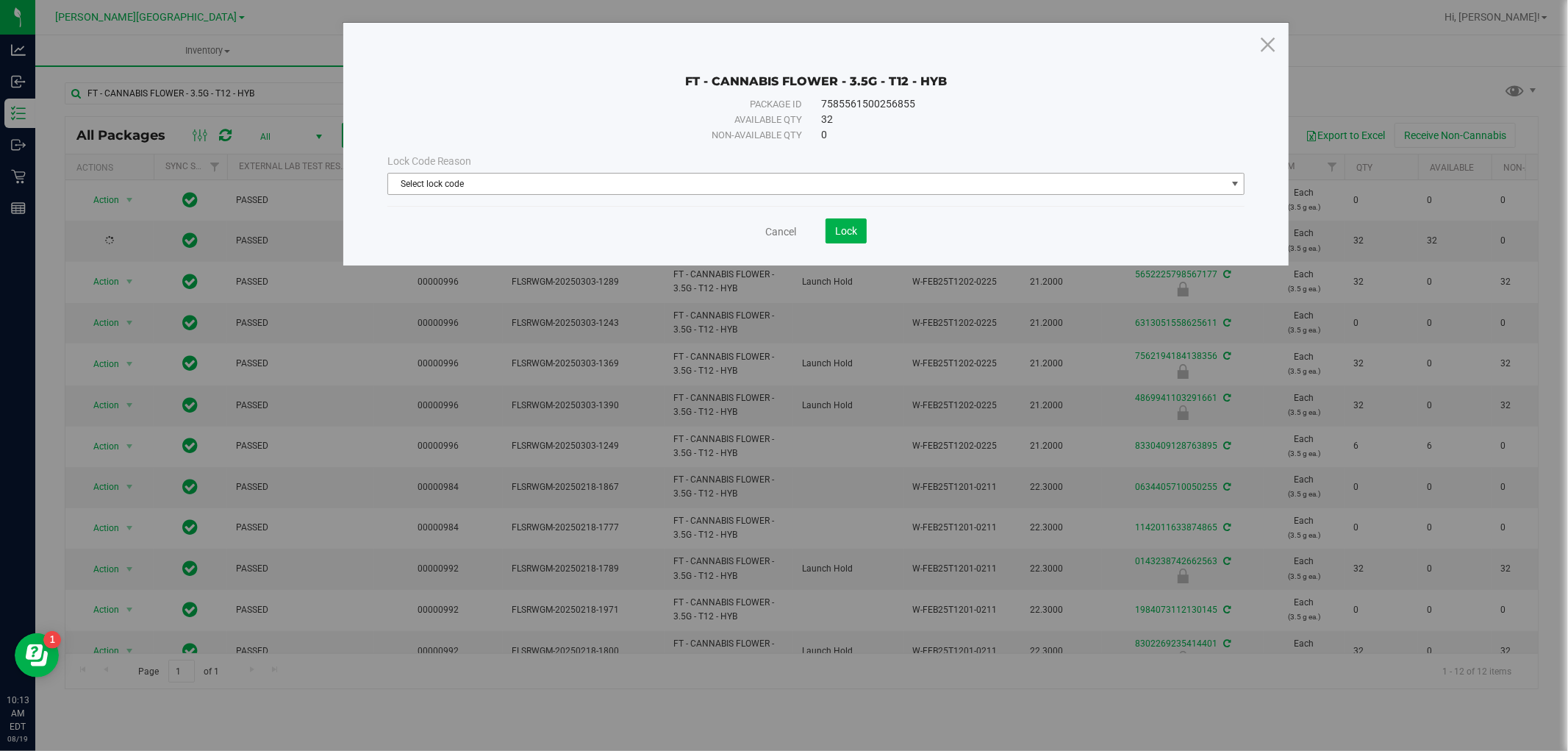
click at [586, 189] on span "Select lock code" at bounding box center [807, 184] width 839 height 21
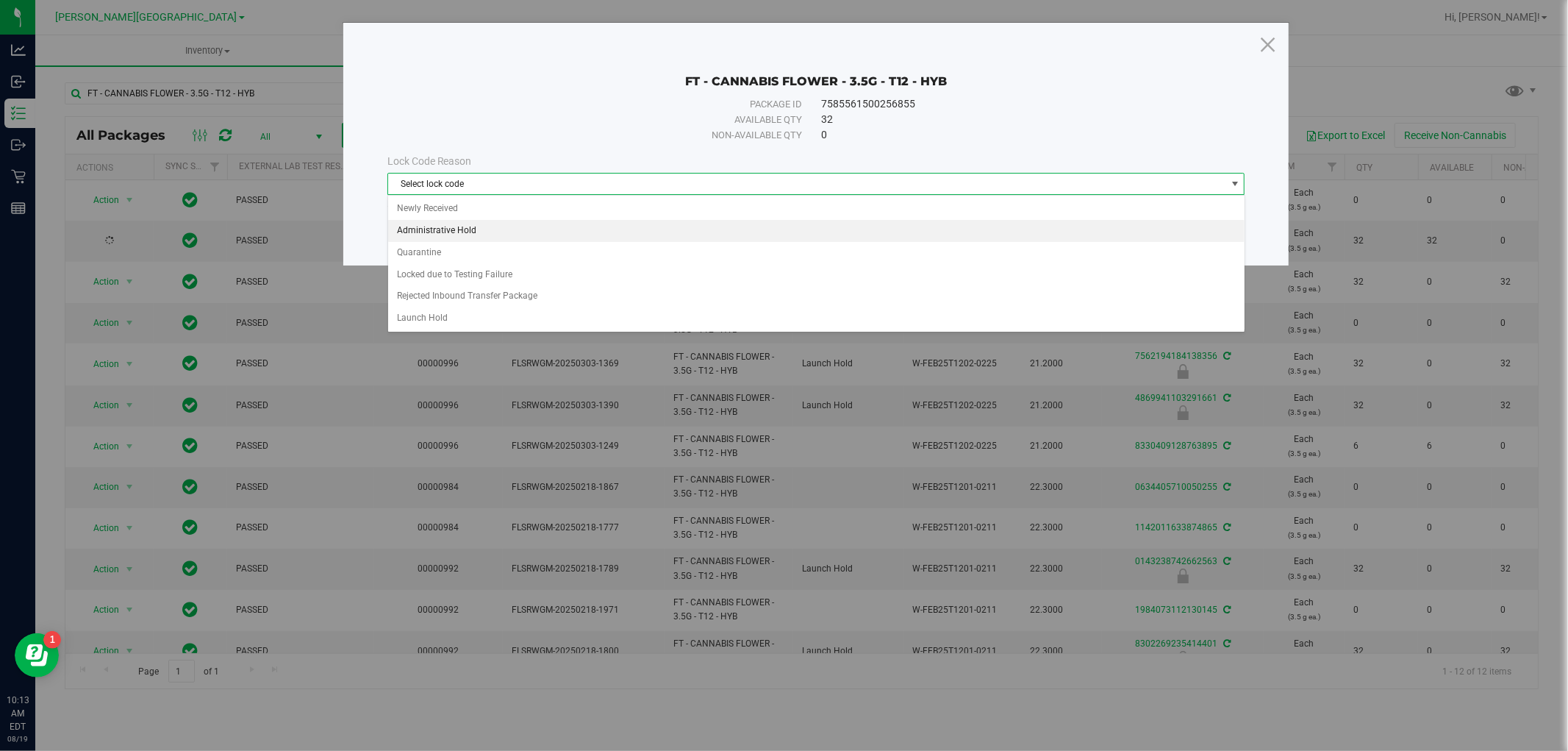
click at [465, 231] on li "Administrative Hold" at bounding box center [816, 231] width 857 height 22
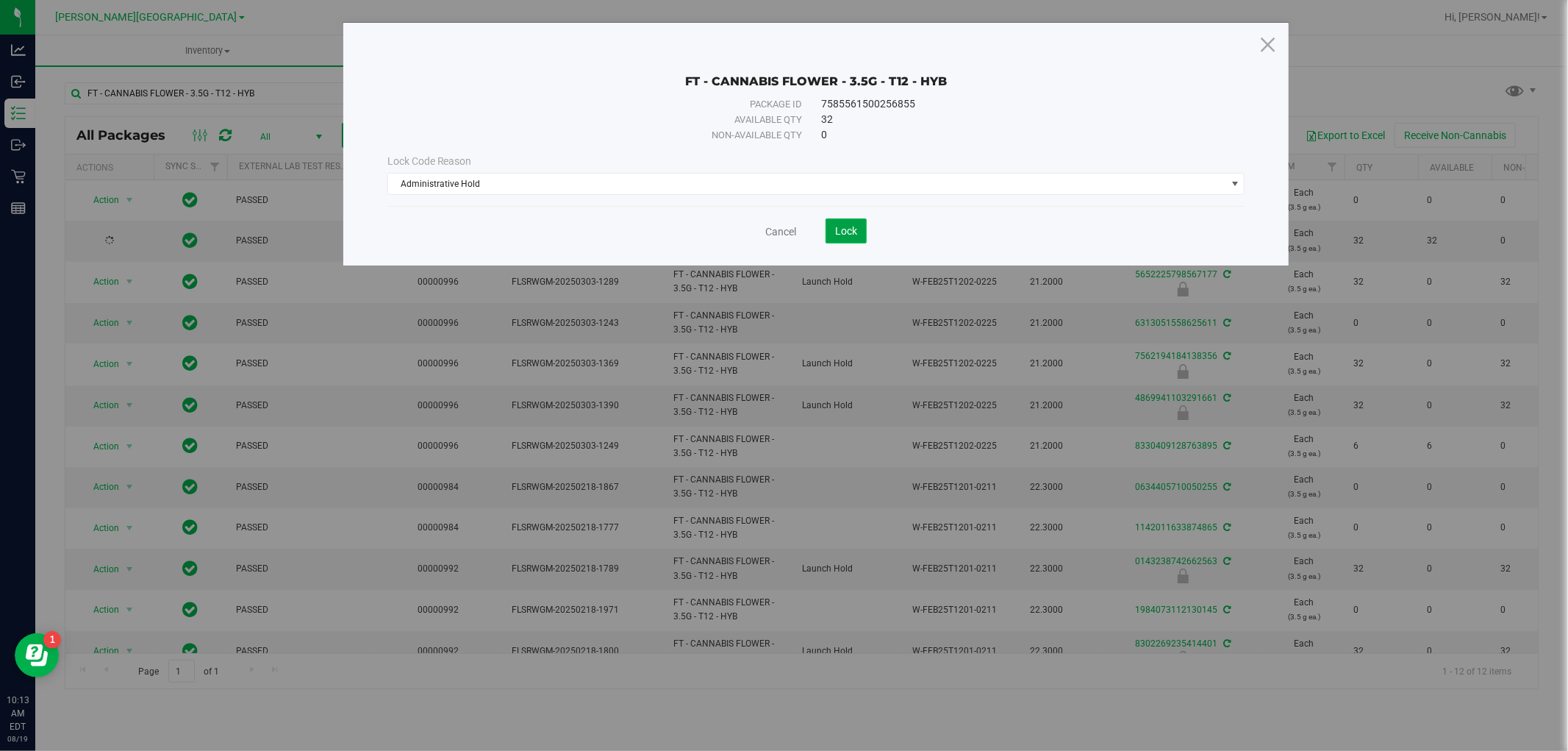
click at [843, 234] on span "Lock" at bounding box center [846, 231] width 22 height 12
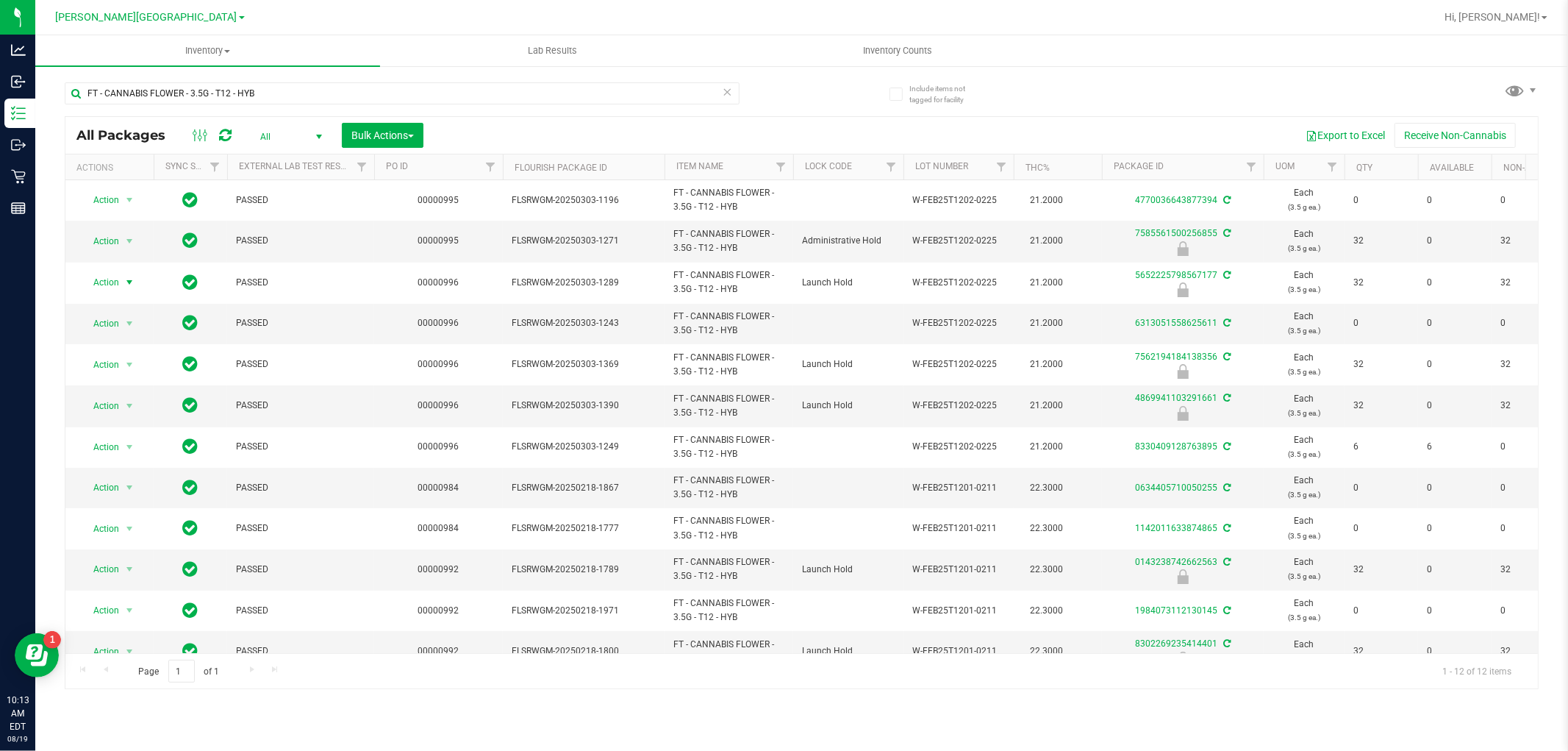
click at [129, 282] on span "select" at bounding box center [129, 282] width 12 height 12
click at [129, 454] on li "Unlock package" at bounding box center [128, 457] width 94 height 22
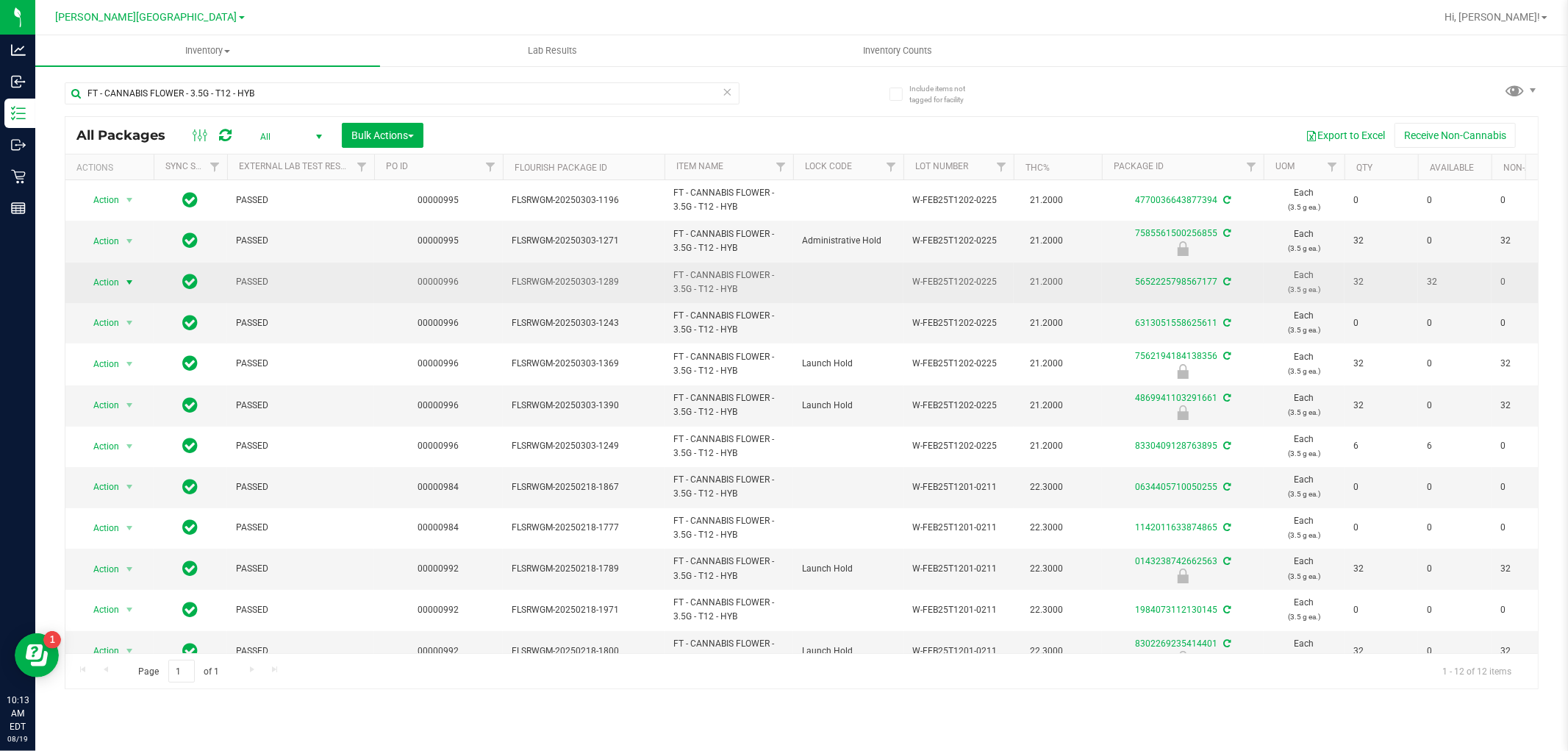
click at [126, 280] on span "select" at bounding box center [129, 282] width 12 height 12
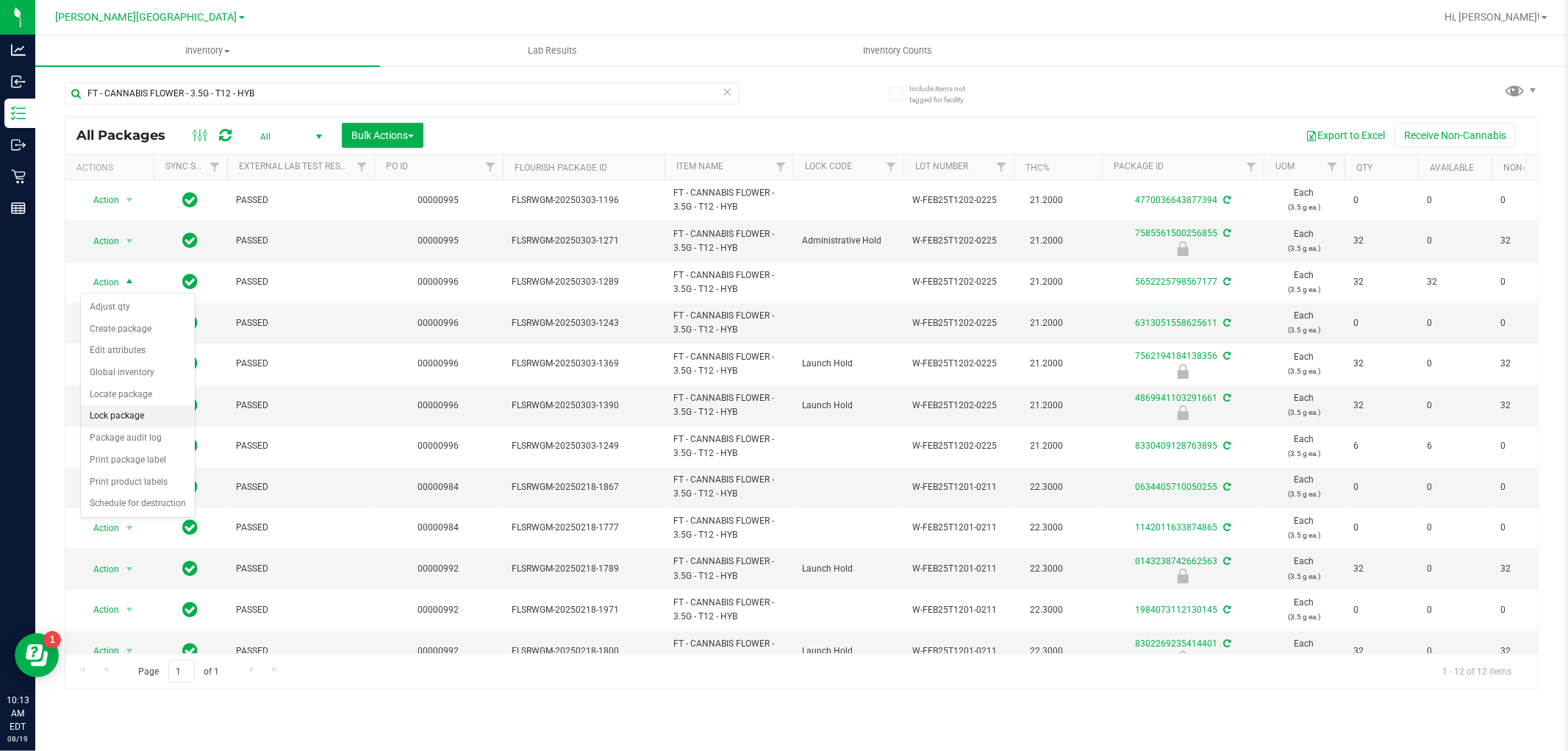
click at [140, 412] on li "Lock package" at bounding box center [138, 416] width 114 height 22
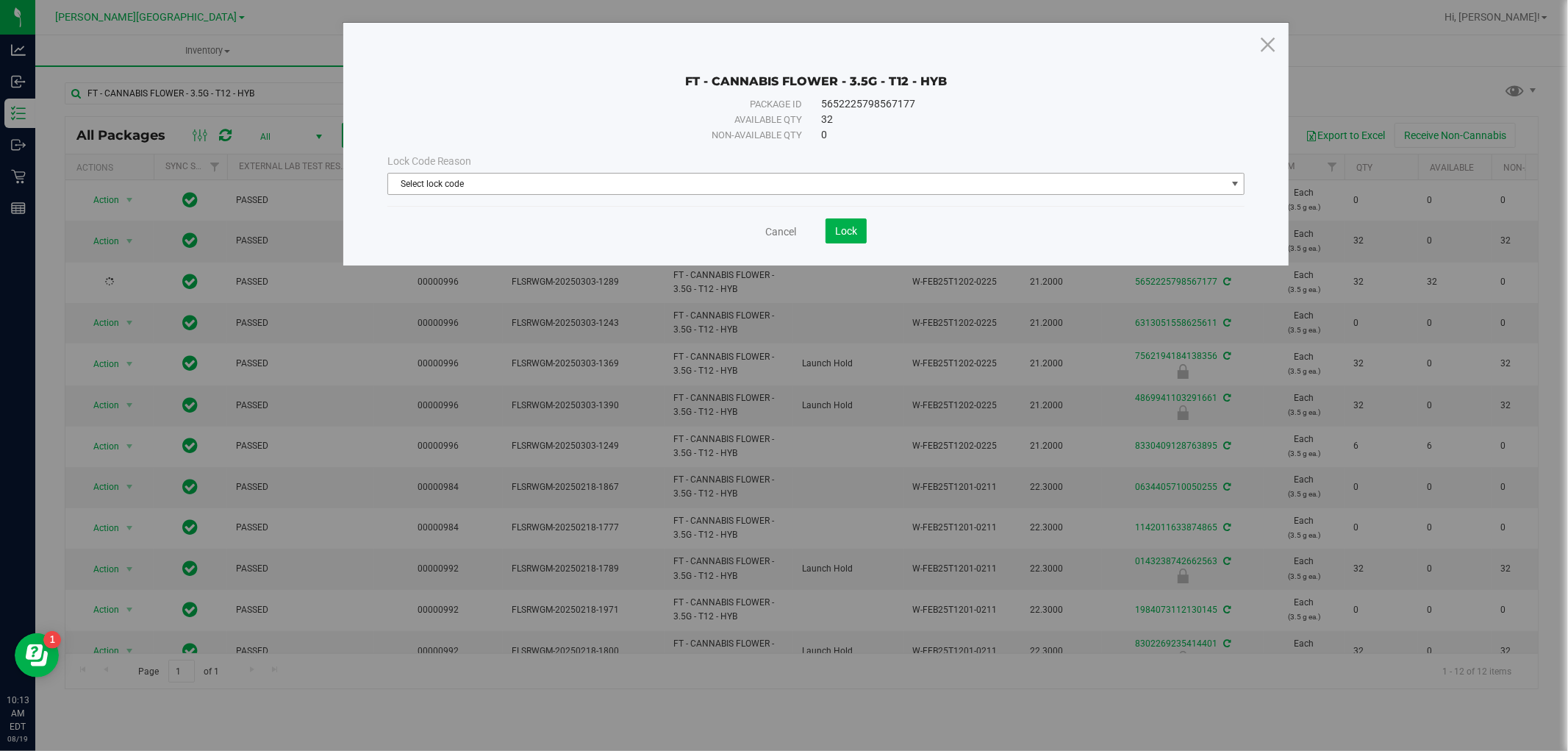
click at [503, 179] on span "Select lock code" at bounding box center [807, 184] width 839 height 21
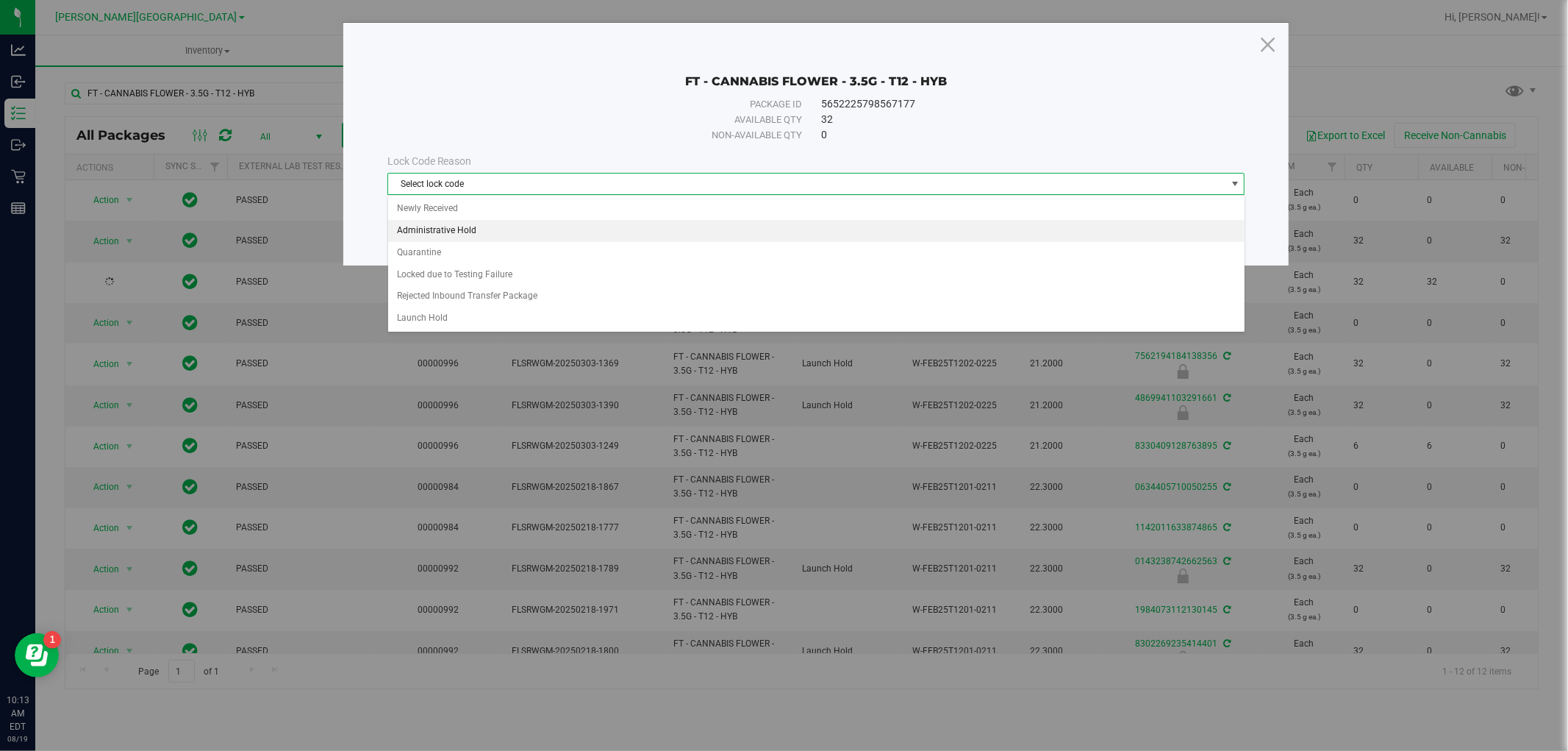
click at [472, 237] on li "Administrative Hold" at bounding box center [816, 231] width 857 height 22
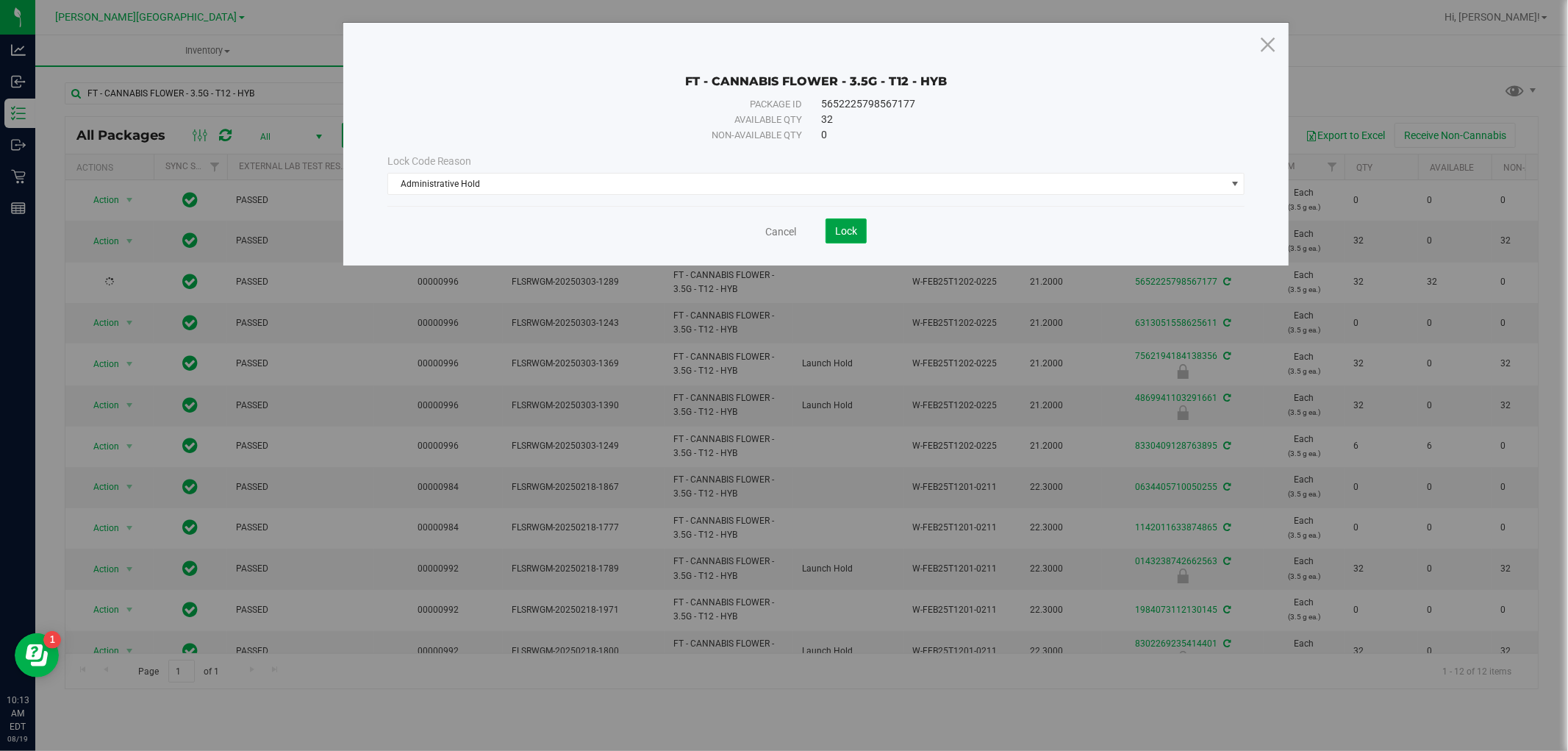
click at [840, 222] on button "Lock" at bounding box center [846, 231] width 41 height 25
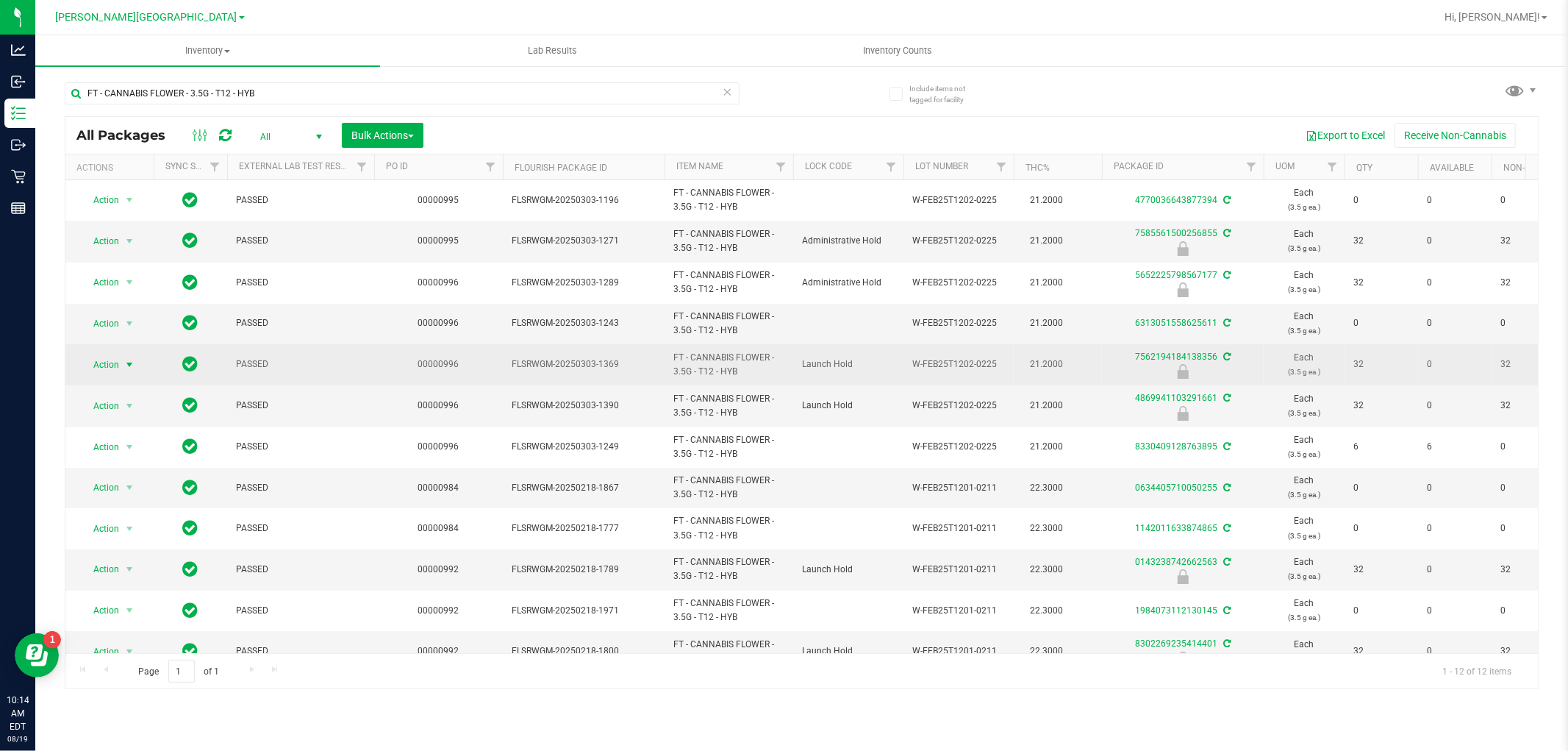
click at [125, 363] on span "select" at bounding box center [129, 365] width 12 height 12
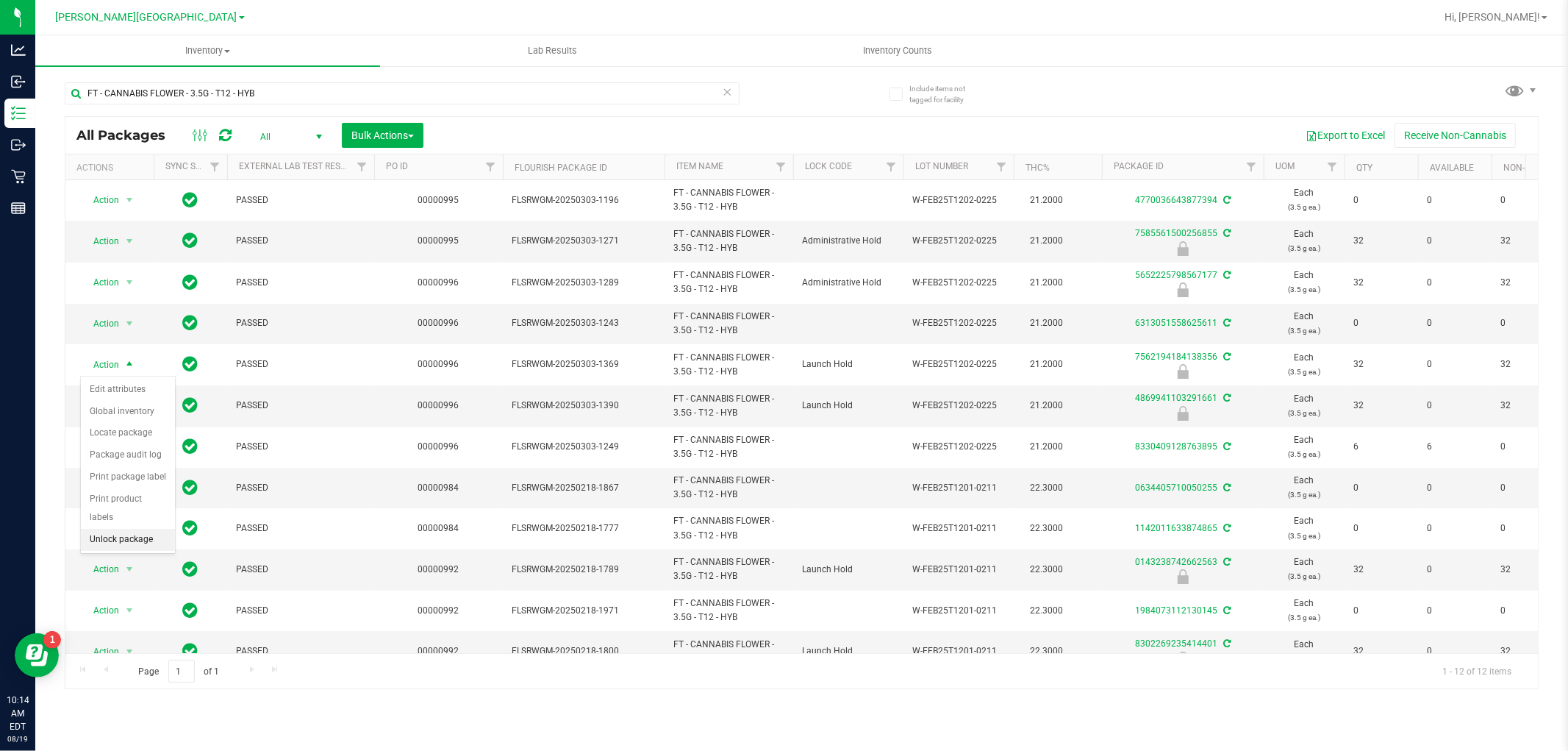
click at [122, 535] on li "Unlock package" at bounding box center [128, 539] width 94 height 22
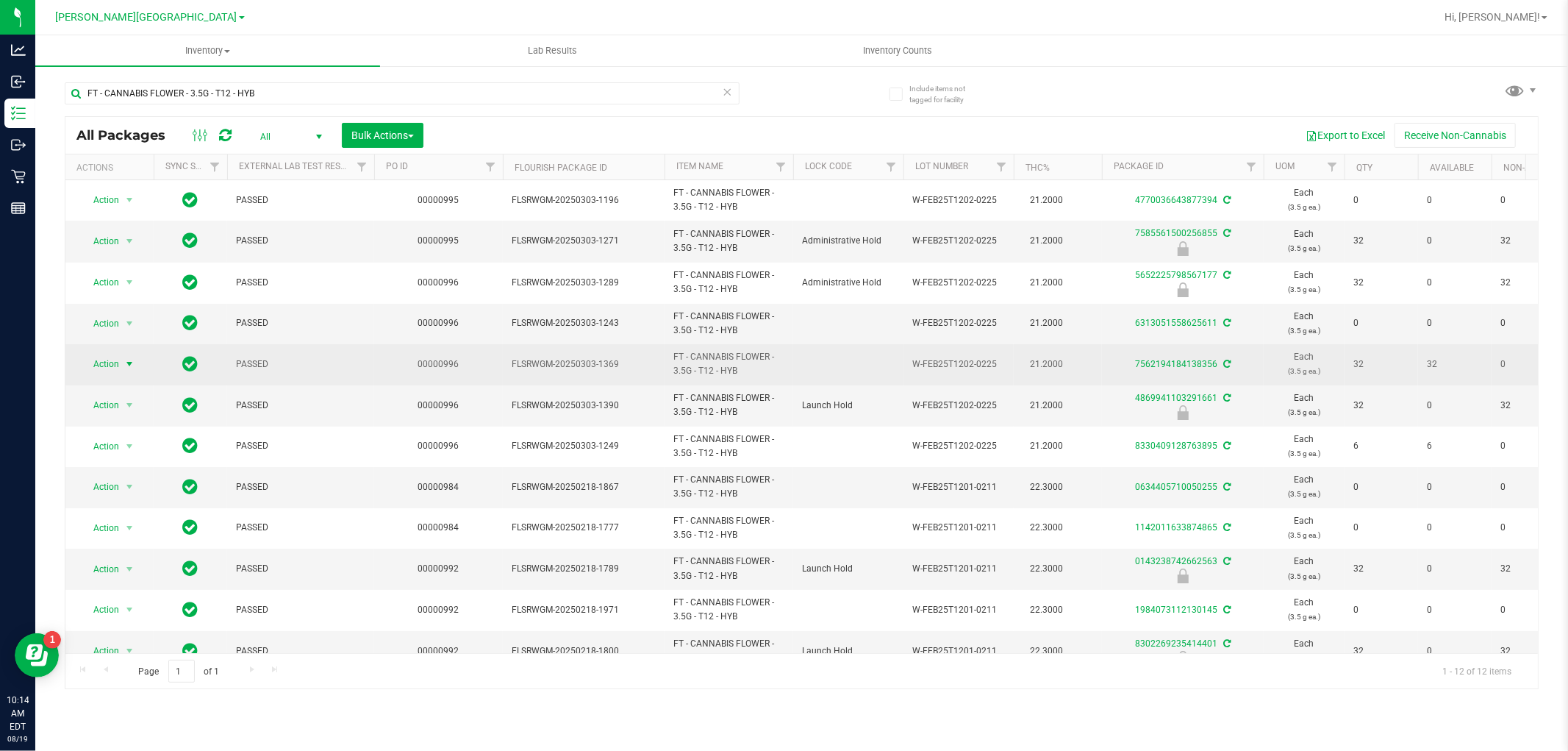
click at [130, 365] on span "select" at bounding box center [129, 364] width 12 height 12
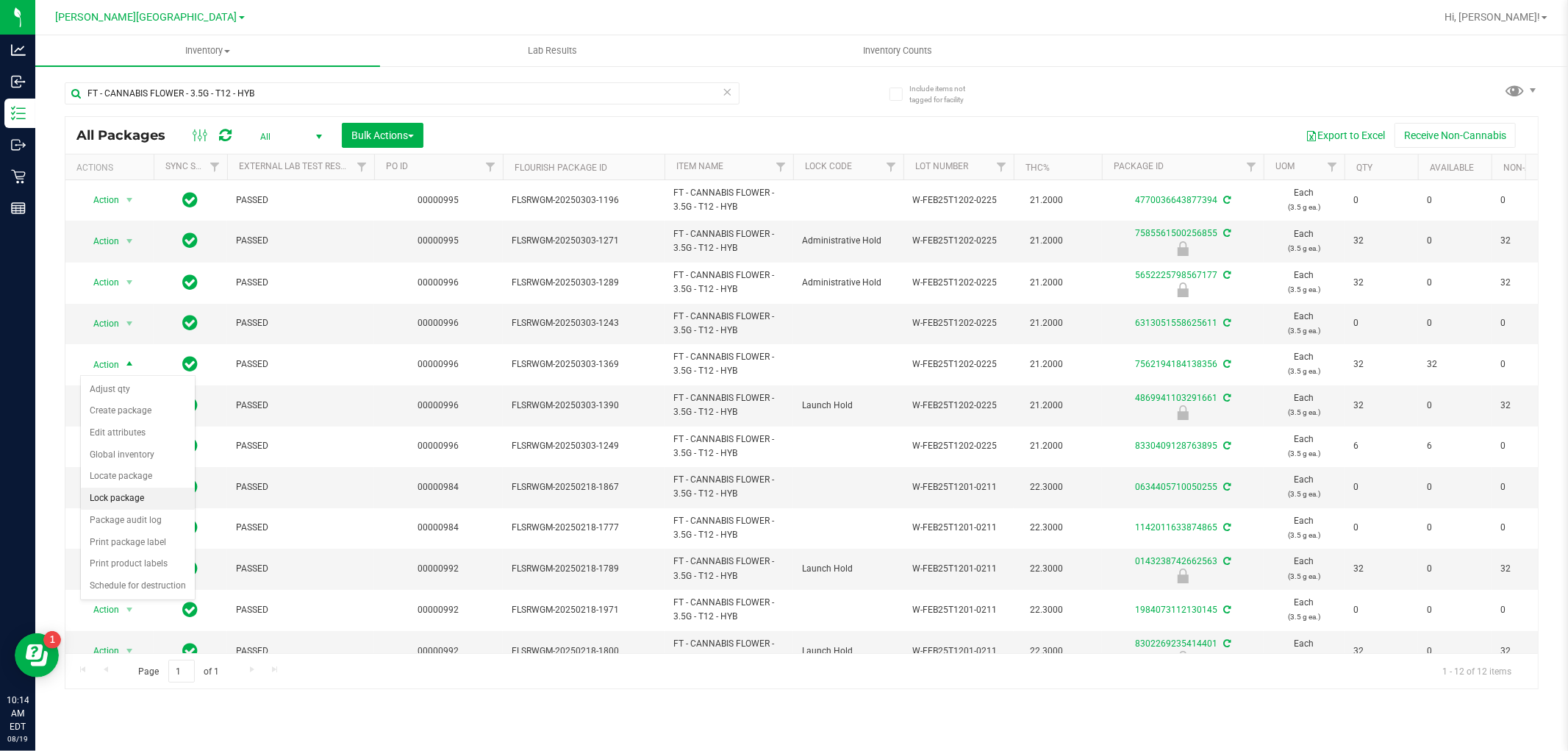
click at [123, 498] on li "Lock package" at bounding box center [138, 498] width 114 height 22
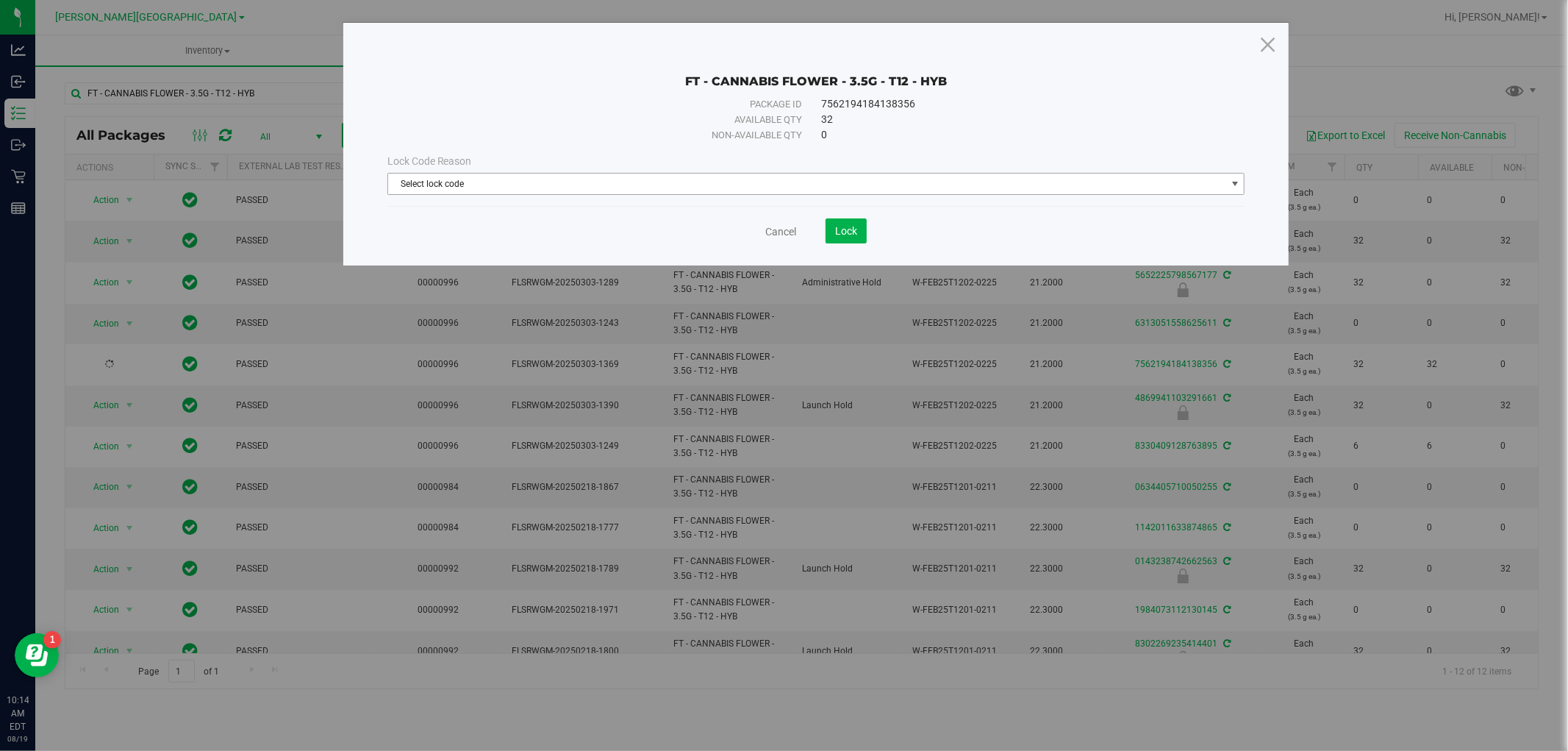
click at [678, 185] on span "Select lock code" at bounding box center [807, 184] width 839 height 21
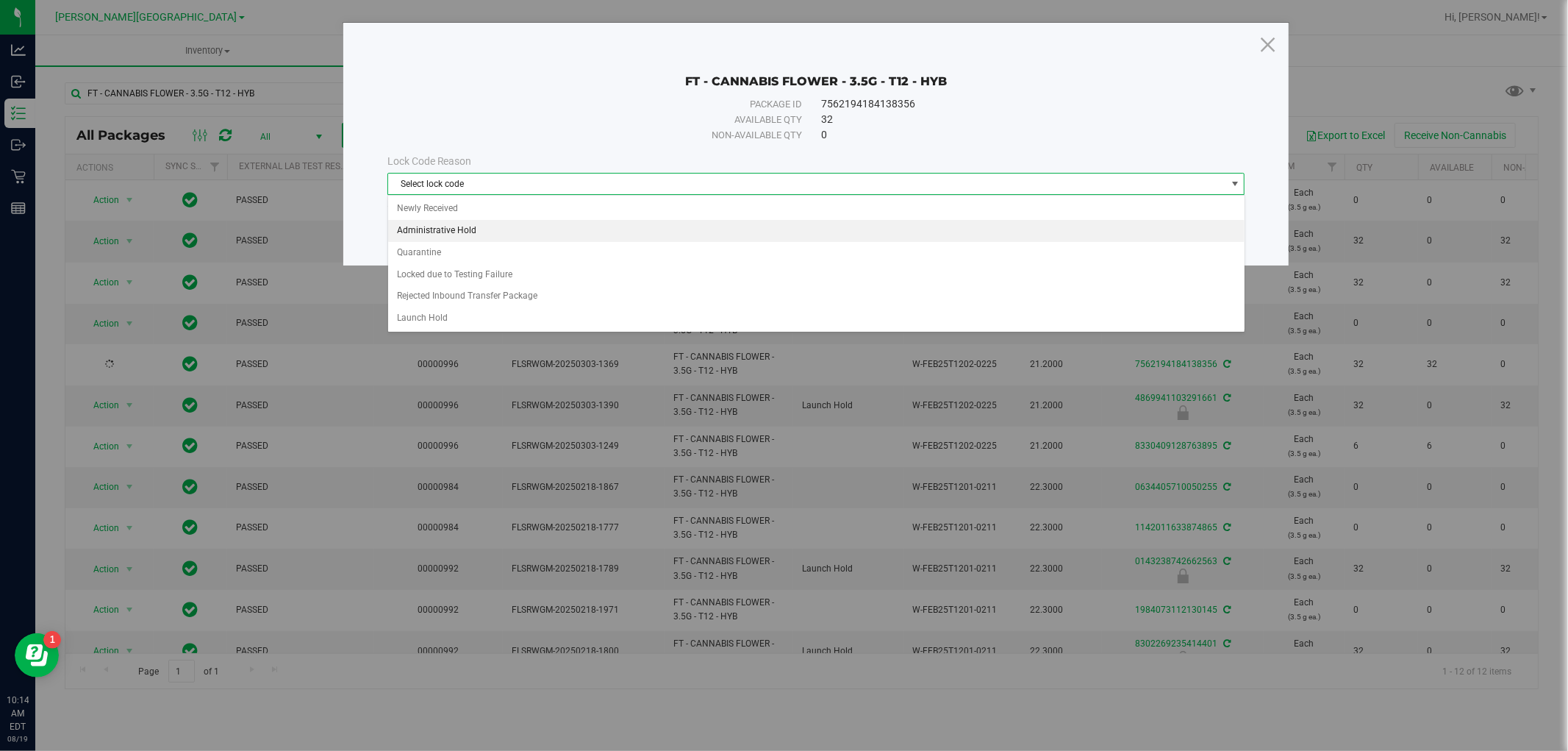
click at [447, 232] on li "Administrative Hold" at bounding box center [816, 231] width 857 height 22
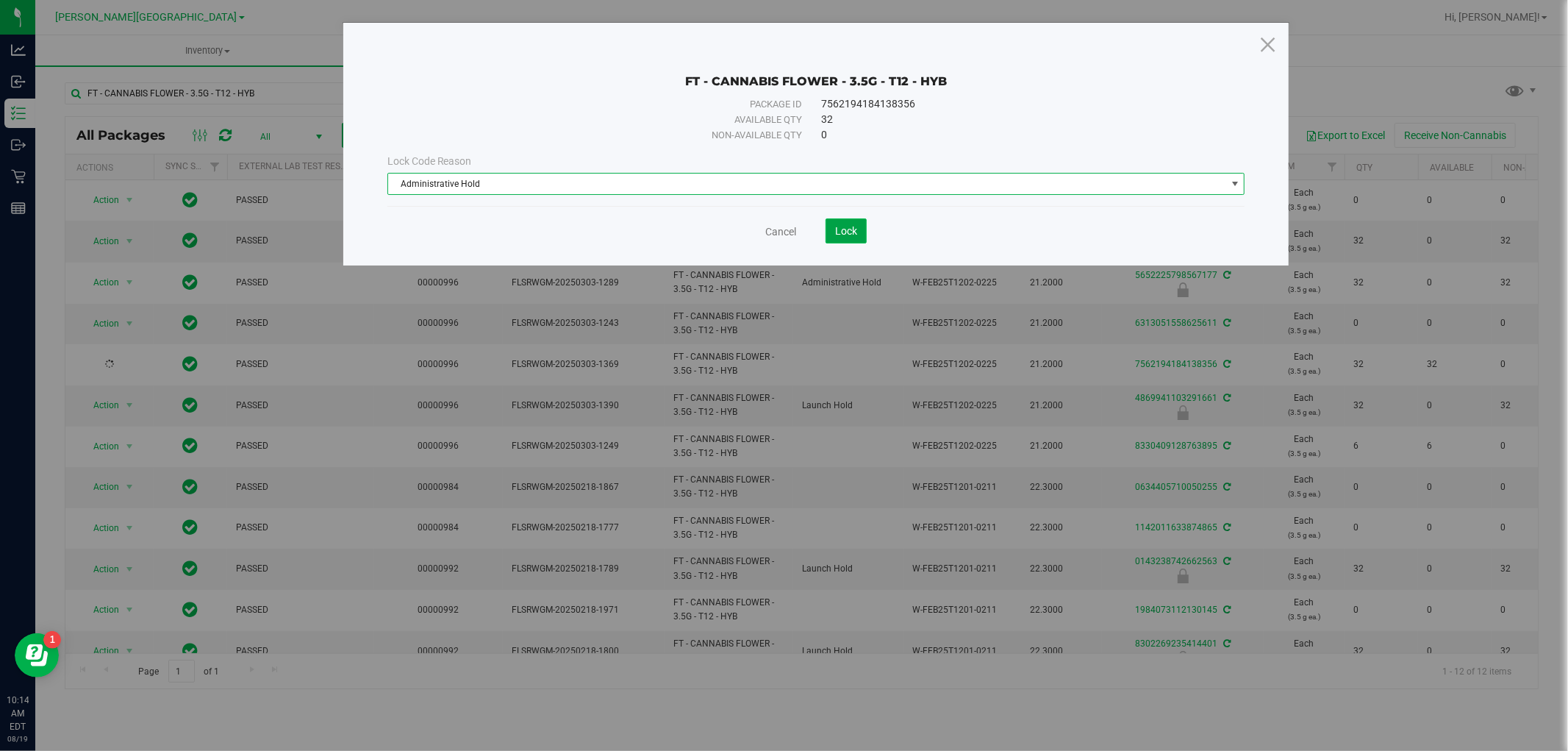
click at [844, 229] on span "Lock" at bounding box center [846, 231] width 22 height 12
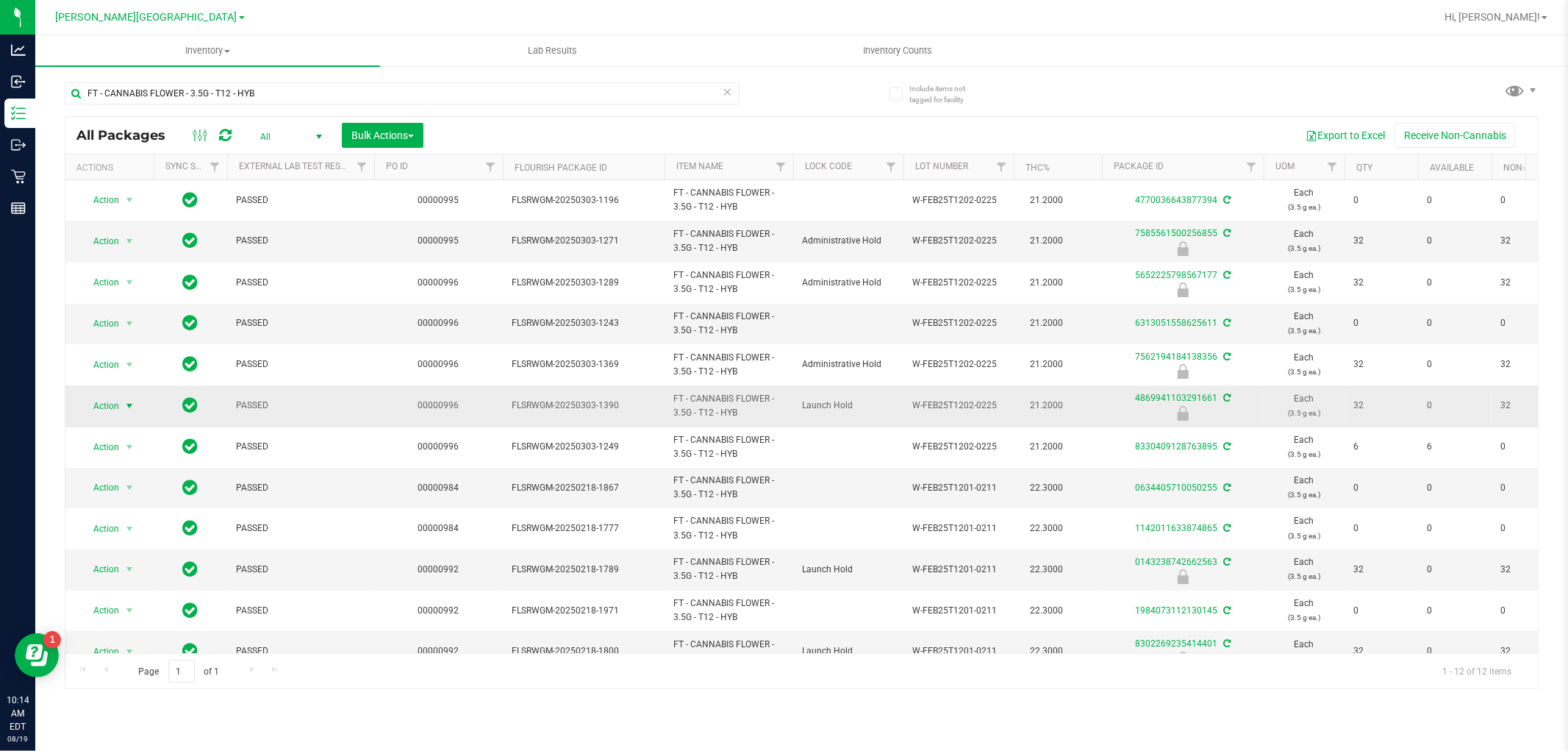
click at [126, 404] on span "select" at bounding box center [129, 406] width 12 height 12
click at [127, 576] on li "Unlock package" at bounding box center [128, 581] width 94 height 22
click at [129, 403] on span "select" at bounding box center [129, 406] width 12 height 12
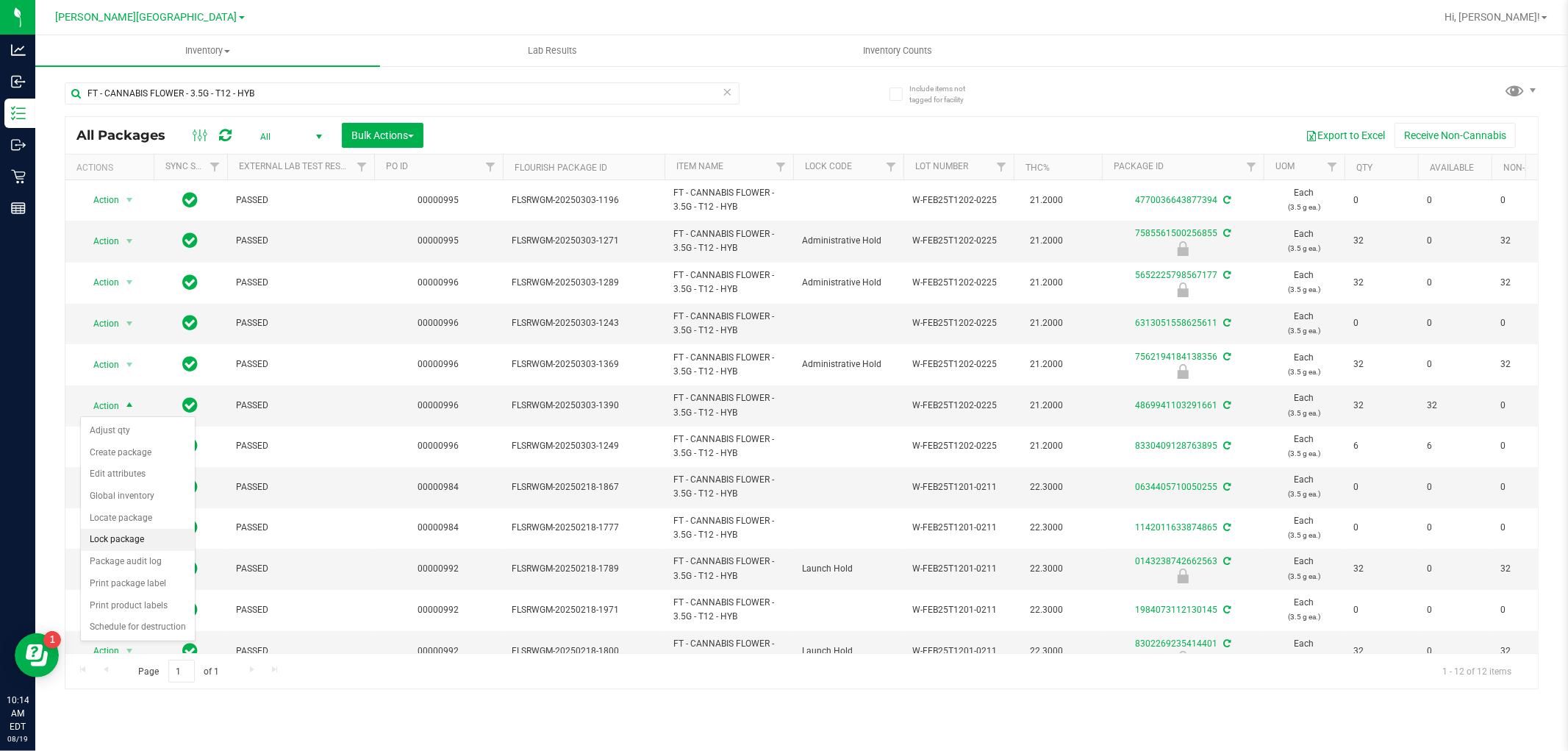
click at [122, 538] on li "Lock package" at bounding box center [138, 539] width 114 height 22
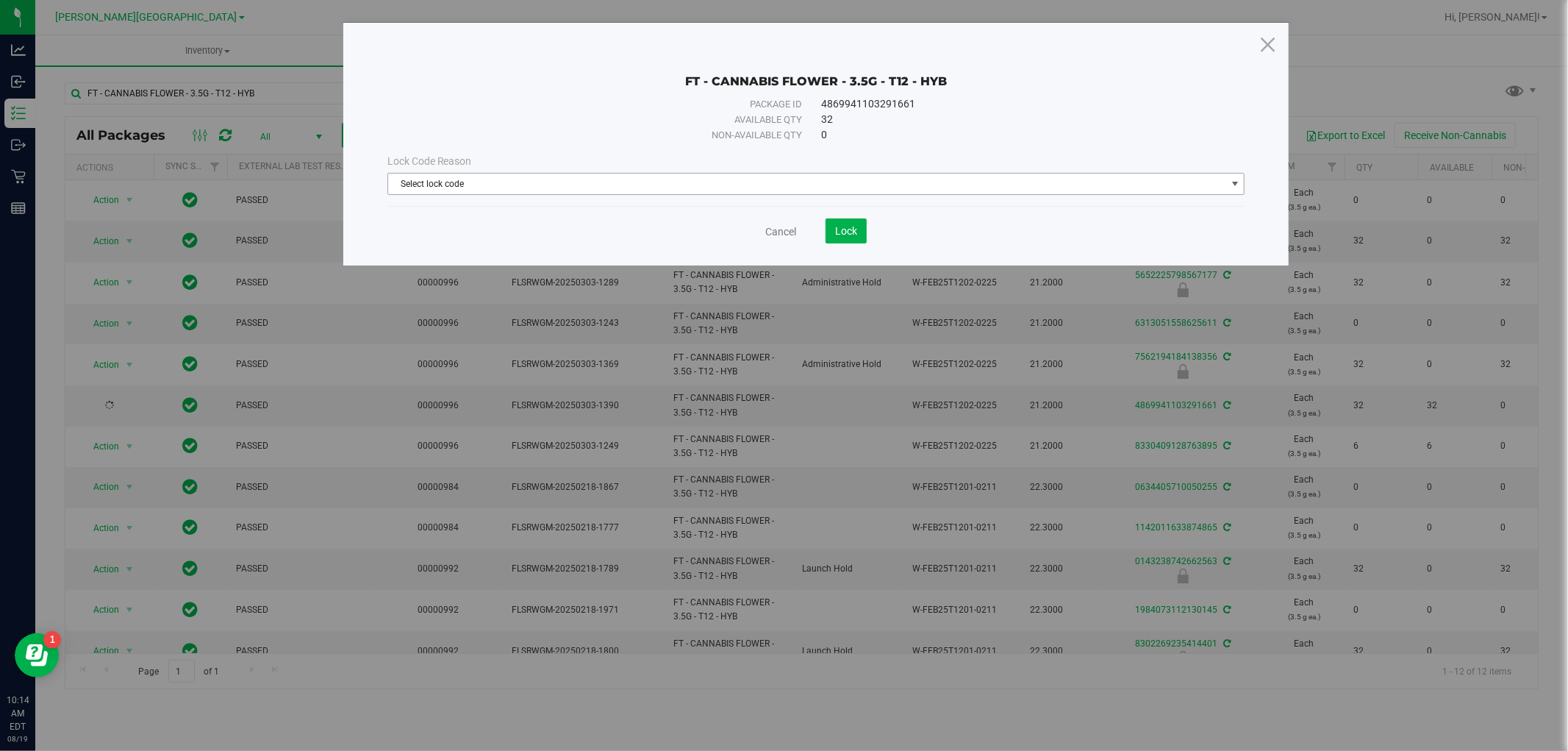
click at [611, 181] on span "Select lock code" at bounding box center [807, 184] width 839 height 21
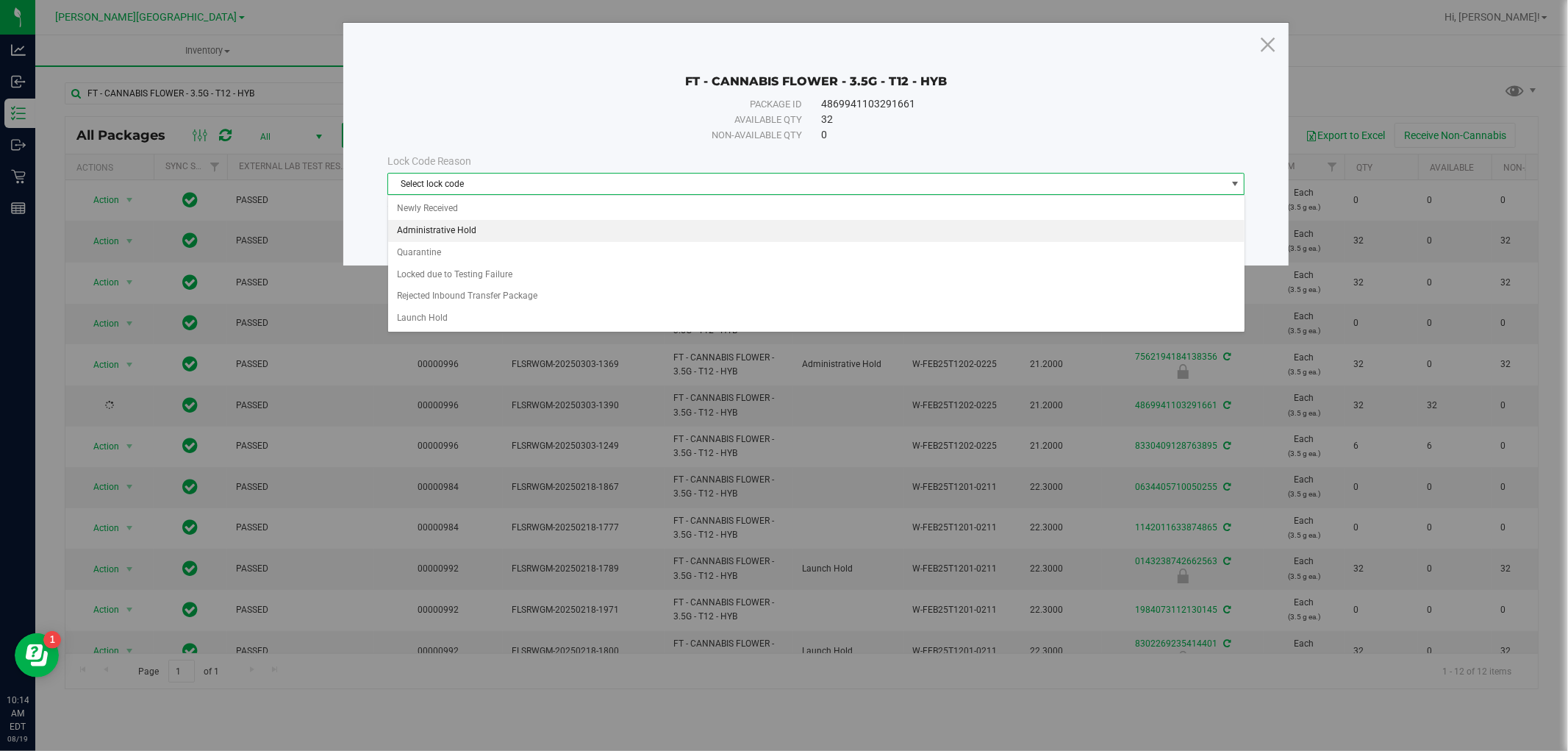
click at [479, 229] on li "Administrative Hold" at bounding box center [816, 231] width 857 height 22
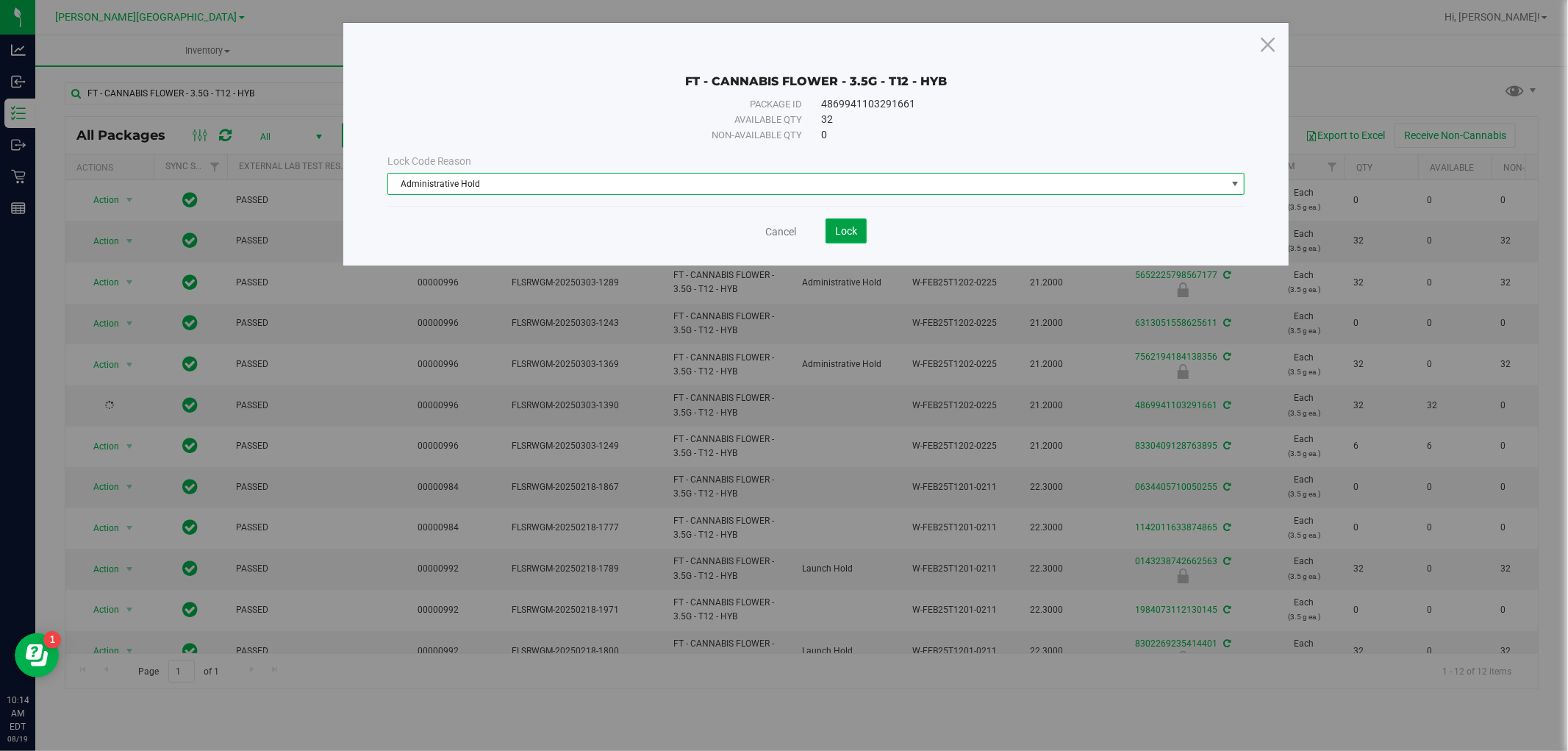
click at [852, 232] on span "Lock" at bounding box center [846, 231] width 22 height 12
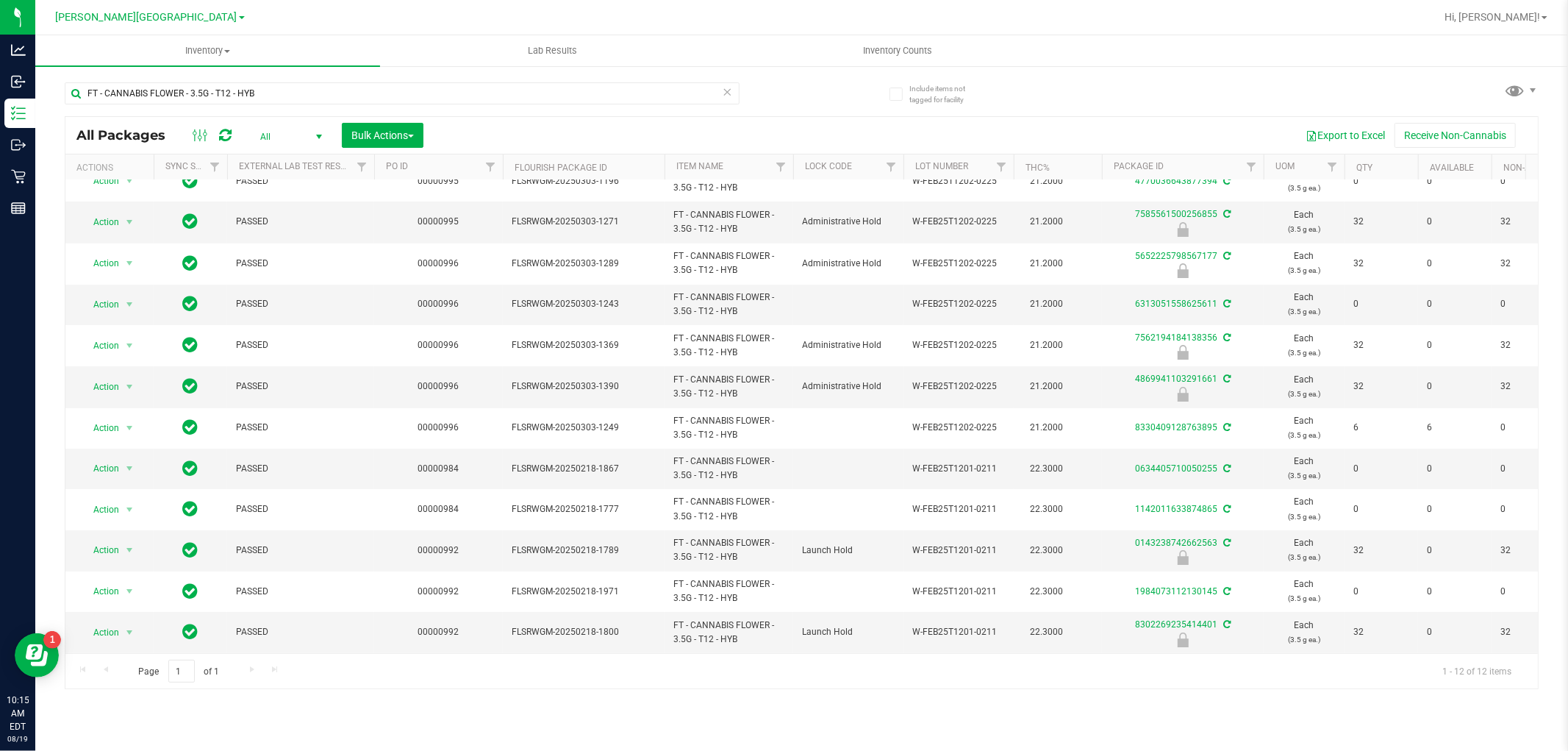
scroll to position [31, 0]
click at [126, 544] on span "select" at bounding box center [129, 550] width 12 height 12
click at [111, 715] on li "Unlock package" at bounding box center [128, 714] width 94 height 22
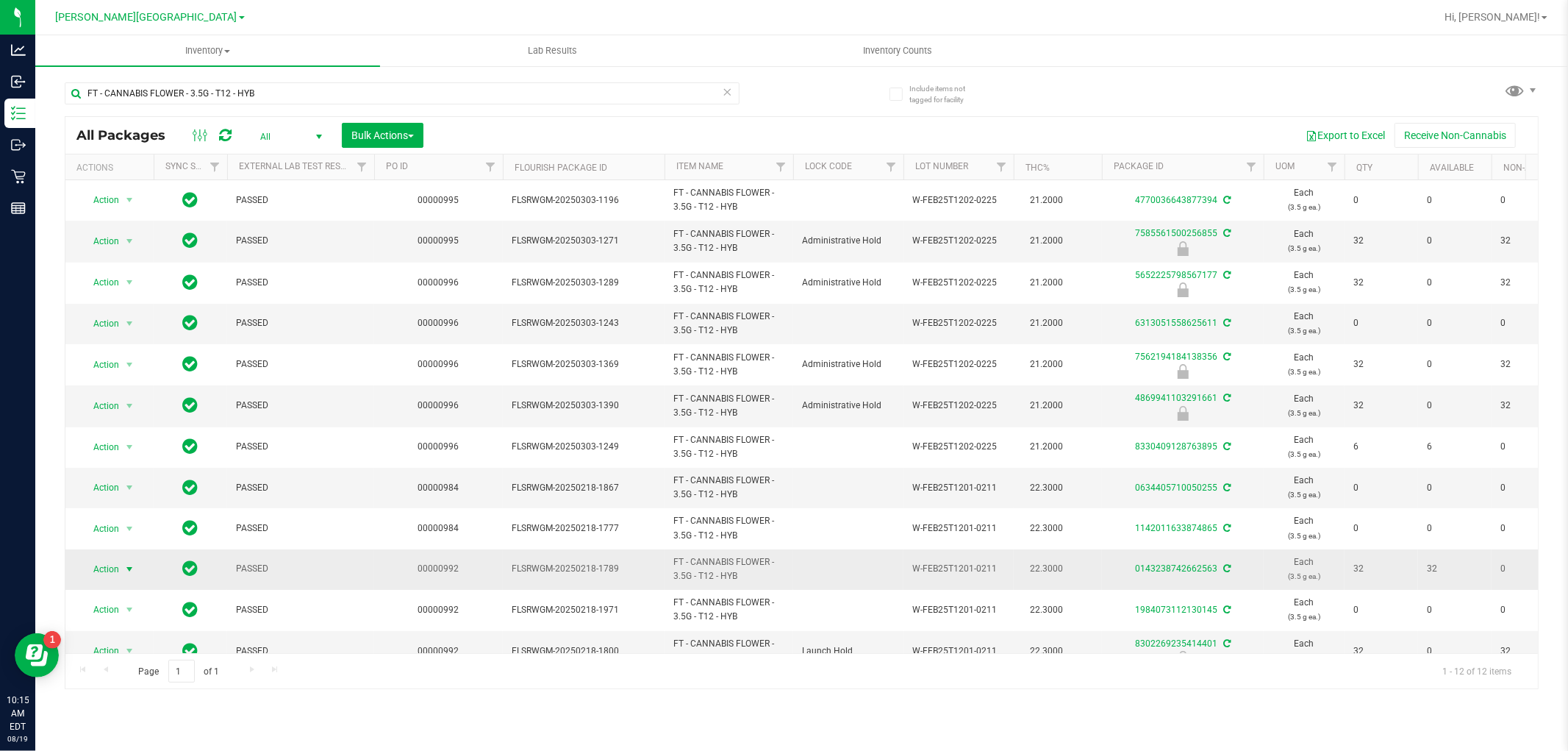
click at [128, 569] on span "select" at bounding box center [129, 569] width 12 height 12
click at [123, 459] on li "Lock package" at bounding box center [138, 457] width 114 height 22
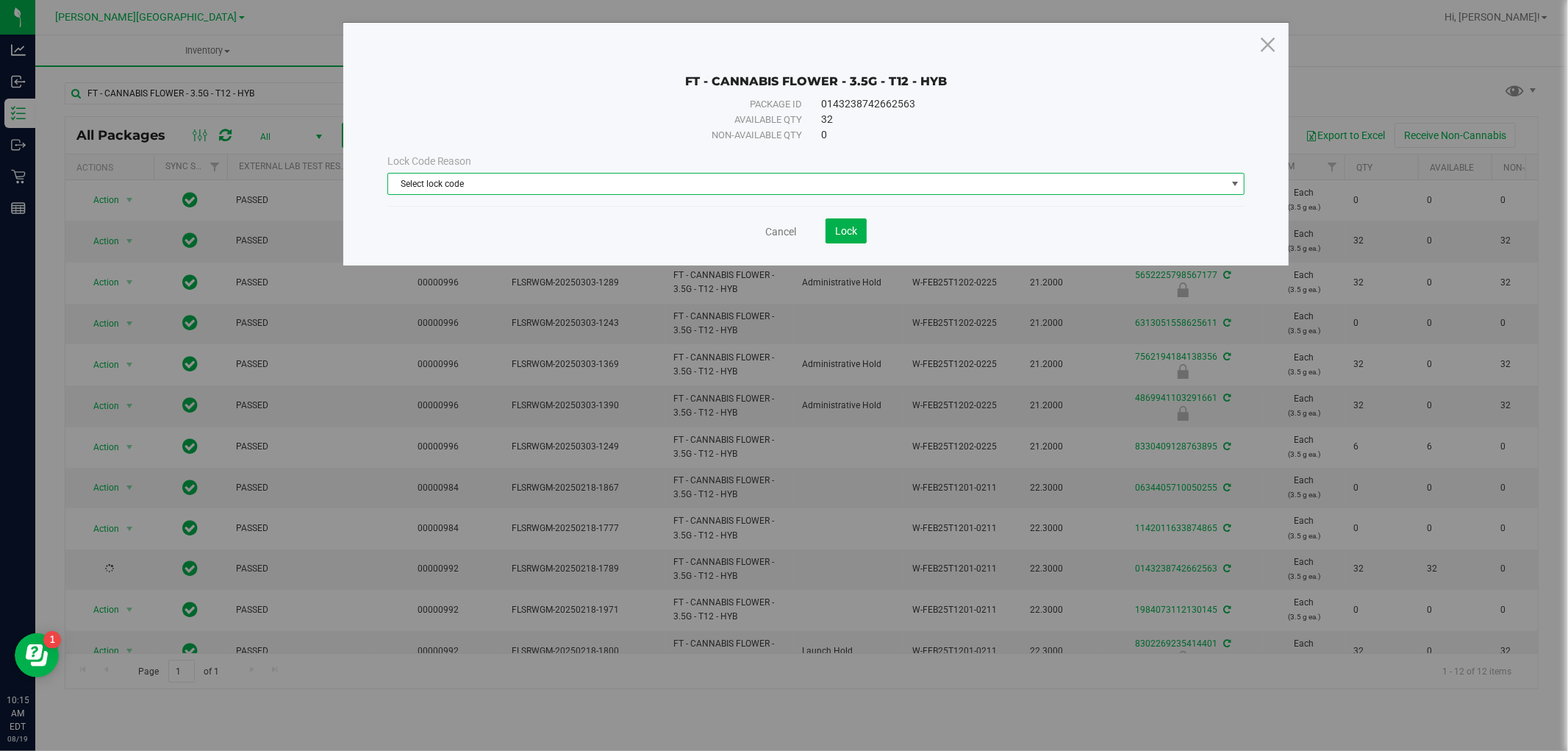
click at [523, 173] on span "Select lock code" at bounding box center [817, 184] width 858 height 22
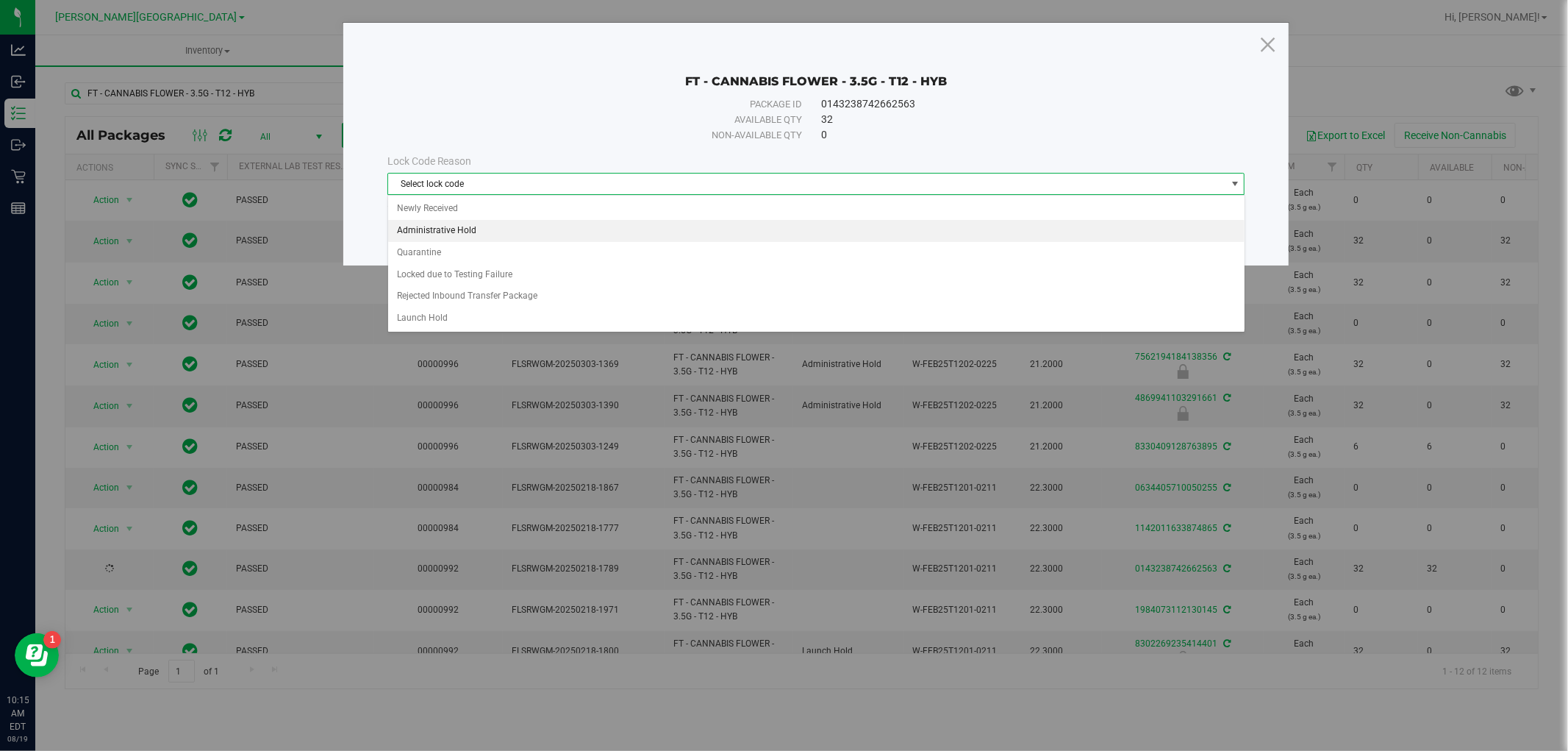
click at [466, 224] on li "Administrative Hold" at bounding box center [816, 231] width 857 height 22
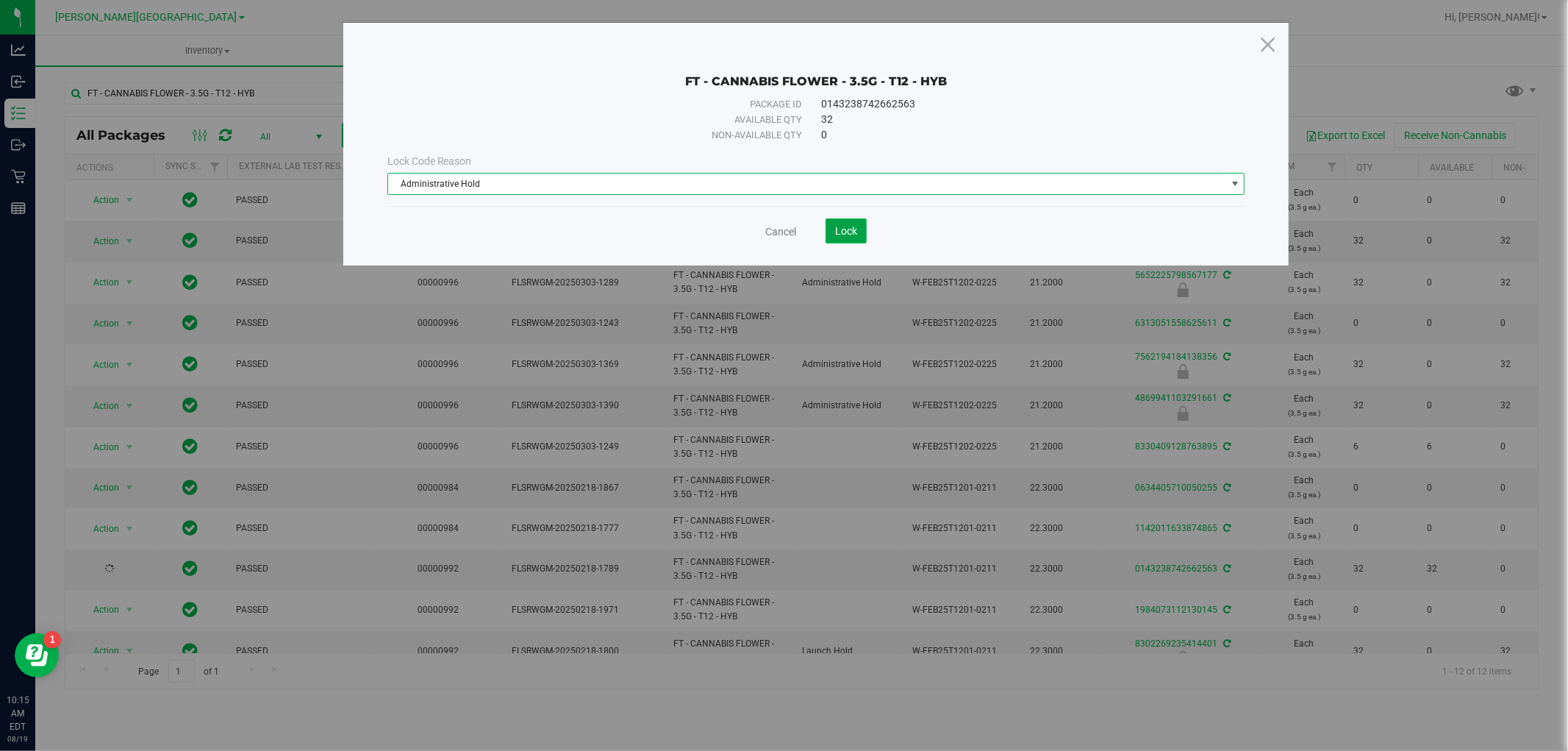
click at [839, 223] on button "Lock" at bounding box center [846, 231] width 41 height 25
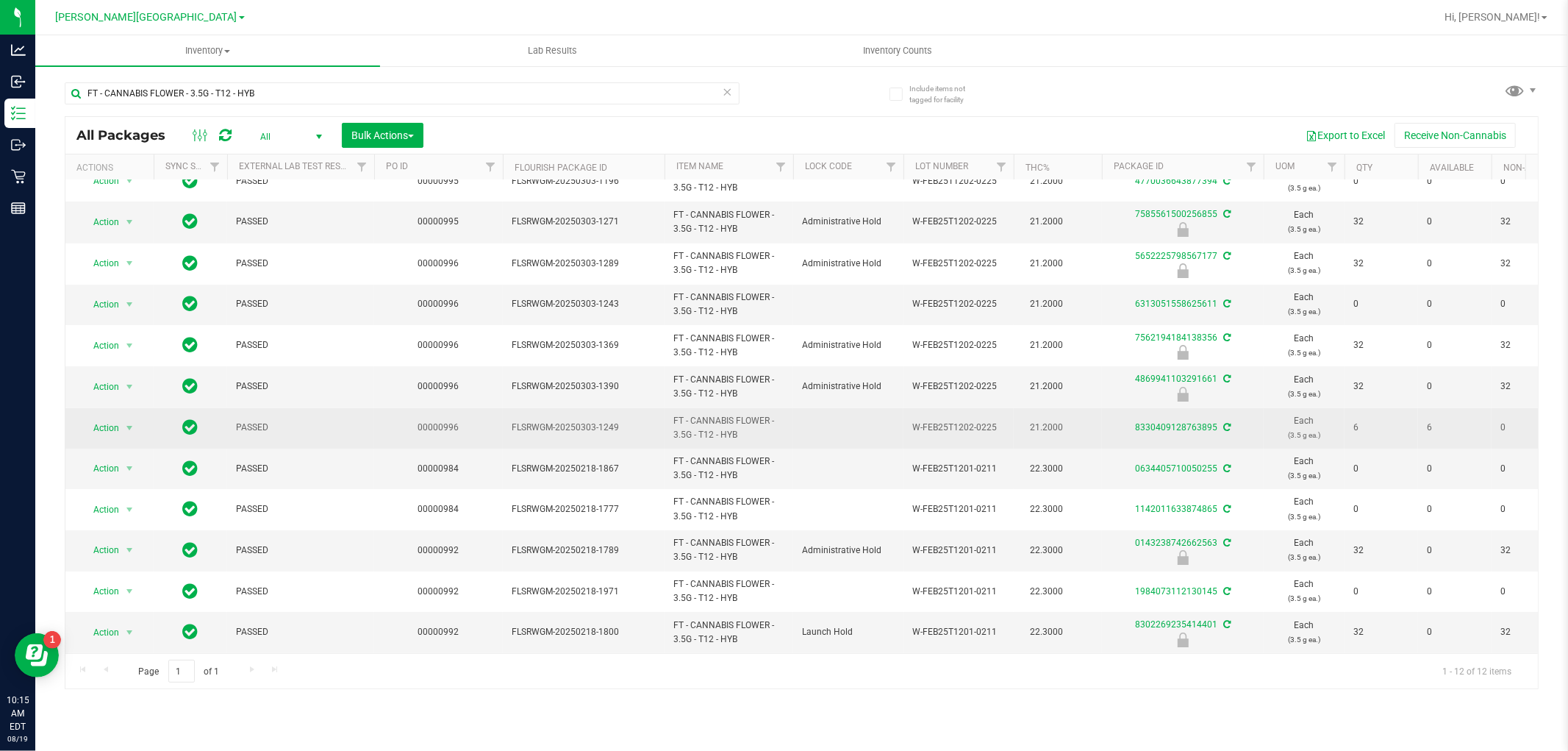
scroll to position [31, 0]
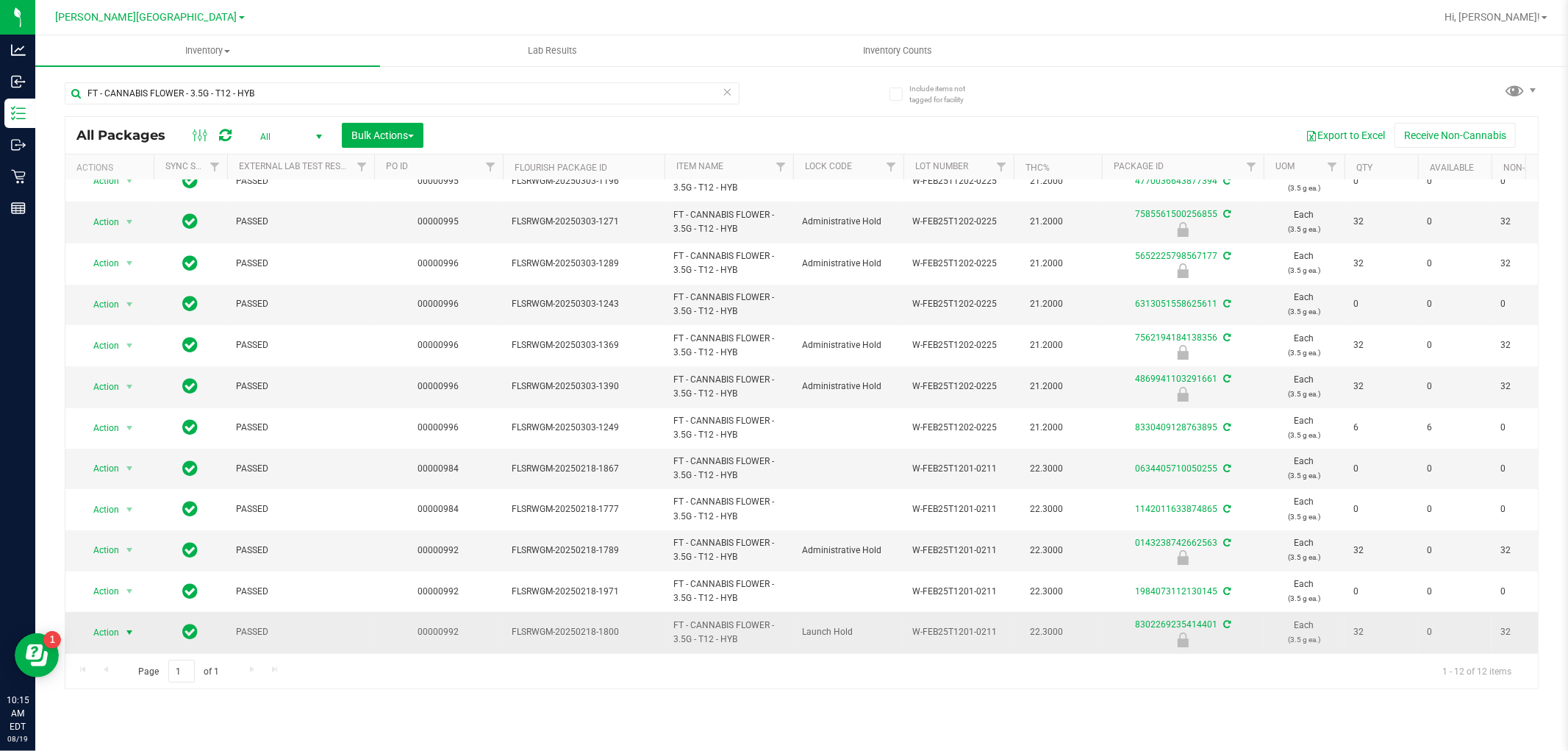
click at [122, 622] on span "select" at bounding box center [130, 632] width 18 height 21
click at [118, 598] on li "Unlock package" at bounding box center [128, 596] width 94 height 22
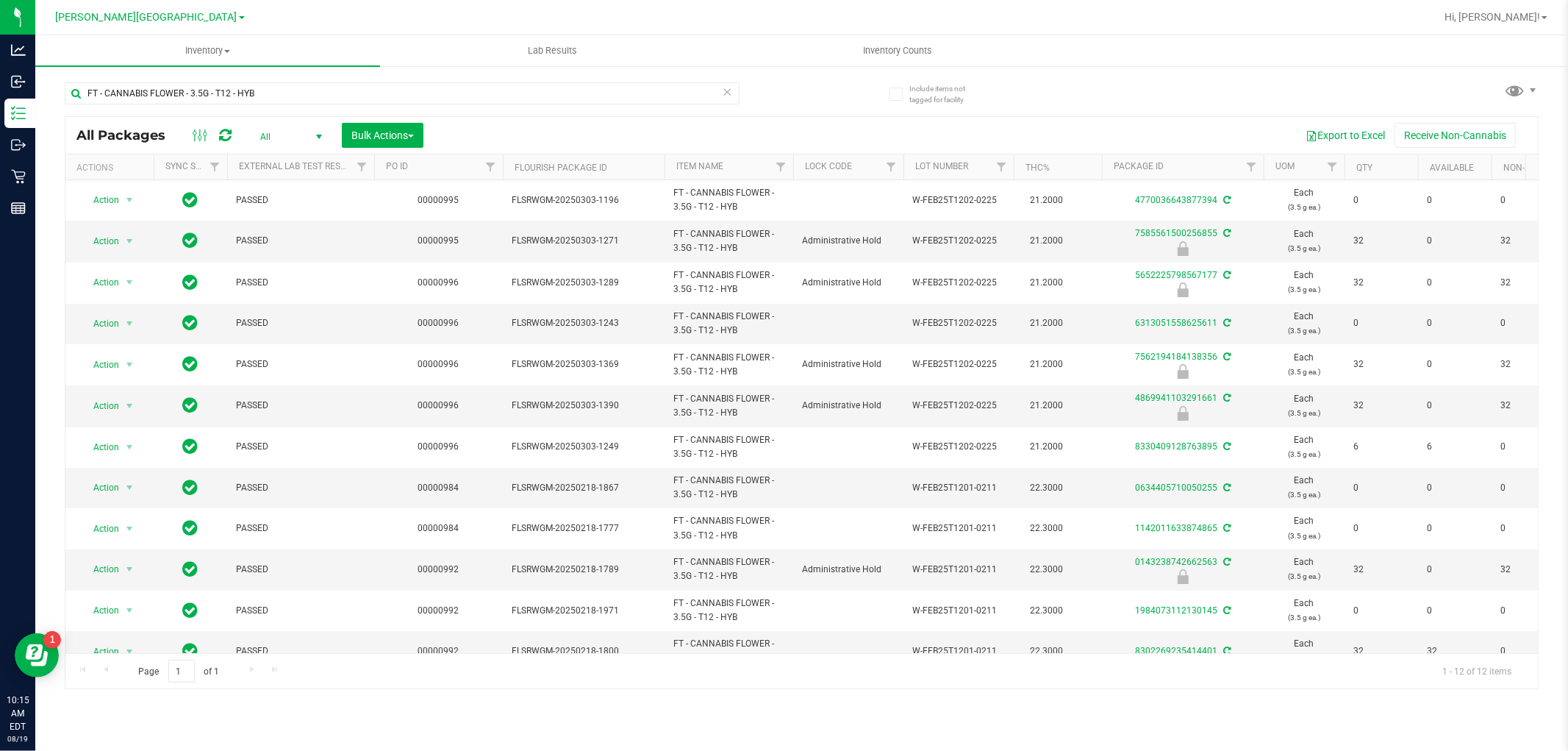
scroll to position [31, 0]
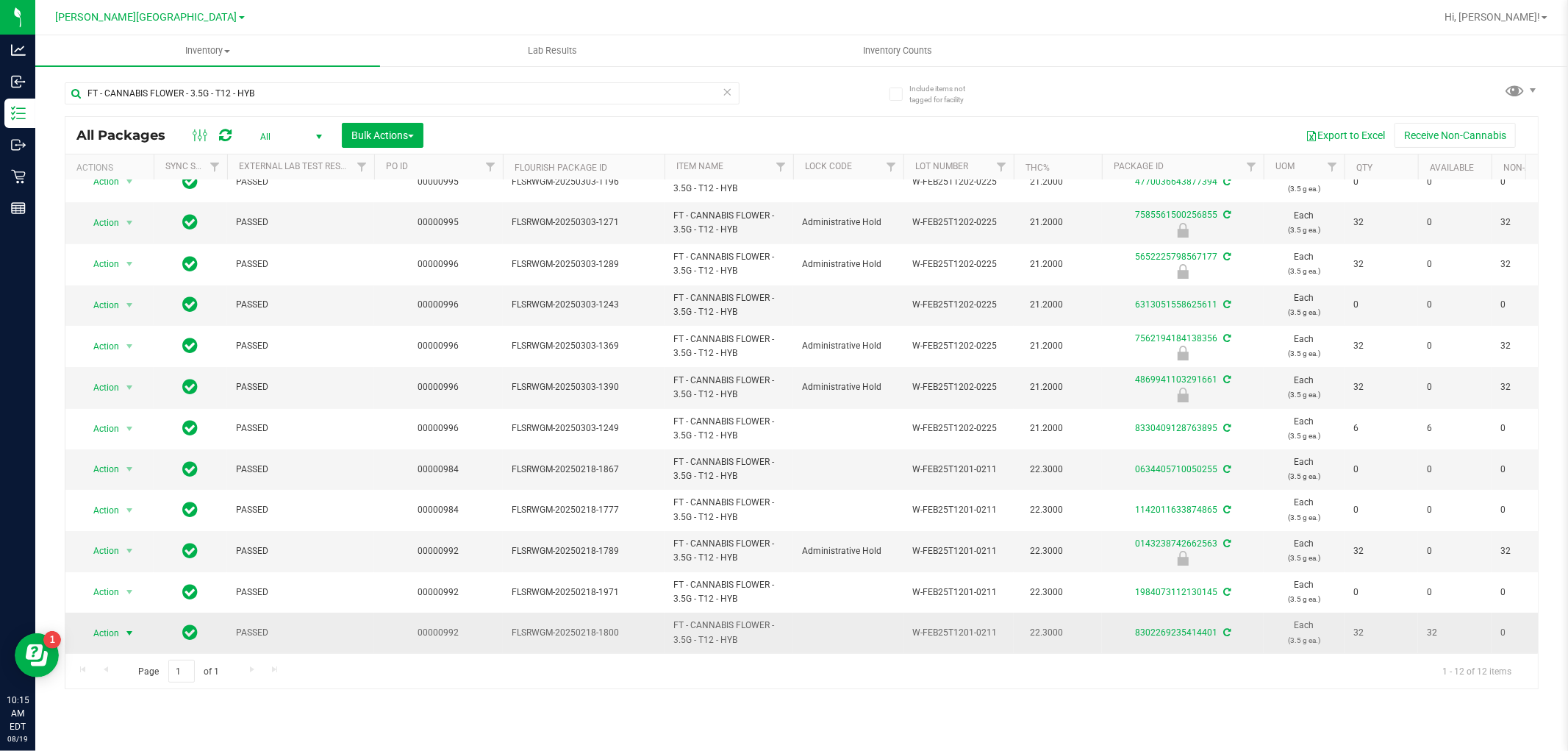
click at [121, 623] on span "select" at bounding box center [130, 633] width 18 height 21
click at [127, 510] on li "Lock package" at bounding box center [138, 508] width 114 height 22
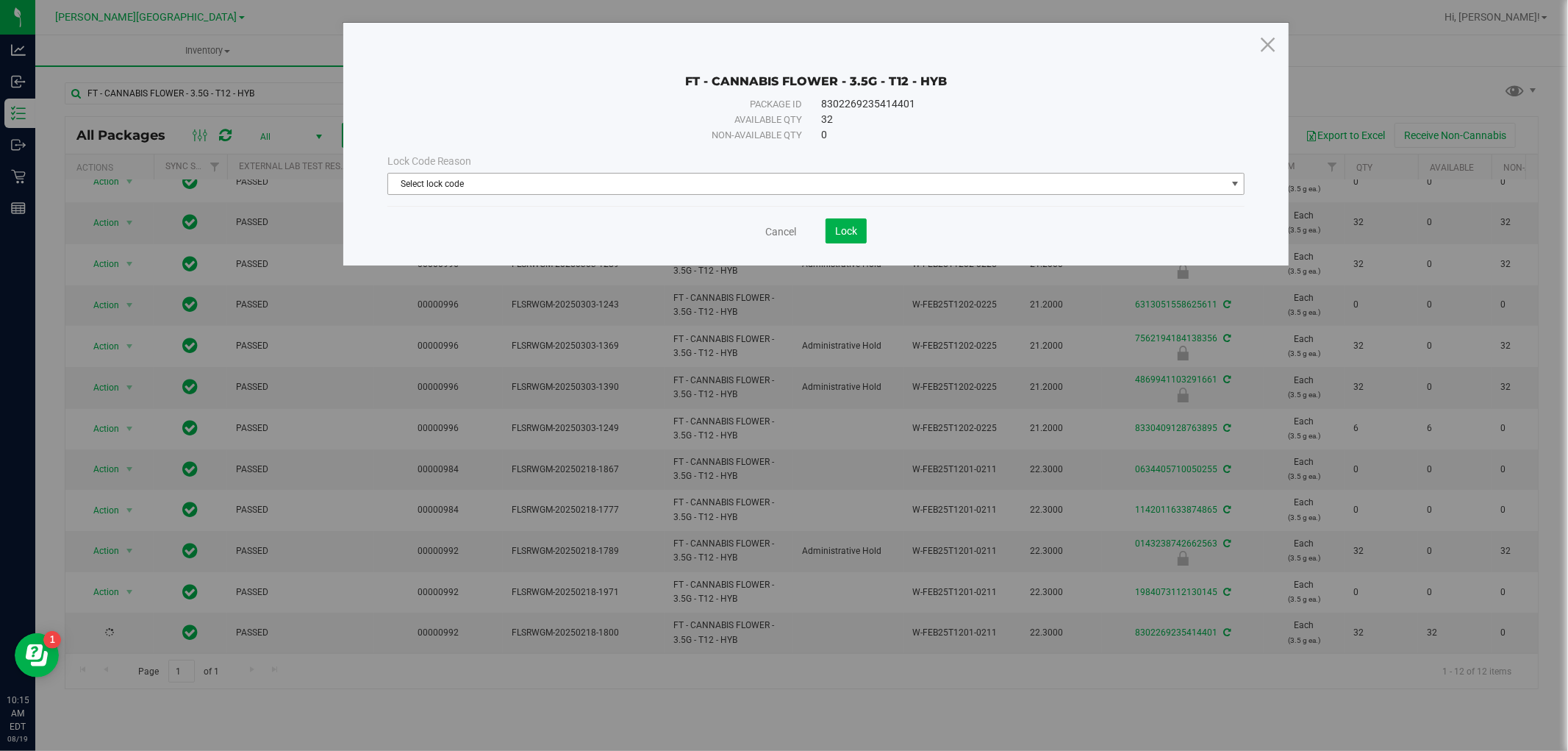
click at [487, 189] on span "Select lock code" at bounding box center [807, 184] width 839 height 21
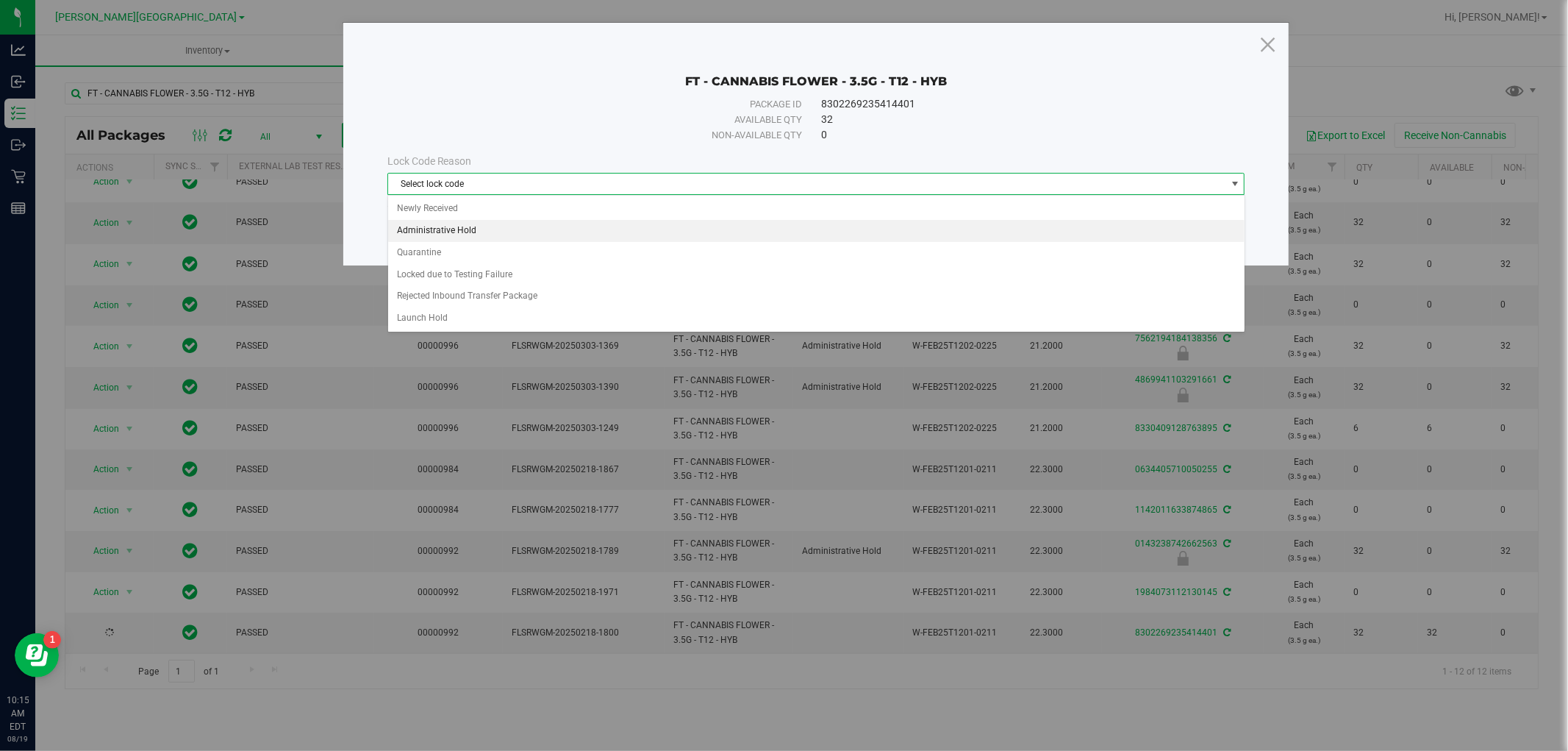
click at [457, 224] on li "Administrative Hold" at bounding box center [816, 231] width 857 height 22
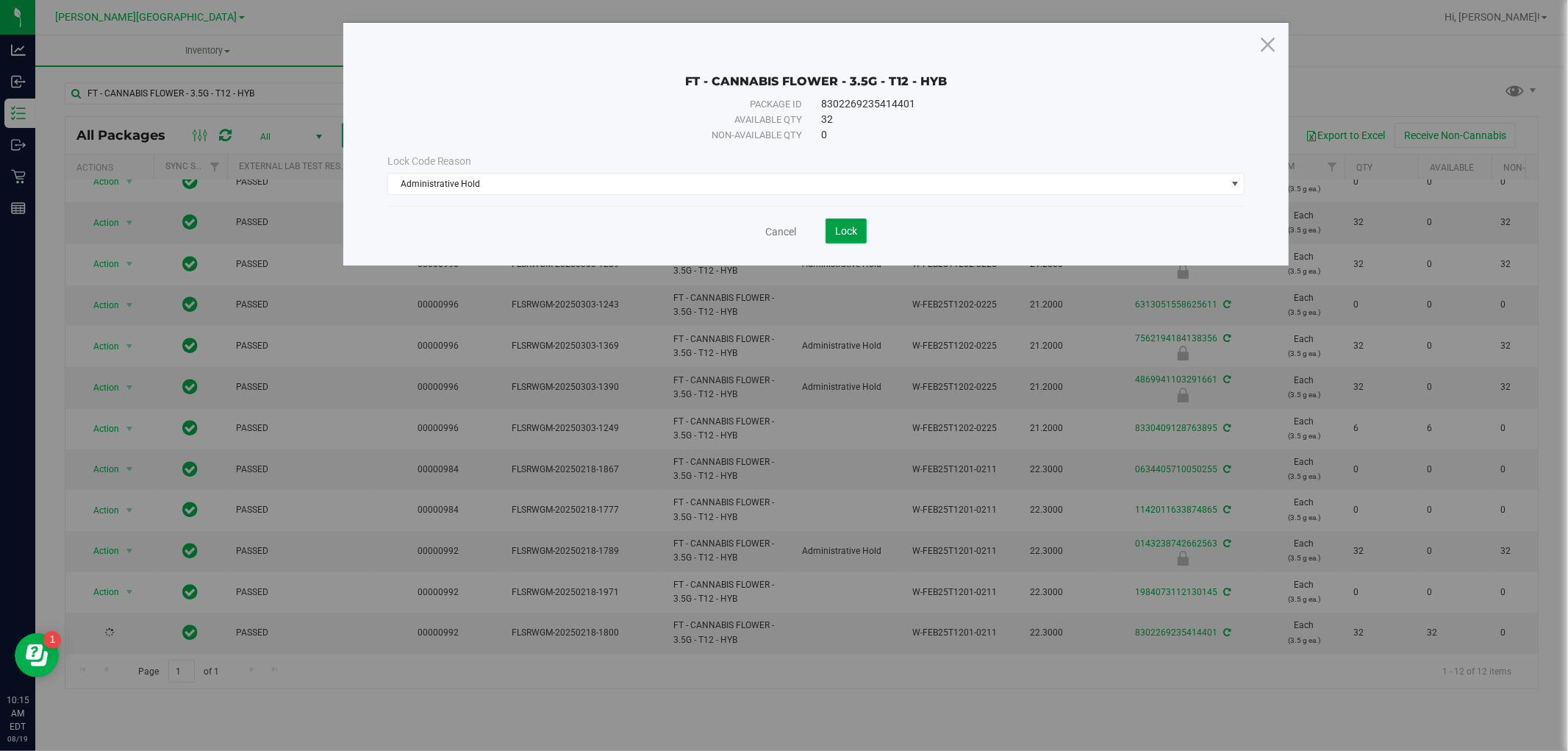
click at [861, 237] on button "Lock" at bounding box center [846, 231] width 41 height 25
